Goal: Task Accomplishment & Management: Use online tool/utility

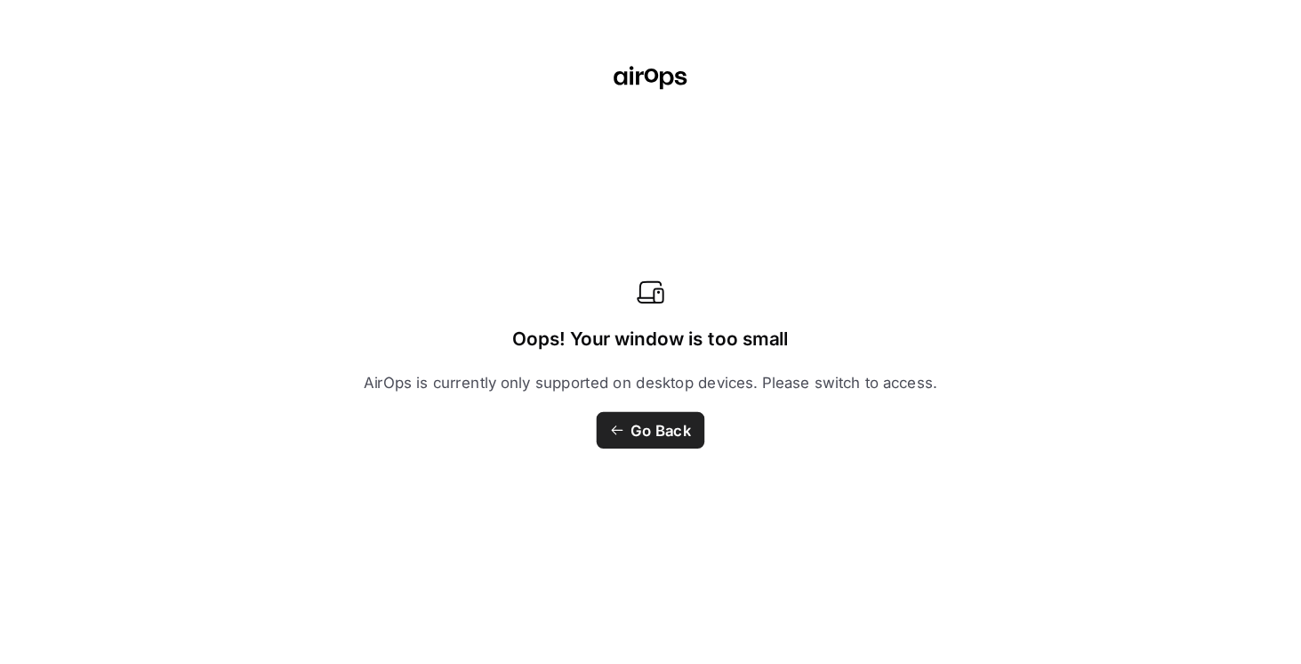
scroll to position [133, 0]
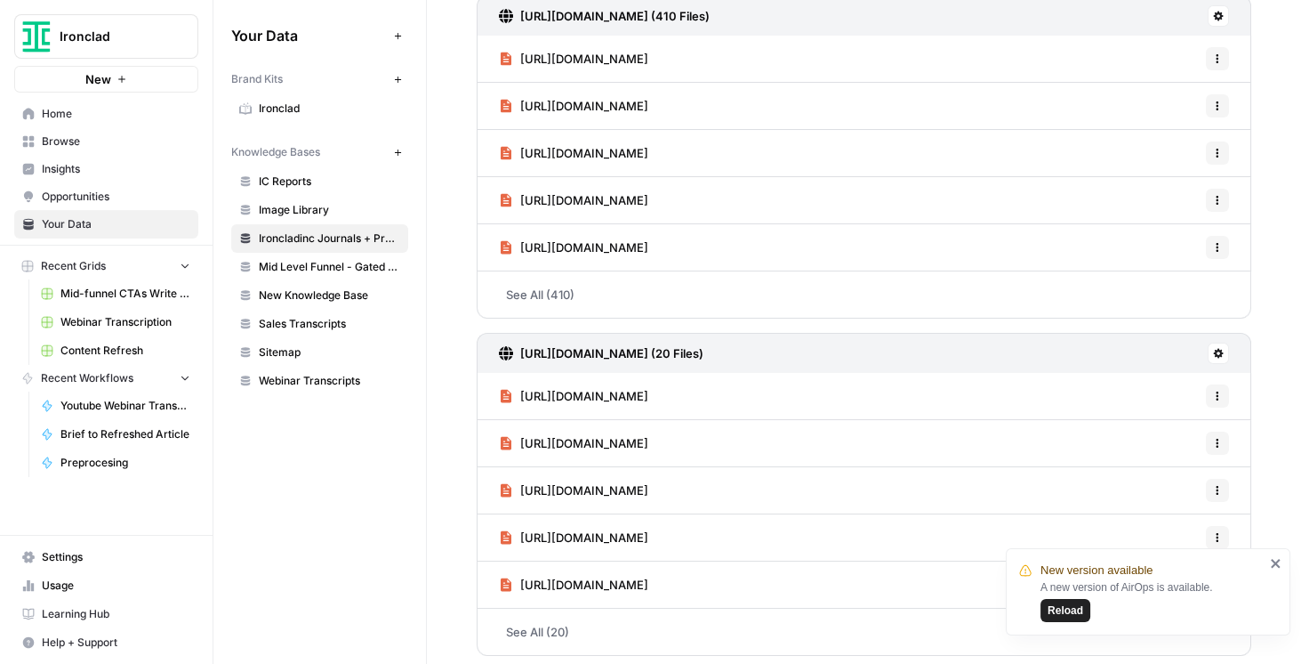
click at [1040, 516] on span "Reload" at bounding box center [1066, 610] width 36 height 16
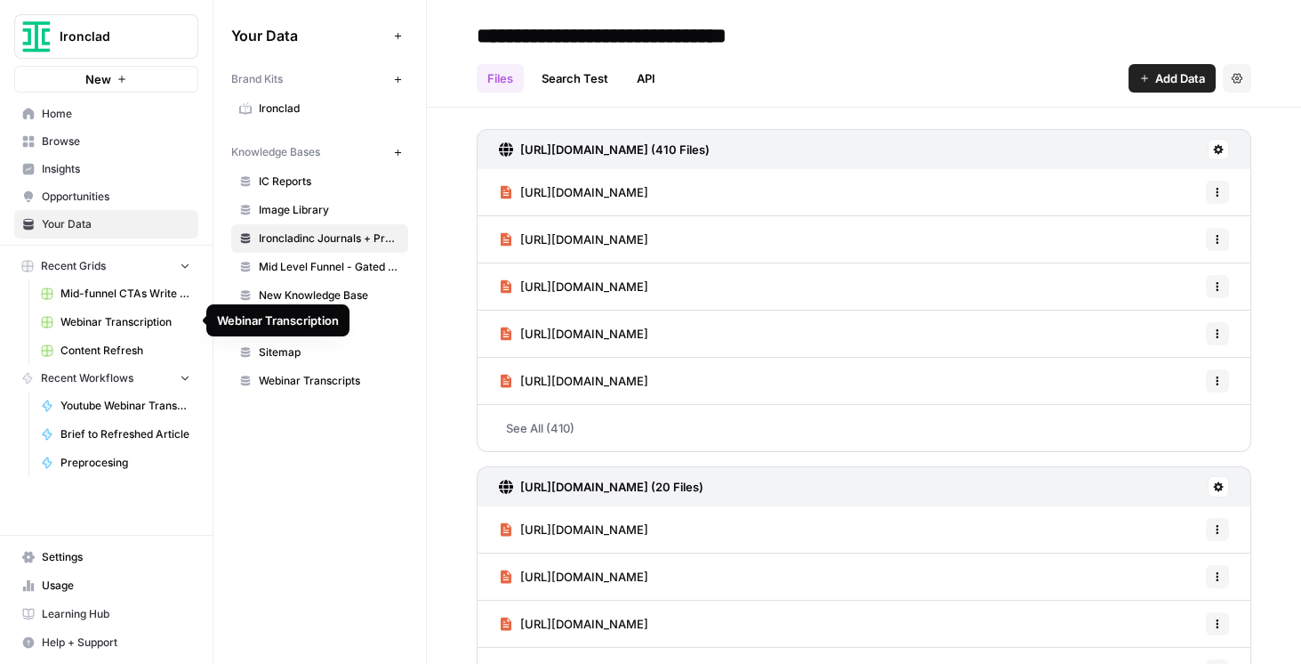
click at [120, 338] on link "Content Refresh" at bounding box center [115, 350] width 165 height 28
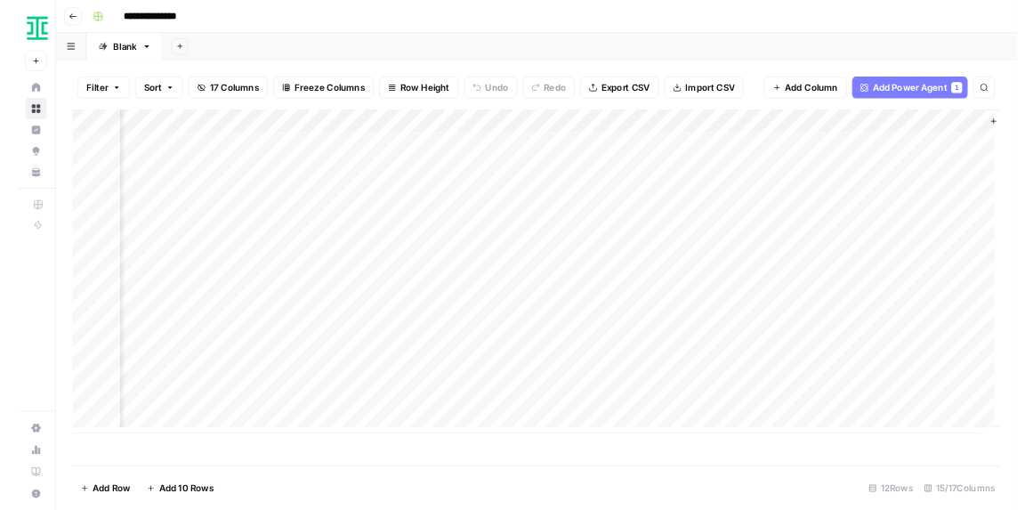
scroll to position [0, 1784]
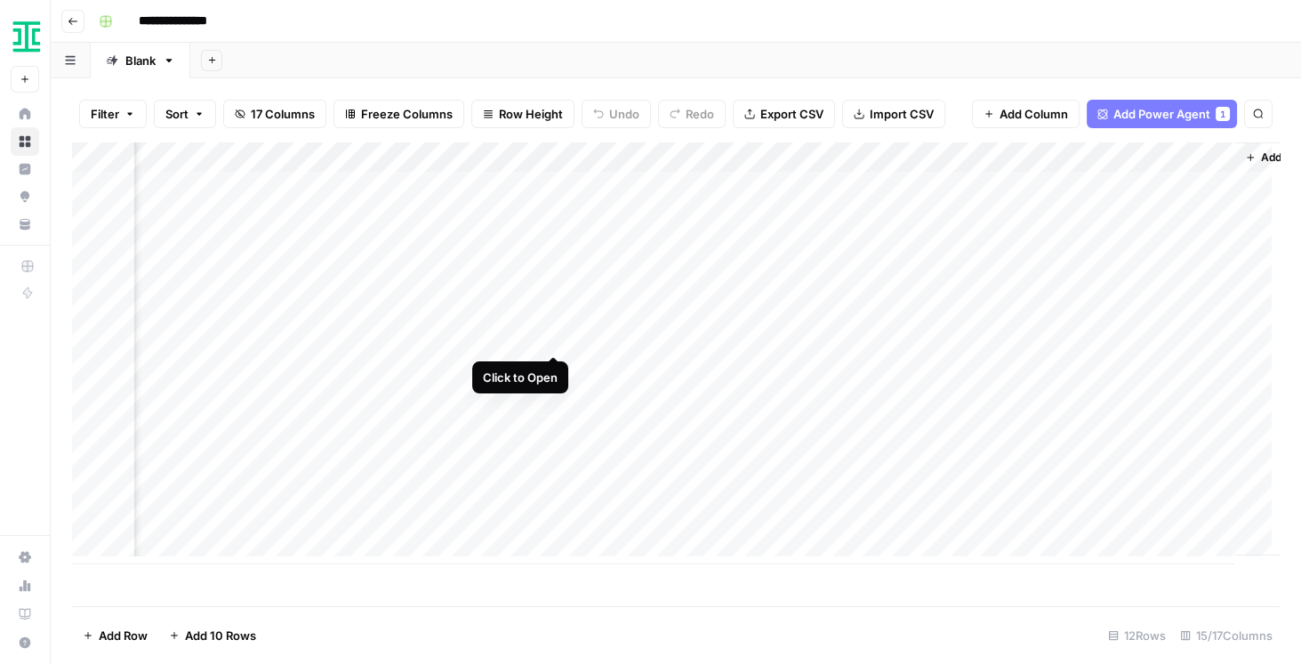
click at [557, 339] on div "Add Column" at bounding box center [676, 353] width 1208 height 422
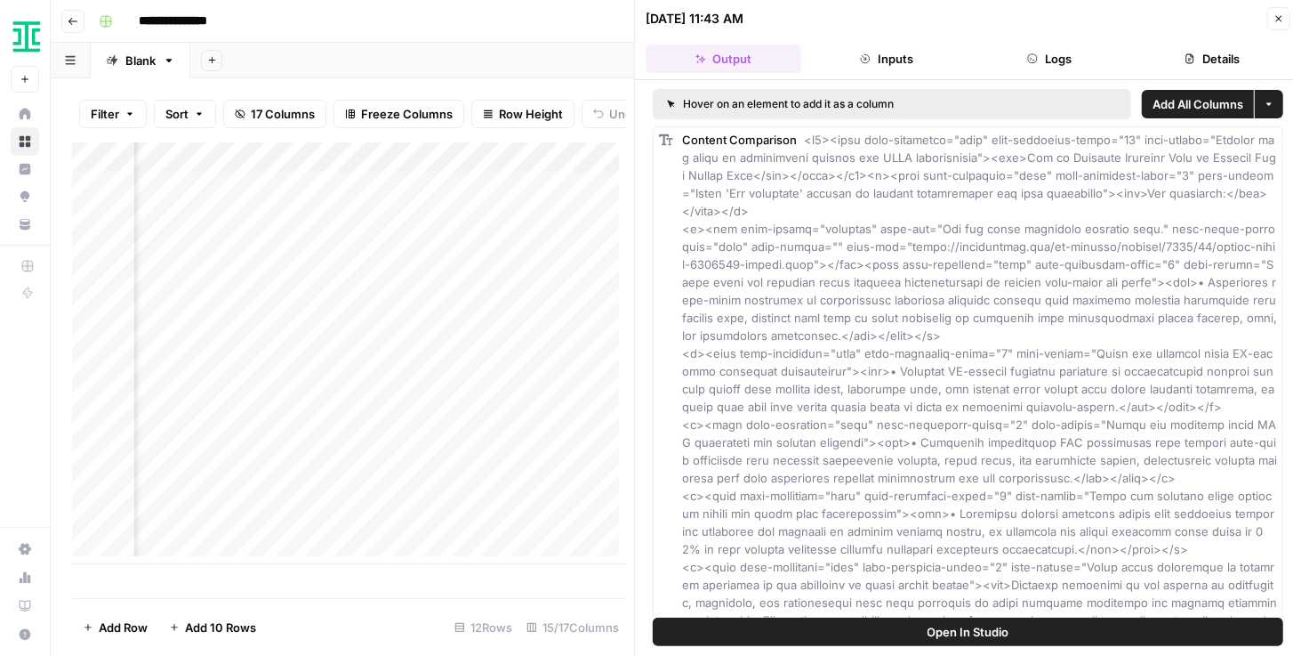
click at [959, 627] on span "Open In Studio" at bounding box center [969, 632] width 82 height 18
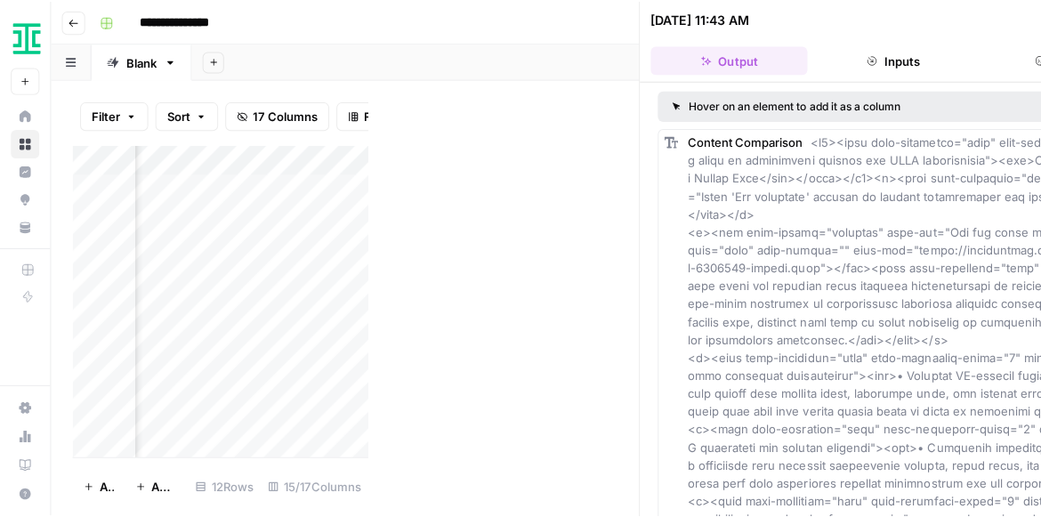
scroll to position [0, 1784]
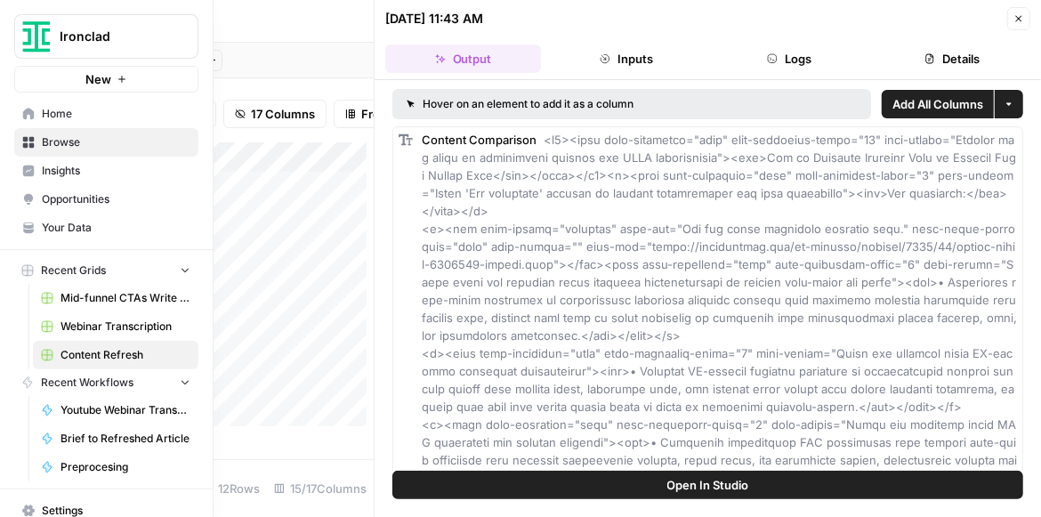
click at [77, 221] on span "Your Data" at bounding box center [116, 228] width 149 height 16
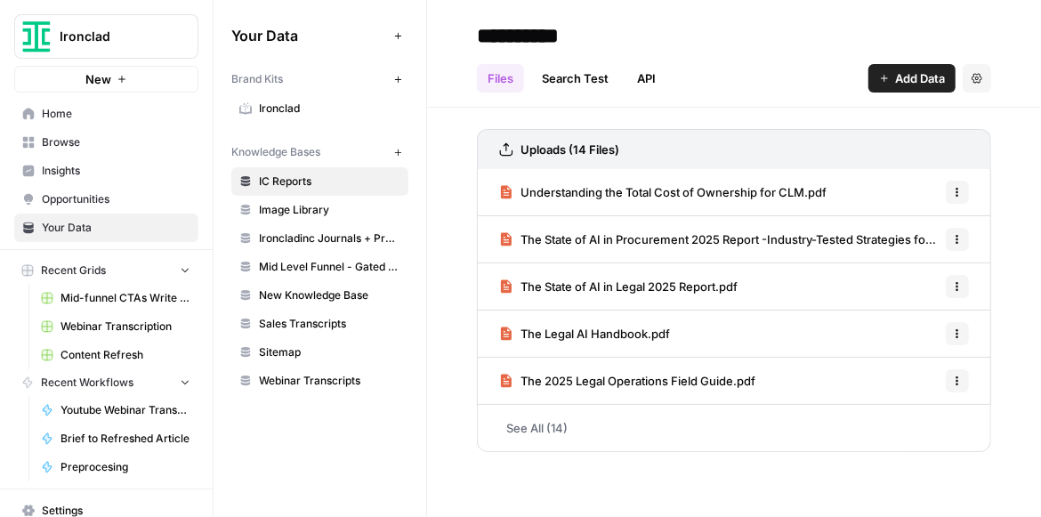
click at [543, 430] on link "See All (14)" at bounding box center [734, 428] width 514 height 46
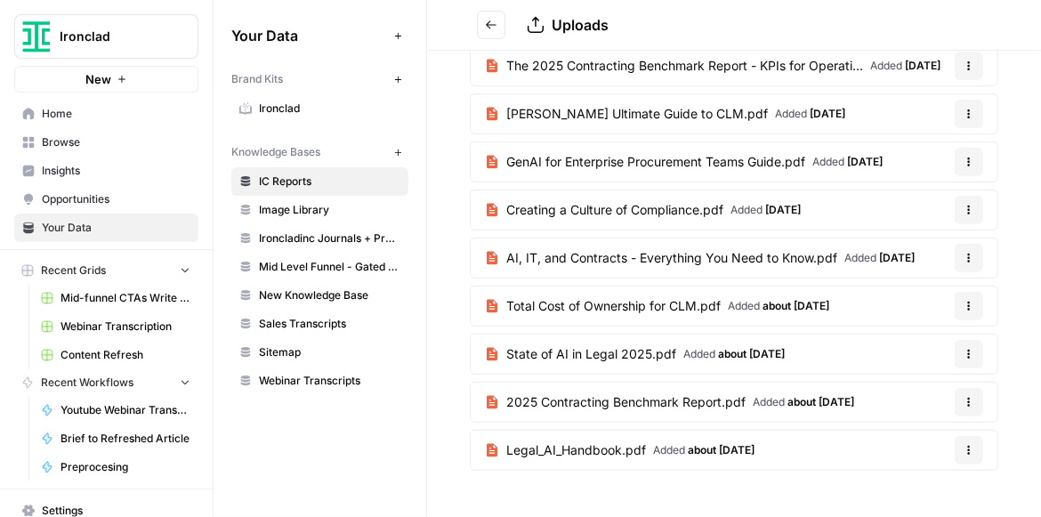
scroll to position [296, 0]
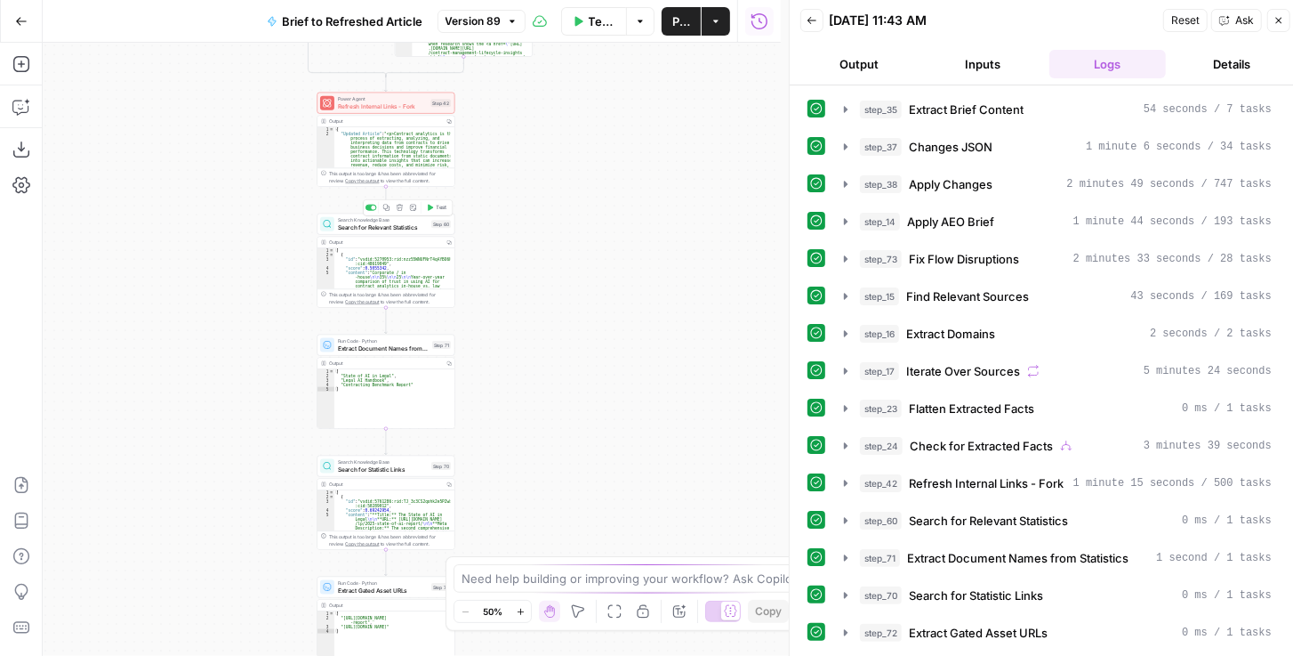
drag, startPoint x: 280, startPoint y: 133, endPoint x: 230, endPoint y: 260, distance: 136.9
click at [230, 260] on div "true false true false true false Workflow Set Inputs Inputs LLM · GPT-4.1 Extra…" at bounding box center [412, 349] width 738 height 613
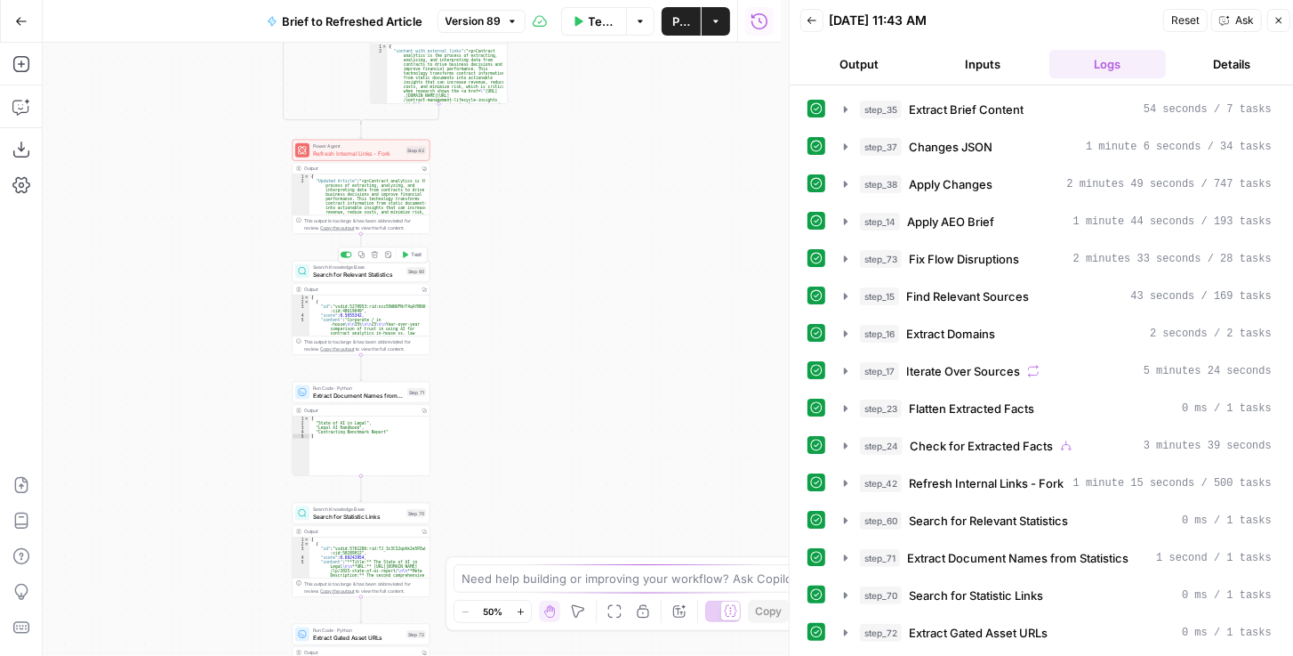
click at [350, 271] on span "Search for Relevant Statistics" at bounding box center [358, 274] width 90 height 9
type input "IC Reports"
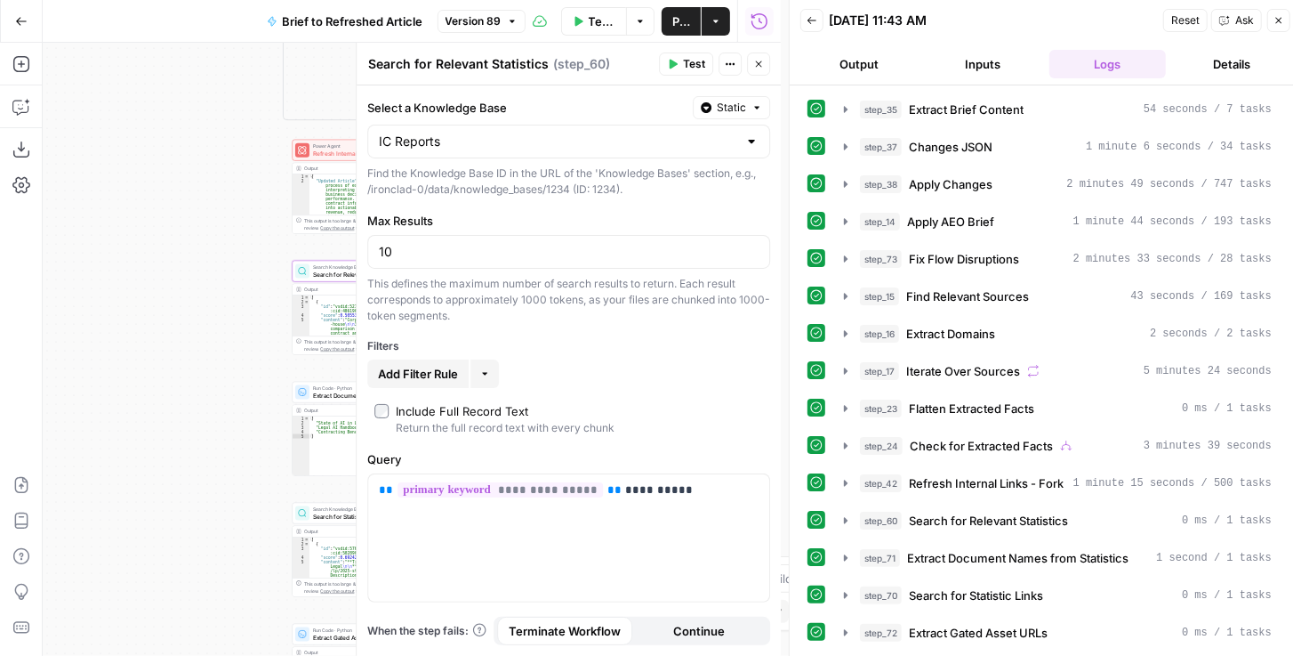
click at [691, 60] on span "Test" at bounding box center [694, 64] width 22 height 16
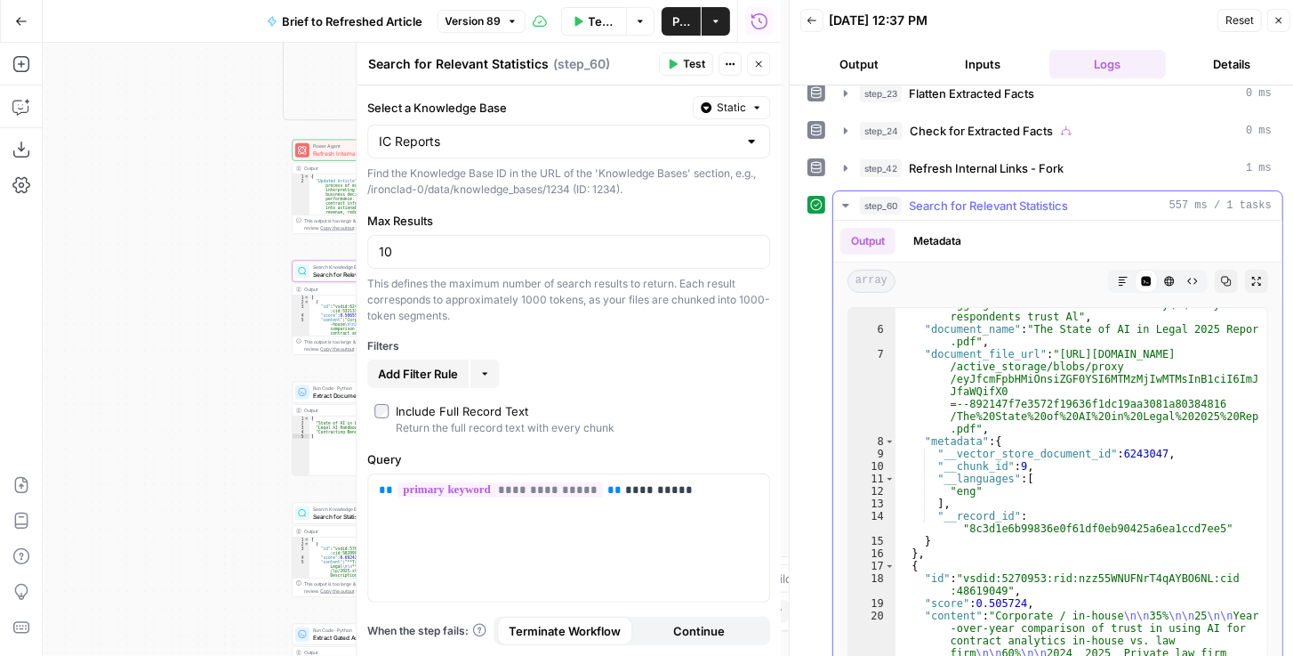
scroll to position [976, 0]
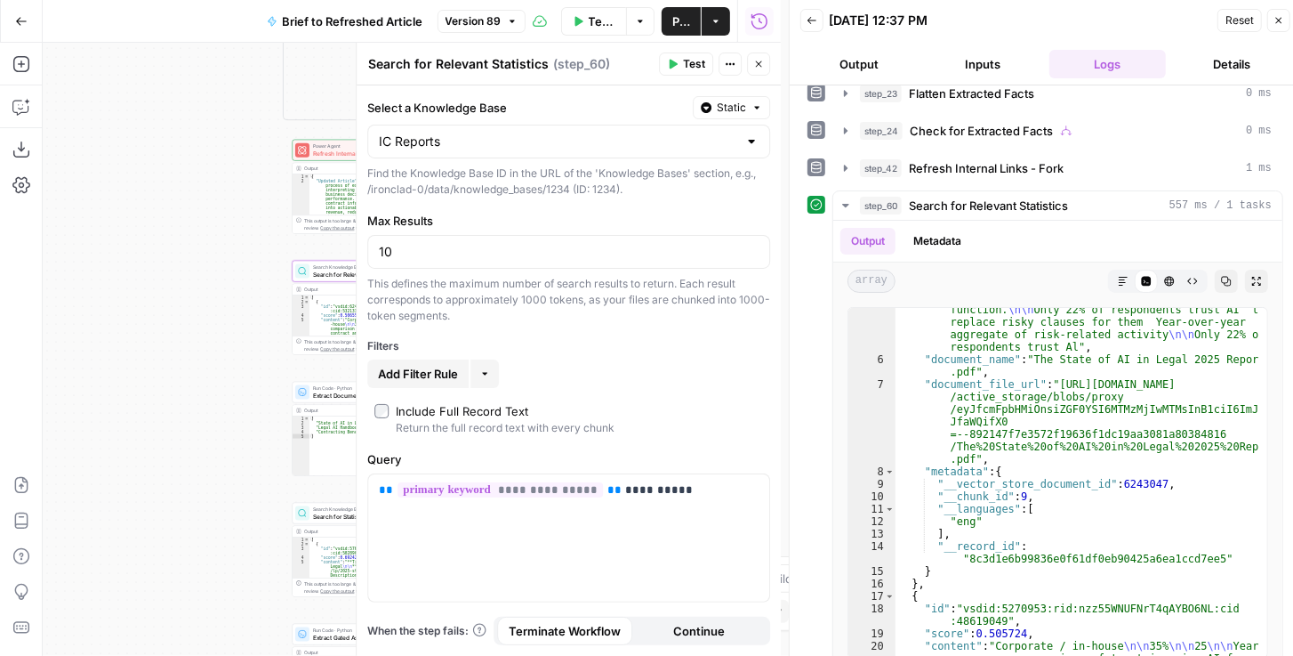
click at [769, 65] on button "Close" at bounding box center [758, 63] width 23 height 23
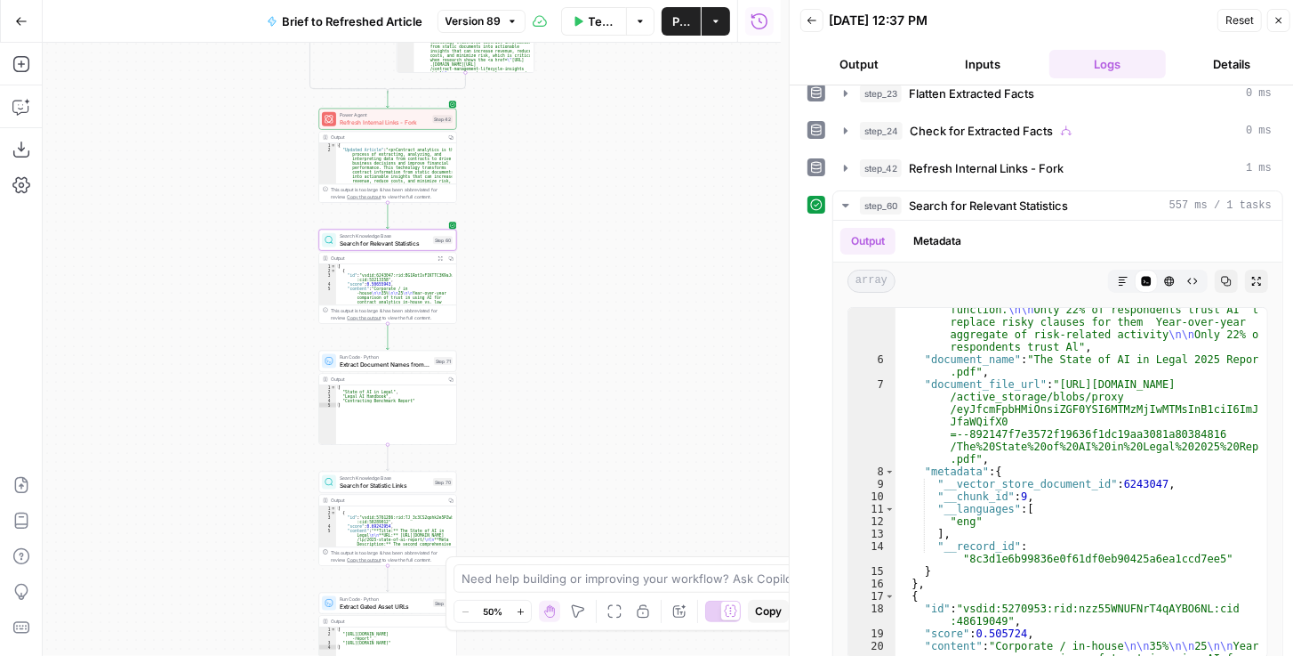
drag, startPoint x: 518, startPoint y: 370, endPoint x: 575, endPoint y: 260, distance: 124.1
click at [574, 262] on div "true false false true false true Workflow Set Inputs Inputs LLM · GPT-4.1 Extra…" at bounding box center [412, 349] width 738 height 613
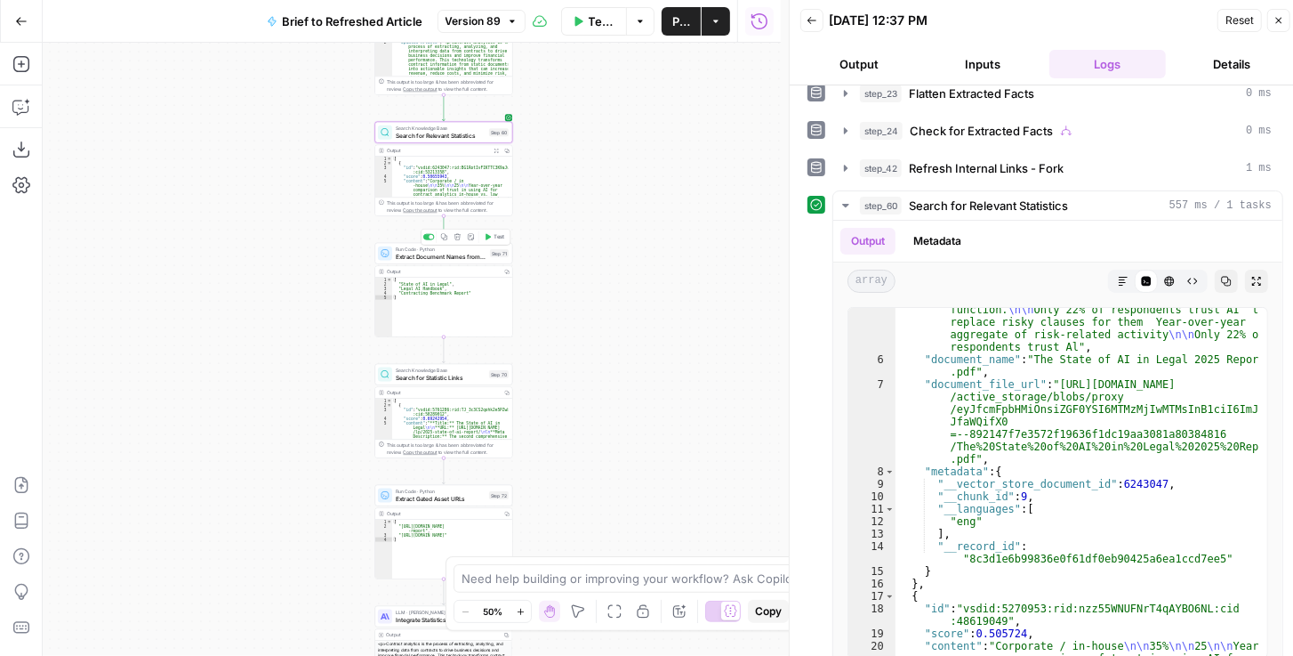
click at [489, 238] on icon "button" at bounding box center [488, 236] width 7 height 7
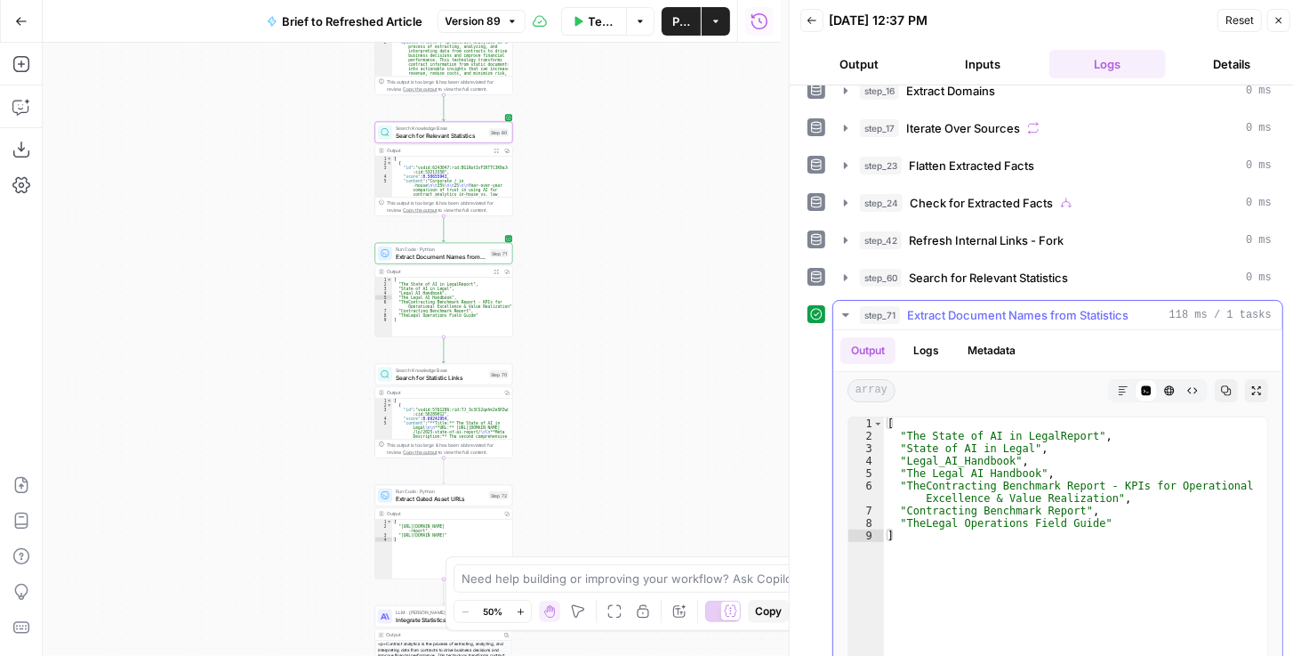
scroll to position [254, 0]
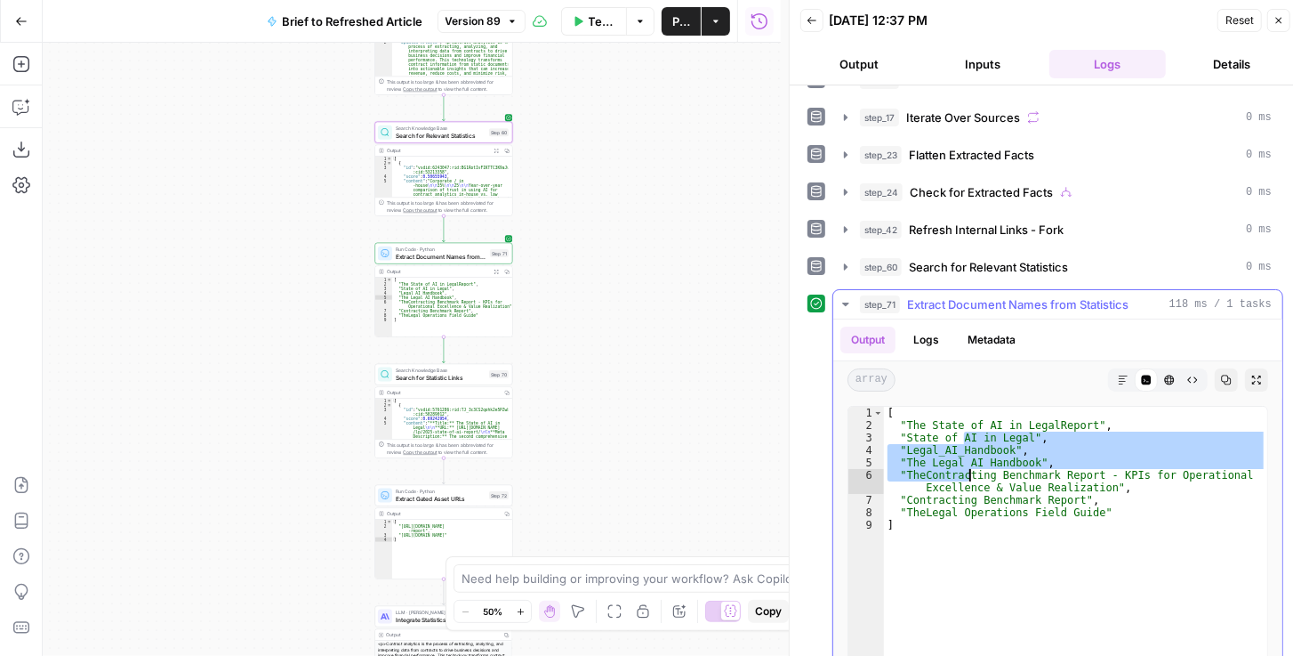
drag, startPoint x: 962, startPoint y: 425, endPoint x: 975, endPoint y: 478, distance: 54.2
click at [975, 478] on div "[ "The State of AI in LegalReport" , "State of AI in Legal" , "Legal_AI_Handboo…" at bounding box center [1075, 594] width 383 height 375
click at [975, 478] on div "[ "The State of AI in LegalReport" , "State of AI in Legal" , "Legal_AI_Handboo…" at bounding box center [1075, 582] width 383 height 350
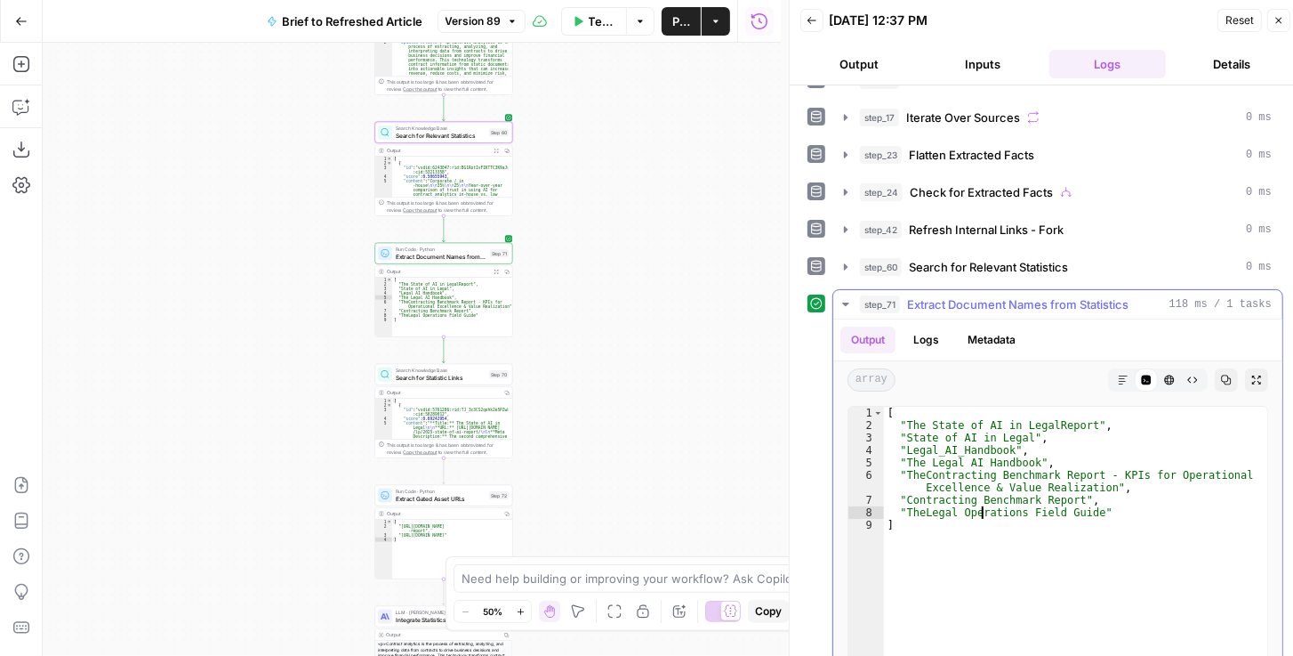
drag, startPoint x: 981, startPoint y: 499, endPoint x: 980, endPoint y: 447, distance: 51.6
click at [980, 447] on div "[ "The State of AI in LegalReport" , "State of AI in Legal" , "Legal_AI_Handboo…" at bounding box center [1075, 594] width 383 height 375
type textarea "**********"
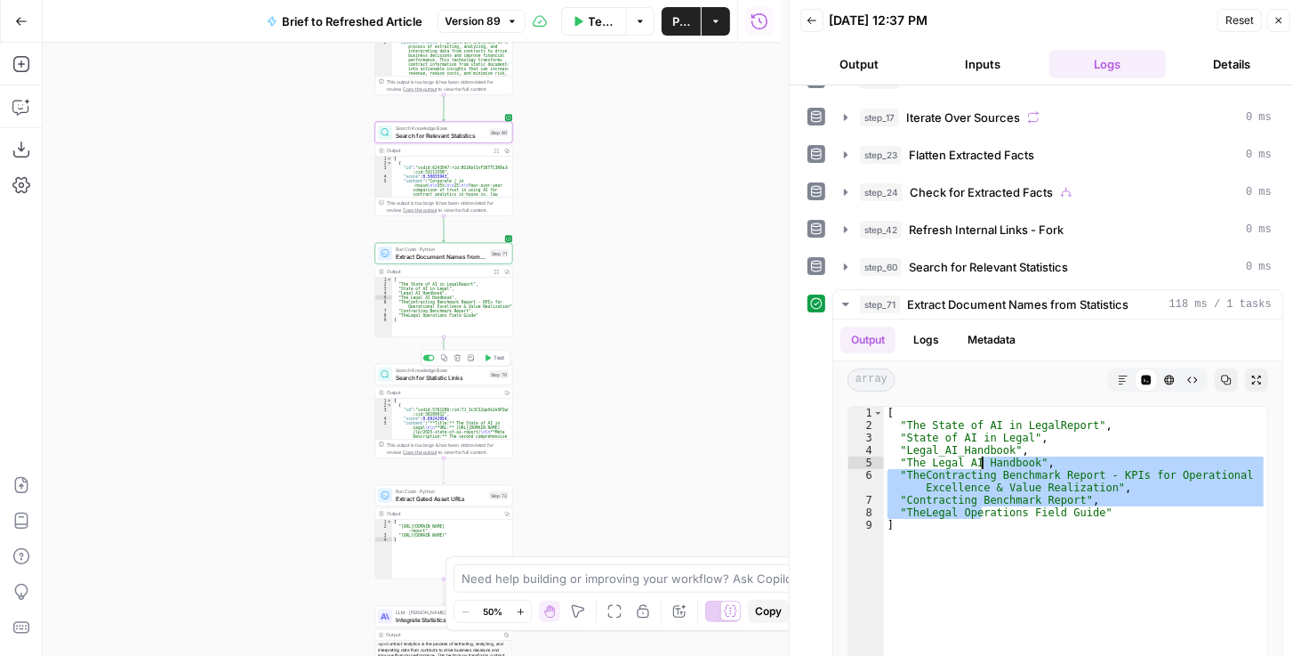
click at [495, 359] on span "Test" at bounding box center [500, 358] width 11 height 8
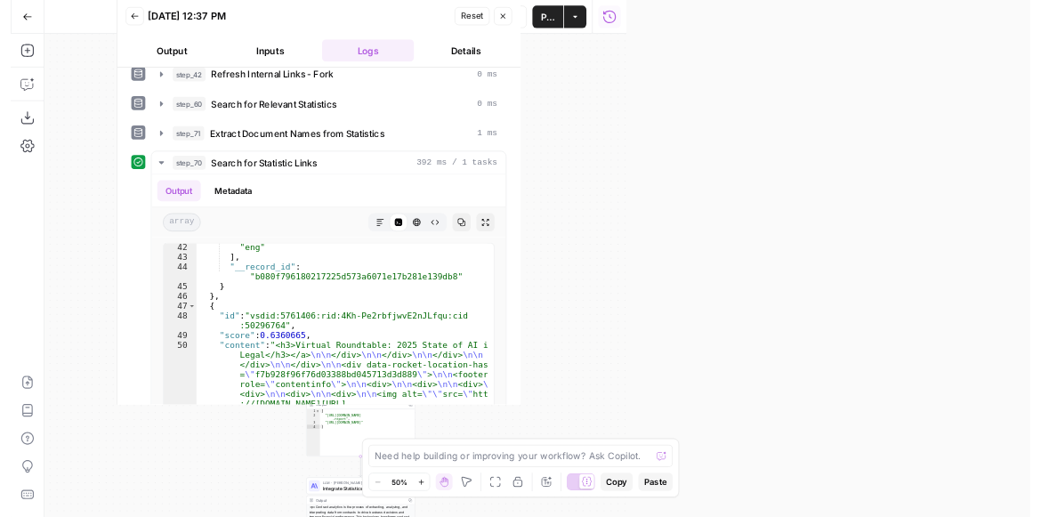
scroll to position [4087, 0]
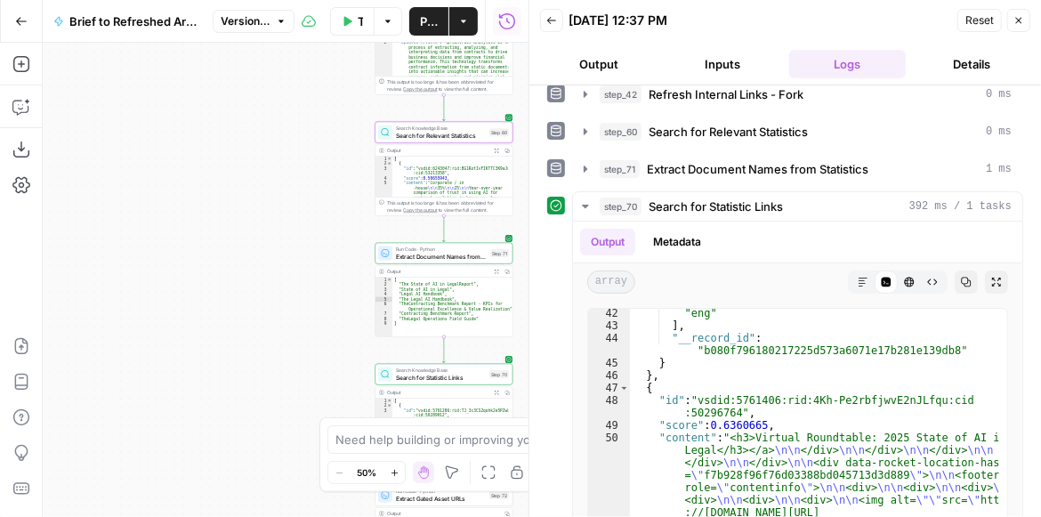
click at [1016, 25] on icon "button" at bounding box center [1018, 20] width 11 height 11
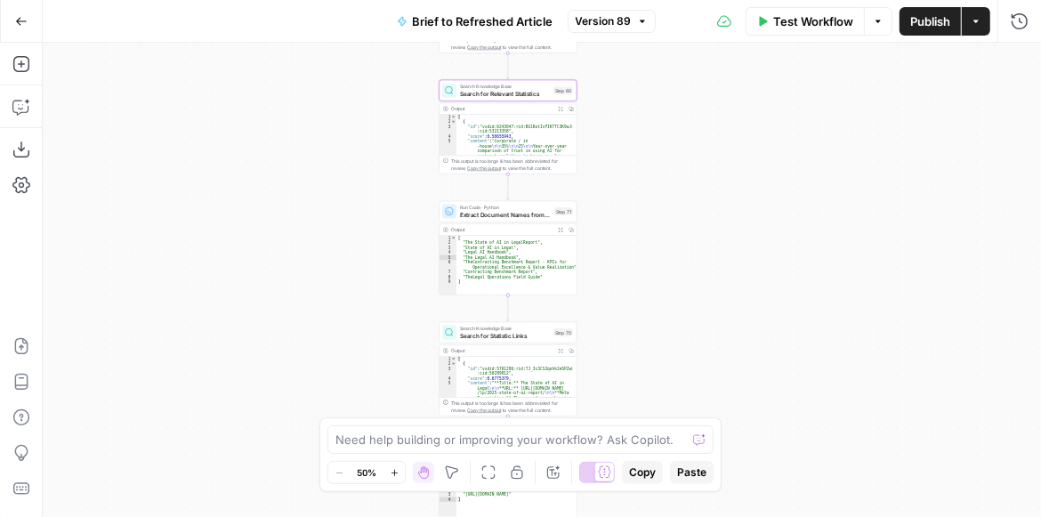
drag, startPoint x: 631, startPoint y: 268, endPoint x: 654, endPoint y: 234, distance: 41.0
click at [688, 227] on div "true false false true false true Workflow Set Inputs Inputs LLM · GPT-4.1 Extra…" at bounding box center [542, 280] width 998 height 474
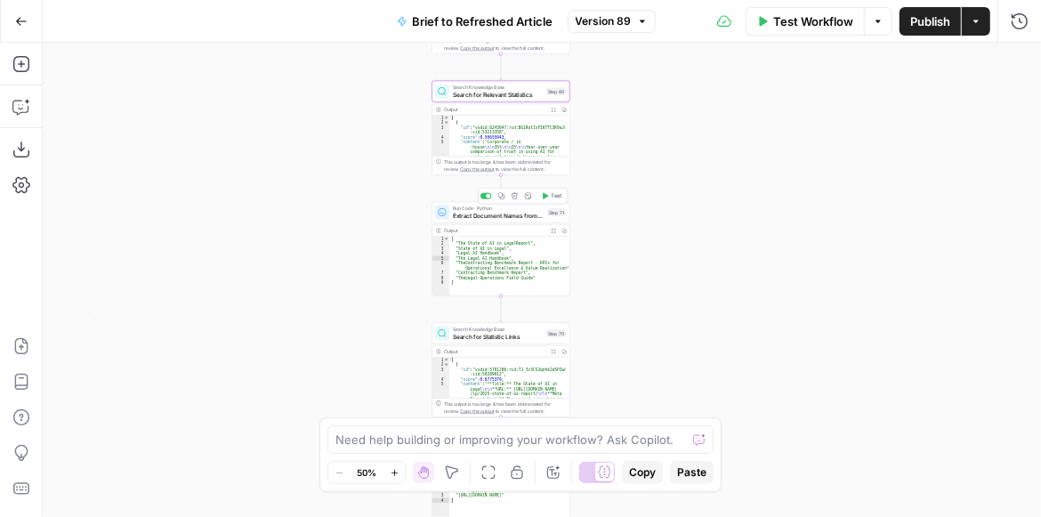
click at [502, 219] on span "Extract Document Names from Statistics" at bounding box center [498, 215] width 91 height 9
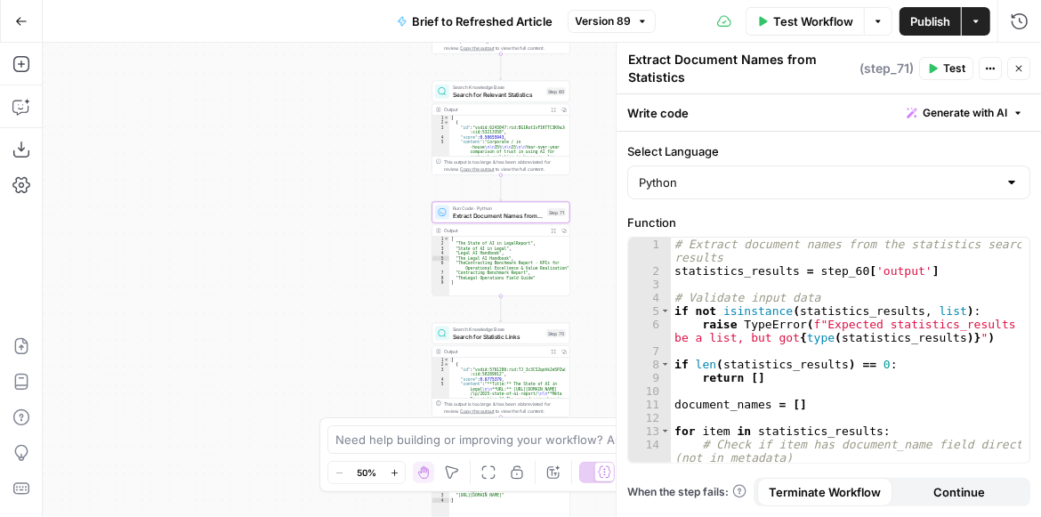
click at [927, 68] on button "Test" at bounding box center [946, 68] width 54 height 23
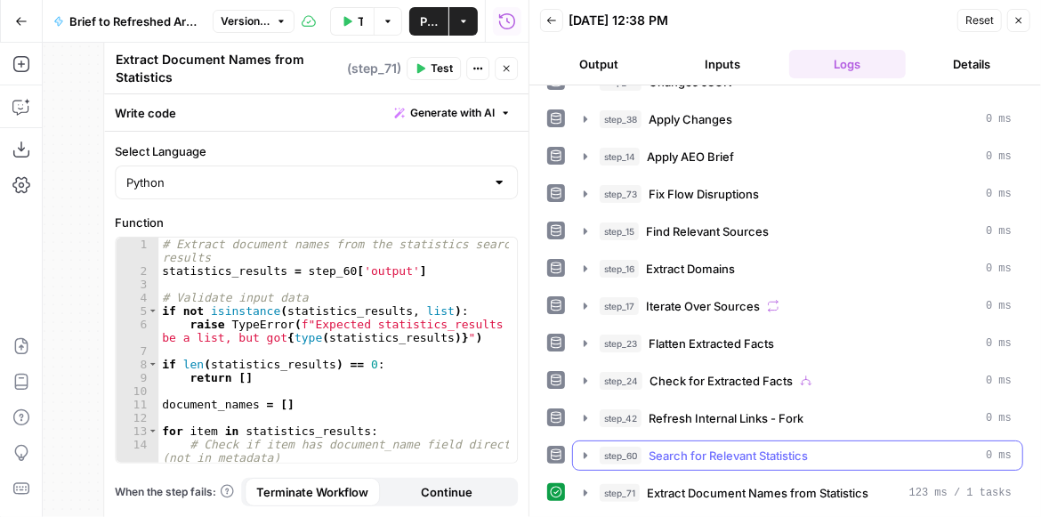
scroll to position [62, 0]
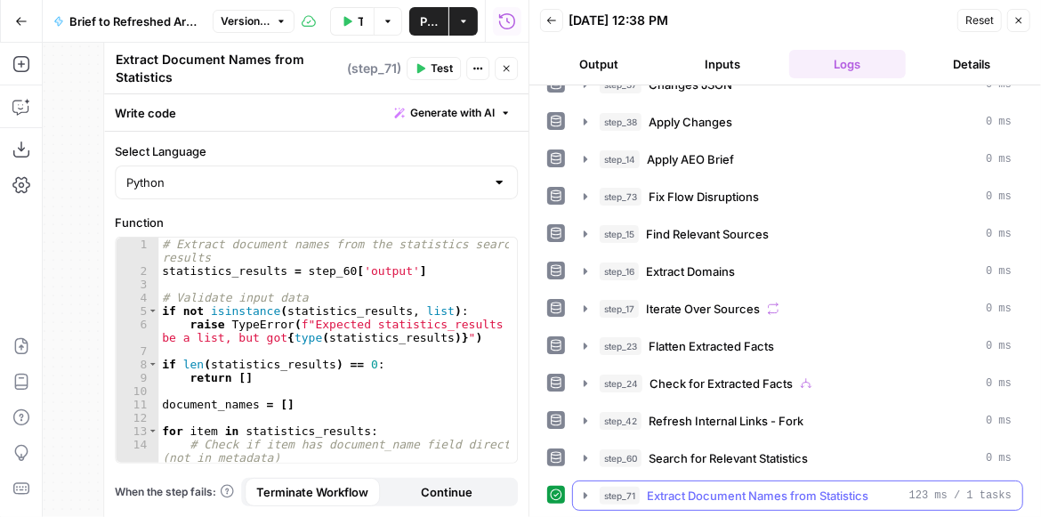
click at [578, 493] on icon "button" at bounding box center [585, 495] width 14 height 14
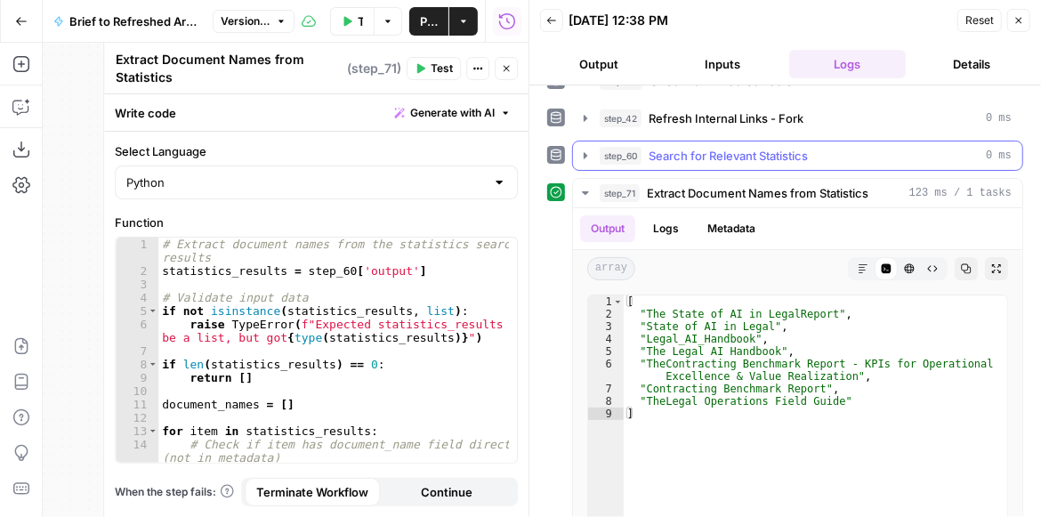
scroll to position [367, 0]
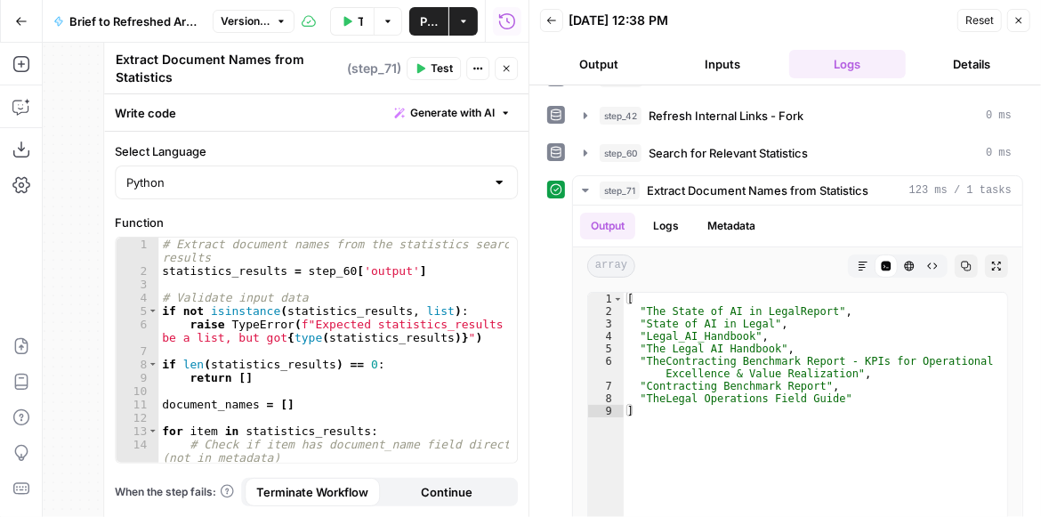
click at [513, 65] on button "Close" at bounding box center [506, 68] width 23 height 23
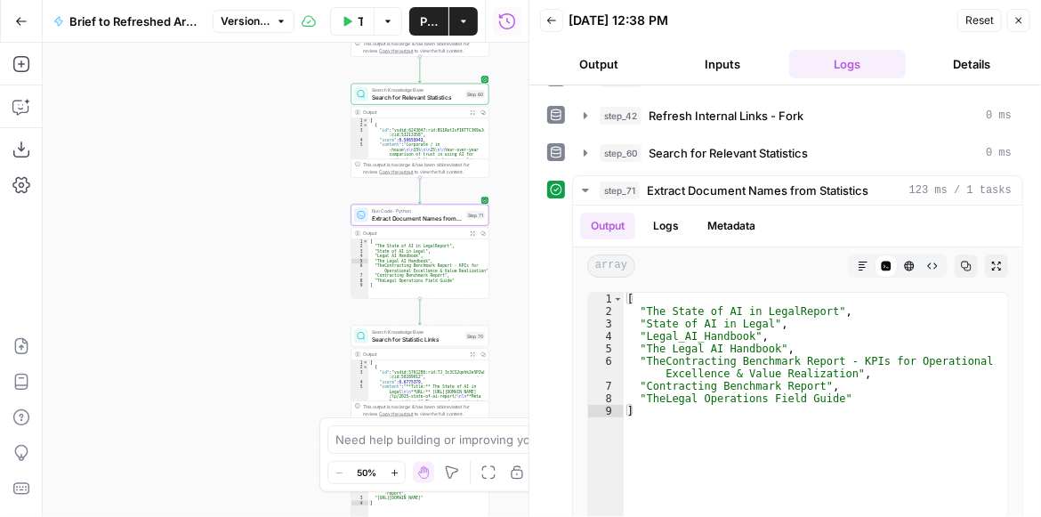
drag, startPoint x: 375, startPoint y: 186, endPoint x: 299, endPoint y: 183, distance: 75.7
click at [290, 189] on div "true false false true false true Workflow Set Inputs Inputs LLM · GPT-4.1 Extra…" at bounding box center [286, 280] width 486 height 474
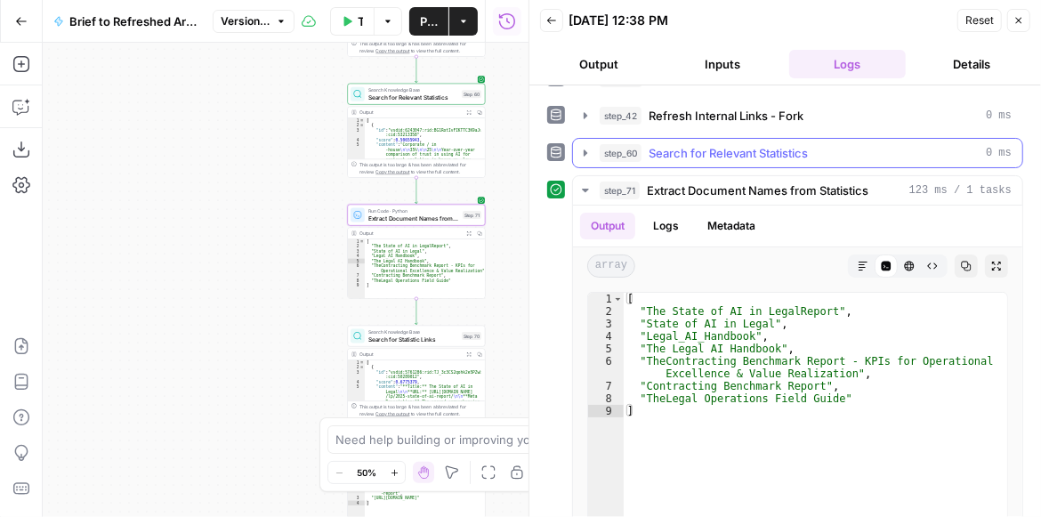
click at [592, 148] on button "step_60 Search for Relevant Statistics 0 ms" at bounding box center [797, 153] width 449 height 28
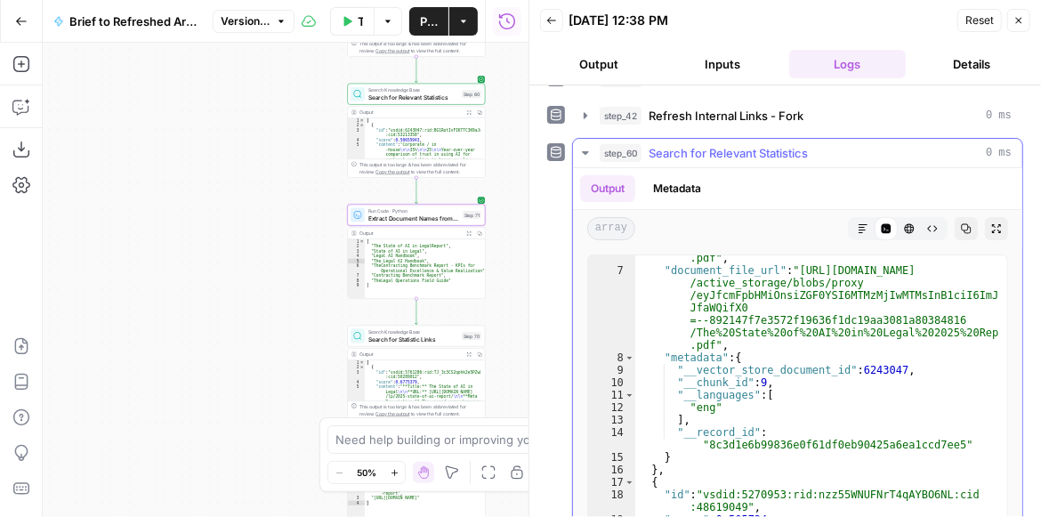
scroll to position [1250, 0]
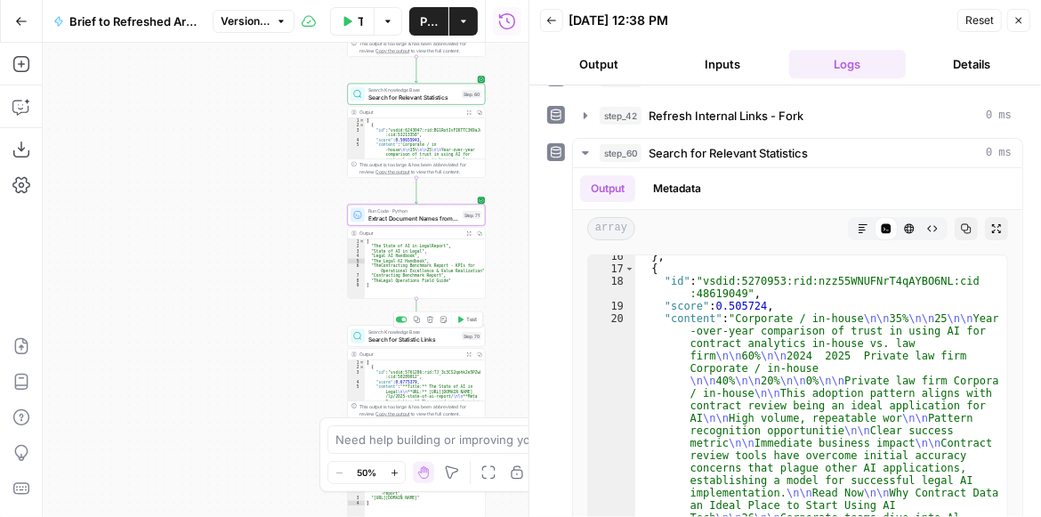
click at [470, 322] on span "Test" at bounding box center [472, 320] width 11 height 8
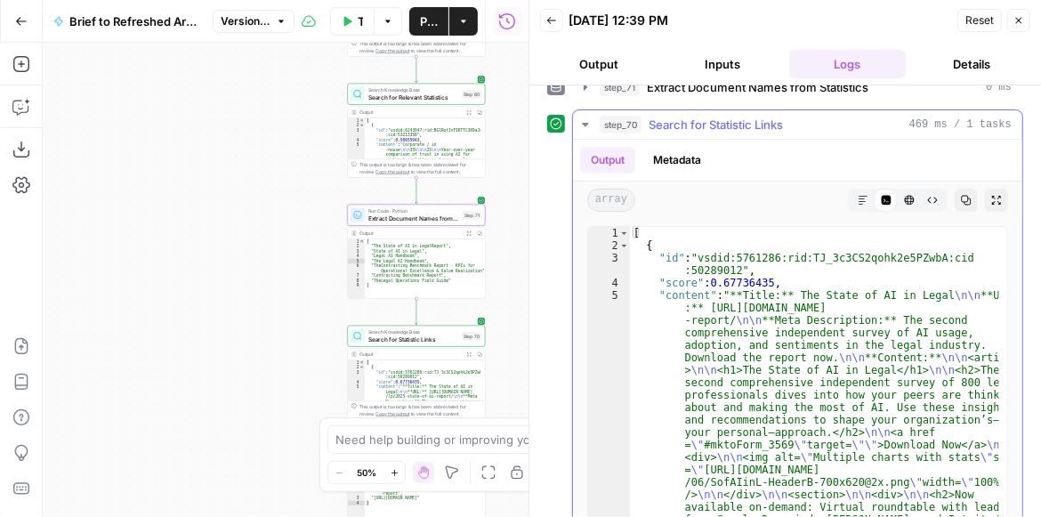
scroll to position [501, 0]
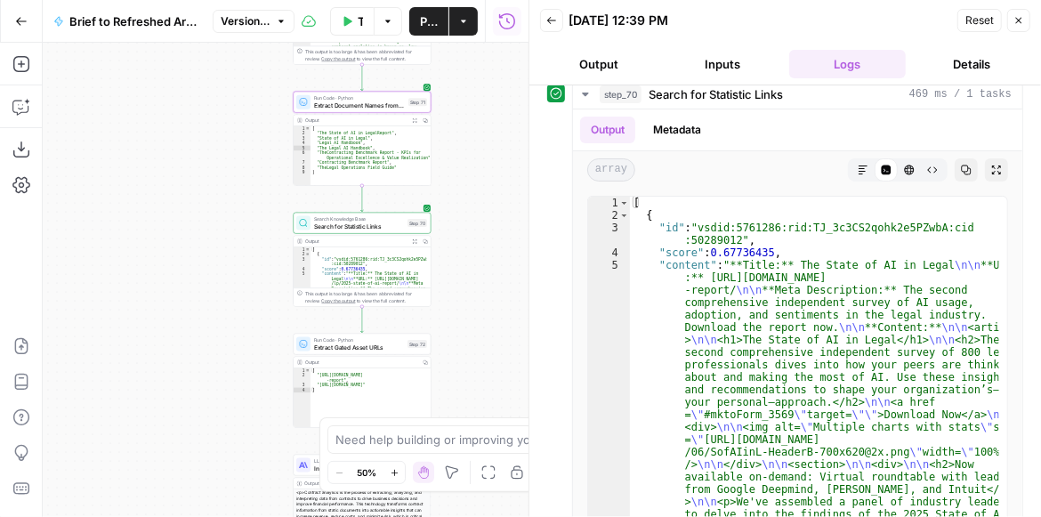
drag, startPoint x: 246, startPoint y: 268, endPoint x: 189, endPoint y: 157, distance: 124.9
click at [197, 170] on div "true false false true false true Workflow Set Inputs Inputs LLM · GPT-4.1 Extra…" at bounding box center [286, 280] width 486 height 474
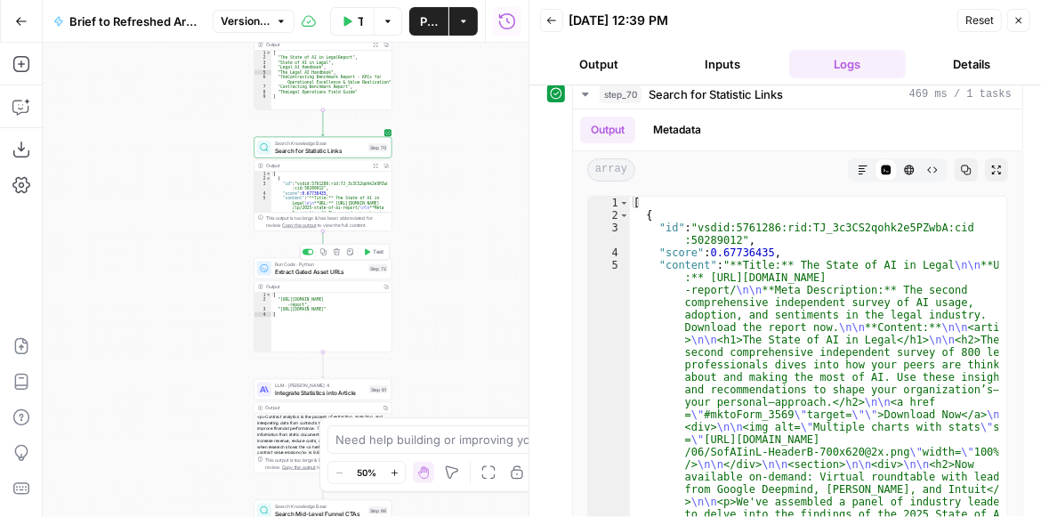
click at [374, 254] on span "Test" at bounding box center [379, 252] width 11 height 8
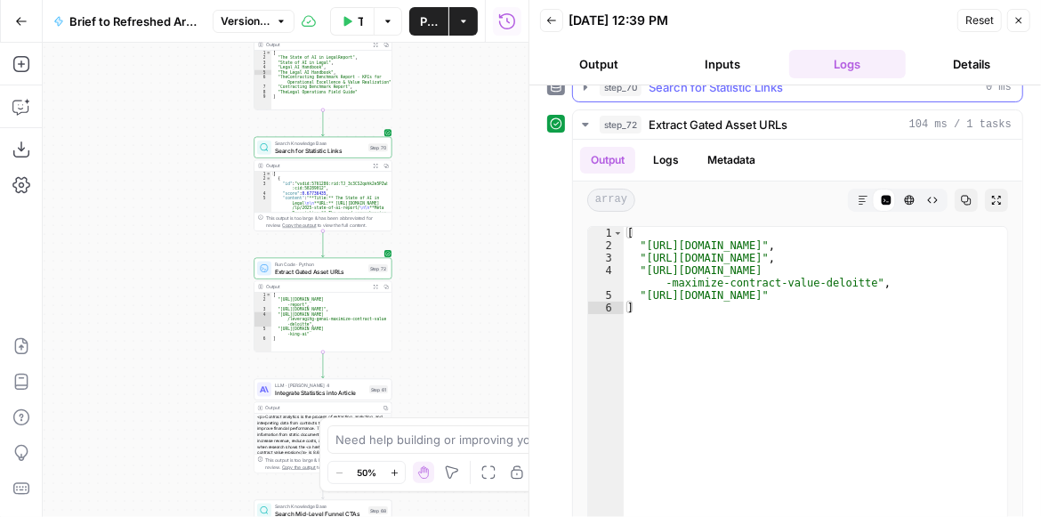
scroll to position [538, 0]
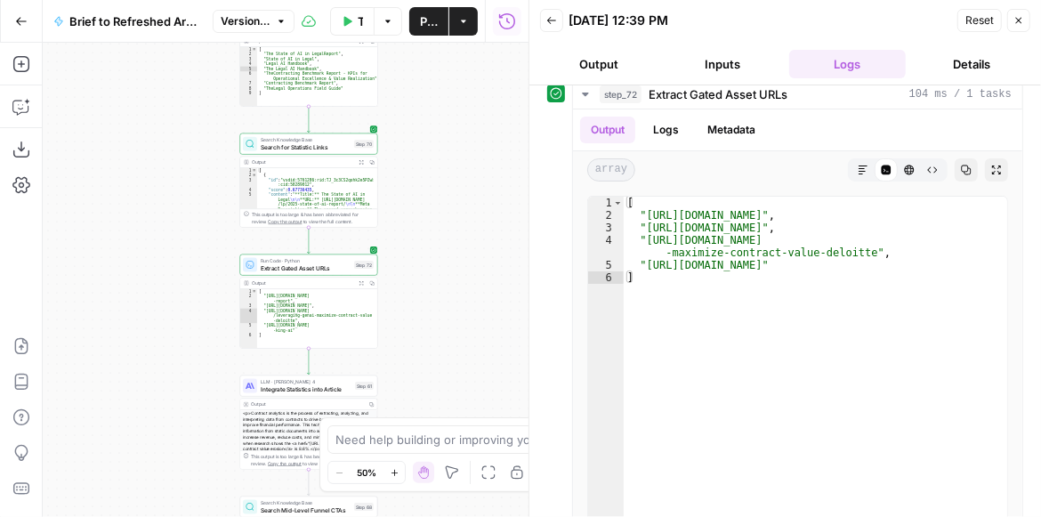
drag, startPoint x: 431, startPoint y: 261, endPoint x: 417, endPoint y: 257, distance: 14.7
click at [417, 257] on div "true false false true false true Workflow Set Inputs Inputs LLM · GPT-4.1 Extra…" at bounding box center [286, 280] width 486 height 474
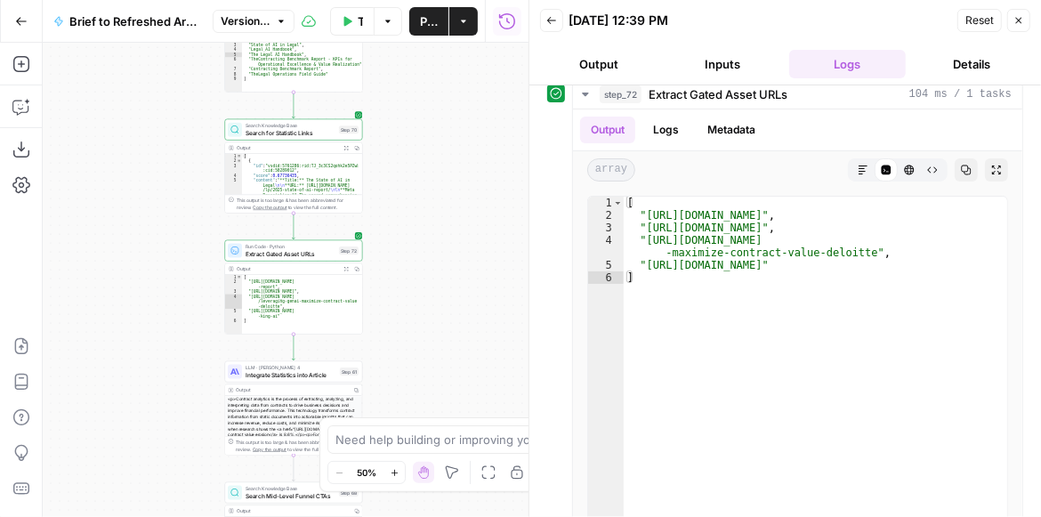
drag, startPoint x: 464, startPoint y: 270, endPoint x: 420, endPoint y: 258, distance: 46.2
click at [448, 256] on div "true false false true false true Workflow Set Inputs Inputs LLM · GPT-4.1 Extra…" at bounding box center [286, 280] width 486 height 474
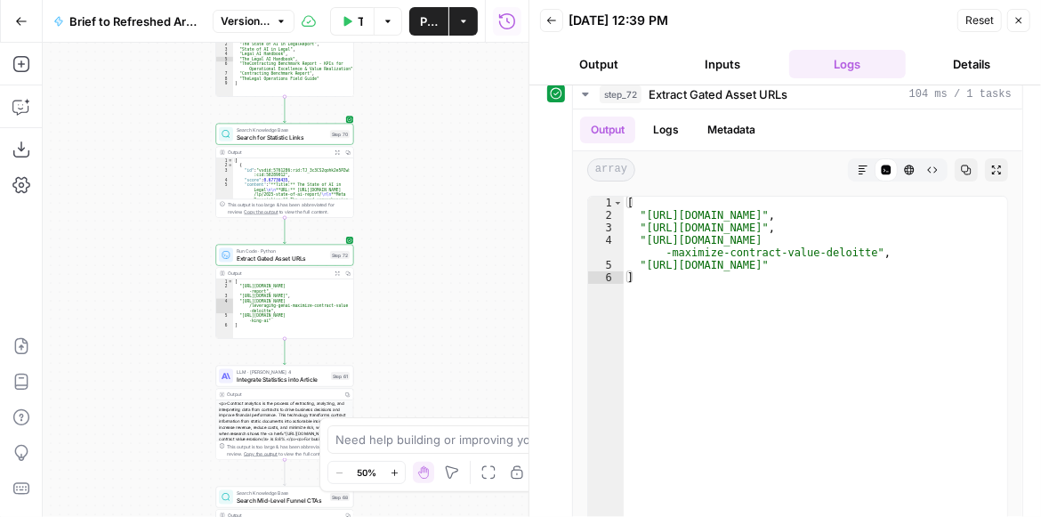
drag, startPoint x: 439, startPoint y: 243, endPoint x: 431, endPoint y: 247, distance: 9.2
click at [431, 247] on div "true false false true false true Workflow Set Inputs Inputs LLM · GPT-4.1 Extra…" at bounding box center [286, 280] width 486 height 474
click at [310, 139] on span "Search for Statistic Links" at bounding box center [282, 137] width 90 height 9
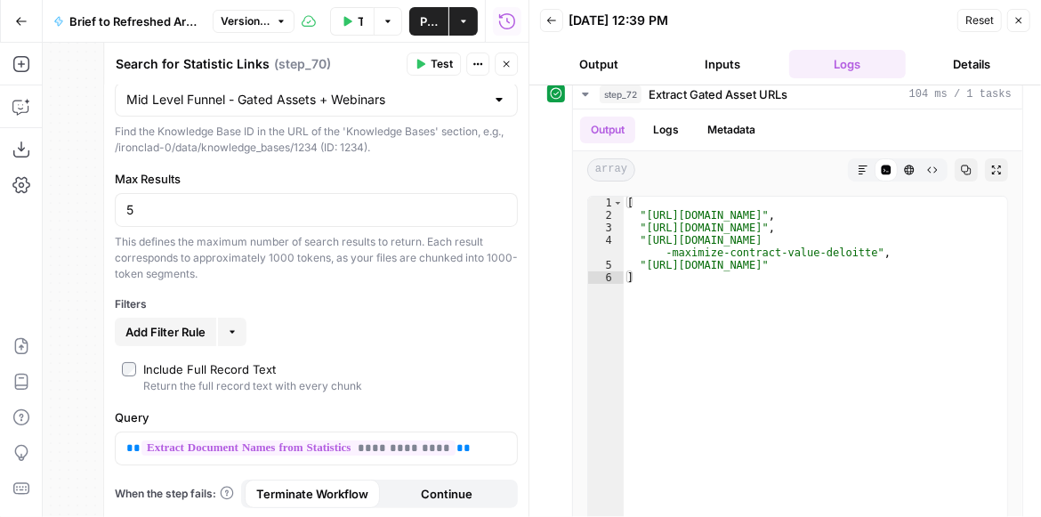
scroll to position [43, 0]
click at [512, 69] on button "Close" at bounding box center [506, 63] width 23 height 23
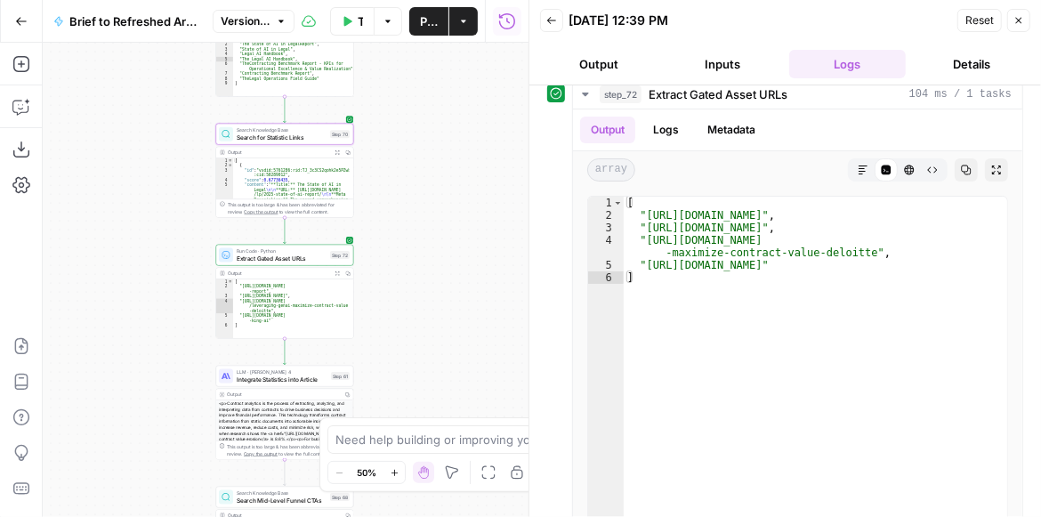
click at [552, 20] on icon "button" at bounding box center [551, 20] width 11 height 11
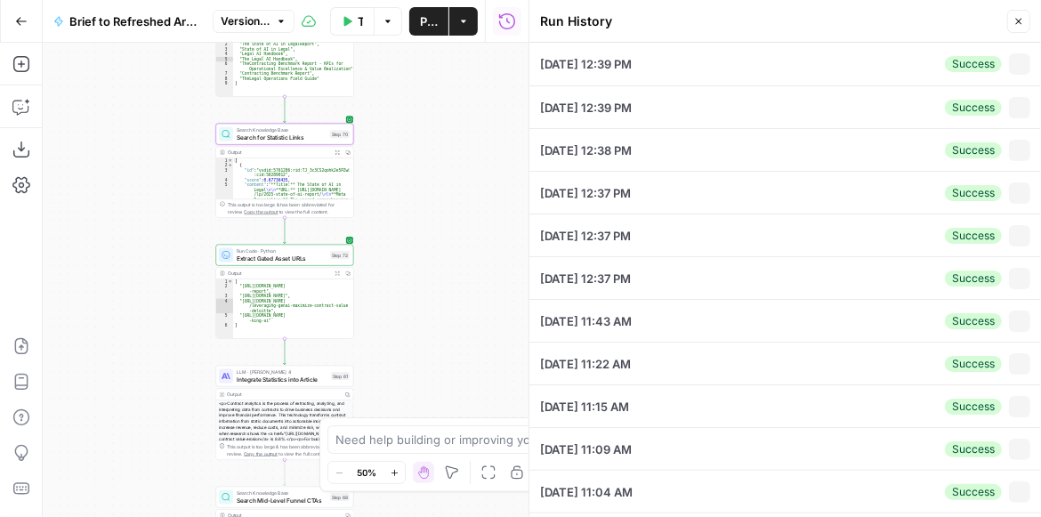
type input "contract analytics"
type input "How to Leverage Contract Data to Improve Your Bottom Line"
type input "Ironcladinc Journals + Products"
type input "https://ironcladapp.com/journal/contract-data/leverage-contract-data/"
type textarea "<article> <h1>How to Leverage Contract Data to Improve Your Bottom Line</h1> <i…"
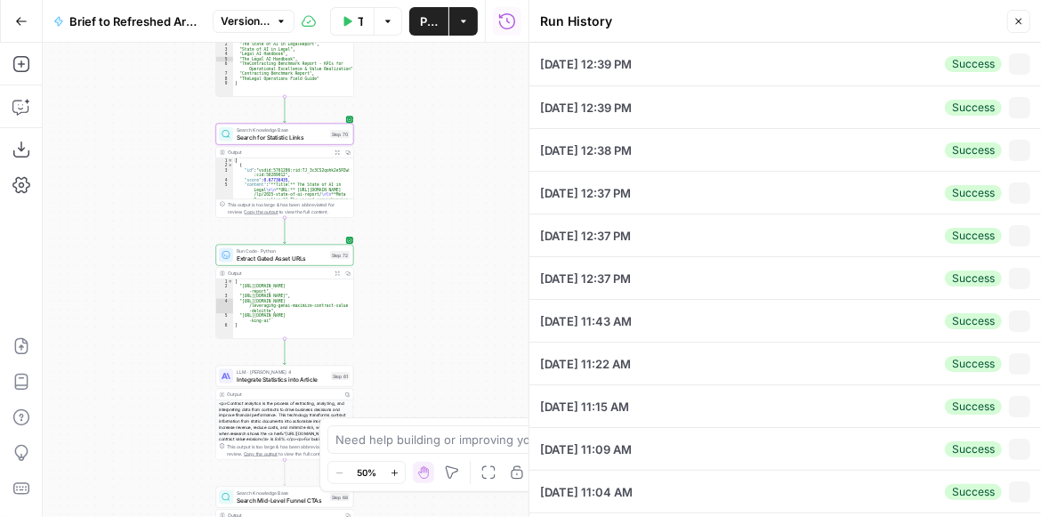
type textarea "# SERP-Optimized Outline ## What is Contract Analytics [New] - Targets high-vol…"
type textarea "{"Content_Blocks":{"total_sections":6,"has_introduction":true,"sections":{"00_i…"
type input "Ironclad"
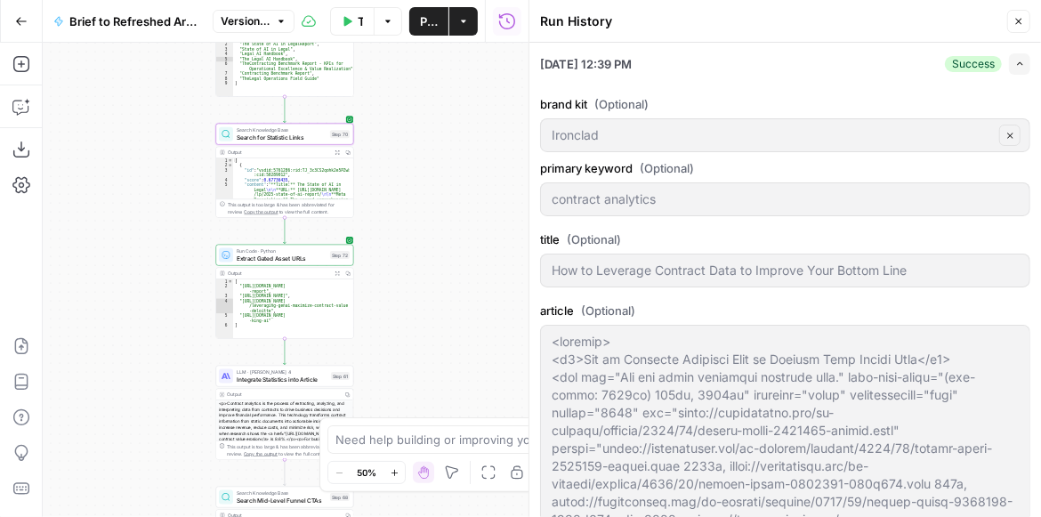
click at [255, 138] on span "Search for Statistic Links" at bounding box center [282, 137] width 90 height 9
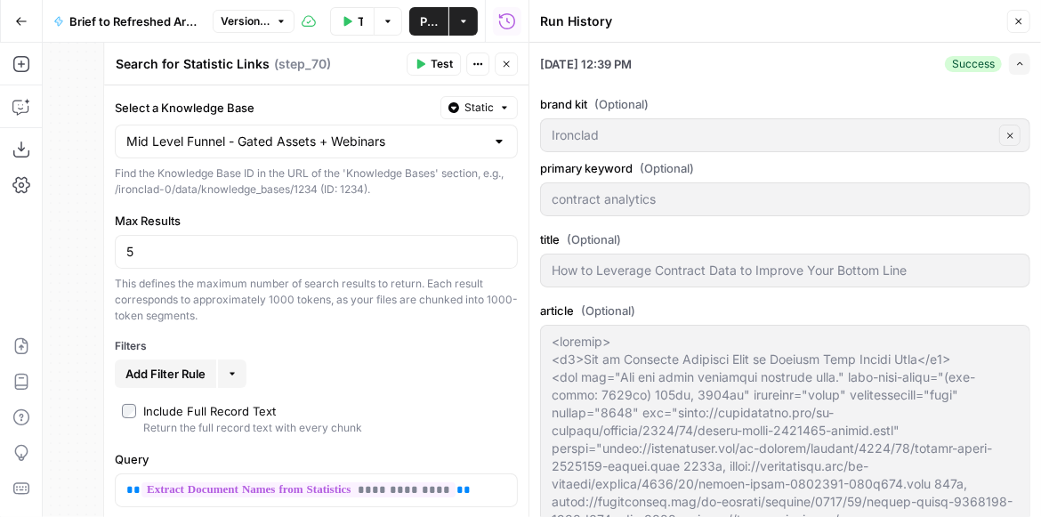
click at [511, 72] on button "Close" at bounding box center [506, 63] width 23 height 23
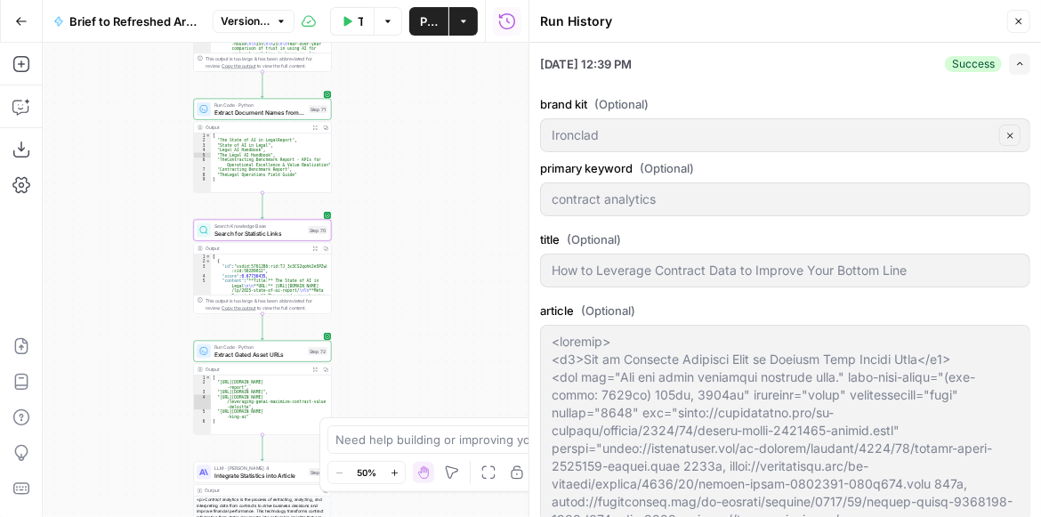
drag, startPoint x: 474, startPoint y: 124, endPoint x: 451, endPoint y: 224, distance: 103.1
click at [452, 221] on div "true false false true false true Workflow Set Inputs Inputs LLM · GPT-4.1 Extra…" at bounding box center [286, 280] width 486 height 474
drag, startPoint x: 386, startPoint y: 117, endPoint x: 399, endPoint y: 193, distance: 77.5
click at [399, 193] on div "true false false true false true Workflow Set Inputs Inputs LLM · GPT-4.1 Extra…" at bounding box center [286, 280] width 486 height 474
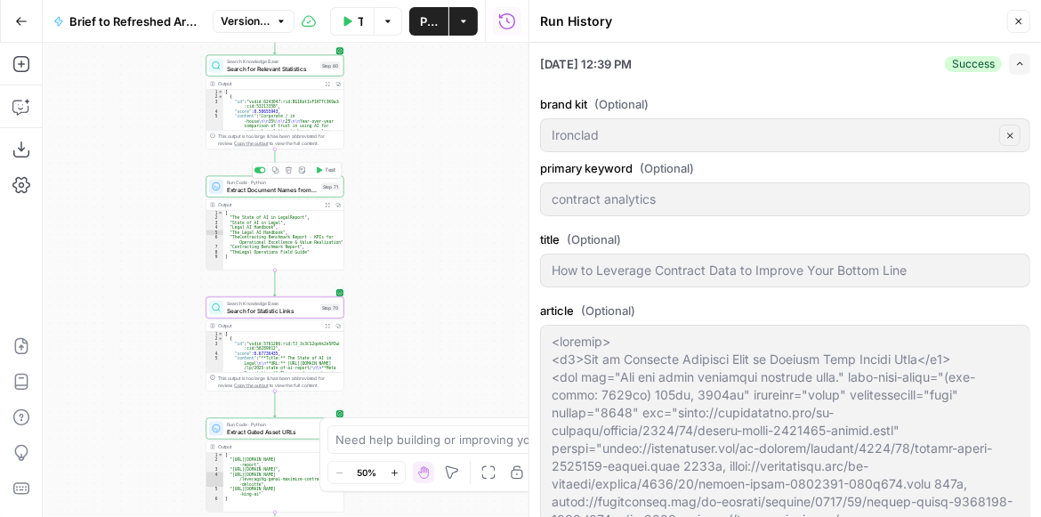
click at [281, 190] on span "Extract Document Names from Statistics" at bounding box center [272, 189] width 91 height 9
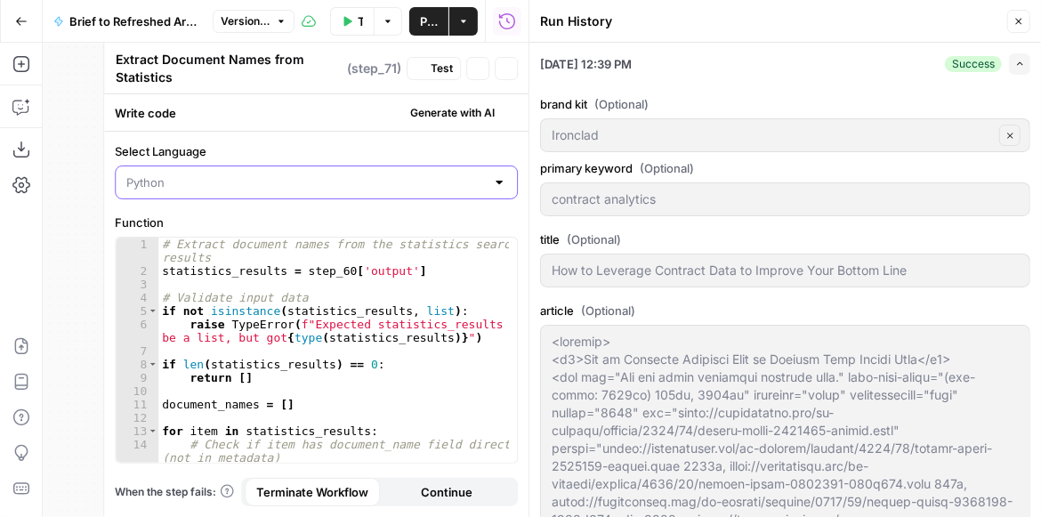
click at [281, 190] on input "Select Language" at bounding box center [305, 182] width 358 height 18
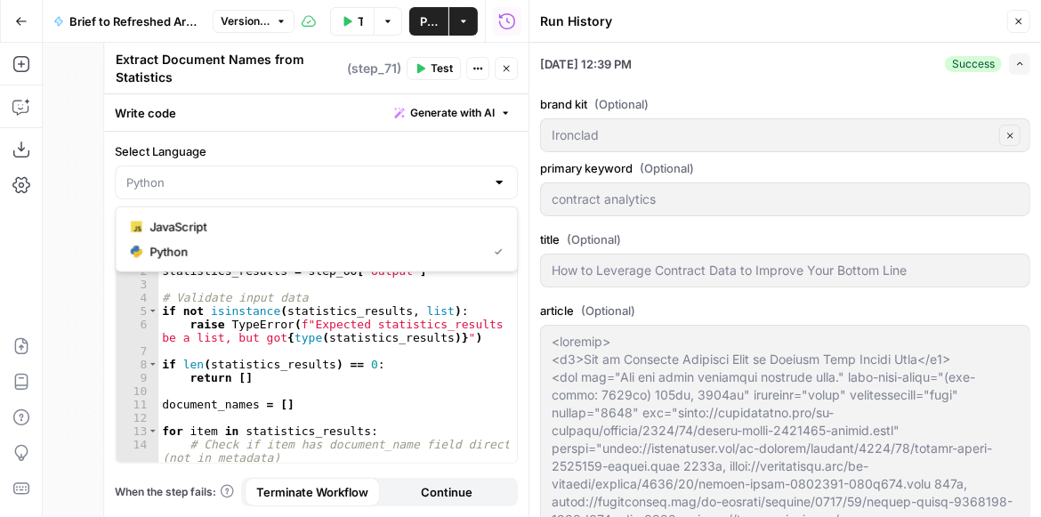
type input "Python"
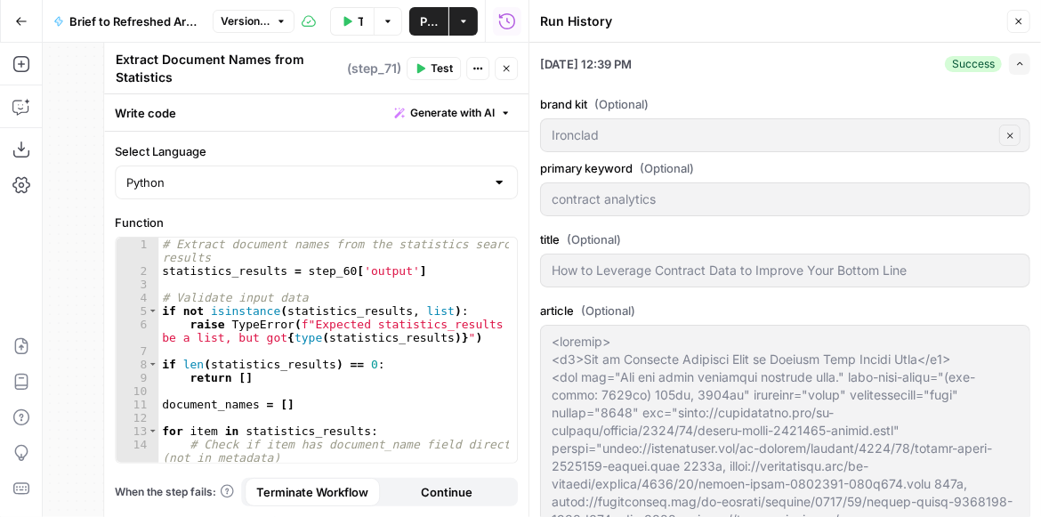
click at [347, 143] on label "Select Language" at bounding box center [316, 151] width 403 height 18
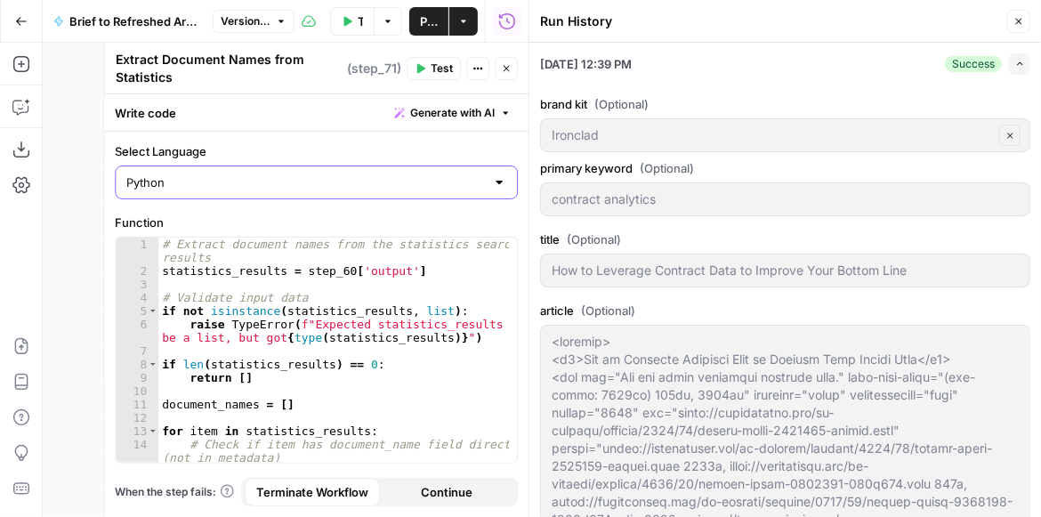
click at [347, 173] on input "Python" at bounding box center [305, 182] width 358 height 18
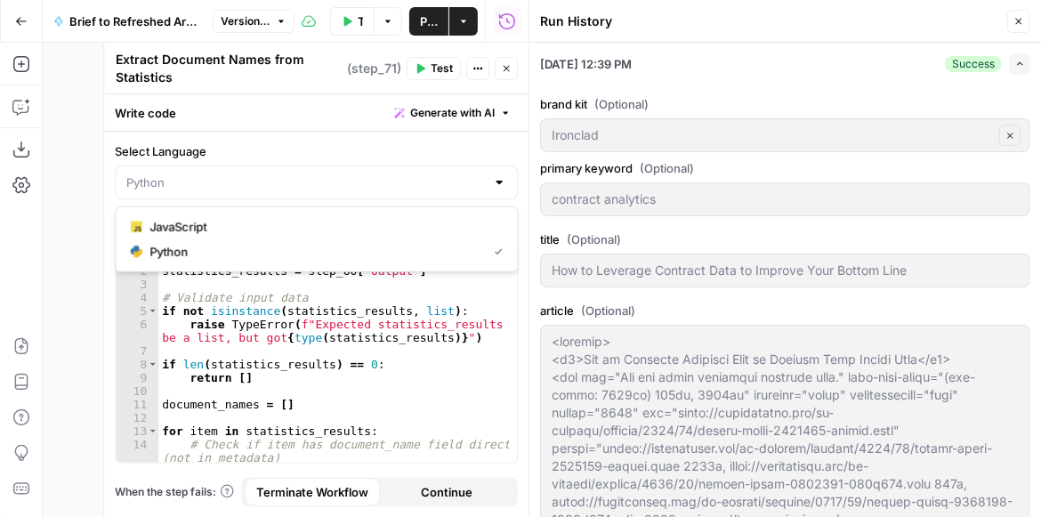
type input "Python"
click at [510, 72] on icon "button" at bounding box center [506, 68] width 11 height 11
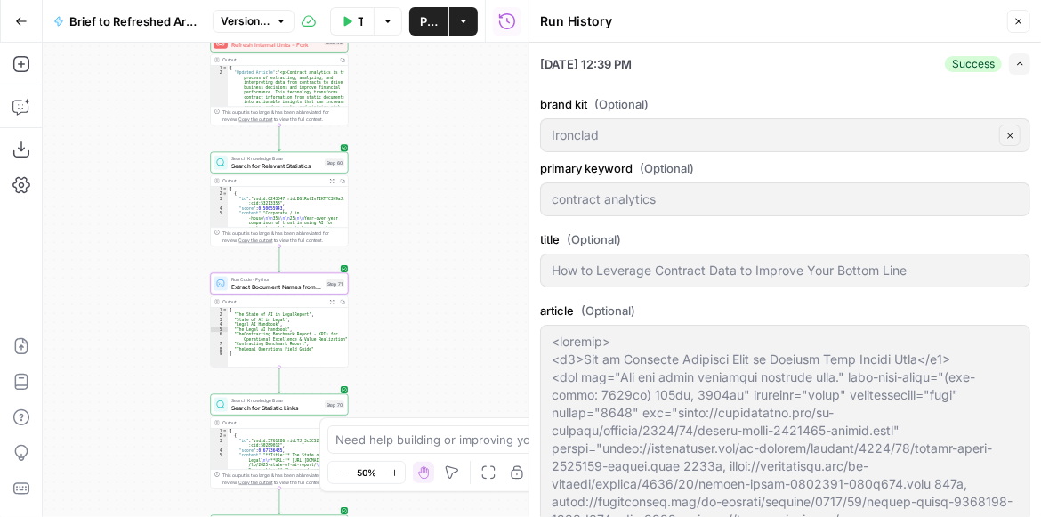
drag, startPoint x: 456, startPoint y: 231, endPoint x: 489, endPoint y: 225, distance: 33.5
click at [456, 235] on div "true false false true false true Workflow Set Inputs Inputs LLM · GPT-4.1 Extra…" at bounding box center [286, 280] width 486 height 474
click at [1026, 23] on button "Close" at bounding box center [1018, 21] width 23 height 23
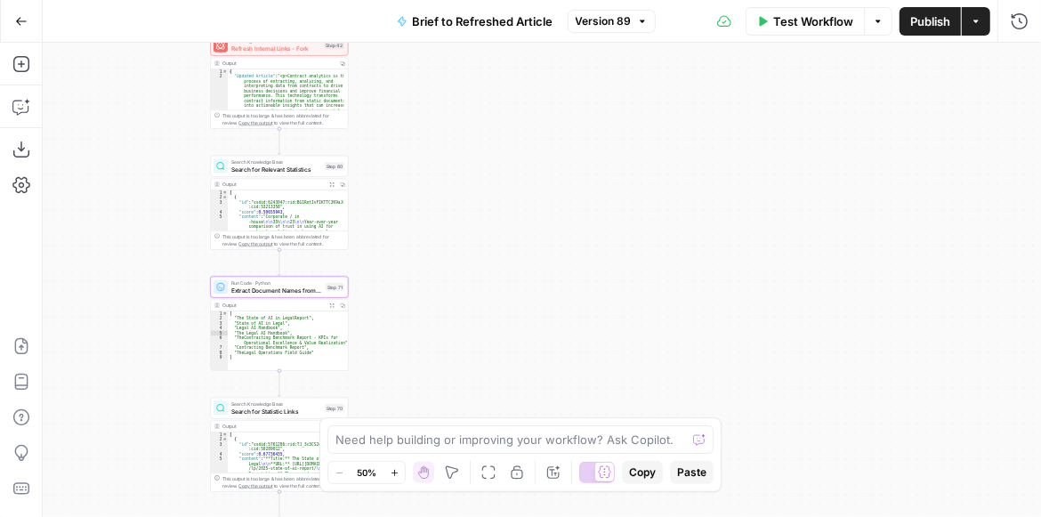
click at [563, 248] on div "true false false true false true Workflow Set Inputs Inputs LLM · GPT-4.1 Extra…" at bounding box center [542, 280] width 998 height 474
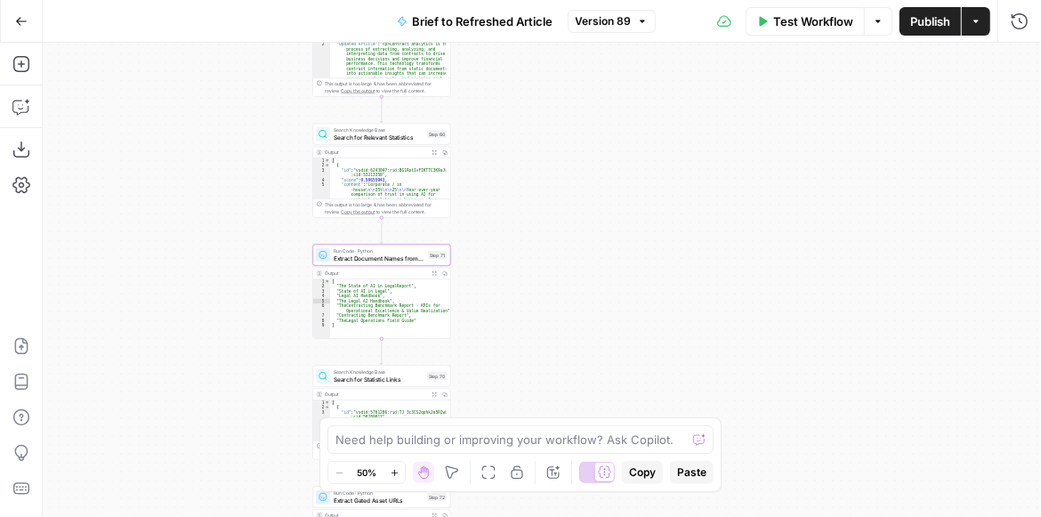
drag, startPoint x: 561, startPoint y: 157, endPoint x: 545, endPoint y: 152, distance: 16.9
click at [561, 155] on div "true false false true false true Workflow Set Inputs Inputs LLM · GPT-4.1 Extra…" at bounding box center [542, 280] width 998 height 474
click at [407, 134] on span "Search for Relevant Statistics" at bounding box center [379, 134] width 90 height 9
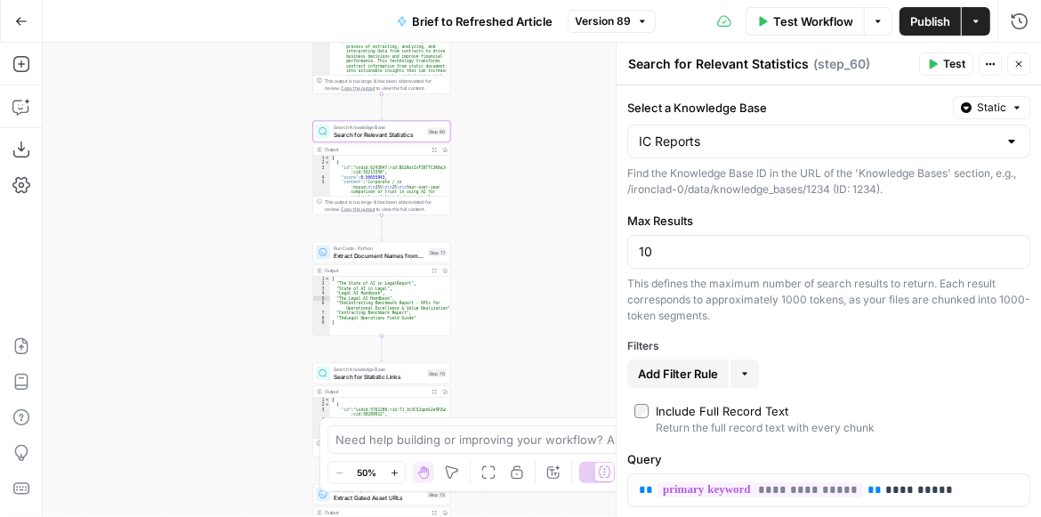
click at [1019, 57] on button "Close" at bounding box center [1018, 63] width 23 height 23
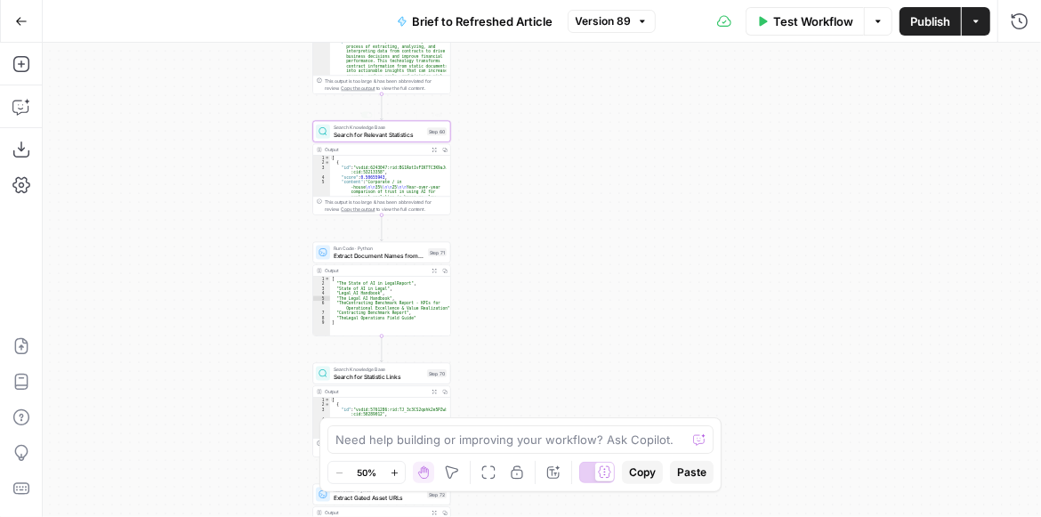
click at [420, 139] on div "Search Knowledge Base Search for Relevant Statistics Step 60 Copy step Delete s…" at bounding box center [382, 131] width 138 height 21
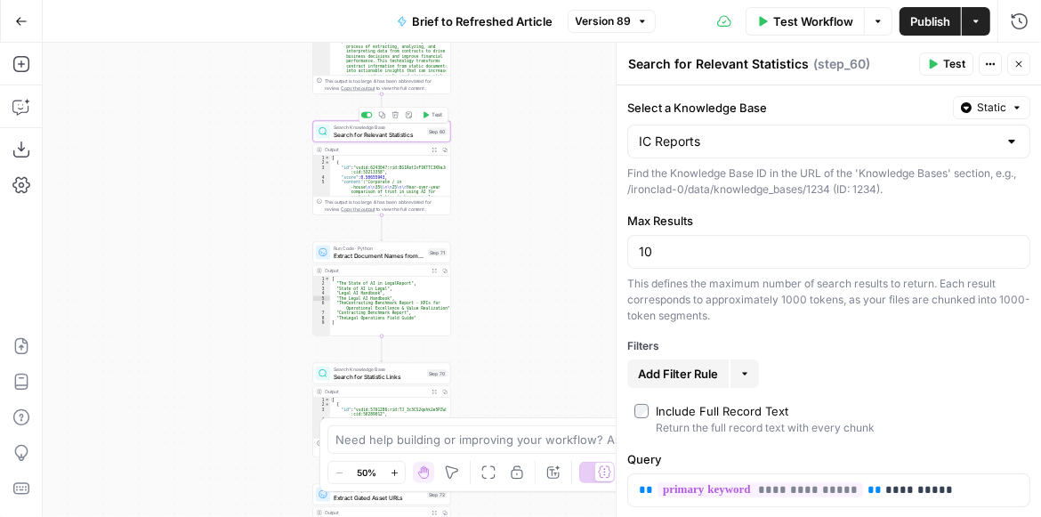
click at [435, 114] on span "Test" at bounding box center [437, 115] width 11 height 8
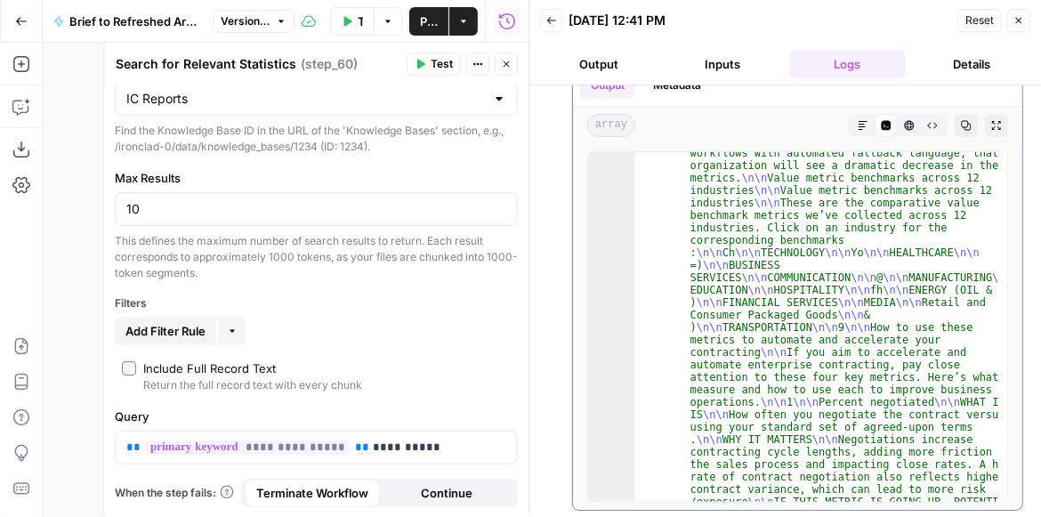
scroll to position [7533, 0]
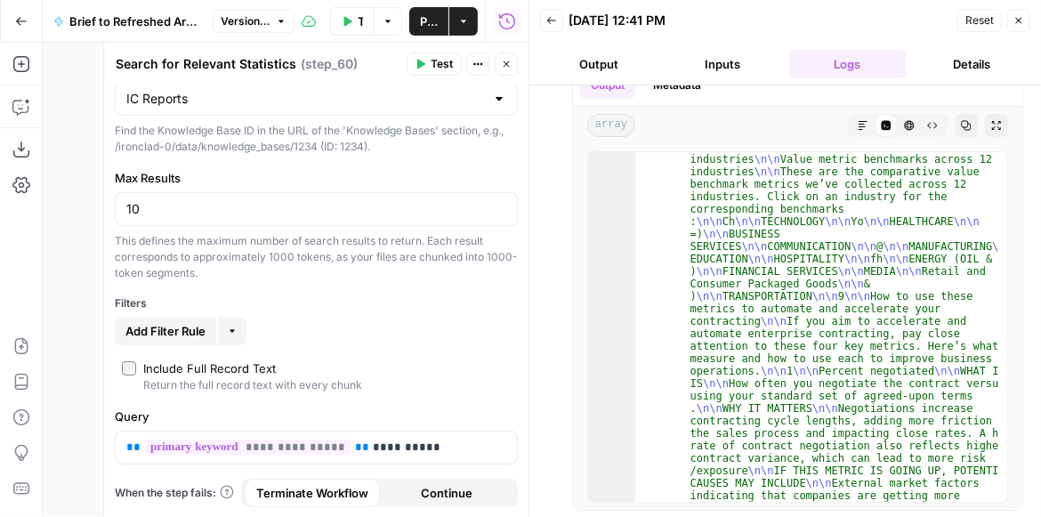
click at [511, 60] on icon "button" at bounding box center [506, 64] width 11 height 11
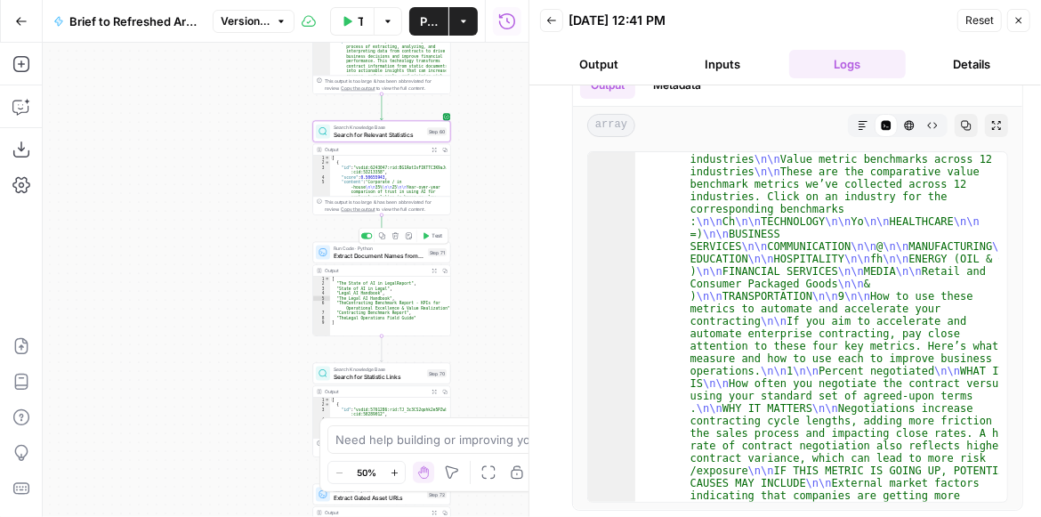
click at [429, 242] on div "Copy step Delete step Add Note Test" at bounding box center [403, 236] width 90 height 16
click at [429, 237] on button "Test" at bounding box center [433, 236] width 28 height 12
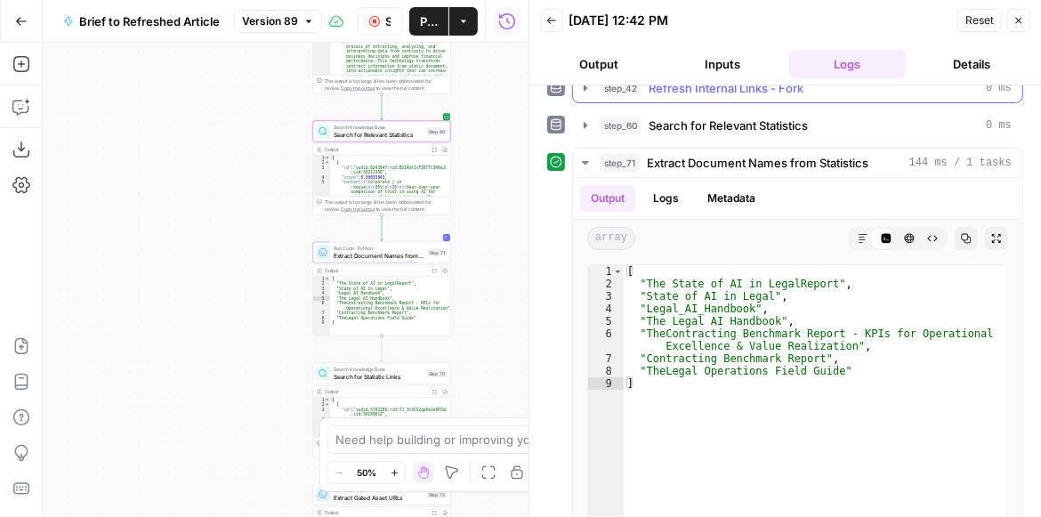
scroll to position [508, 0]
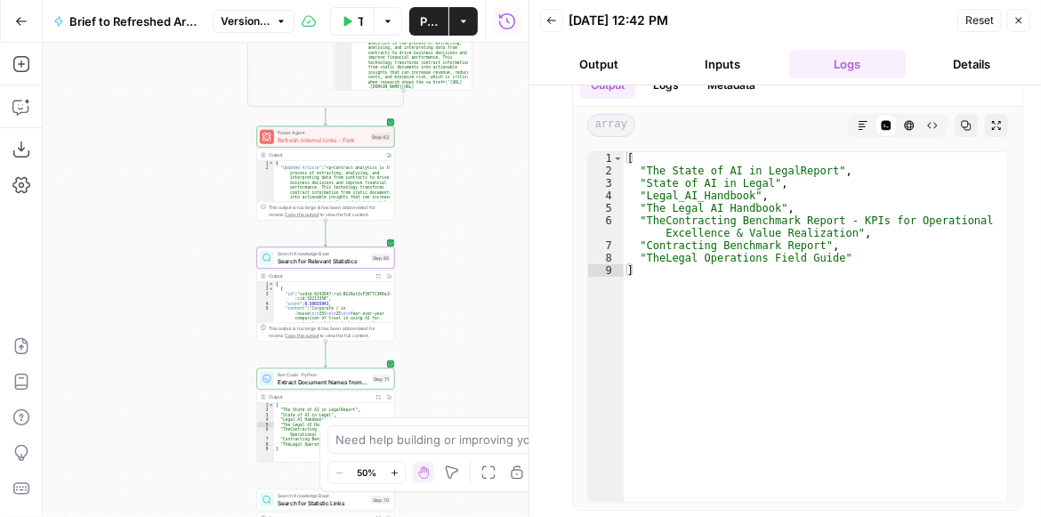
drag, startPoint x: 499, startPoint y: 150, endPoint x: 443, endPoint y: 277, distance: 138.2
click at [443, 277] on div "true false false true false true Workflow Set Inputs Inputs LLM · GPT-4.1 Extra…" at bounding box center [286, 280] width 486 height 474
click at [546, 28] on button "Back" at bounding box center [551, 20] width 23 height 23
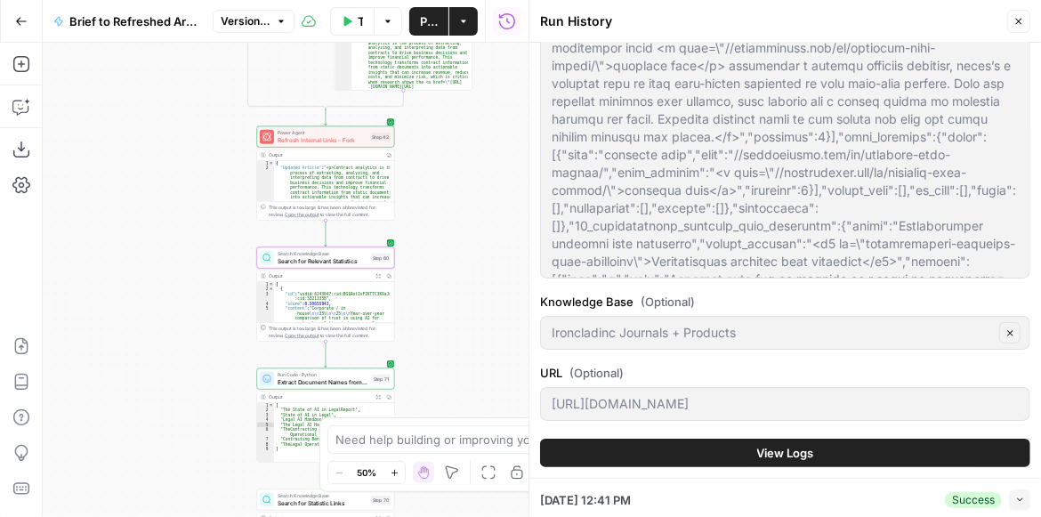
scroll to position [1270, 0]
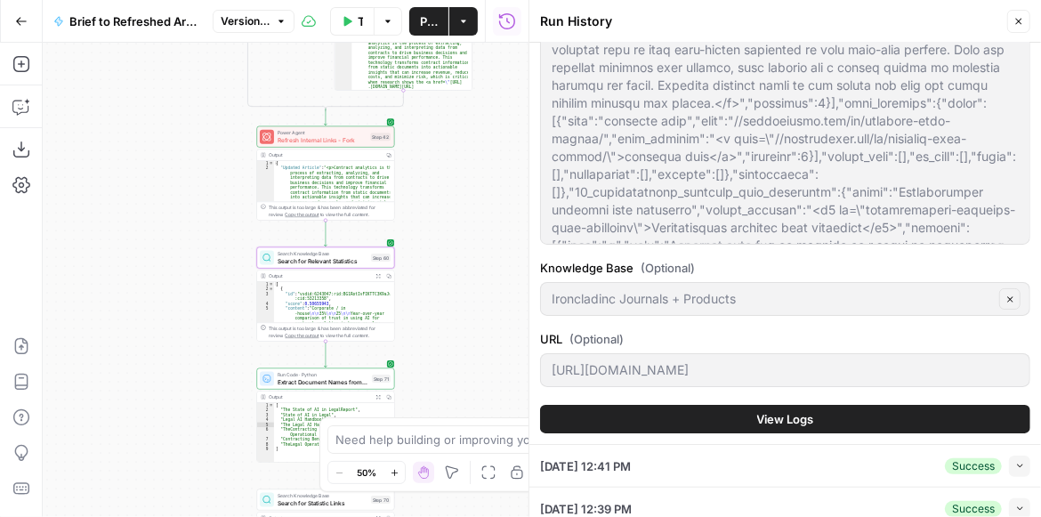
click at [769, 422] on span "View Logs" at bounding box center [785, 419] width 57 height 18
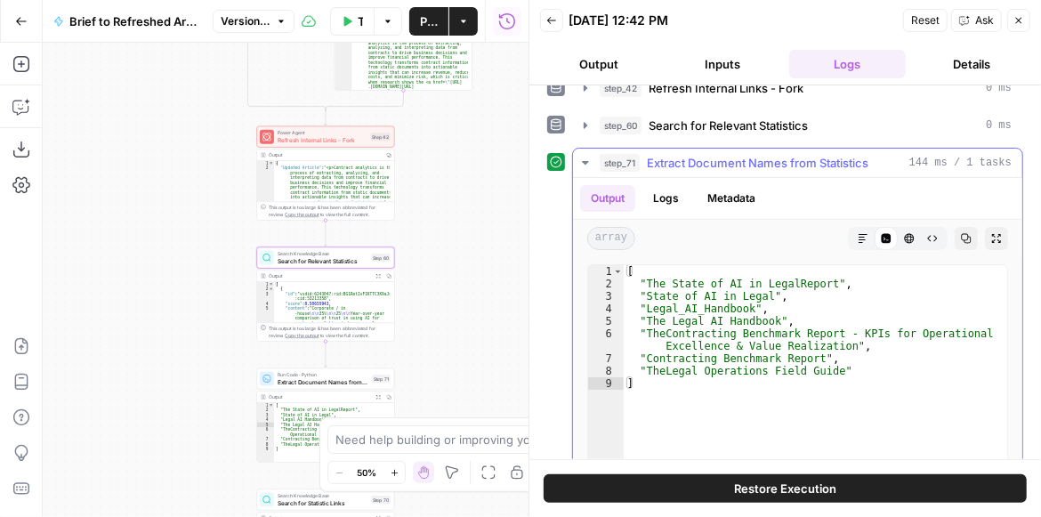
scroll to position [413, 0]
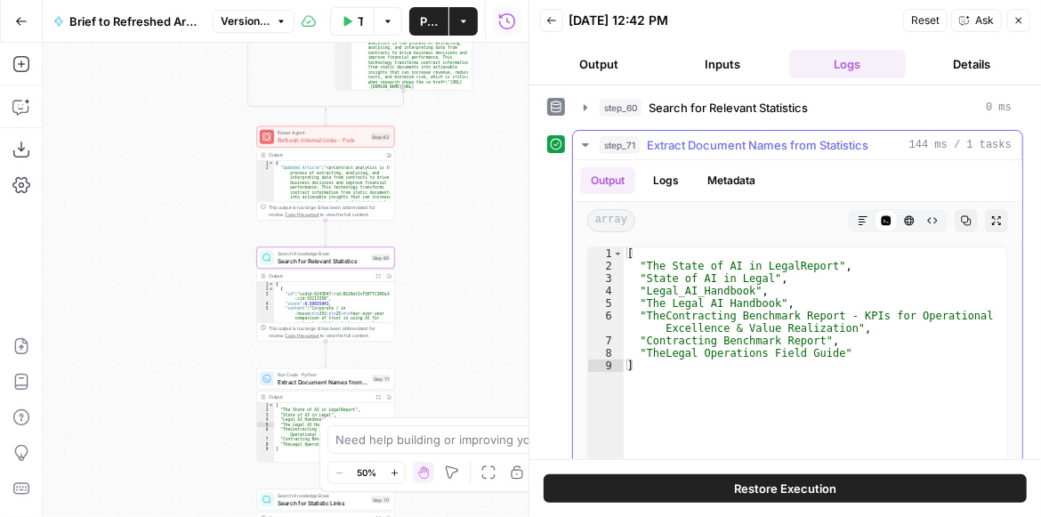
type textarea "**********"
drag, startPoint x: 648, startPoint y: 312, endPoint x: 826, endPoint y: 315, distance: 178.8
click at [826, 315] on div "[ "The State of AI in LegalReport" , "State of AI in Legal" , "Legal_AI_Handboo…" at bounding box center [815, 434] width 383 height 375
click at [720, 314] on div "[ "The State of AI in LegalReport" , "State of AI in Legal" , "Legal_AI_Handboo…" at bounding box center [815, 422] width 383 height 350
drag, startPoint x: 648, startPoint y: 310, endPoint x: 828, endPoint y: 317, distance: 180.7
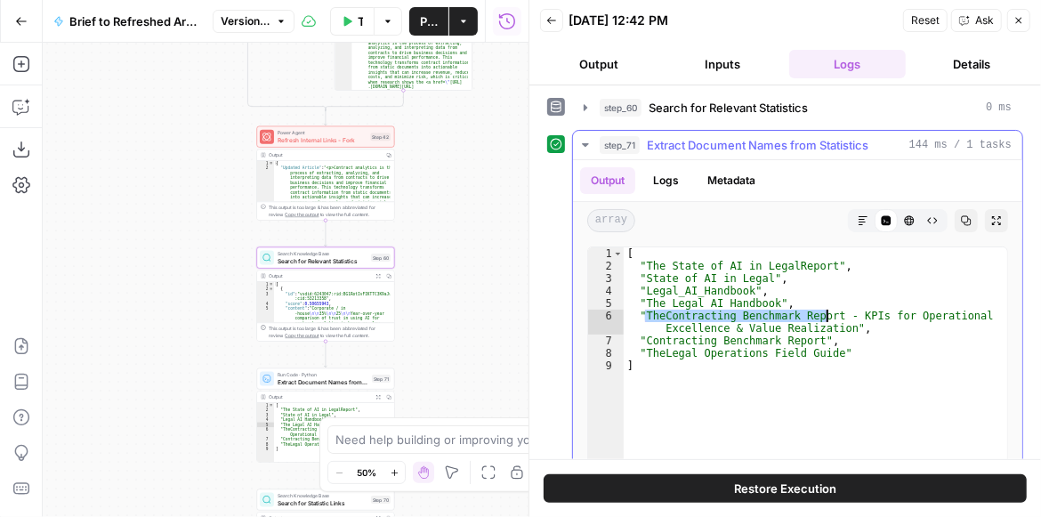
click at [828, 317] on div "[ "The State of AI in LegalReport" , "State of AI in Legal" , "Legal_AI_Handboo…" at bounding box center [815, 434] width 383 height 375
click at [355, 264] on span "Search for Relevant Statistics" at bounding box center [323, 260] width 90 height 9
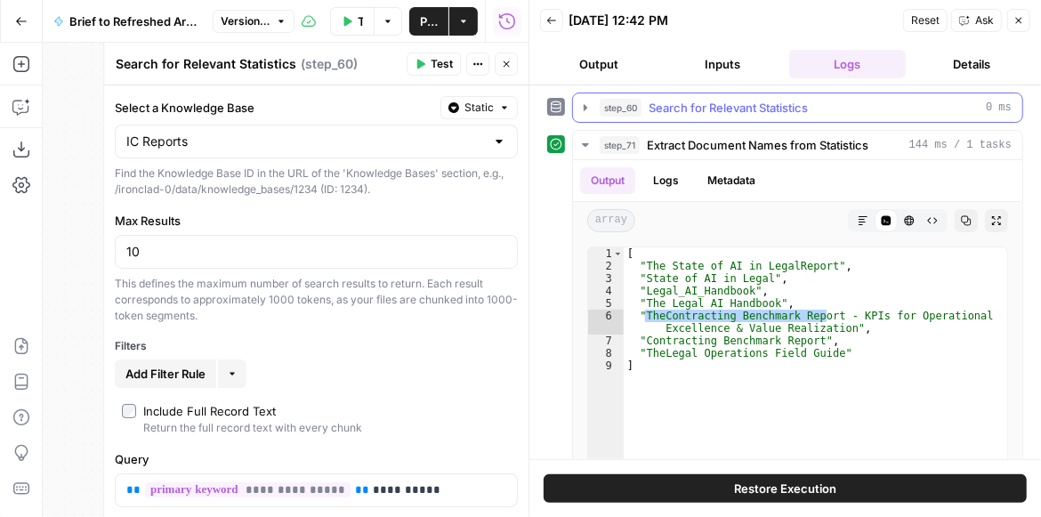
drag, startPoint x: 584, startPoint y: 103, endPoint x: 592, endPoint y: 114, distance: 13.3
click at [585, 104] on icon "button" at bounding box center [586, 107] width 4 height 6
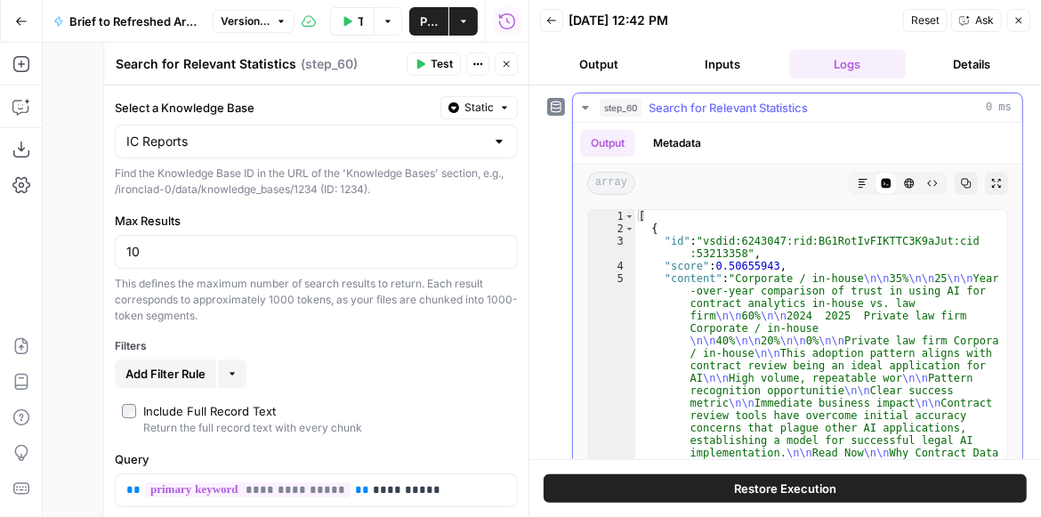
type textarea "**********"
click at [996, 176] on button "Expand Output" at bounding box center [996, 183] width 23 height 23
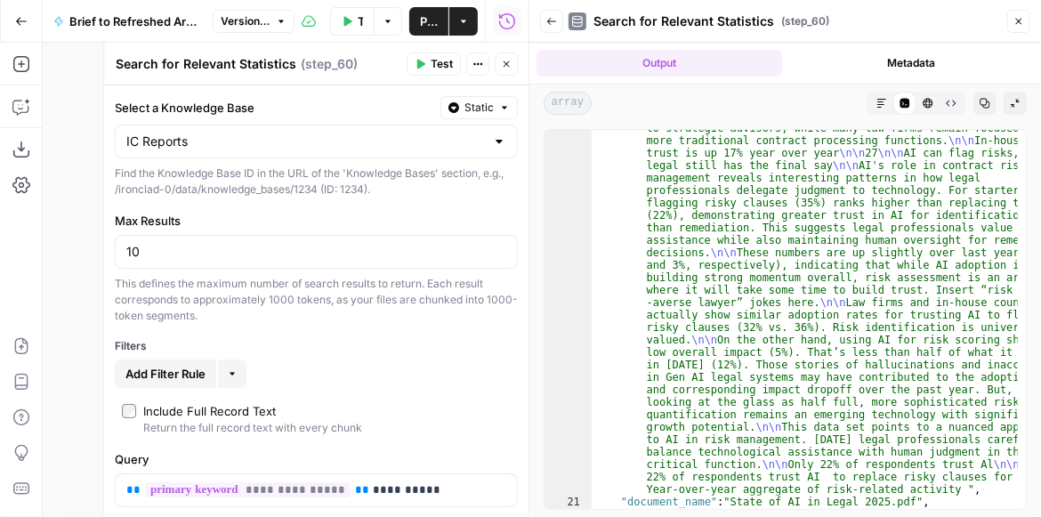
scroll to position [2043, 0]
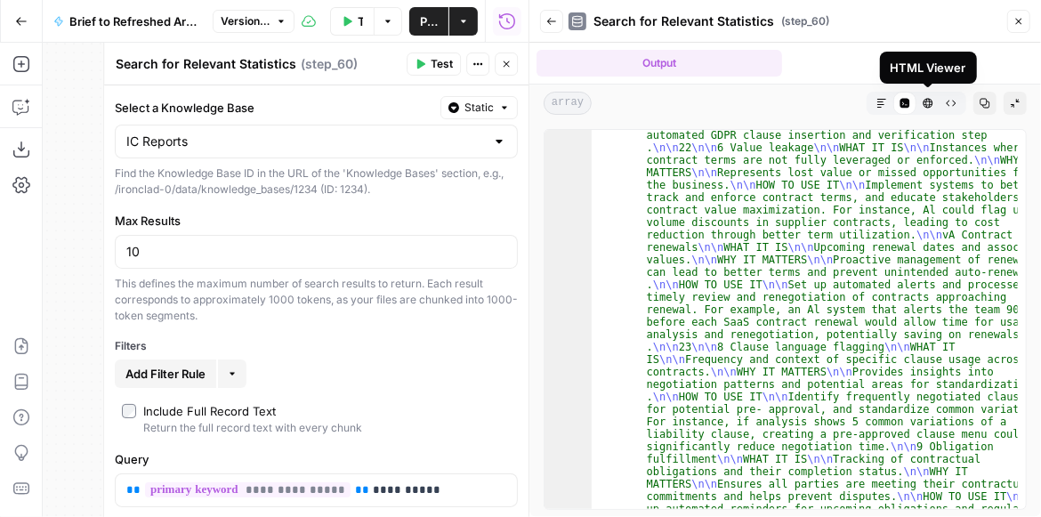
click at [920, 105] on button "HTML Viewer" at bounding box center [927, 103] width 23 height 23
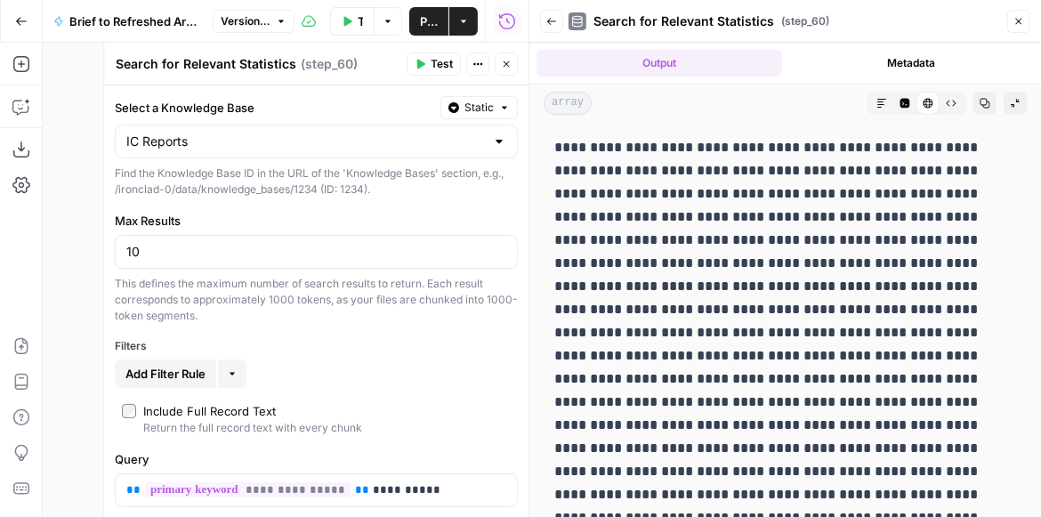
click at [900, 103] on icon "button" at bounding box center [905, 104] width 10 height 10
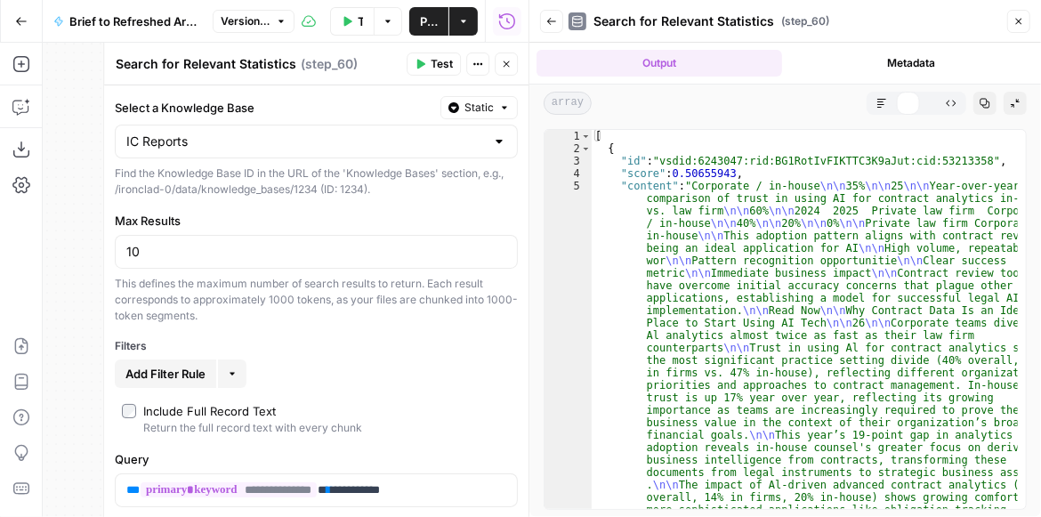
click at [867, 102] on div "Markdown Code Editor HTML Viewer Raw Output" at bounding box center [916, 103] width 100 height 23
click at [882, 105] on icon "button" at bounding box center [881, 103] width 11 height 11
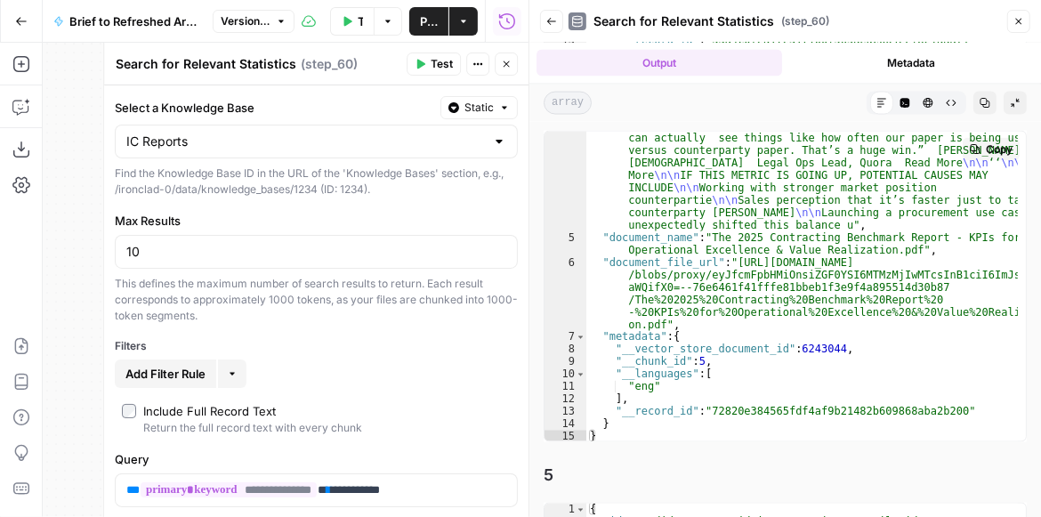
scroll to position [921, 0]
click at [503, 65] on icon "button" at bounding box center [506, 64] width 11 height 11
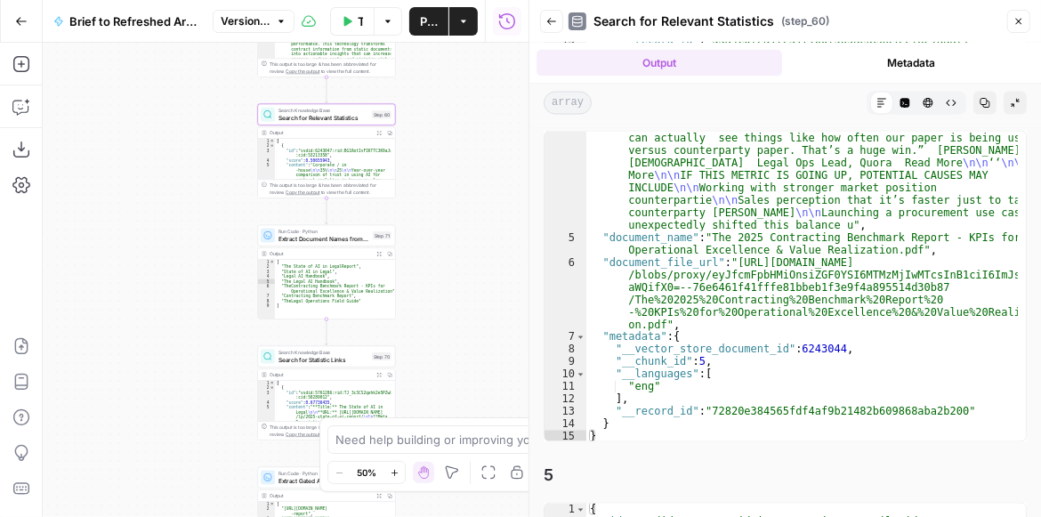
drag, startPoint x: 431, startPoint y: 275, endPoint x: 432, endPoint y: 130, distance: 145.0
click at [432, 130] on div "true false false true false true Workflow Set Inputs Inputs LLM · GPT-4.1 Extra…" at bounding box center [286, 280] width 486 height 474
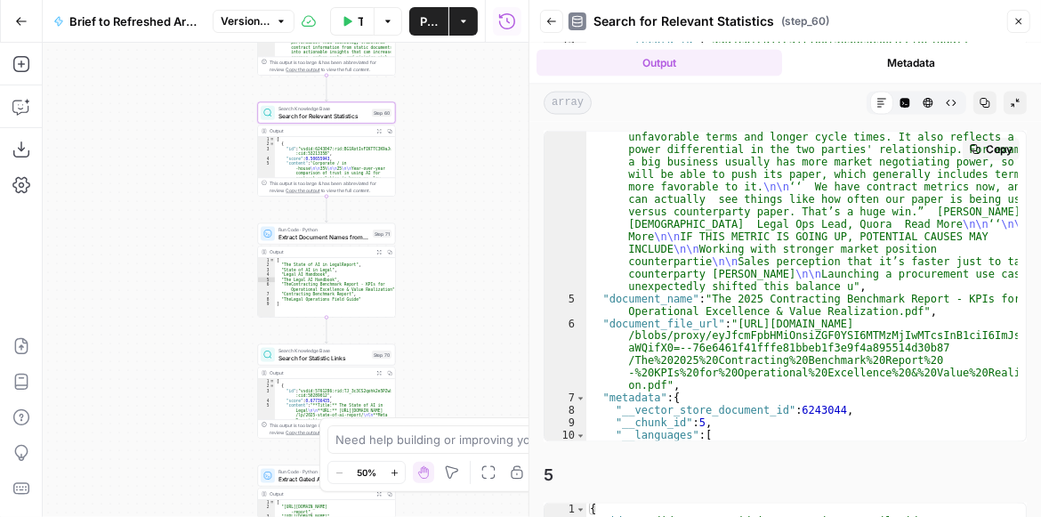
scroll to position [830, 0]
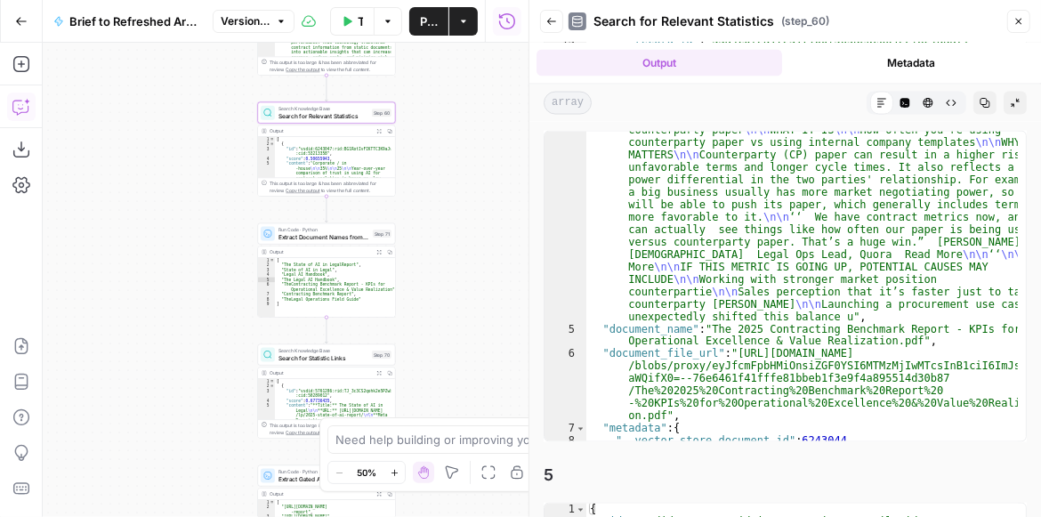
click at [13, 112] on icon "button" at bounding box center [19, 108] width 15 height 14
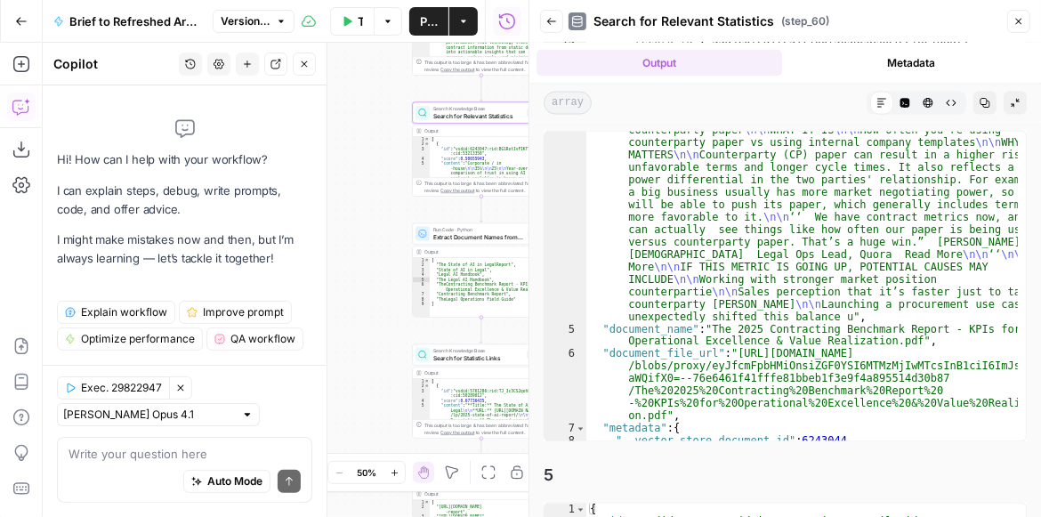
click at [128, 445] on textarea at bounding box center [184, 454] width 232 height 18
type textarea "W"
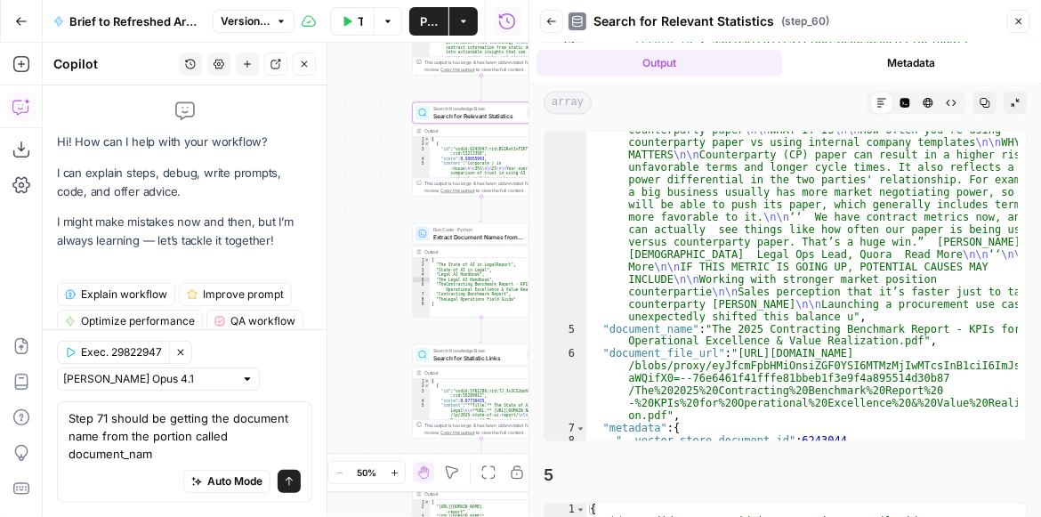
type textarea "Step 71 should be getting the document name from the portion called document_na…"
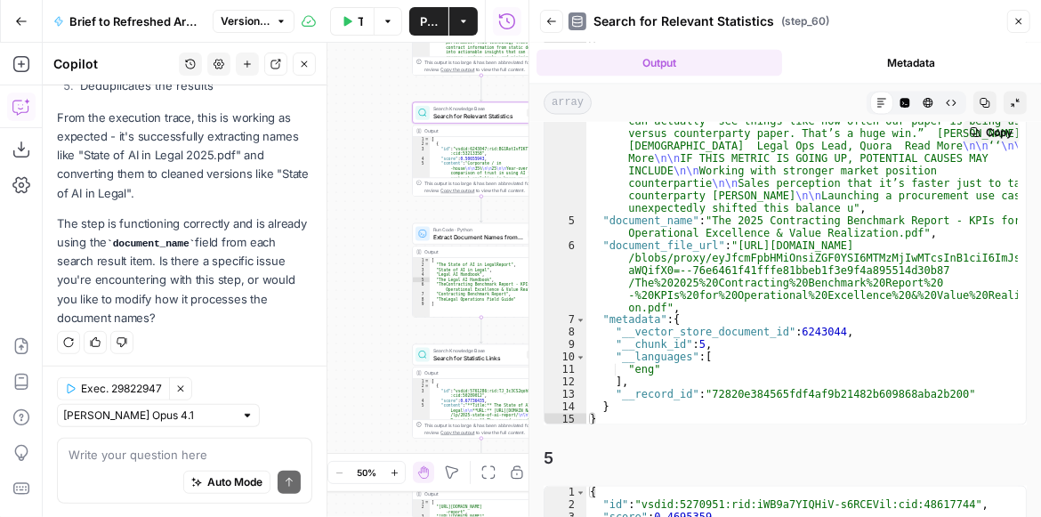
scroll to position [1525, 0]
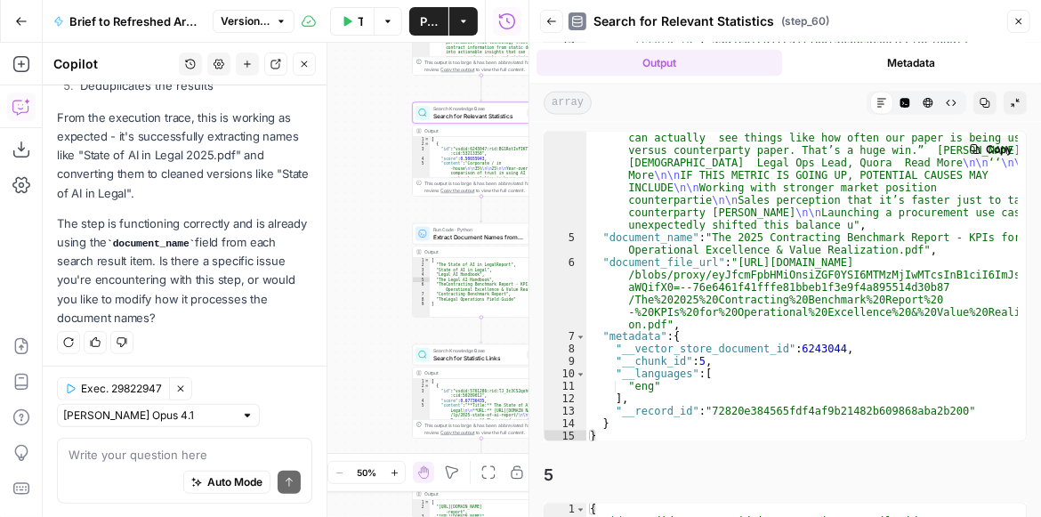
type textarea "**********"
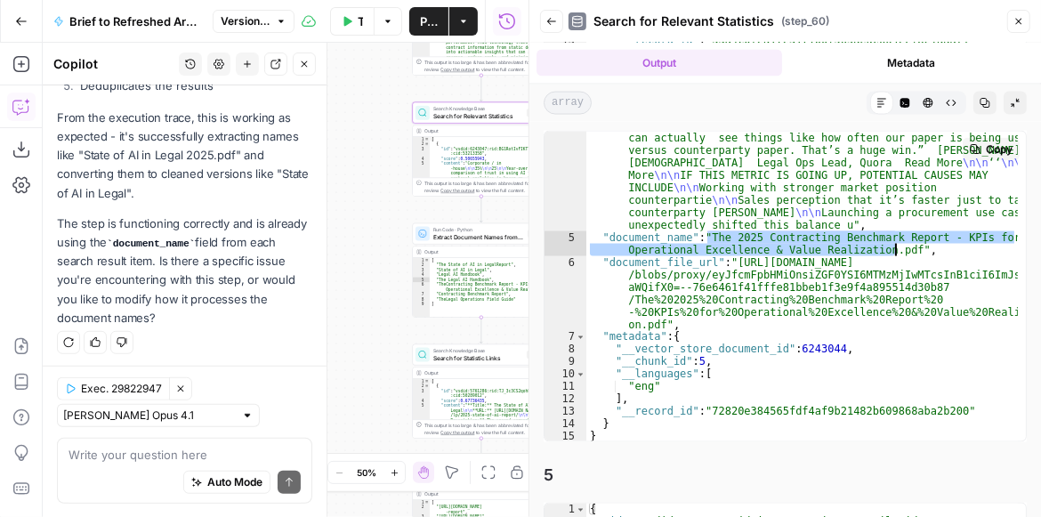
drag, startPoint x: 708, startPoint y: 235, endPoint x: 894, endPoint y: 252, distance: 186.7
click at [109, 462] on textarea at bounding box center [184, 454] width 232 height 18
paste textarea "The 2025 Contracting Benchmark Report - KPIs for Operational Excellence & Value…"
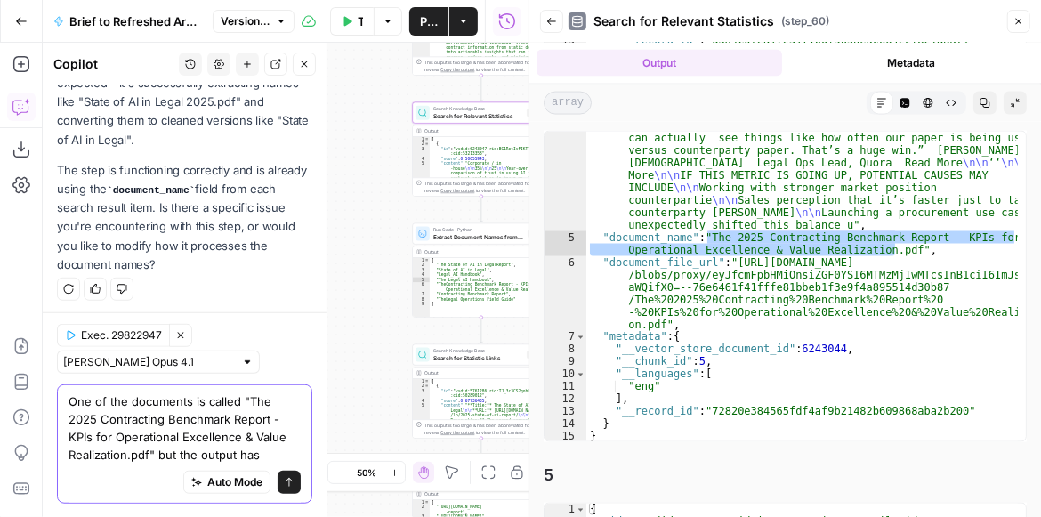
type textarea "One of the documents is called "The 2025 Contracting Benchmark Report - KPIs fo…"
click at [1011, 25] on button "Close" at bounding box center [1018, 21] width 23 height 23
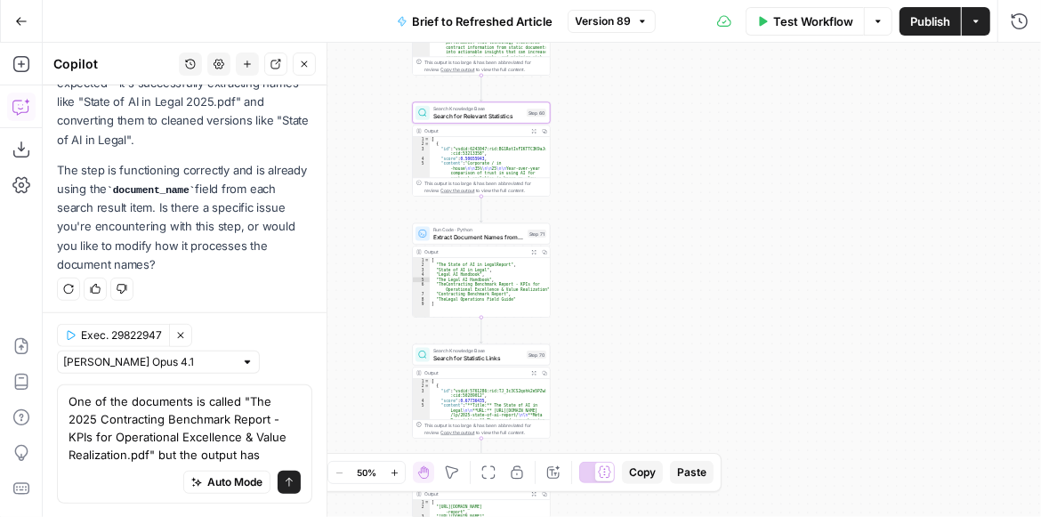
click at [535, 254] on icon "button" at bounding box center [533, 251] width 5 height 5
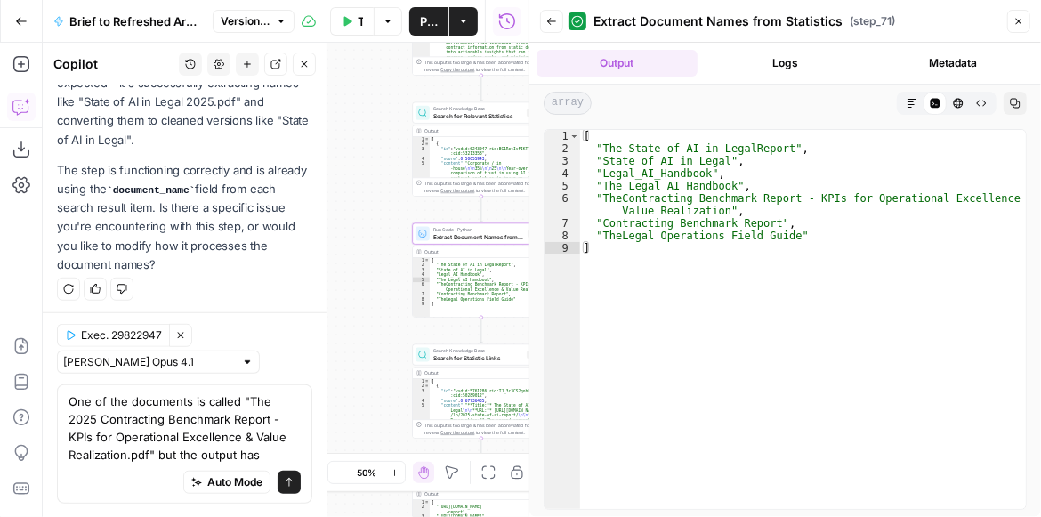
type textarea "**********"
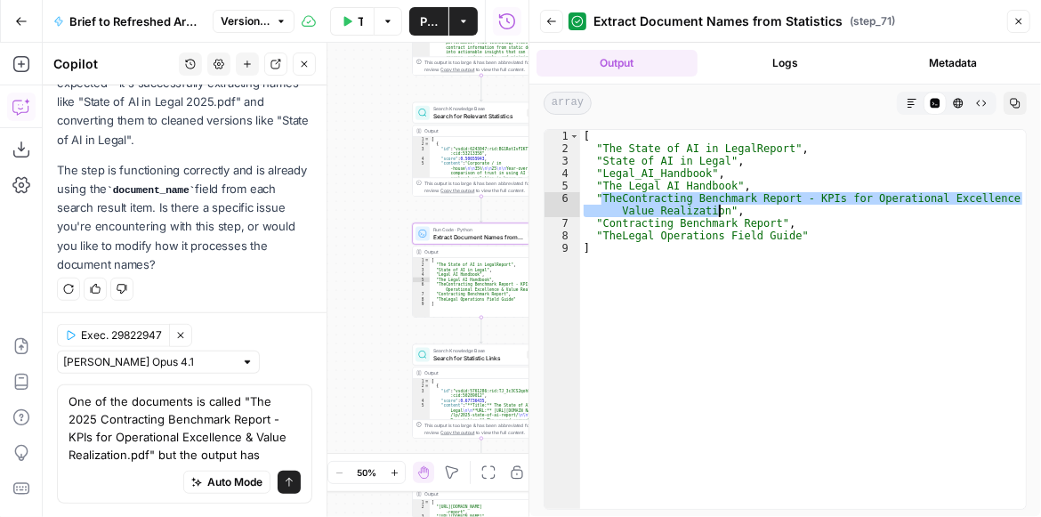
drag, startPoint x: 601, startPoint y: 200, endPoint x: 720, endPoint y: 210, distance: 118.7
click at [720, 210] on div "[ "The State of AI in LegalReport" , "State of AI in Legal" , "Legal_AI_Handboo…" at bounding box center [803, 332] width 446 height 404
click at [273, 453] on textarea "One of the documents is called "The 2025 Contracting Benchmark Report - KPIs fo…" at bounding box center [184, 426] width 232 height 71
paste textarea "TheContracting Benchmark Report - KPIs for Operational Excellence & Value Reali…"
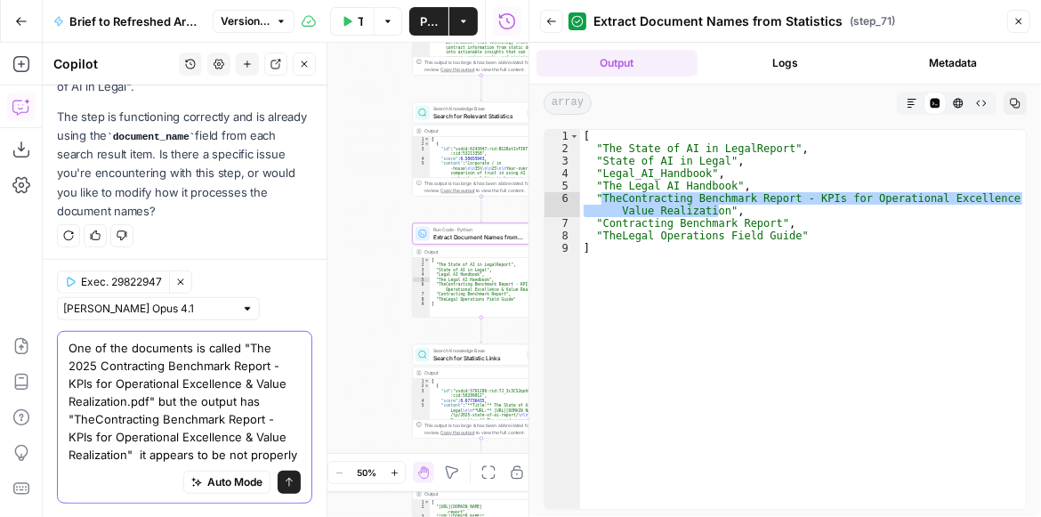
scroll to position [677, 0]
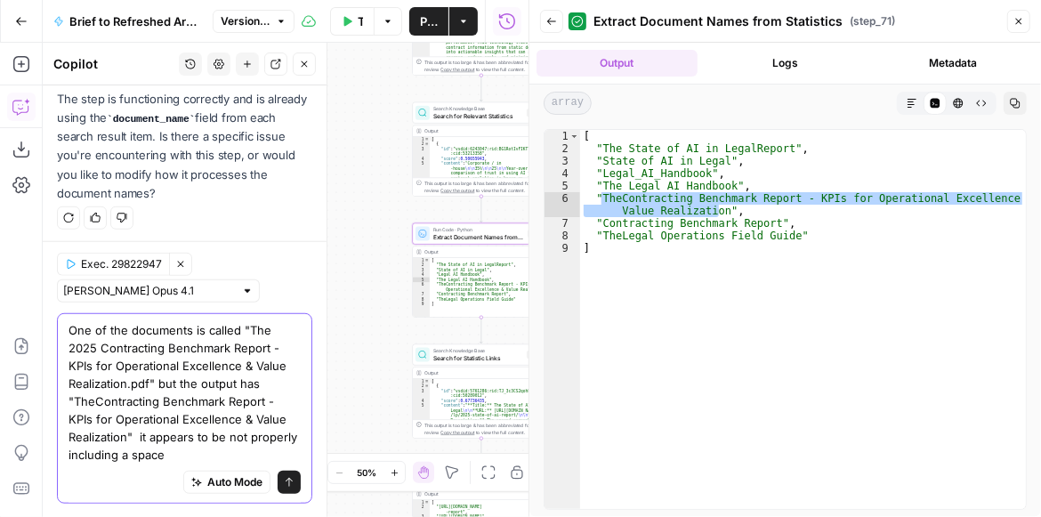
click at [244, 455] on textarea "One of the documents is called "The 2025 Contracting Benchmark Report - KPIs fo…" at bounding box center [184, 391] width 232 height 142
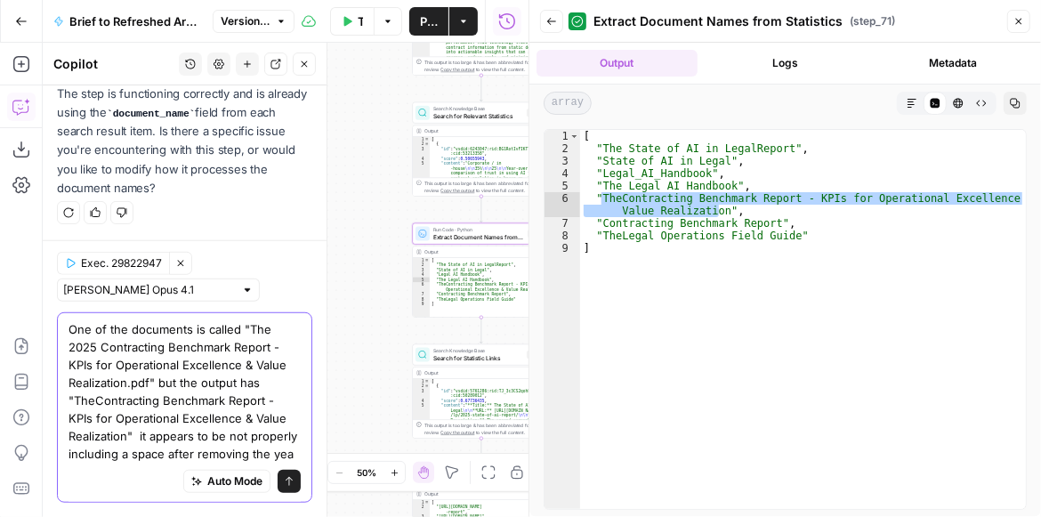
type textarea "One of the documents is called "The 2025 Contracting Benchmark Report - KPIs fo…"
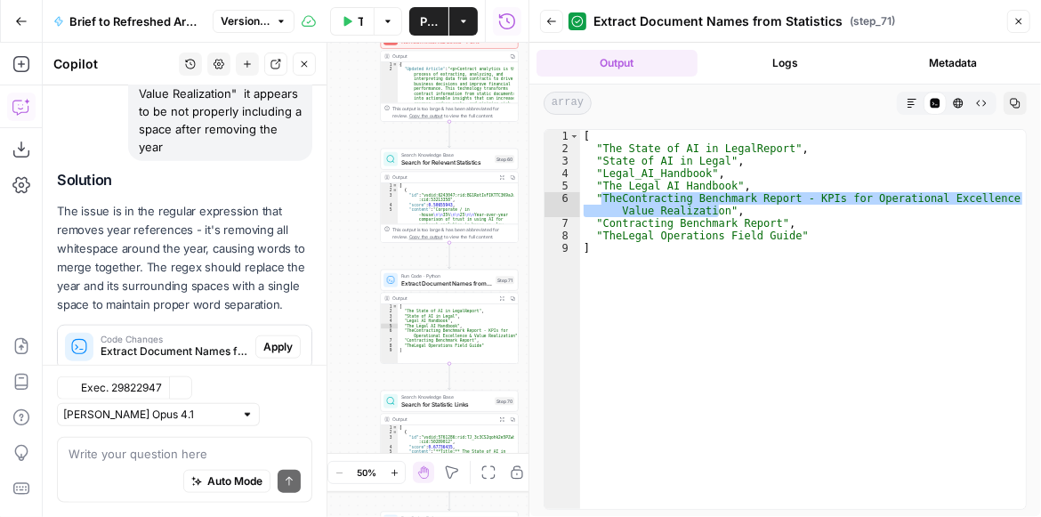
scroll to position [1032, 0]
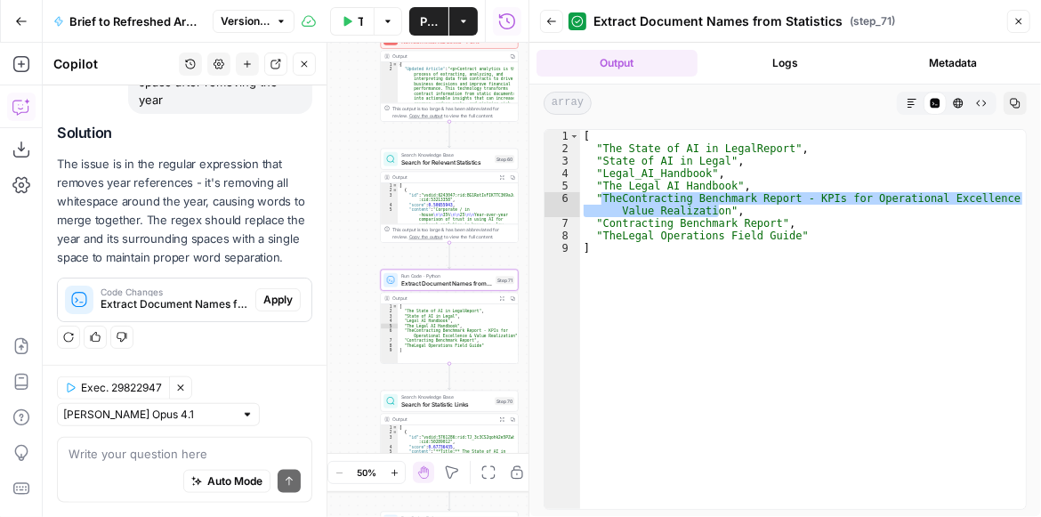
click at [275, 298] on span "Apply" at bounding box center [277, 300] width 29 height 16
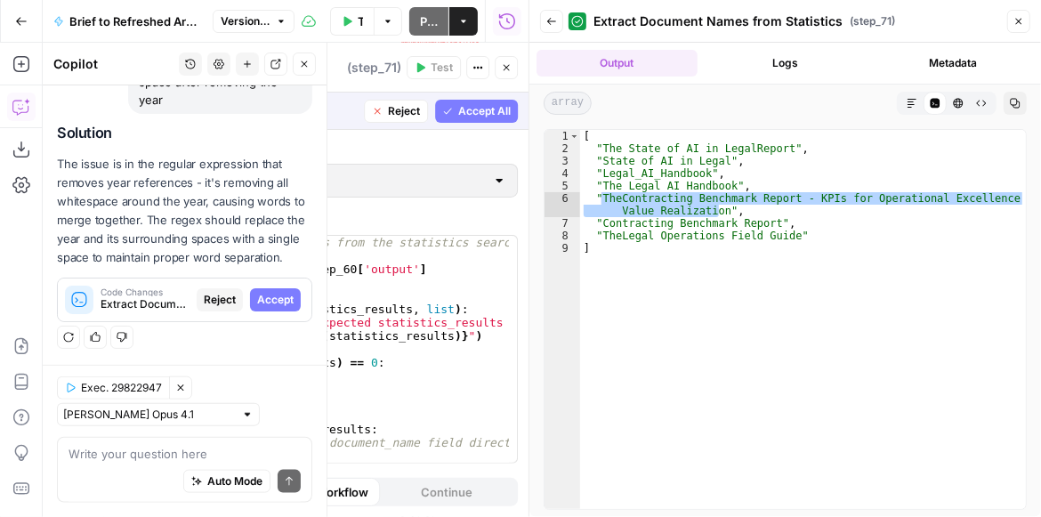
click at [282, 301] on span "Accept" at bounding box center [275, 300] width 36 height 16
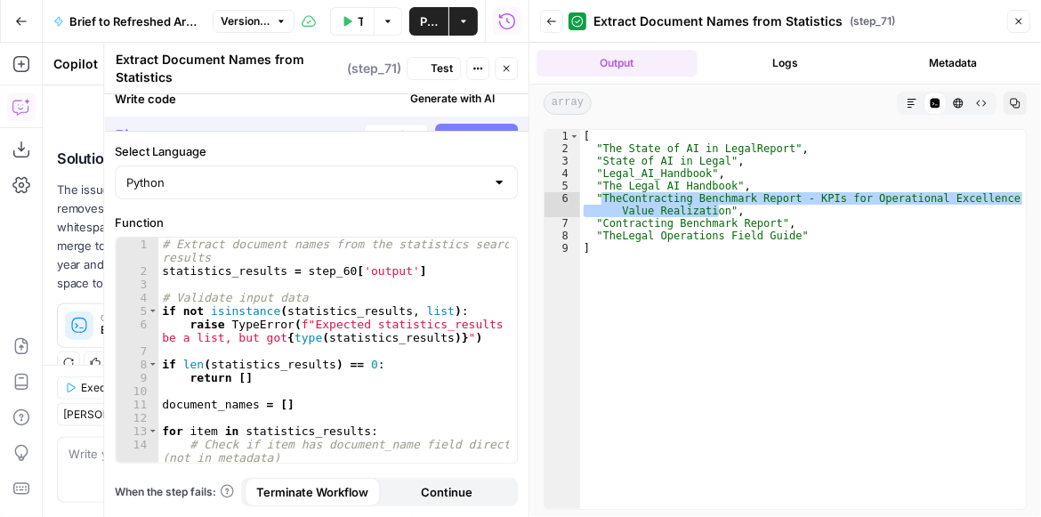
scroll to position [1089, 0]
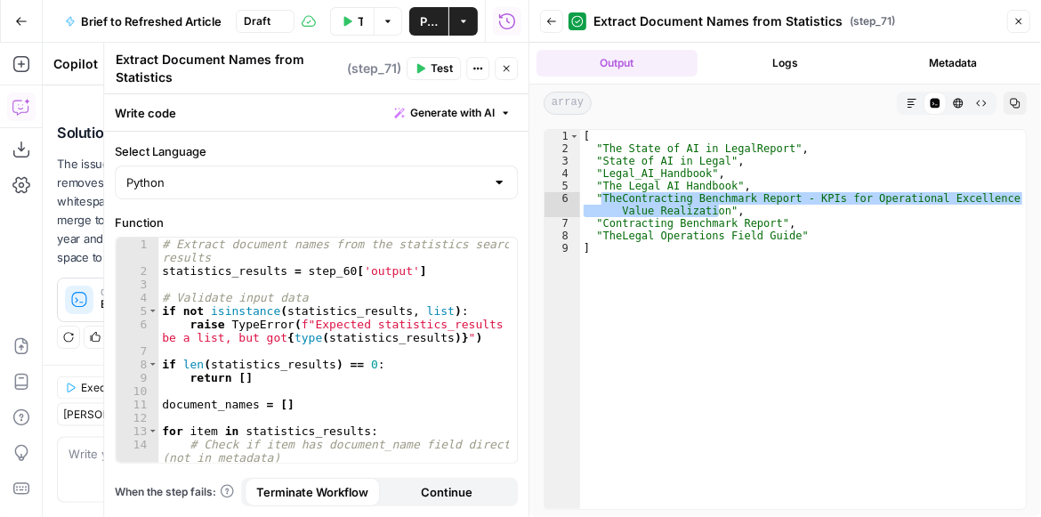
click at [454, 74] on button "Test" at bounding box center [434, 68] width 54 height 23
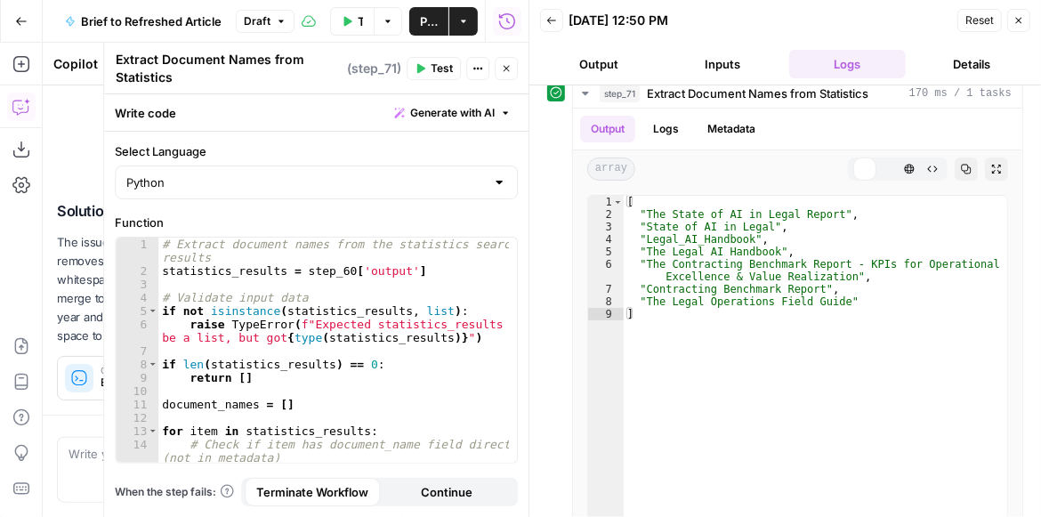
scroll to position [508, 0]
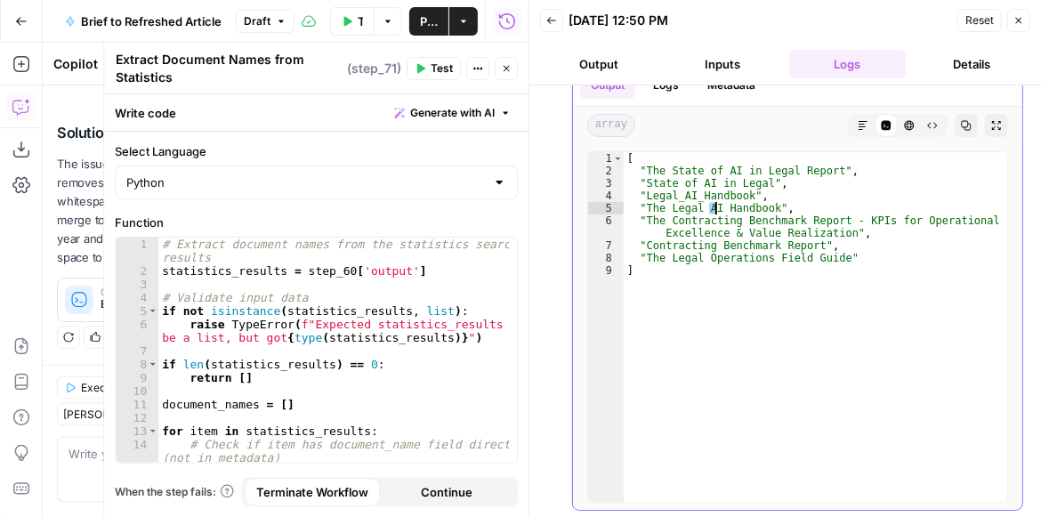
drag, startPoint x: 712, startPoint y: 202, endPoint x: 721, endPoint y: 246, distance: 45.4
click at [721, 246] on div "[ "The State of AI in Legal Report" , "State of AI in Legal" , "Legal_AI_Handbo…" at bounding box center [815, 339] width 383 height 375
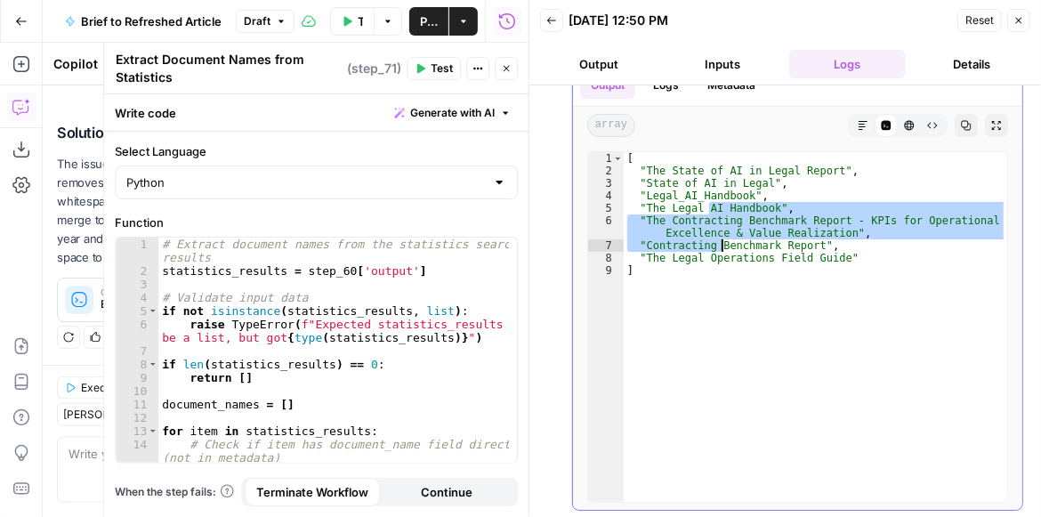
click at [771, 236] on div "[ "The State of AI in Legal Report" , "State of AI in Legal" , "Legal_AI_Handbo…" at bounding box center [815, 327] width 383 height 350
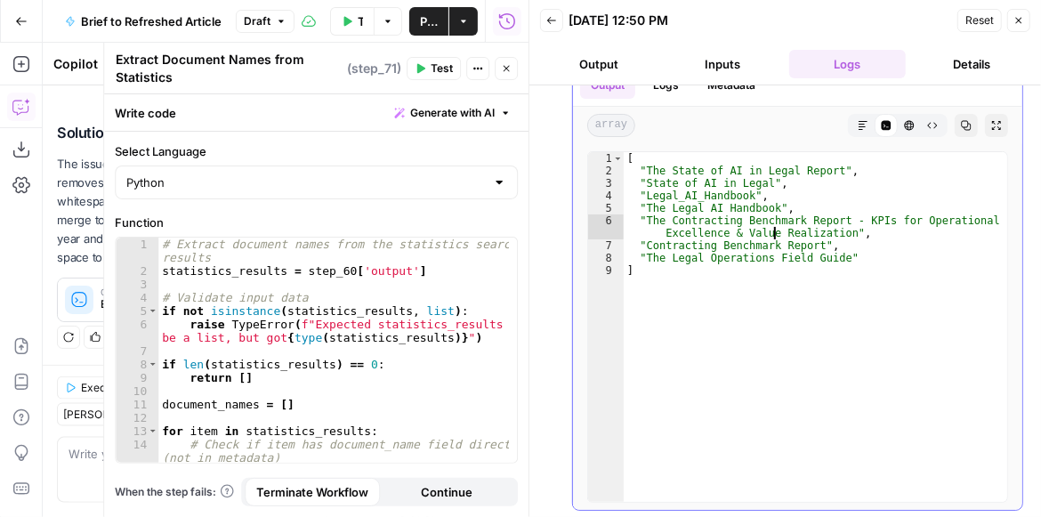
drag, startPoint x: 763, startPoint y: 258, endPoint x: 764, endPoint y: 226, distance: 32.0
click at [764, 226] on div "[ "The State of AI in Legal Report" , "State of AI in Legal" , "Legal_AI_Handbo…" at bounding box center [815, 339] width 383 height 375
type textarea "**********"
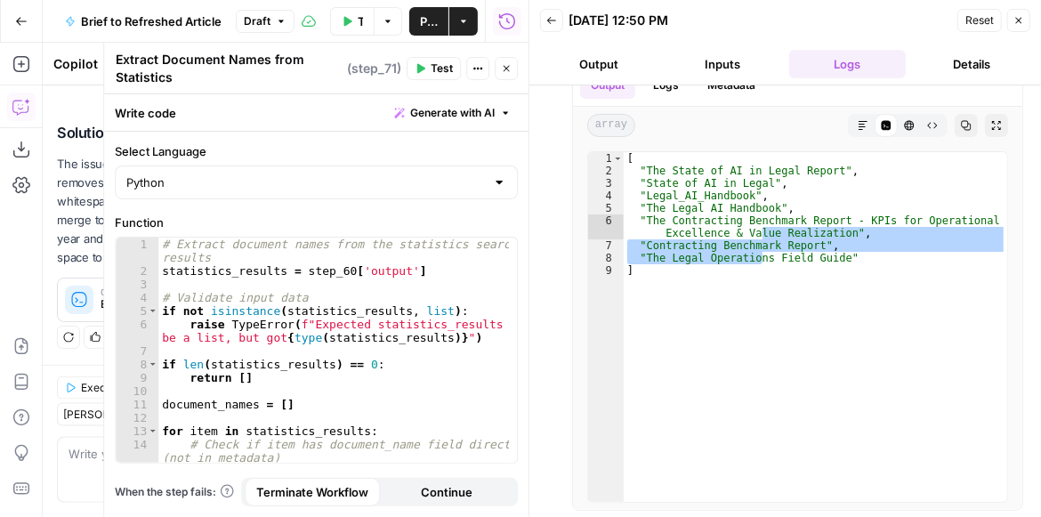
click at [421, 25] on span "Publish" at bounding box center [429, 21] width 18 height 18
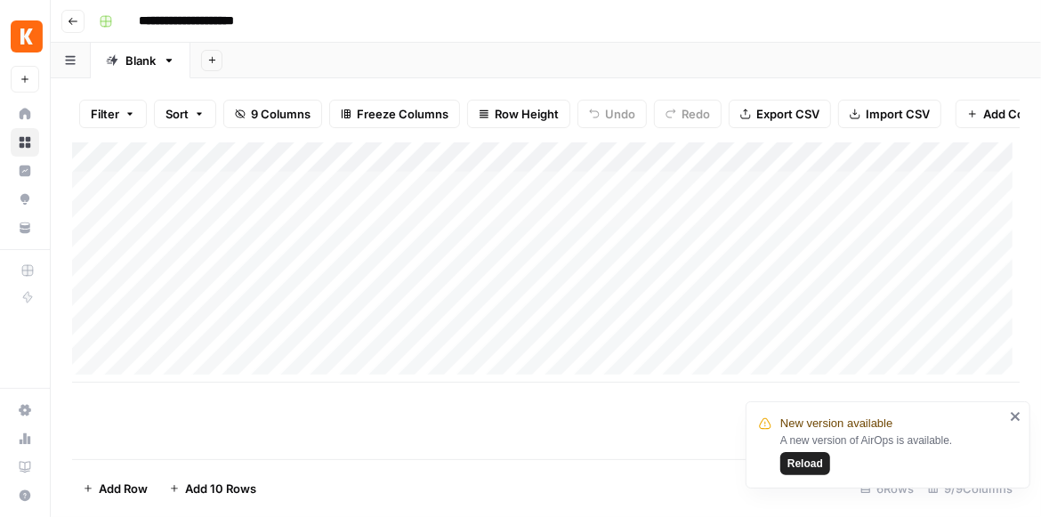
click at [796, 457] on span "Reload" at bounding box center [805, 463] width 36 height 16
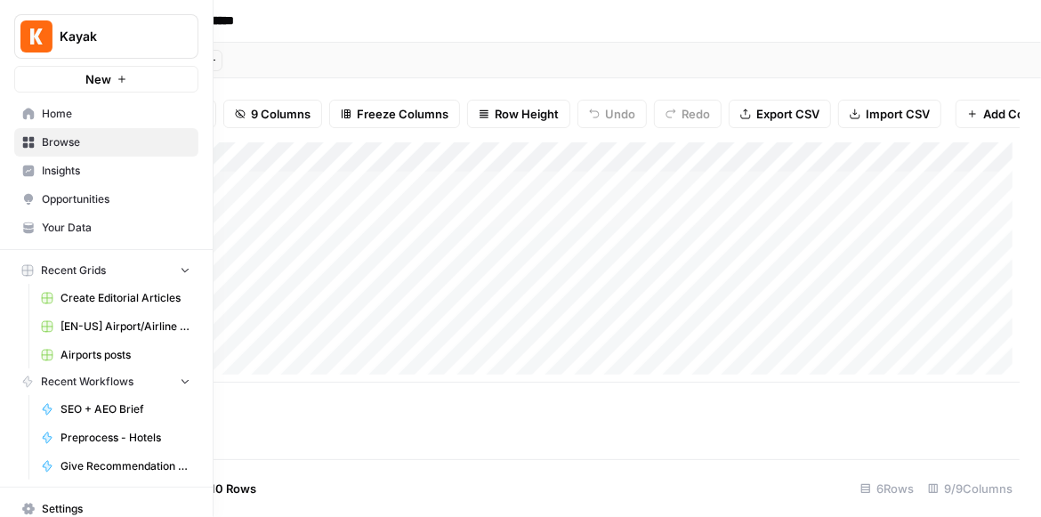
click at [35, 34] on img "Workspace: Kayak" at bounding box center [36, 36] width 32 height 32
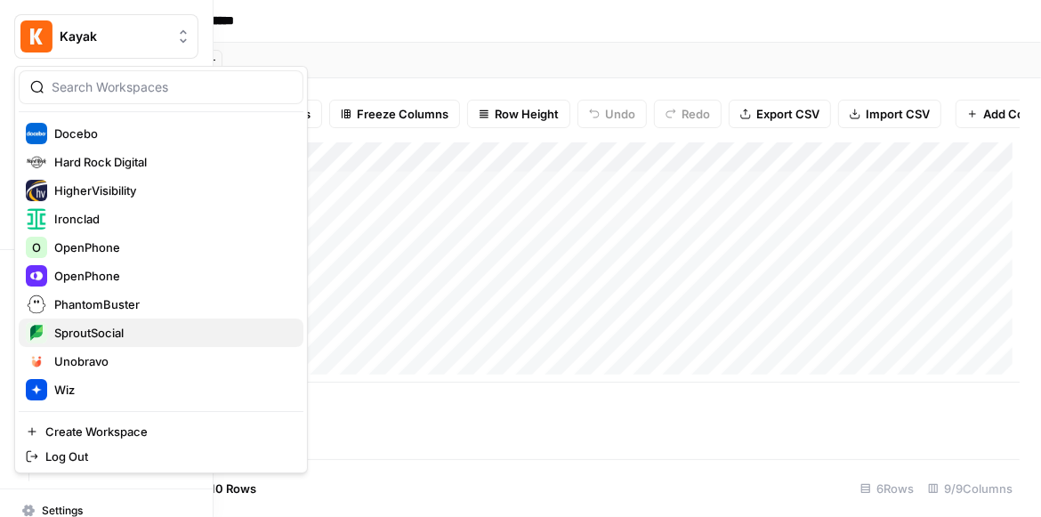
scroll to position [268, 0]
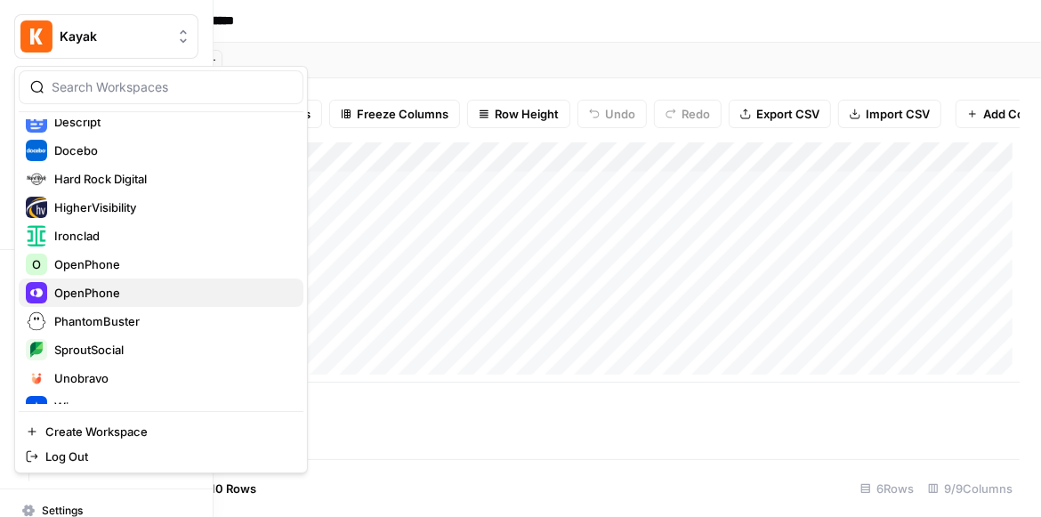
click at [103, 296] on span "OpenPhone" at bounding box center [171, 293] width 235 height 18
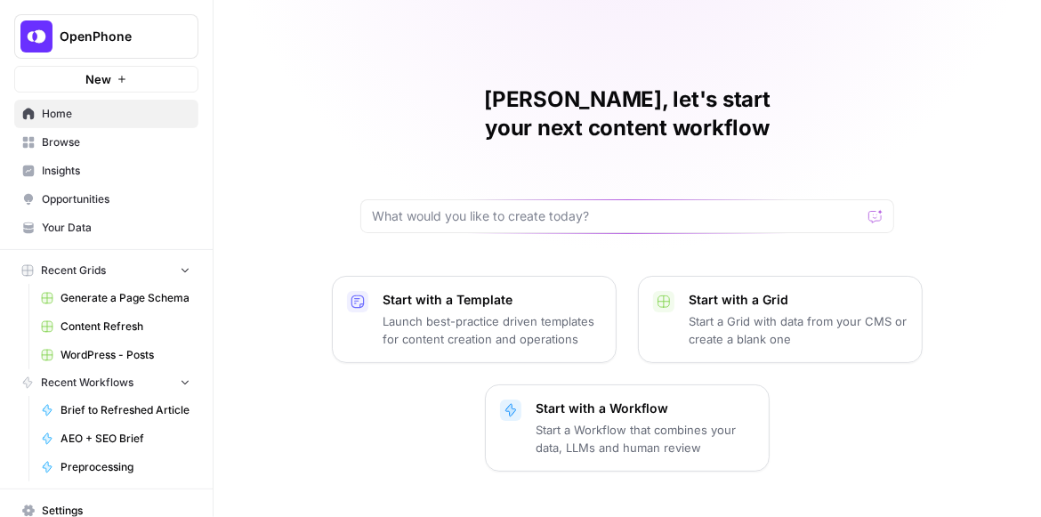
click at [126, 326] on span "Content Refresh" at bounding box center [125, 326] width 130 height 16
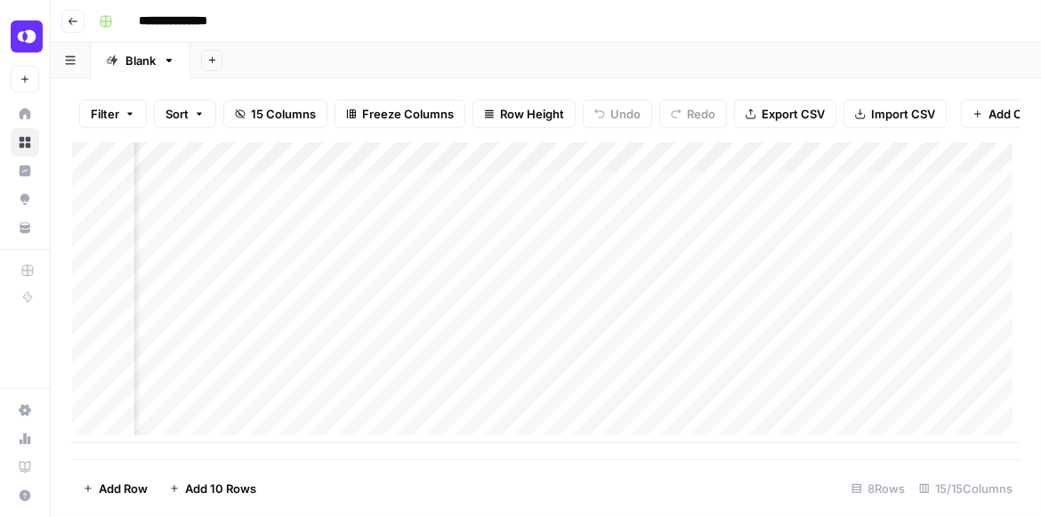
scroll to position [0, 1387]
click at [347, 168] on div "Add Column" at bounding box center [545, 292] width 947 height 301
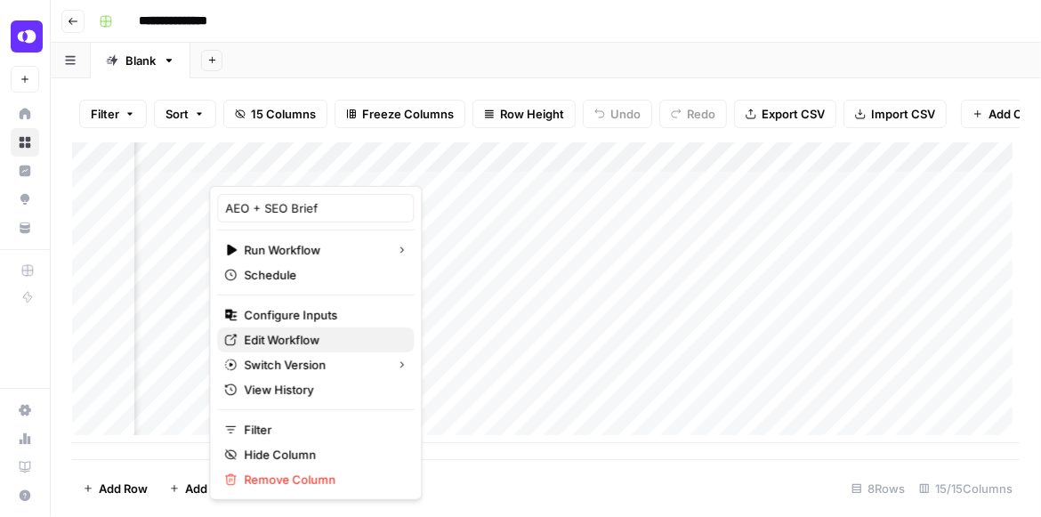
click at [294, 331] on span "Edit Workflow" at bounding box center [322, 340] width 156 height 18
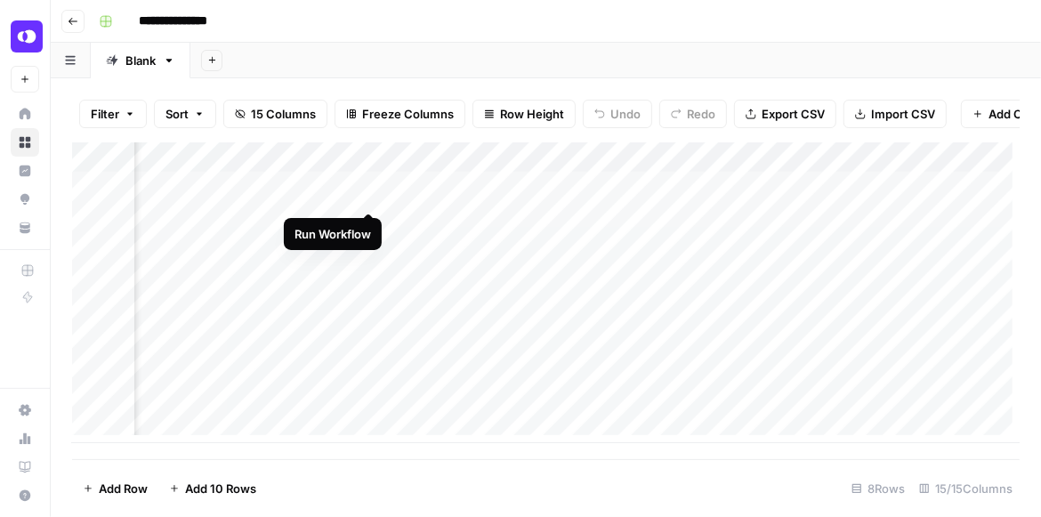
click at [364, 195] on div "Add Column" at bounding box center [545, 292] width 947 height 301
click at [876, 193] on div "Add Column" at bounding box center [545, 292] width 947 height 301
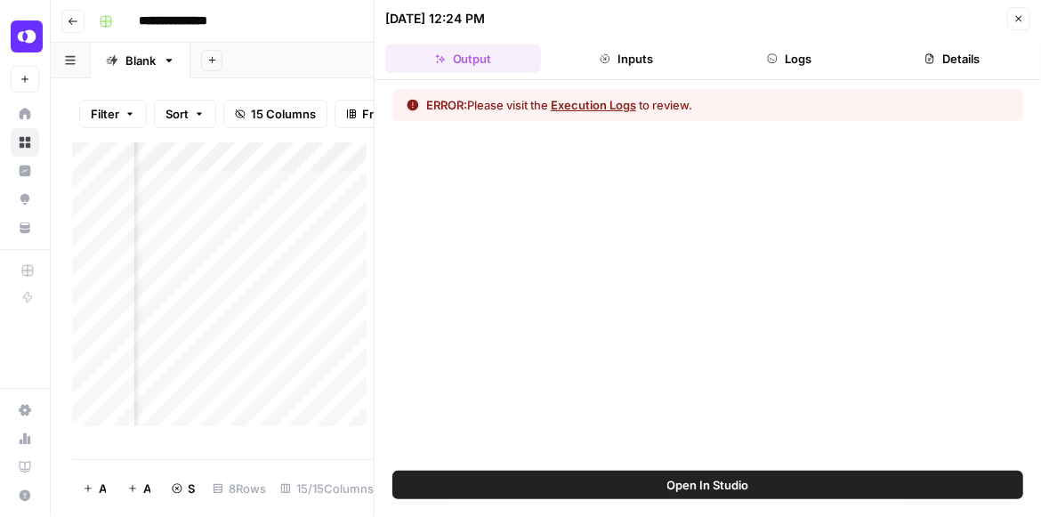
click at [775, 58] on icon "button" at bounding box center [772, 58] width 11 height 11
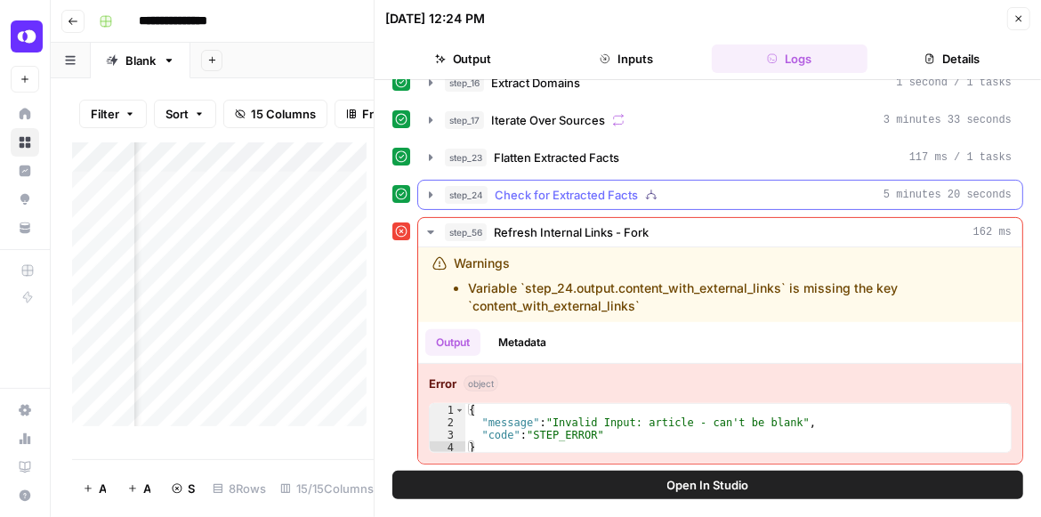
scroll to position [208, 0]
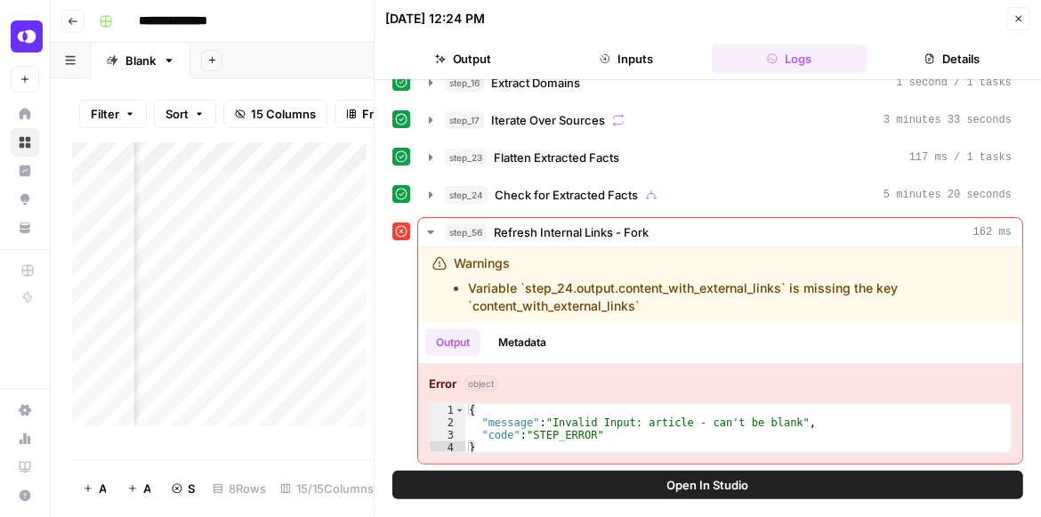
click at [1021, 21] on icon "button" at bounding box center [1018, 18] width 11 height 11
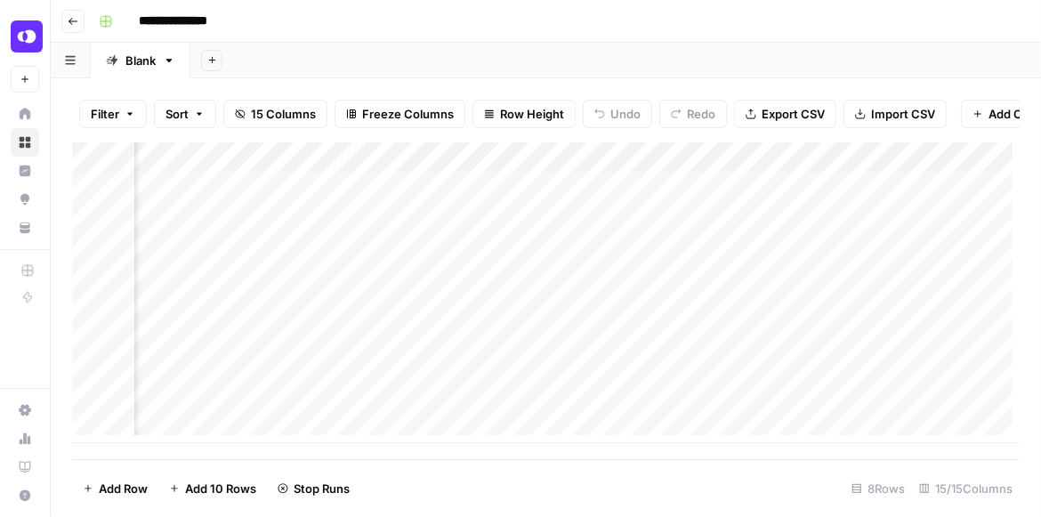
scroll to position [0, 1132]
click at [621, 186] on div "Add Column" at bounding box center [545, 292] width 947 height 301
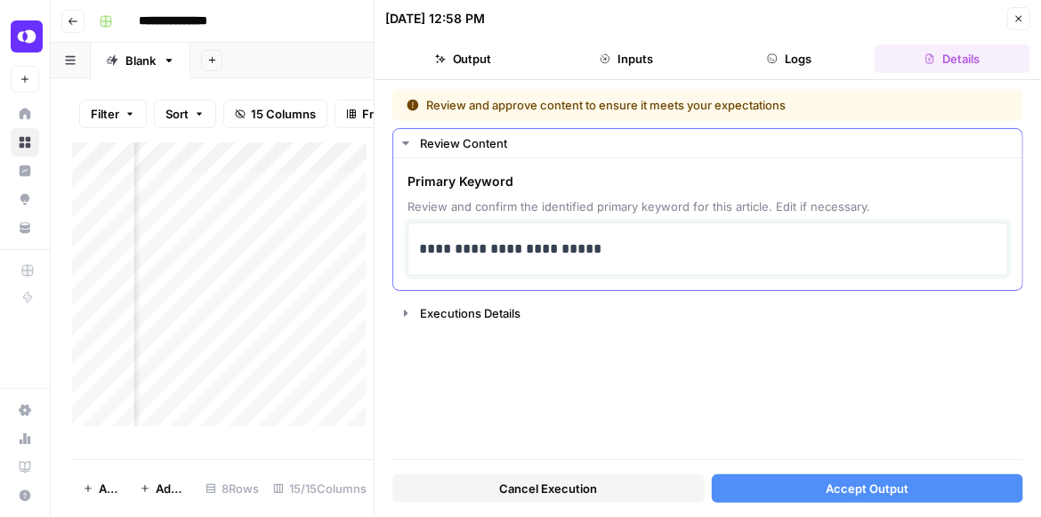
click at [592, 240] on p "**********" at bounding box center [707, 249] width 577 height 23
click at [828, 485] on span "Accept Output" at bounding box center [867, 488] width 83 height 18
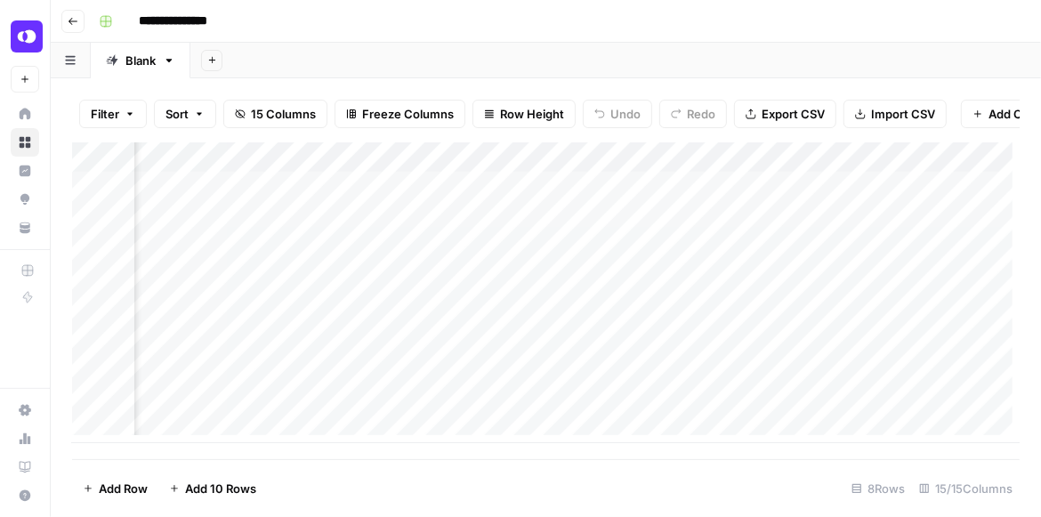
scroll to position [0, 1418]
click at [336, 196] on div "Add Column" at bounding box center [545, 292] width 947 height 301
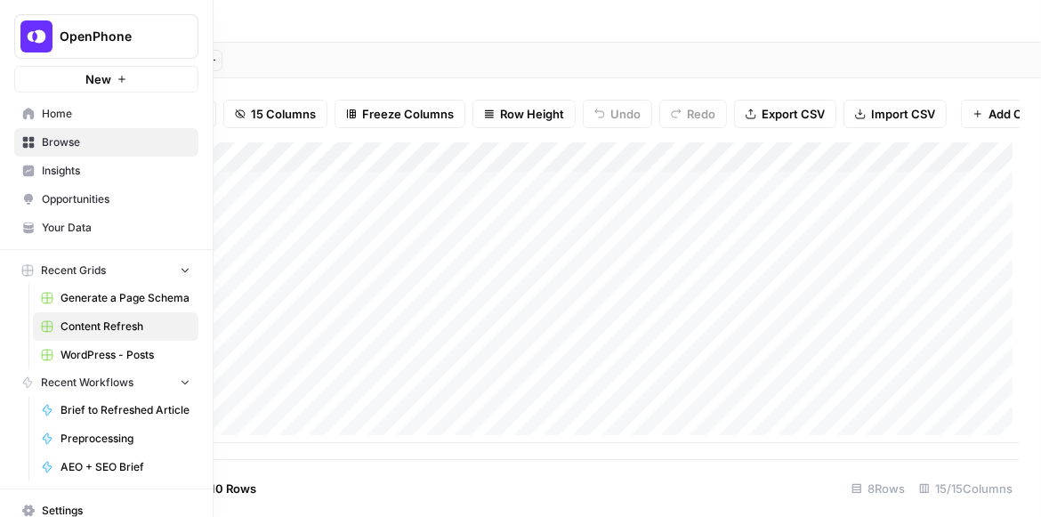
click at [80, 222] on span "Your Data" at bounding box center [116, 228] width 149 height 16
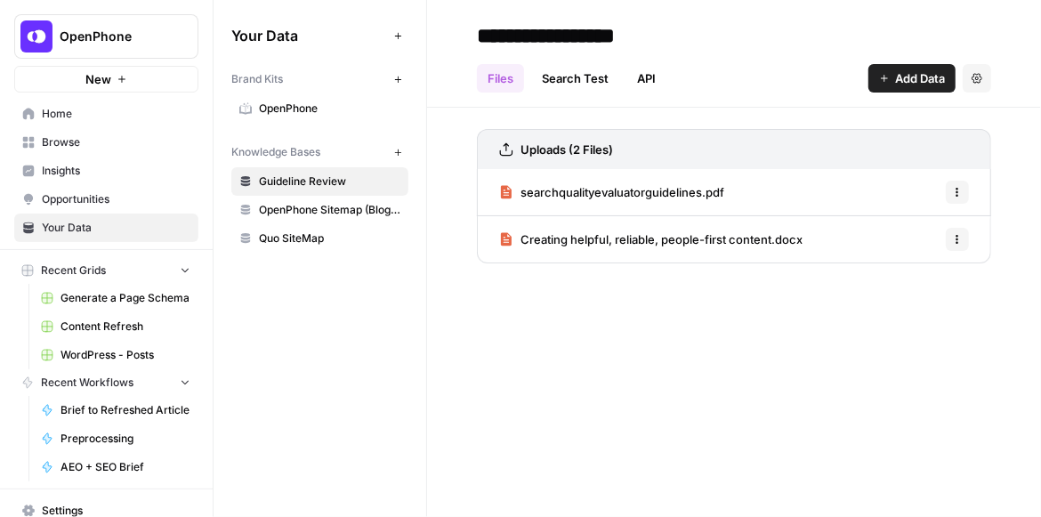
click at [315, 103] on span "OpenPhone" at bounding box center [329, 109] width 141 height 16
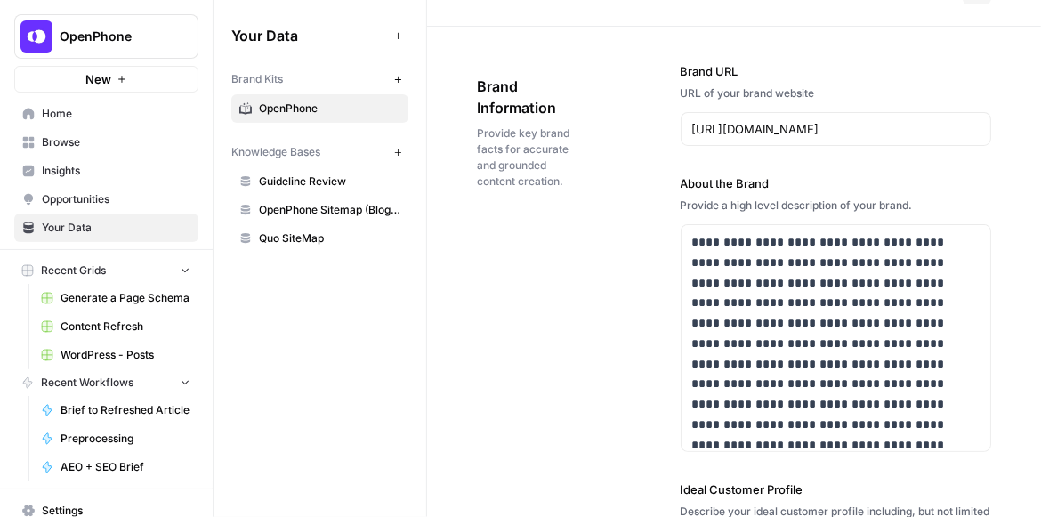
scroll to position [51, 0]
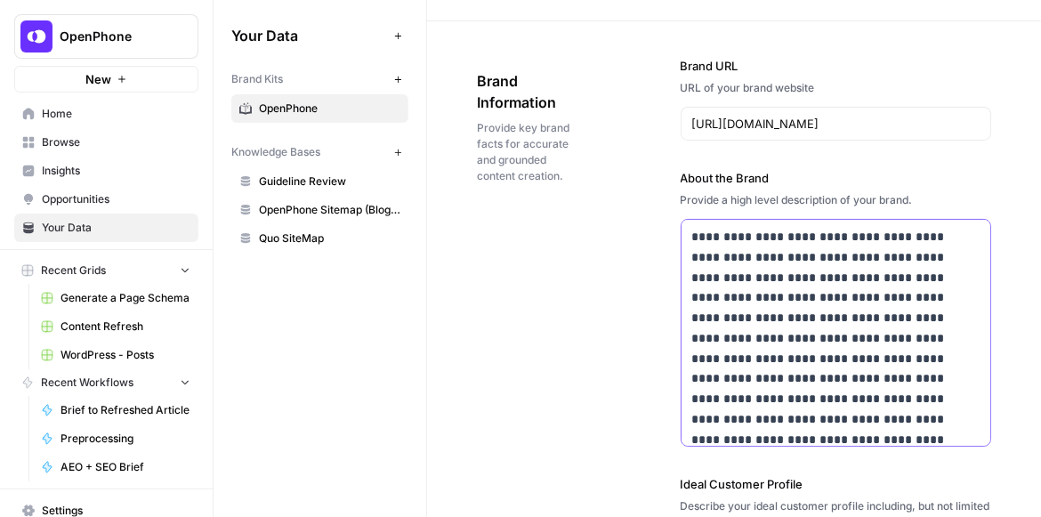
click at [799, 259] on p "**********" at bounding box center [829, 369] width 275 height 284
click at [806, 281] on p "**********" at bounding box center [829, 369] width 275 height 284
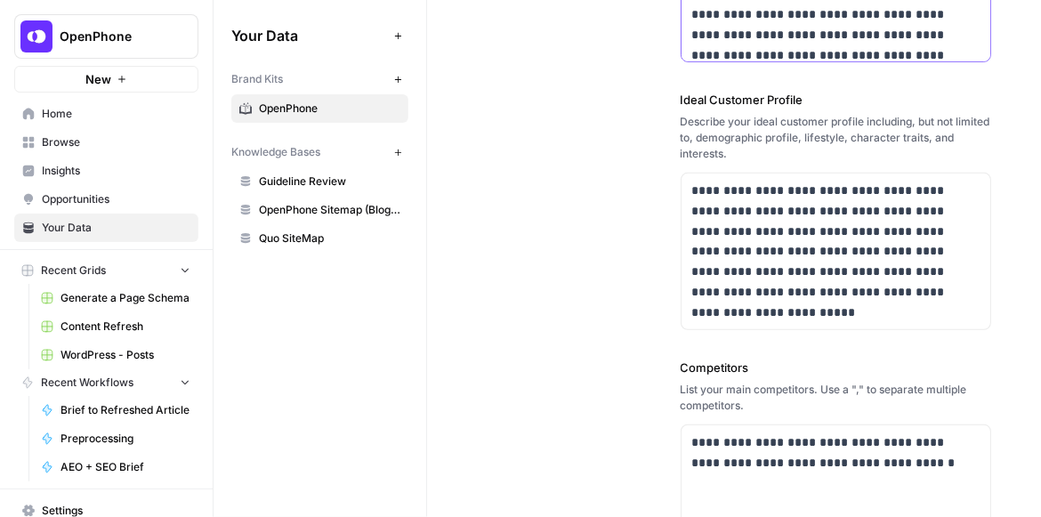
scroll to position [457, 0]
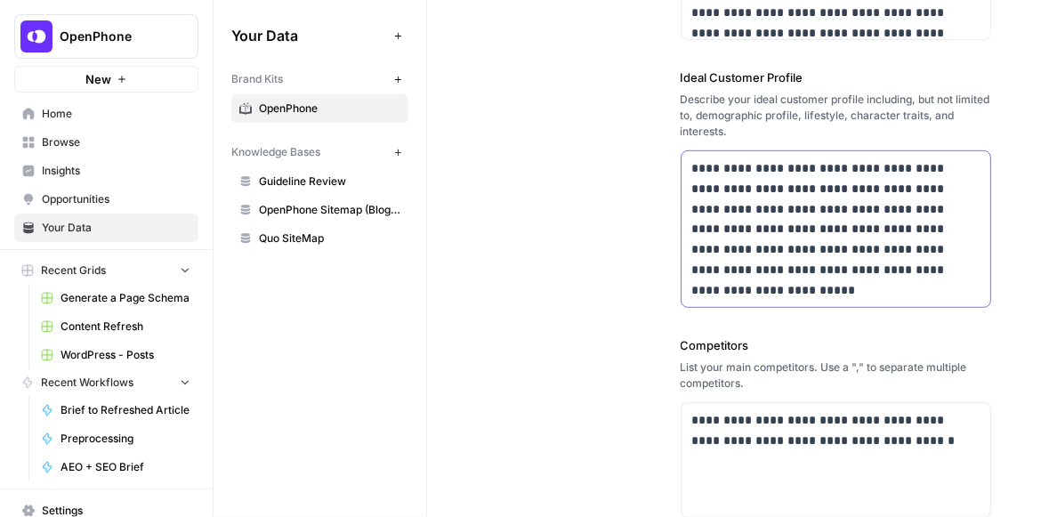
click at [790, 197] on p "**********" at bounding box center [833, 228] width 282 height 141
click at [813, 258] on p "**********" at bounding box center [833, 228] width 282 height 141
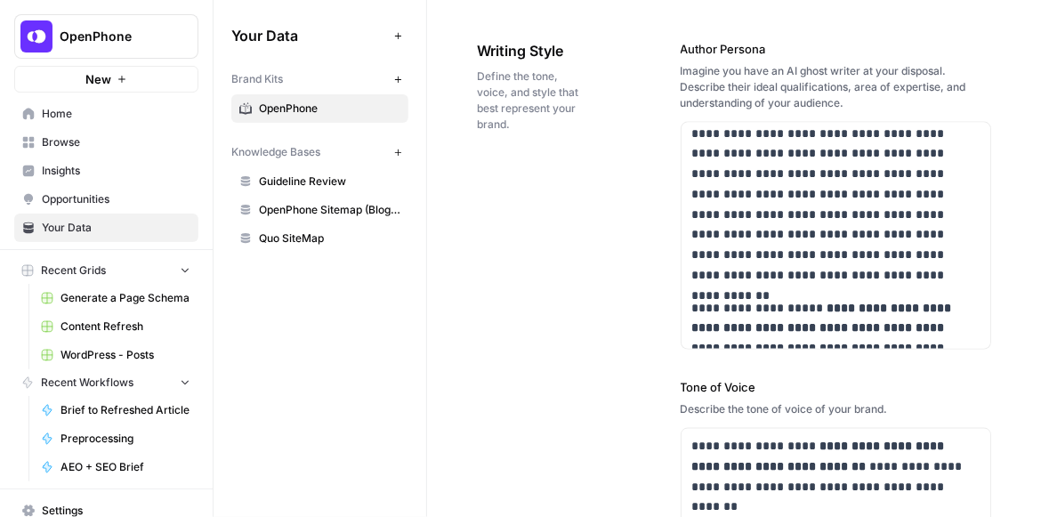
scroll to position [51, 0]
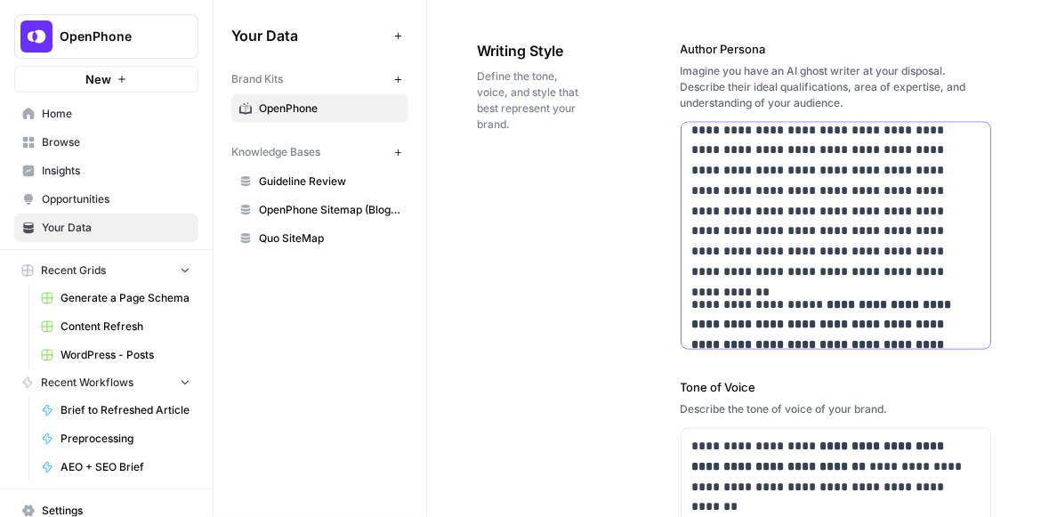
click at [781, 196] on p "**********" at bounding box center [829, 180] width 275 height 203
copy div "**********"
click at [793, 219] on p "**********" at bounding box center [829, 180] width 275 height 203
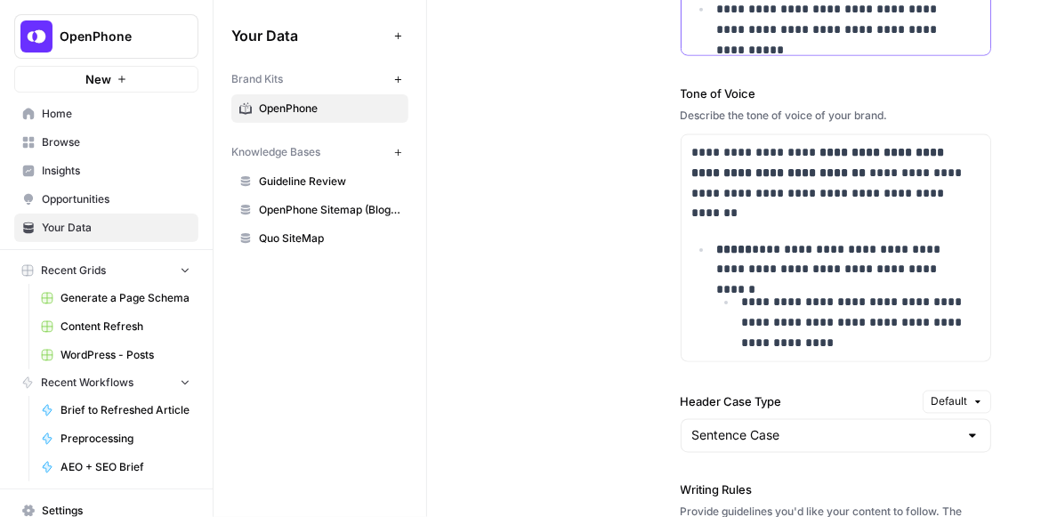
scroll to position [1575, 0]
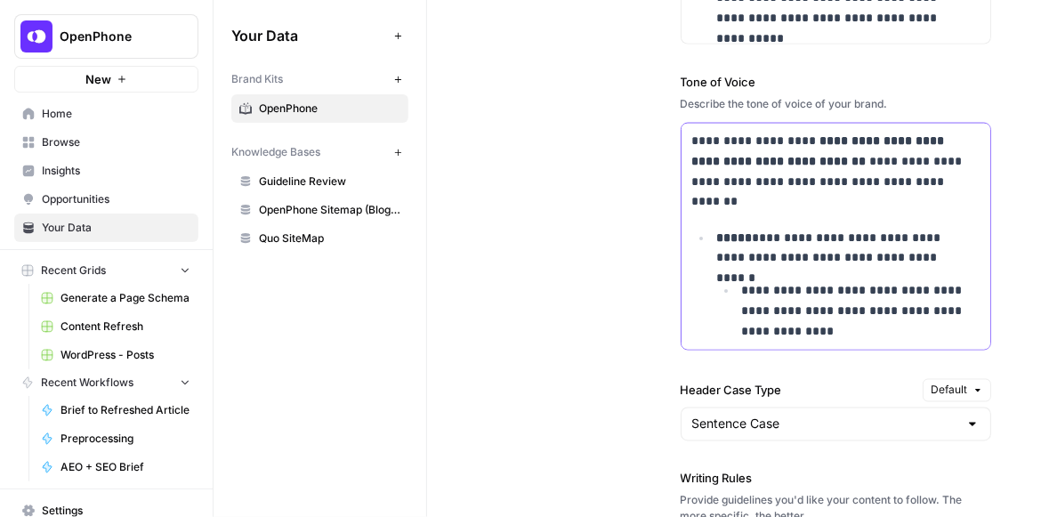
click at [858, 209] on p "**********" at bounding box center [829, 171] width 275 height 81
copy div "**********"
click at [816, 190] on p "**********" at bounding box center [829, 171] width 275 height 81
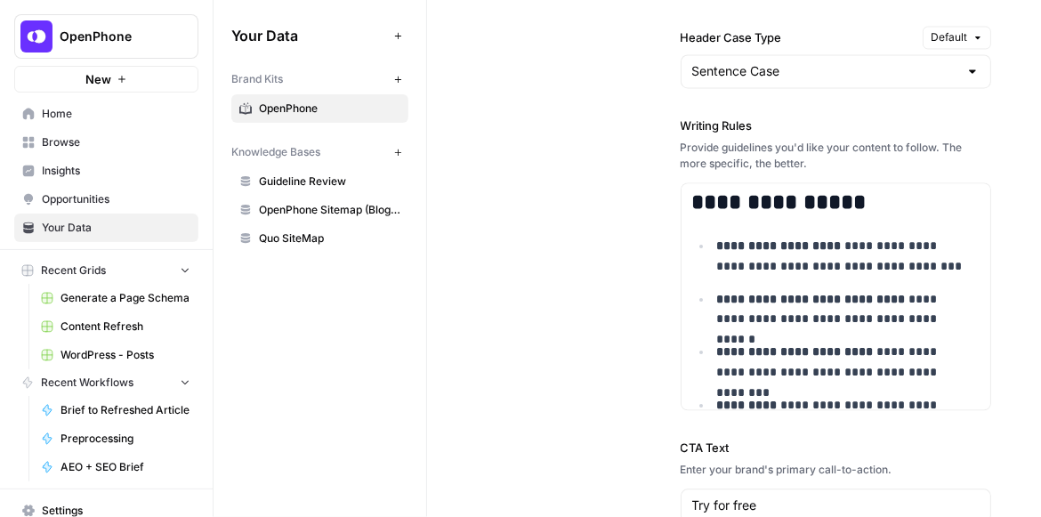
scroll to position [1931, 0]
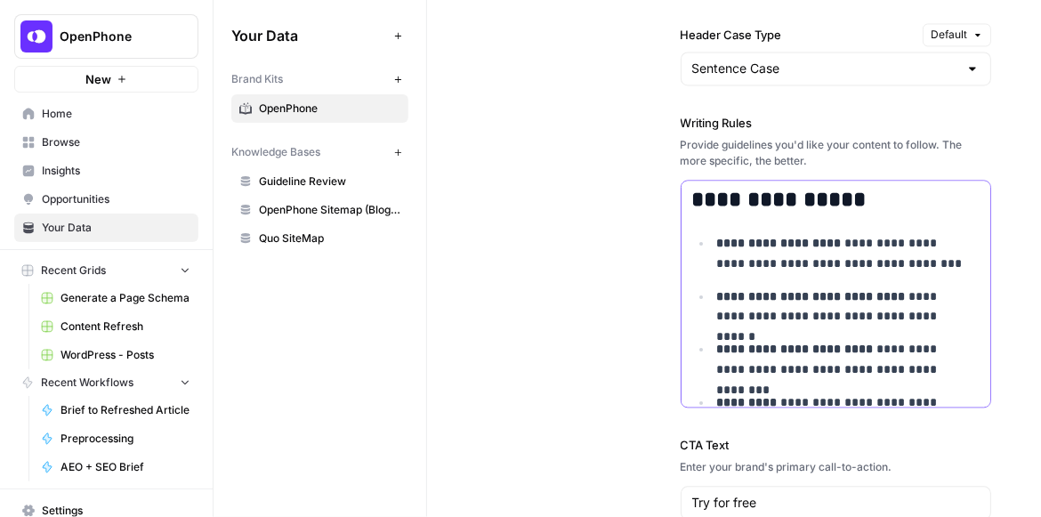
copy div "**********"
click at [779, 237] on strong "**********" at bounding box center [779, 243] width 125 height 12
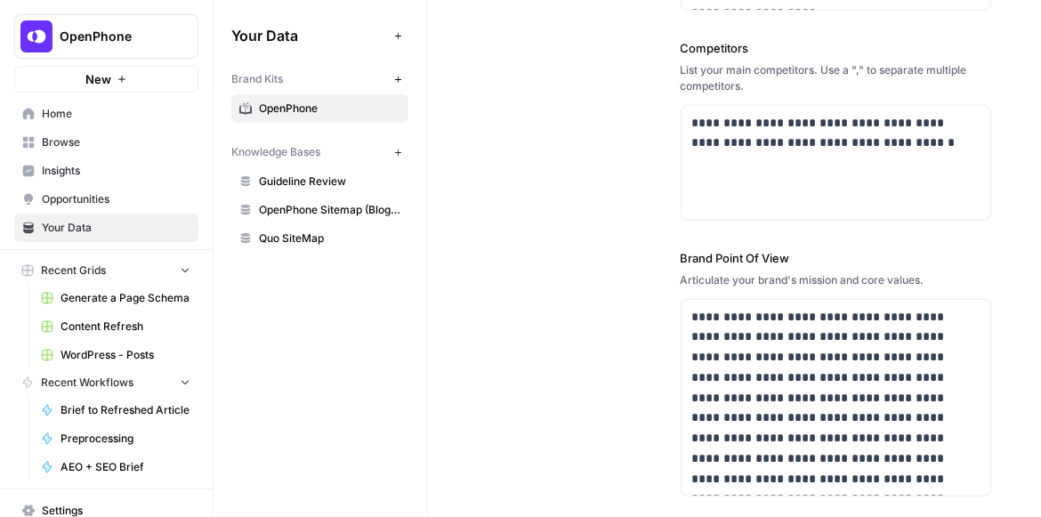
scroll to position [0, 0]
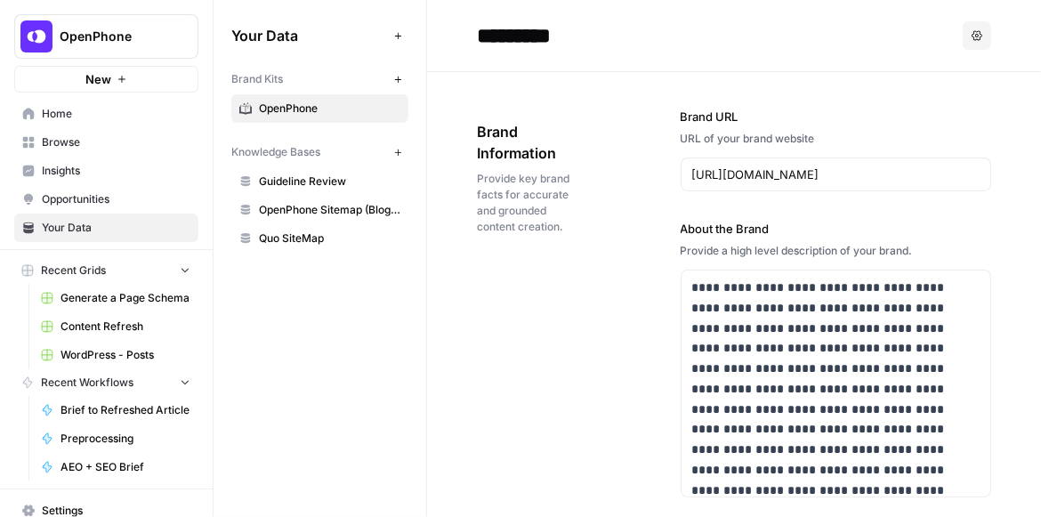
click at [543, 40] on input "*********" at bounding box center [612, 36] width 285 height 36
drag, startPoint x: 608, startPoint y: 39, endPoint x: 490, endPoint y: 36, distance: 118.3
click at [490, 36] on input "*********" at bounding box center [612, 36] width 285 height 36
click at [490, 37] on input "*********" at bounding box center [612, 36] width 285 height 36
click at [552, 43] on input "*********" at bounding box center [612, 36] width 285 height 36
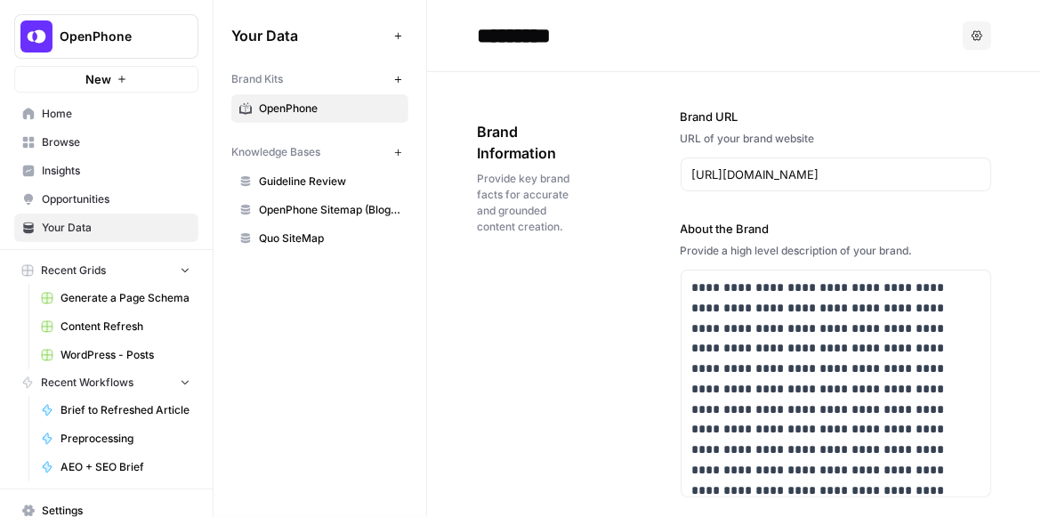
drag, startPoint x: 569, startPoint y: 28, endPoint x: 442, endPoint y: 22, distance: 127.3
click at [442, 22] on header "********* Options" at bounding box center [734, 36] width 614 height 72
type input "***"
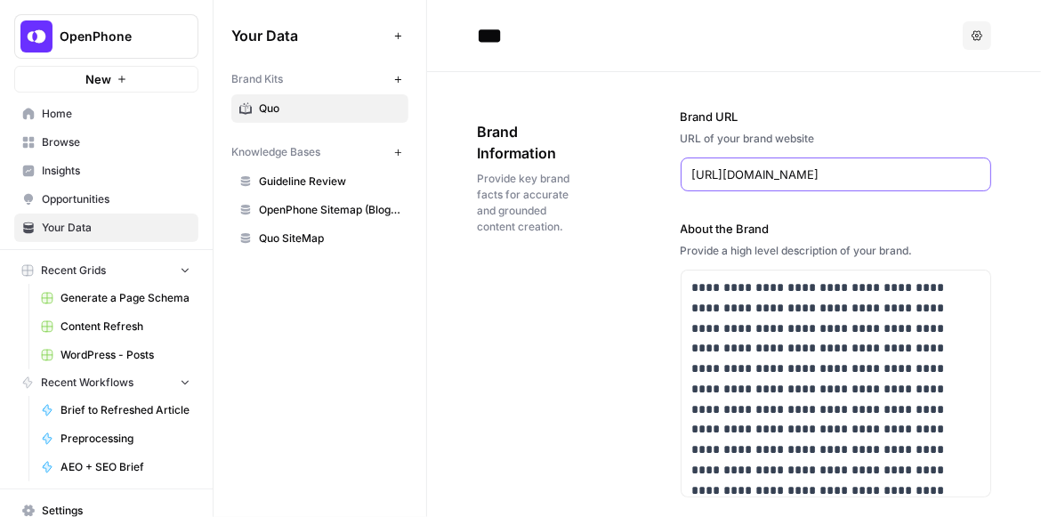
drag, startPoint x: 881, startPoint y: 169, endPoint x: 635, endPoint y: 128, distance: 248.9
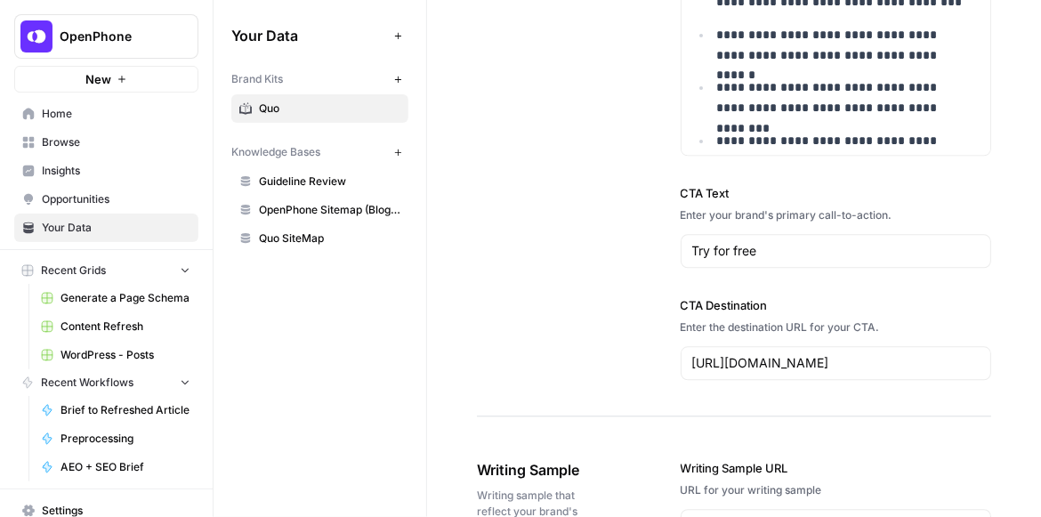
scroll to position [2186, 0]
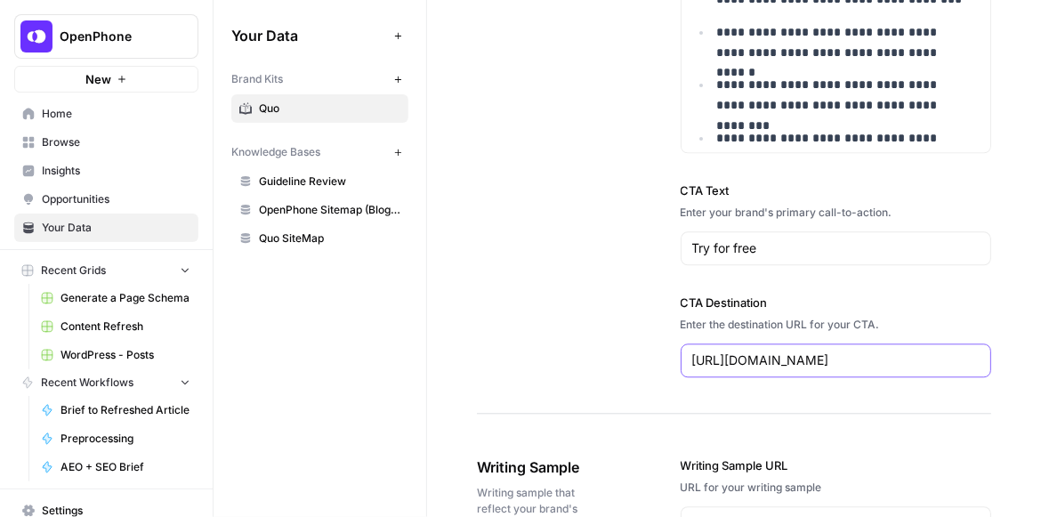
drag, startPoint x: 870, startPoint y: 357, endPoint x: 671, endPoint y: 334, distance: 200.5
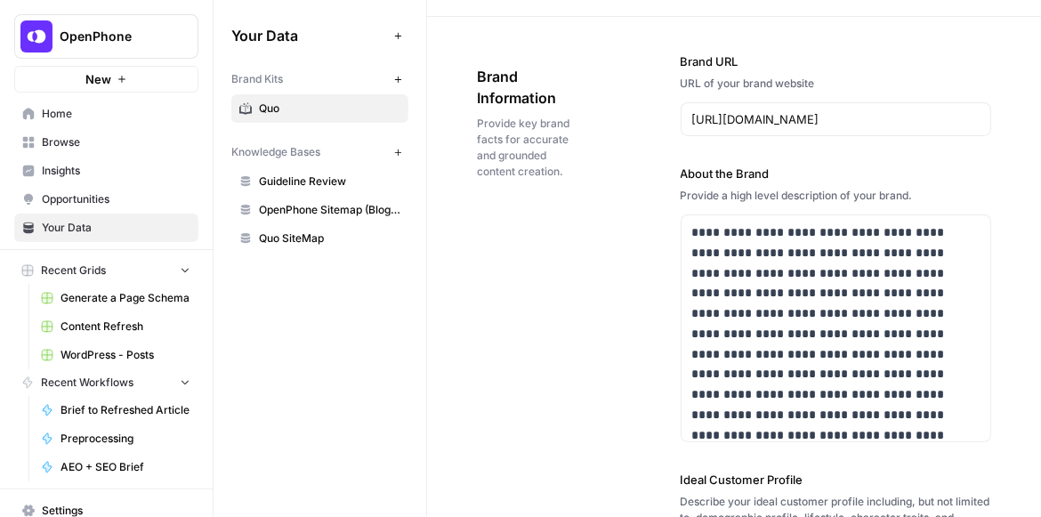
scroll to position [0, 0]
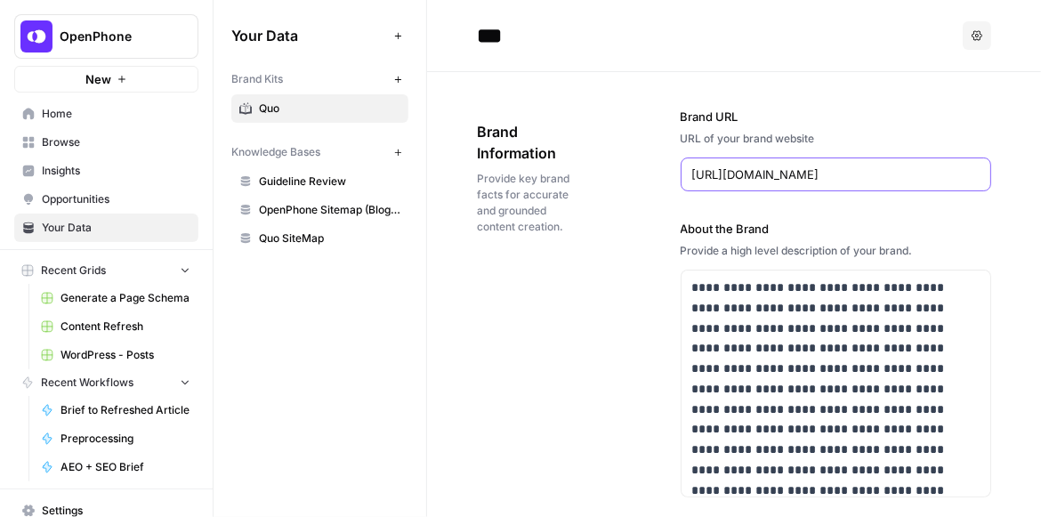
drag, startPoint x: 794, startPoint y: 178, endPoint x: 617, endPoint y: 159, distance: 178.0
drag, startPoint x: 786, startPoint y: 173, endPoint x: 570, endPoint y: 132, distance: 220.0
paste input "www.quo.com/"
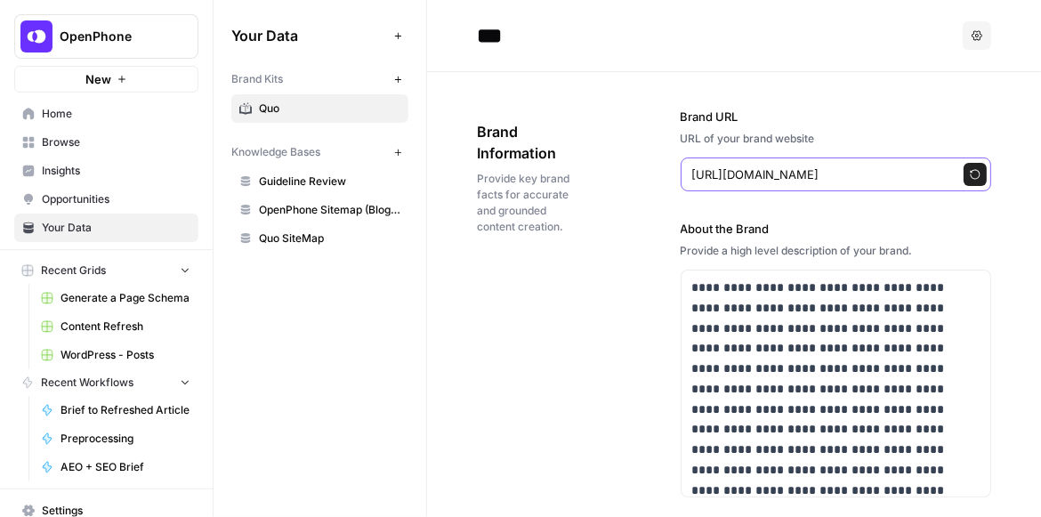
type input "https://www.quo.com/"
click at [775, 125] on div "Brand URL URL of your brand website https://www.quo.com/ Regenerate" at bounding box center [836, 150] width 311 height 84
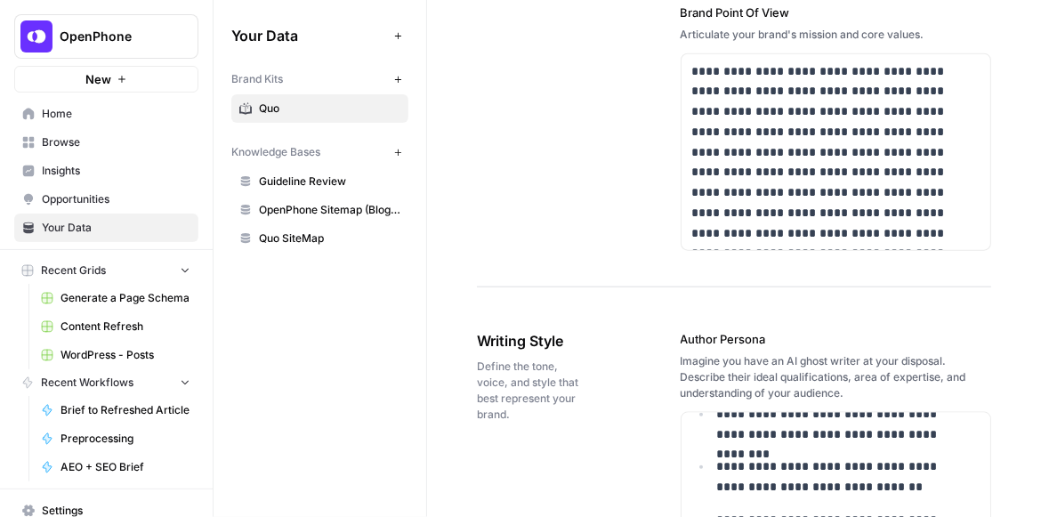
scroll to position [1016, 0]
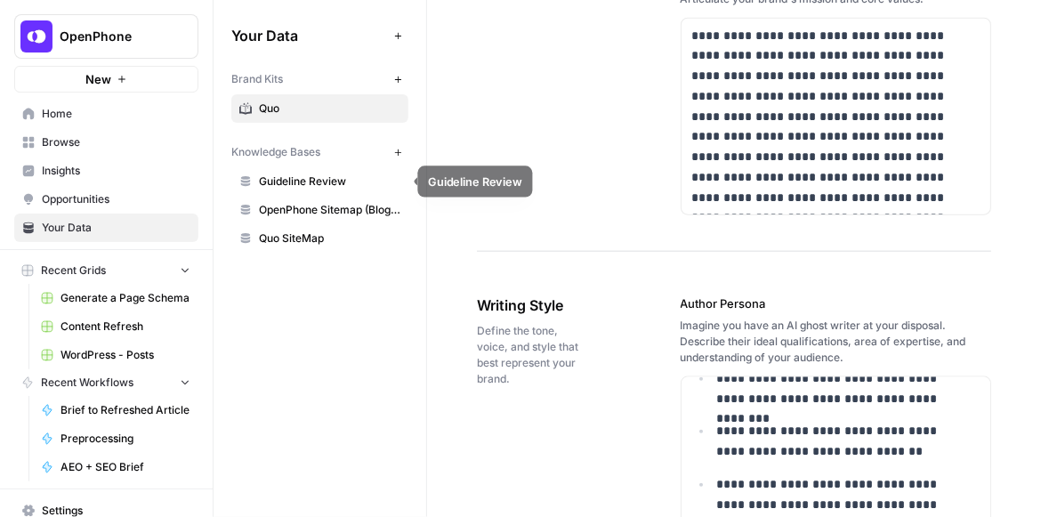
click at [352, 180] on span "Guideline Review" at bounding box center [329, 181] width 141 height 16
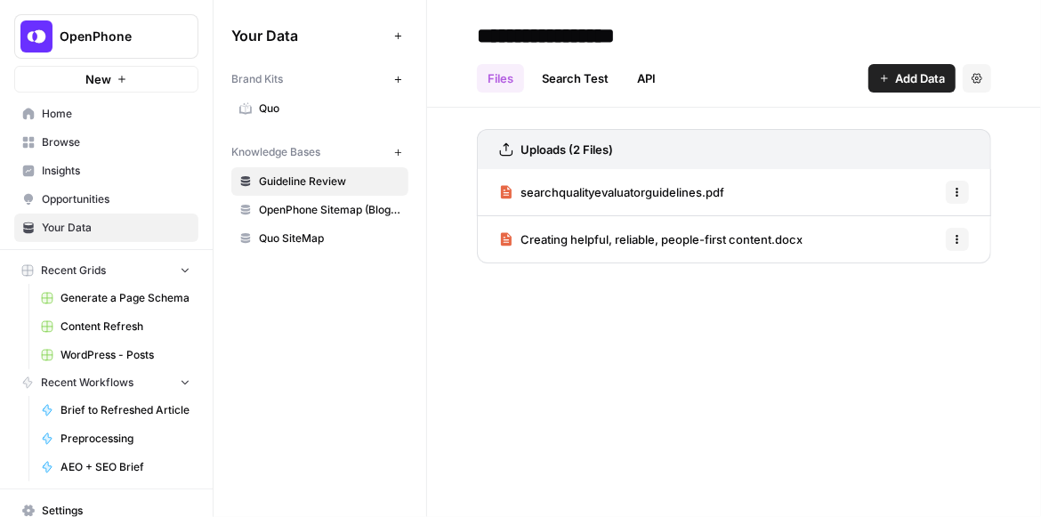
click at [351, 203] on span "OpenPhone Sitemap (Blogs + NonBlogs)" at bounding box center [329, 210] width 141 height 16
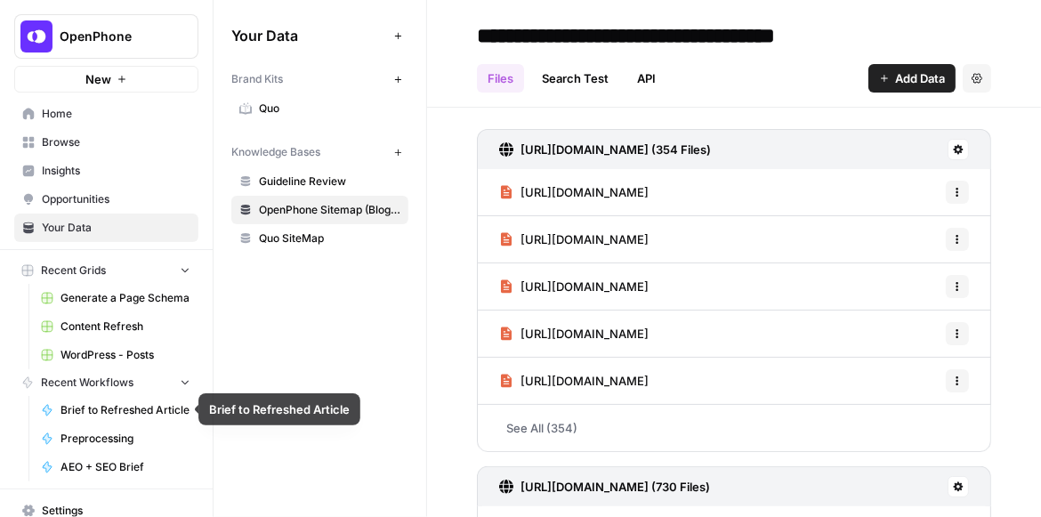
click at [136, 416] on span "Brief to Refreshed Article" at bounding box center [125, 410] width 130 height 16
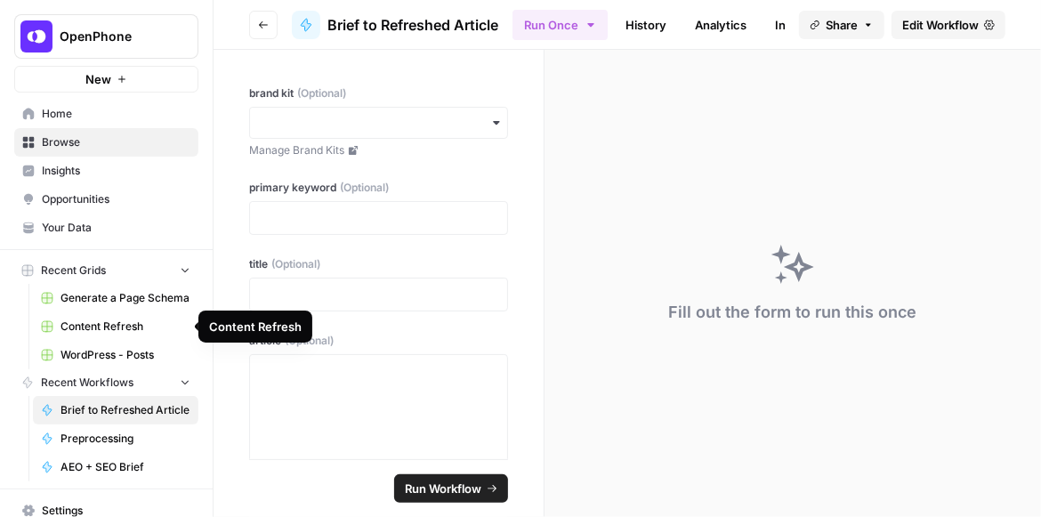
click at [131, 318] on span "Content Refresh" at bounding box center [125, 326] width 130 height 16
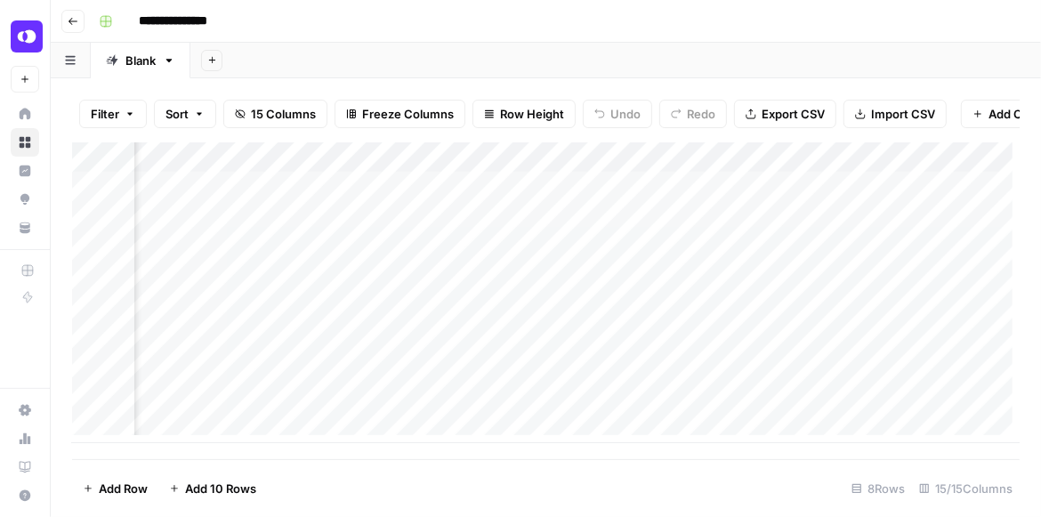
scroll to position [0, 1199]
click at [552, 195] on div "Add Column" at bounding box center [545, 292] width 947 height 301
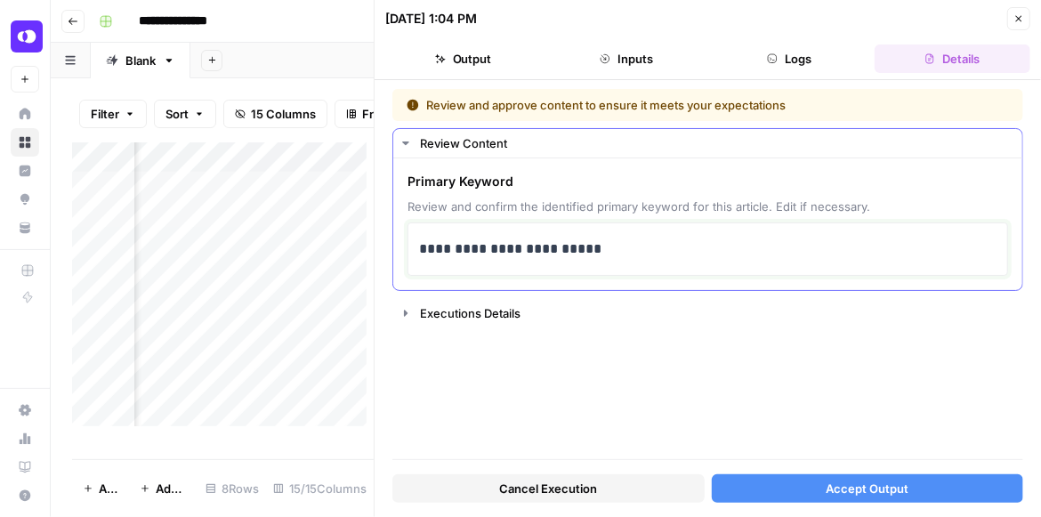
drag, startPoint x: 629, startPoint y: 249, endPoint x: 511, endPoint y: 249, distance: 118.3
click at [511, 249] on p "**********" at bounding box center [707, 249] width 577 height 23
click at [799, 482] on button "Accept Output" at bounding box center [868, 488] width 312 height 28
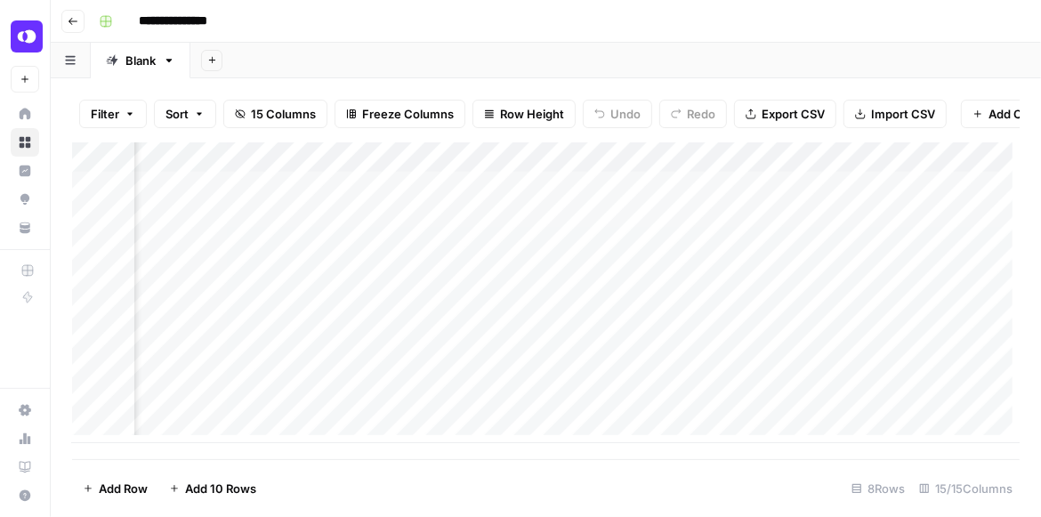
scroll to position [0, 1424]
click at [648, 224] on div "Add Column" at bounding box center [545, 292] width 947 height 301
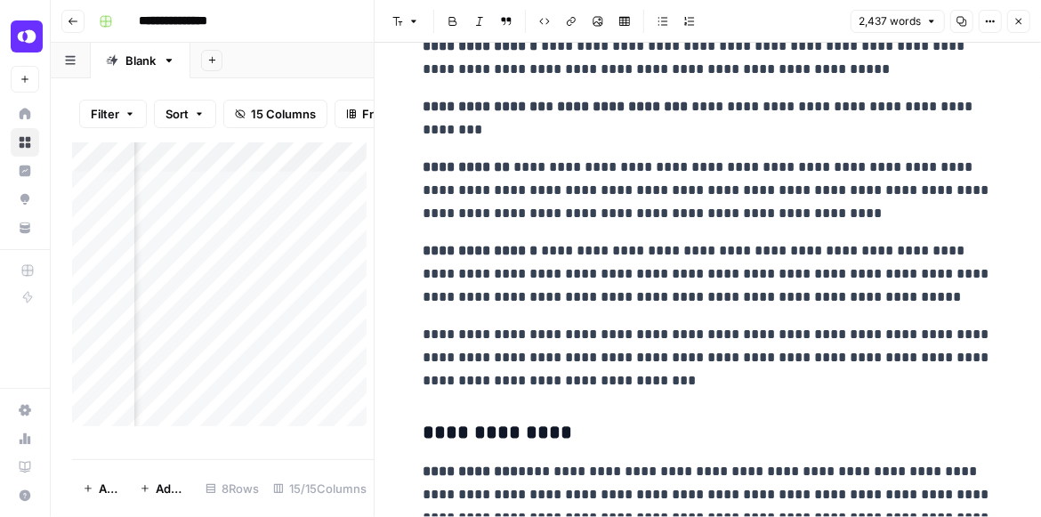
scroll to position [6150, 0]
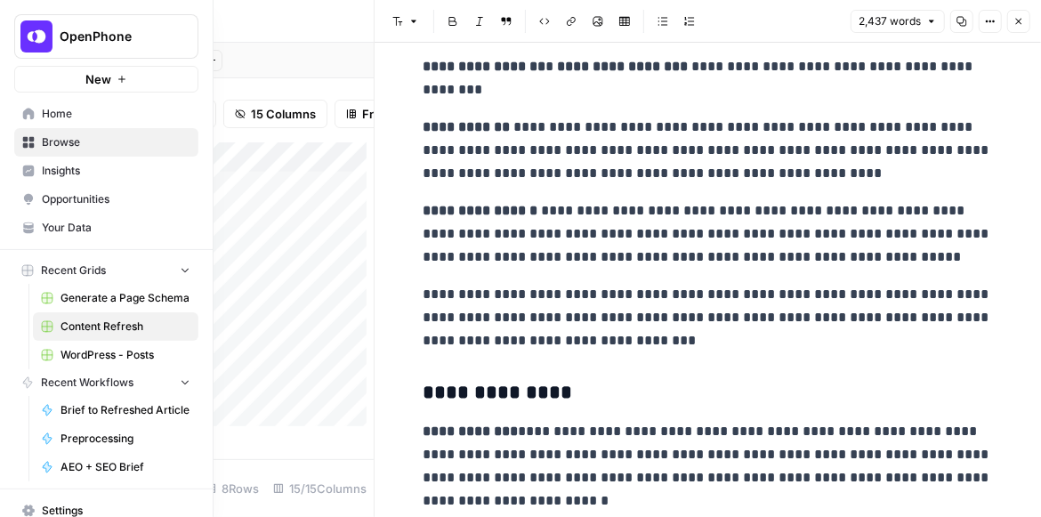
click at [70, 222] on span "Your Data" at bounding box center [116, 228] width 149 height 16
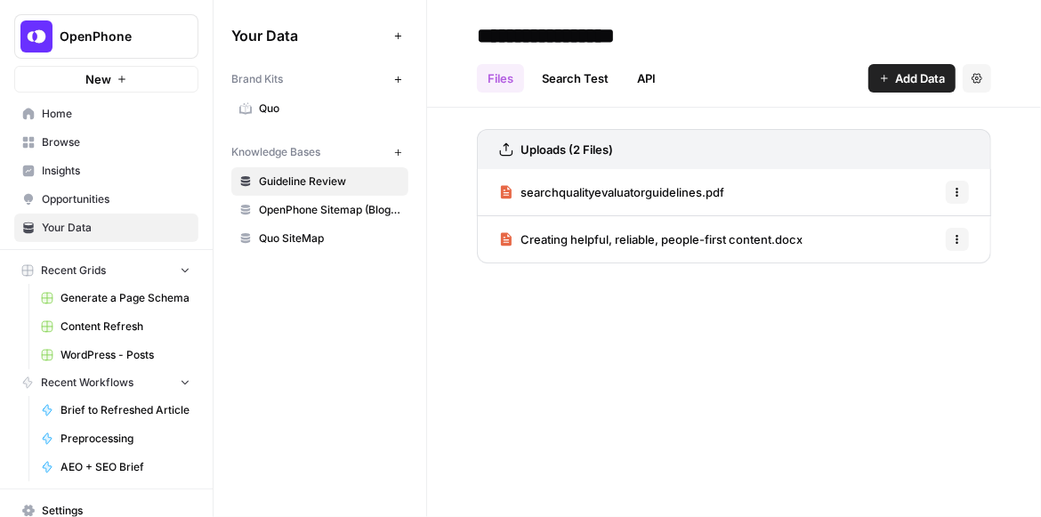
click at [315, 106] on span "Quo" at bounding box center [329, 109] width 141 height 16
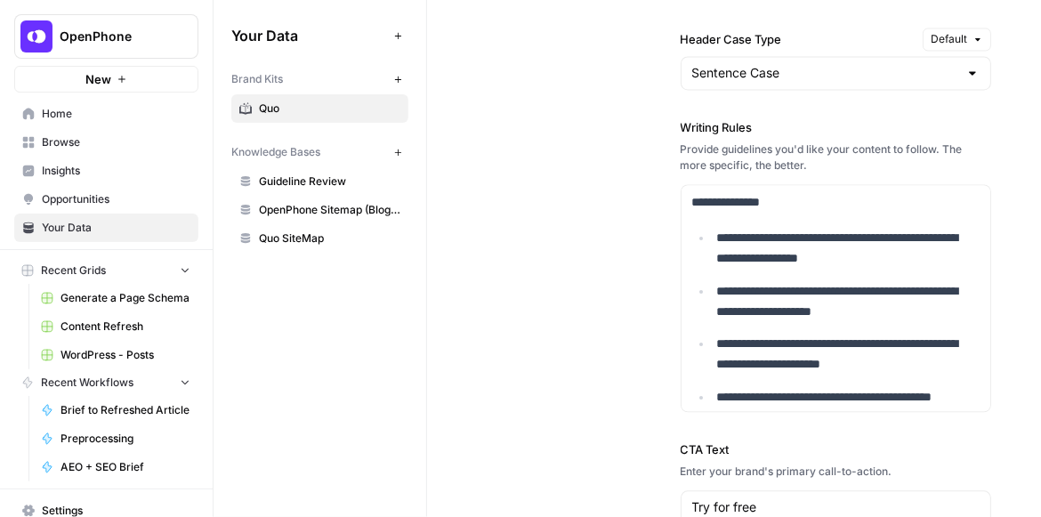
scroll to position [1931, 0]
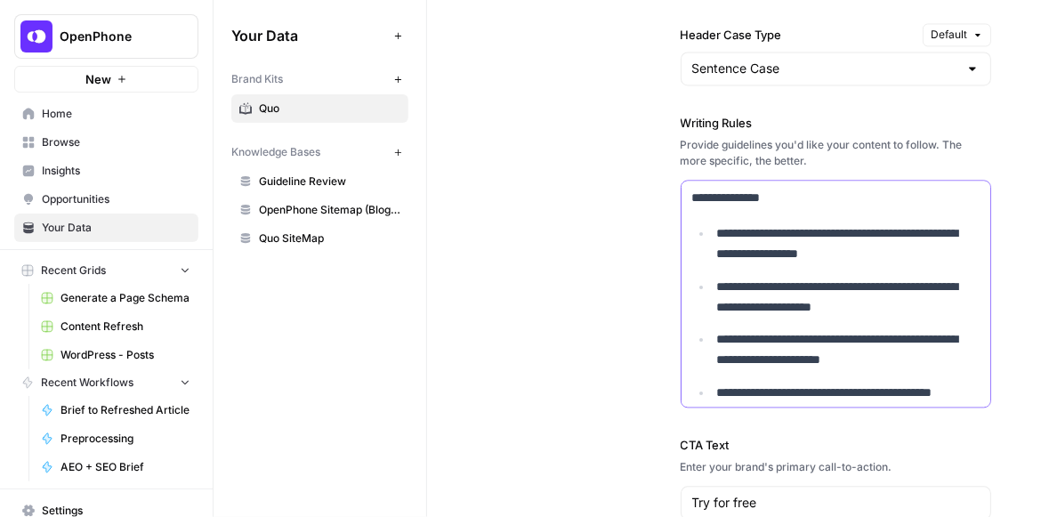
copy div "**********"
click at [840, 223] on p "**********" at bounding box center [842, 243] width 250 height 41
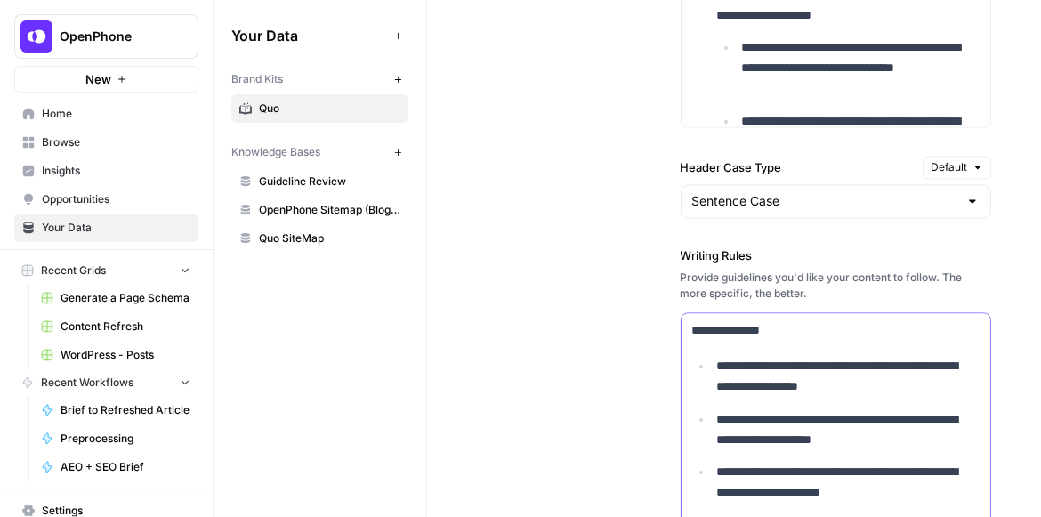
scroll to position [1881, 0]
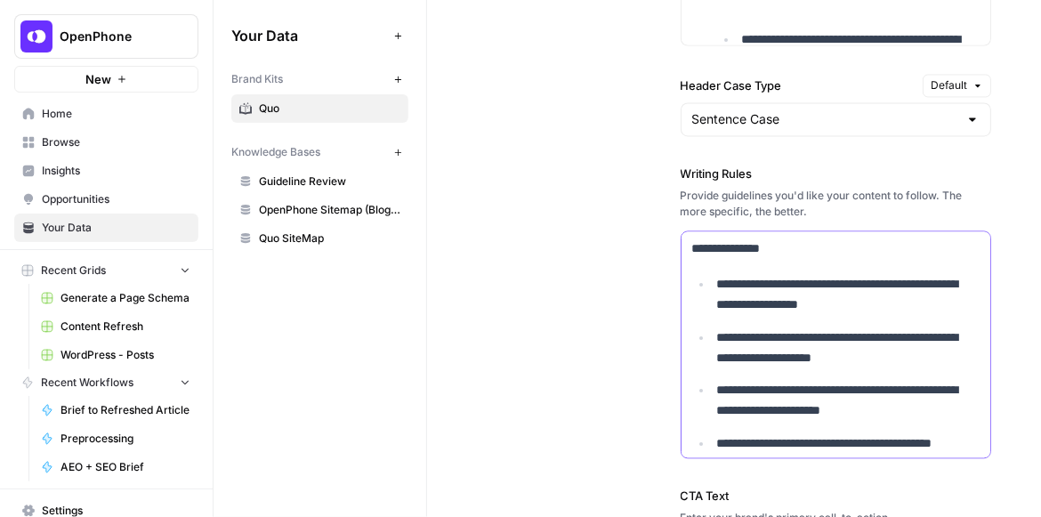
copy div "**********"
click at [811, 286] on p "**********" at bounding box center [842, 294] width 250 height 41
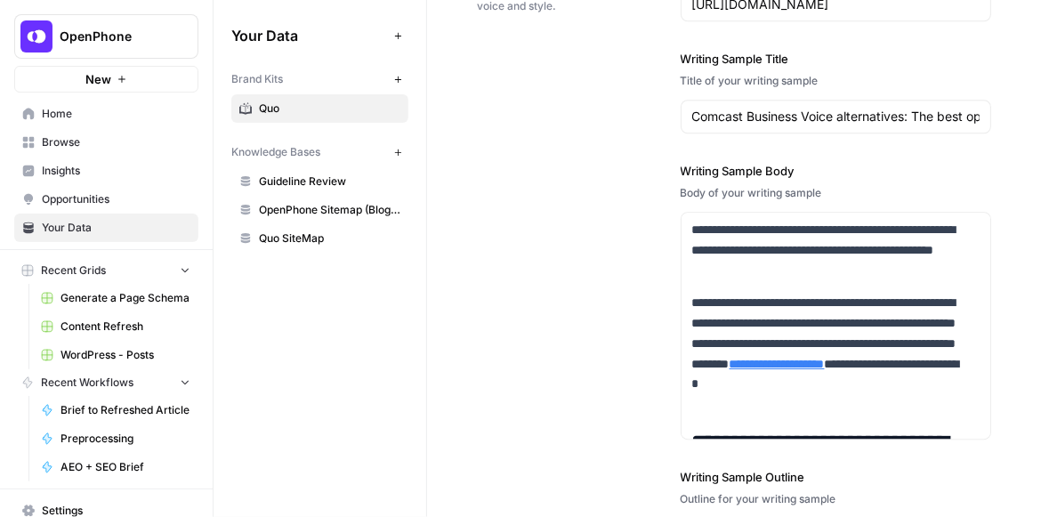
scroll to position [2773, 0]
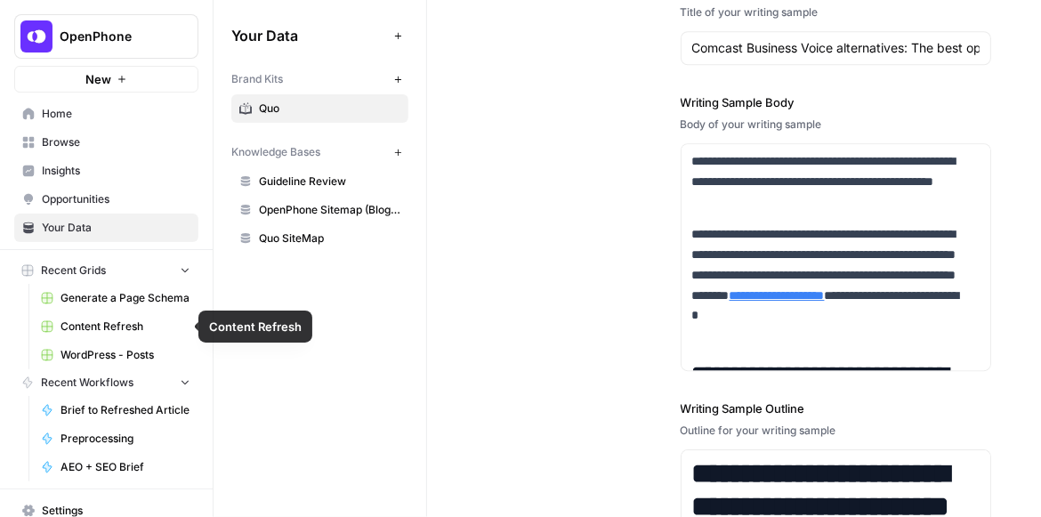
click at [122, 325] on span "Content Refresh" at bounding box center [125, 326] width 130 height 16
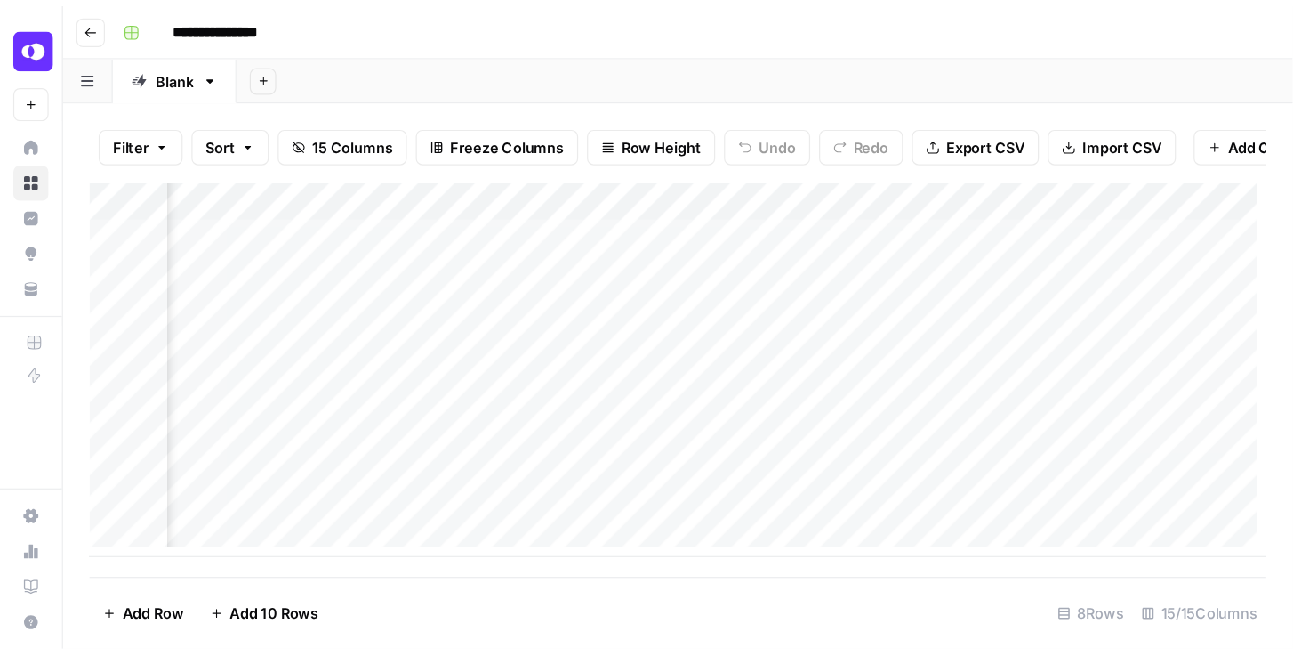
scroll to position [0, 1821]
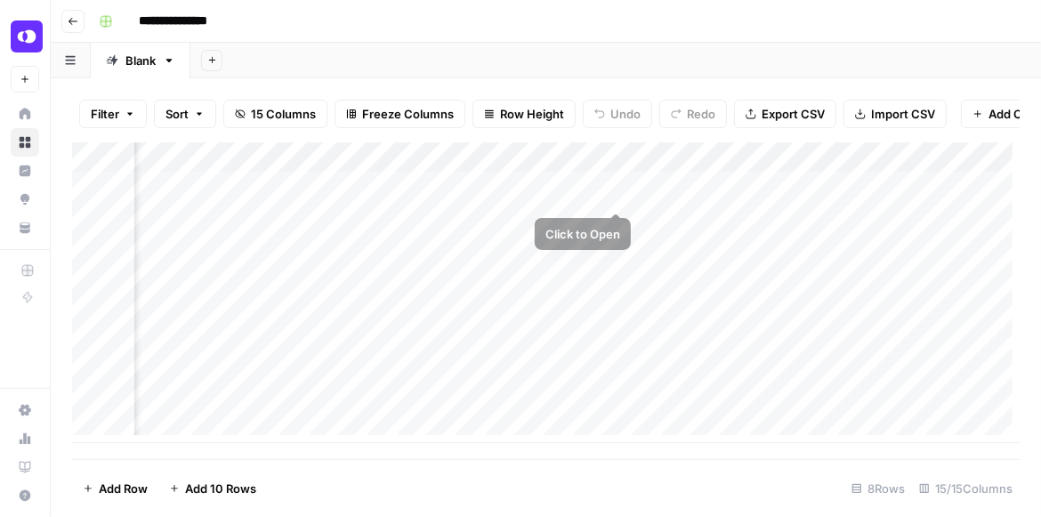
drag, startPoint x: 639, startPoint y: 194, endPoint x: 617, endPoint y: 194, distance: 21.3
click at [617, 194] on div "Add Column" at bounding box center [545, 292] width 947 height 301
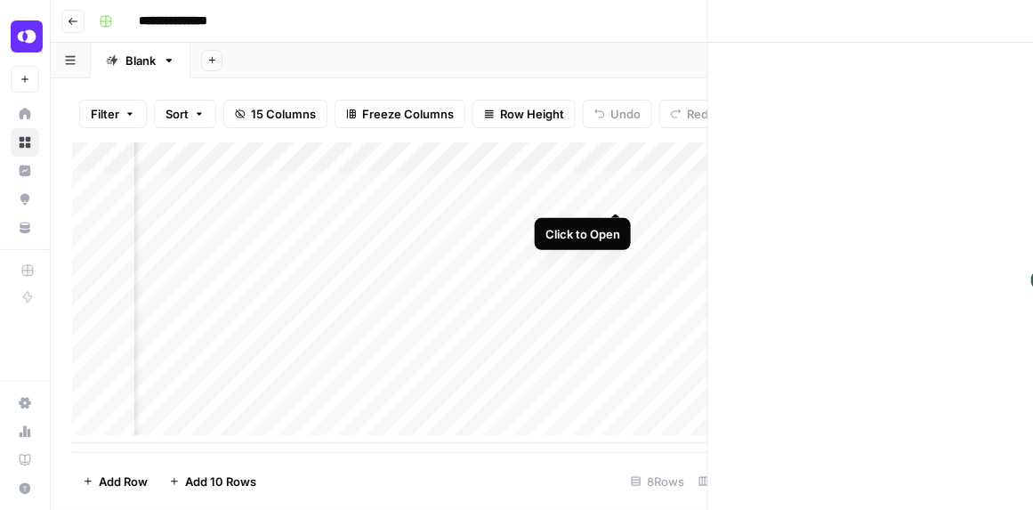
click at [617, 194] on div "Close" at bounding box center [707, 258] width 667 height 517
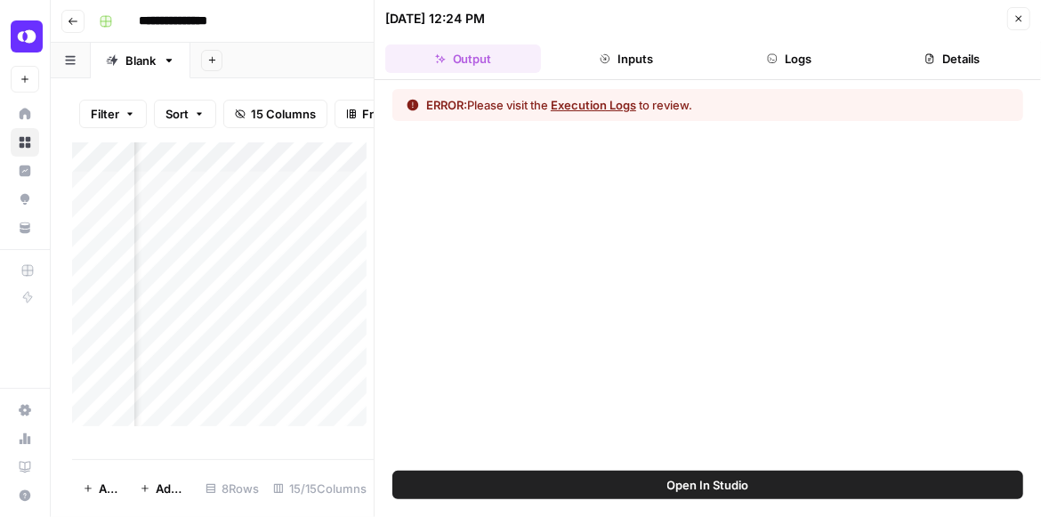
click at [735, 486] on span "Open In Studio" at bounding box center [708, 485] width 82 height 18
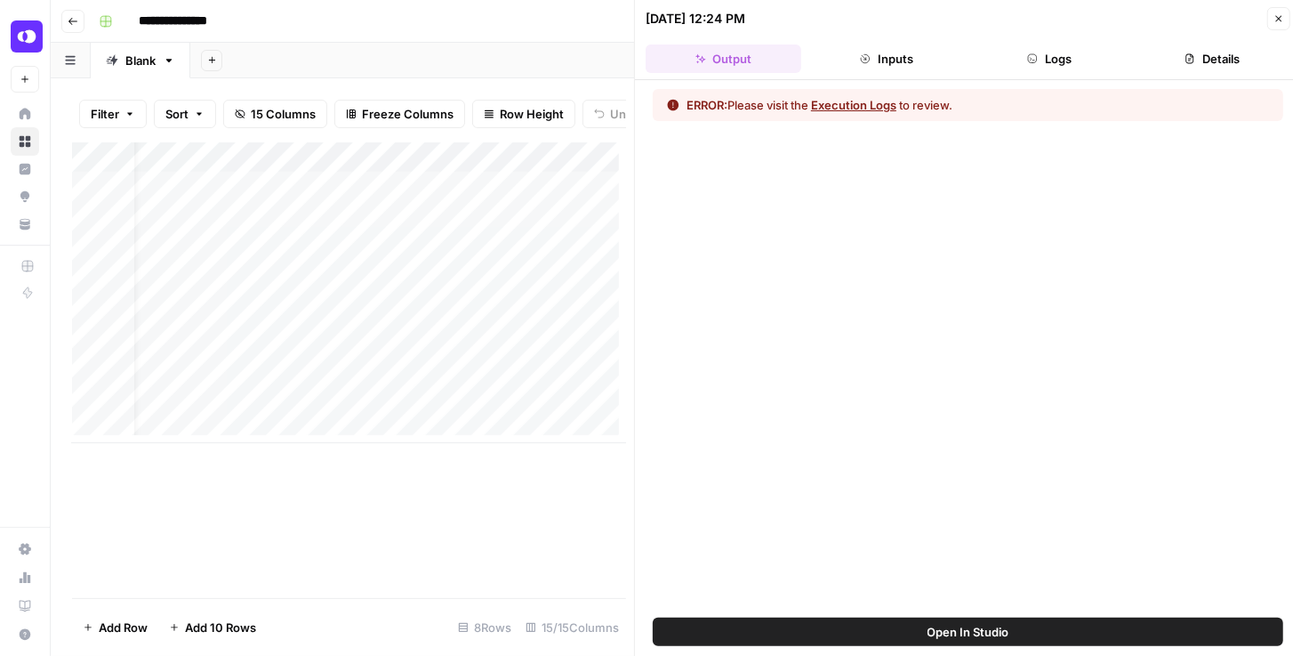
scroll to position [0, 31]
click at [496, 189] on div "Add Column" at bounding box center [349, 292] width 554 height 301
click at [511, 192] on div "Add Column" at bounding box center [349, 292] width 554 height 301
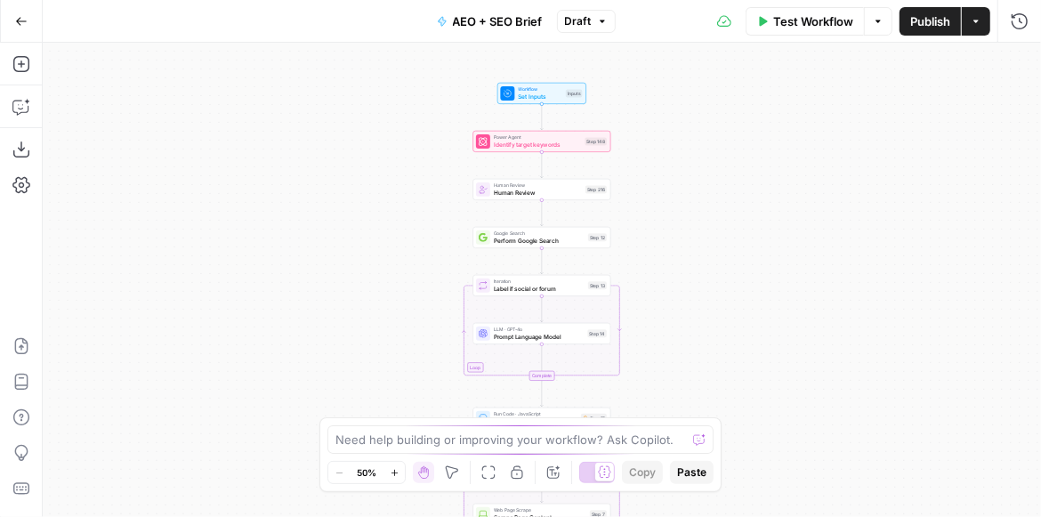
click at [557, 197] on div "Human Review Human Review Step 216 Copy step Delete step Add Note Test" at bounding box center [542, 189] width 138 height 21
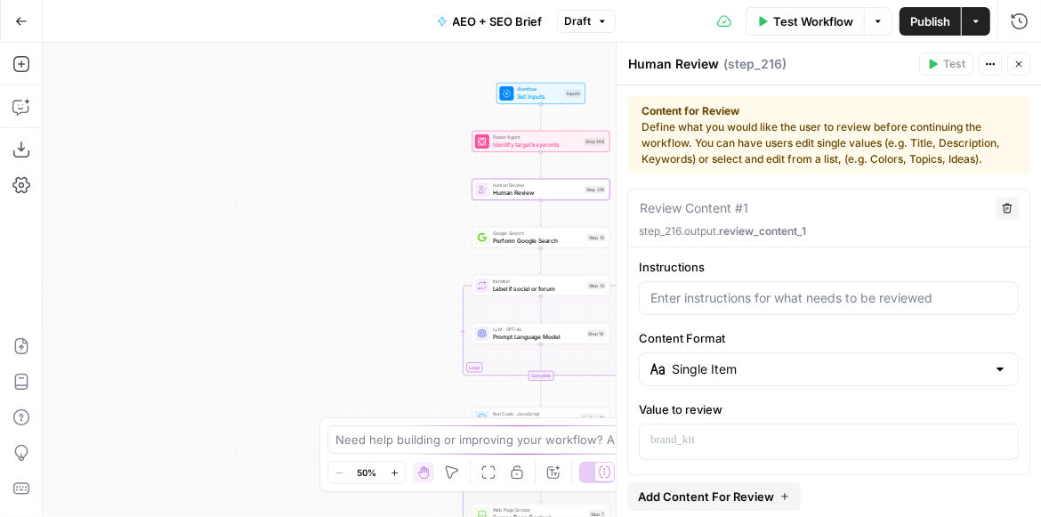
drag, startPoint x: 372, startPoint y: 211, endPoint x: 313, endPoint y: 213, distance: 58.7
click at [313, 213] on div "Workflow Set Inputs Inputs Power Agent Identify target keywords Step 148 Human …" at bounding box center [542, 280] width 998 height 474
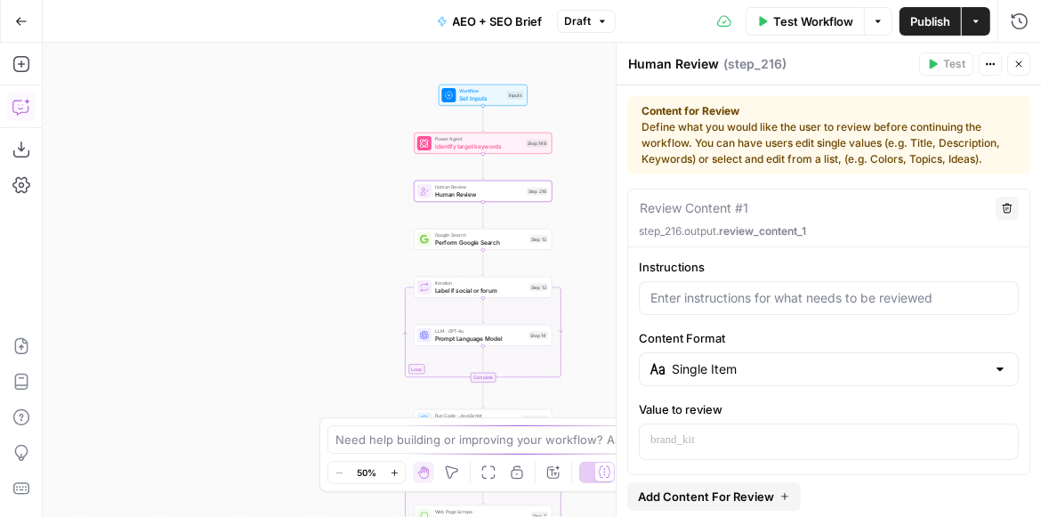
click at [23, 109] on icon "button" at bounding box center [21, 107] width 18 height 18
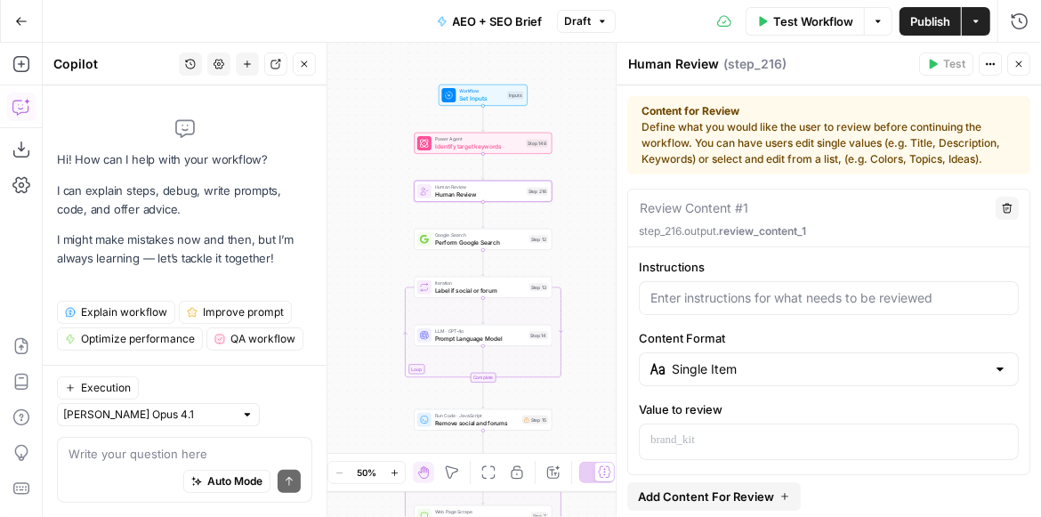
click at [131, 451] on textarea at bounding box center [184, 454] width 232 height 18
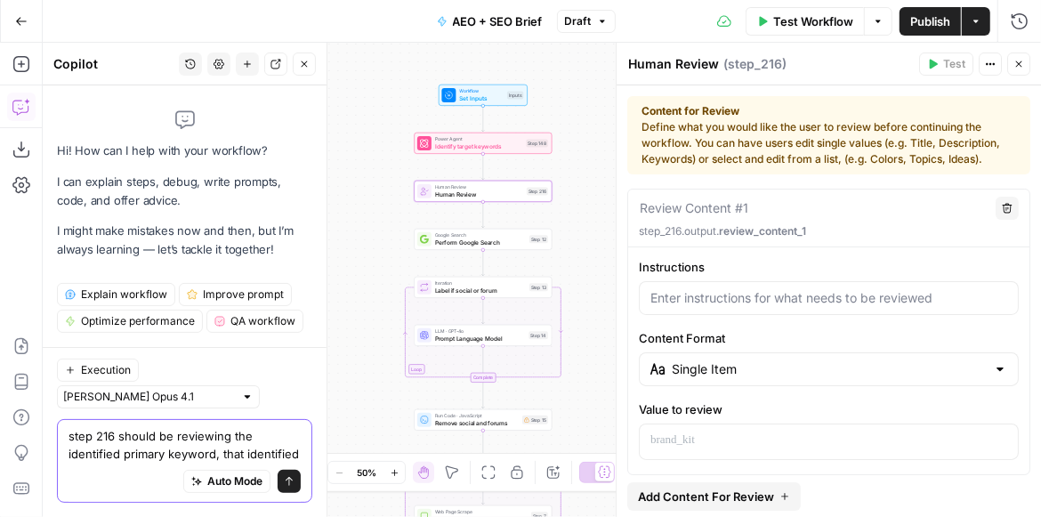
click at [296, 456] on textarea "step 216 should be reviewing the identified primary keyword, that identified" at bounding box center [184, 445] width 232 height 36
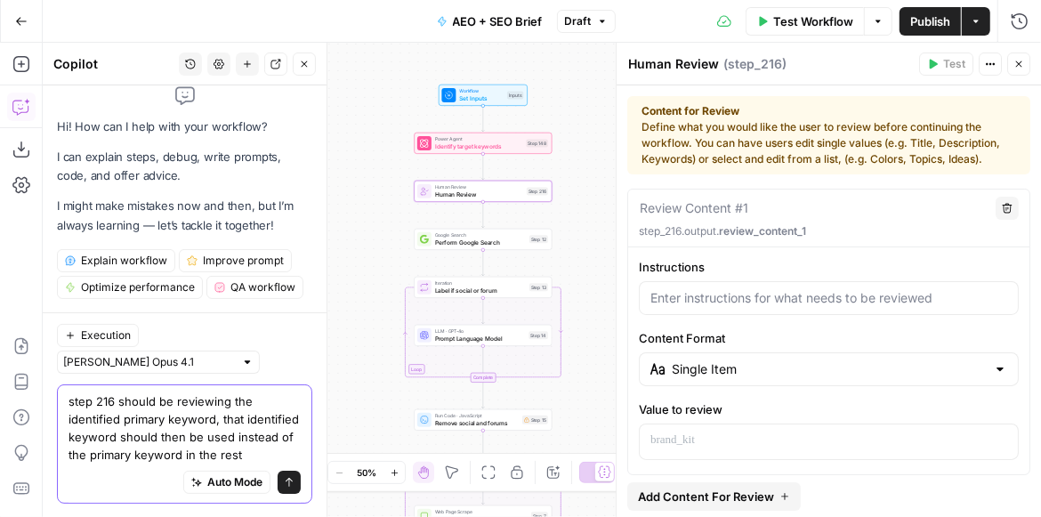
scroll to position [32, 0]
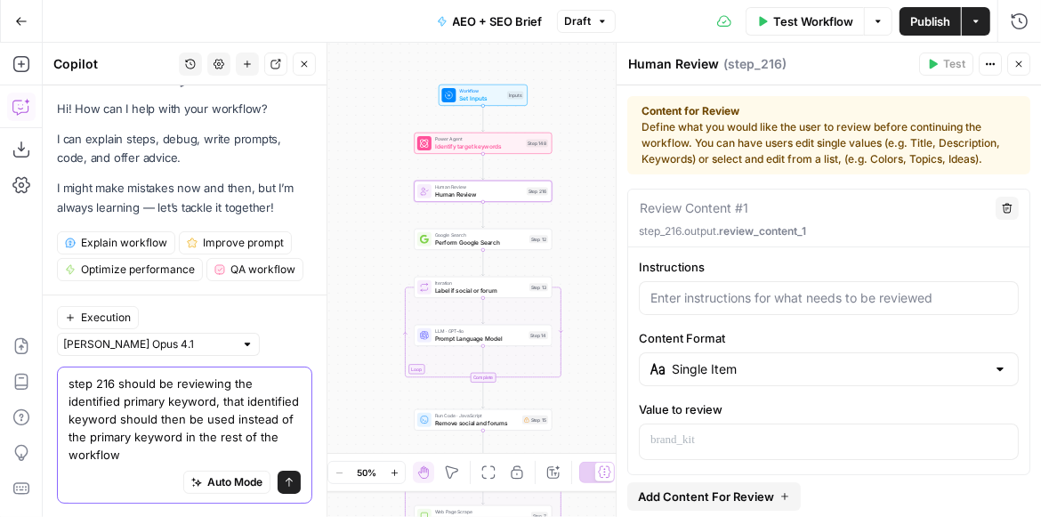
type textarea "step 216 should be reviewing the identified primary keyword, that identified ke…"
click at [247, 483] on span "Auto Mode" at bounding box center [234, 481] width 55 height 16
click at [278, 478] on button "Send" at bounding box center [289, 481] width 23 height 23
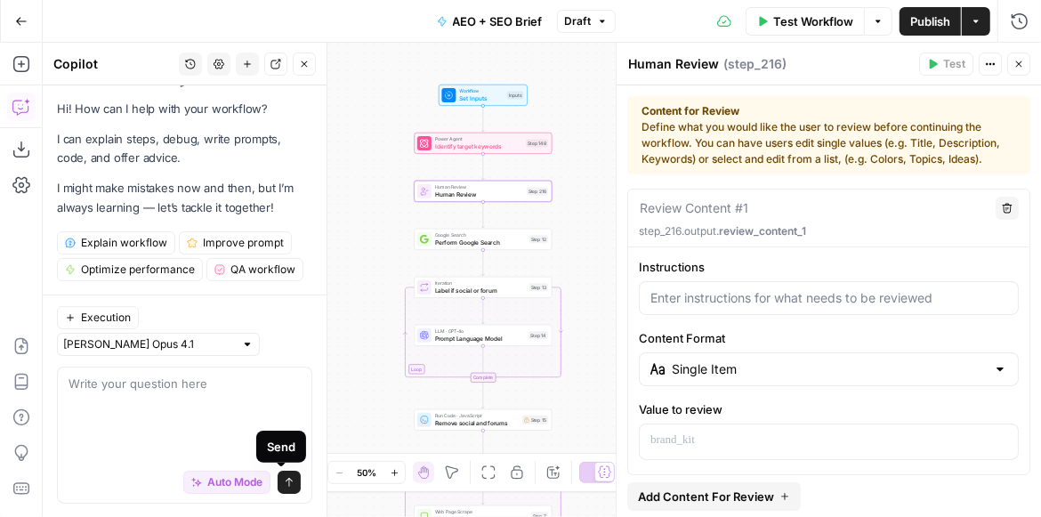
scroll to position [0, 0]
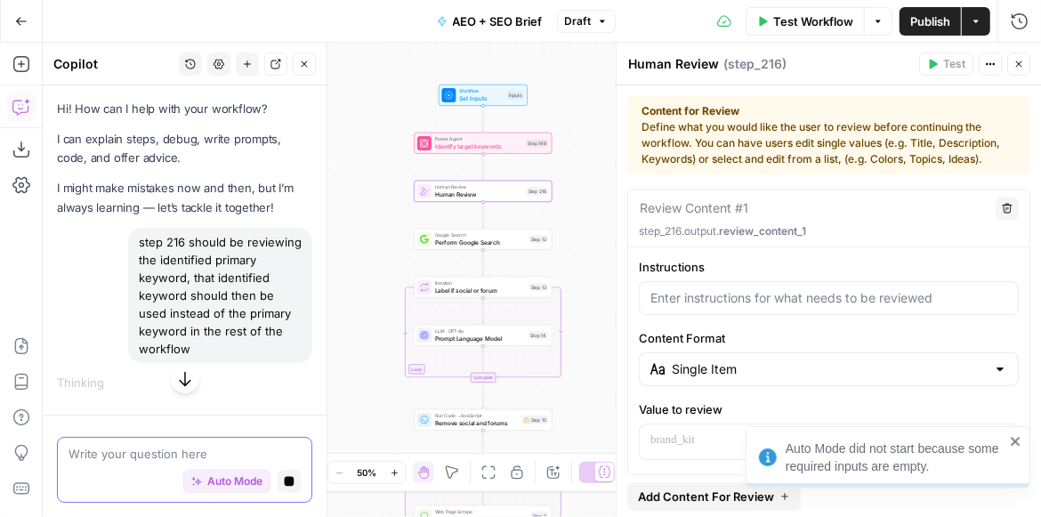
click at [286, 482] on icon "button" at bounding box center [290, 482] width 10 height 10
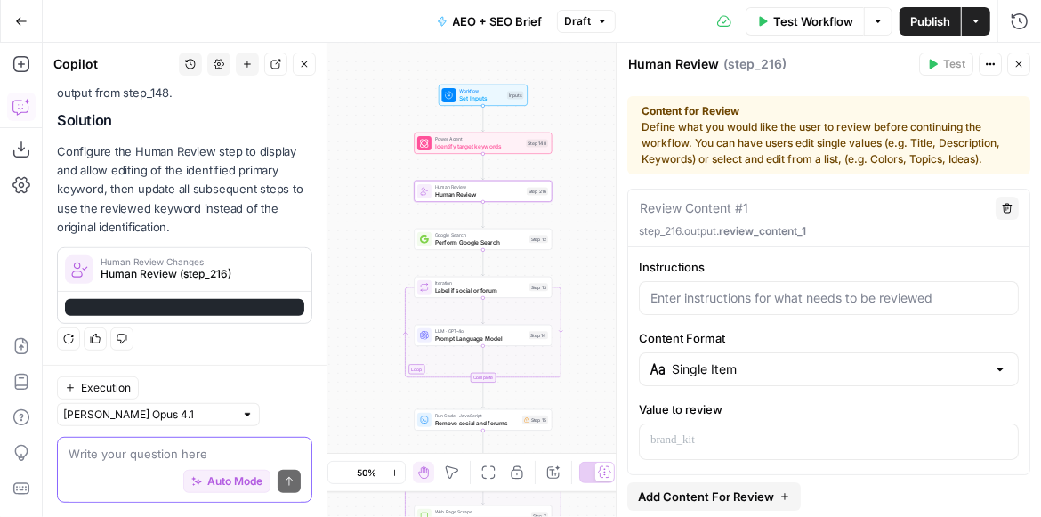
scroll to position [390, 0]
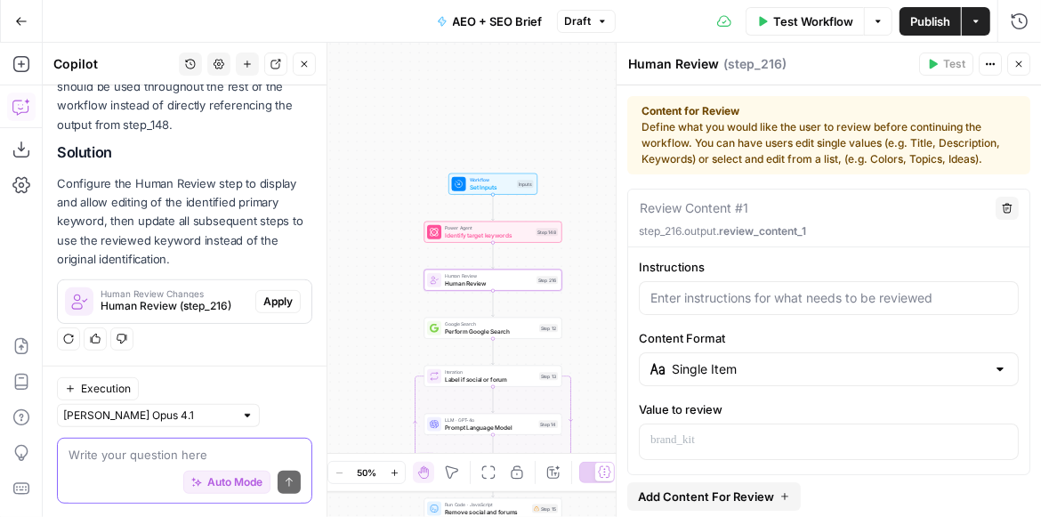
click at [277, 304] on span "Apply" at bounding box center [277, 302] width 29 height 16
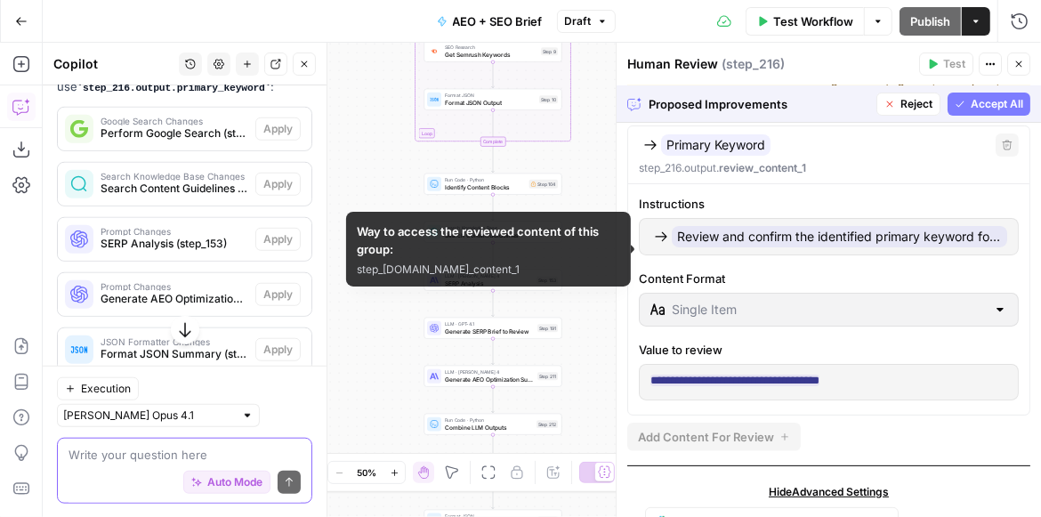
scroll to position [101, 0]
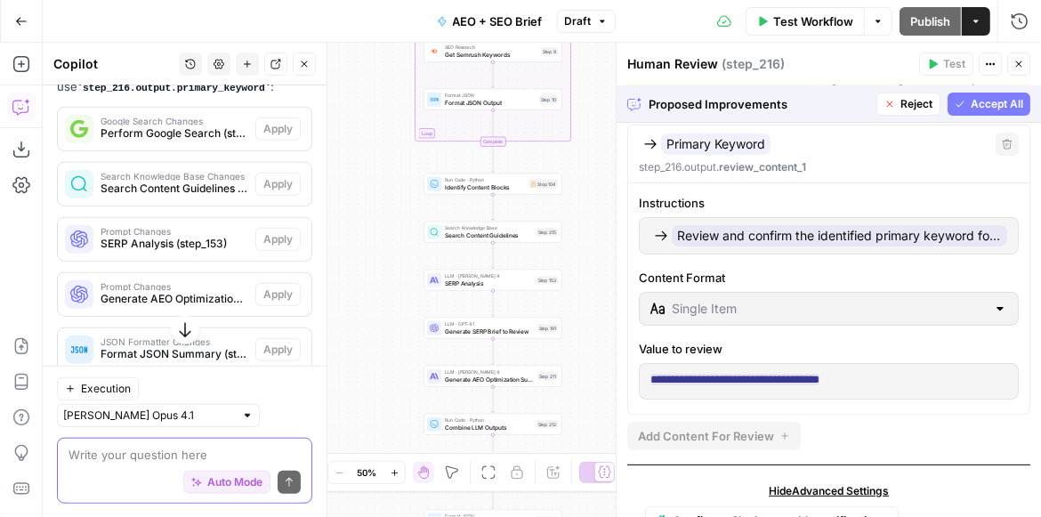
click at [971, 110] on span "Accept All" at bounding box center [997, 104] width 52 height 16
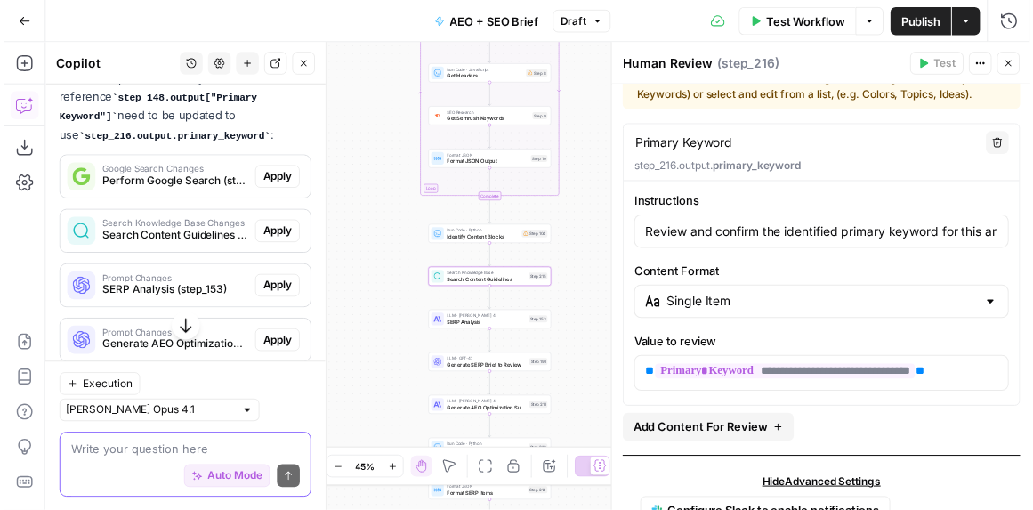
scroll to position [717, 0]
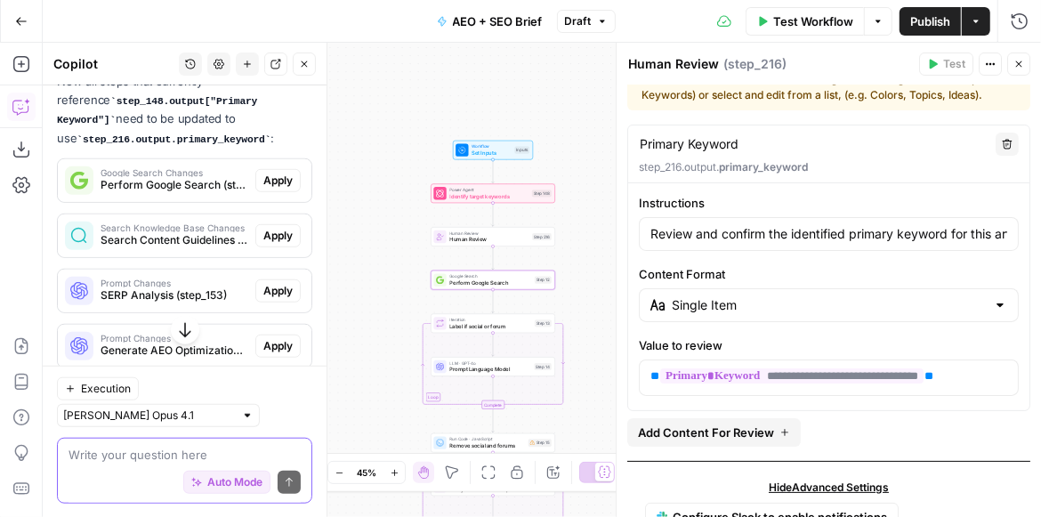
click at [273, 177] on span "Apply" at bounding box center [277, 181] width 29 height 16
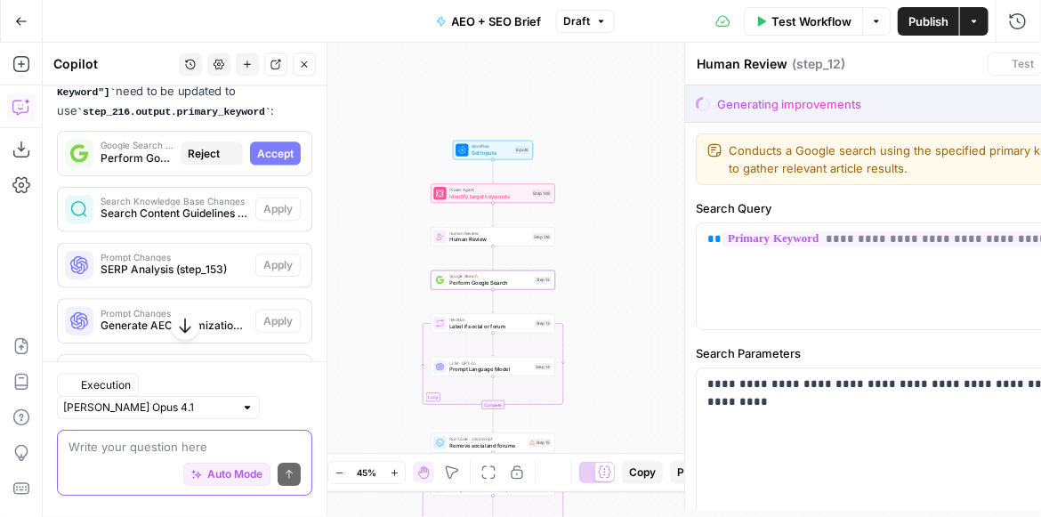
type textarea "Perform Google Search"
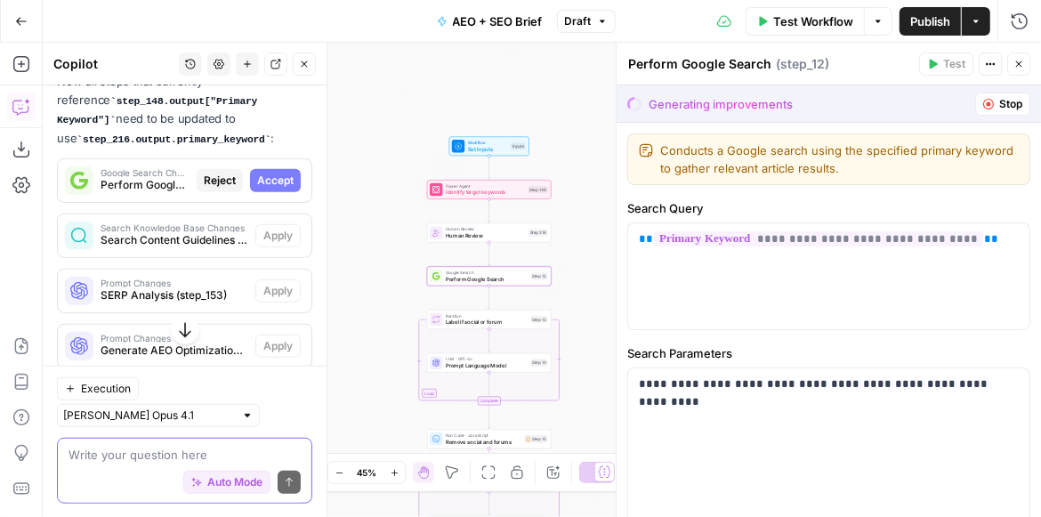
click at [275, 182] on span "Accept" at bounding box center [275, 181] width 36 height 16
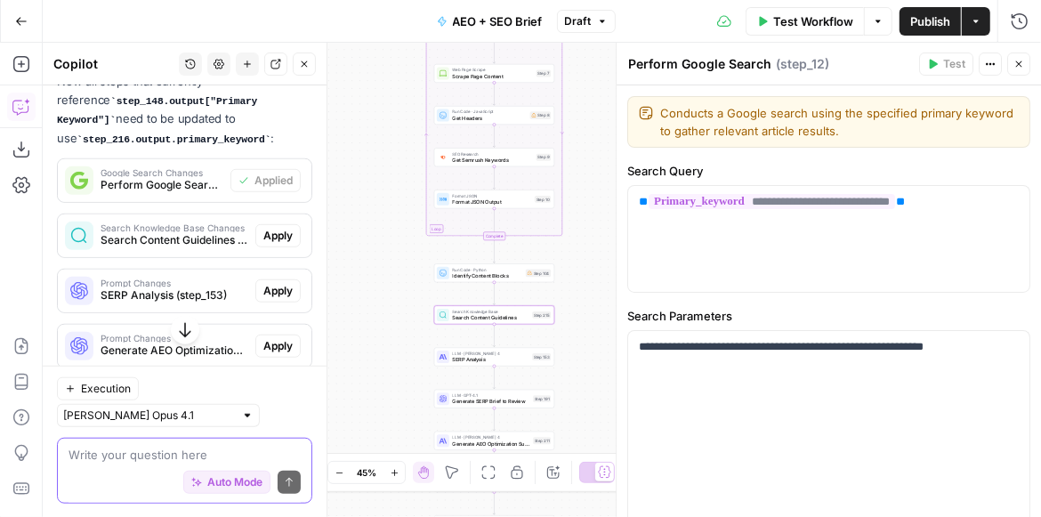
click at [278, 228] on span "Apply" at bounding box center [277, 236] width 29 height 16
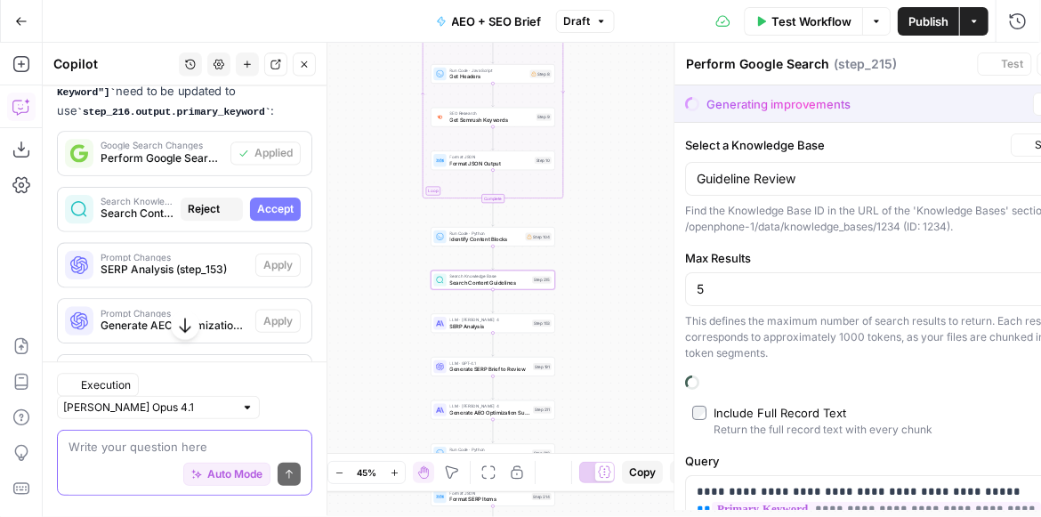
type textarea "Search Content Guidelines"
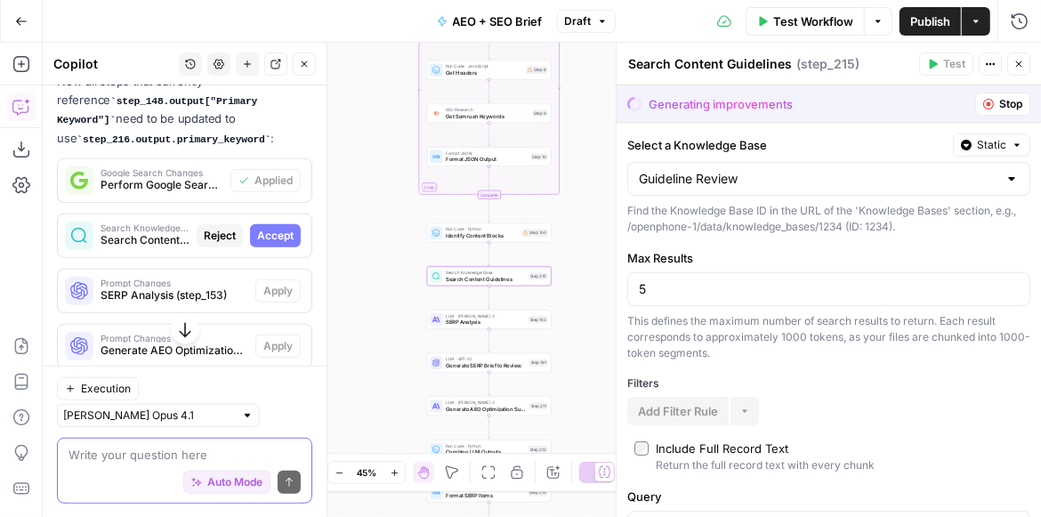
click at [284, 233] on span "Accept" at bounding box center [275, 236] width 36 height 16
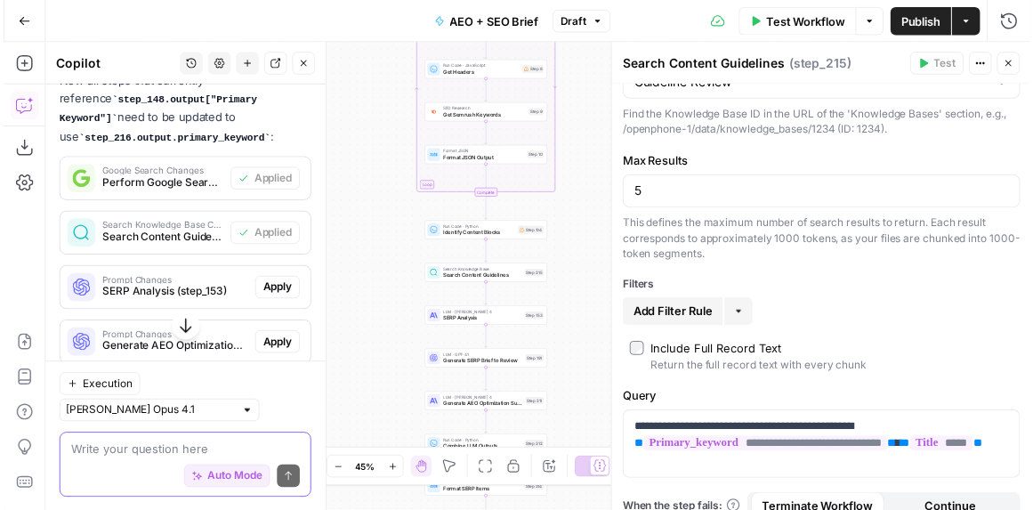
scroll to position [77, 0]
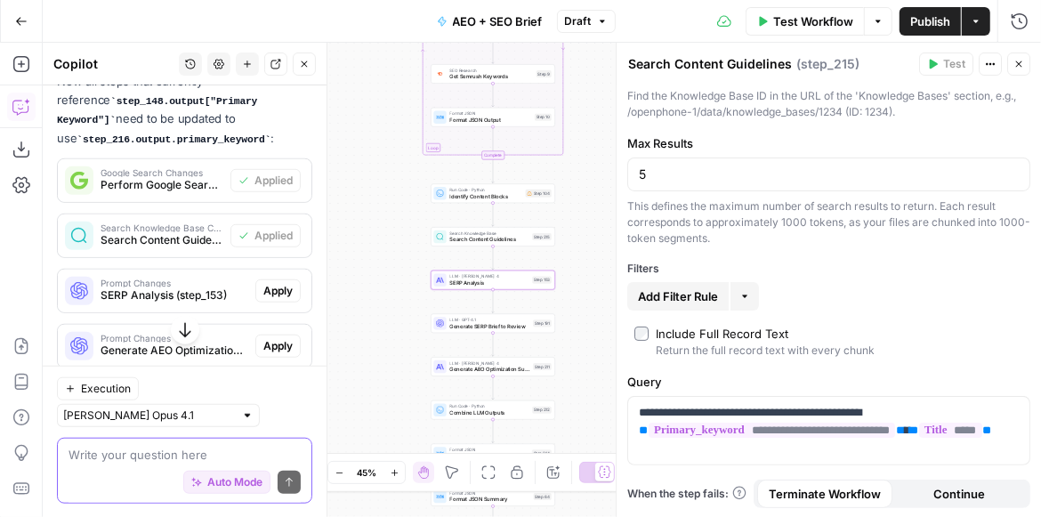
click at [285, 283] on span "Apply" at bounding box center [277, 291] width 29 height 16
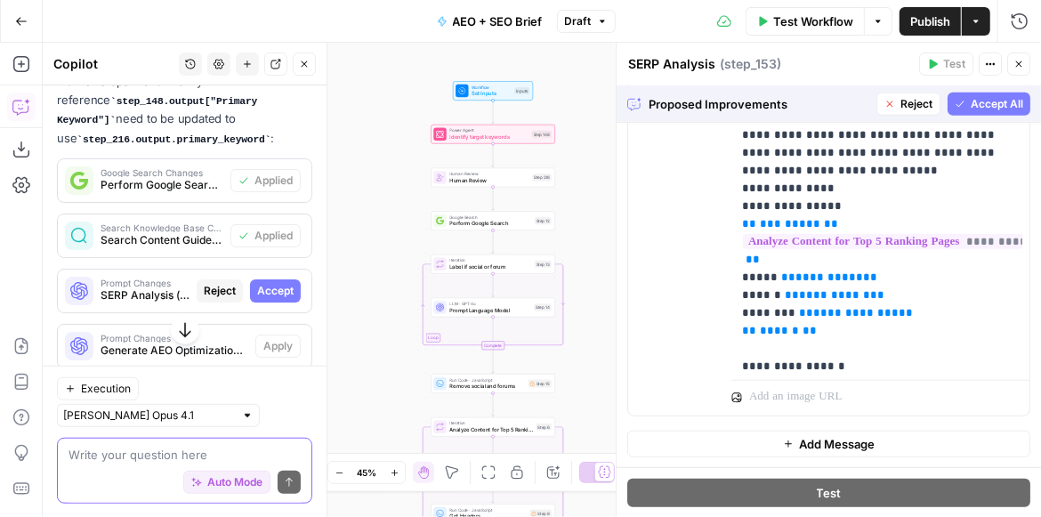
scroll to position [660, 0]
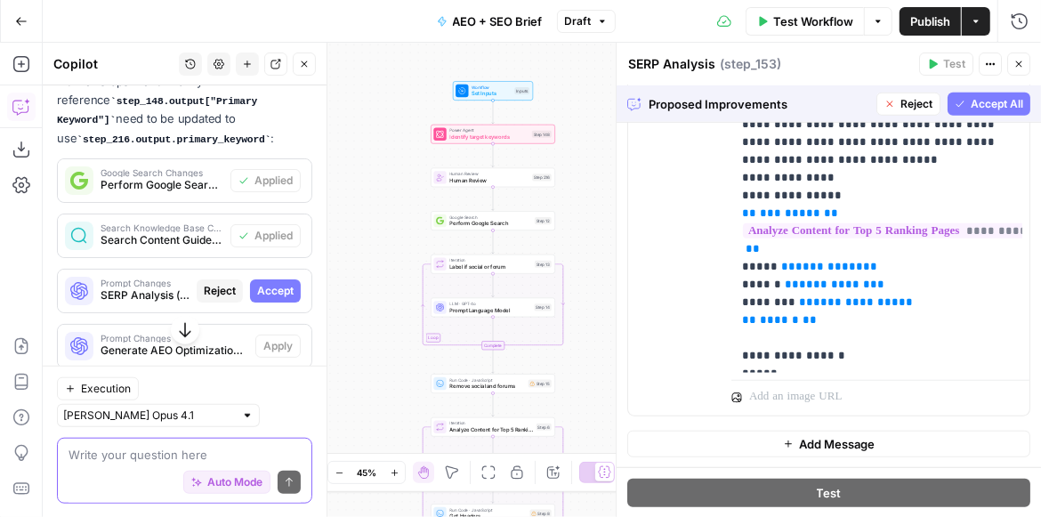
click at [971, 115] on button "Accept All" at bounding box center [988, 104] width 83 height 23
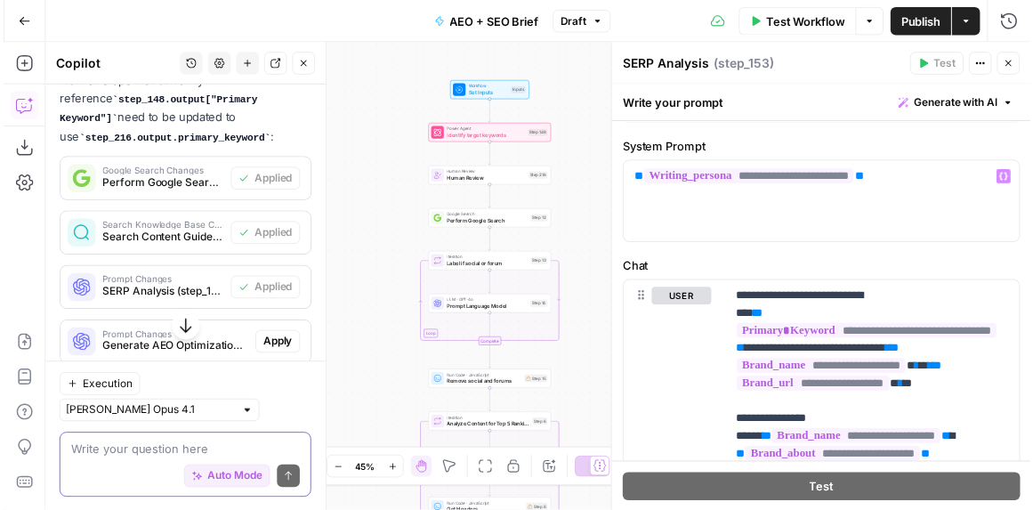
scroll to position [101, 0]
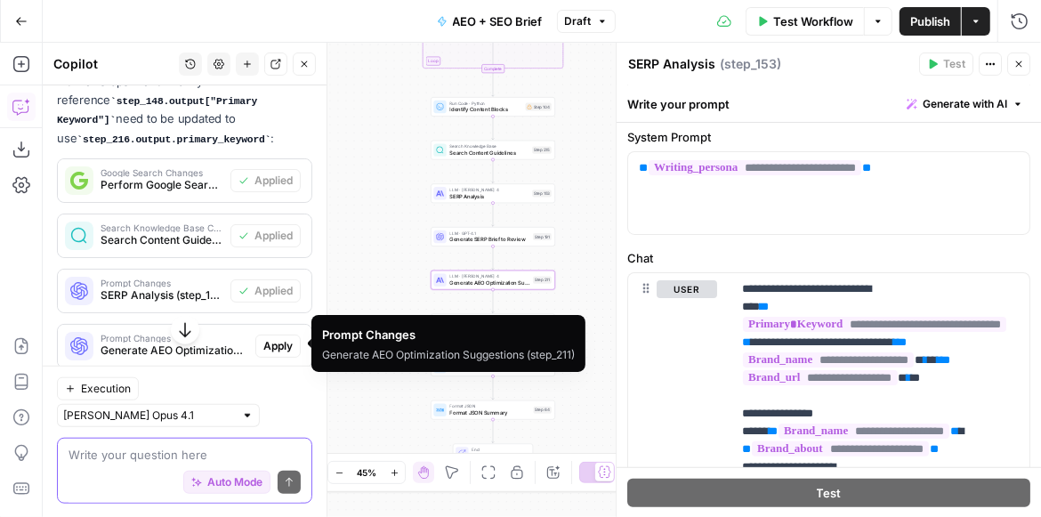
click at [263, 345] on span "Apply" at bounding box center [277, 346] width 29 height 16
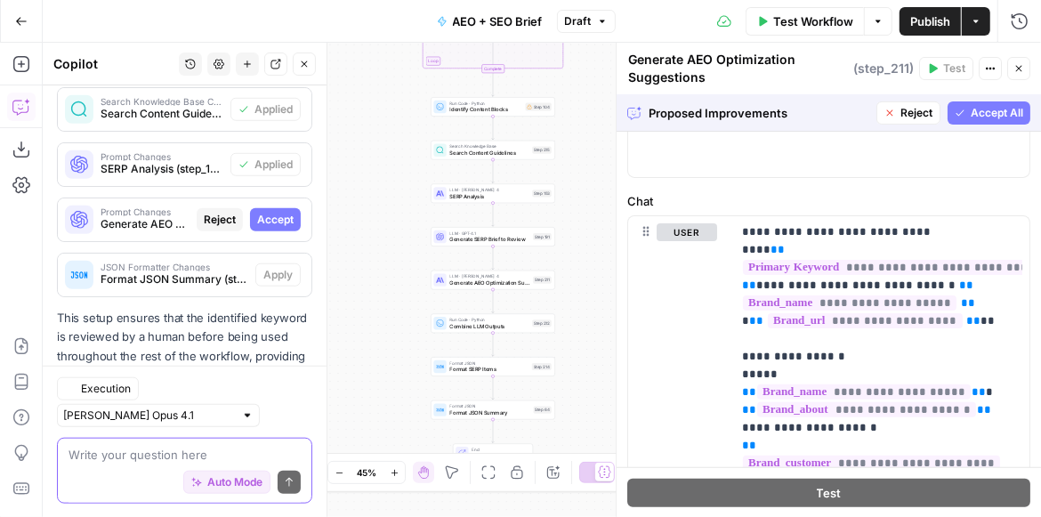
scroll to position [892, 0]
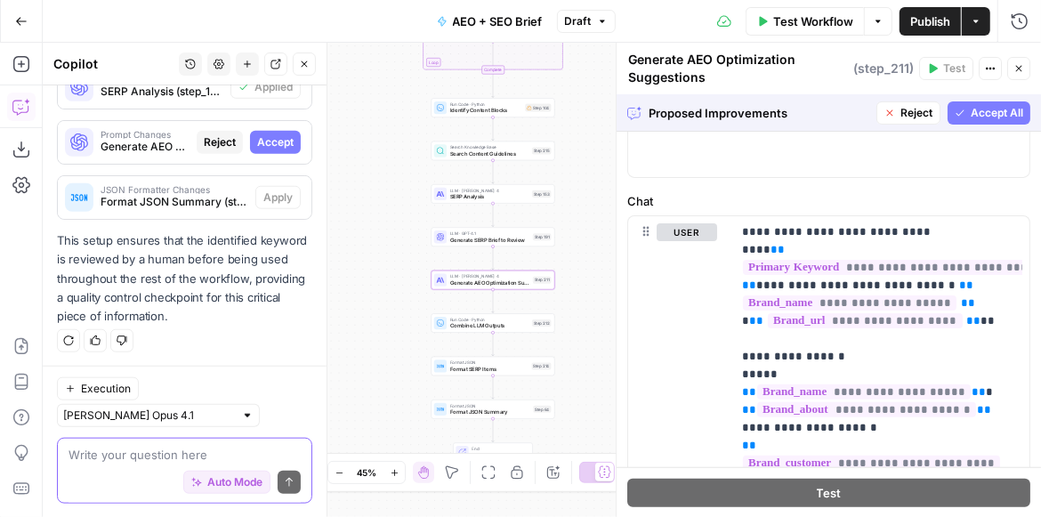
click at [271, 134] on span "Accept" at bounding box center [275, 142] width 36 height 16
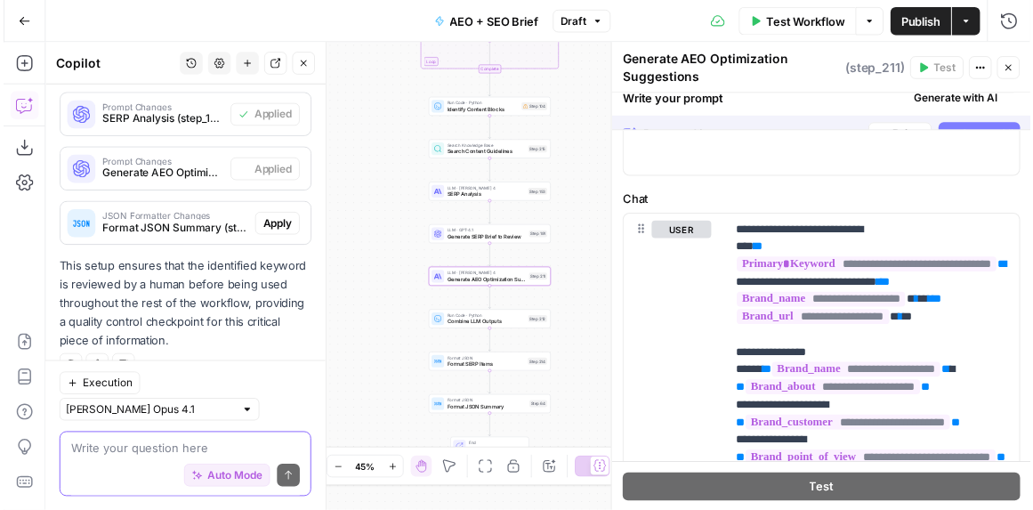
scroll to position [921, 0]
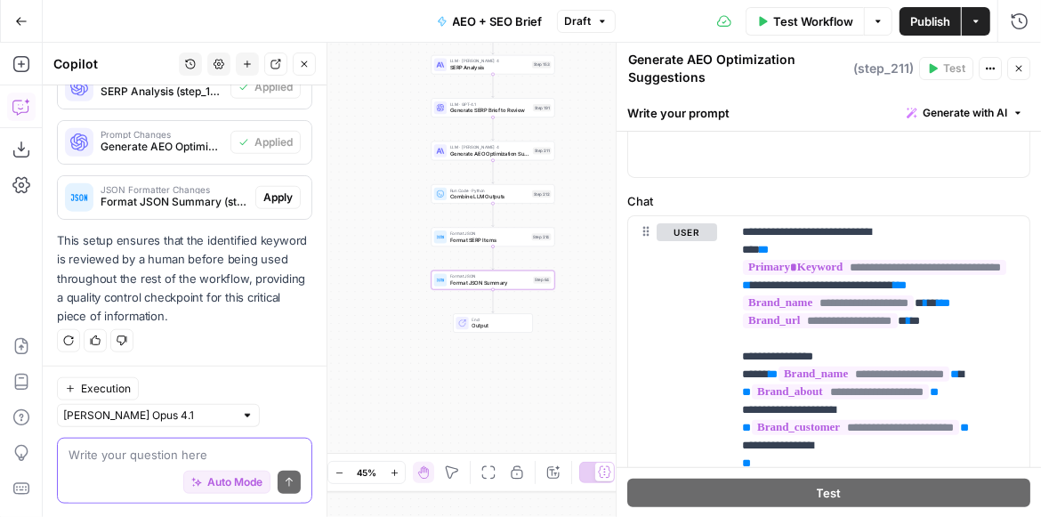
click at [280, 191] on span "Apply" at bounding box center [277, 197] width 29 height 16
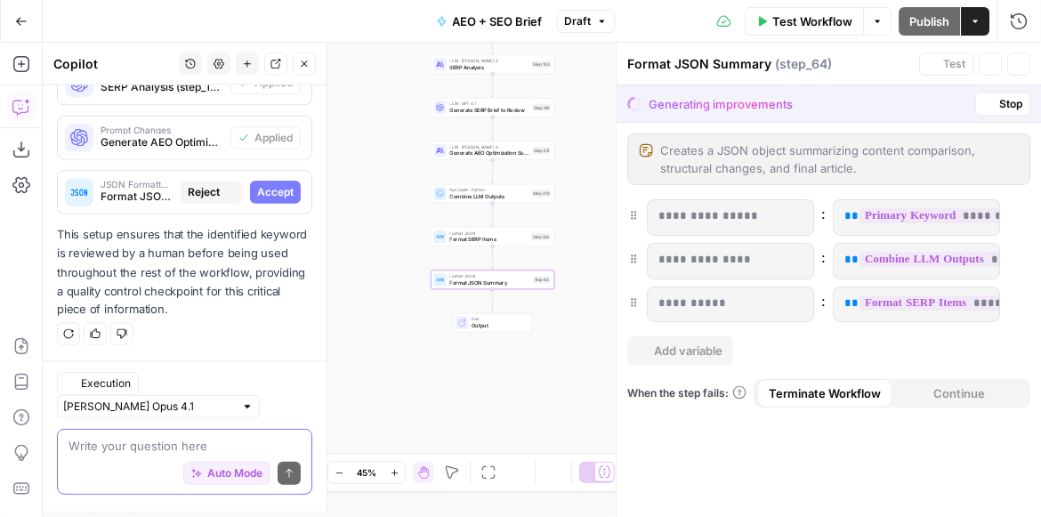
scroll to position [892, 0]
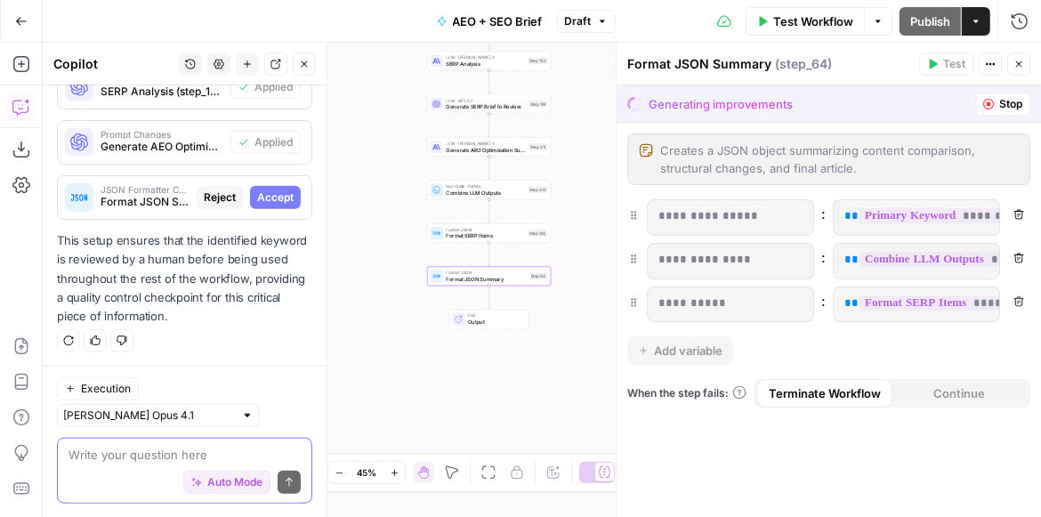
click at [273, 199] on span "Accept" at bounding box center [275, 197] width 36 height 16
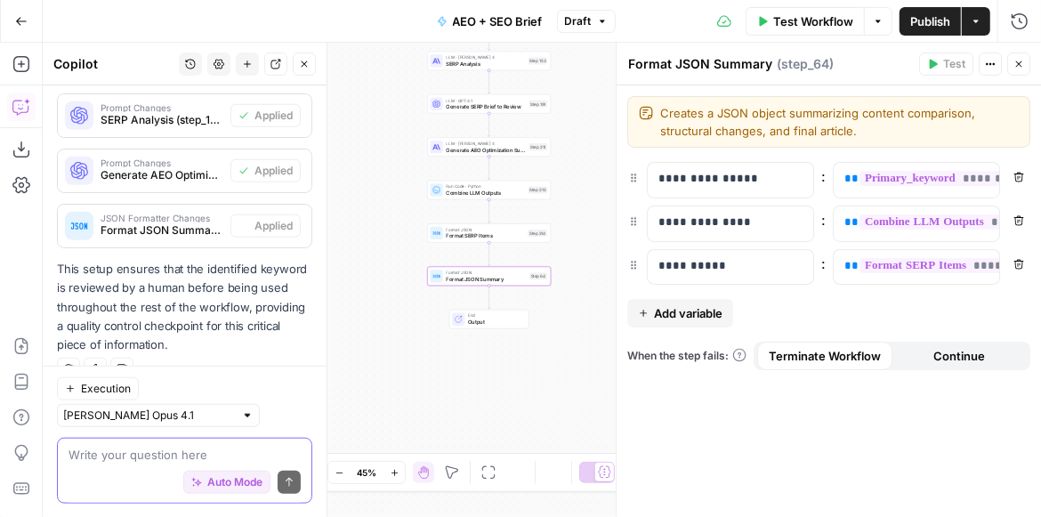
scroll to position [921, 0]
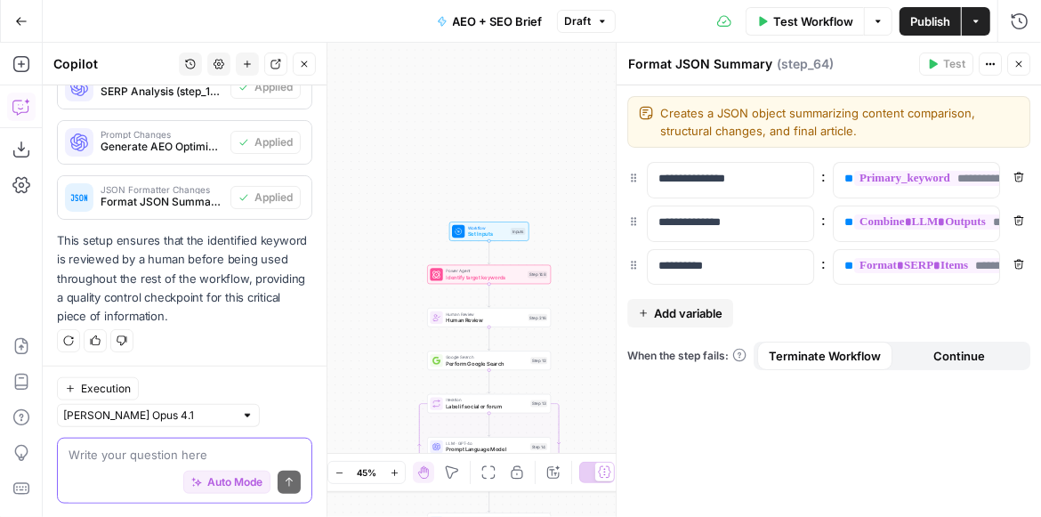
click at [115, 463] on div "Auto Mode Send" at bounding box center [184, 482] width 232 height 39
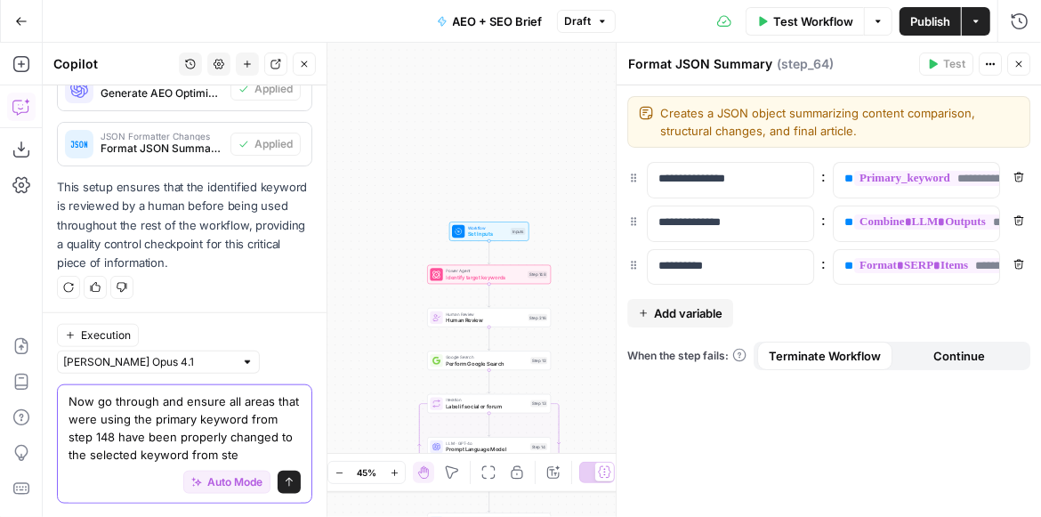
scroll to position [992, 0]
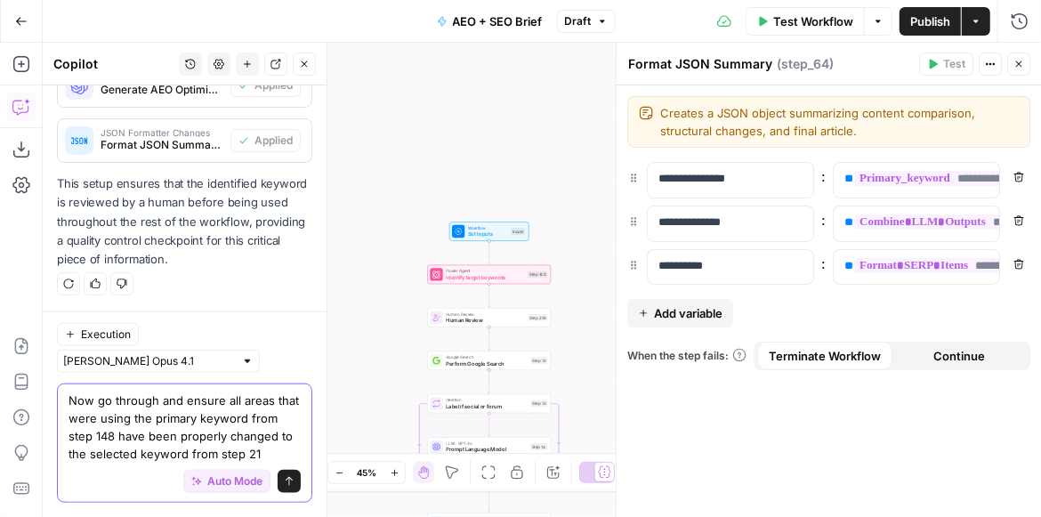
type textarea "Now go through and ensure all areas that were using the primary keyword from st…"
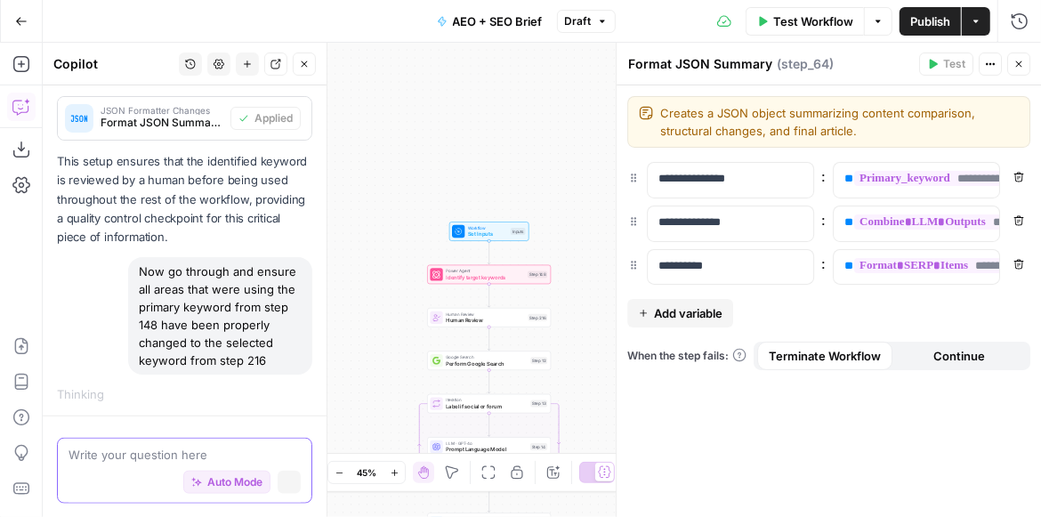
scroll to position [971, 0]
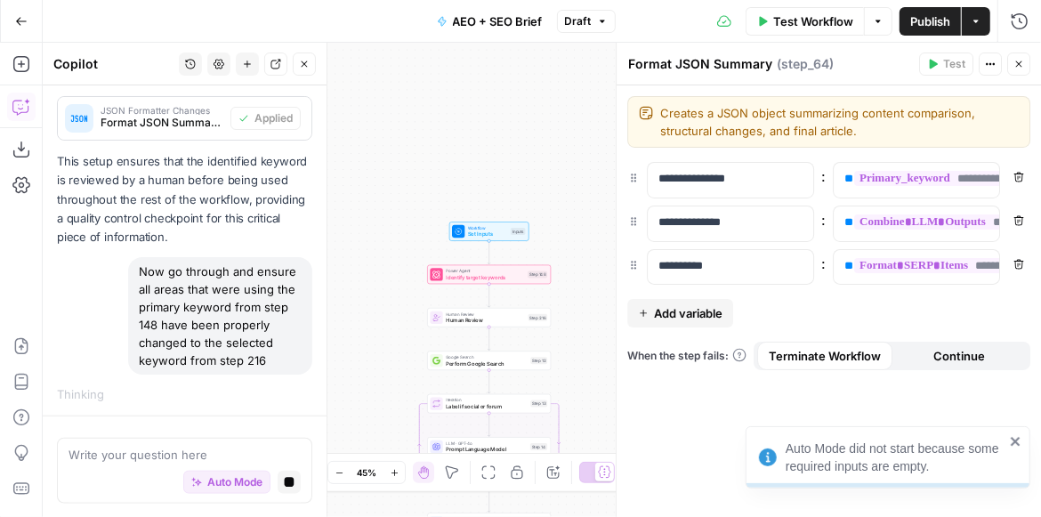
click at [207, 486] on span "Auto Mode" at bounding box center [234, 481] width 55 height 16
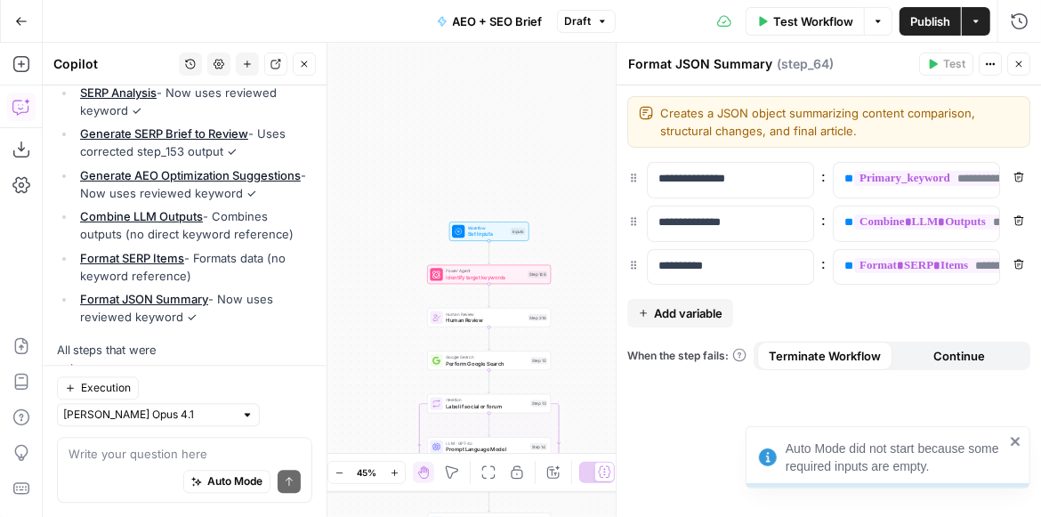
scroll to position [2200, 0]
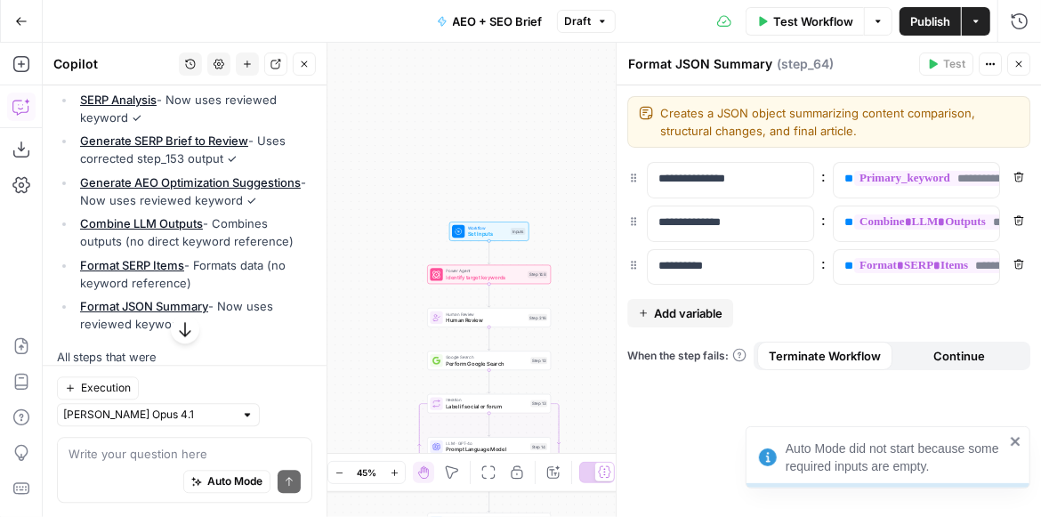
click at [924, 20] on span "Publish" at bounding box center [930, 21] width 40 height 18
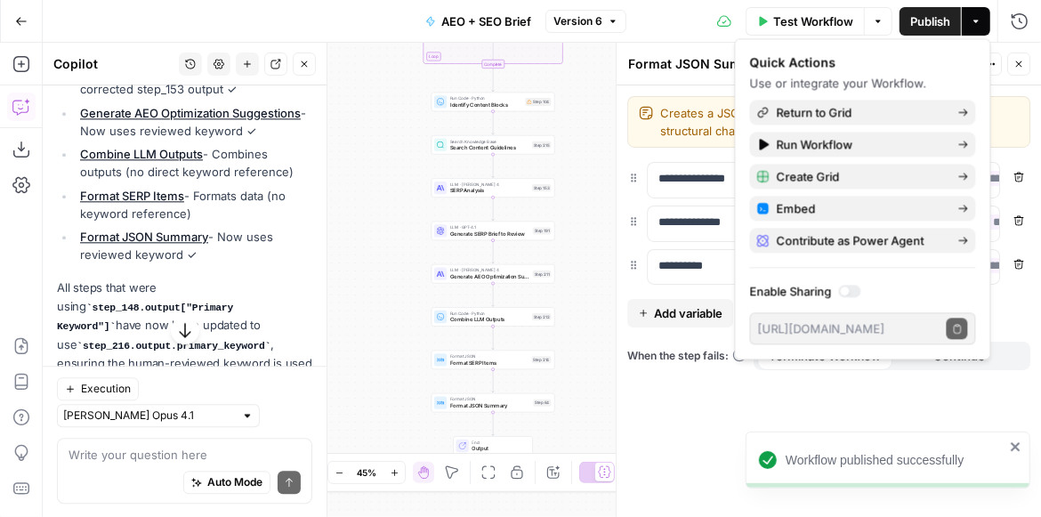
scroll to position [2352, 0]
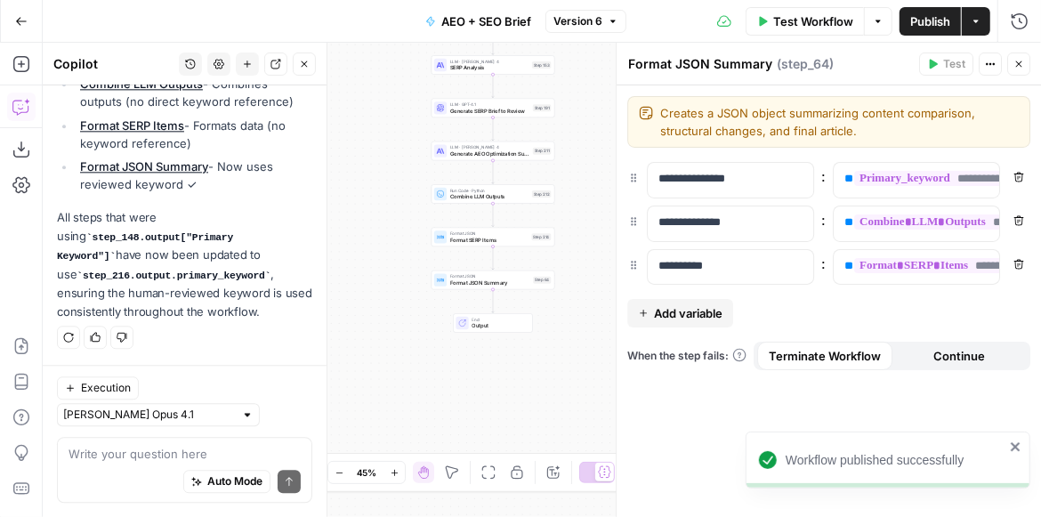
click at [583, 105] on div "Workflow Set Inputs Inputs Power Agent Identify target keywords Step 148 Human …" at bounding box center [542, 280] width 998 height 474
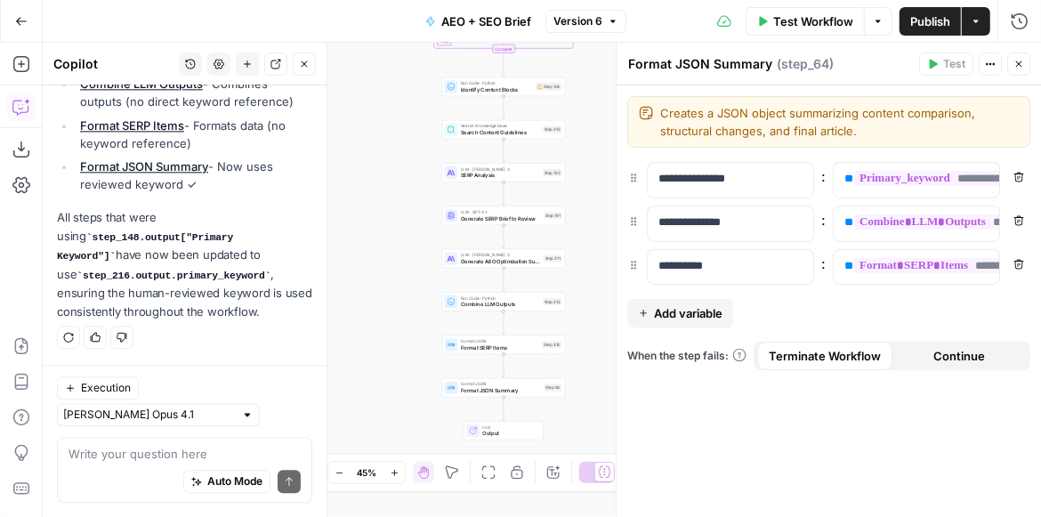
drag, startPoint x: 595, startPoint y: 97, endPoint x: 615, endPoint y: 219, distance: 123.4
click at [617, 230] on body "Workflow published successfully OpenPhone New Home Browse Insights Opportunitie…" at bounding box center [520, 258] width 1041 height 517
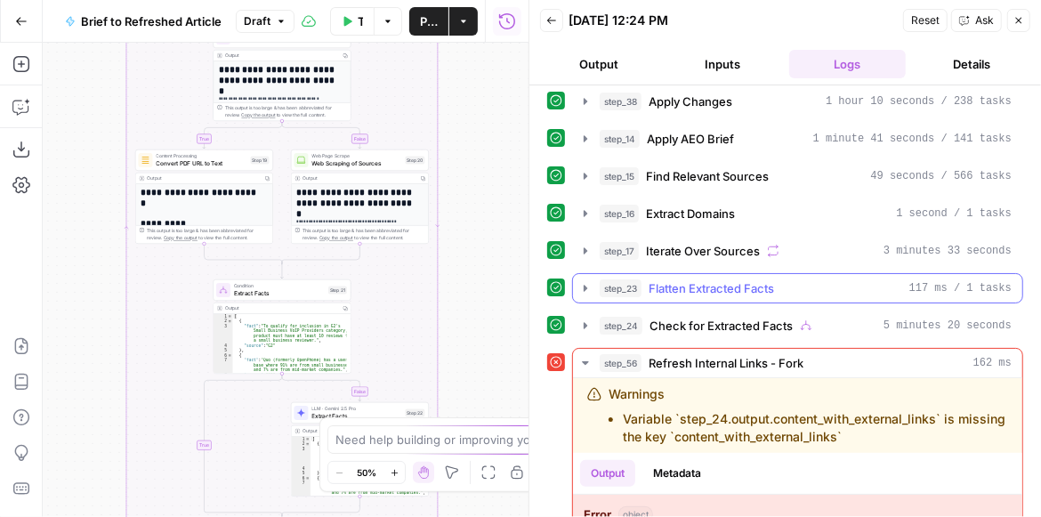
scroll to position [101, 0]
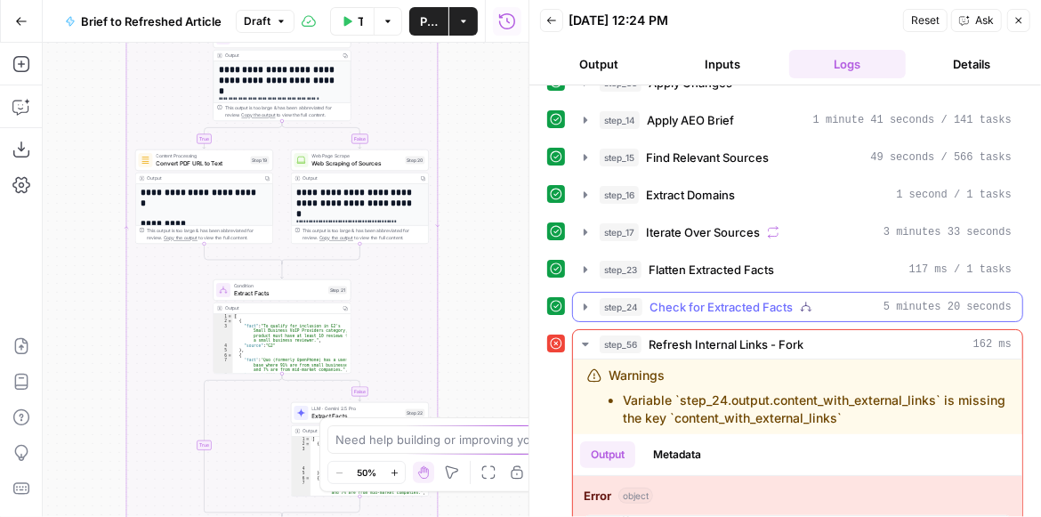
click at [585, 302] on icon "button" at bounding box center [585, 307] width 14 height 14
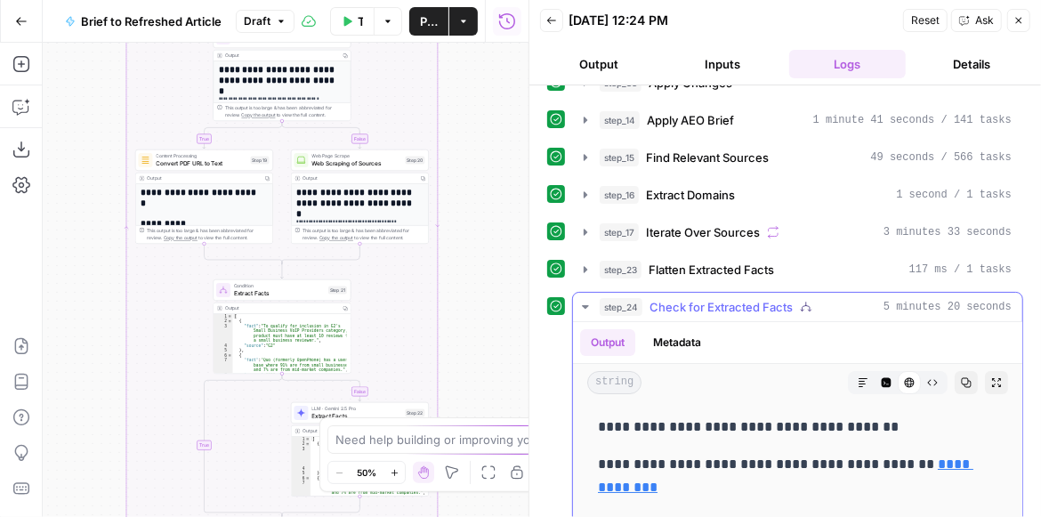
click at [585, 302] on icon "button" at bounding box center [585, 307] width 14 height 14
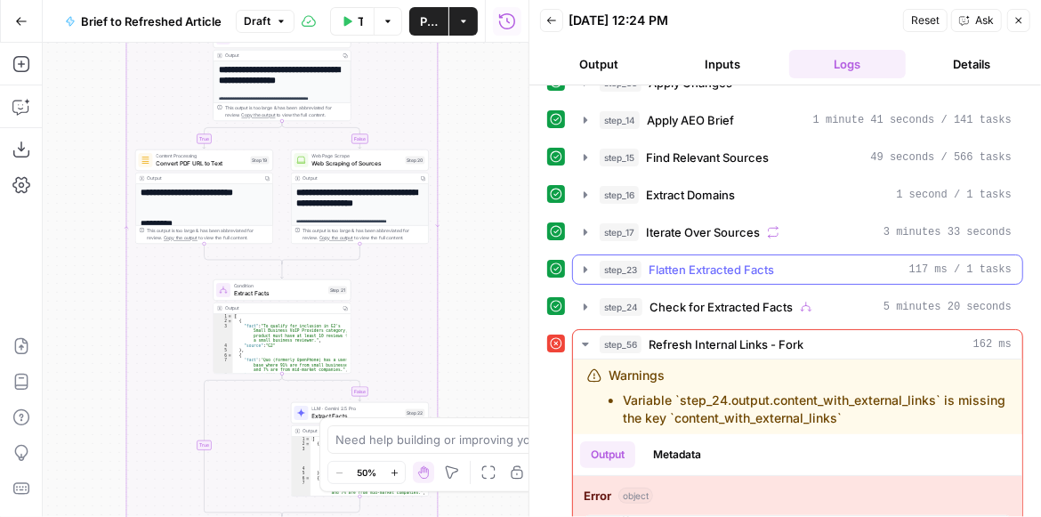
click at [583, 266] on icon "button" at bounding box center [585, 269] width 14 height 14
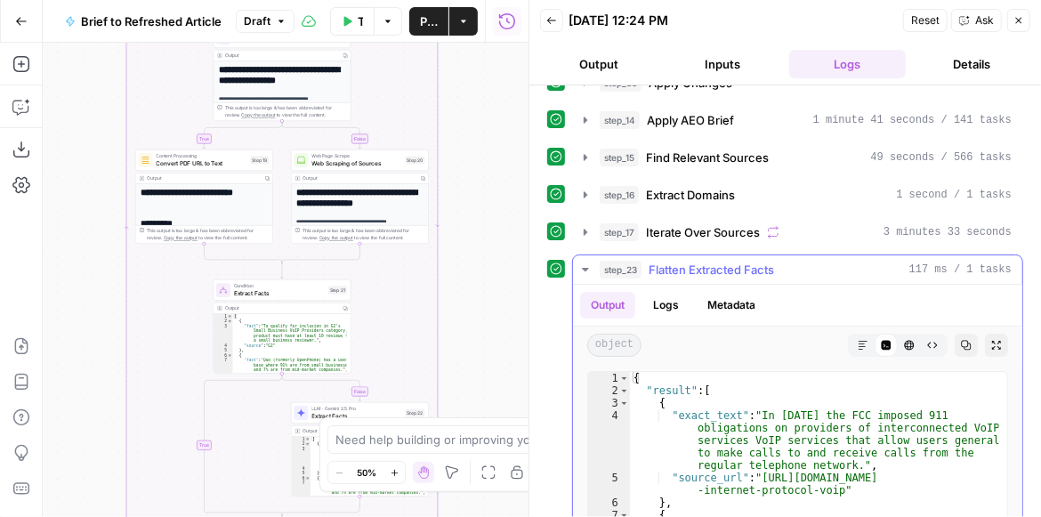
click at [583, 268] on icon "button" at bounding box center [585, 270] width 6 height 4
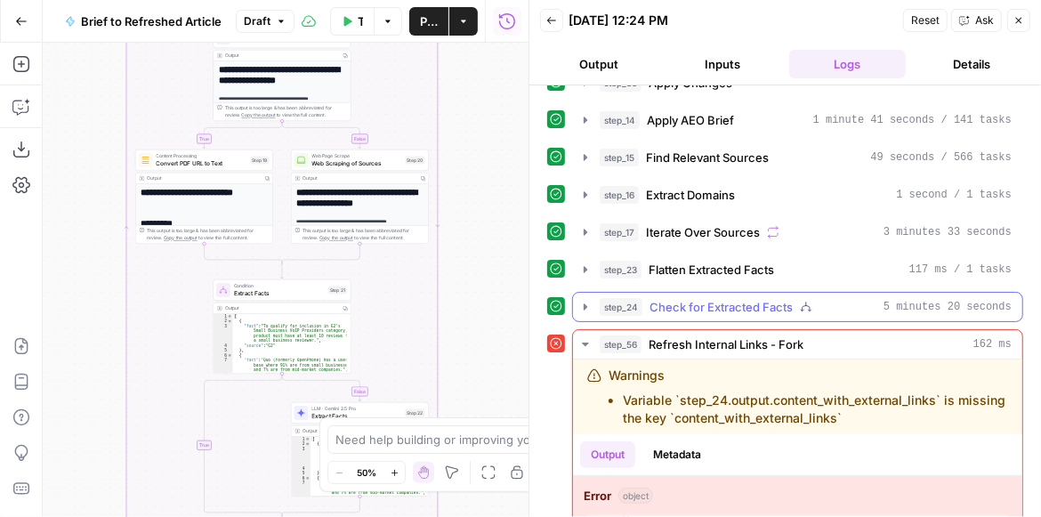
click at [582, 300] on icon "button" at bounding box center [585, 307] width 14 height 14
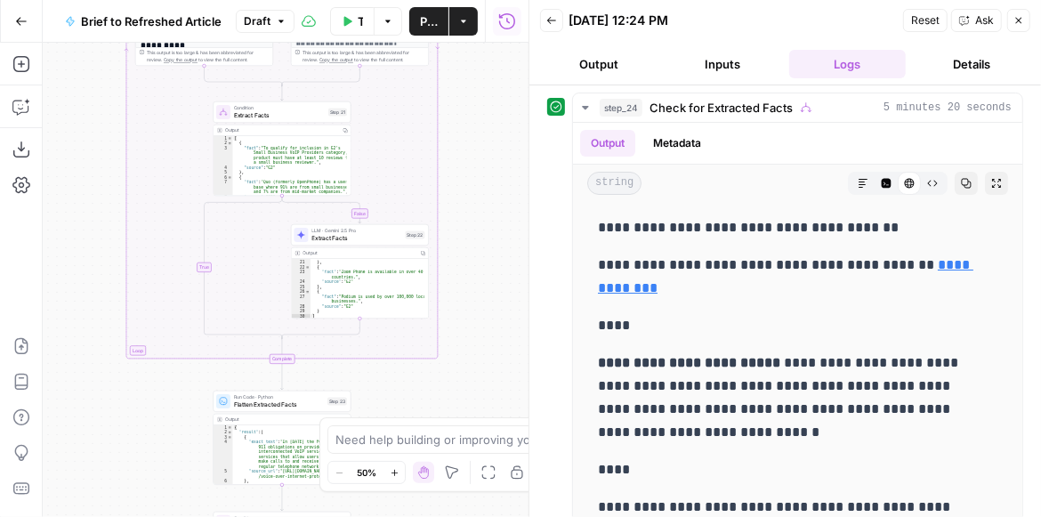
scroll to position [304, 0]
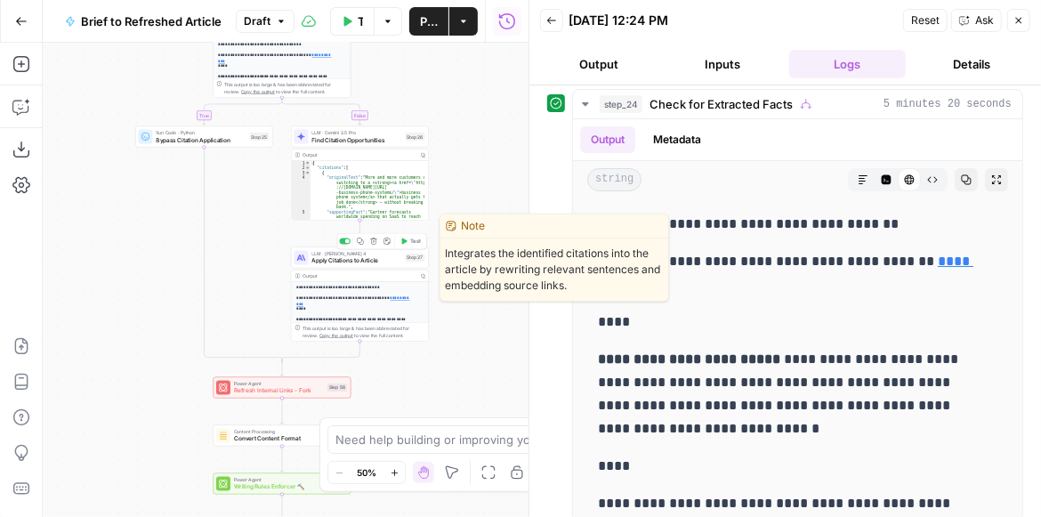
click at [344, 262] on span "Apply Citations to Article" at bounding box center [357, 260] width 90 height 9
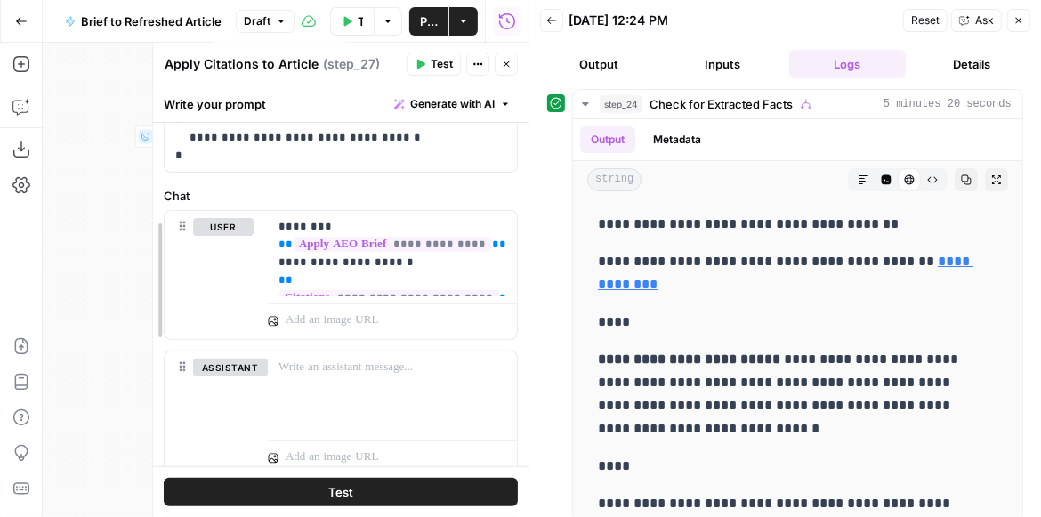
scroll to position [238, 0]
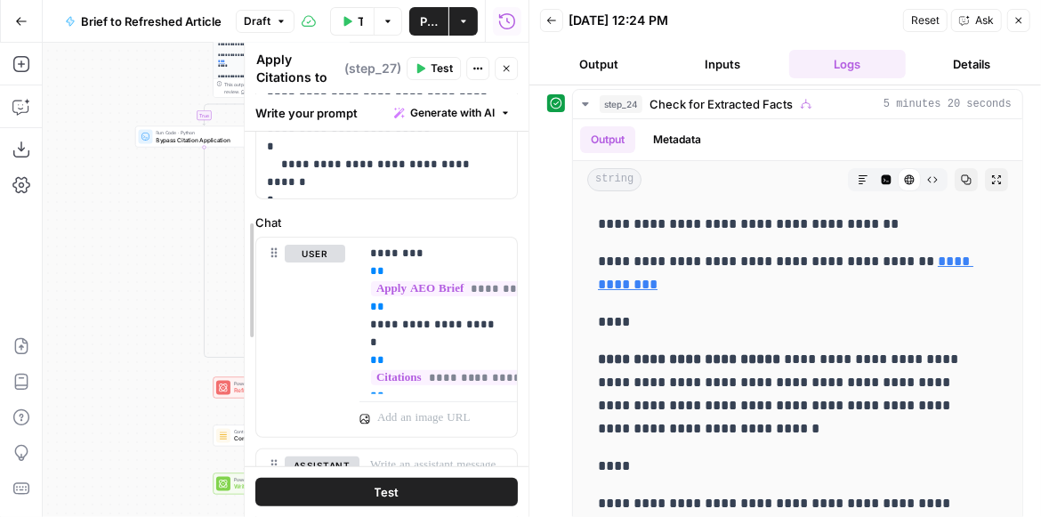
drag, startPoint x: 110, startPoint y: 254, endPoint x: 327, endPoint y: 254, distance: 217.1
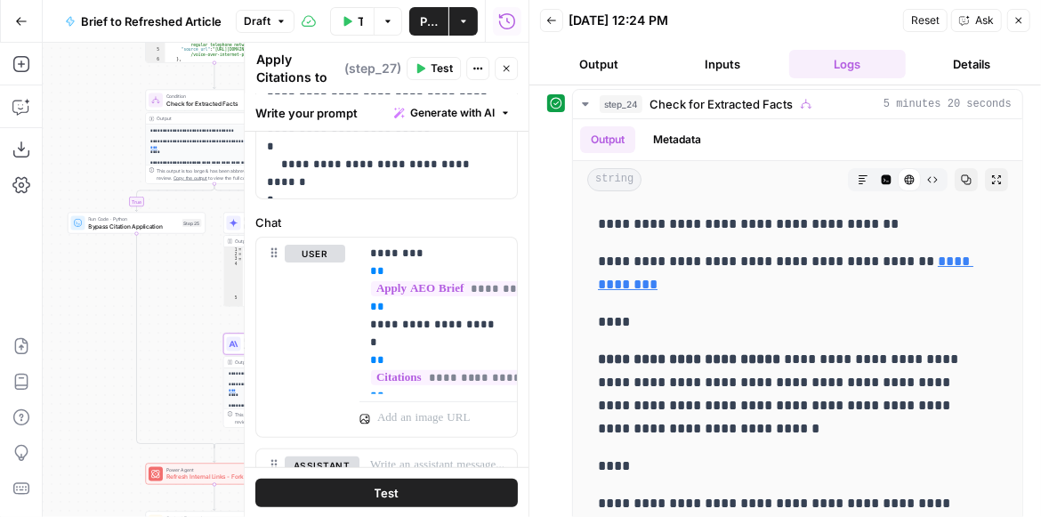
drag, startPoint x: 157, startPoint y: 272, endPoint x: 109, endPoint y: 349, distance: 90.3
click at [109, 348] on div "true false false true false true Workflow Input Settings Inputs LLM · GPT-4.1 E…" at bounding box center [286, 280] width 486 height 474
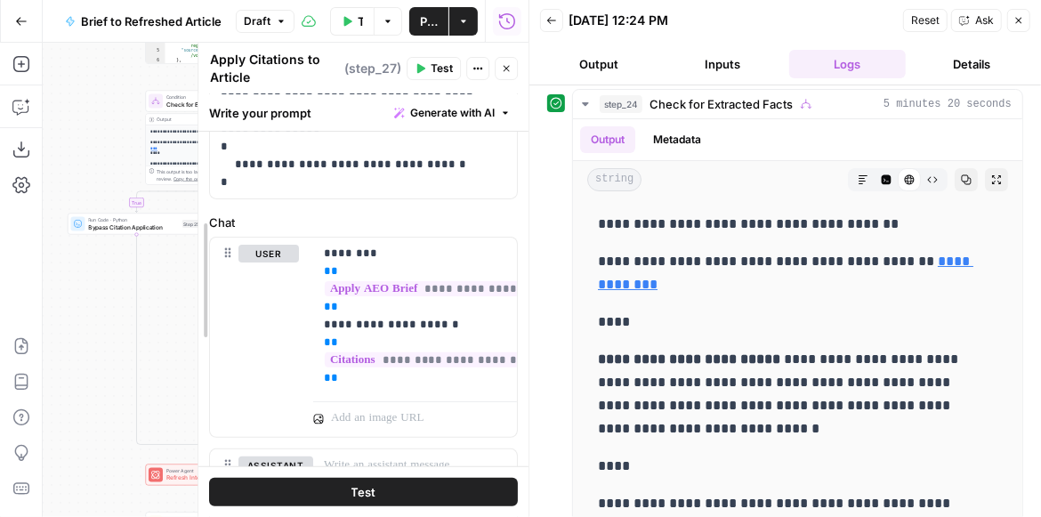
scroll to position [203, 0]
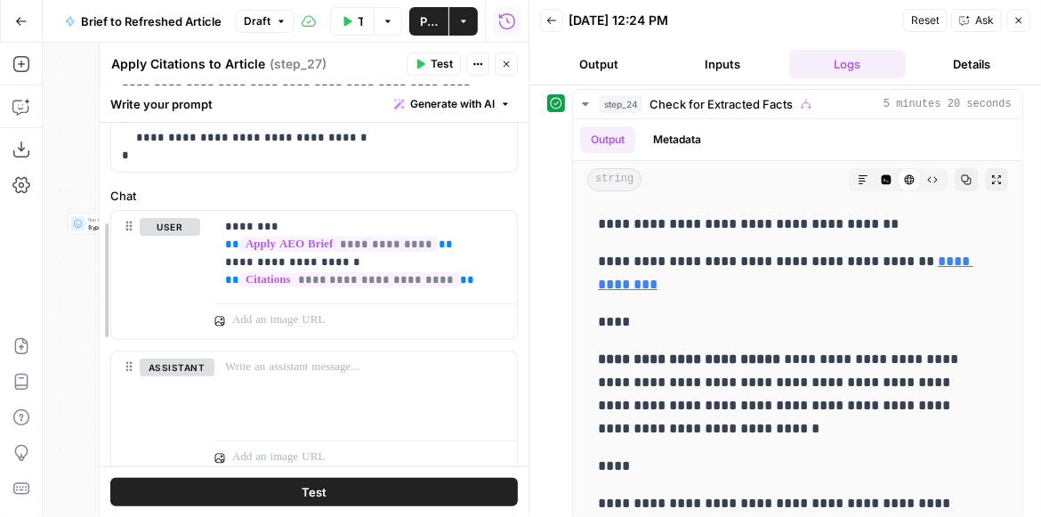
drag, startPoint x: 248, startPoint y: 239, endPoint x: 102, endPoint y: 249, distance: 146.2
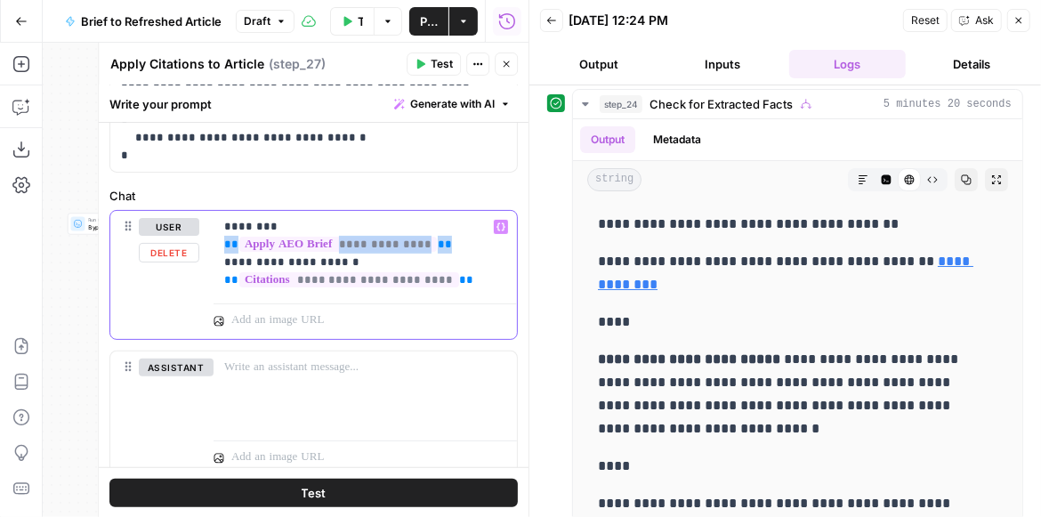
drag, startPoint x: 411, startPoint y: 238, endPoint x: 223, endPoint y: 241, distance: 187.7
click at [223, 241] on div "**********" at bounding box center [364, 253] width 303 height 85
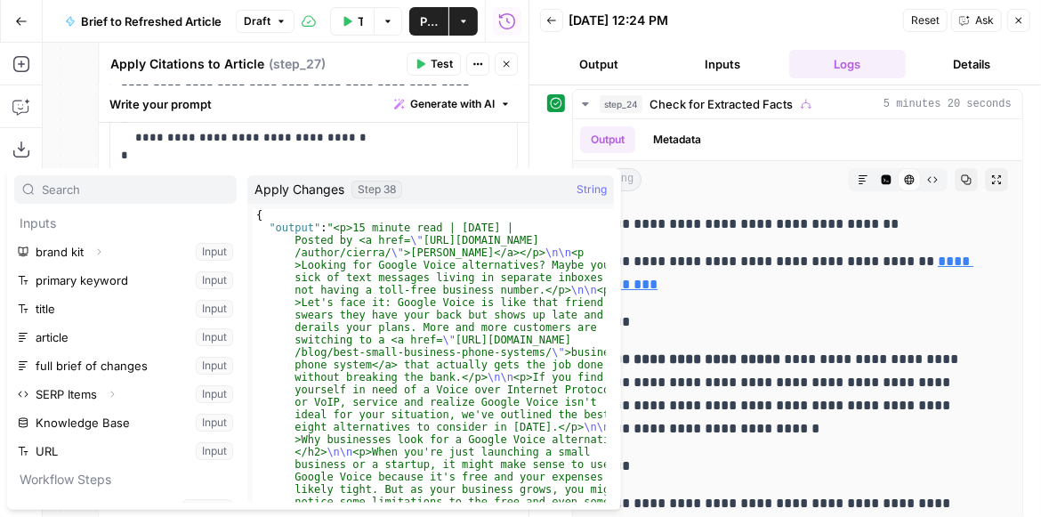
scroll to position [246, 0]
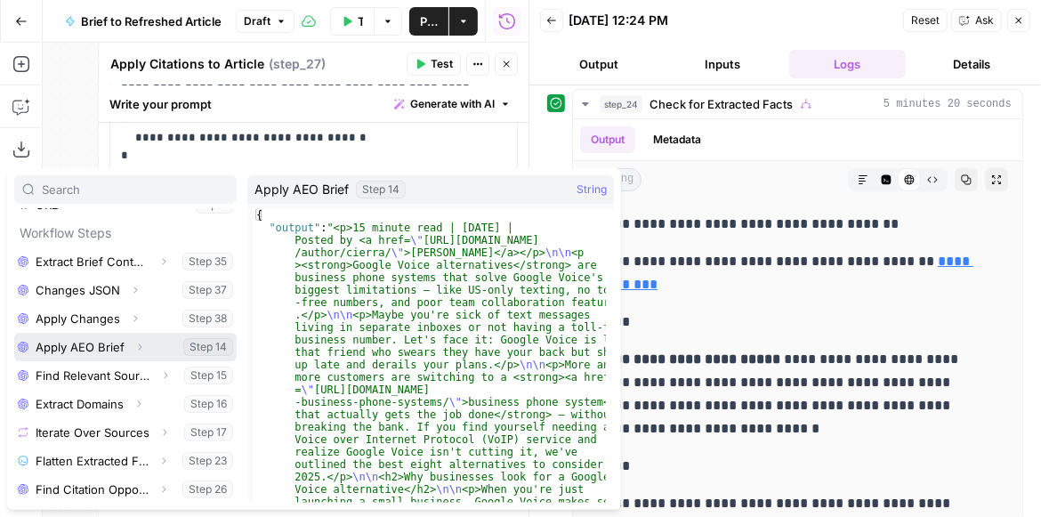
click at [136, 347] on icon "button" at bounding box center [139, 347] width 11 height 11
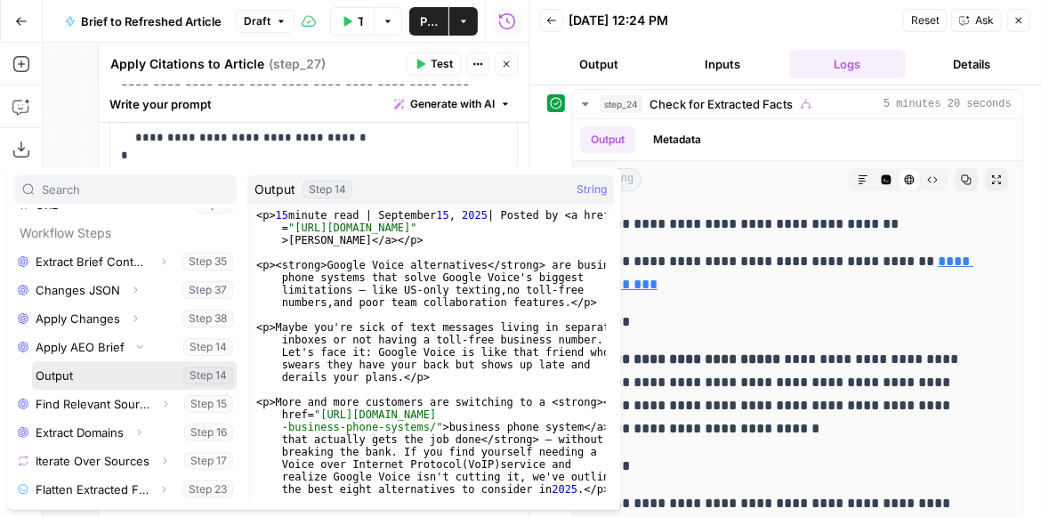
click at [67, 379] on button "Select variable Output" at bounding box center [134, 375] width 205 height 28
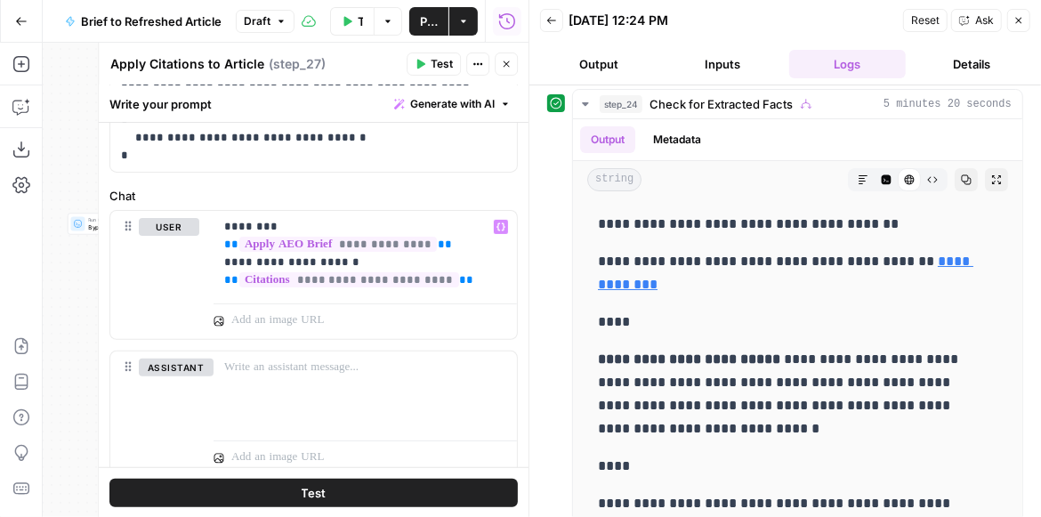
click at [434, 68] on span "Test" at bounding box center [442, 64] width 22 height 16
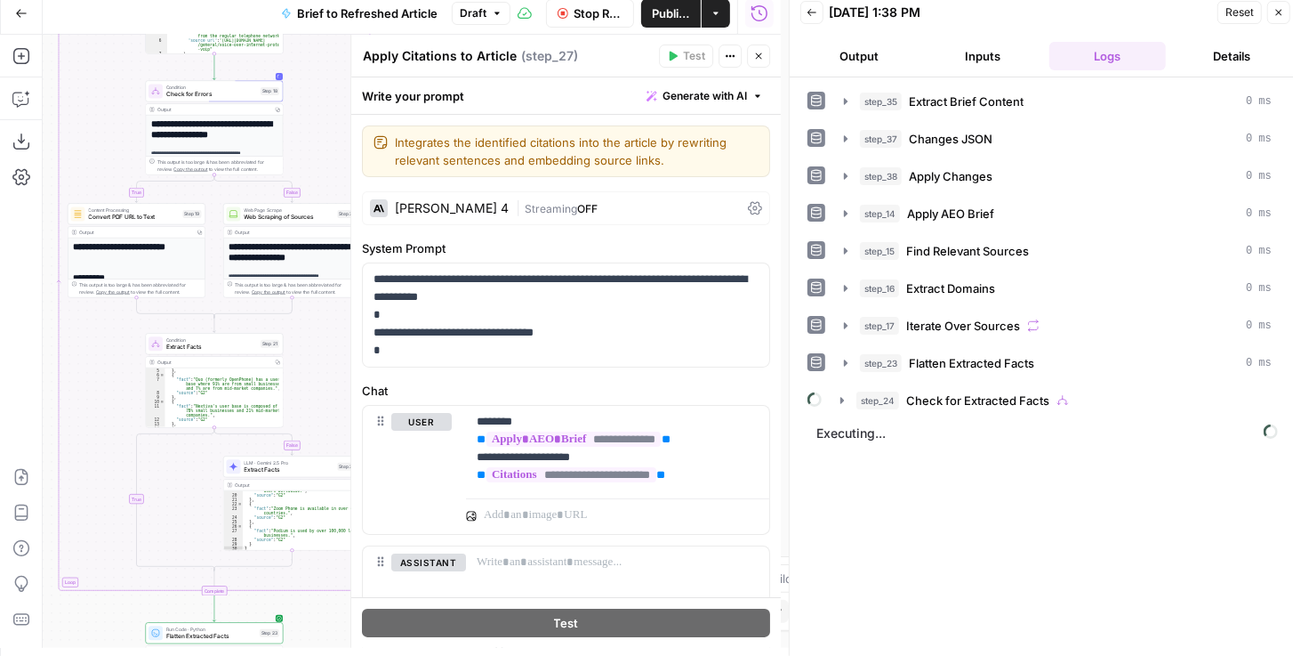
scroll to position [254, 0]
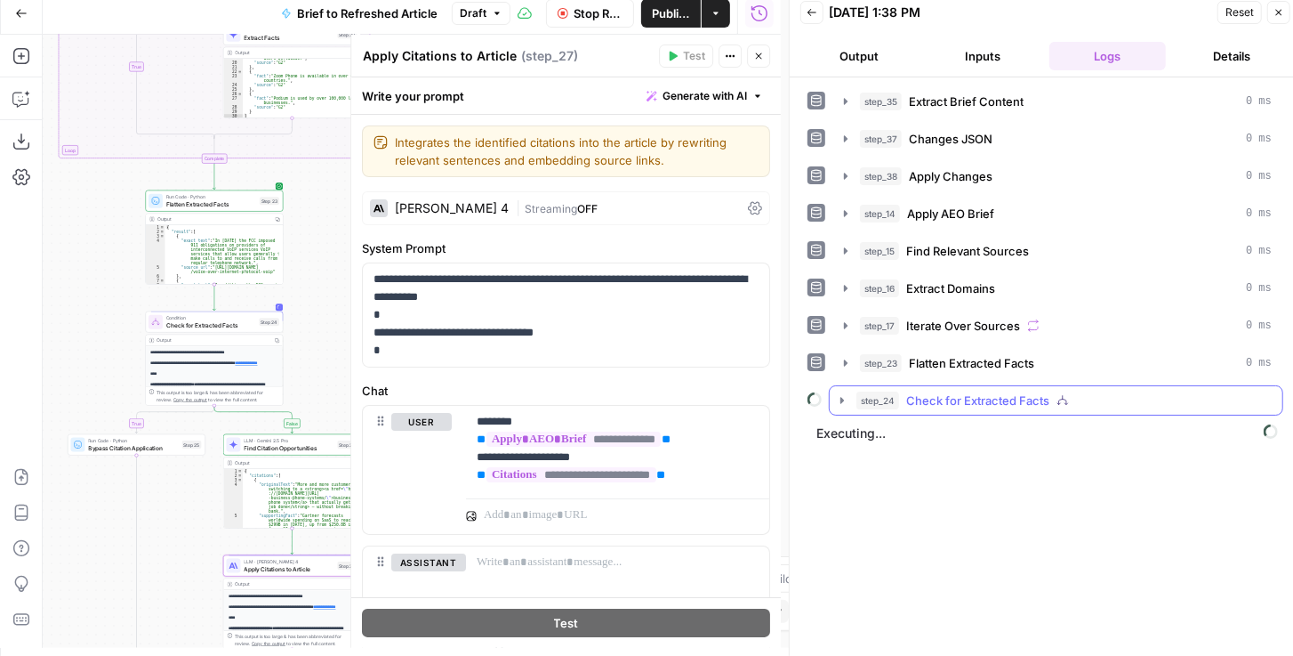
click at [841, 397] on icon "button" at bounding box center [843, 400] width 4 height 6
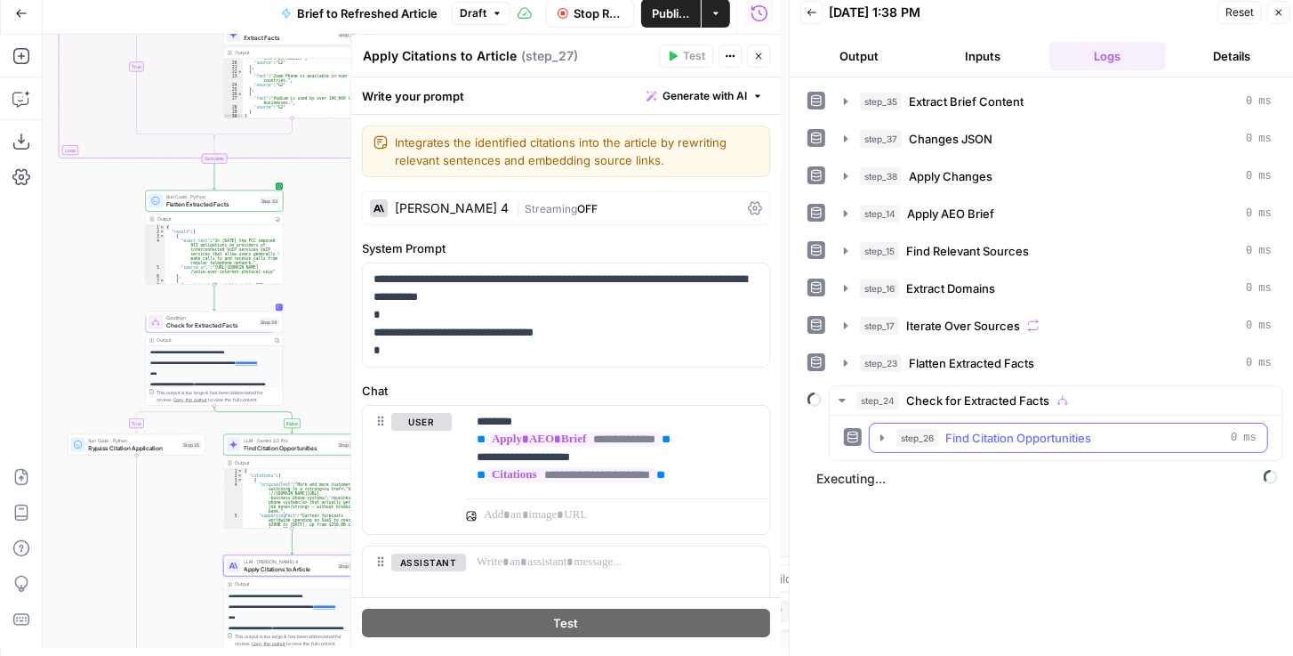
click at [875, 431] on icon "button" at bounding box center [882, 438] width 14 height 14
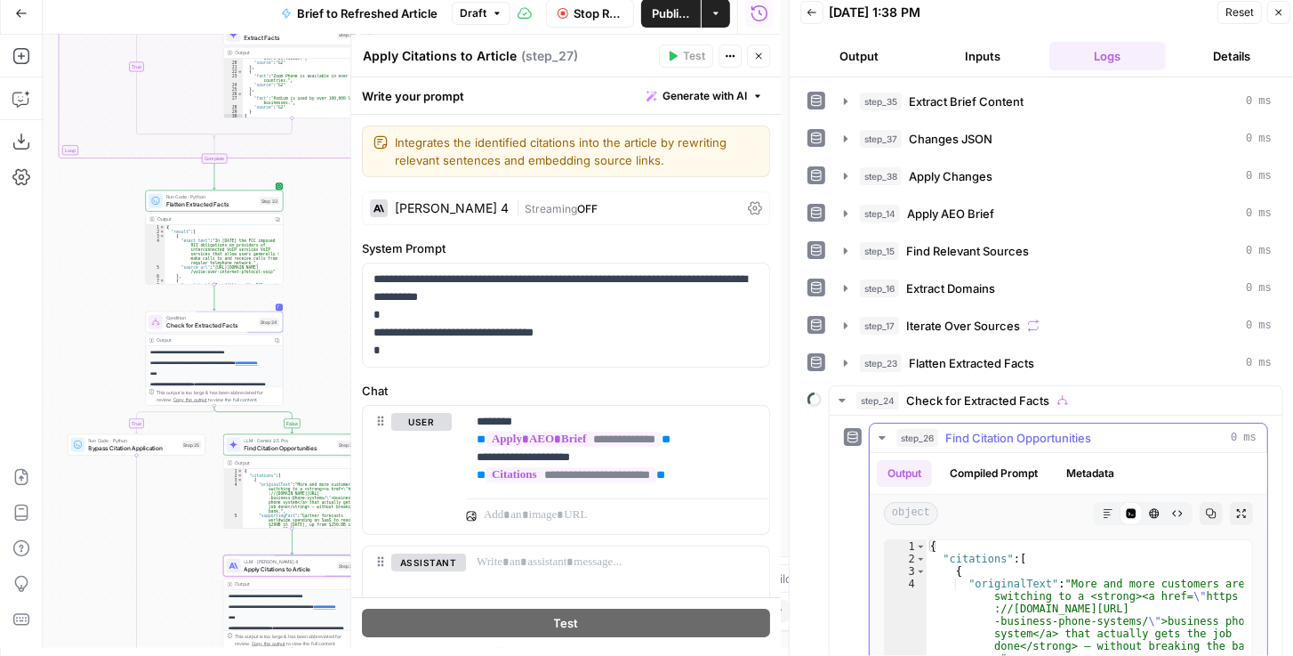
click at [877, 431] on icon "button" at bounding box center [882, 438] width 14 height 14
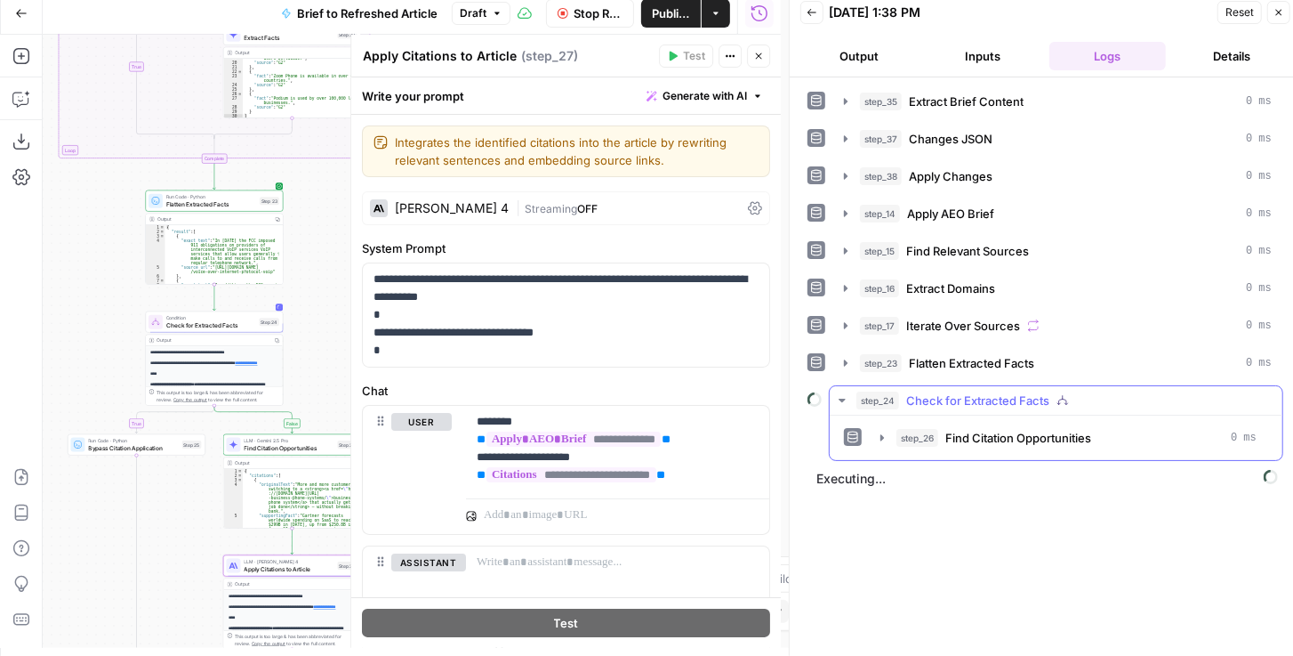
click at [842, 399] on icon "button" at bounding box center [842, 401] width 6 height 4
click at [848, 397] on icon "button" at bounding box center [842, 400] width 14 height 14
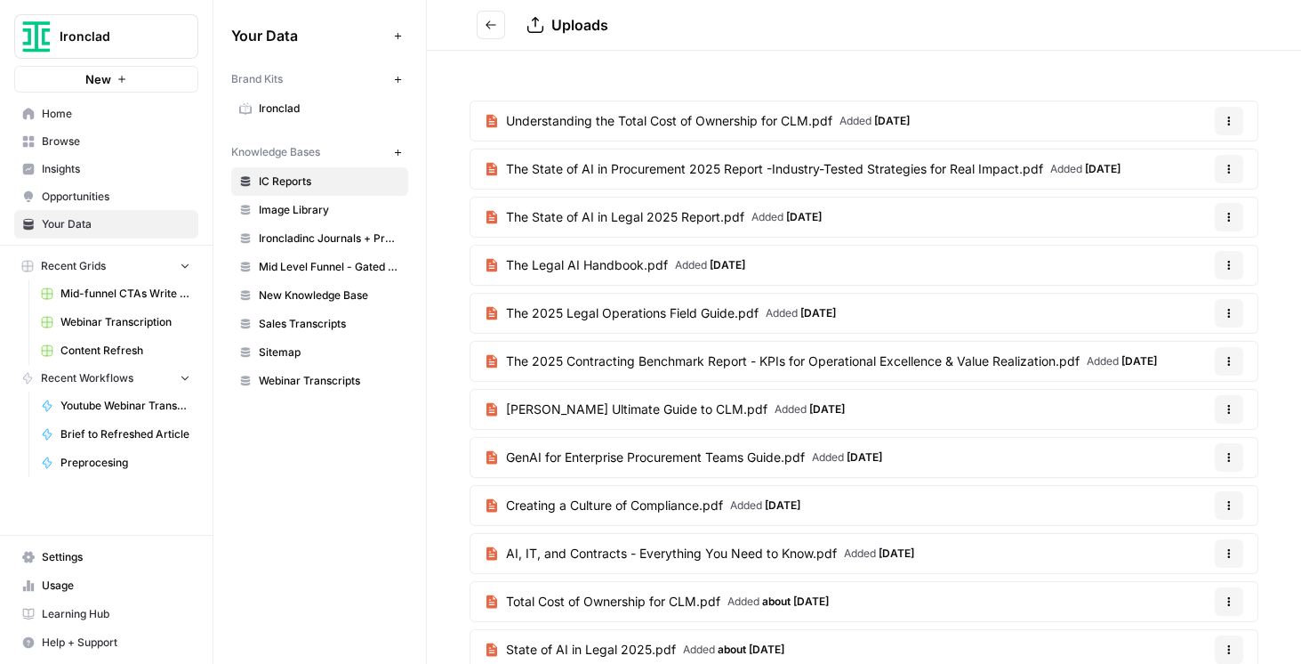
scroll to position [141, 0]
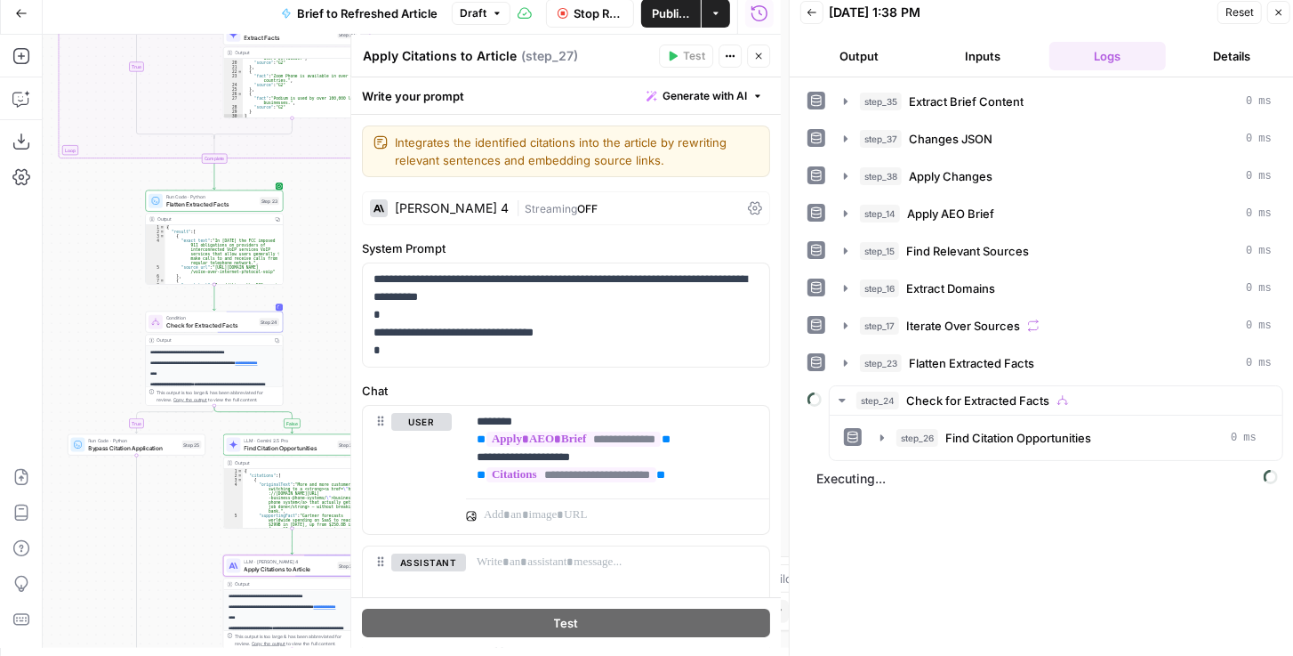
scroll to position [254, 0]
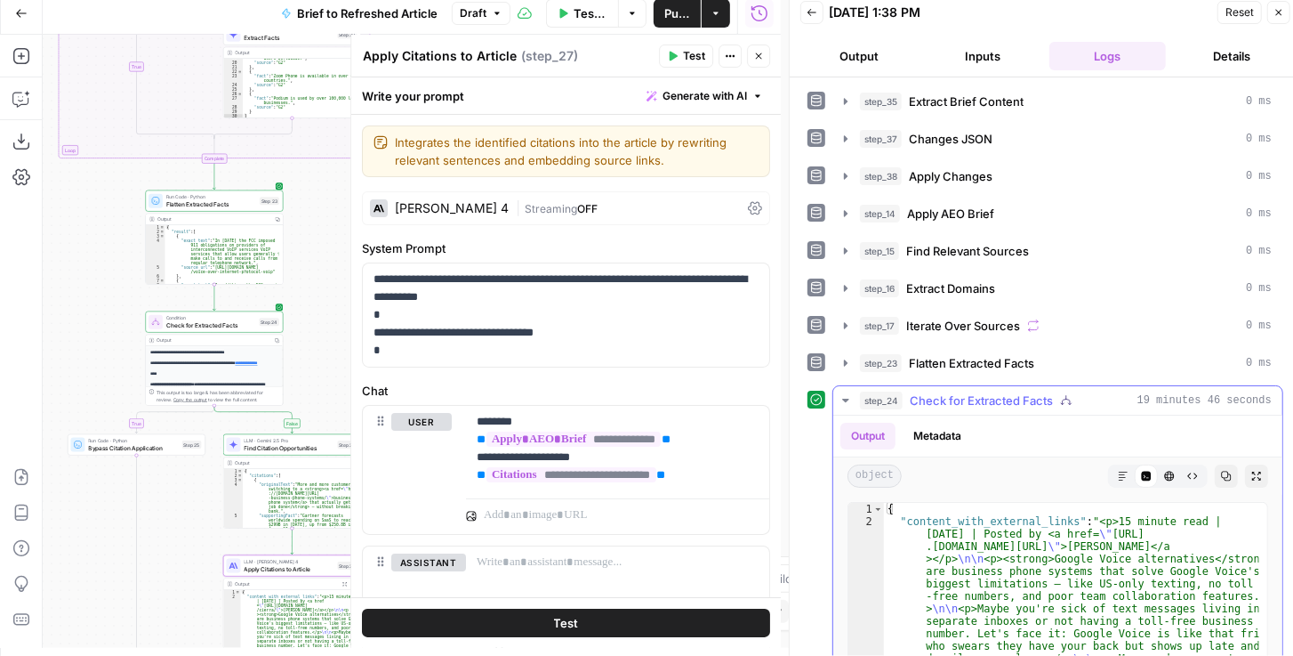
click at [1252, 471] on icon "button" at bounding box center [1257, 476] width 11 height 11
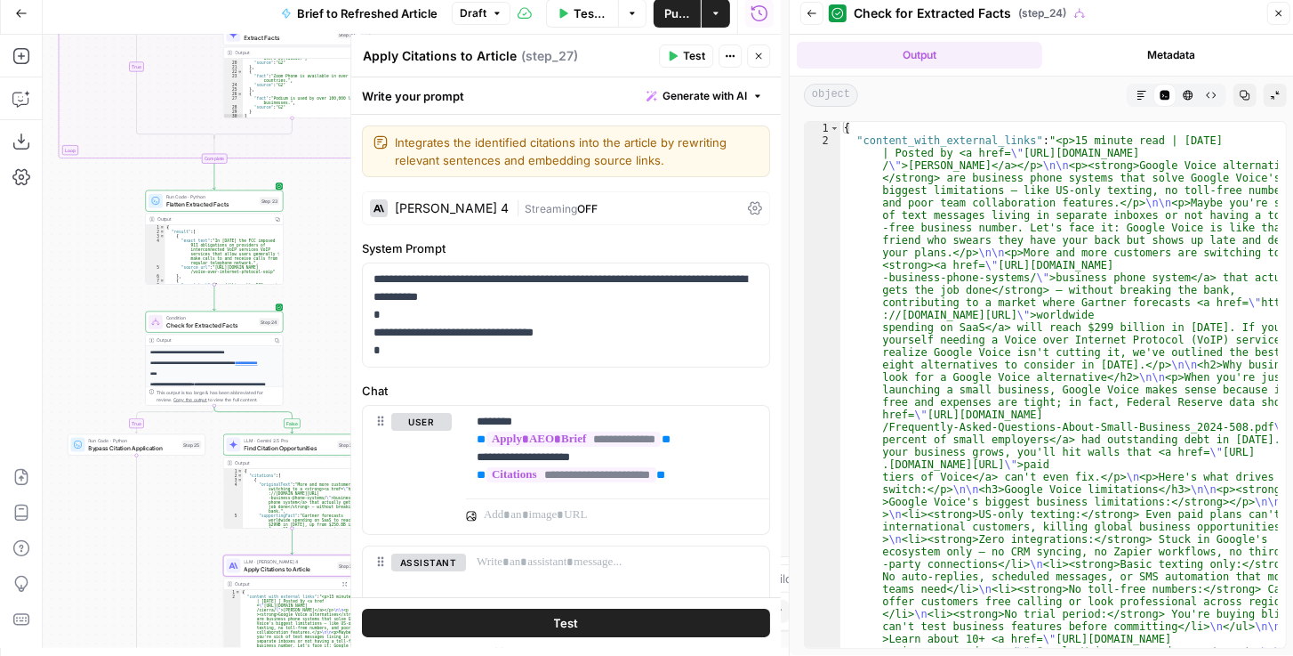
click at [1141, 91] on icon "button" at bounding box center [1142, 95] width 11 height 11
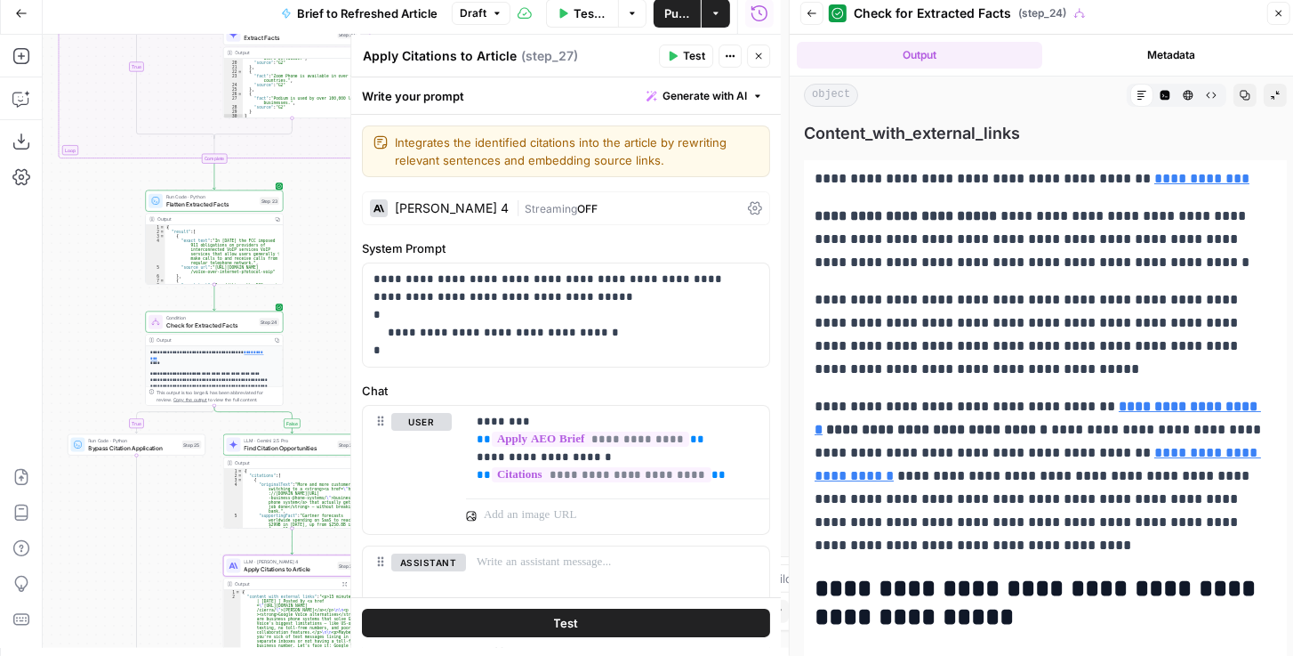
scroll to position [58, 0]
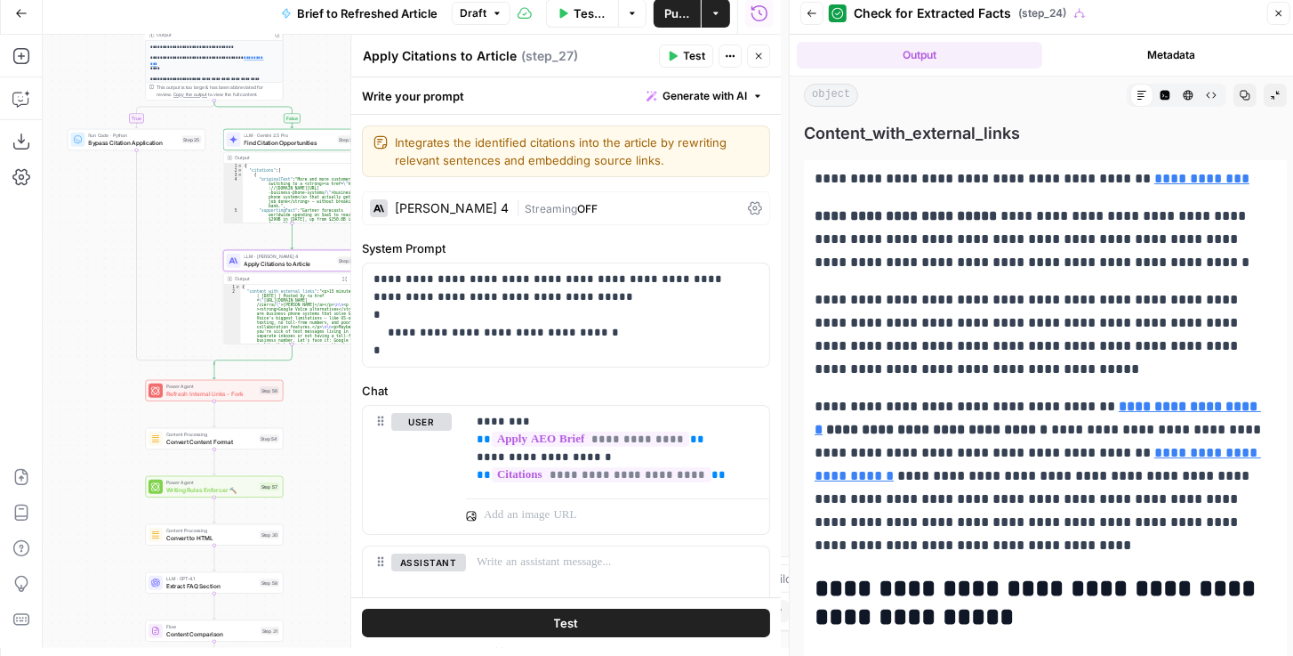
scroll to position [58, 0]
click at [190, 399] on div "Power Agent Refresh Internal Links - Fork Step 56 Copy step Delete step Add Not…" at bounding box center [215, 390] width 138 height 21
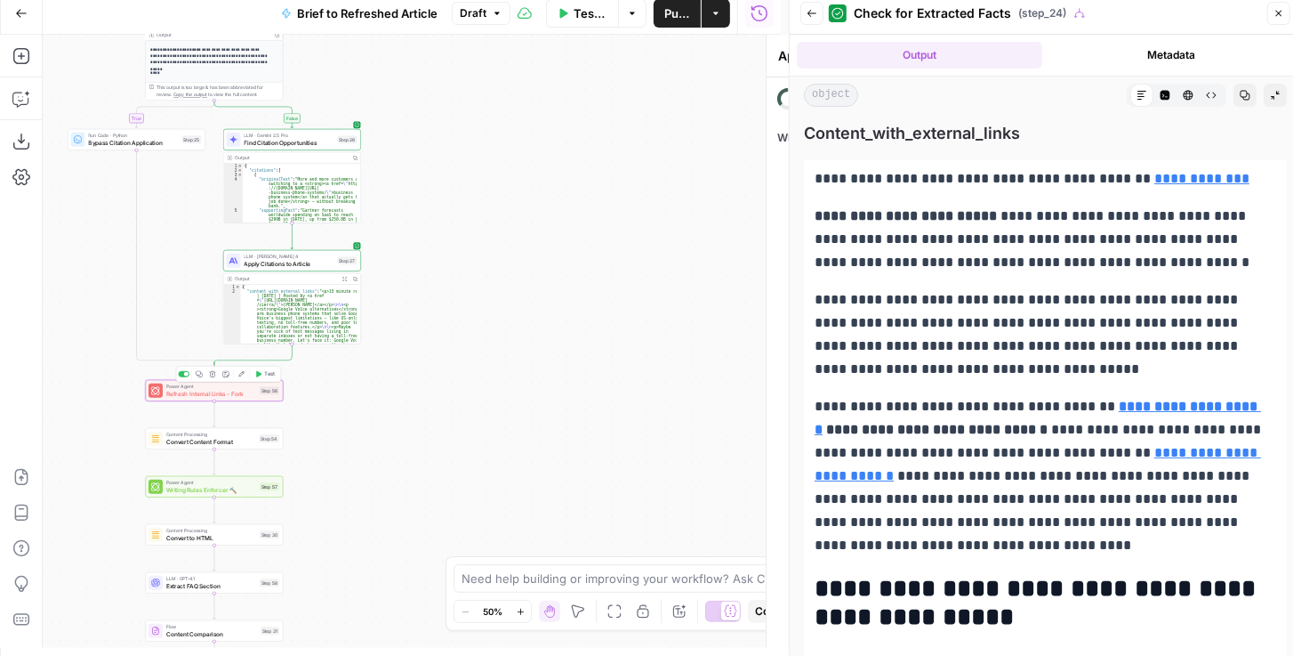
type textarea "Refresh Internal Links - Fork"
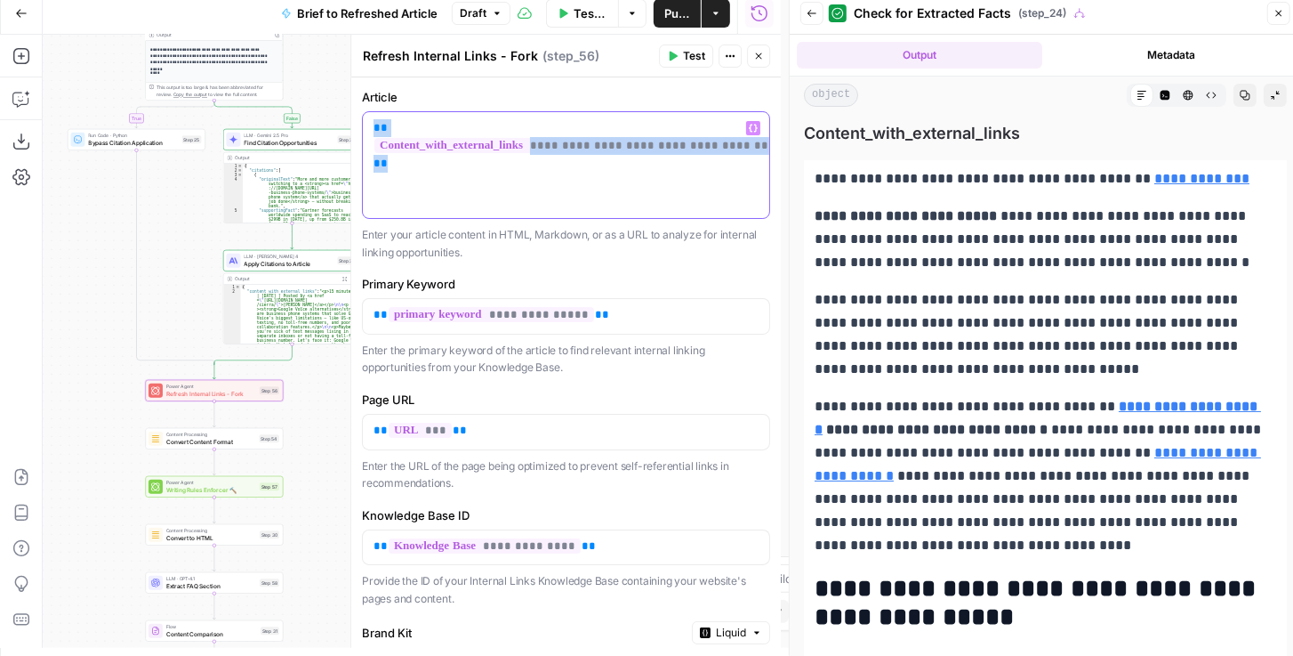
drag, startPoint x: 403, startPoint y: 157, endPoint x: 356, endPoint y: 117, distance: 61.3
click at [356, 117] on div "**********" at bounding box center [565, 341] width 431 height 613
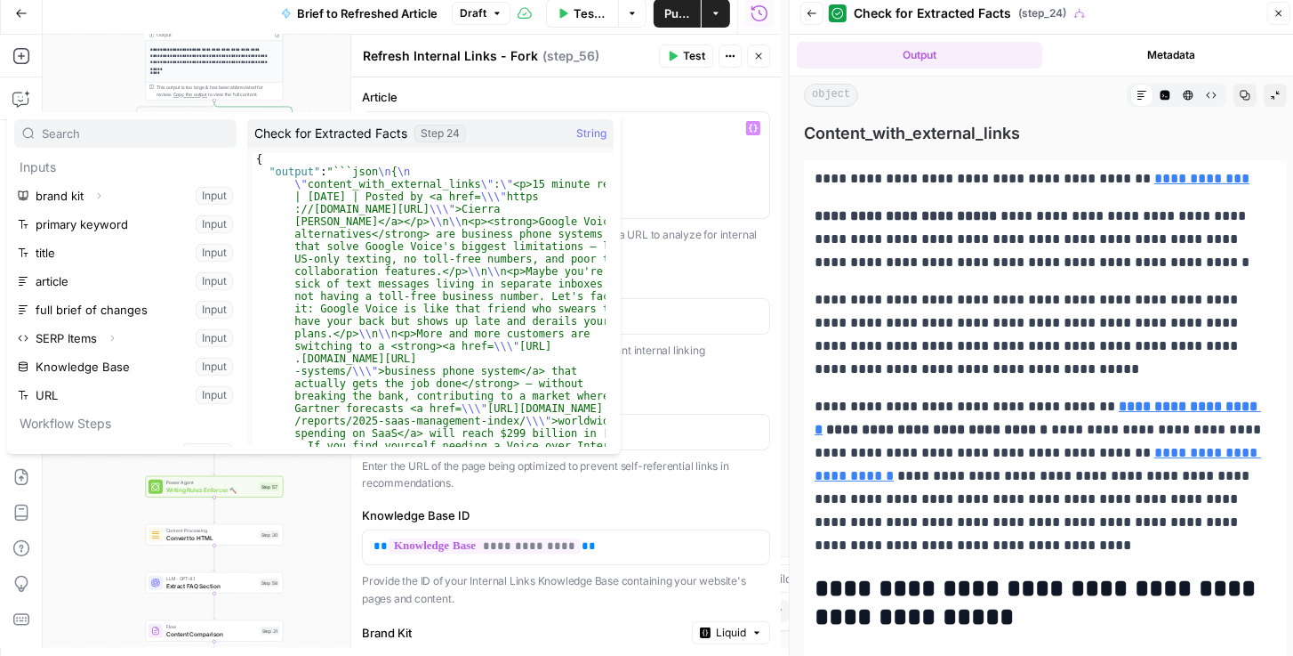
scroll to position [246, 0]
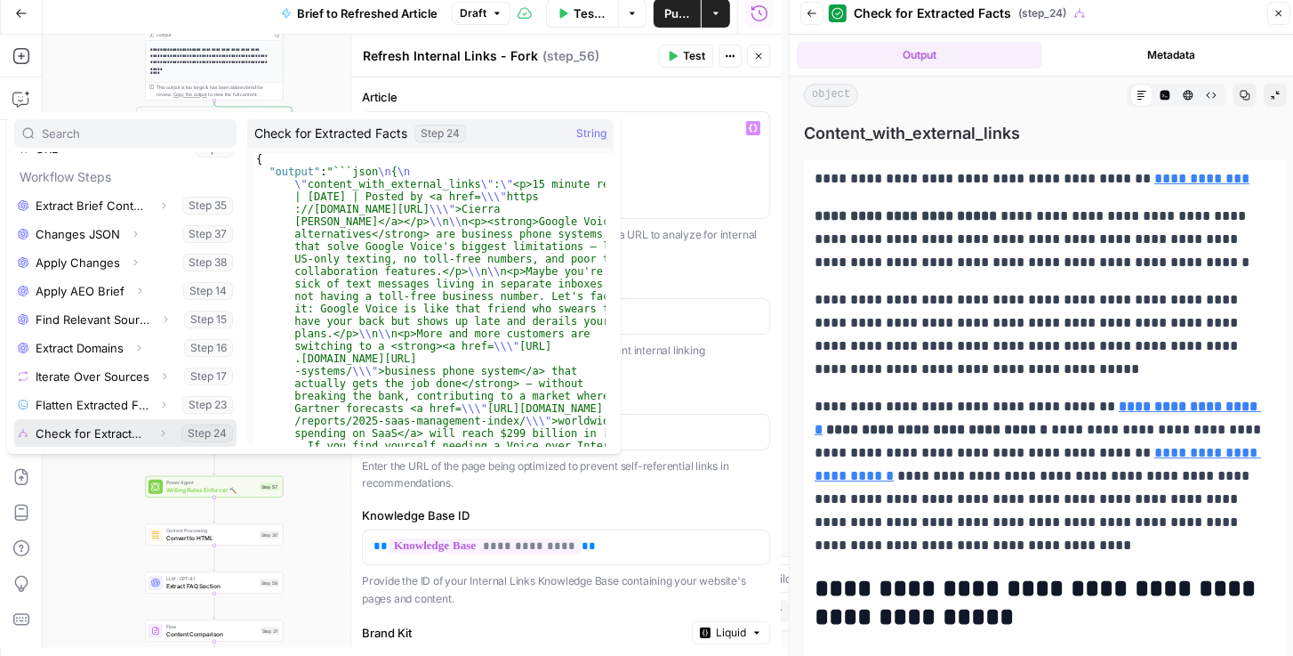
click at [157, 432] on icon "button" at bounding box center [162, 433] width 11 height 11
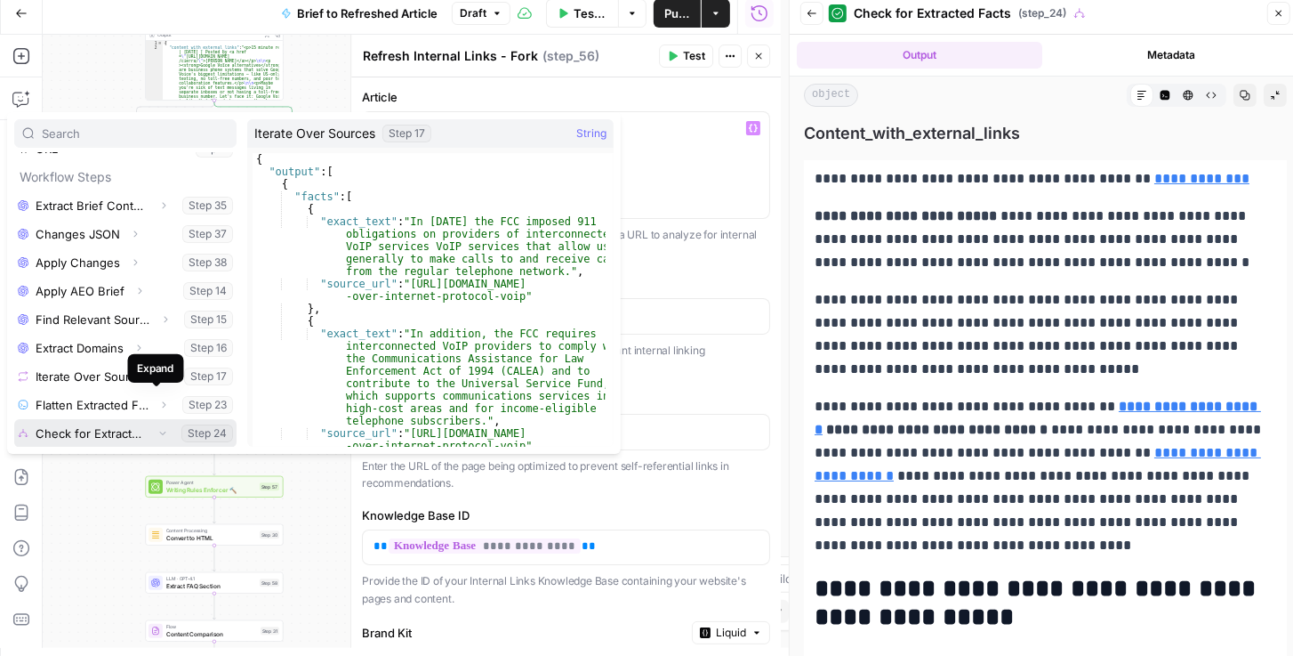
scroll to position [275, 0]
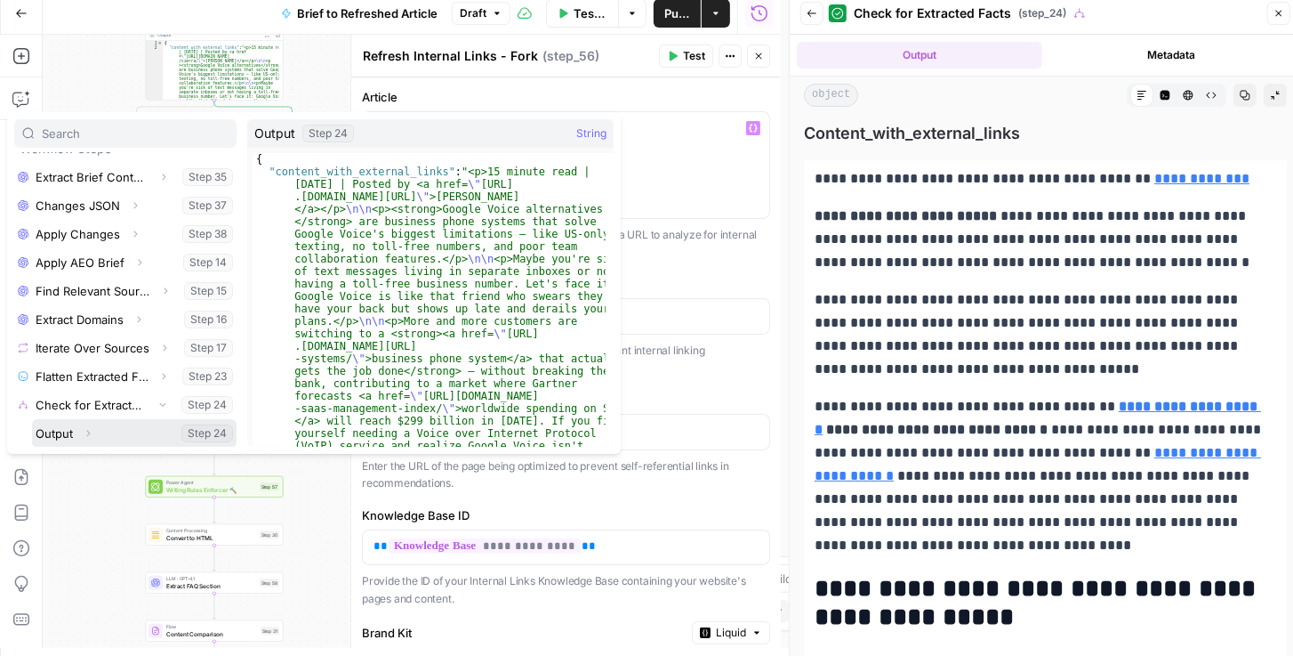
click at [83, 436] on icon "button" at bounding box center [88, 433] width 11 height 11
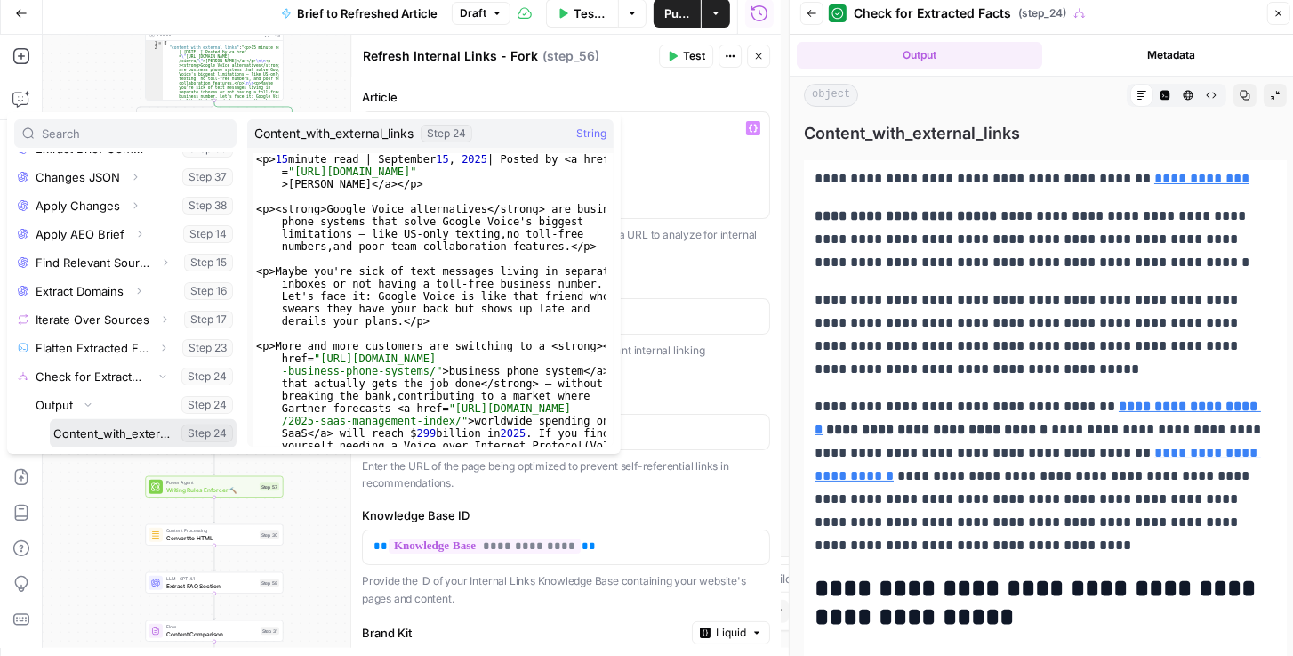
click at [110, 435] on button "Select variable Content_with_external_links" at bounding box center [143, 433] width 187 height 28
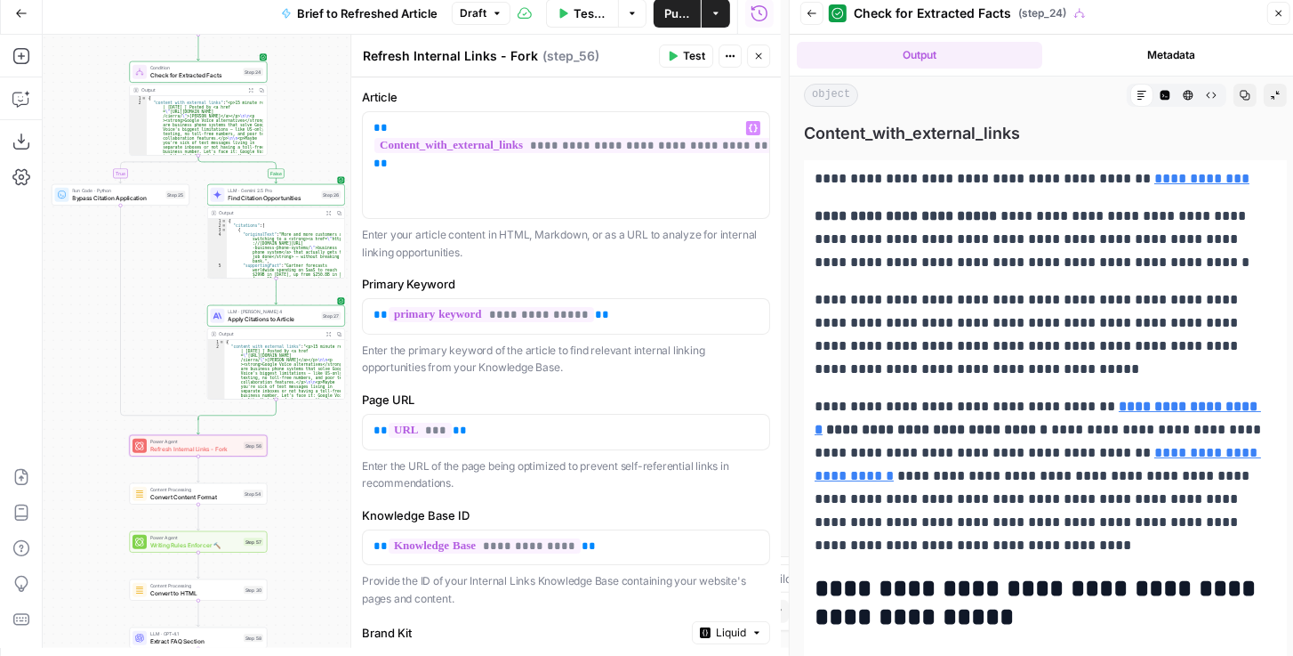
drag, startPoint x: 96, startPoint y: 295, endPoint x: 65, endPoint y: 381, distance: 90.9
click at [65, 381] on div "true false false true false true Workflow Input Settings Inputs LLM · GPT-4.1 E…" at bounding box center [412, 341] width 738 height 613
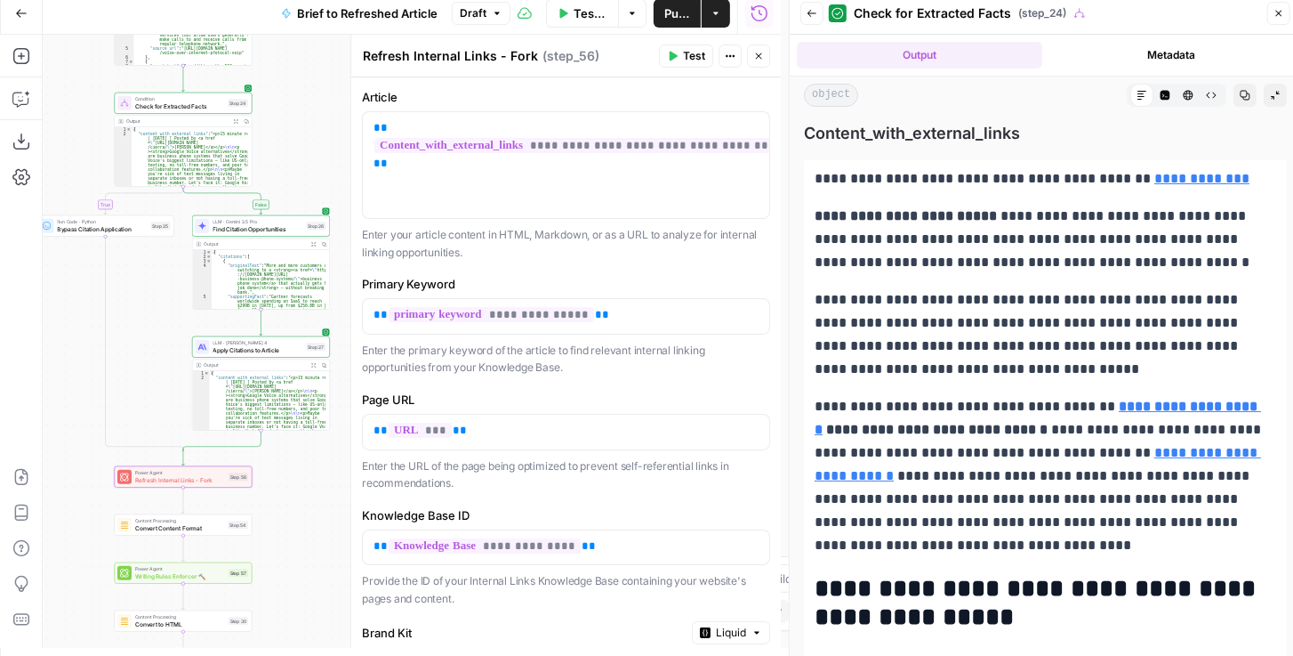
click at [673, 16] on span "Publish" at bounding box center [678, 13] width 26 height 18
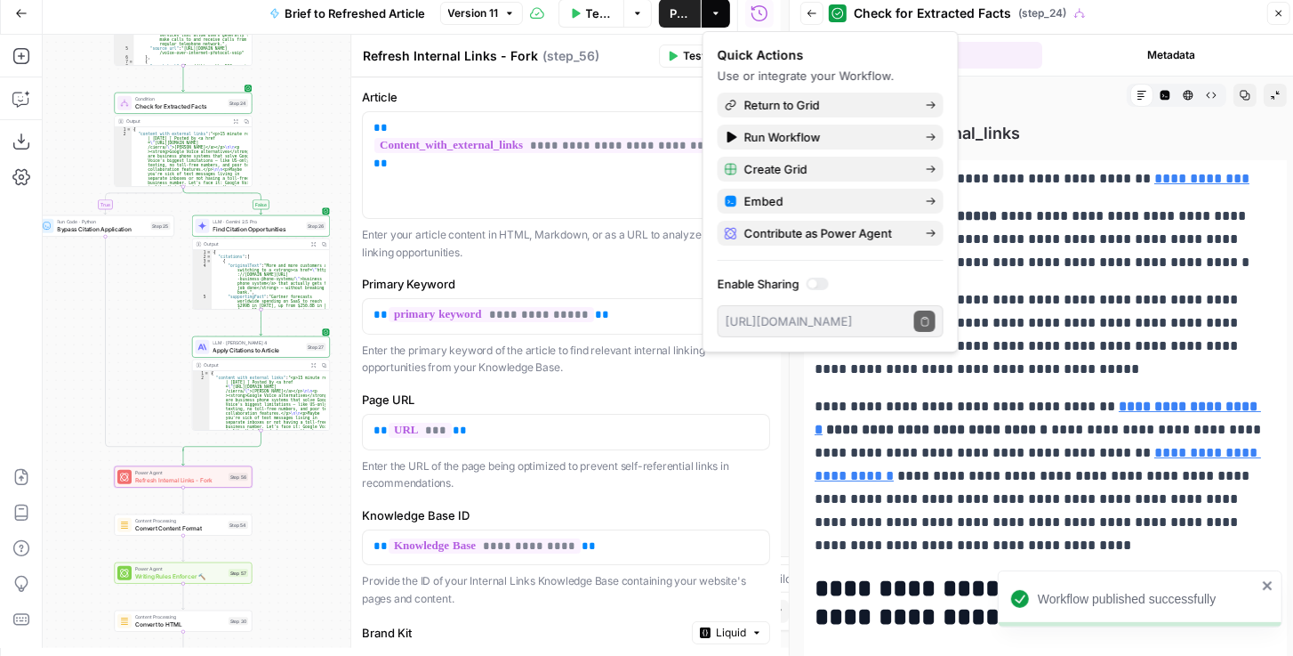
click at [614, 66] on div "Refresh Internal Links - Fork Refresh Internal Links - Fork ( step_56 ) Test Ac…" at bounding box center [566, 55] width 408 height 23
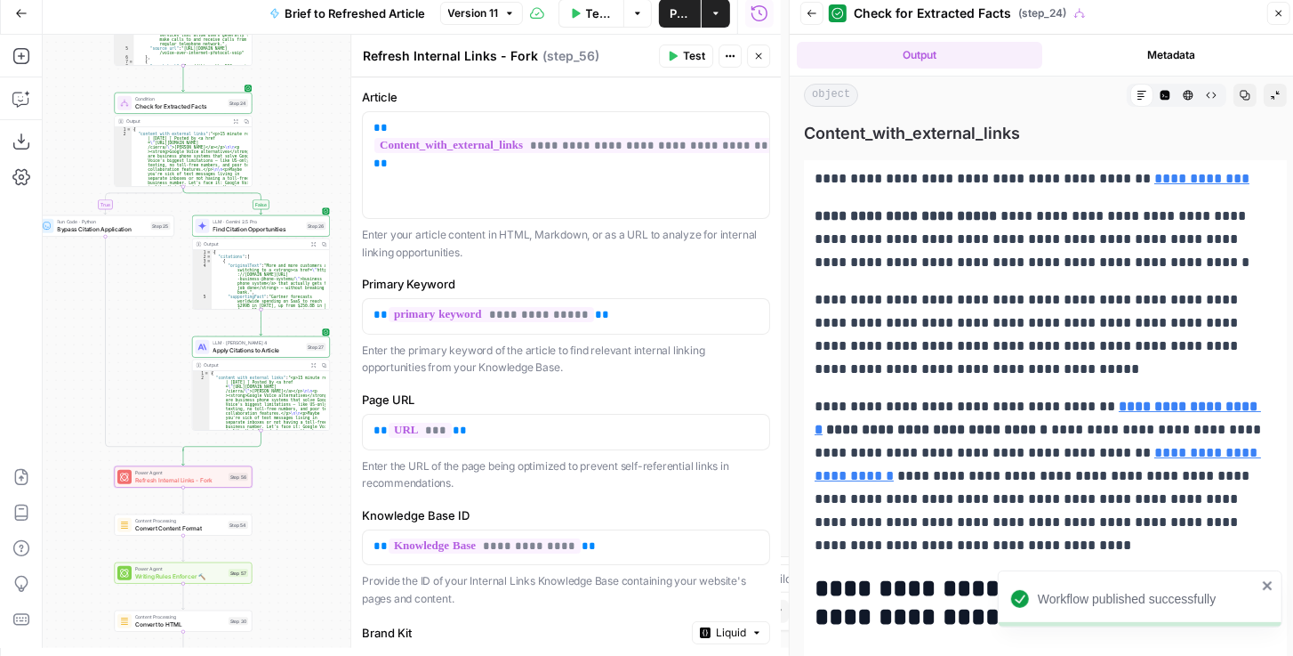
click at [755, 58] on icon "button" at bounding box center [758, 56] width 11 height 11
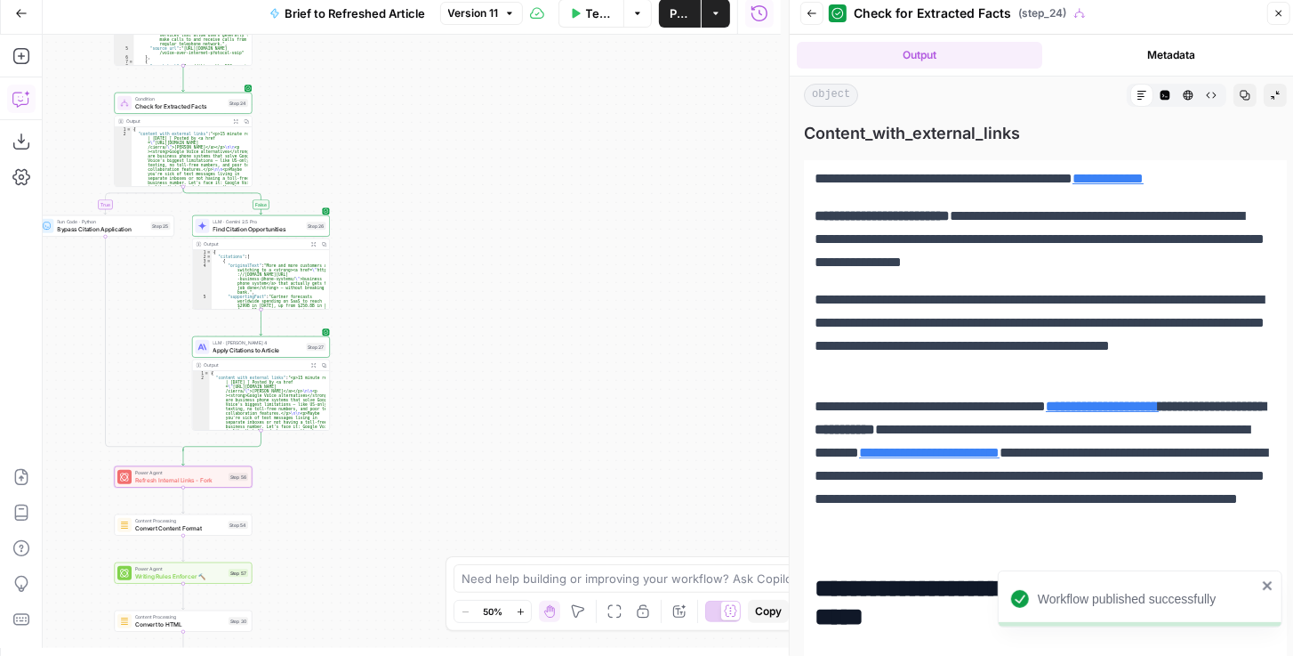
click at [22, 96] on icon "button" at bounding box center [21, 99] width 18 height 18
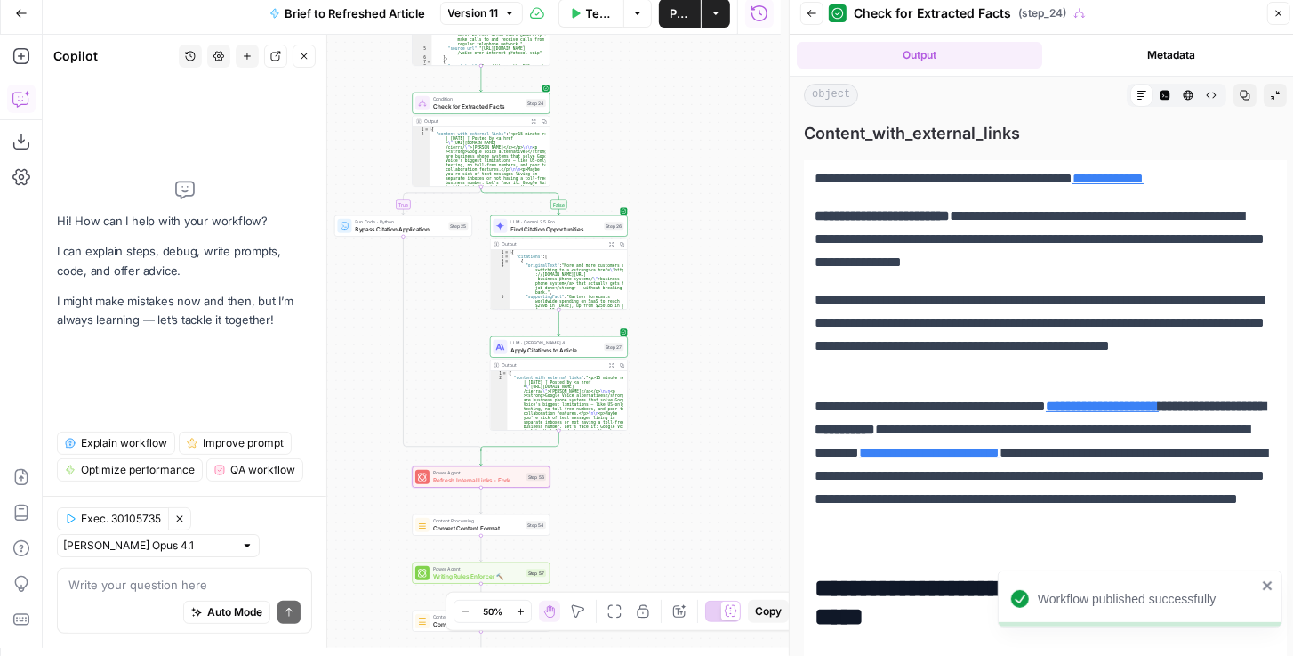
click at [98, 598] on div "Auto Mode Send" at bounding box center [184, 612] width 232 height 39
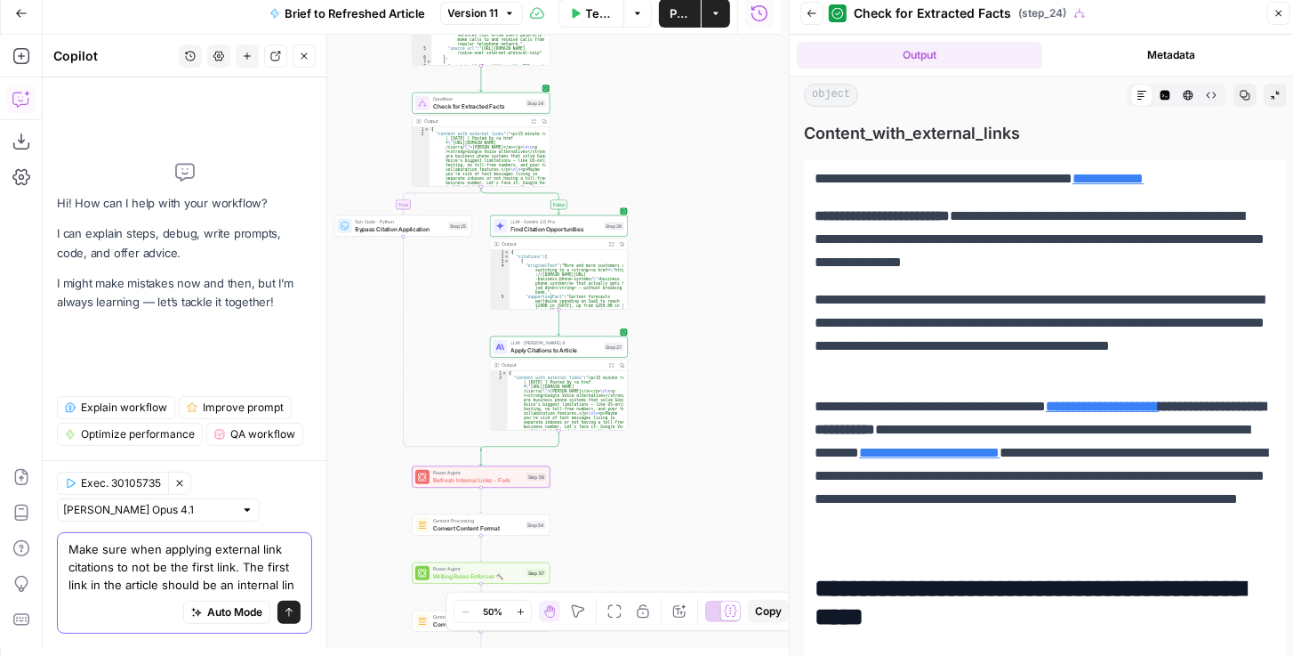
type textarea "Make sure when applying external link citations to not be the first link. The f…"
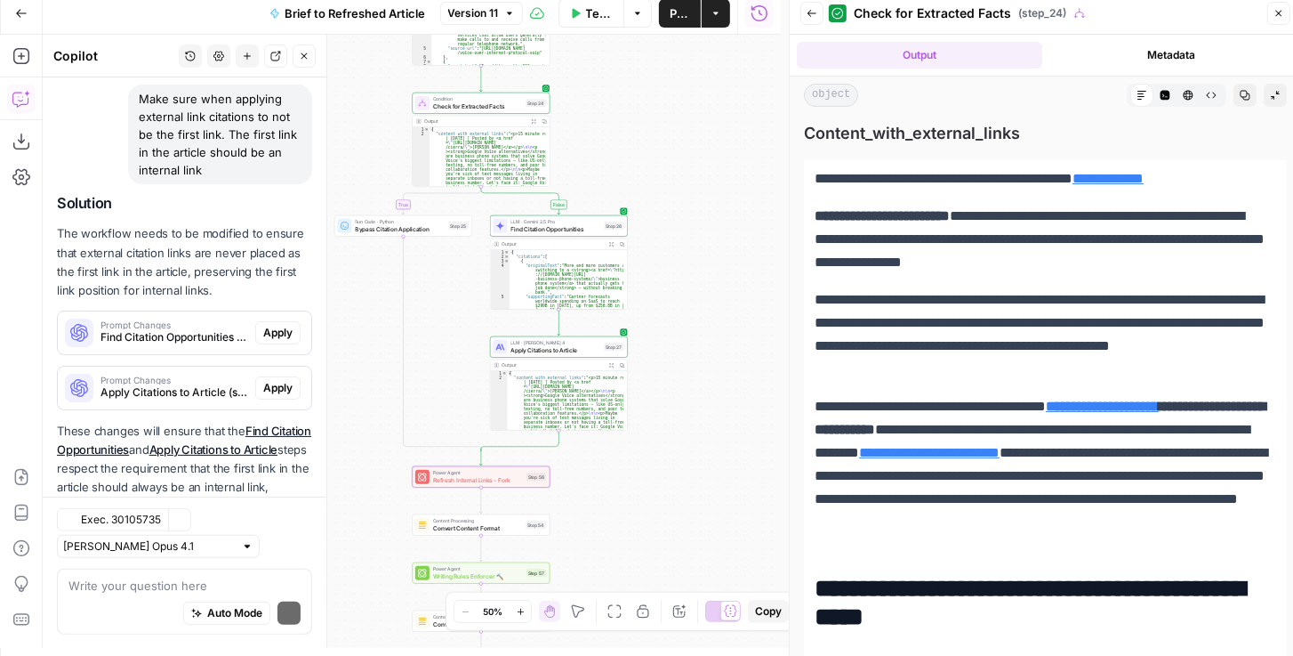
scroll to position [212, 0]
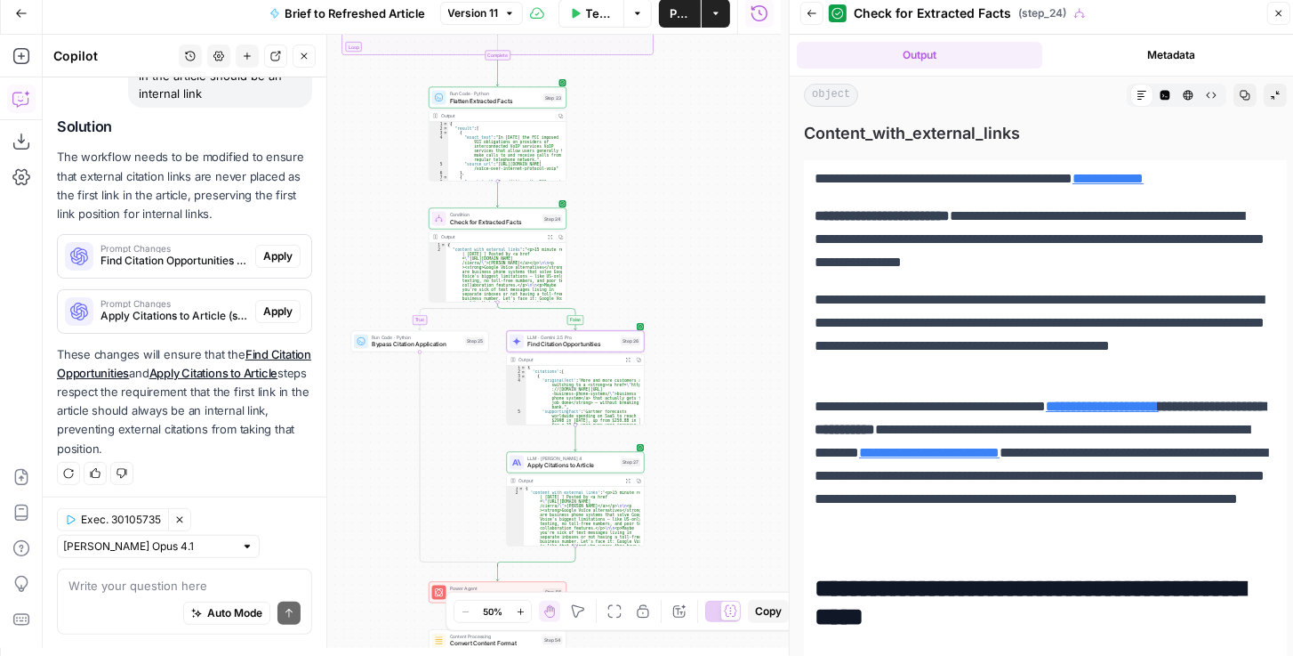
click at [271, 254] on span "Apply" at bounding box center [277, 256] width 29 height 16
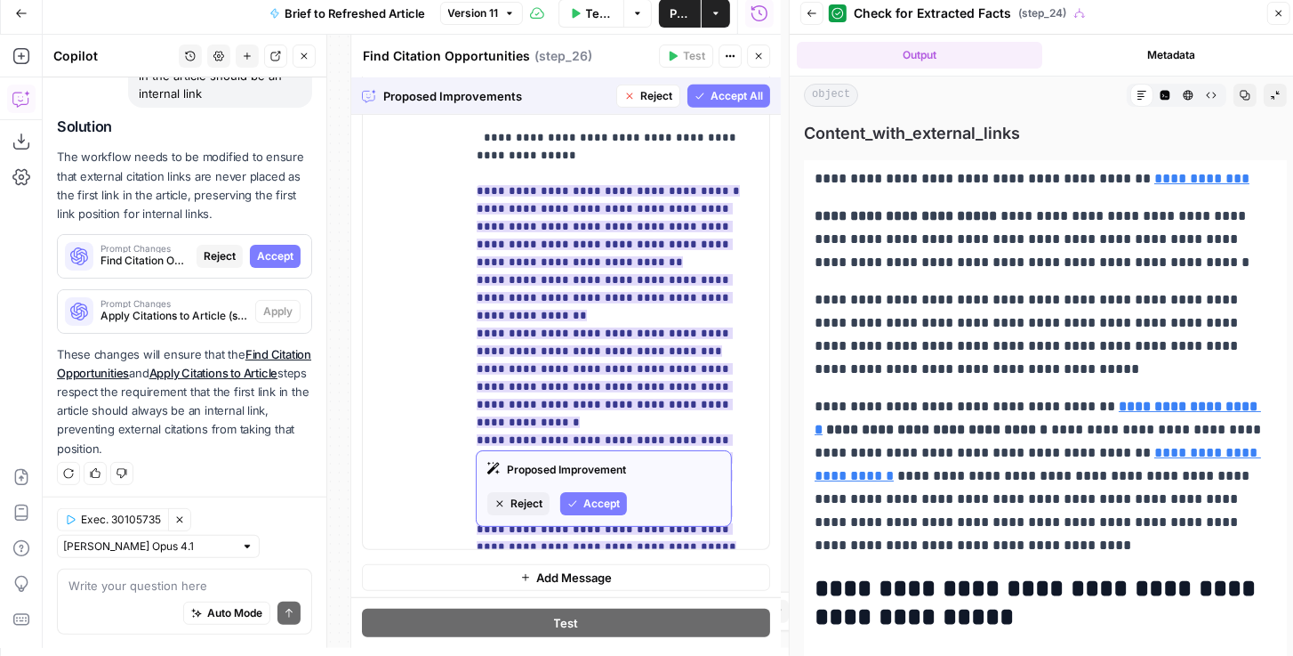
scroll to position [203, 0]
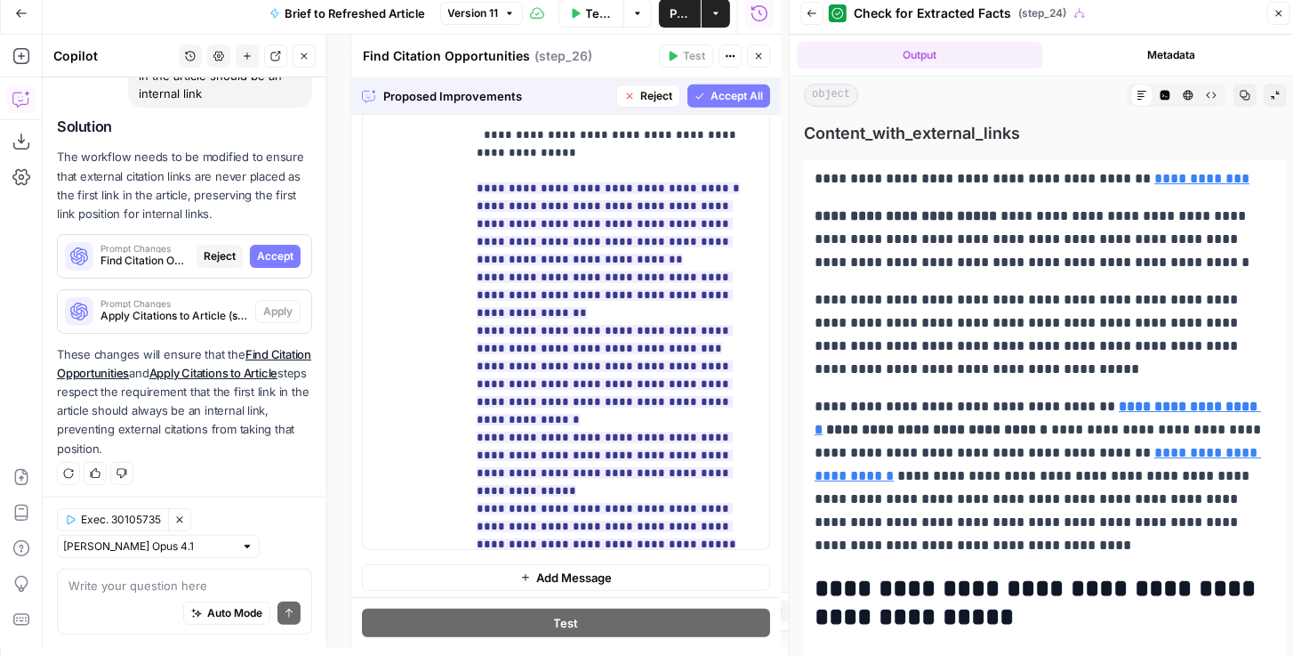
click at [736, 93] on span "Accept All" at bounding box center [737, 96] width 52 height 16
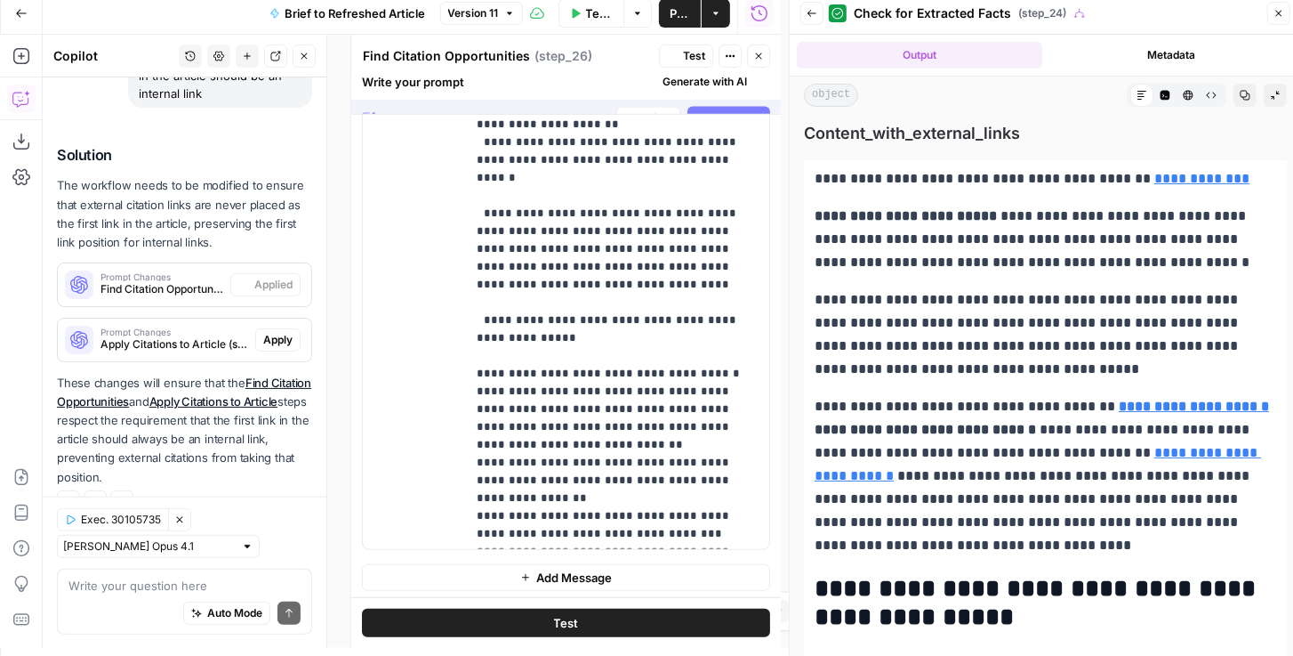
scroll to position [0, 0]
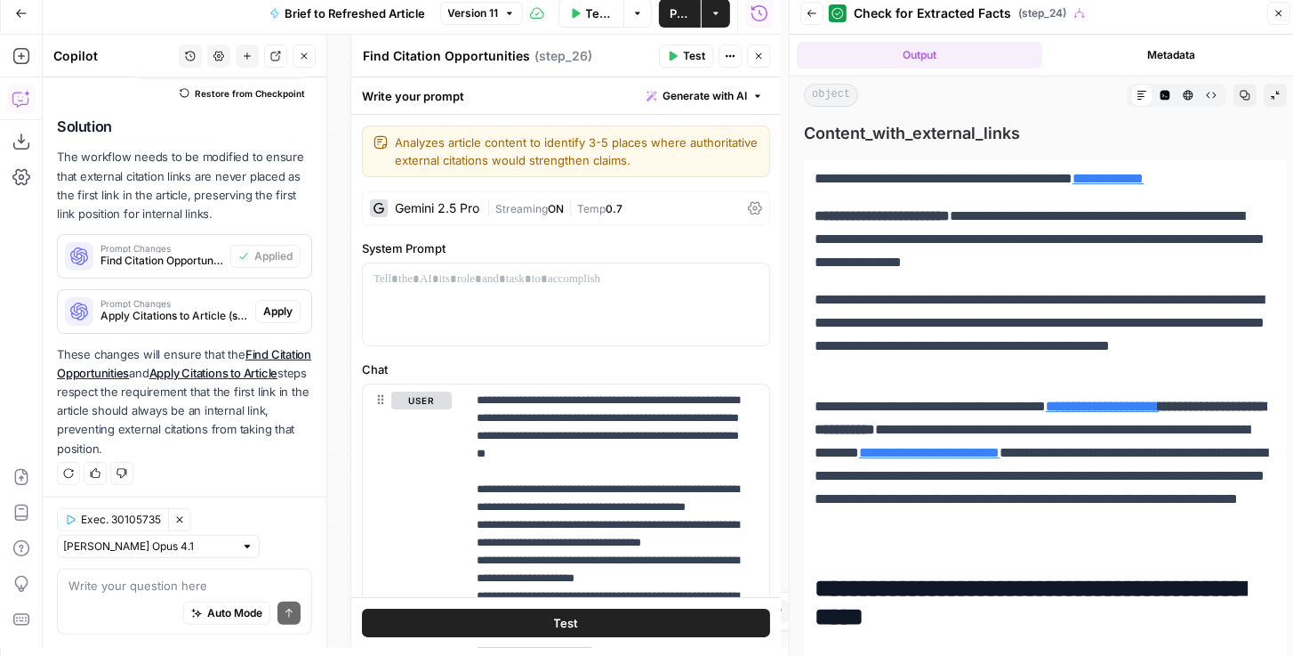
click at [272, 310] on span "Apply" at bounding box center [277, 311] width 29 height 16
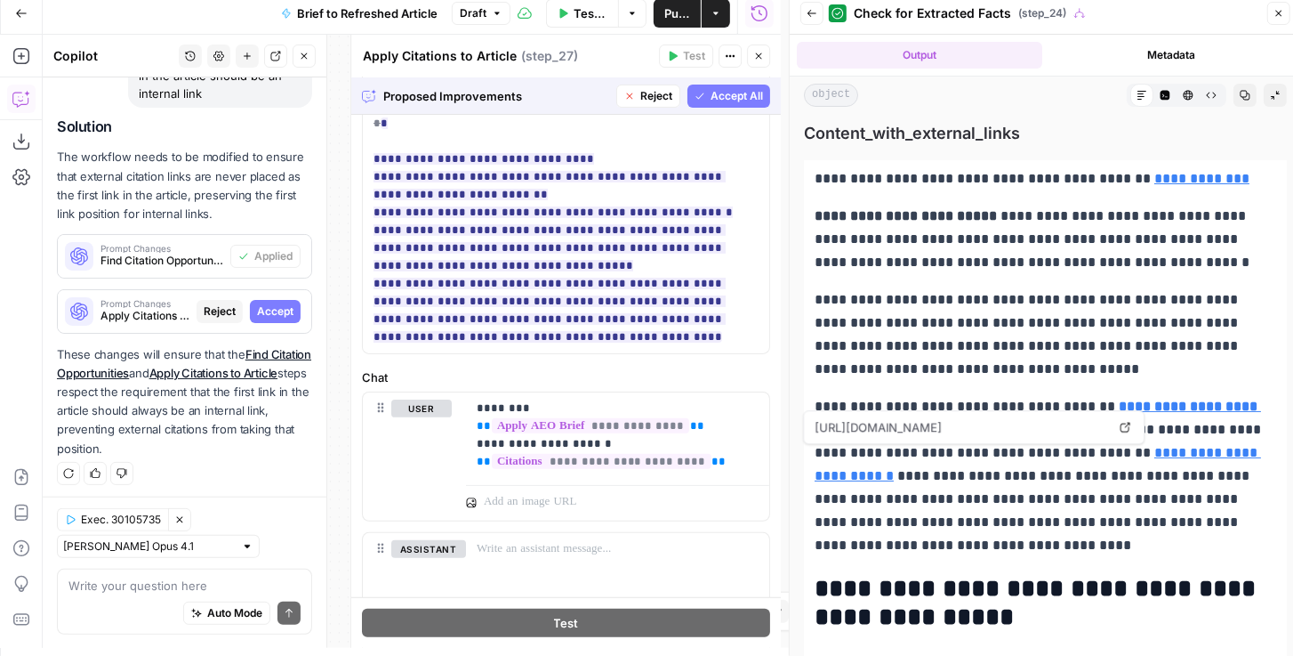
scroll to position [203, 0]
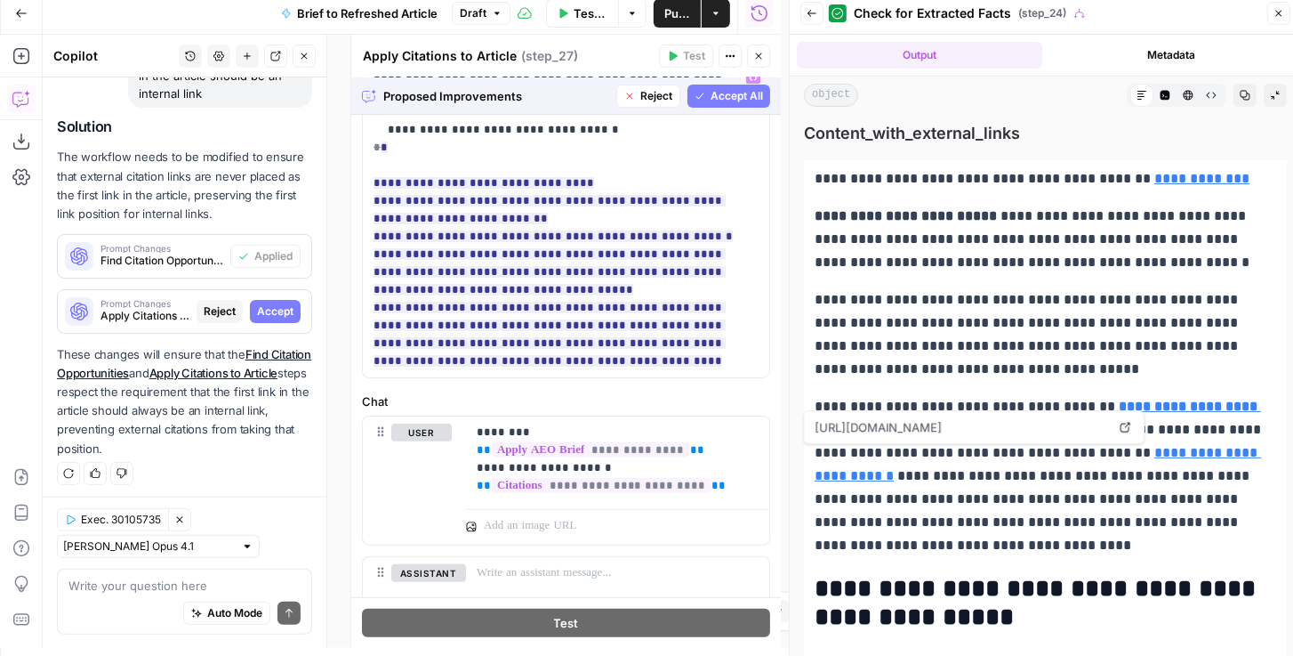
click at [720, 106] on button "Accept All" at bounding box center [729, 96] width 83 height 23
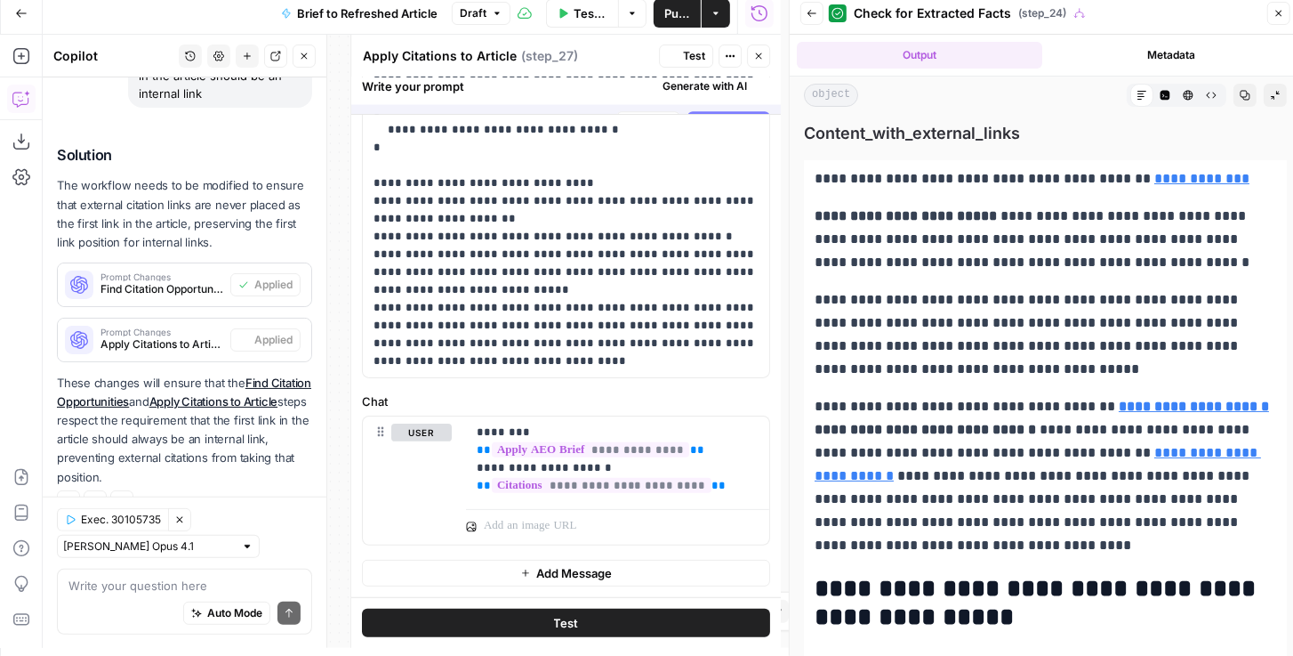
scroll to position [0, 0]
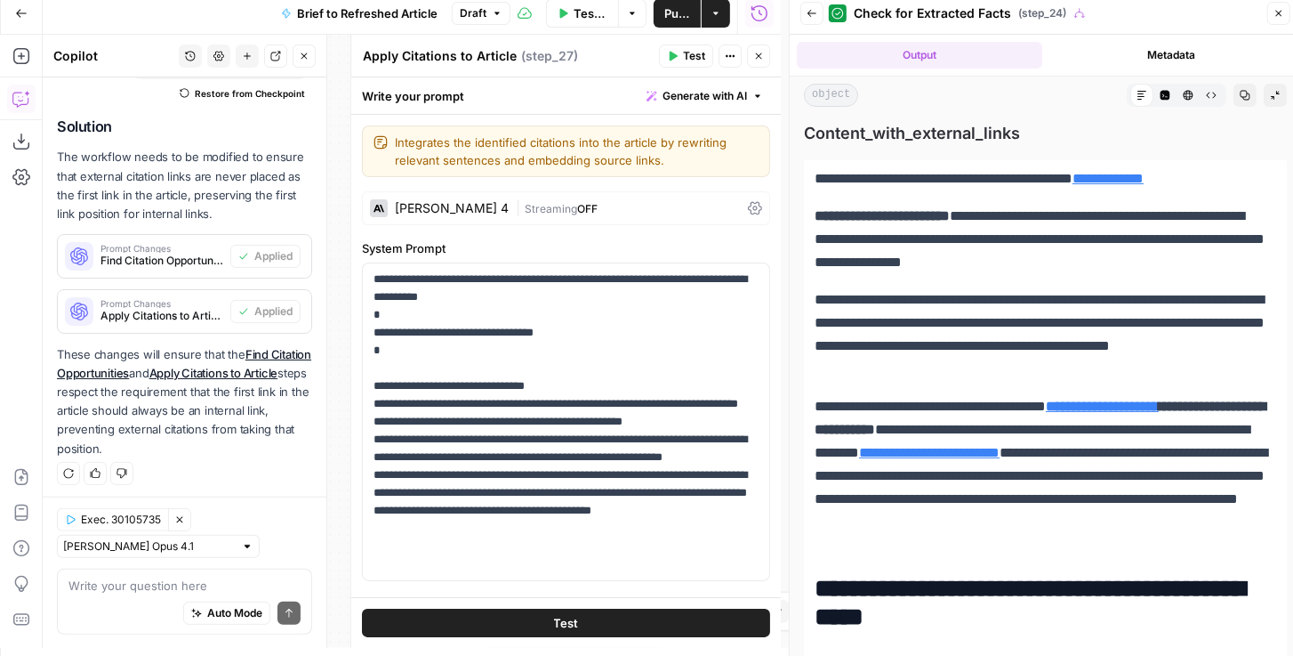
click at [695, 58] on span "Test" at bounding box center [694, 56] width 22 height 16
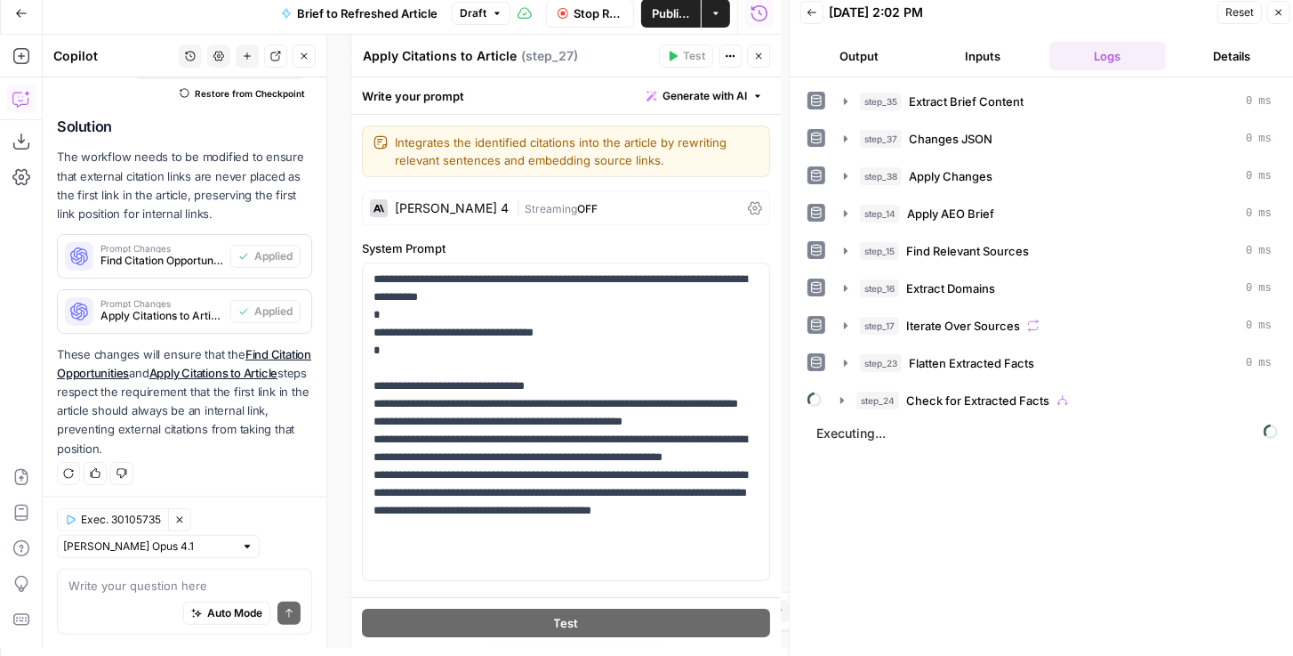
click at [593, 12] on span "Stop Run" at bounding box center [598, 13] width 49 height 18
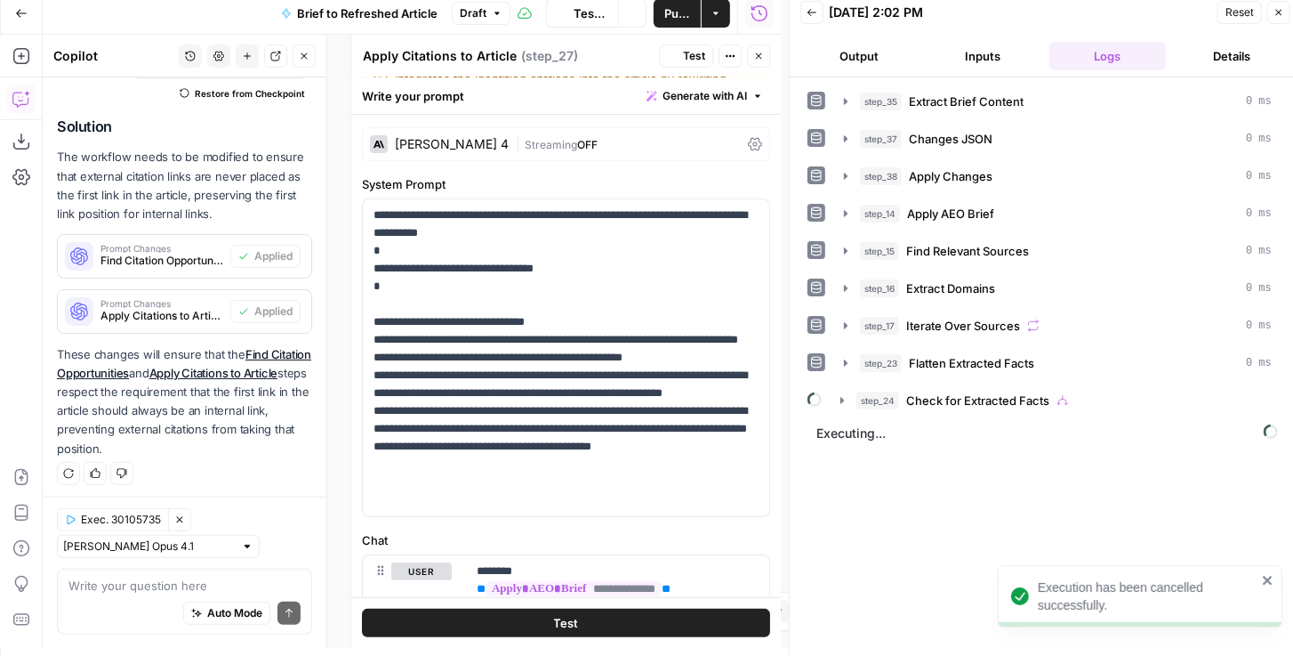
scroll to position [101, 0]
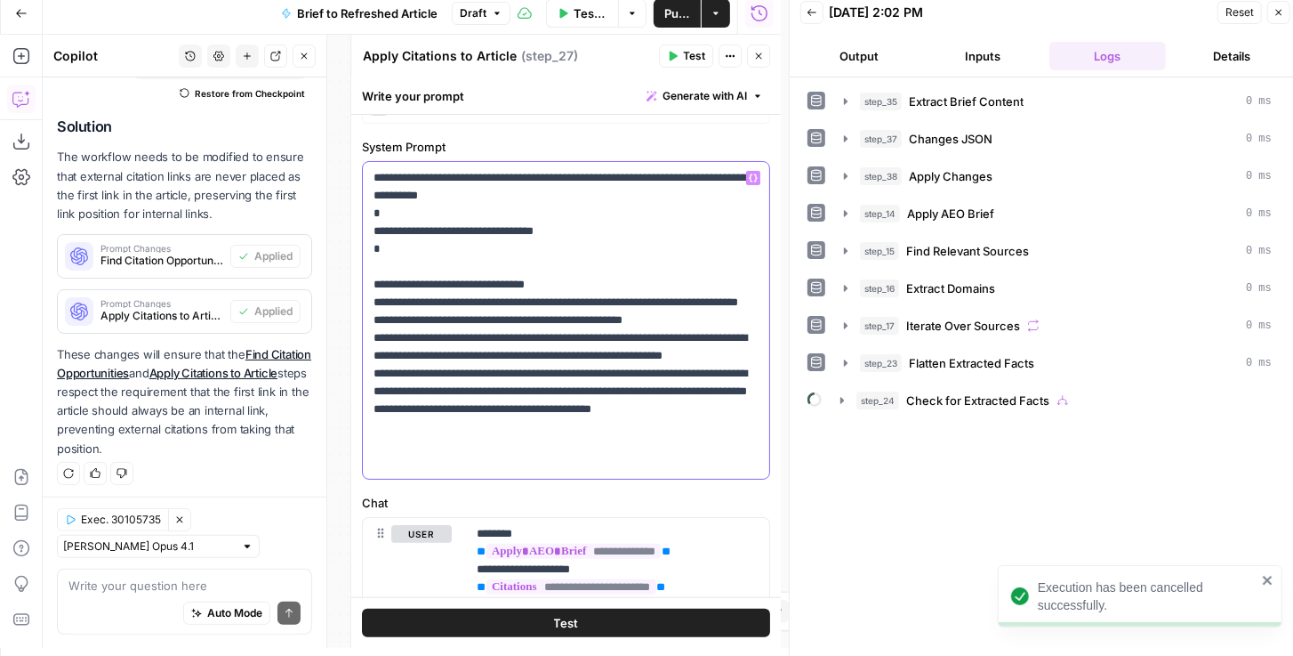
drag, startPoint x: 446, startPoint y: 456, endPoint x: 367, endPoint y: 276, distance: 196.8
click at [367, 276] on div "**********" at bounding box center [566, 320] width 407 height 317
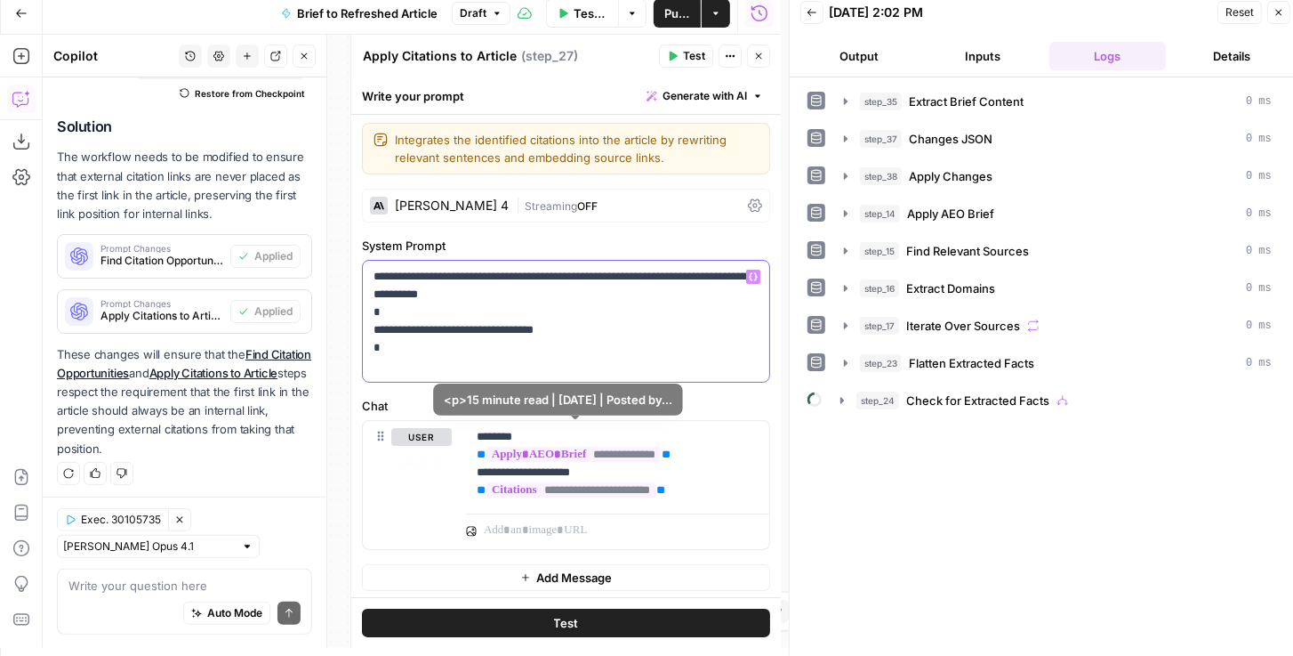
scroll to position [0, 0]
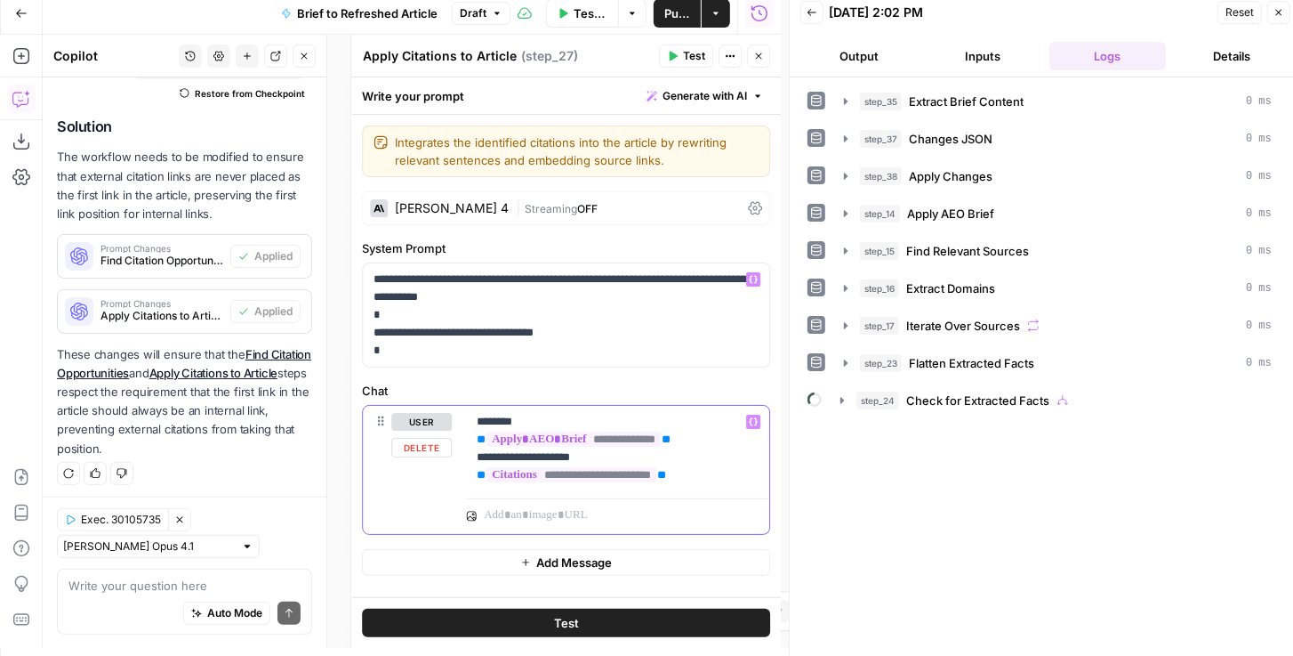
click at [702, 470] on p "**********" at bounding box center [618, 448] width 283 height 71
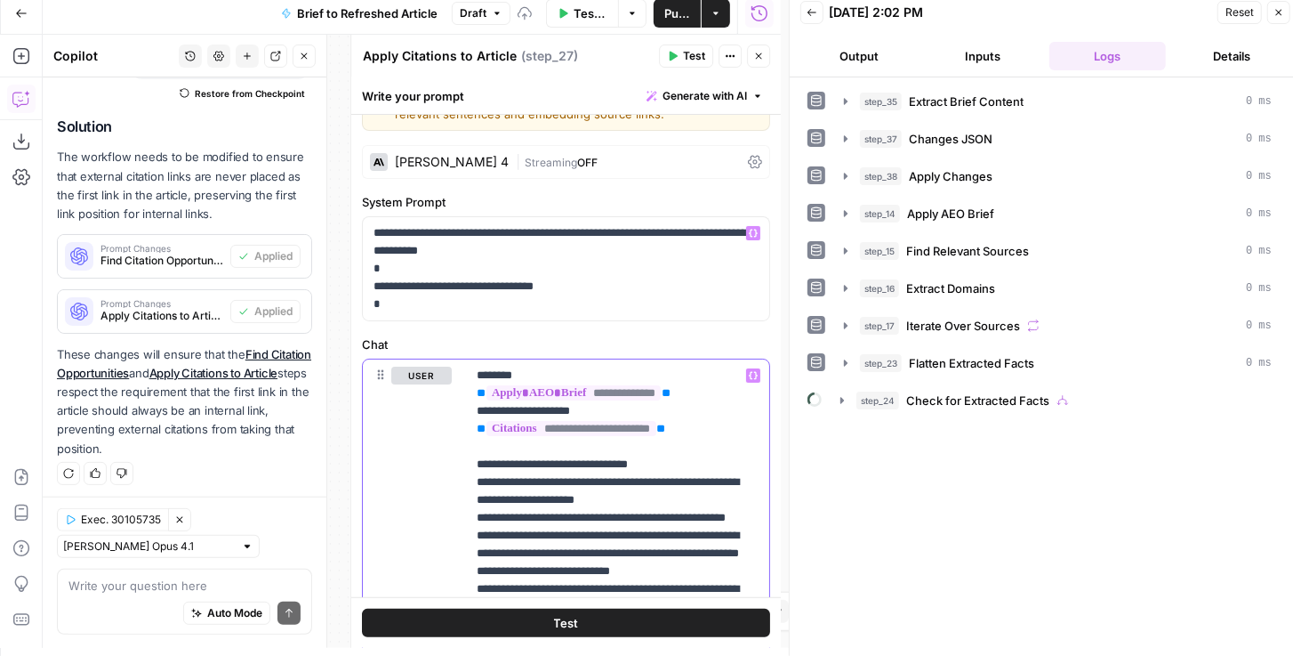
scroll to position [51, 0]
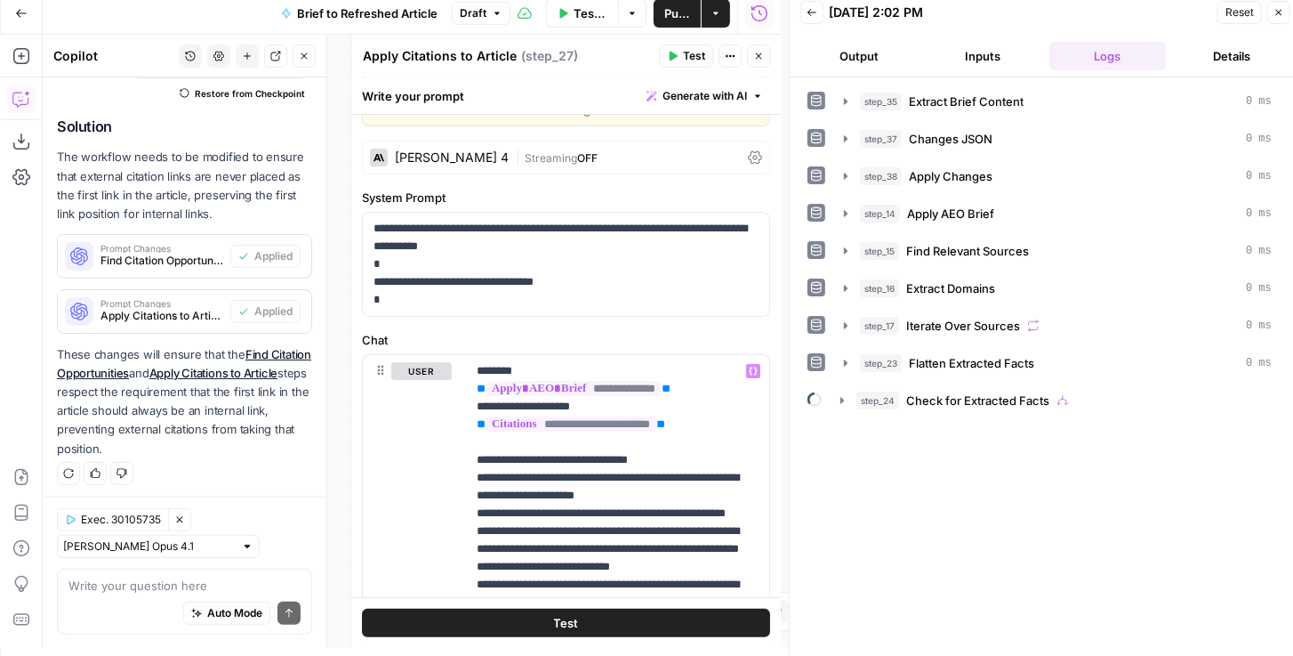
click at [680, 54] on button "Test" at bounding box center [686, 55] width 54 height 23
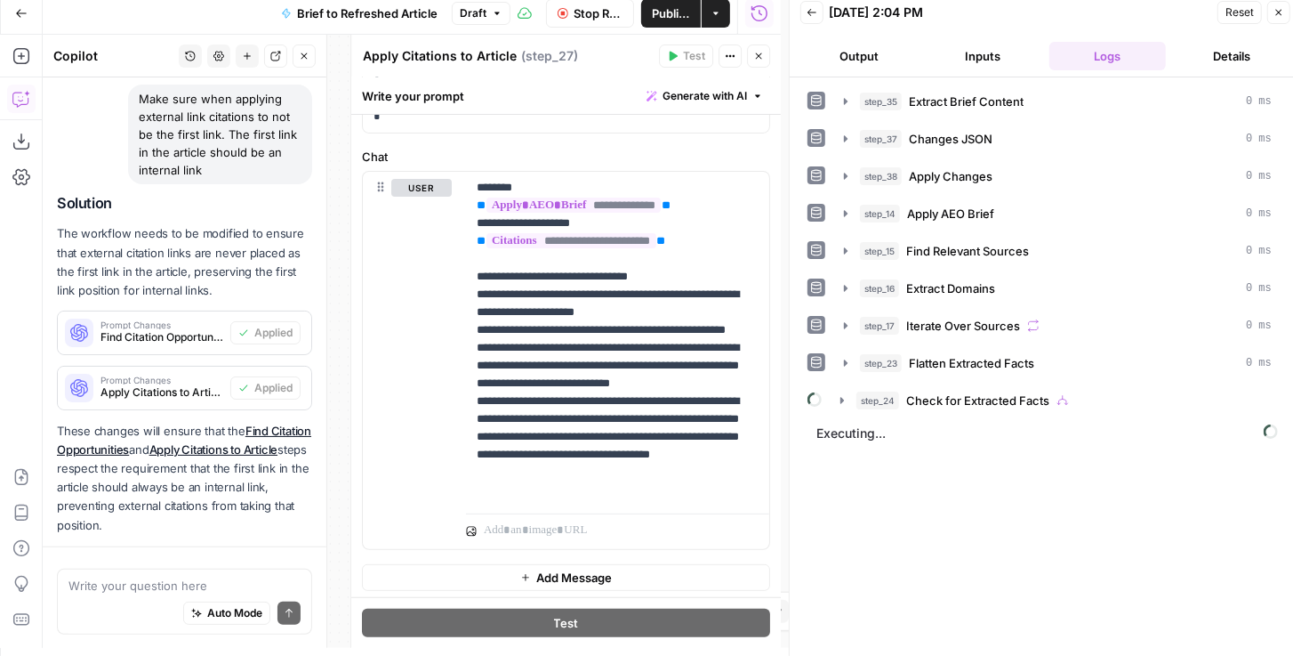
scroll to position [240, 0]
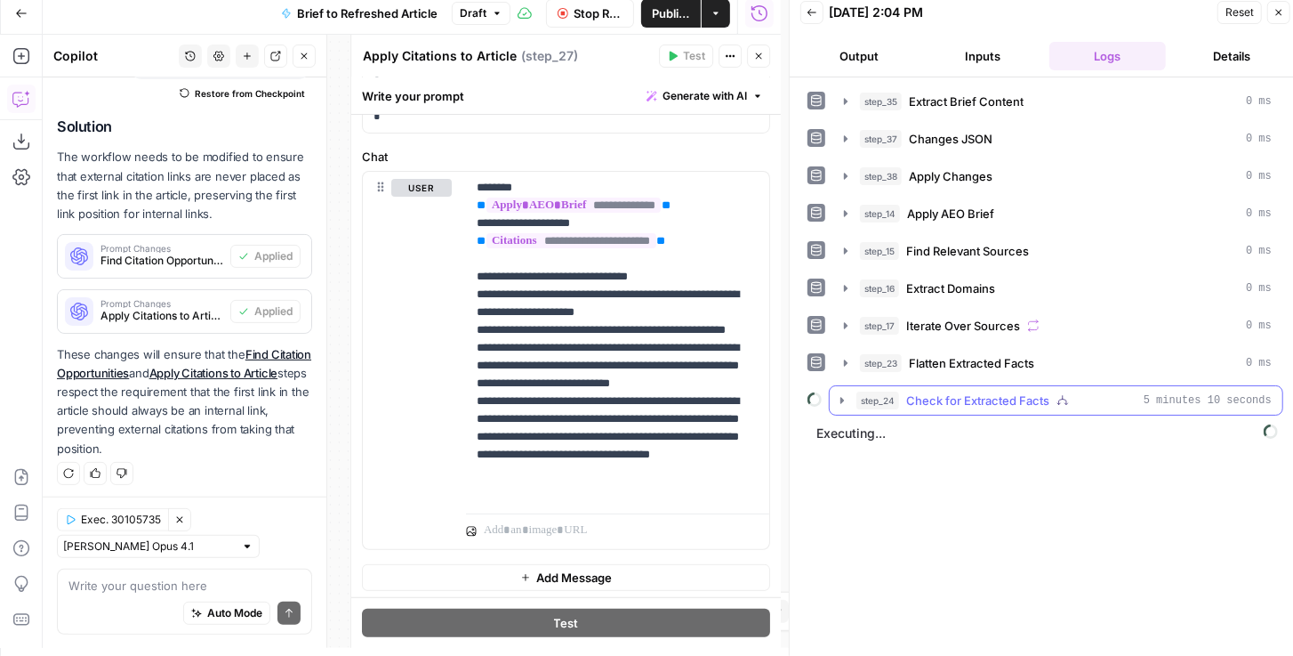
click at [845, 393] on icon "button" at bounding box center [842, 400] width 14 height 14
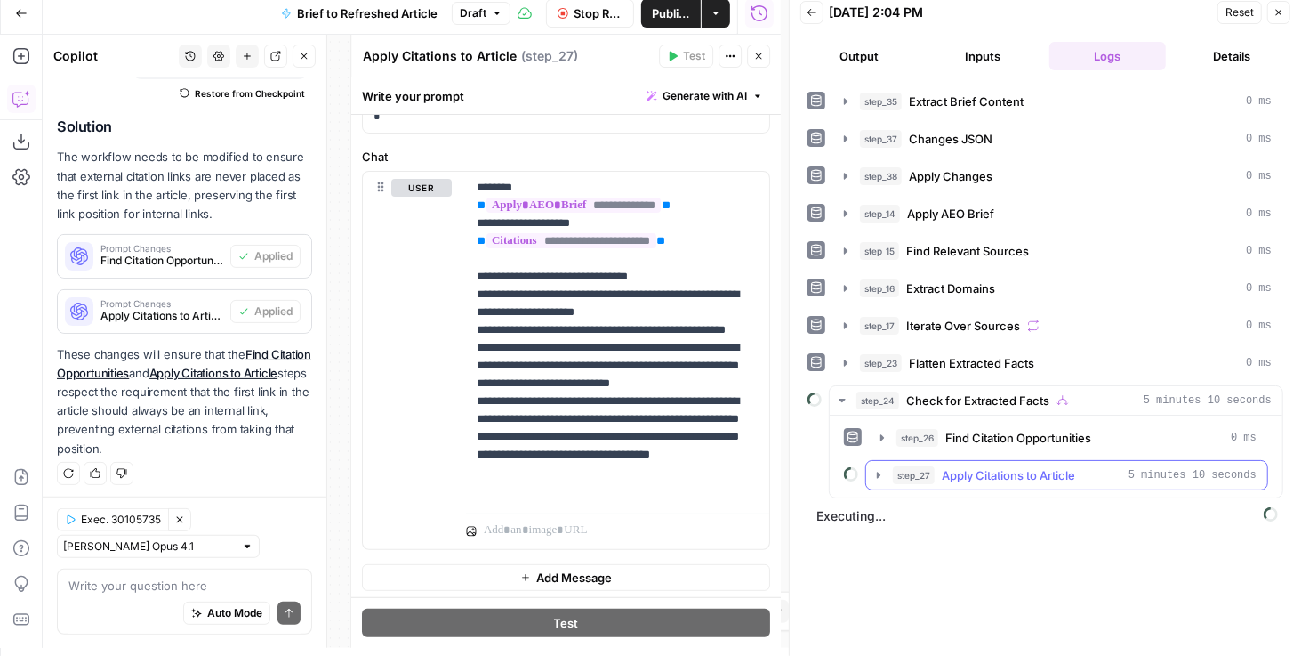
click at [876, 474] on button "step_27 Apply Citations to Article 5 minutes 10 seconds" at bounding box center [1066, 475] width 401 height 28
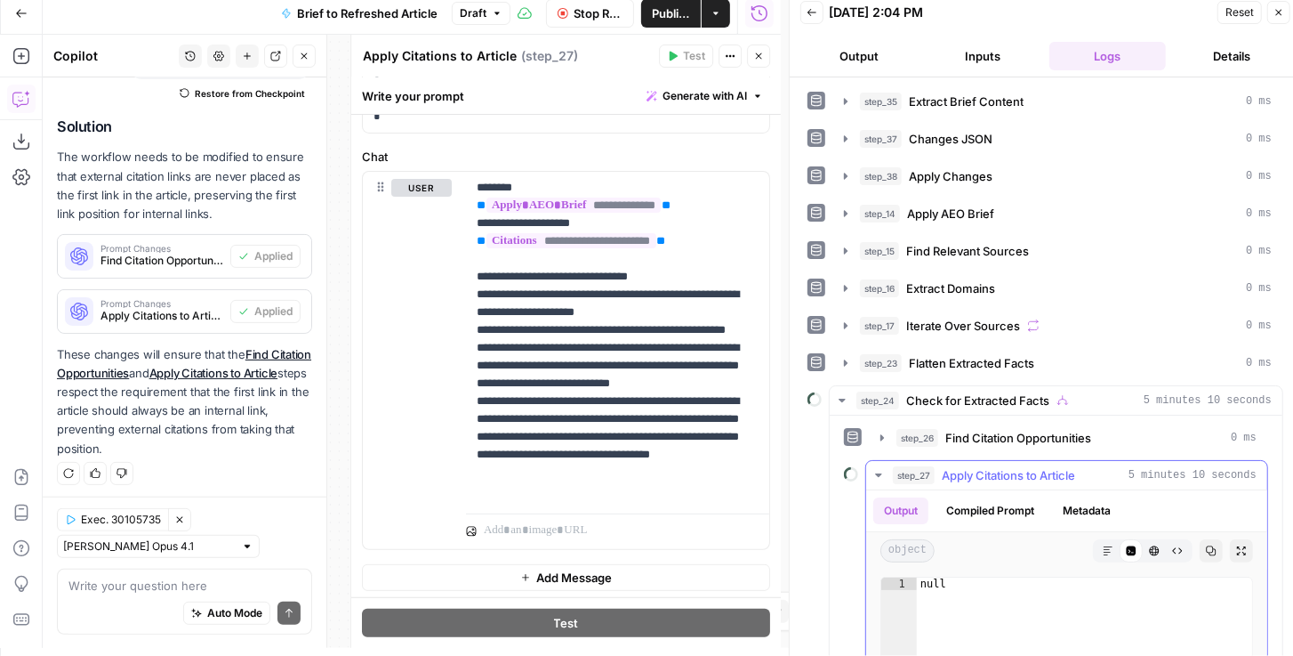
click at [876, 472] on button "step_27 Apply Citations to Article 5 minutes 10 seconds" at bounding box center [1066, 475] width 401 height 28
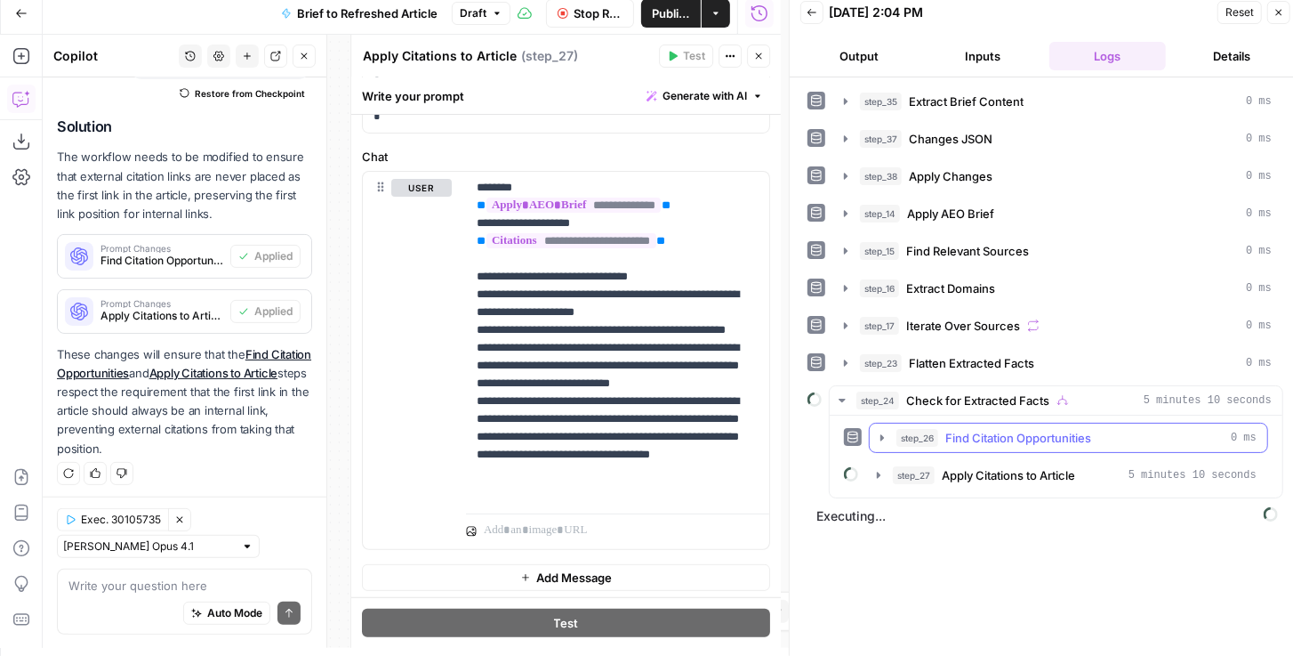
click at [879, 432] on icon "button" at bounding box center [882, 438] width 14 height 14
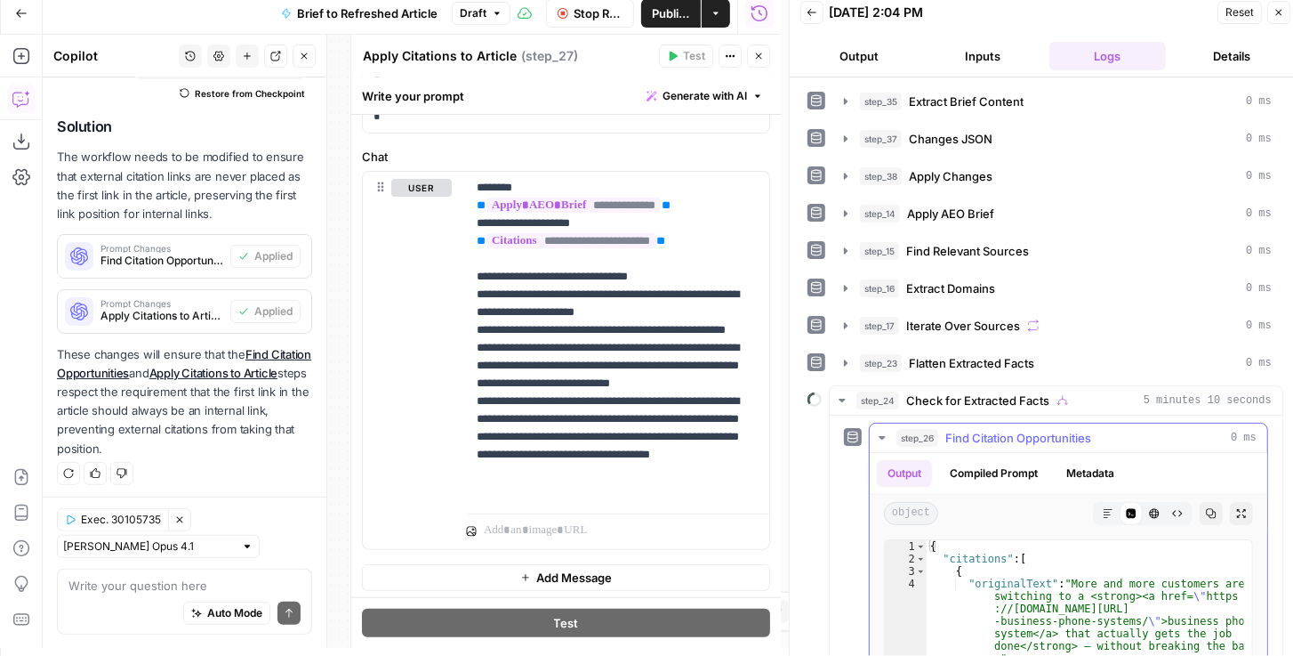
click at [879, 432] on icon "button" at bounding box center [882, 438] width 14 height 14
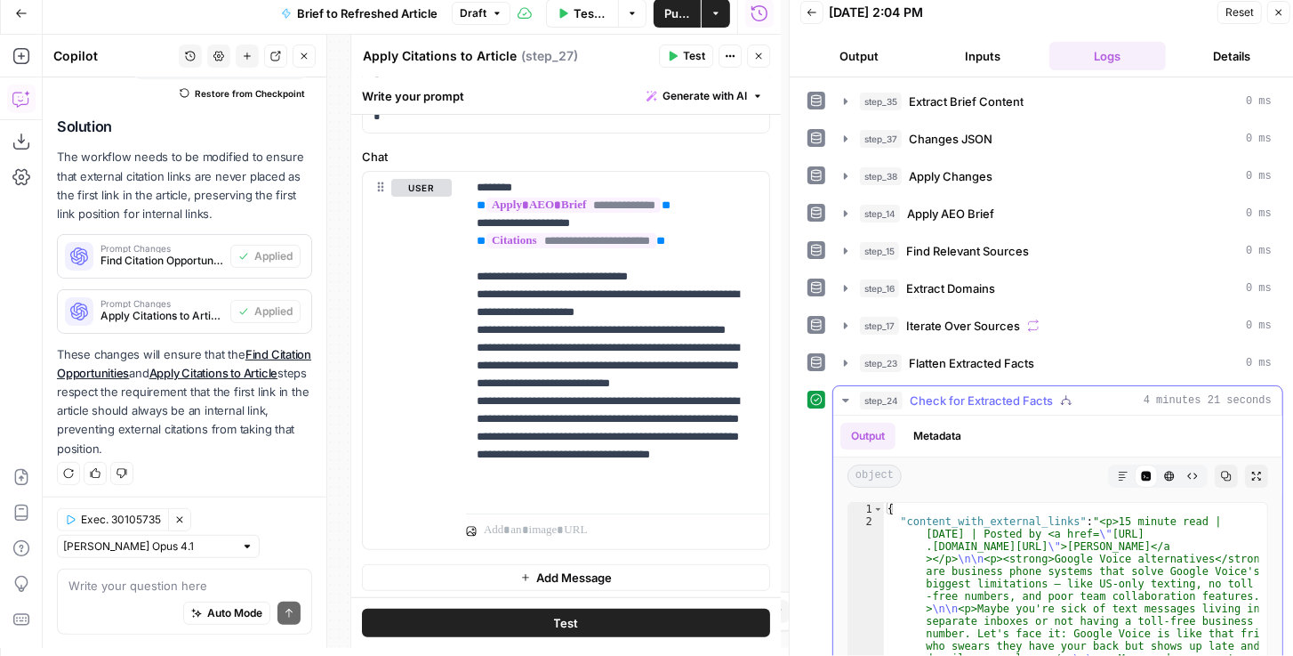
click at [1253, 472] on button "Expand Output" at bounding box center [1256, 475] width 23 height 23
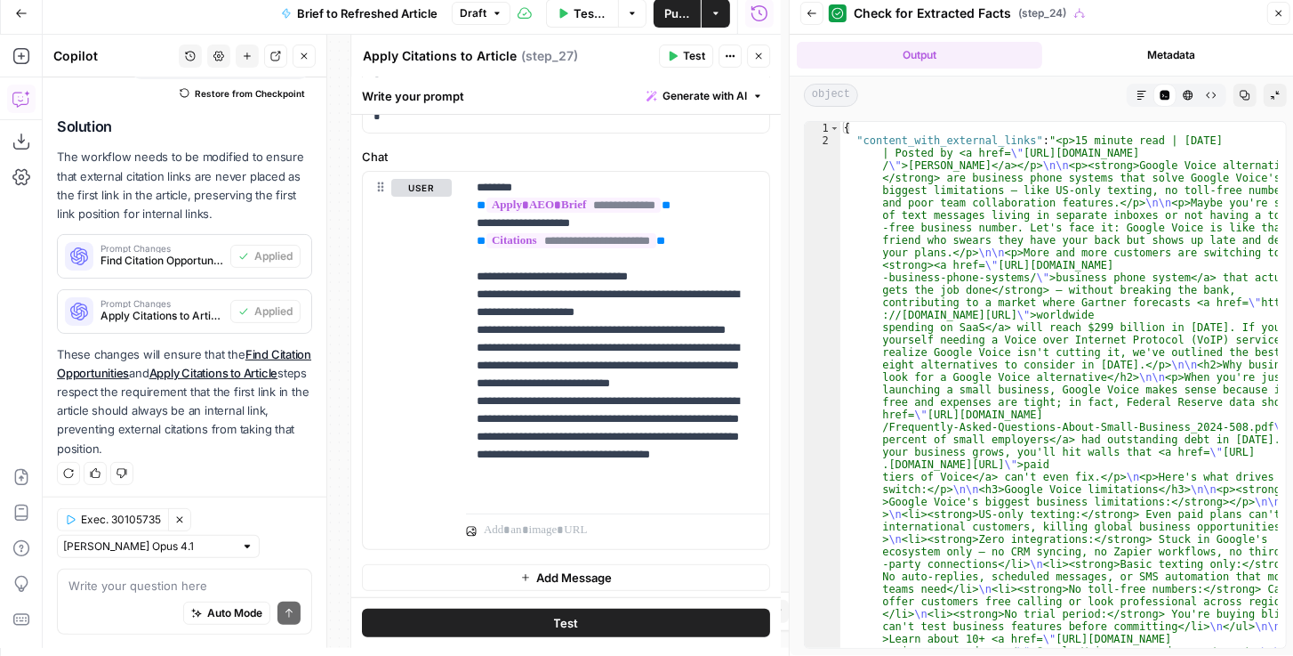
click at [1140, 98] on icon "button" at bounding box center [1142, 95] width 11 height 11
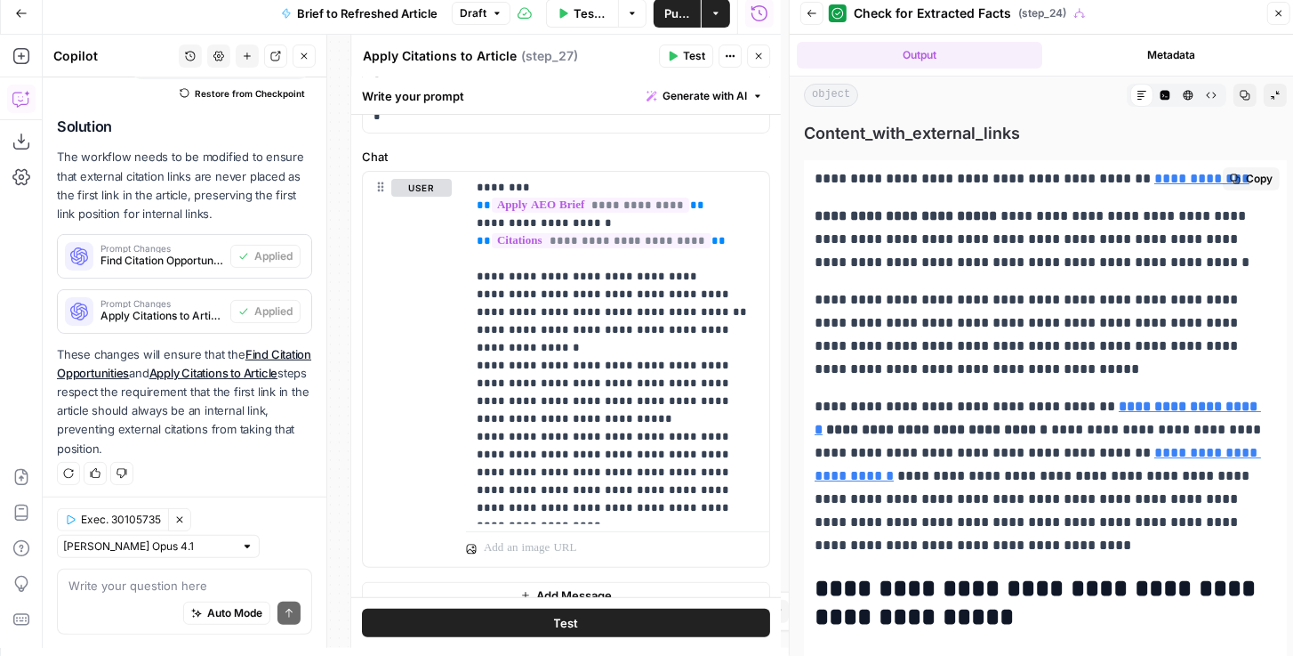
drag, startPoint x: 866, startPoint y: 428, endPoint x: 1054, endPoint y: 427, distance: 188.6
click at [1048, 427] on strong "**********" at bounding box center [935, 429] width 225 height 13
click at [761, 52] on icon "button" at bounding box center [758, 56] width 11 height 11
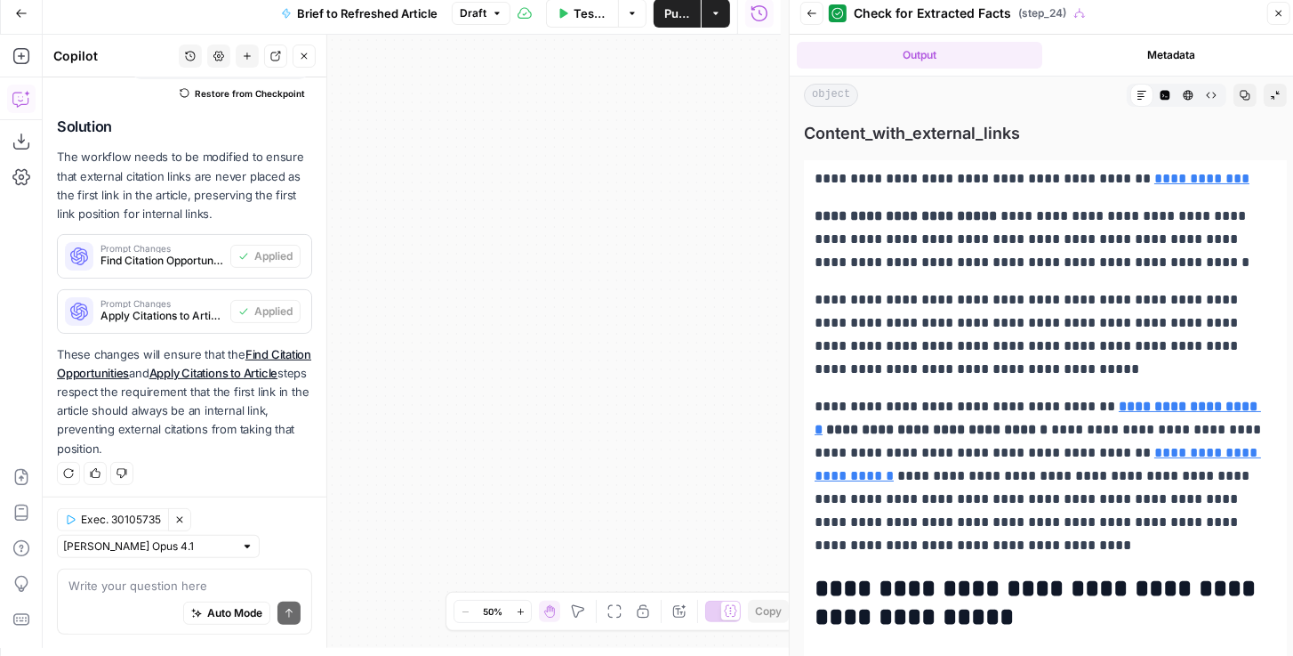
drag, startPoint x: 600, startPoint y: 211, endPoint x: 803, endPoint y: 225, distance: 203.3
click at [802, 225] on body "OpenPhone New Home Browse Insights Opportunities Your Data Recent Grids Generat…" at bounding box center [646, 320] width 1293 height 656
drag, startPoint x: 786, startPoint y: 230, endPoint x: 813, endPoint y: 226, distance: 27.1
click at [800, 229] on body "OpenPhone New Home Browse Insights Opportunities Your Data Recent Grids Generat…" at bounding box center [646, 320] width 1293 height 656
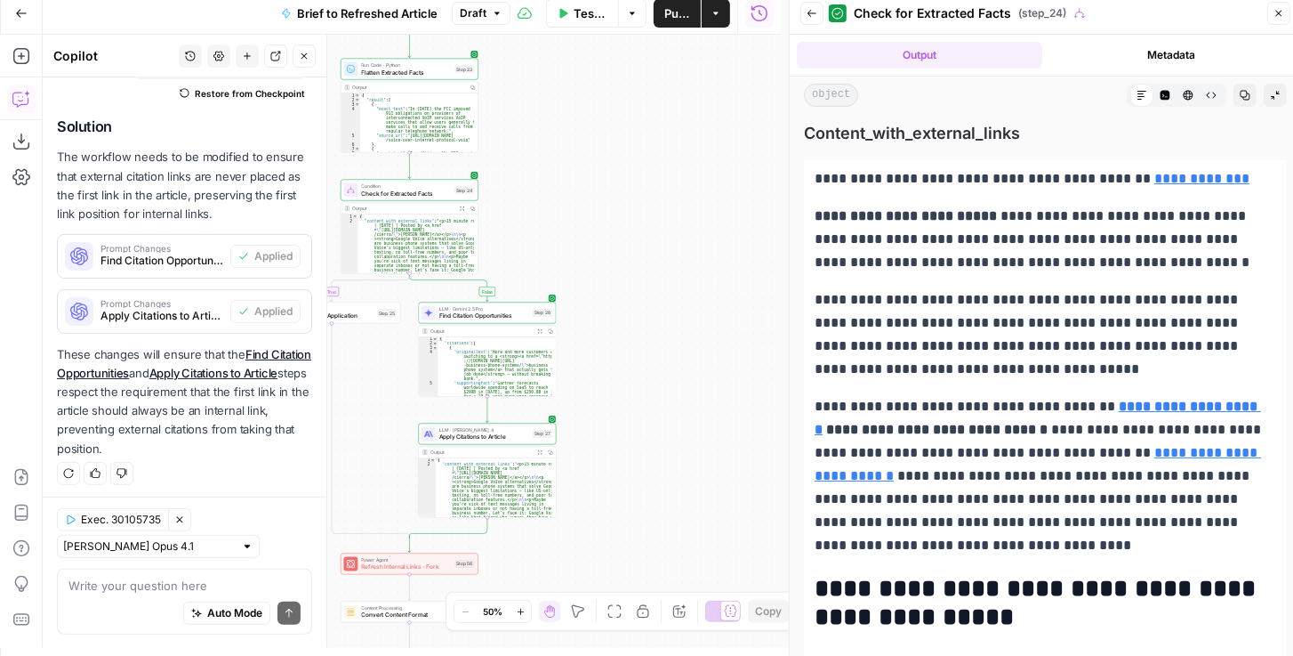
drag, startPoint x: 683, startPoint y: 296, endPoint x: 729, endPoint y: 385, distance: 99.9
click at [729, 383] on div "true false false true false true Workflow Input Settings Inputs LLM · GPT-4.1 E…" at bounding box center [412, 341] width 738 height 613
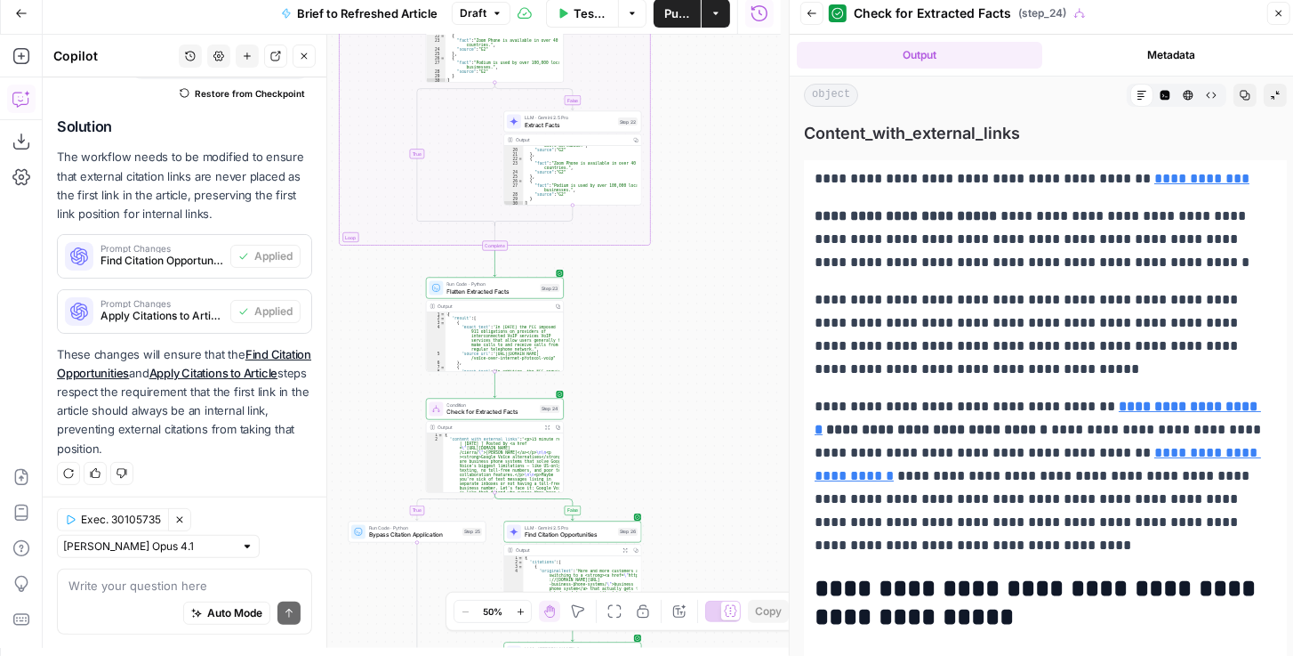
drag, startPoint x: 677, startPoint y: 267, endPoint x: 689, endPoint y: 411, distance: 144.6
click at [687, 416] on div "true false false true false true Workflow Input Settings Inputs LLM · GPT-4.1 E…" at bounding box center [412, 341] width 738 height 613
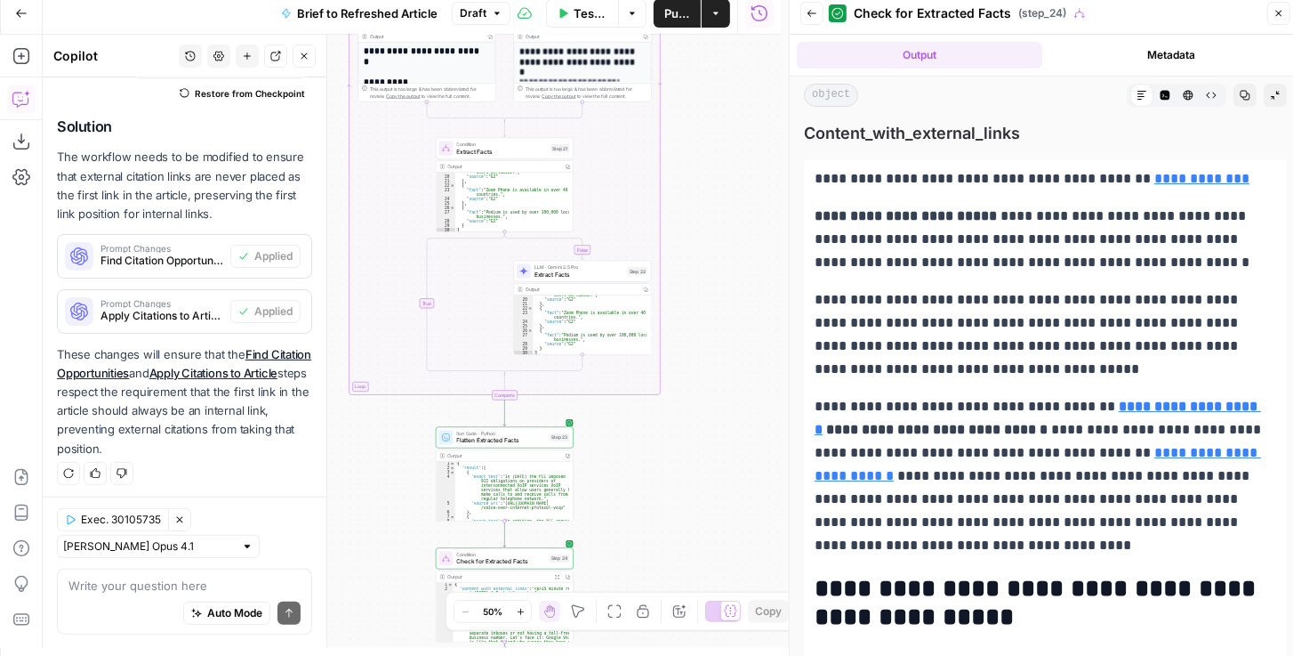
drag, startPoint x: 723, startPoint y: 205, endPoint x: 710, endPoint y: 390, distance: 184.6
click at [710, 395] on div "true false false true false true Workflow Input Settings Inputs LLM · GPT-4.1 E…" at bounding box center [412, 341] width 738 height 613
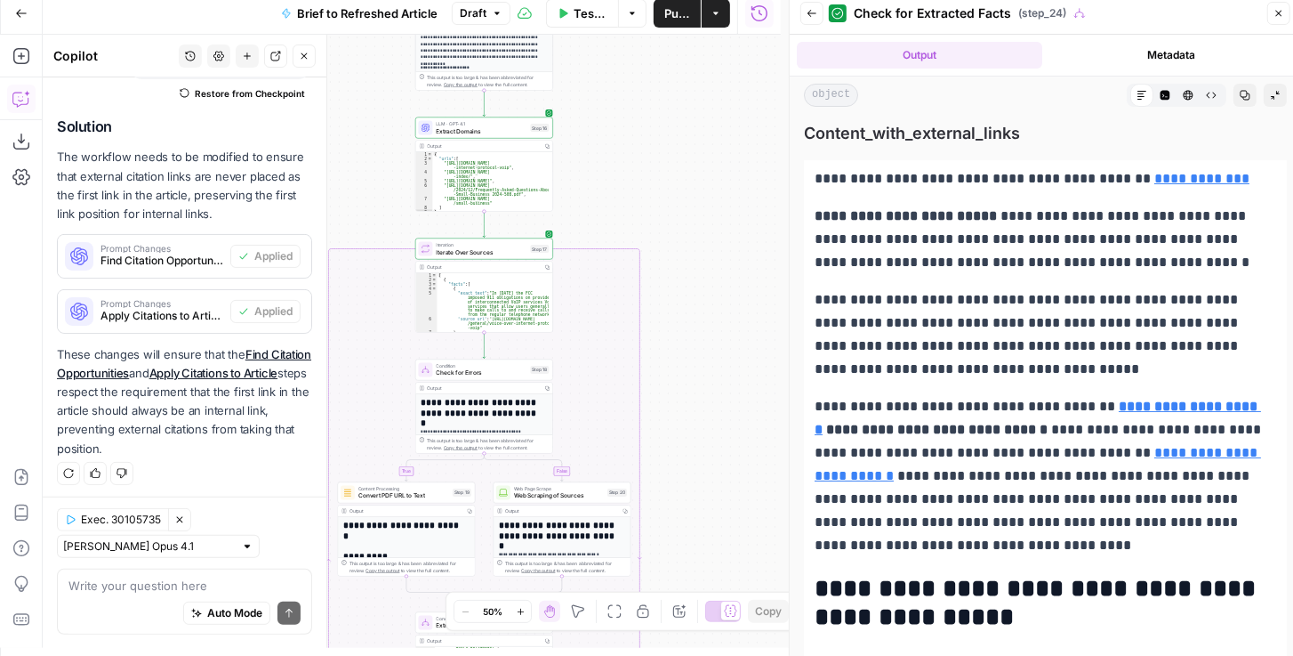
drag, startPoint x: 707, startPoint y: 234, endPoint x: 706, endPoint y: 379, distance: 145.0
click at [699, 404] on div "true false false true false true Workflow Input Settings Inputs LLM · GPT-4.1 E…" at bounding box center [412, 341] width 738 height 613
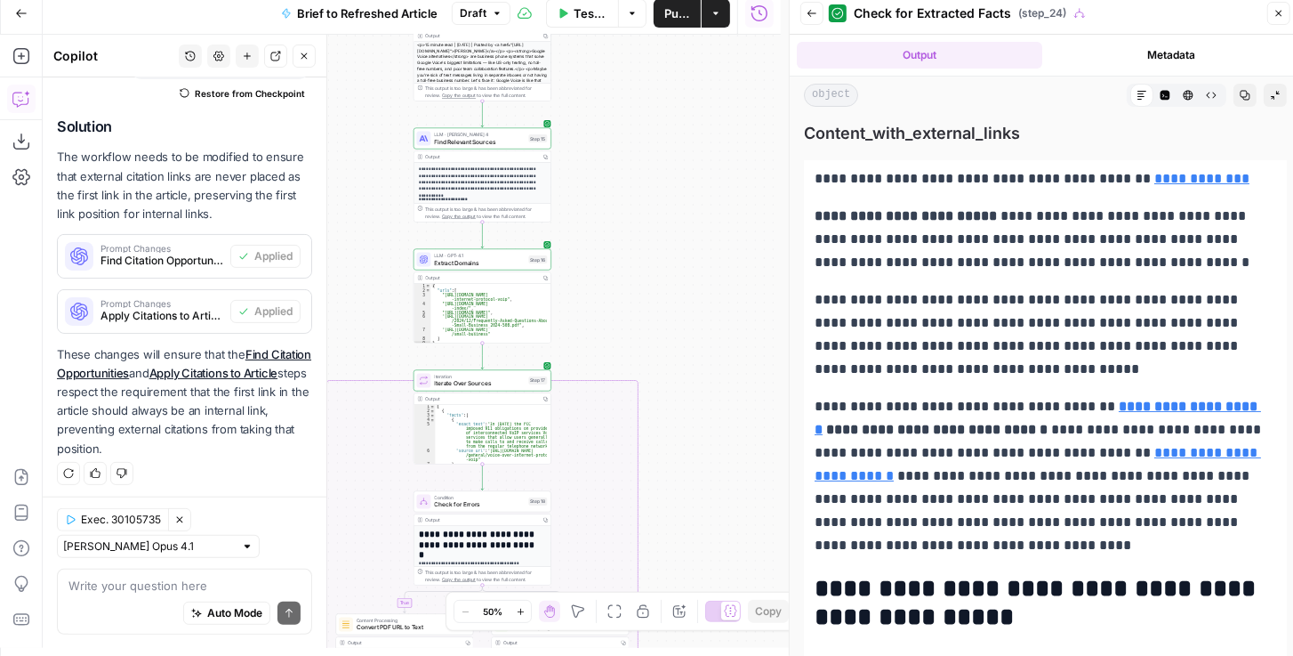
drag, startPoint x: 731, startPoint y: 273, endPoint x: 717, endPoint y: 354, distance: 82.2
click at [724, 399] on div "true false false true false true Workflow Input Settings Inputs LLM · GPT-4.1 E…" at bounding box center [412, 341] width 738 height 613
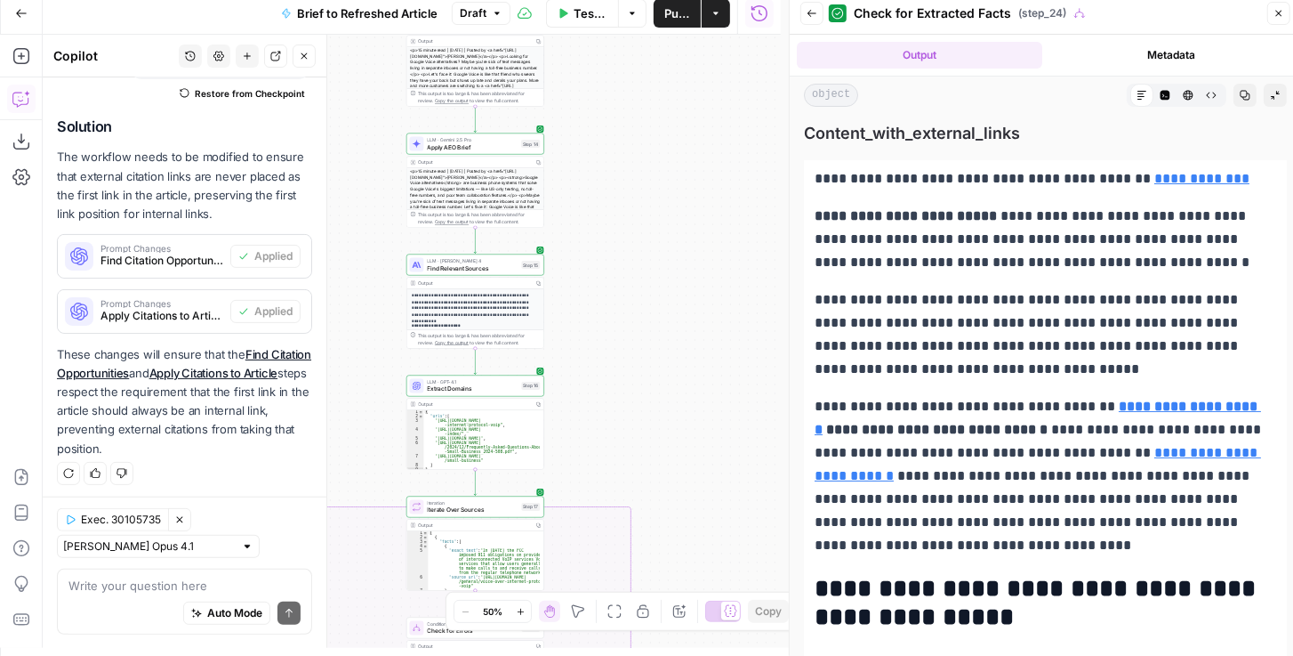
click at [808, 11] on icon "button" at bounding box center [812, 13] width 11 height 11
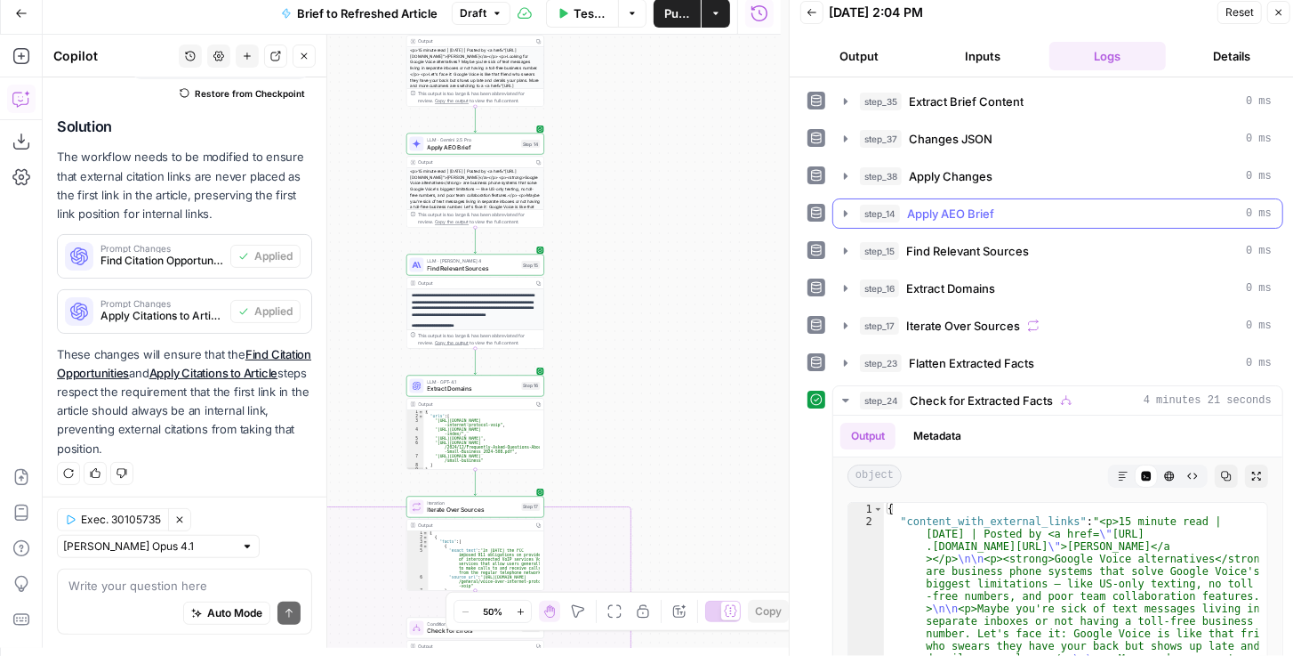
click at [848, 206] on icon "button" at bounding box center [846, 213] width 14 height 14
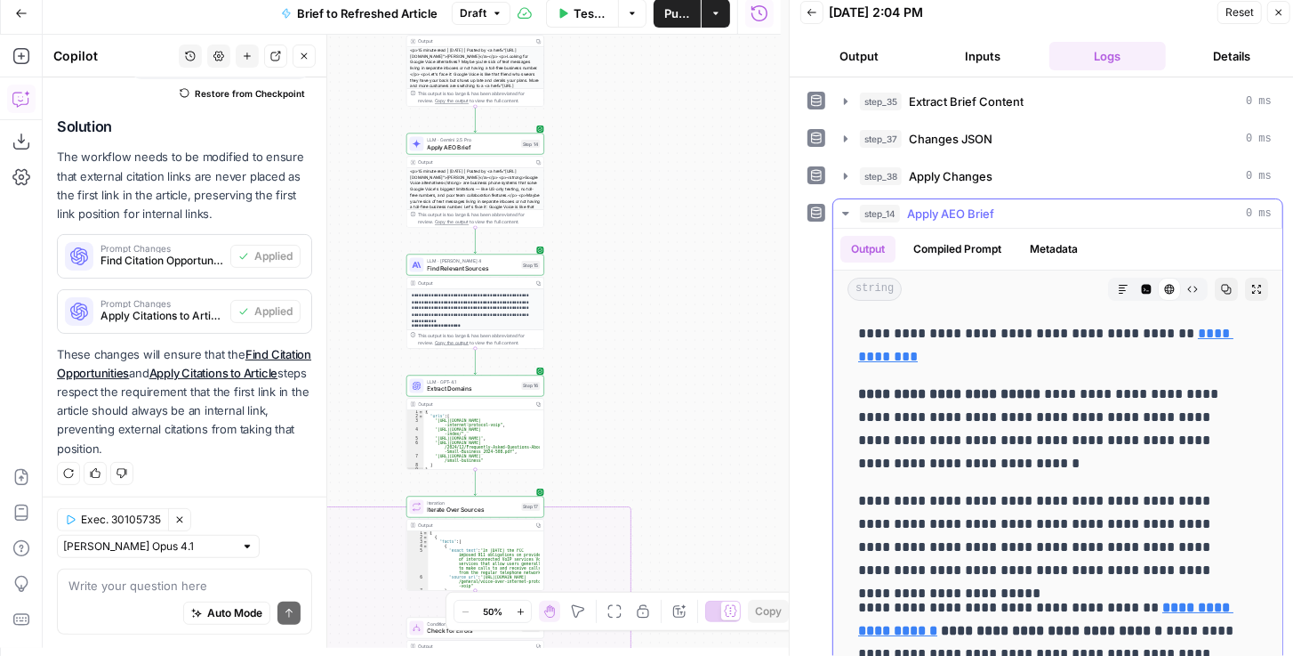
click at [846, 212] on icon "button" at bounding box center [845, 214] width 6 height 4
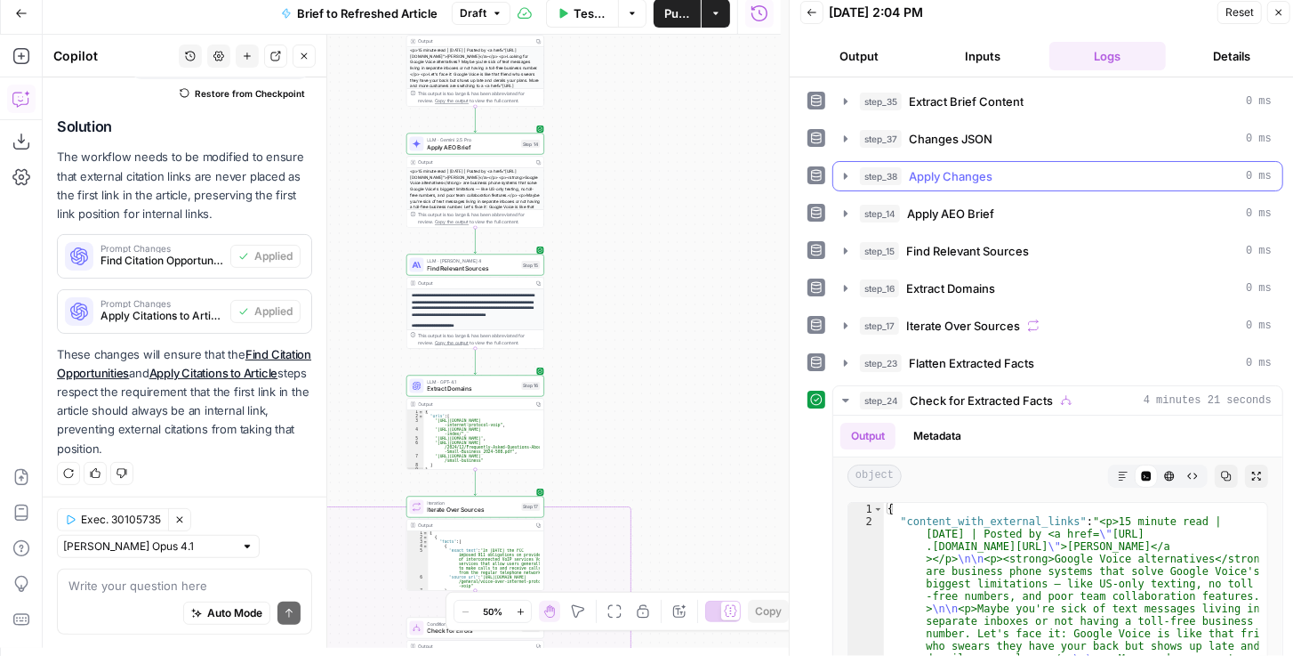
click at [846, 175] on icon "button" at bounding box center [846, 176] width 14 height 14
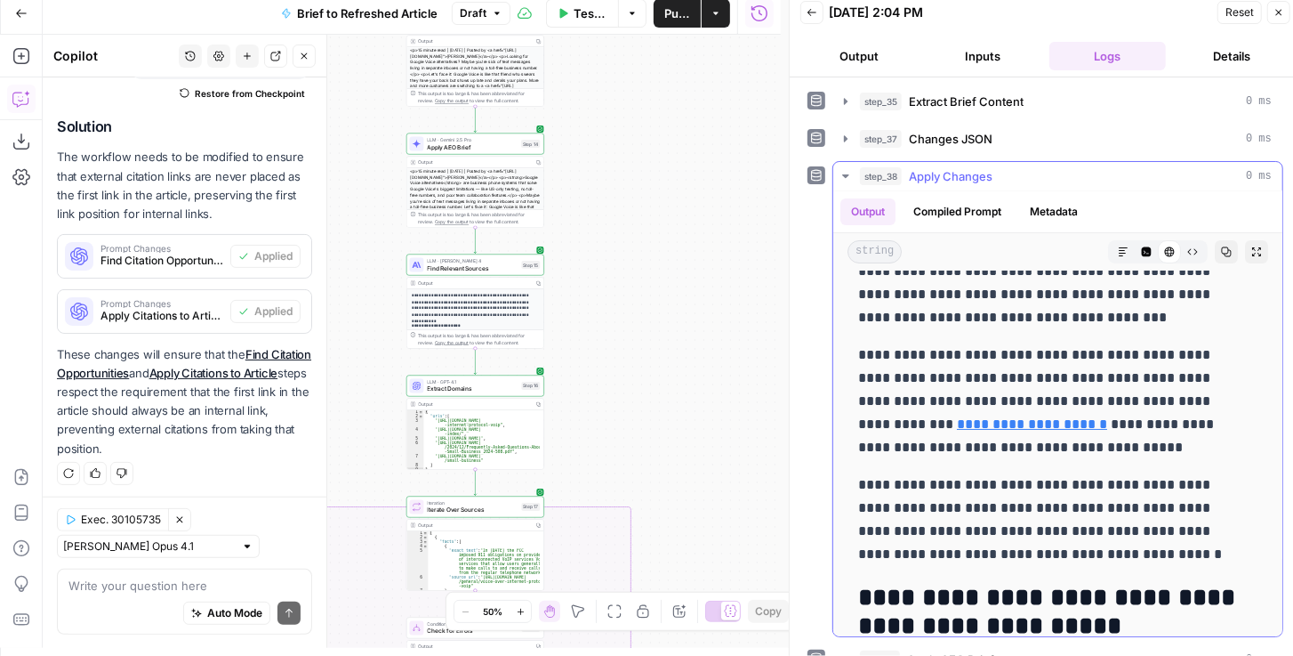
scroll to position [101, 0]
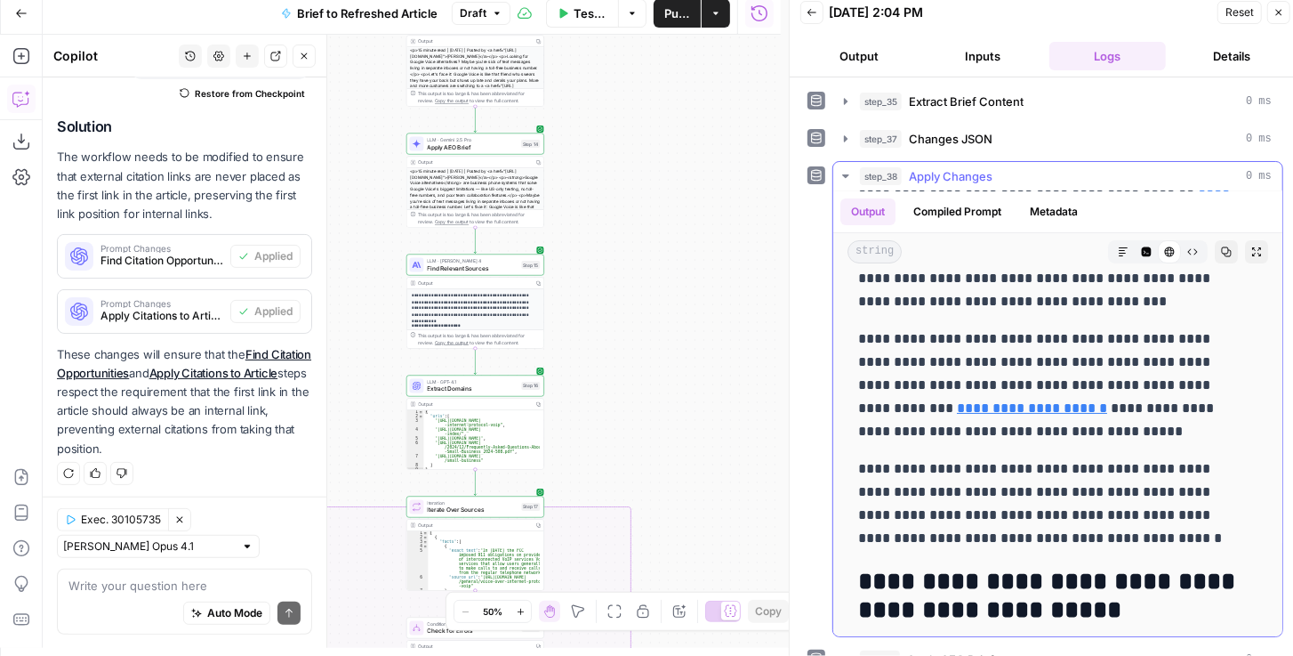
click at [1041, 423] on p "**********" at bounding box center [1050, 385] width 385 height 116
click at [1041, 424] on p "**********" at bounding box center [1050, 385] width 385 height 116
drag, startPoint x: 994, startPoint y: 339, endPoint x: 1069, endPoint y: 375, distance: 83.9
click at [1069, 375] on p "**********" at bounding box center [1050, 385] width 385 height 116
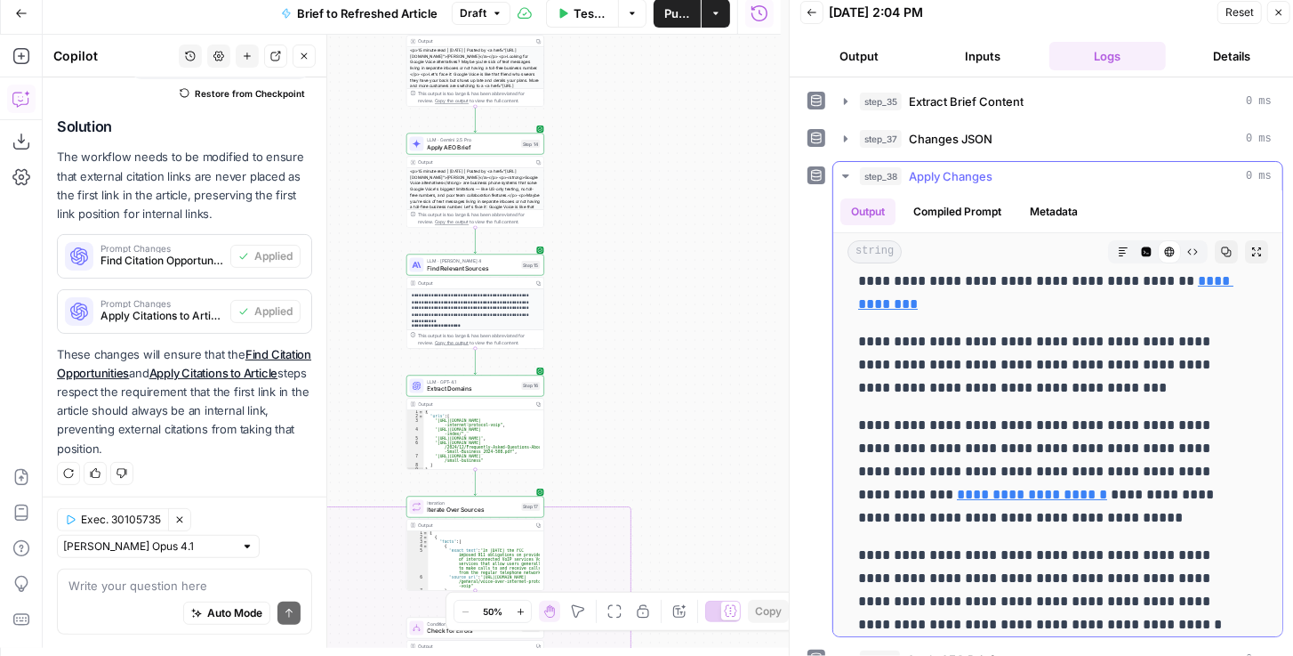
scroll to position [0, 0]
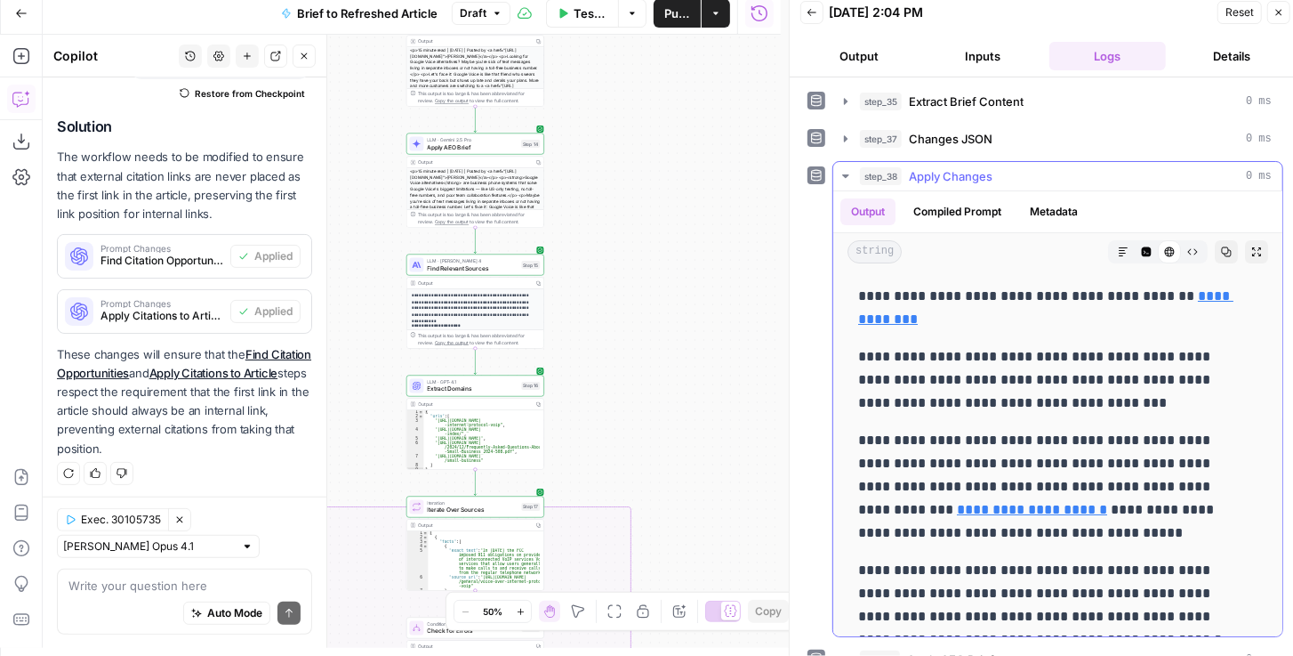
drag, startPoint x: 1019, startPoint y: 356, endPoint x: 1007, endPoint y: 385, distance: 31.6
click at [1007, 385] on p "**********" at bounding box center [1050, 379] width 385 height 69
drag, startPoint x: 1008, startPoint y: 395, endPoint x: 1019, endPoint y: 357, distance: 40.0
click at [1019, 357] on p "**********" at bounding box center [1050, 379] width 385 height 69
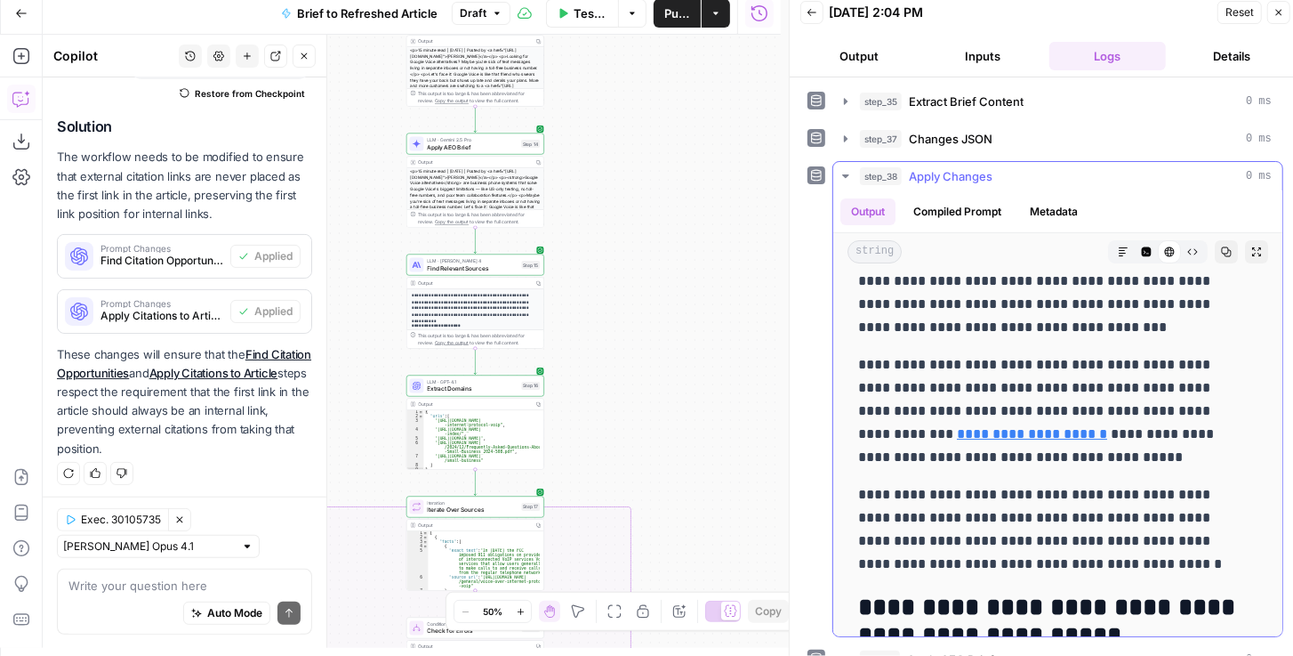
scroll to position [101, 0]
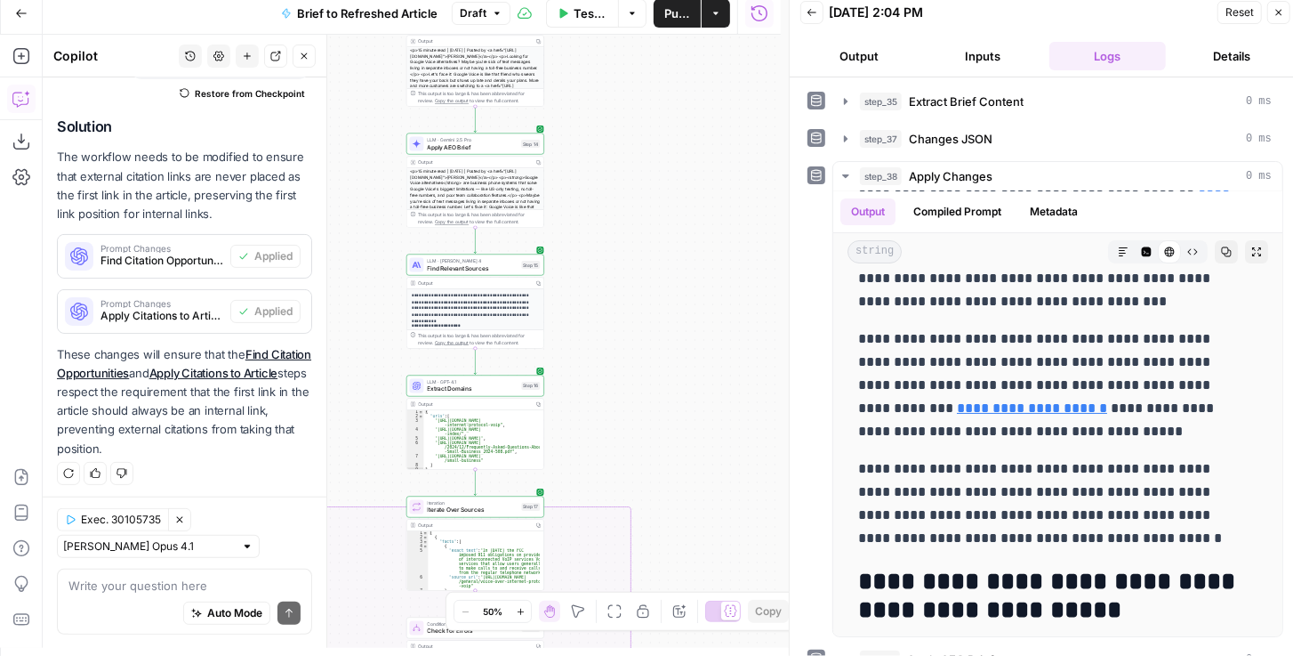
click at [685, 13] on span "Publish" at bounding box center [678, 13] width 26 height 18
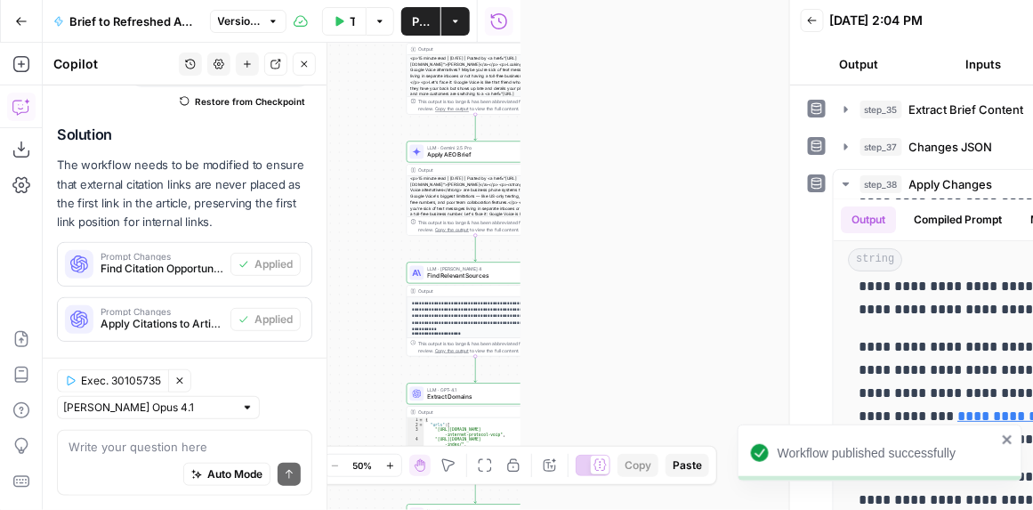
scroll to position [101, 0]
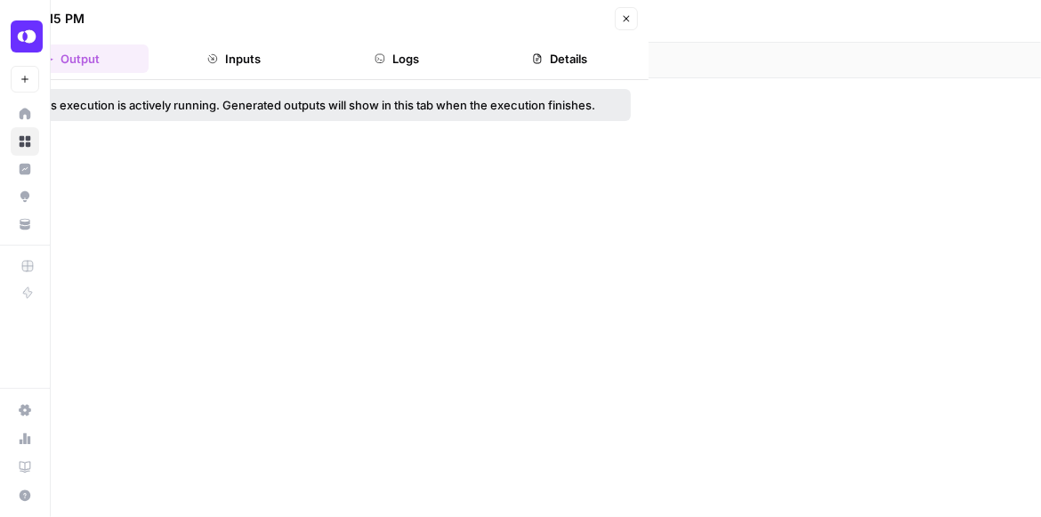
scroll to position [0, 1946]
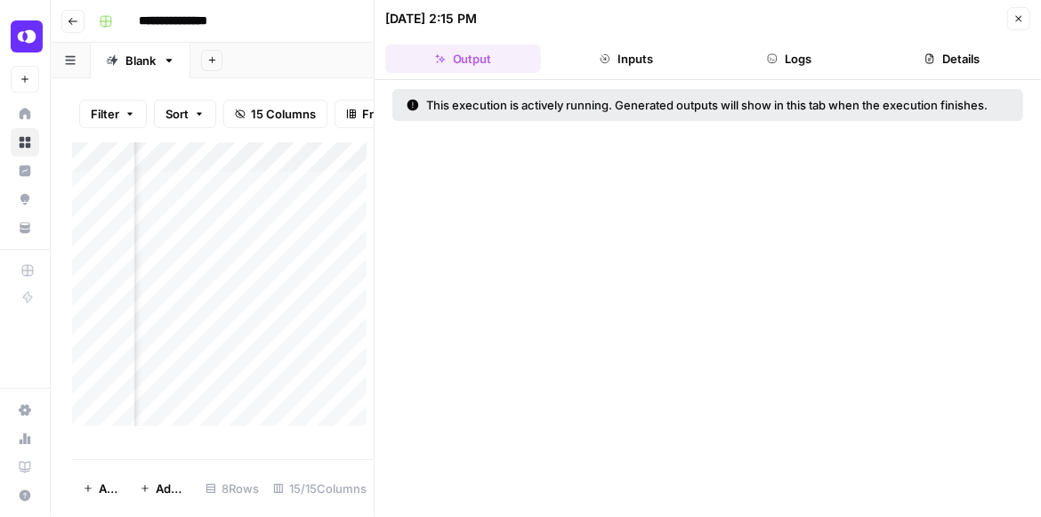
click at [1015, 24] on button "Close" at bounding box center [1018, 18] width 23 height 23
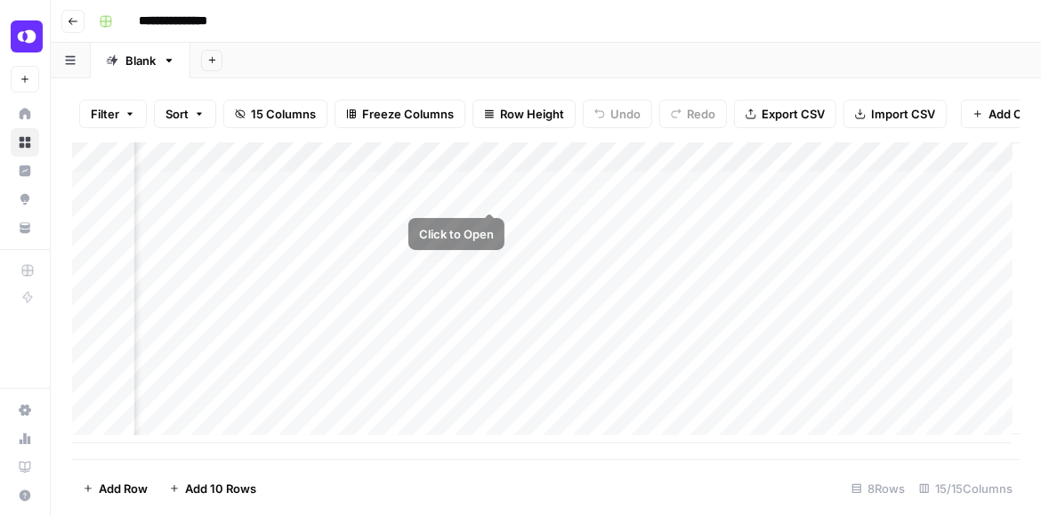
click at [489, 192] on div "Add Column" at bounding box center [545, 292] width 947 height 301
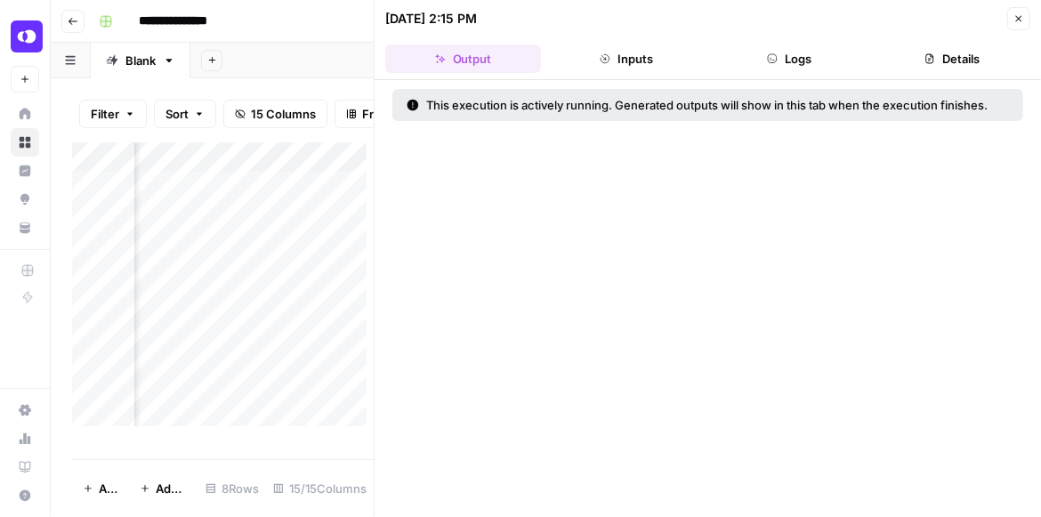
click at [769, 57] on icon "button" at bounding box center [772, 58] width 11 height 11
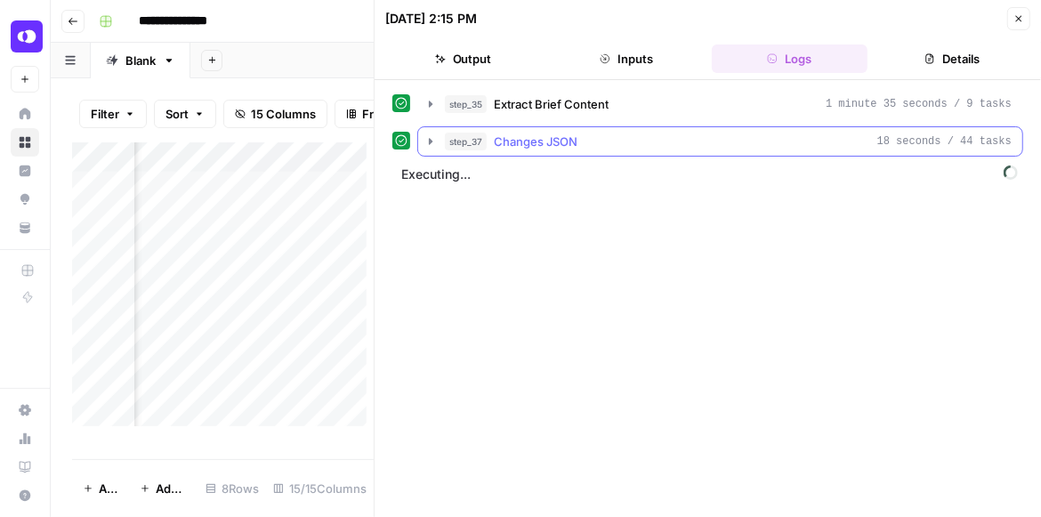
click at [424, 142] on icon "button" at bounding box center [430, 141] width 14 height 14
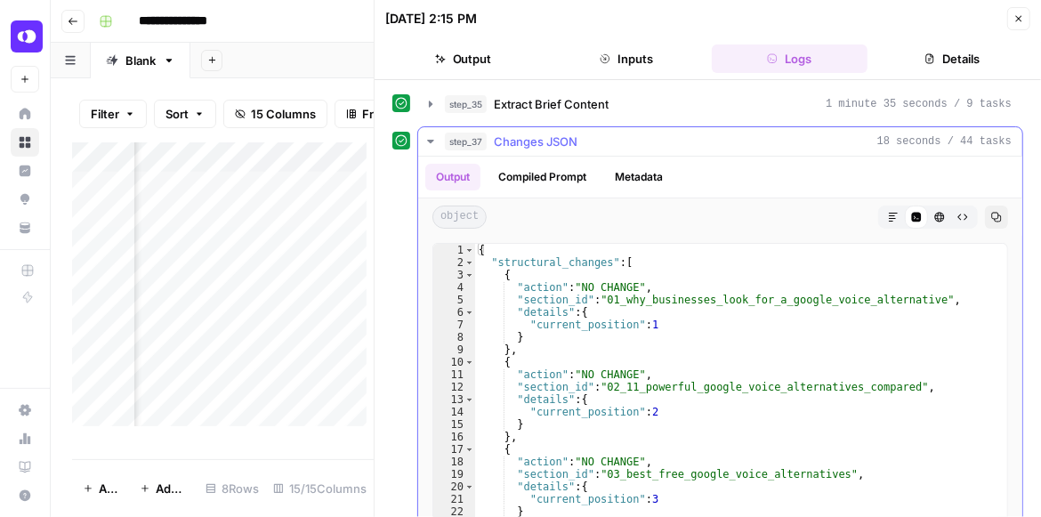
click at [424, 142] on icon "button" at bounding box center [430, 141] width 14 height 14
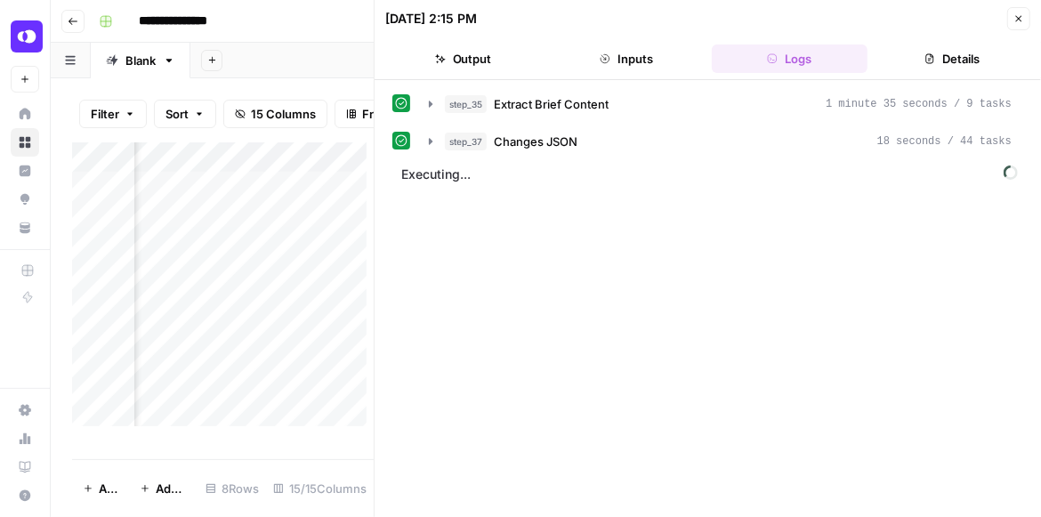
scroll to position [0, 1946]
click at [1010, 24] on button "Close" at bounding box center [1018, 18] width 23 height 23
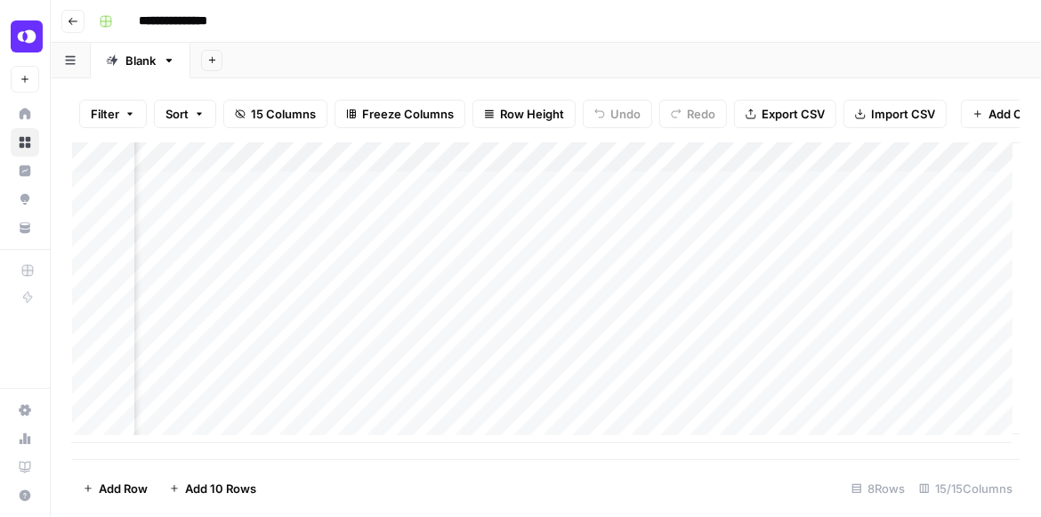
click at [514, 192] on div "Add Column" at bounding box center [545, 292] width 947 height 301
click at [493, 189] on div "Add Column" at bounding box center [545, 292] width 947 height 301
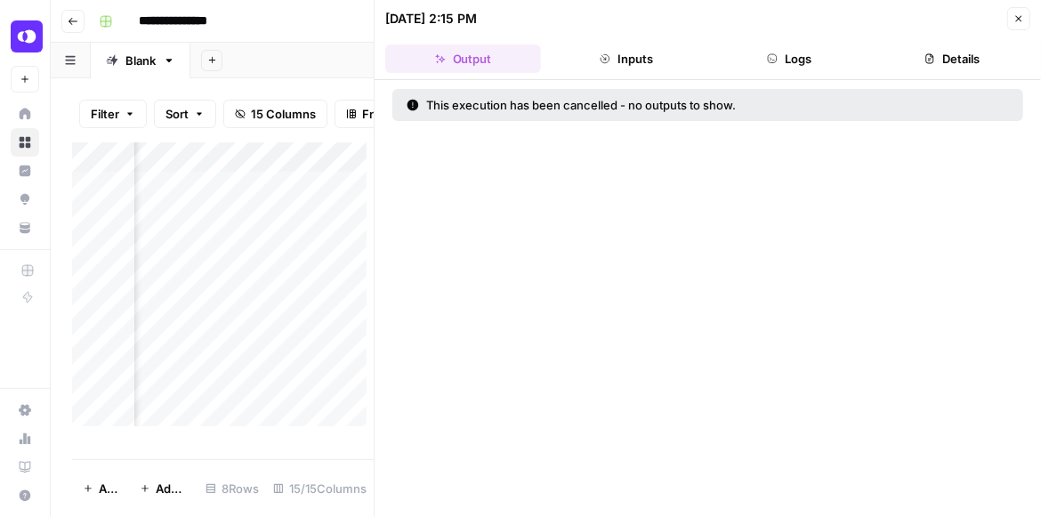
click at [1019, 26] on button "Close" at bounding box center [1018, 18] width 23 height 23
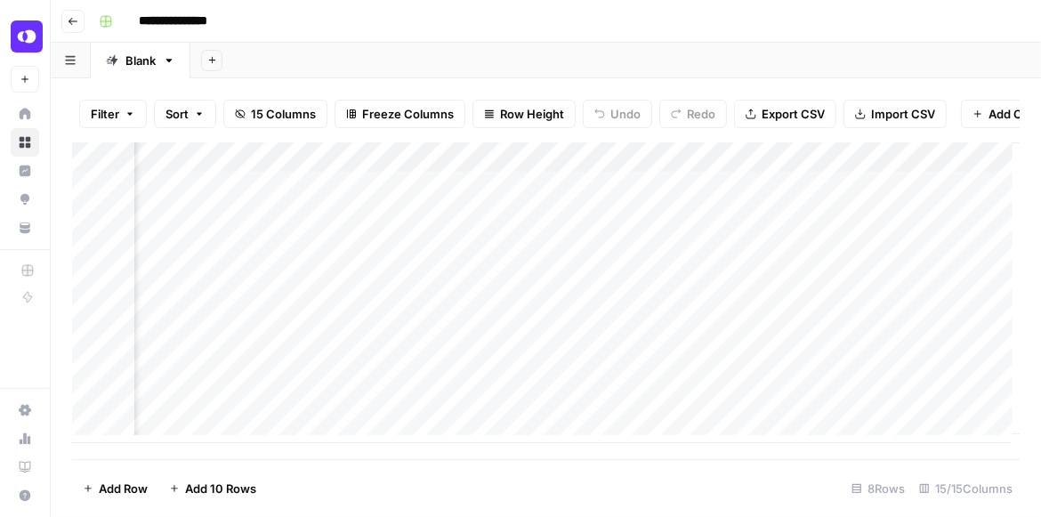
click at [496, 165] on div "Add Column" at bounding box center [545, 292] width 947 height 301
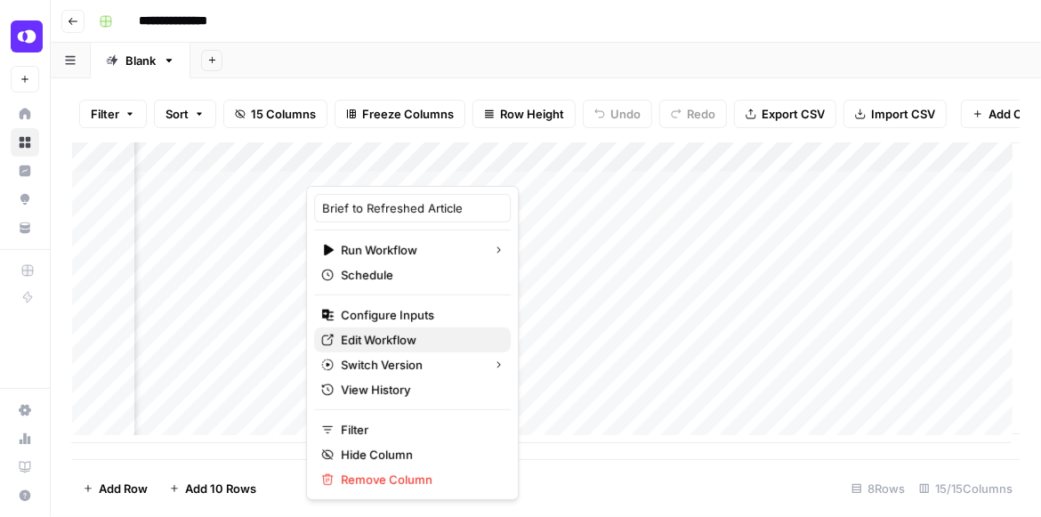
click at [386, 339] on span "Edit Workflow" at bounding box center [419, 340] width 156 height 18
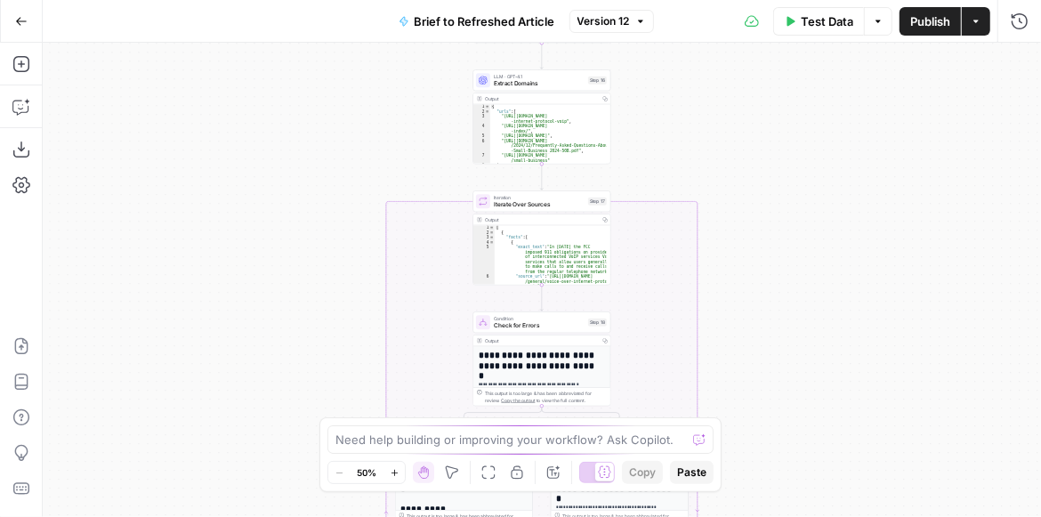
click at [858, 311] on div "true false true false true false Workflow Input Settings Inputs LLM · GPT-4.1 E…" at bounding box center [542, 280] width 998 height 474
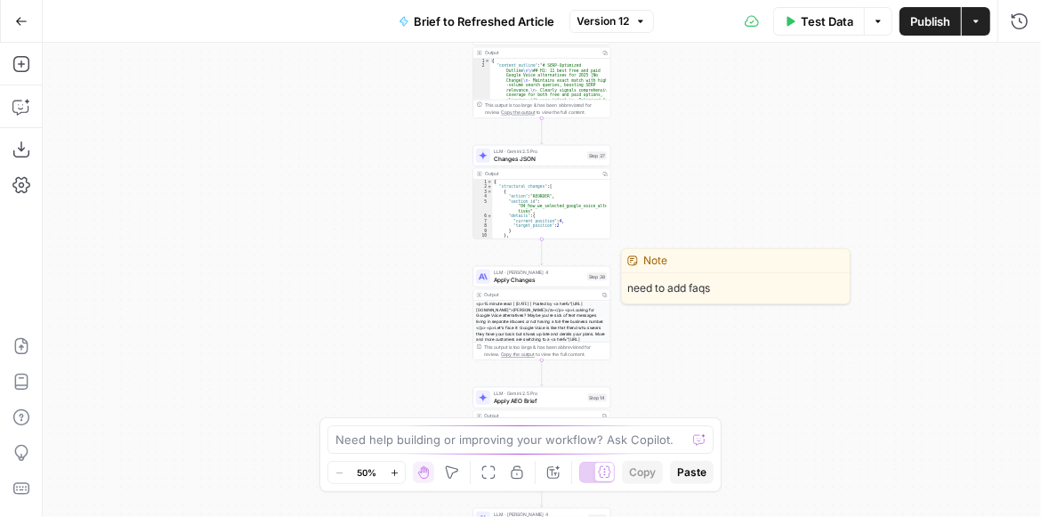
click at [553, 281] on span "Apply Changes" at bounding box center [539, 279] width 90 height 9
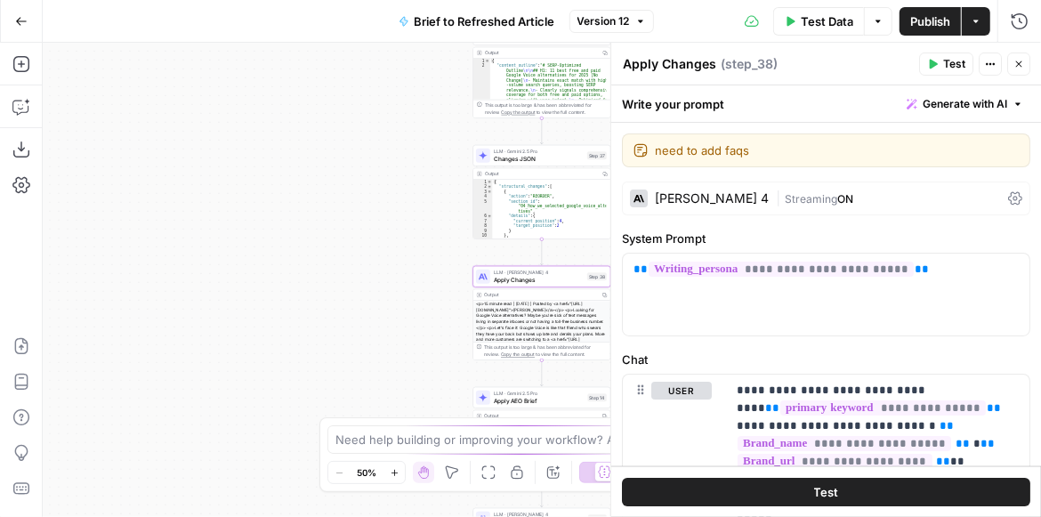
click at [729, 198] on div "[PERSON_NAME] 4" at bounding box center [712, 198] width 114 height 12
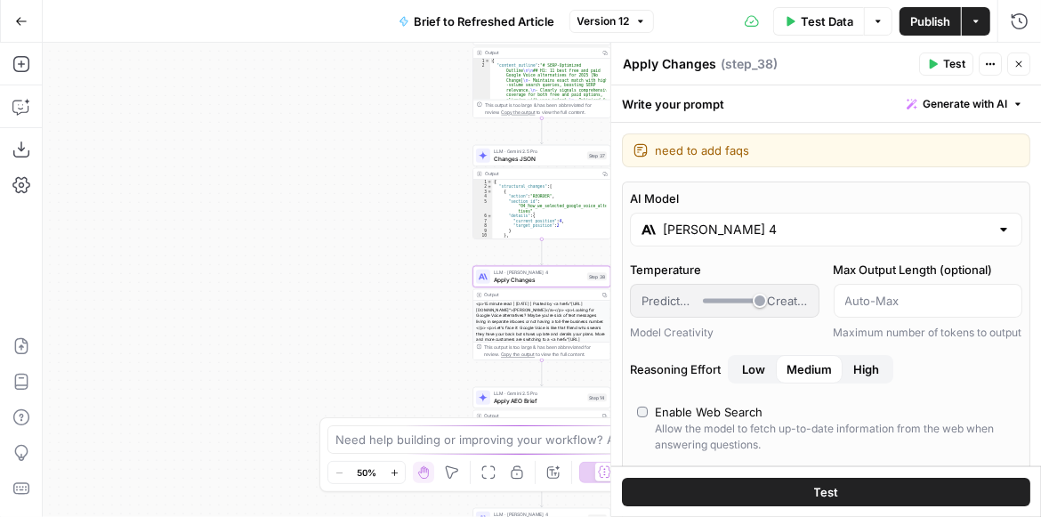
click at [716, 224] on input "[PERSON_NAME] 4" at bounding box center [826, 230] width 326 height 18
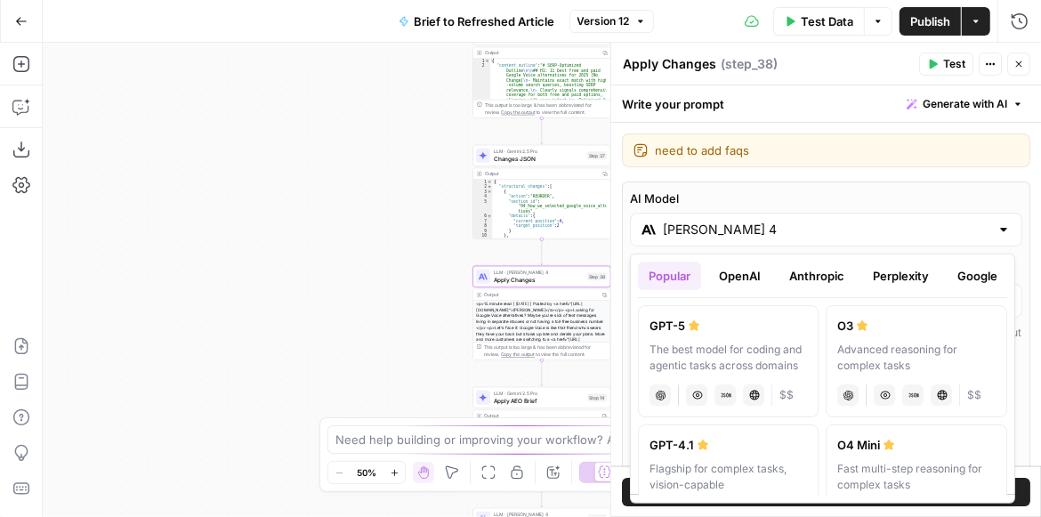
click at [805, 277] on button "Anthropic" at bounding box center [816, 276] width 77 height 28
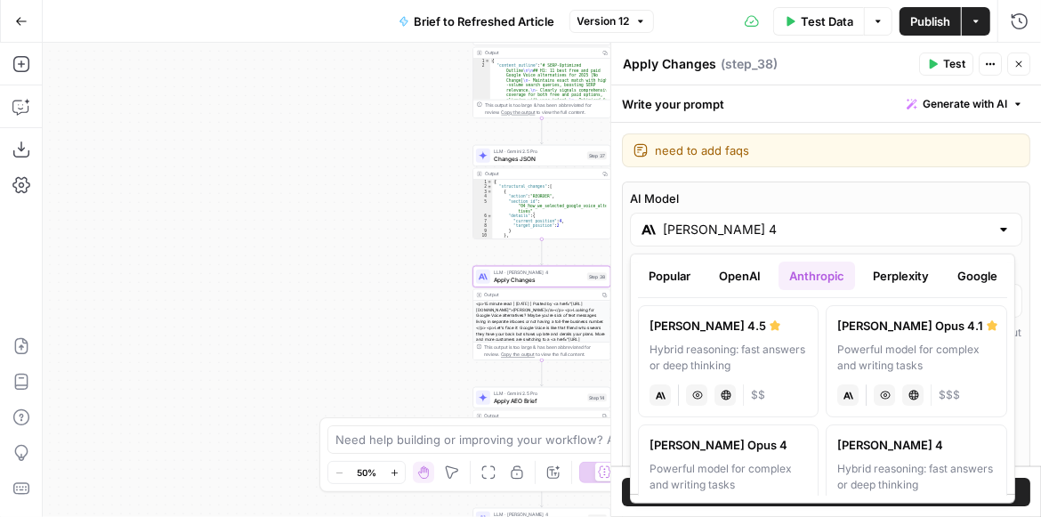
click at [788, 345] on div "Hybrid reasoning: fast answers or deep thinking" at bounding box center [727, 358] width 157 height 32
type input "[PERSON_NAME] 4.5"
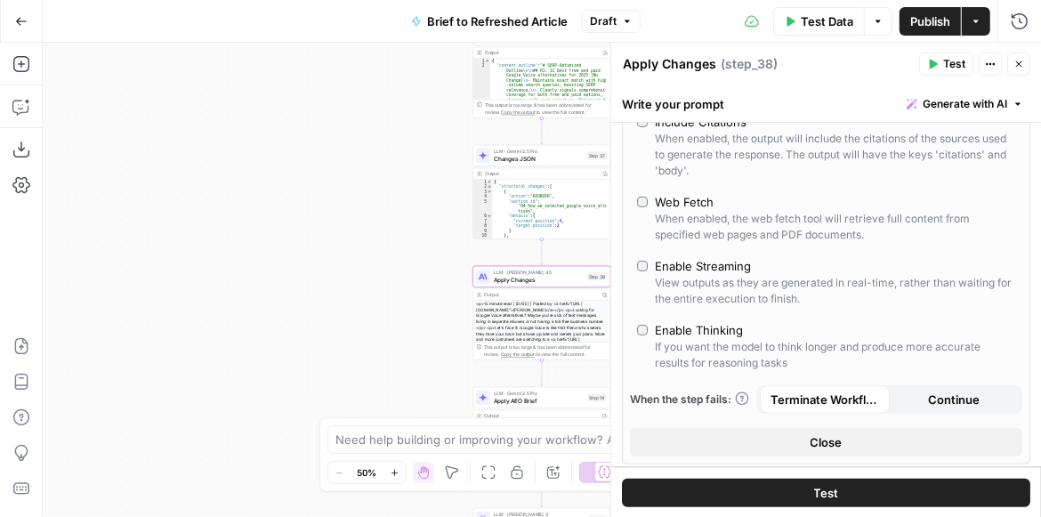
scroll to position [356, 0]
click at [716, 273] on div "Enable Streaming" at bounding box center [703, 264] width 96 height 18
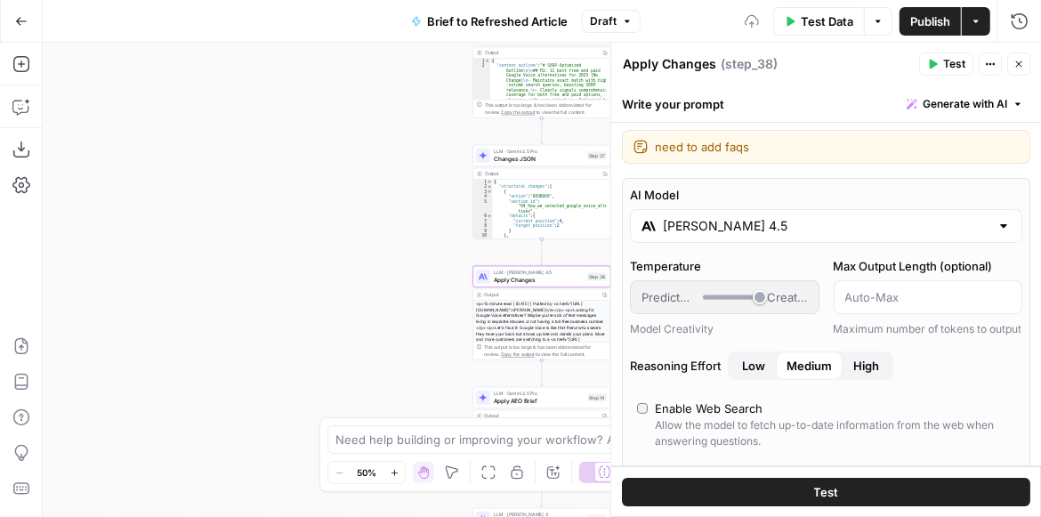
scroll to position [0, 0]
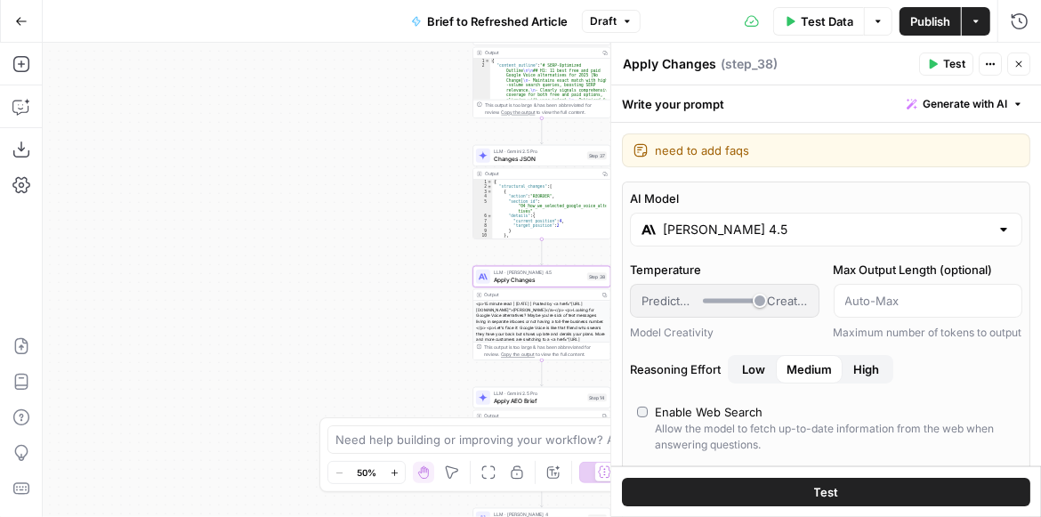
click at [930, 20] on span "Publish" at bounding box center [930, 21] width 40 height 18
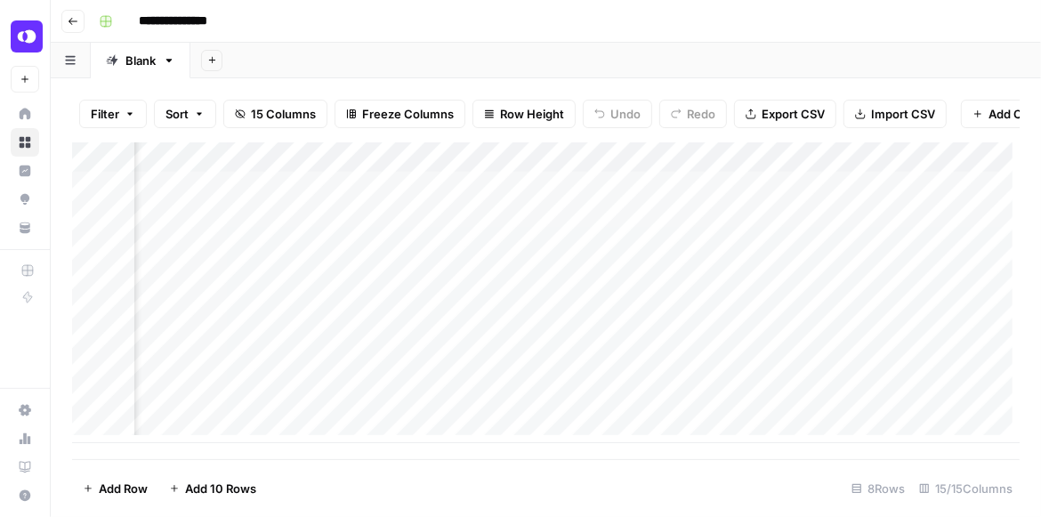
scroll to position [0, 1946]
click at [514, 192] on div "Add Column" at bounding box center [545, 292] width 947 height 301
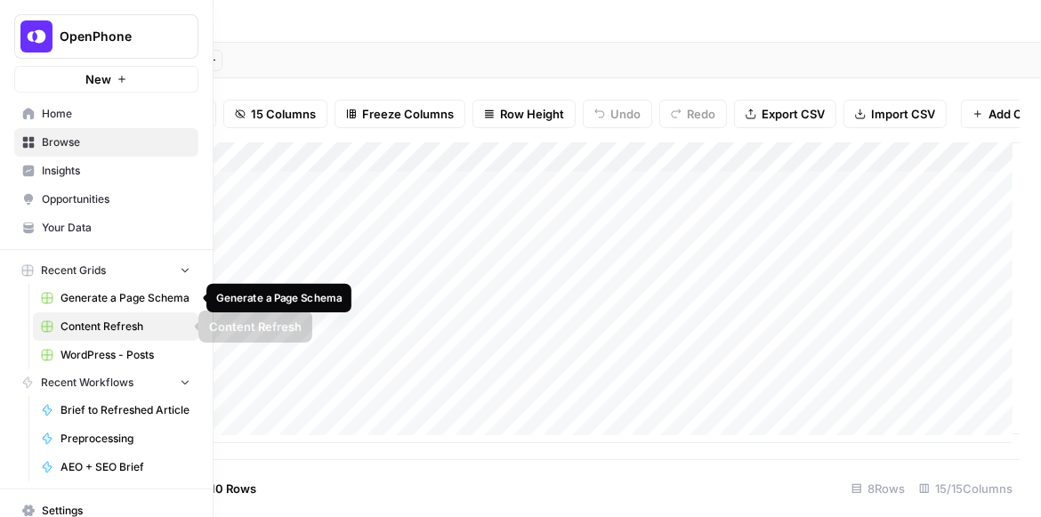
click at [112, 297] on span "Generate a Page Schema" at bounding box center [125, 298] width 130 height 16
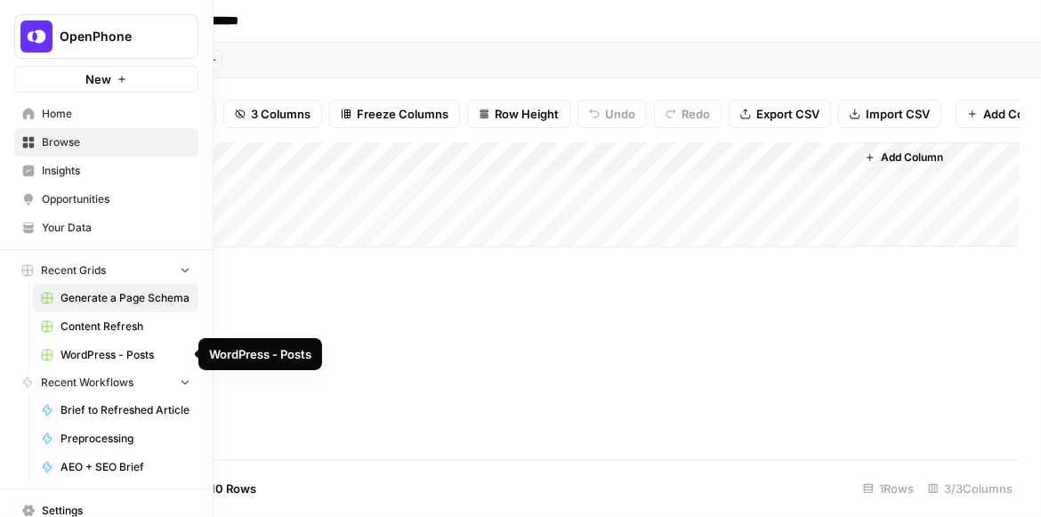
click at [104, 344] on link "WordPress - Posts" at bounding box center [115, 355] width 165 height 28
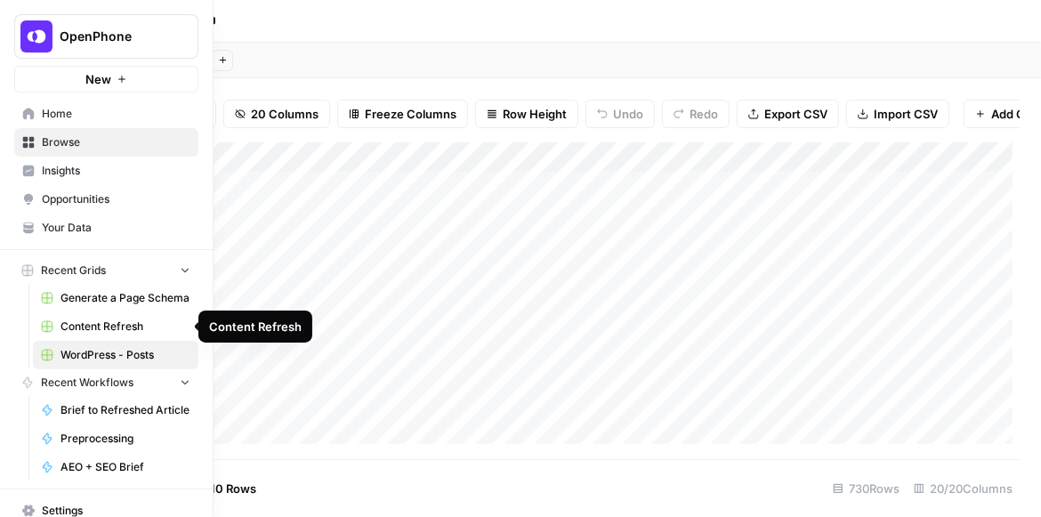
click at [105, 329] on span "Content Refresh" at bounding box center [125, 326] width 130 height 16
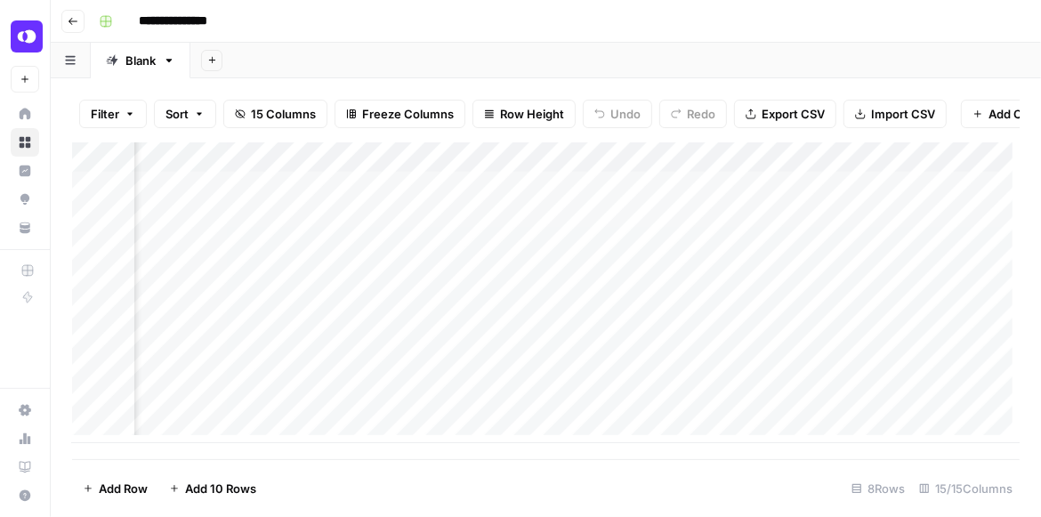
scroll to position [0, 1835]
click at [598, 193] on div "Add Column" at bounding box center [545, 292] width 947 height 301
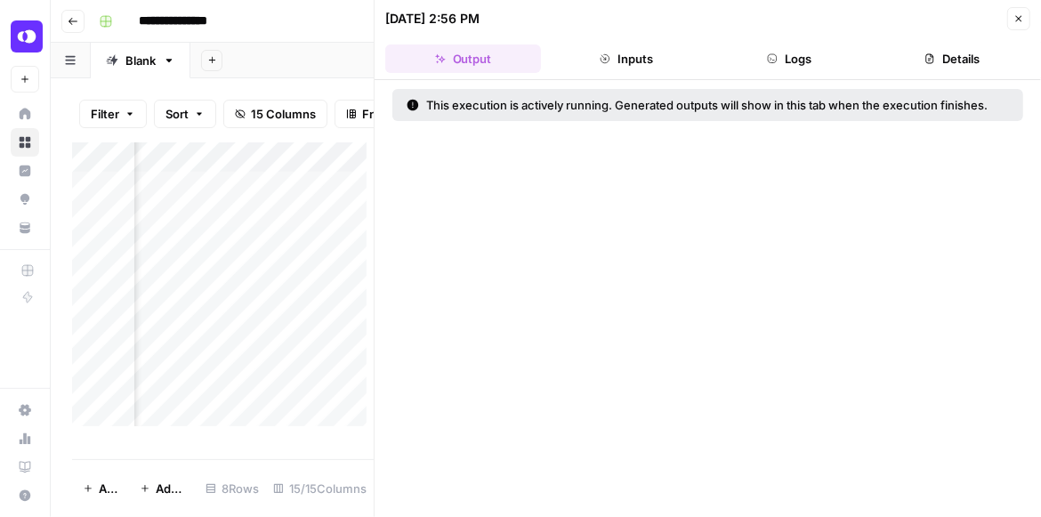
click at [784, 58] on button "Logs" at bounding box center [790, 58] width 156 height 28
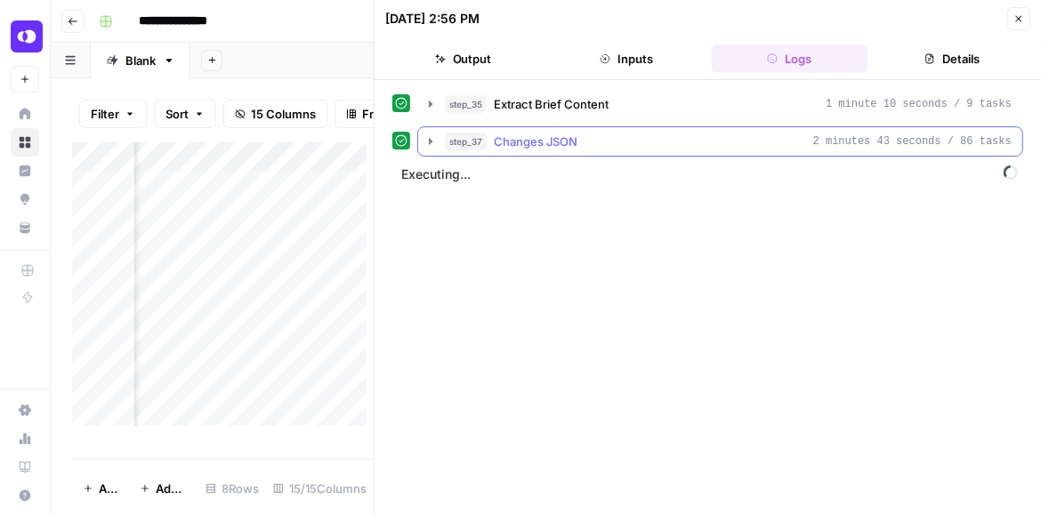
click at [427, 148] on button "step_37 Changes JSON 2 minutes 43 seconds / 86 tasks" at bounding box center [720, 141] width 604 height 28
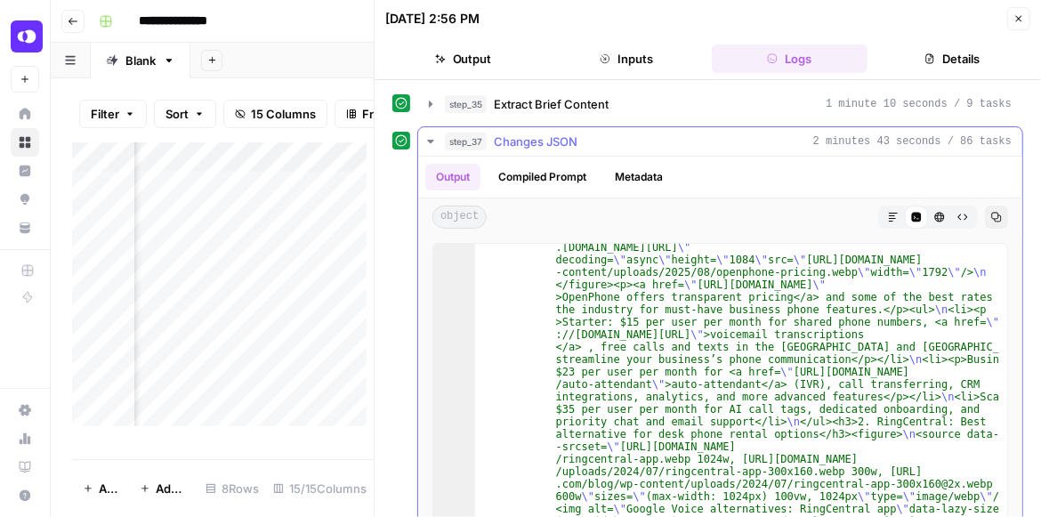
scroll to position [1494, 0]
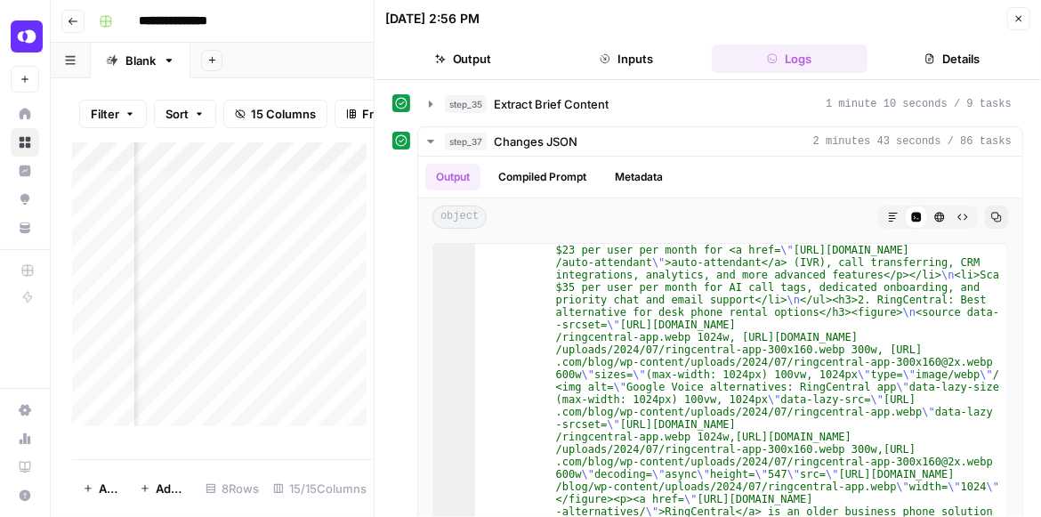
scroll to position [1494, 0]
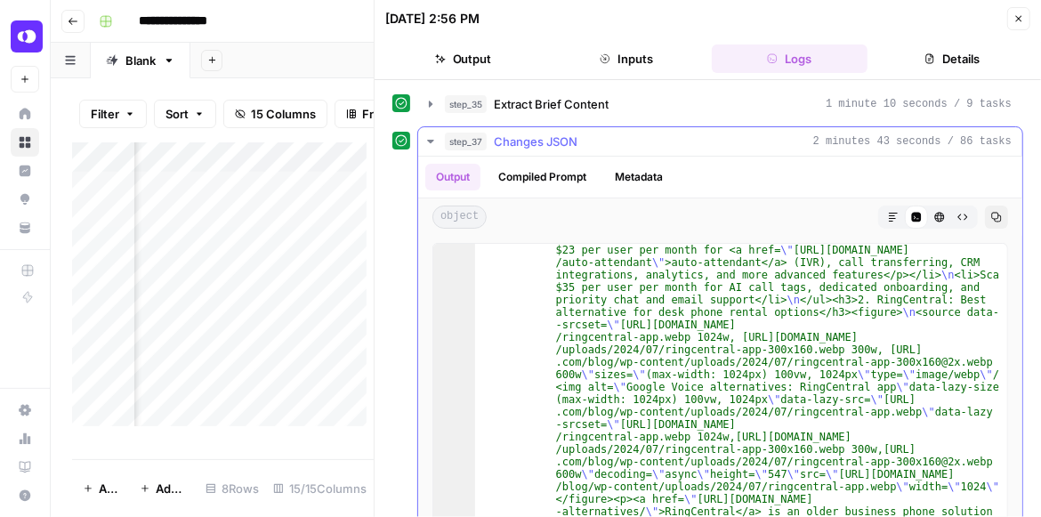
click at [431, 141] on icon "button" at bounding box center [430, 142] width 6 height 4
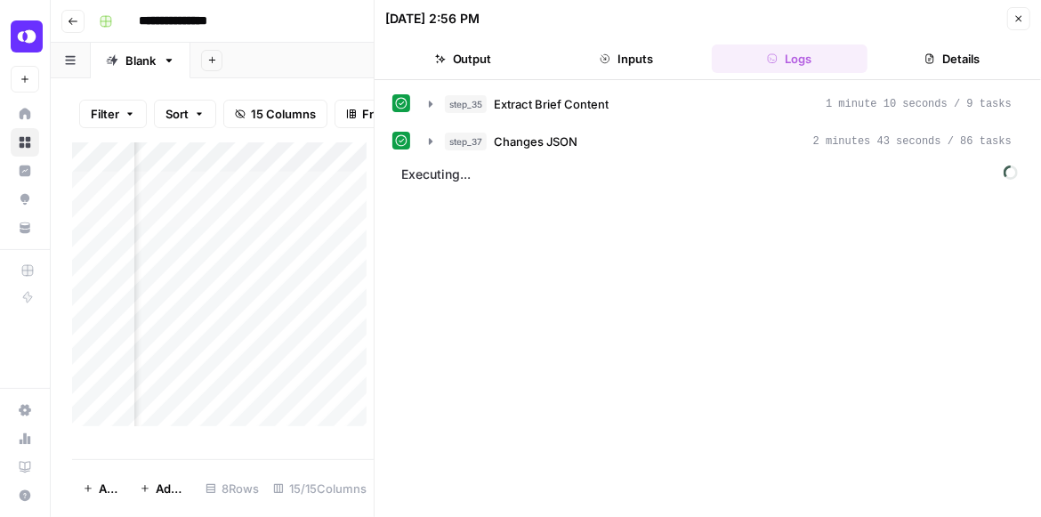
click at [648, 66] on button "Inputs" at bounding box center [626, 58] width 156 height 28
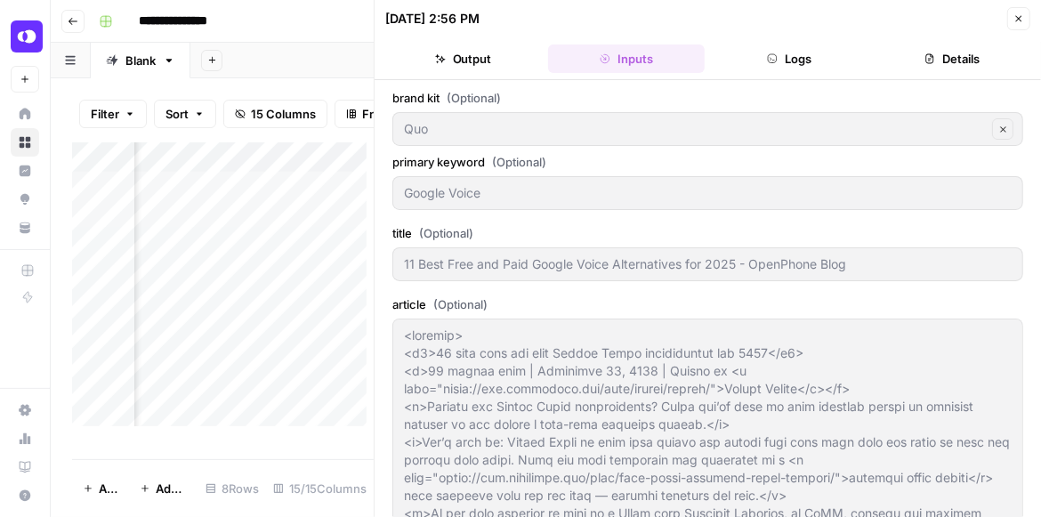
click at [511, 64] on button "Output" at bounding box center [463, 58] width 156 height 28
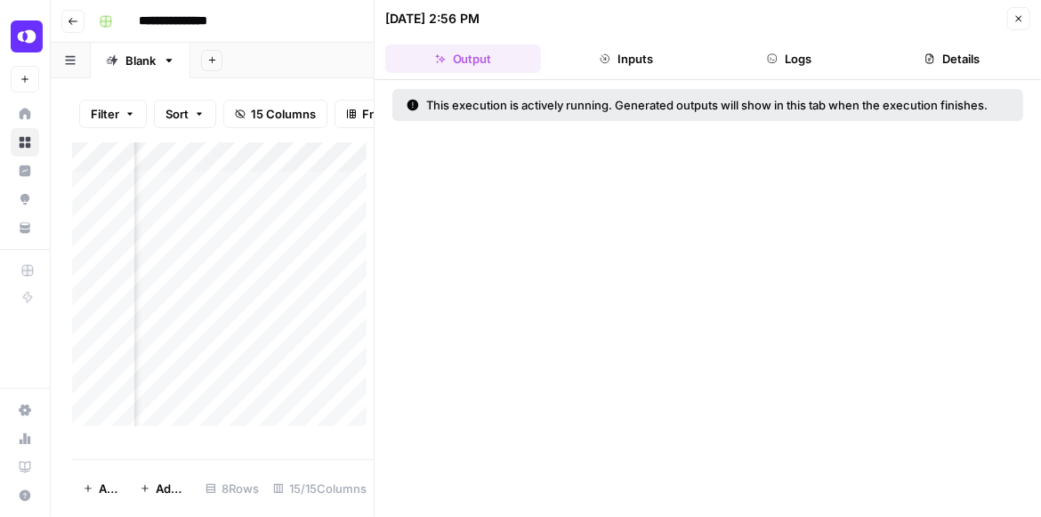
click at [672, 56] on button "Inputs" at bounding box center [626, 58] width 156 height 28
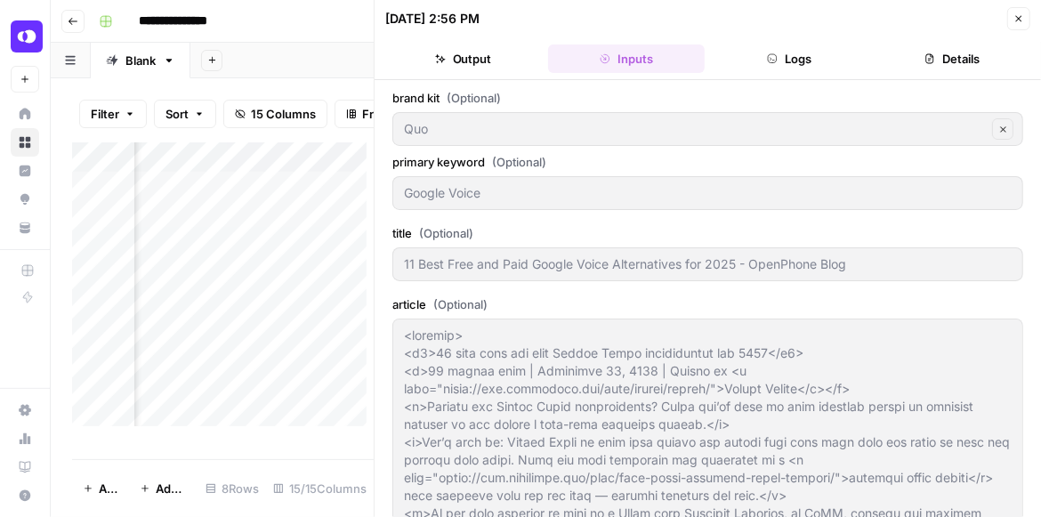
click at [762, 64] on button "Logs" at bounding box center [790, 58] width 156 height 28
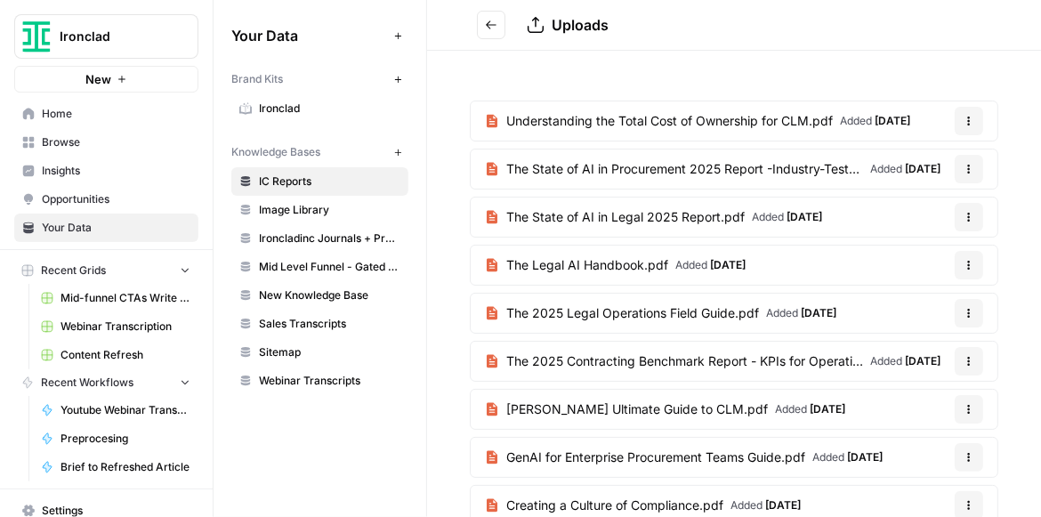
scroll to position [141, 0]
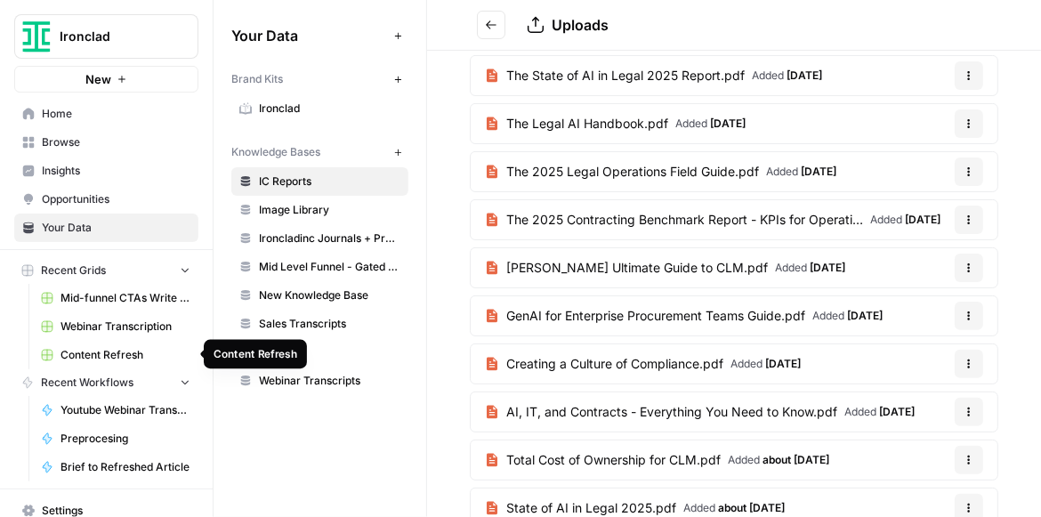
click at [123, 347] on span "Content Refresh" at bounding box center [125, 355] width 130 height 16
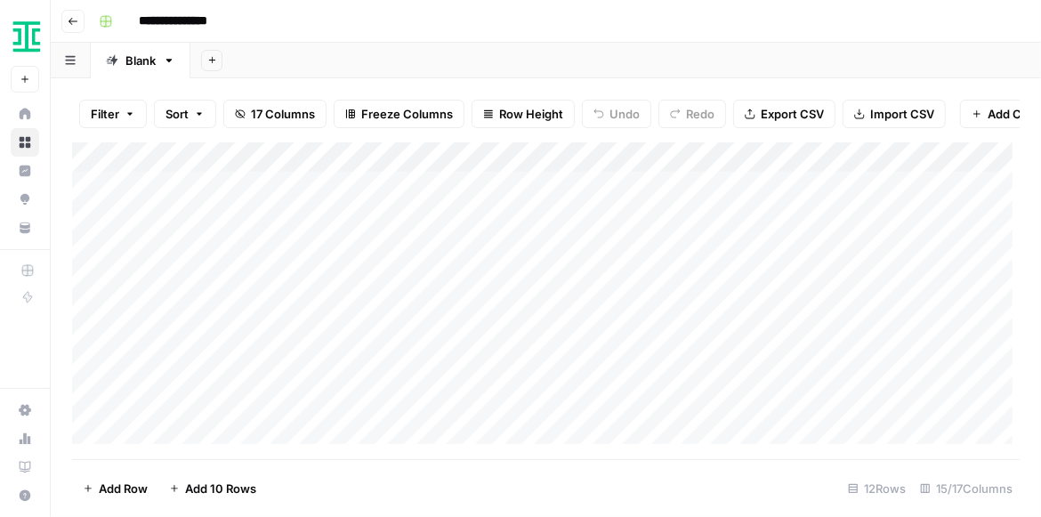
scroll to position [119, 0]
click at [445, 350] on div "Add Column" at bounding box center [545, 297] width 947 height 310
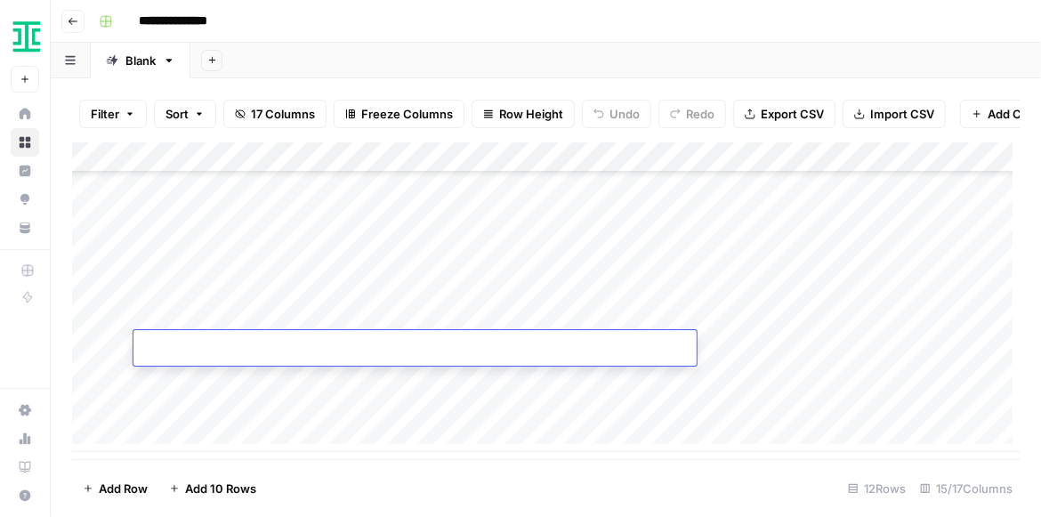
type input "**********"
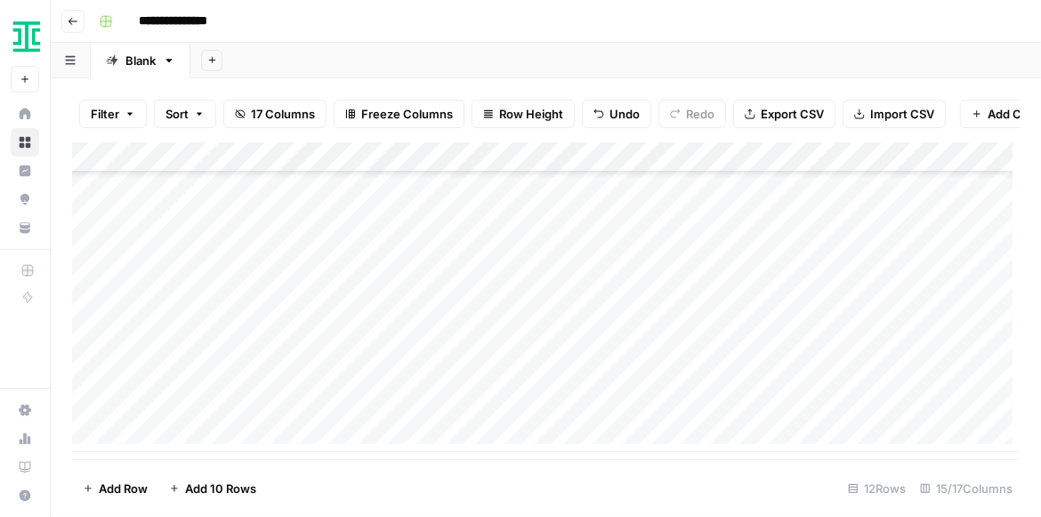
click at [530, 394] on div "Add Column" at bounding box center [545, 297] width 947 height 310
click at [914, 347] on div "Add Column" at bounding box center [545, 297] width 947 height 310
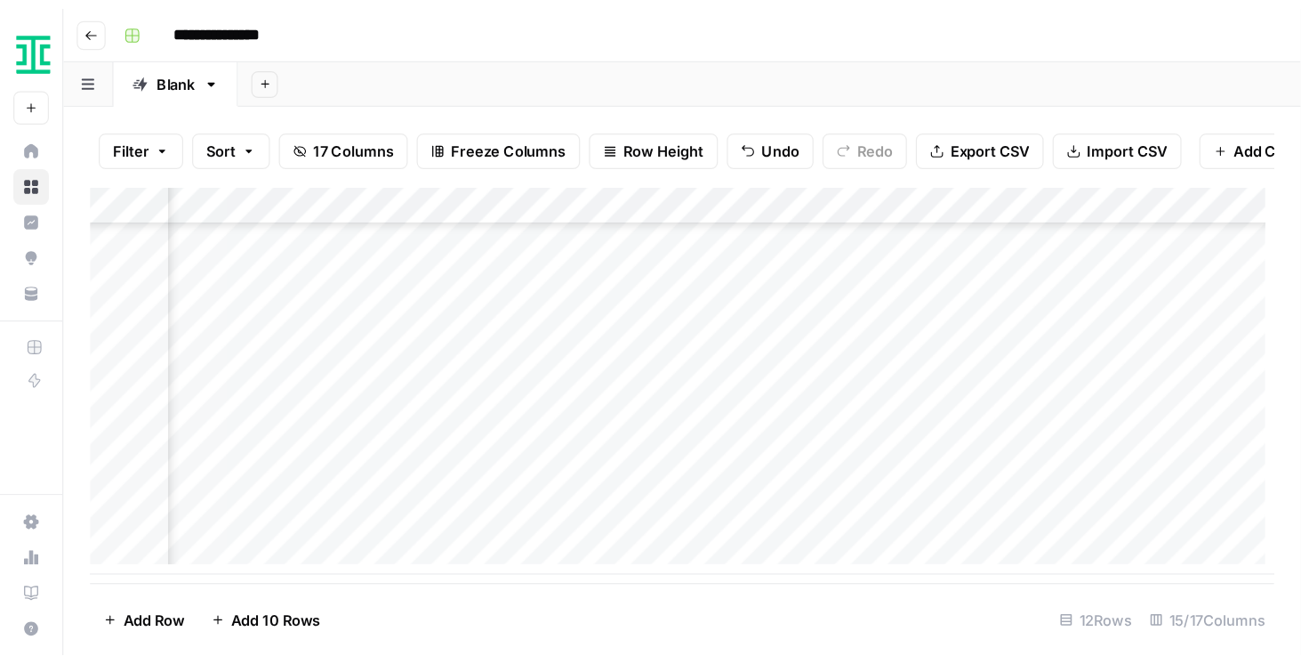
scroll to position [119, 706]
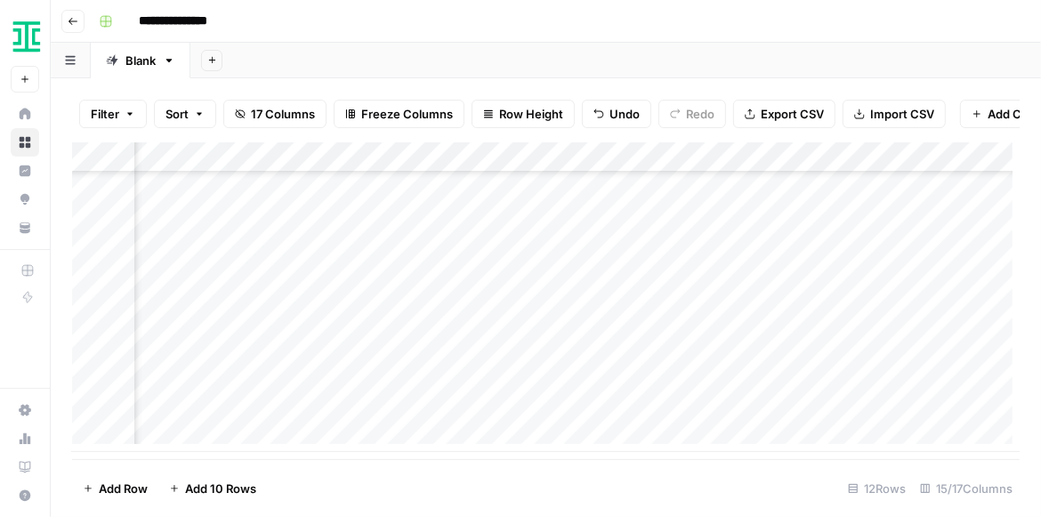
click at [887, 347] on div "Add Column" at bounding box center [545, 297] width 947 height 310
click at [757, 63] on div "Add Sheet" at bounding box center [615, 61] width 850 height 36
click at [909, 160] on div "Add Column" at bounding box center [545, 297] width 947 height 310
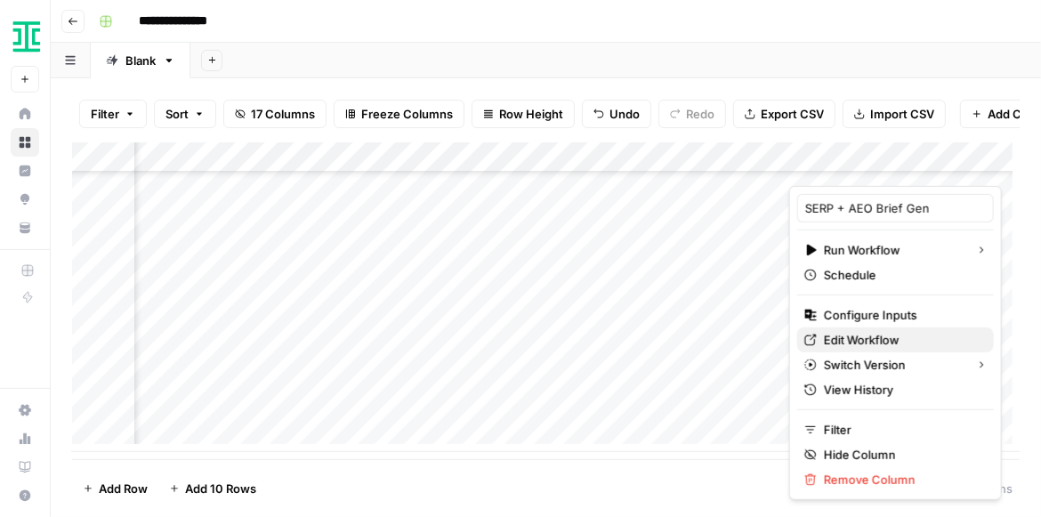
click at [845, 347] on span "Edit Workflow" at bounding box center [902, 340] width 156 height 18
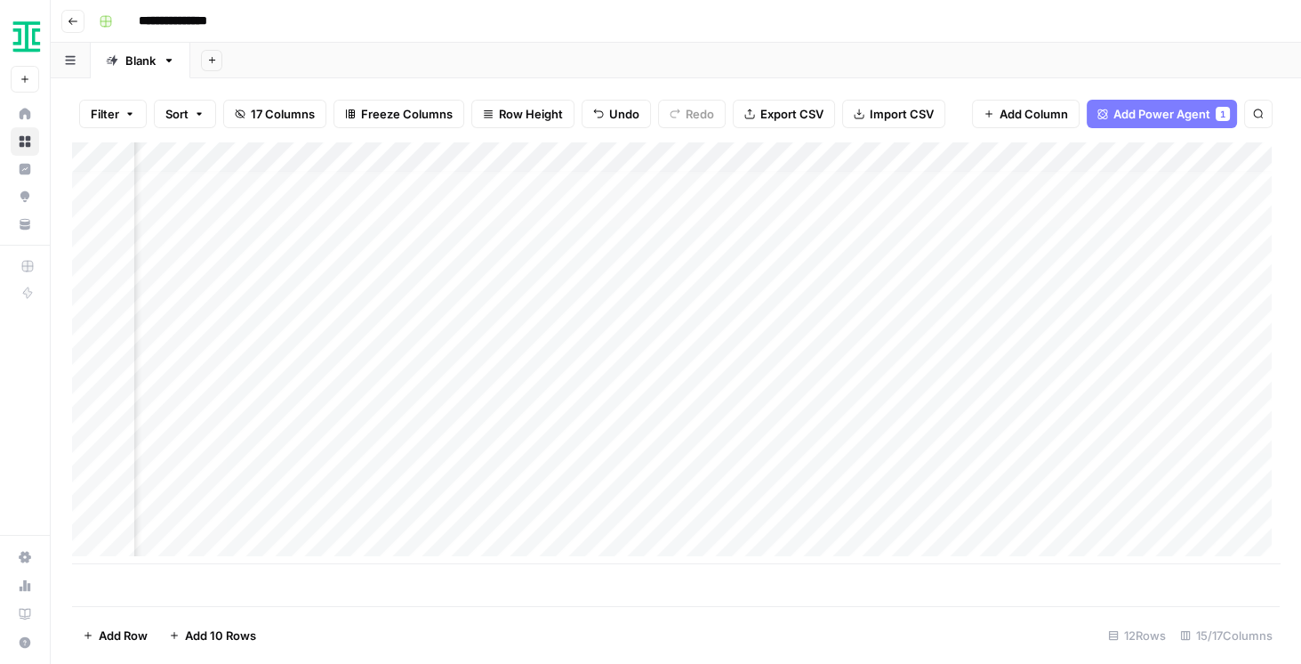
scroll to position [7, 1250]
click at [1039, 448] on div "Add Column" at bounding box center [676, 353] width 1208 height 422
click at [880, 448] on div "Add Column" at bounding box center [676, 353] width 1208 height 422
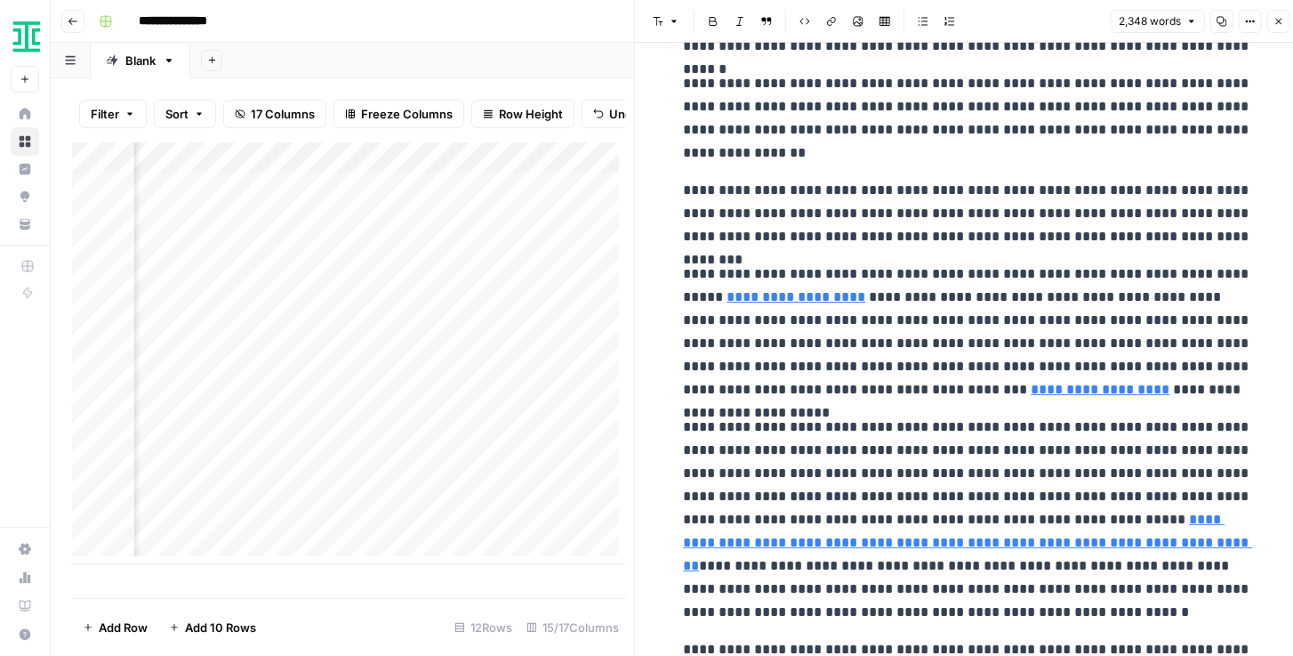
scroll to position [304, 0]
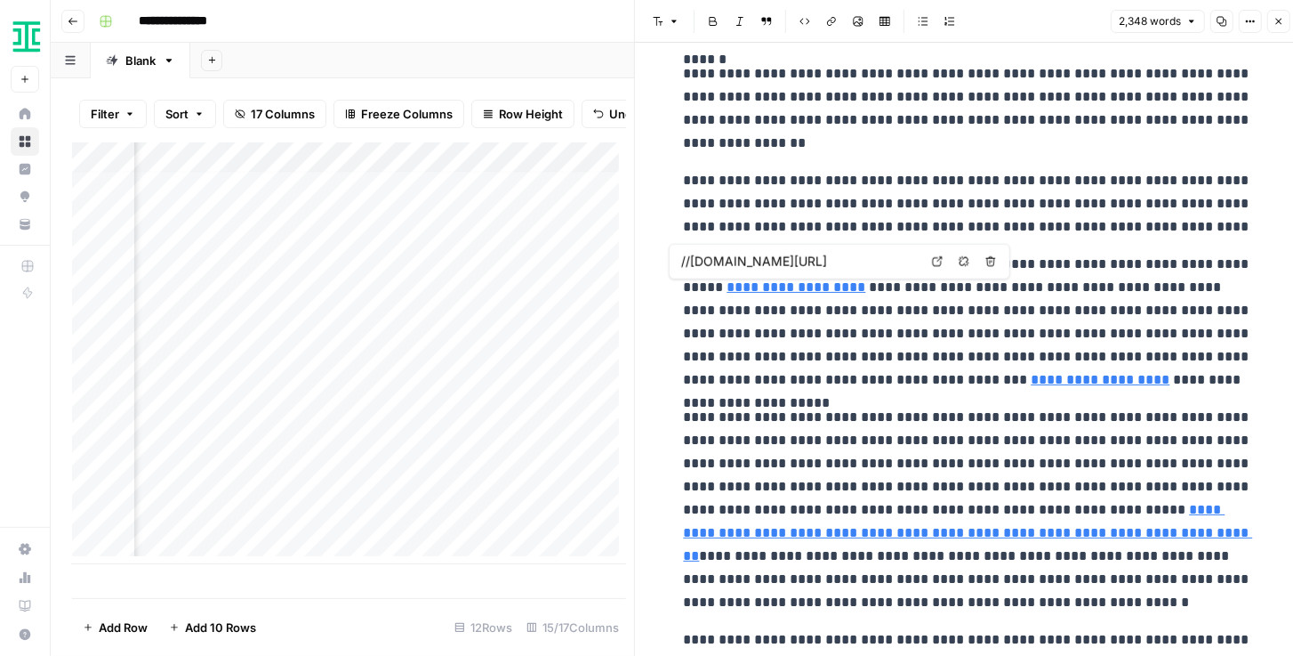
type input "[URL][DOMAIN_NAME]"
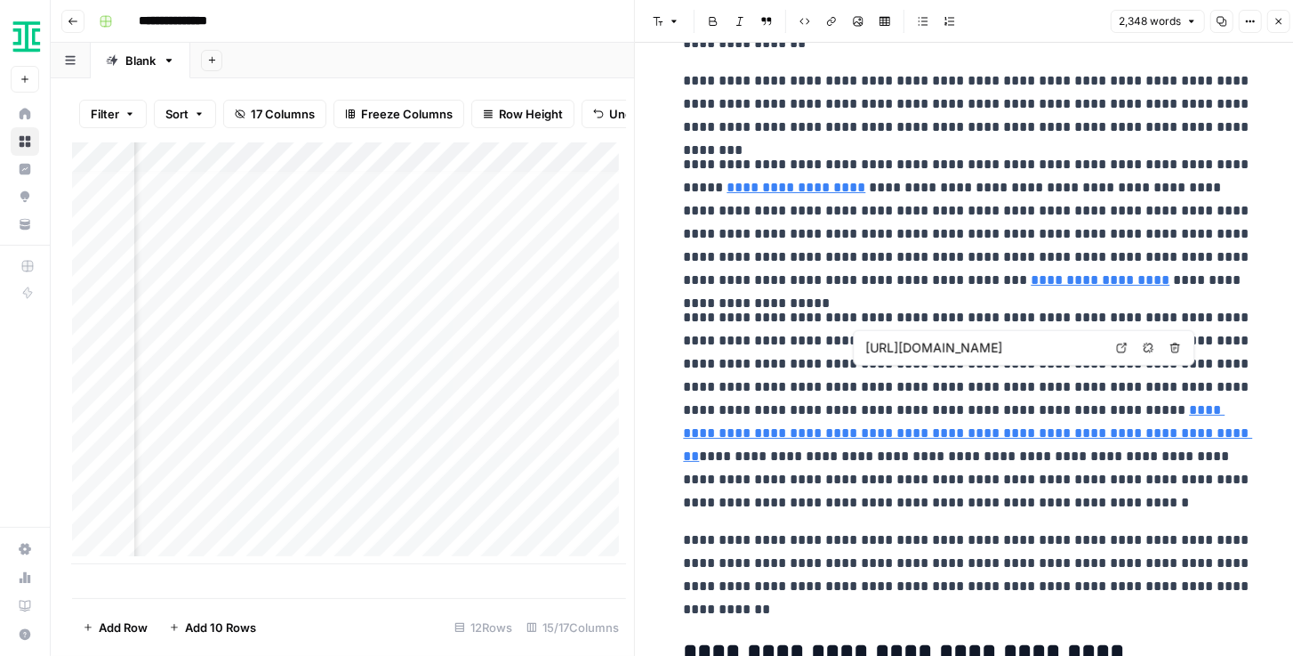
scroll to position [407, 0]
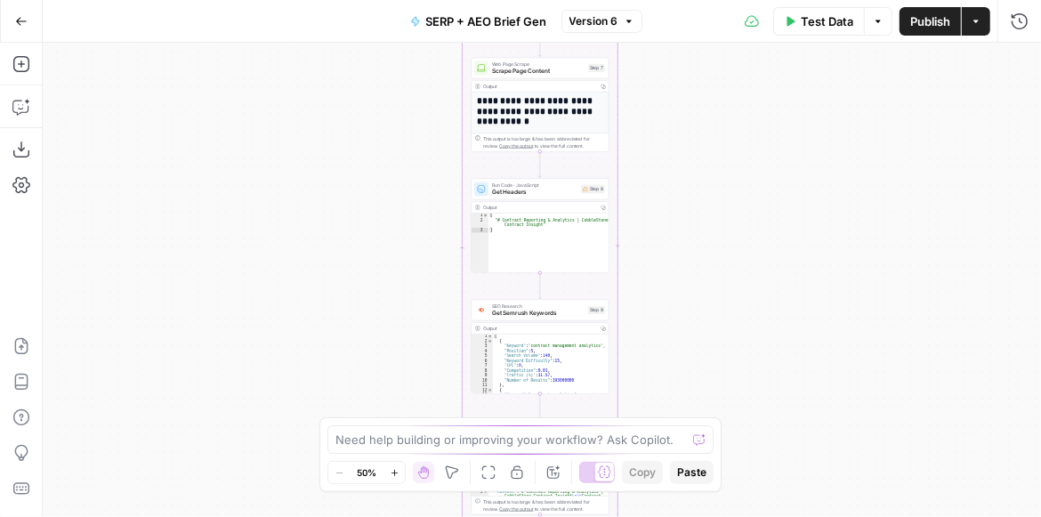
drag, startPoint x: 658, startPoint y: 206, endPoint x: 645, endPoint y: 406, distance: 199.7
click at [646, 398] on div "Workflow Input Settings Inputs Power Agent Identify target keywords Step 148 Ou…" at bounding box center [542, 280] width 998 height 474
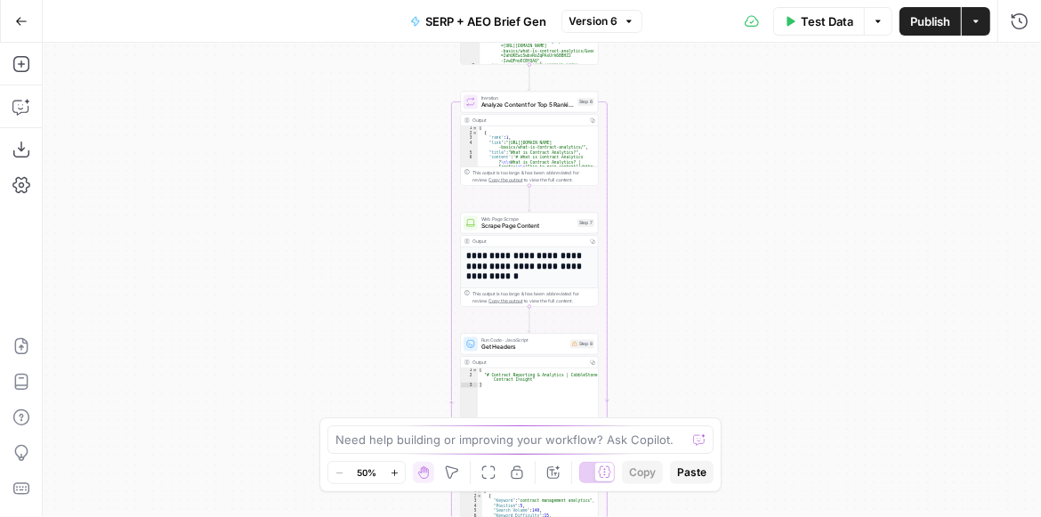
drag, startPoint x: 687, startPoint y: 205, endPoint x: 670, endPoint y: 342, distance: 138.0
click at [671, 344] on div "Workflow Input Settings Inputs Power Agent Identify target keywords Step 148 Ou…" at bounding box center [542, 280] width 998 height 474
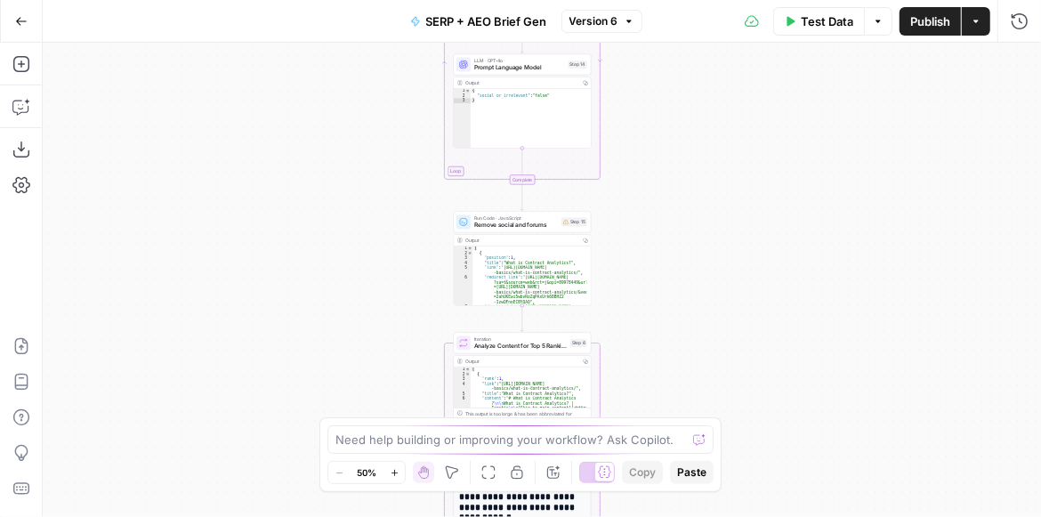
drag, startPoint x: 682, startPoint y: 202, endPoint x: 689, endPoint y: 310, distance: 108.8
click at [692, 318] on div "Workflow Input Settings Inputs Power Agent Identify target keywords Step 148 Ou…" at bounding box center [542, 280] width 998 height 474
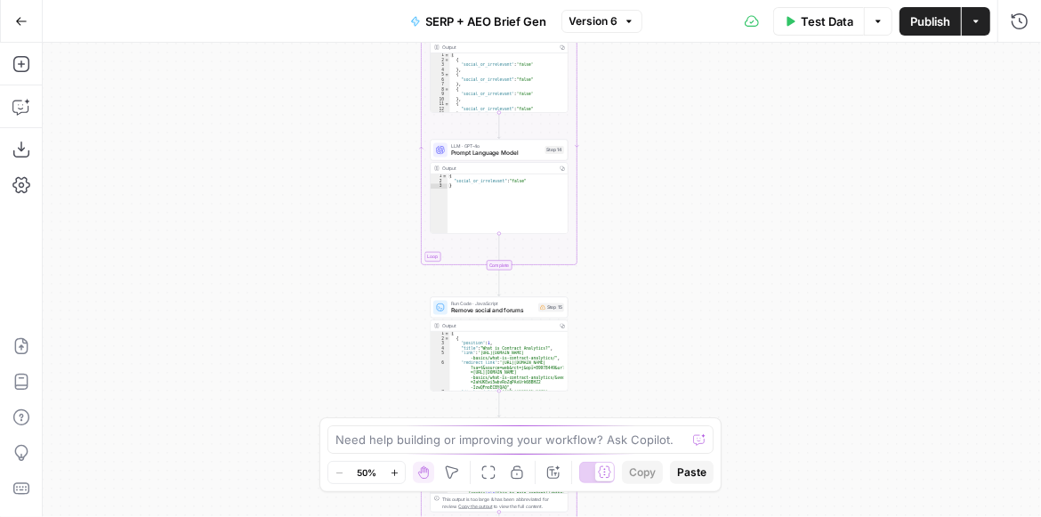
drag, startPoint x: 681, startPoint y: 286, endPoint x: 640, endPoint y: 399, distance: 119.9
click at [640, 399] on div "Workflow Input Settings Inputs Power Agent Identify target keywords Step 148 Ou…" at bounding box center [542, 280] width 998 height 474
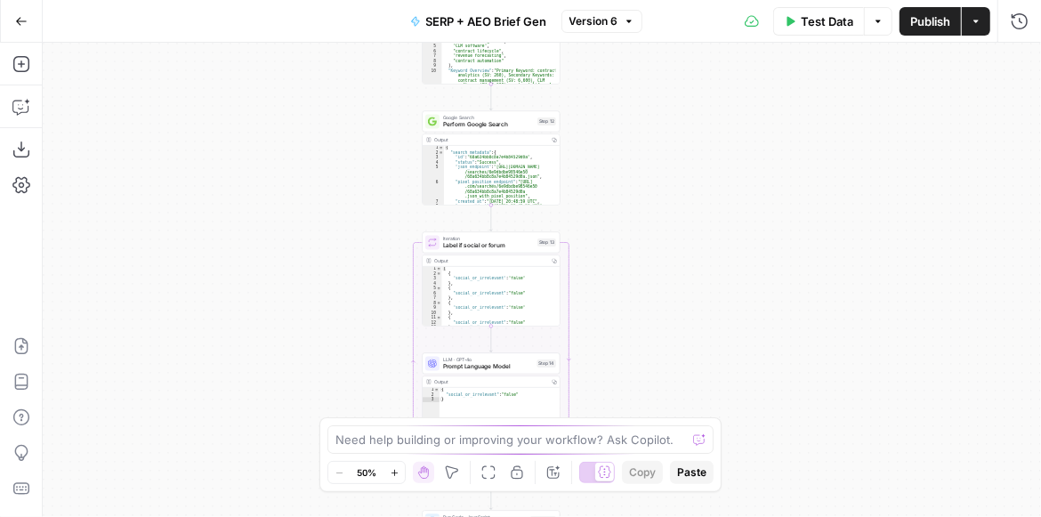
drag, startPoint x: 677, startPoint y: 254, endPoint x: 697, endPoint y: 408, distance: 155.1
click at [697, 408] on div "Workflow Input Settings Inputs Power Agent Identify target keywords Step 148 Ou…" at bounding box center [542, 280] width 998 height 474
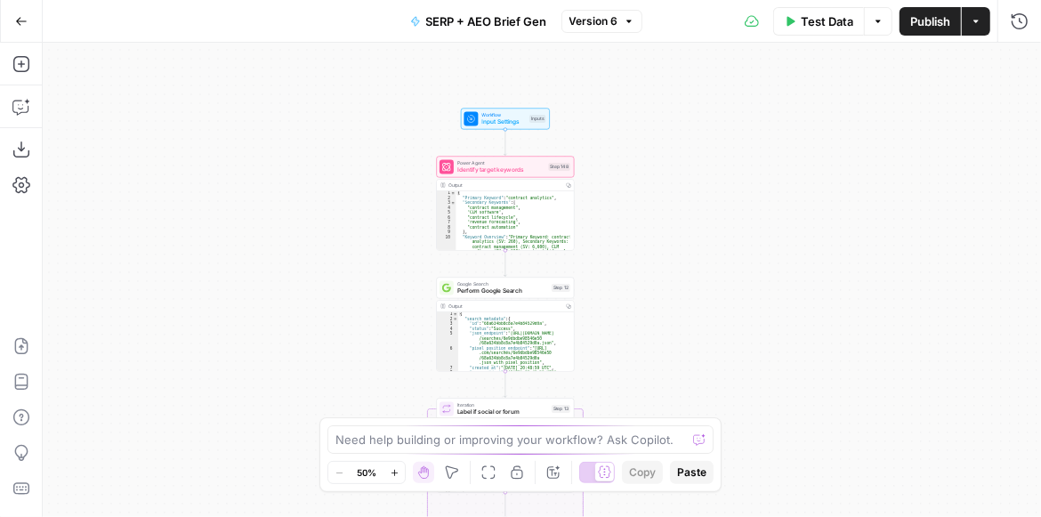
drag, startPoint x: 706, startPoint y: 229, endPoint x: 715, endPoint y: 369, distance: 140.8
click at [715, 369] on div "Workflow Input Settings Inputs Power Agent Identify target keywords Step 148 Ou…" at bounding box center [542, 280] width 998 height 474
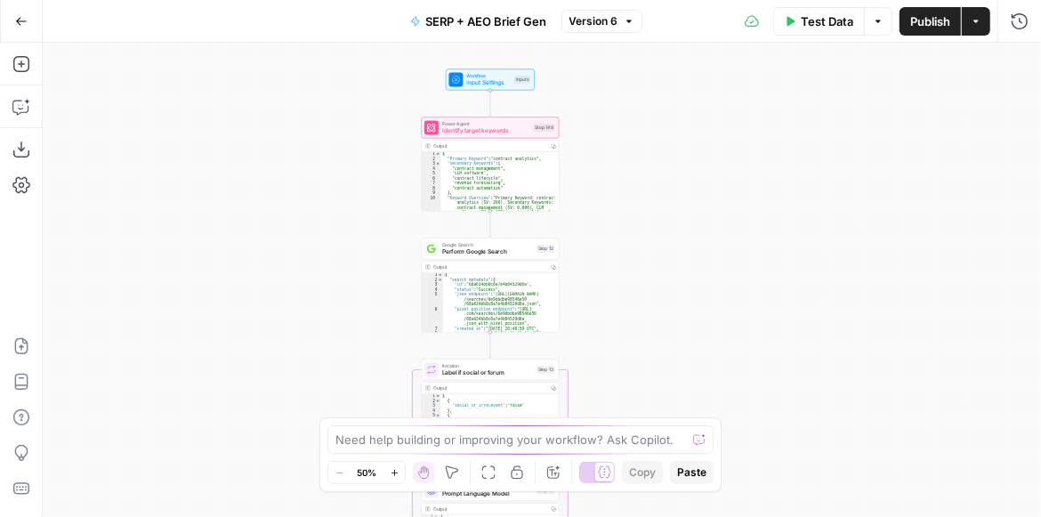
drag, startPoint x: 716, startPoint y: 311, endPoint x: 697, endPoint y: 243, distance: 71.0
click at [697, 243] on div "Workflow Input Settings Inputs Power Agent Identify target keywords Step 148 Ou…" at bounding box center [542, 280] width 998 height 474
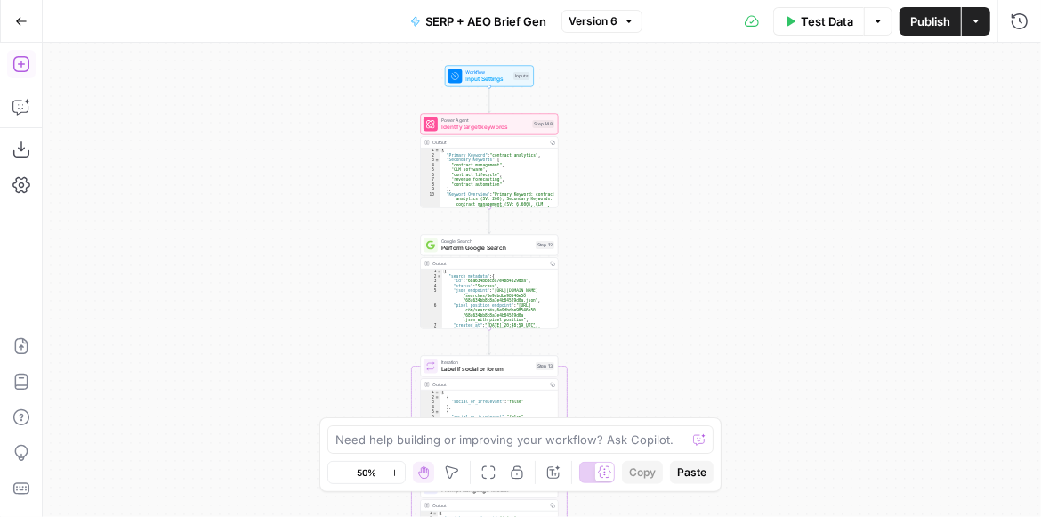
click at [18, 68] on icon "button" at bounding box center [21, 64] width 18 height 18
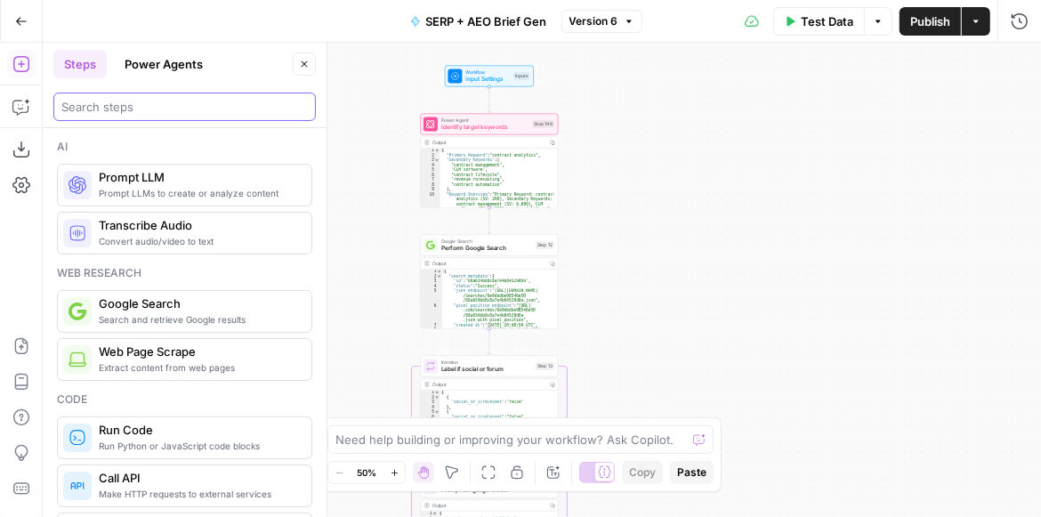
click at [147, 105] on input "search" at bounding box center [184, 107] width 246 height 18
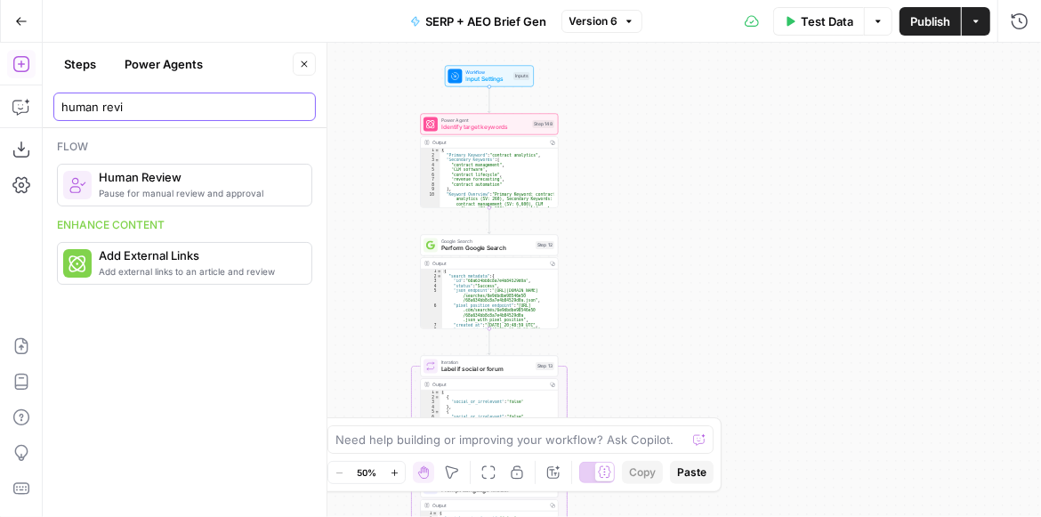
type input "human revi"
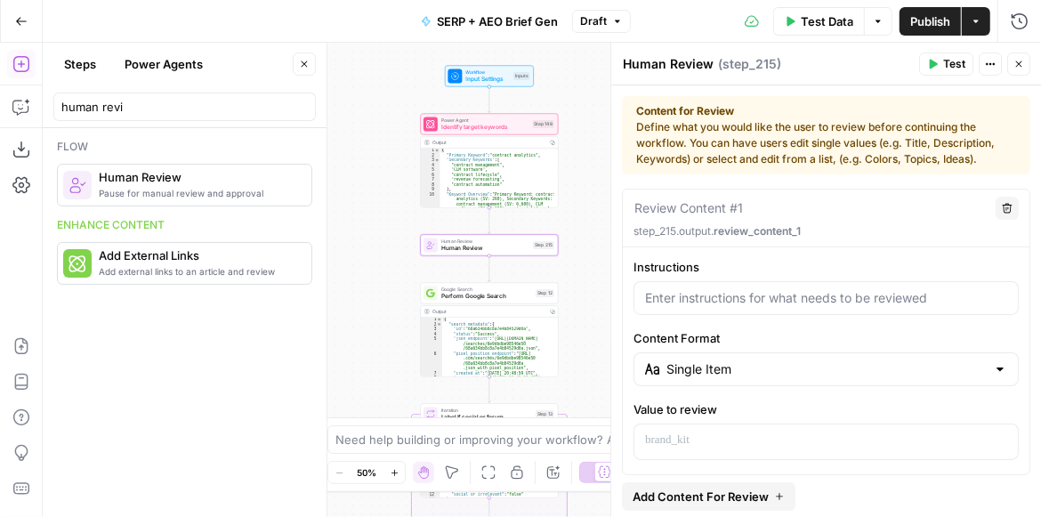
click at [304, 62] on icon "button" at bounding box center [304, 64] width 11 height 11
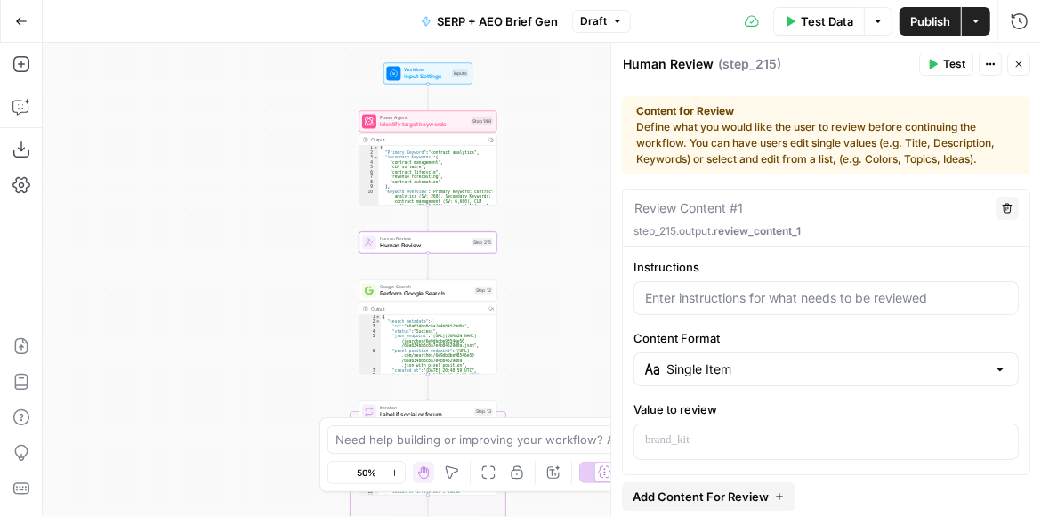
drag, startPoint x: 362, startPoint y: 158, endPoint x: 301, endPoint y: 156, distance: 61.4
click at [301, 156] on div "Workflow Input Settings Inputs Power Agent Identify target keywords Step 148 Ou…" at bounding box center [542, 280] width 998 height 474
click at [20, 105] on icon "button" at bounding box center [21, 107] width 18 height 18
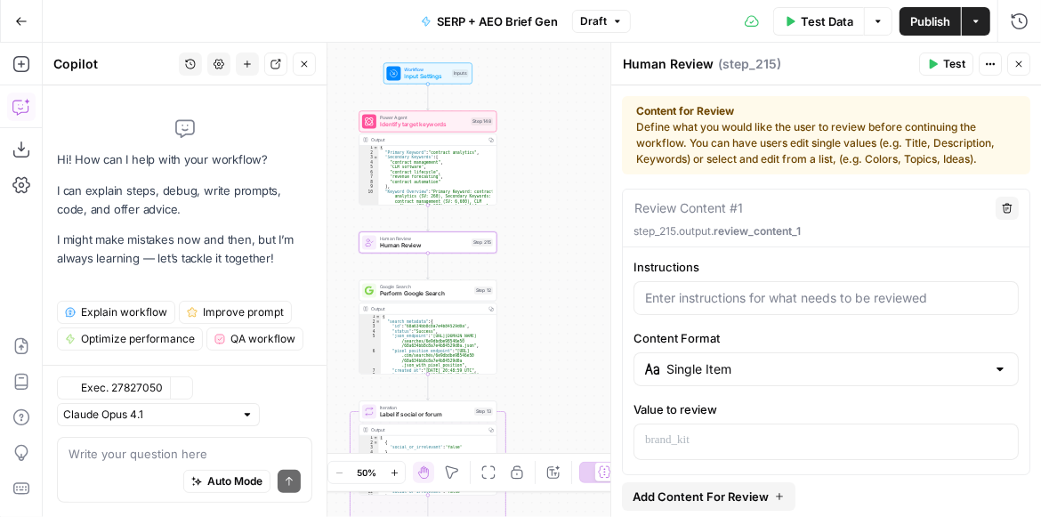
click at [157, 456] on textarea at bounding box center [184, 454] width 232 height 18
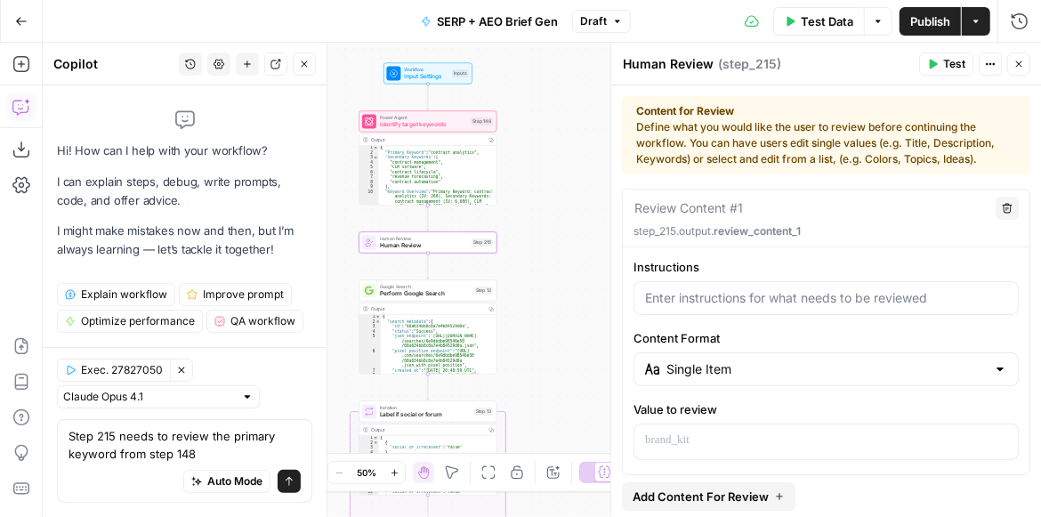
type textarea "Step 215 needs to review the primary keyword from step 148"
click at [289, 480] on icon "submit" at bounding box center [289, 481] width 11 height 11
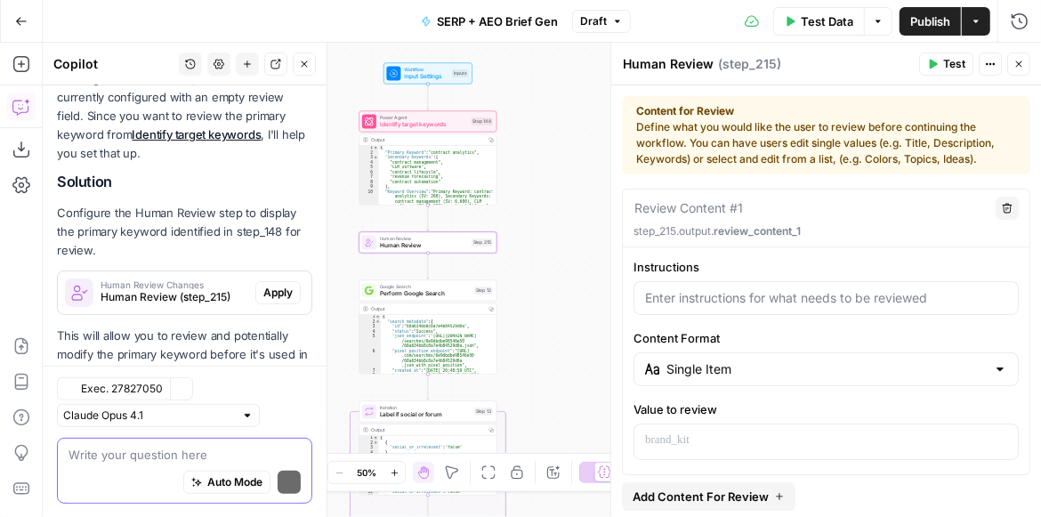
scroll to position [311, 0]
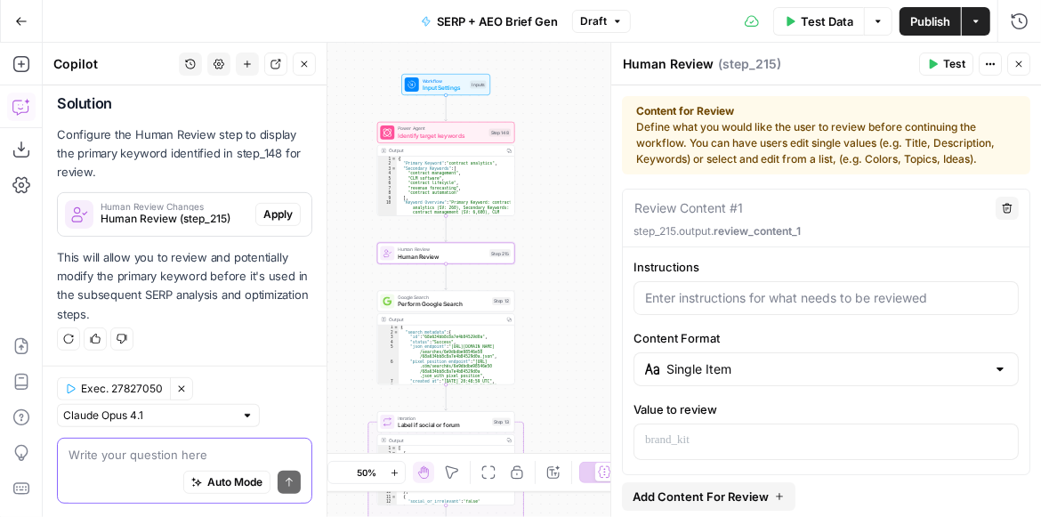
click at [269, 213] on span "Apply" at bounding box center [277, 214] width 29 height 16
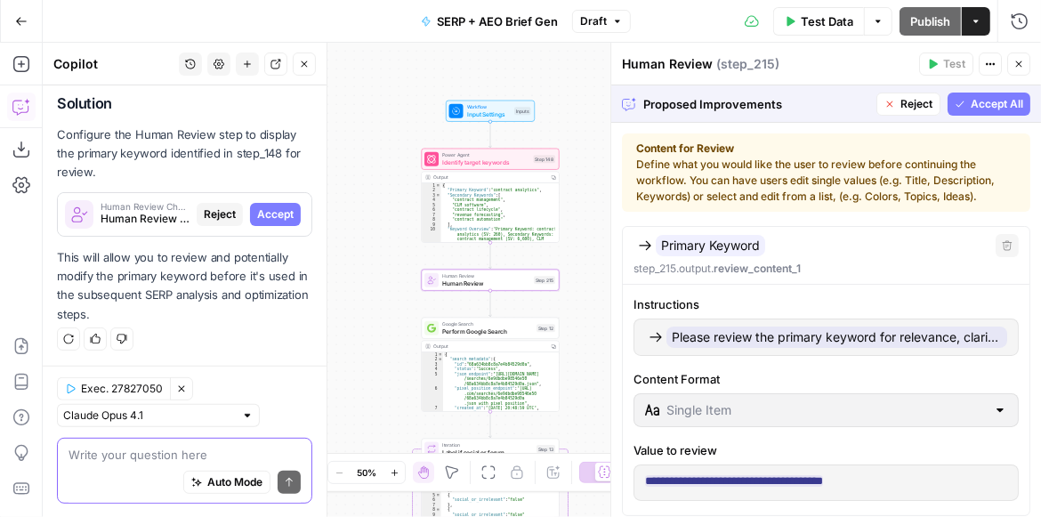
click at [257, 212] on span "Accept" at bounding box center [275, 214] width 36 height 16
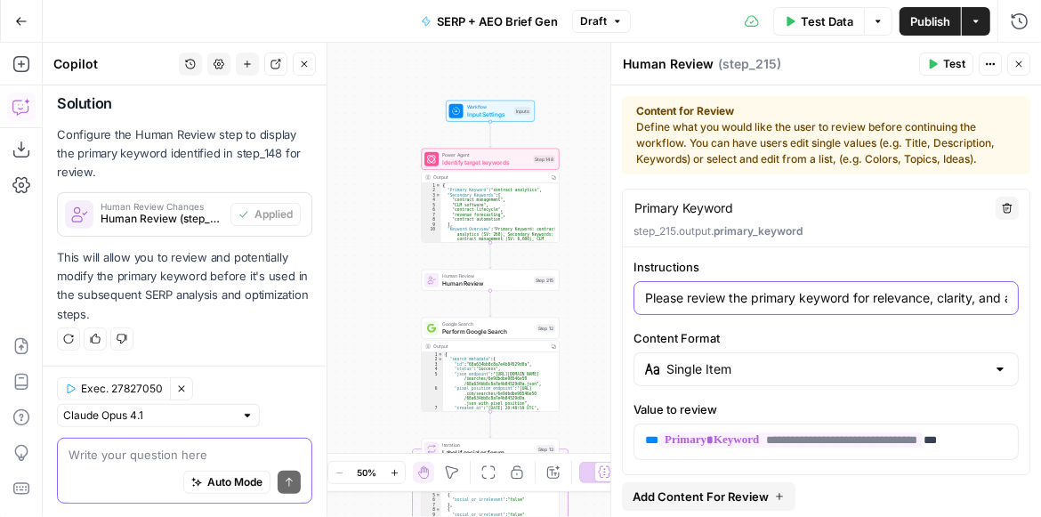
scroll to position [0, 760]
drag, startPoint x: 946, startPoint y: 300, endPoint x: 1003, endPoint y: 300, distance: 57.8
click at [1003, 300] on div "Please review the primary keyword for relevance, clarity, and alignment with th…" at bounding box center [825, 298] width 385 height 34
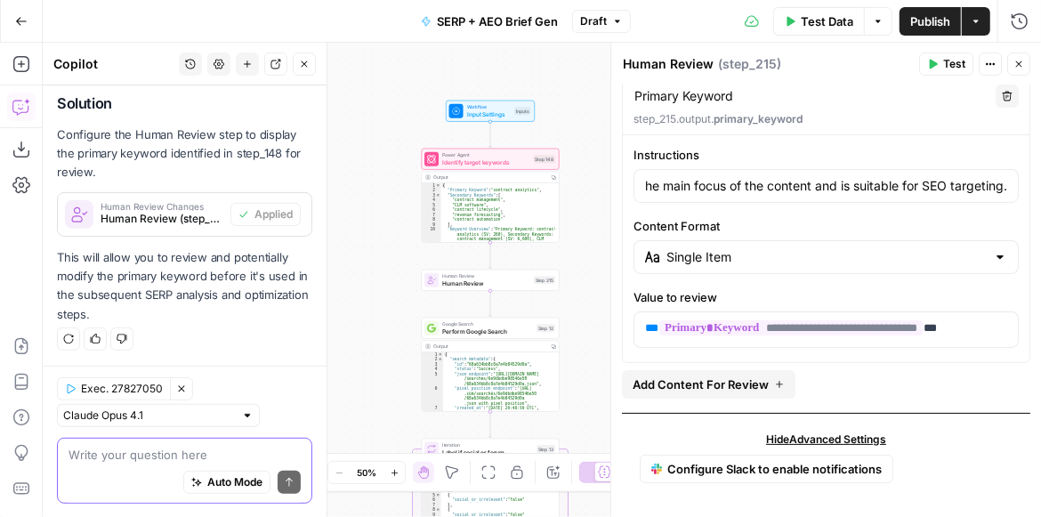
scroll to position [0, 0]
click at [719, 385] on span "Add Content For Review" at bounding box center [700, 384] width 136 height 18
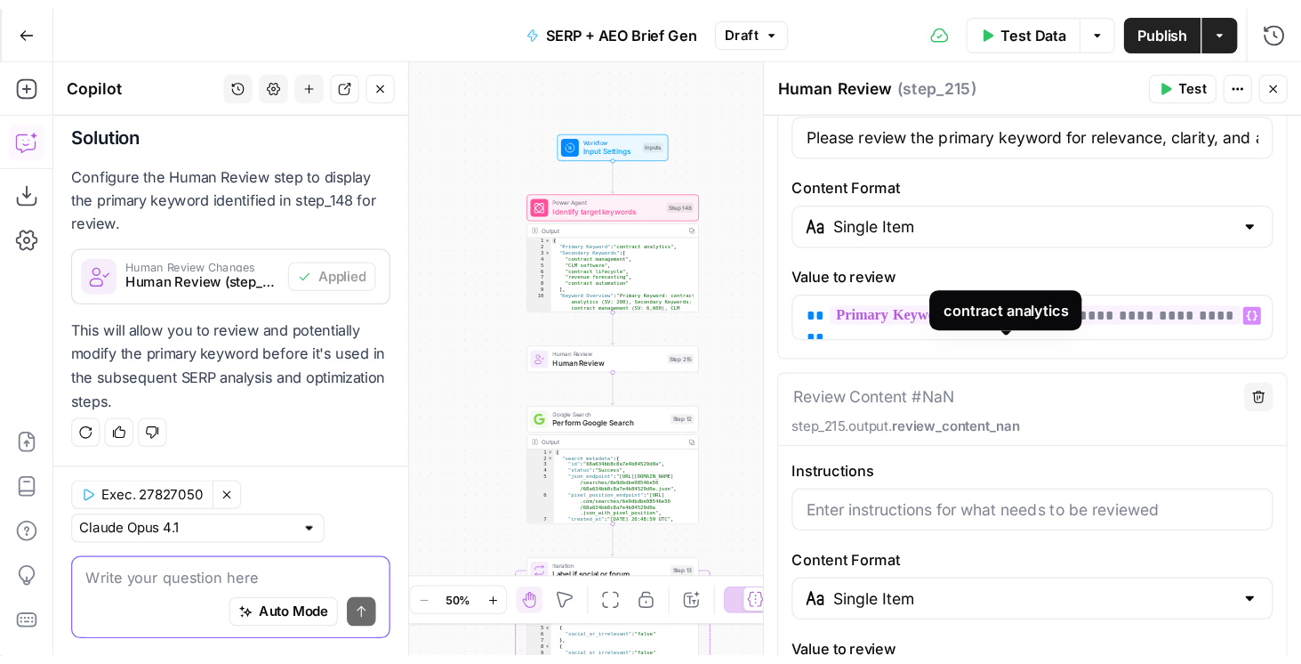
scroll to position [213, 0]
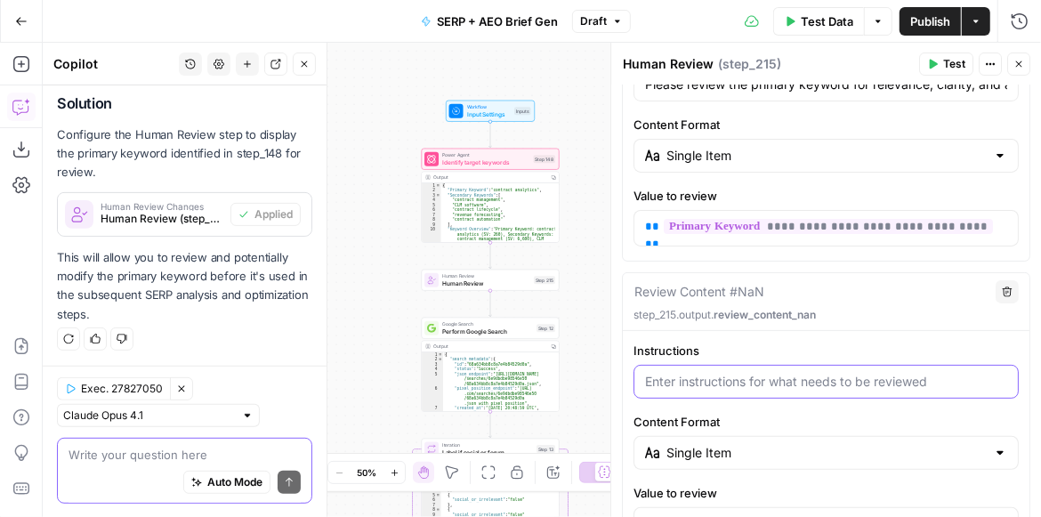
click at [692, 373] on input "Instructions" at bounding box center [826, 382] width 362 height 18
click at [716, 375] on input "Instructions" at bounding box center [826, 382] width 362 height 18
click at [310, 68] on button "Close" at bounding box center [304, 63] width 23 height 23
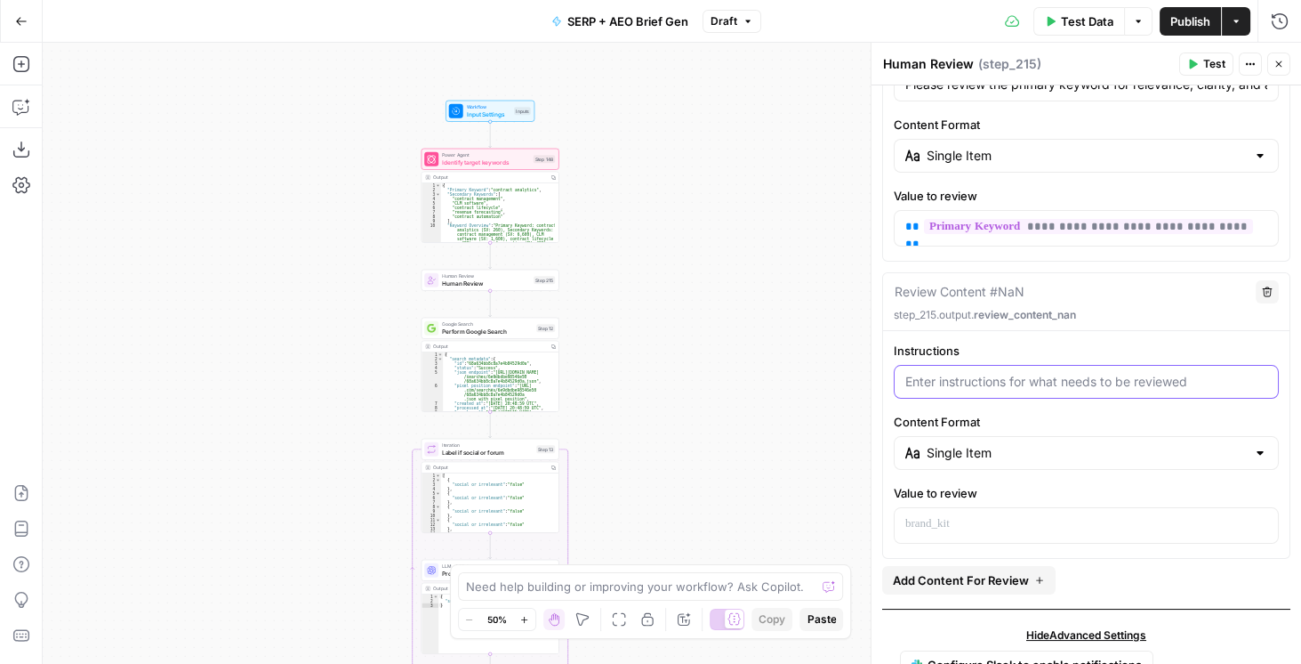
click at [963, 373] on input "Instructions" at bounding box center [1087, 382] width 362 height 18
click at [968, 310] on p "step_215.output. review_content_nan" at bounding box center [1086, 315] width 385 height 16
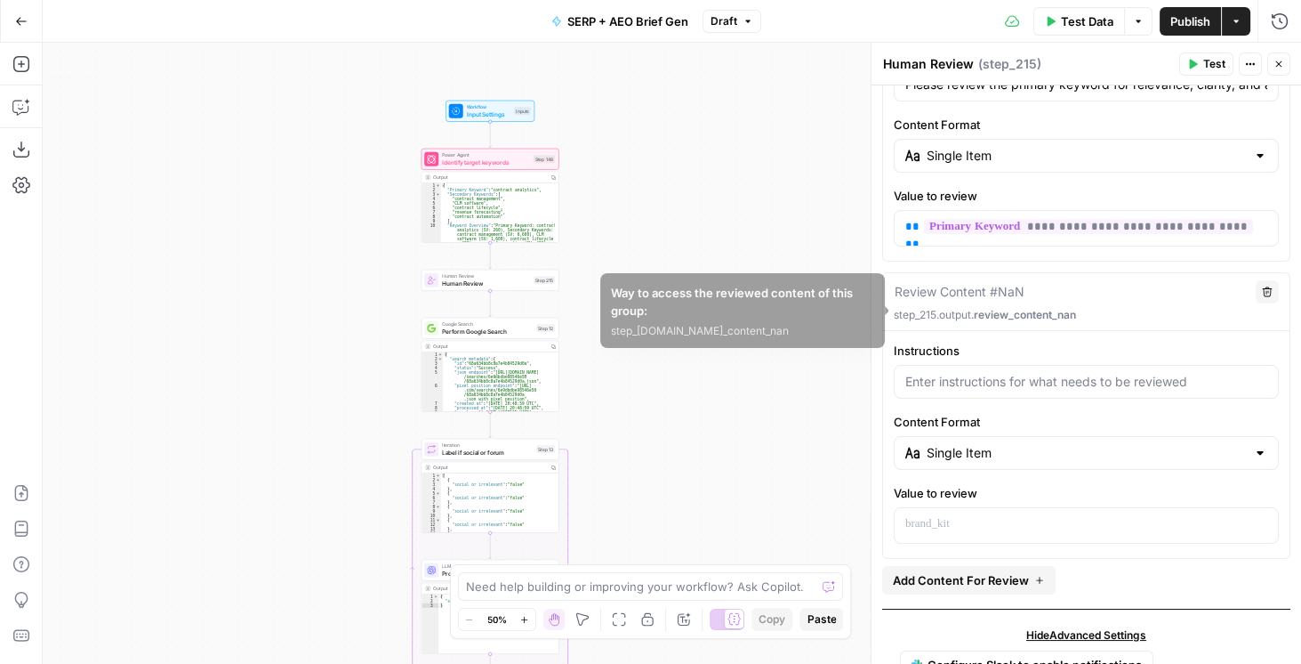
drag, startPoint x: 986, startPoint y: 409, endPoint x: 993, endPoint y: 390, distance: 20.8
click at [990, 395] on div "Instructions Content Format Single Item Value to review" at bounding box center [1086, 443] width 407 height 202
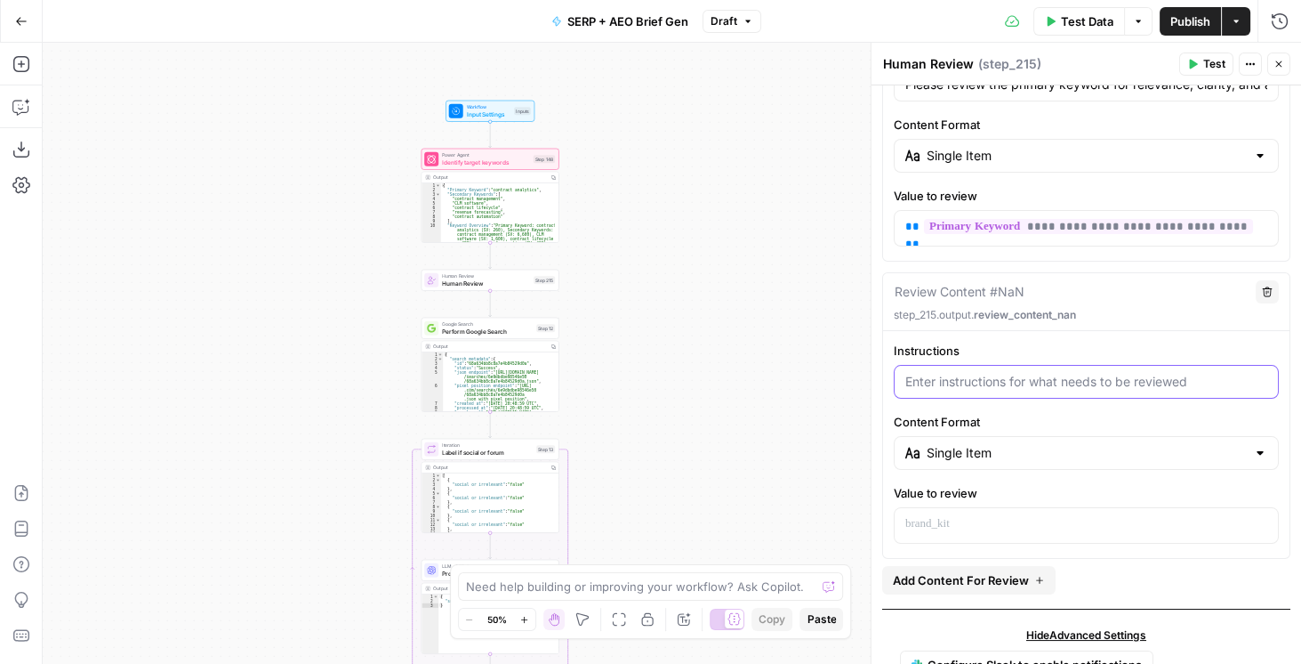
click at [997, 373] on input "Instructions" at bounding box center [1087, 382] width 362 height 18
click at [978, 445] on input "Content Format" at bounding box center [1086, 453] width 319 height 18
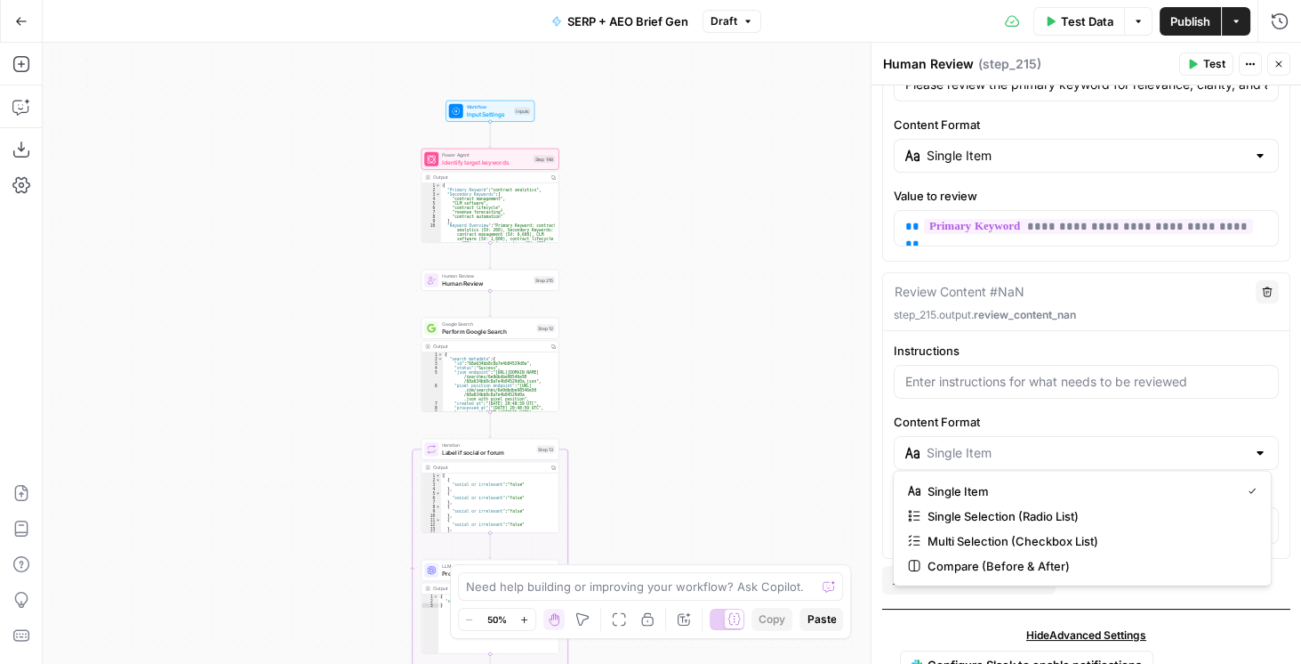
type input "Single Item"
click at [1009, 367] on div at bounding box center [1086, 382] width 385 height 34
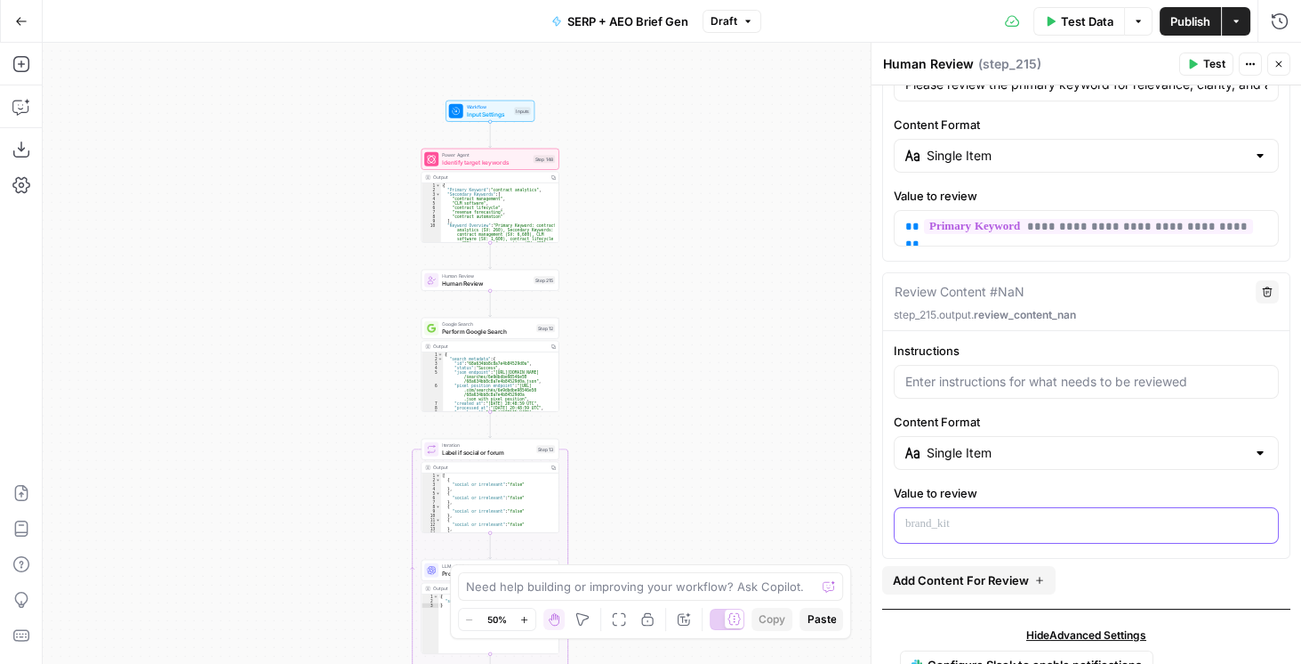
click at [1004, 516] on p at bounding box center [1087, 524] width 362 height 18
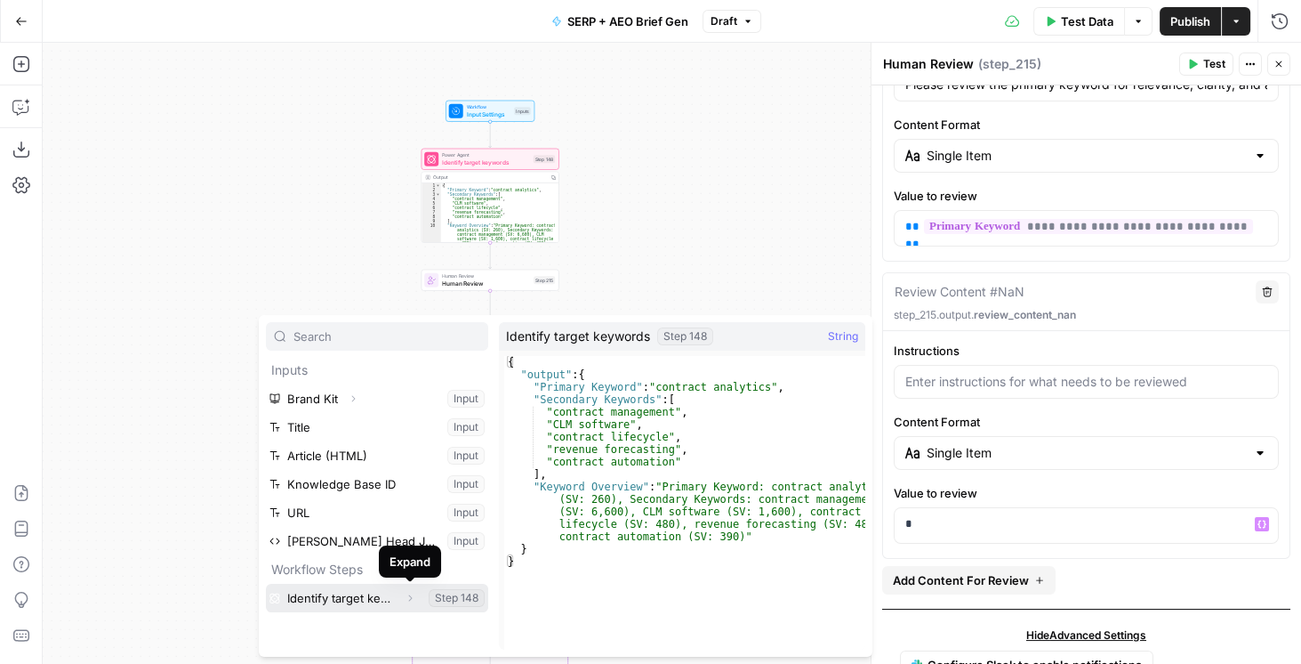
click at [409, 516] on icon "button" at bounding box center [410, 597] width 4 height 6
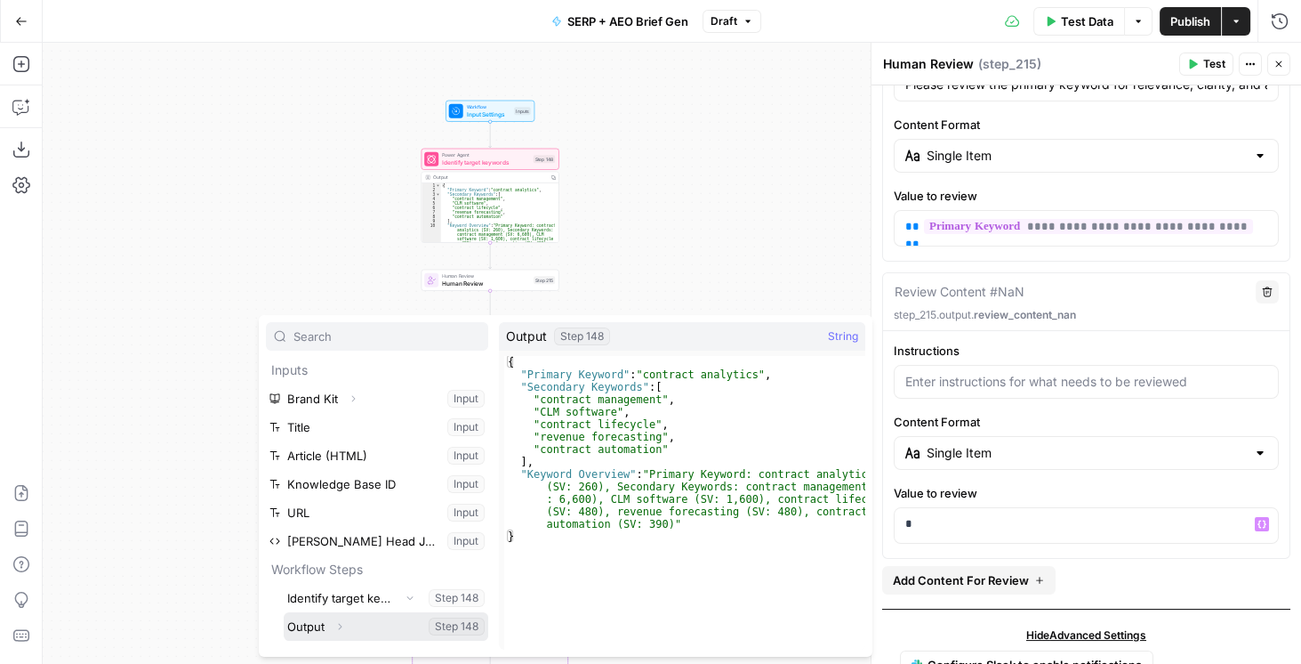
click at [339, 516] on icon "button" at bounding box center [340, 626] width 4 height 6
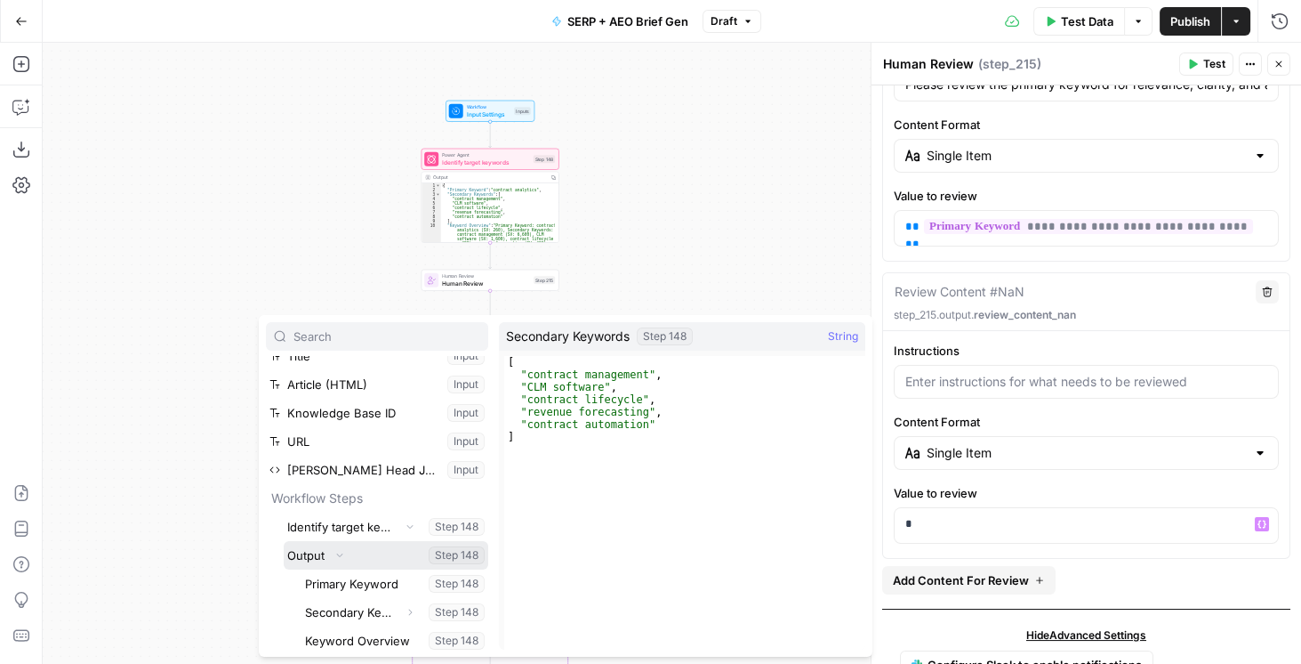
scroll to position [76, 0]
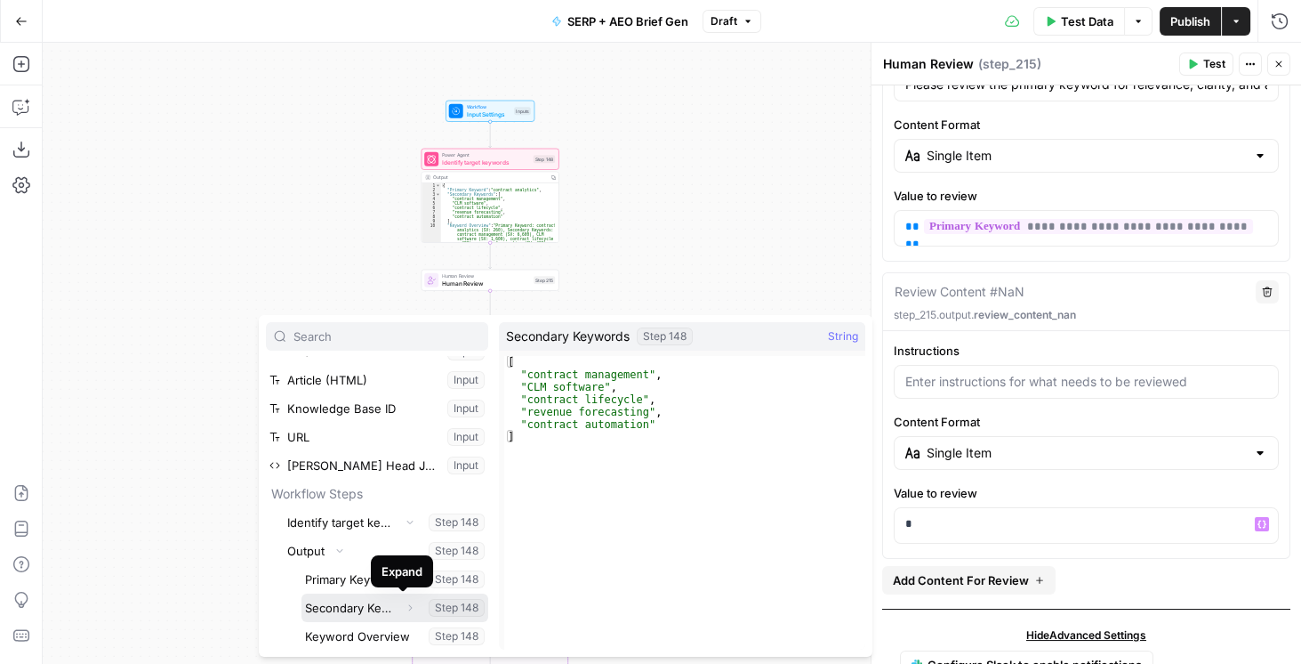
click at [405, 516] on icon "button" at bounding box center [410, 607] width 11 height 11
click at [362, 516] on button "Select variable Secondary Keywords" at bounding box center [395, 607] width 187 height 28
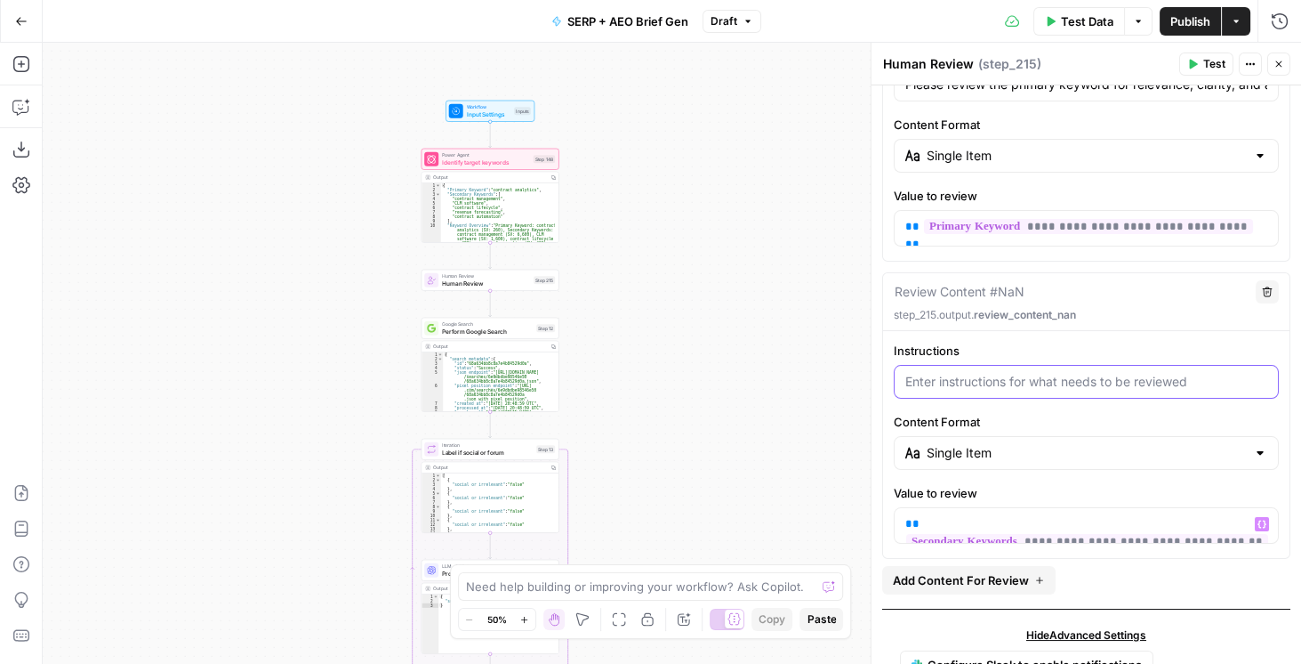
click at [1002, 373] on input "Instructions" at bounding box center [1087, 382] width 362 height 18
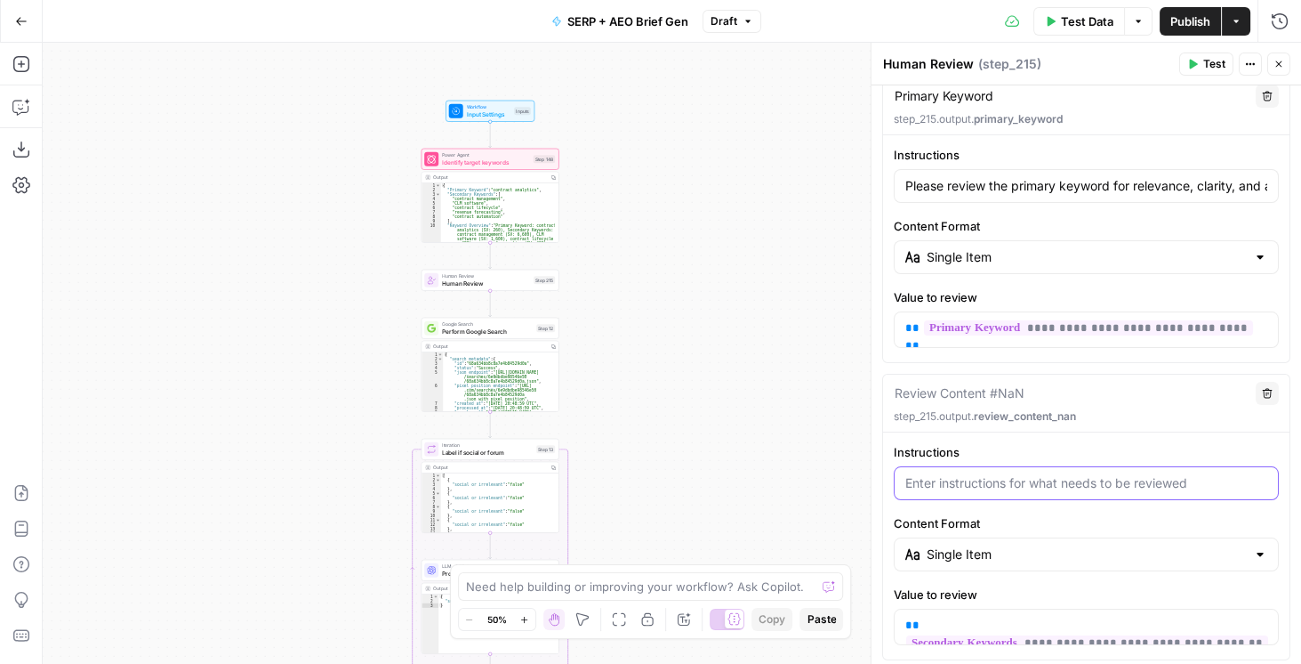
scroll to position [61, 0]
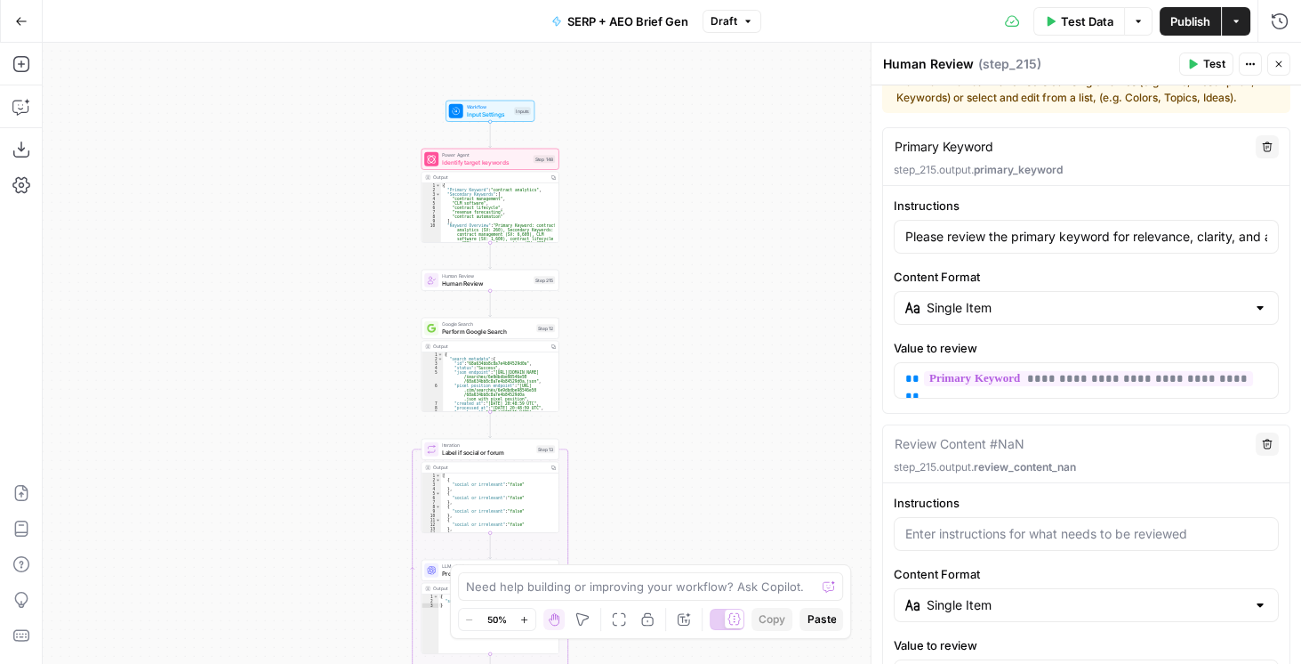
drag, startPoint x: 913, startPoint y: 438, endPoint x: 985, endPoint y: 435, distance: 72.1
click at [985, 435] on textarea at bounding box center [960, 444] width 130 height 18
type textarea "Secondary Keywords for Context"
click at [1040, 434] on div "Secondary Keywords for Context Secondary Keywords for Context" at bounding box center [1069, 444] width 351 height 20
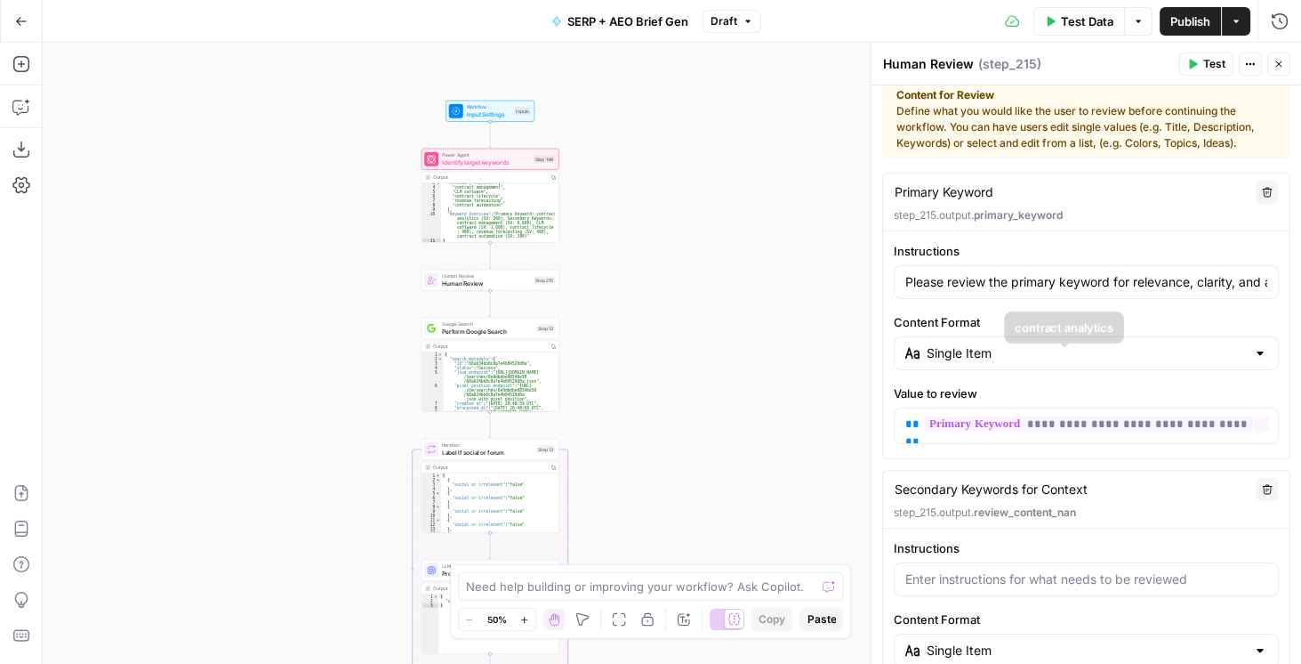
scroll to position [11, 0]
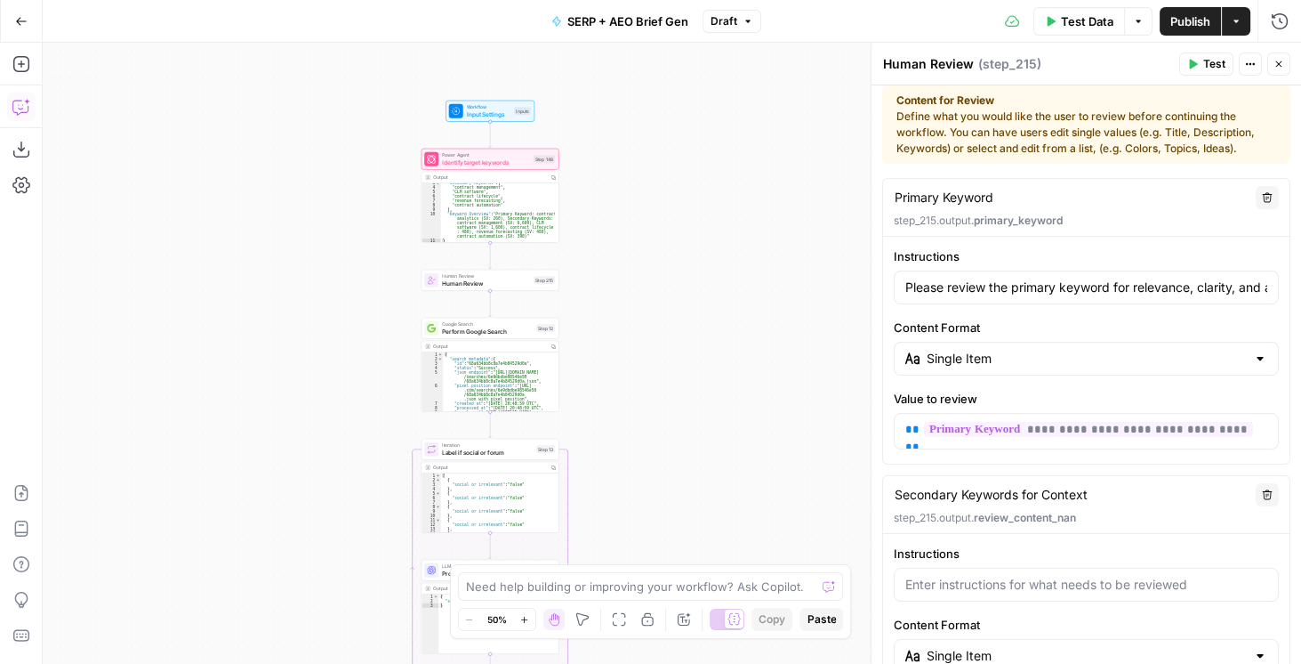
click at [16, 105] on icon "button" at bounding box center [21, 107] width 18 height 18
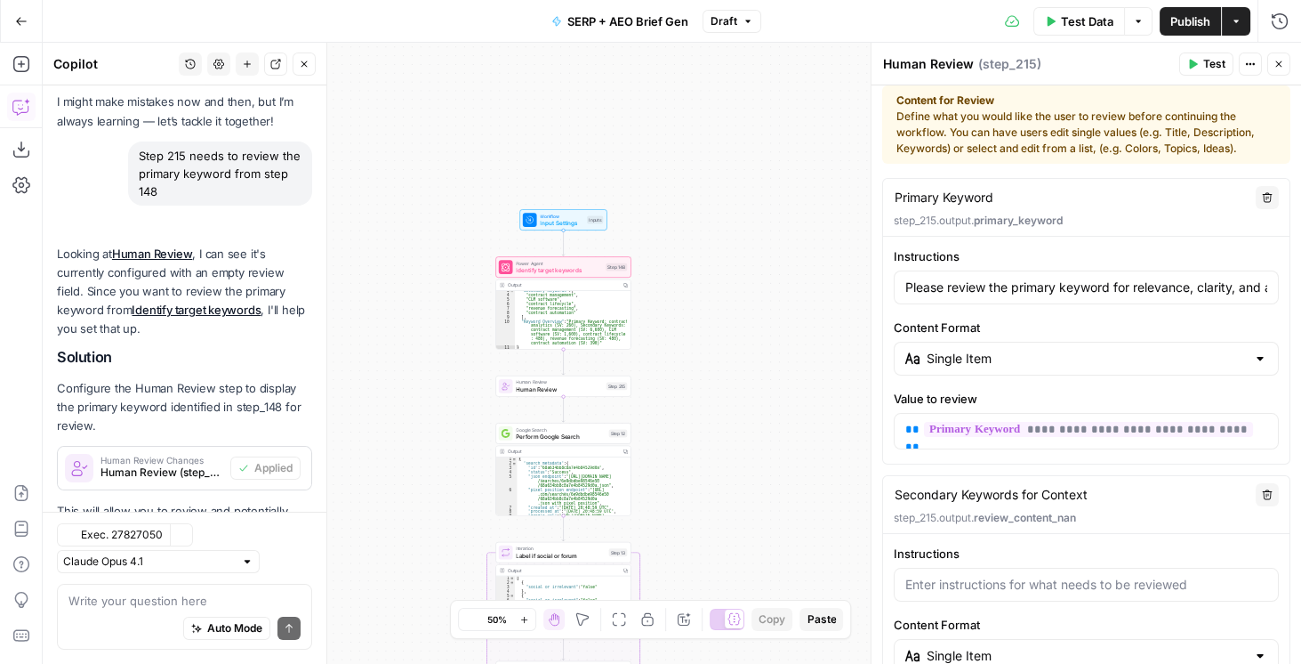
scroll to position [191, 0]
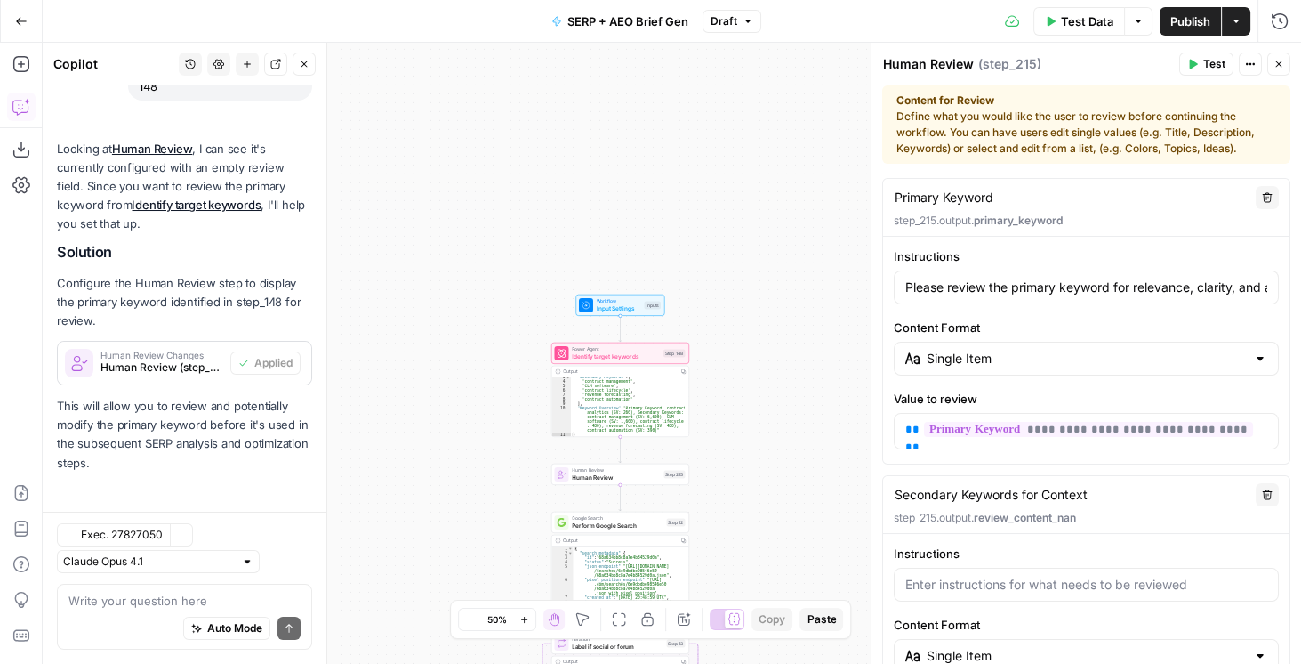
click at [157, 516] on textarea at bounding box center [184, 601] width 232 height 18
type textarea "S"
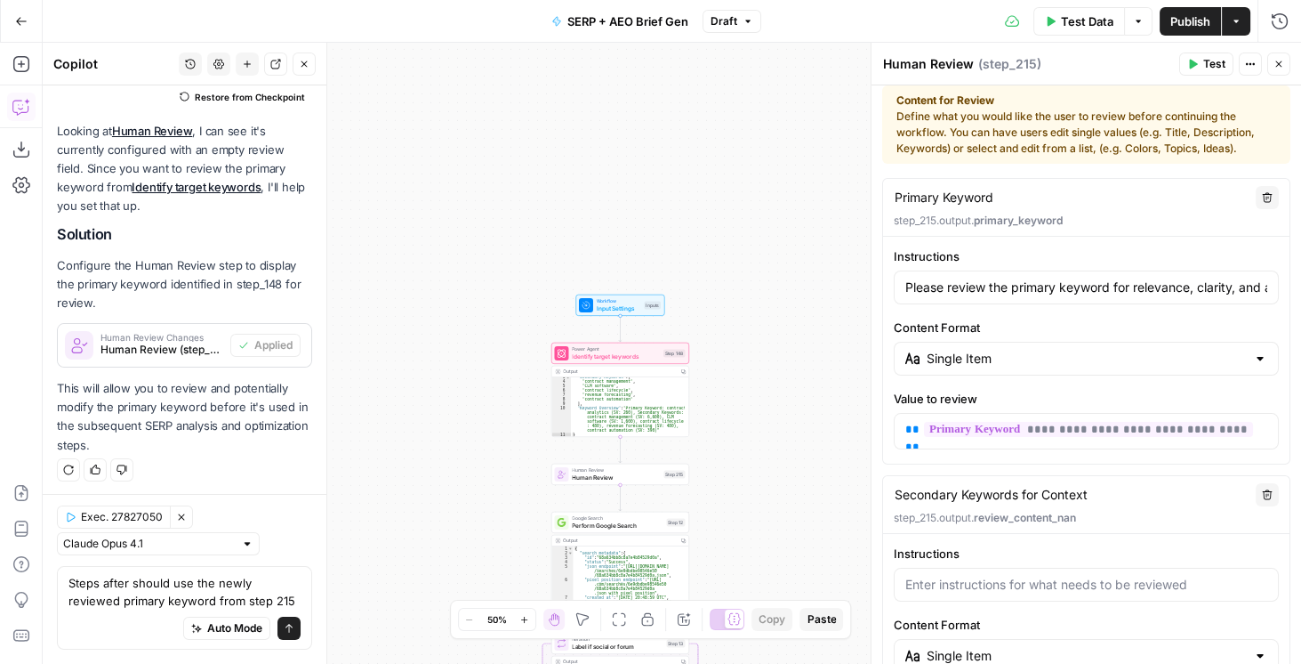
scroll to position [227, 0]
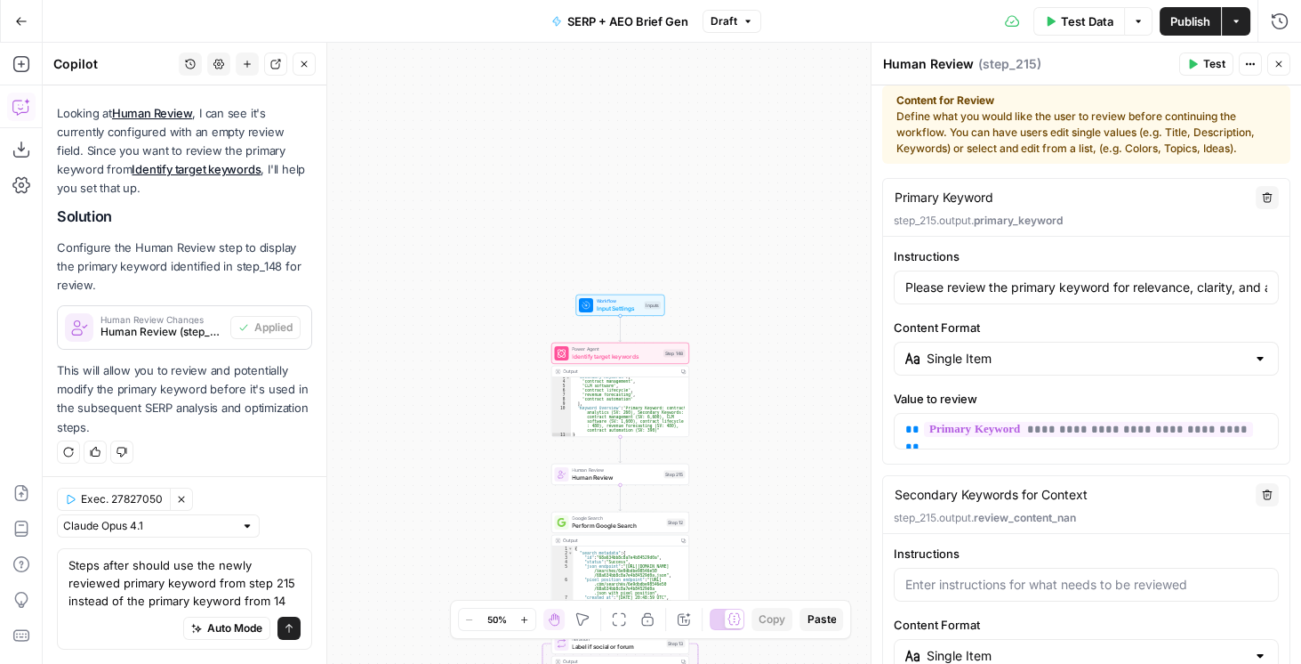
type textarea "Steps after should use the newly reviewed primary keyword from step 215 instead…"
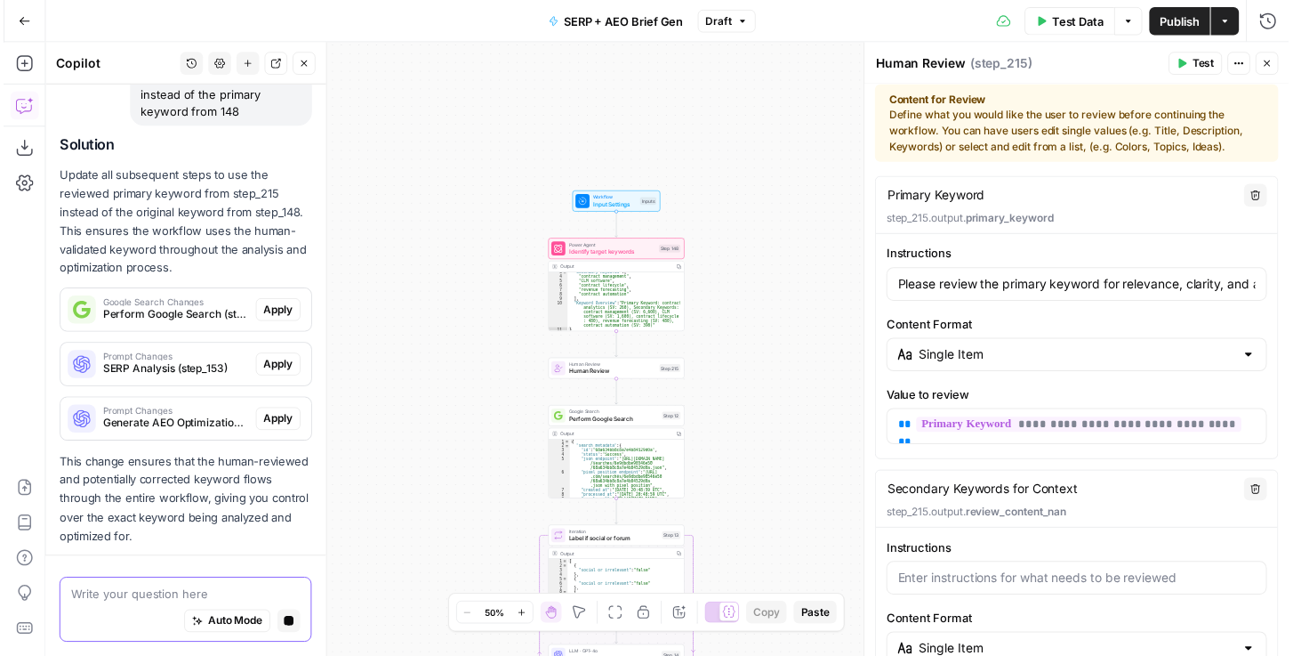
scroll to position [723, 0]
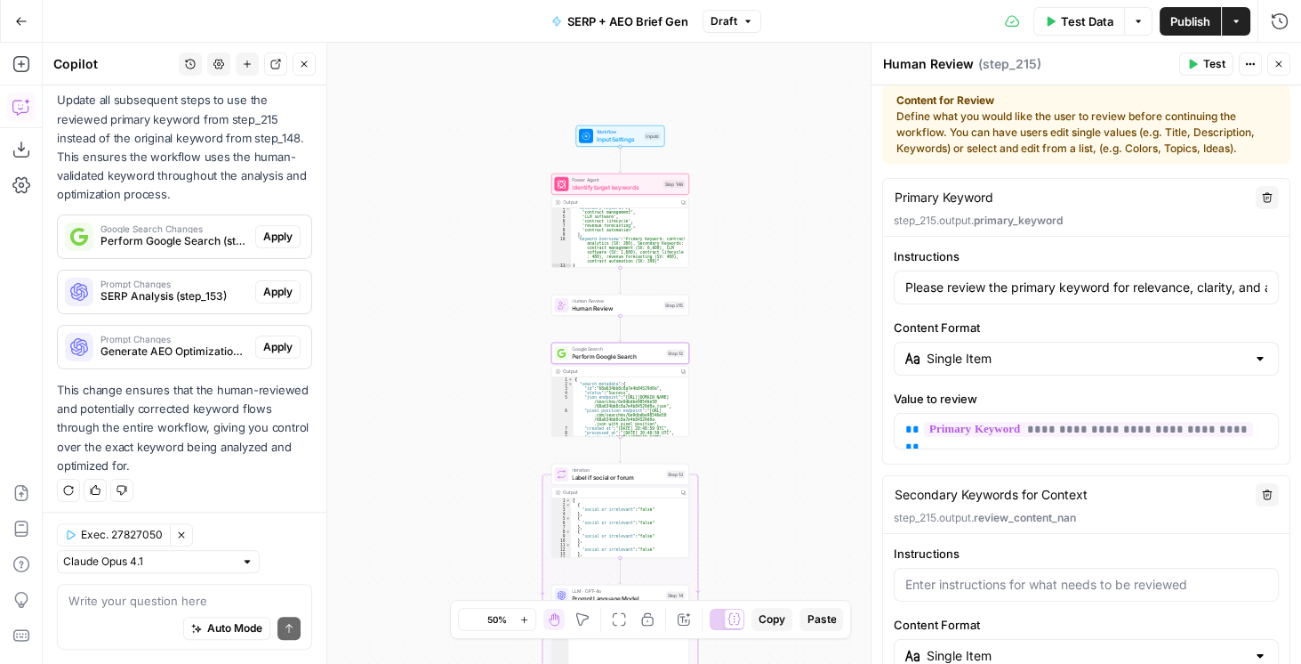
click at [270, 239] on span "Apply" at bounding box center [277, 237] width 29 height 16
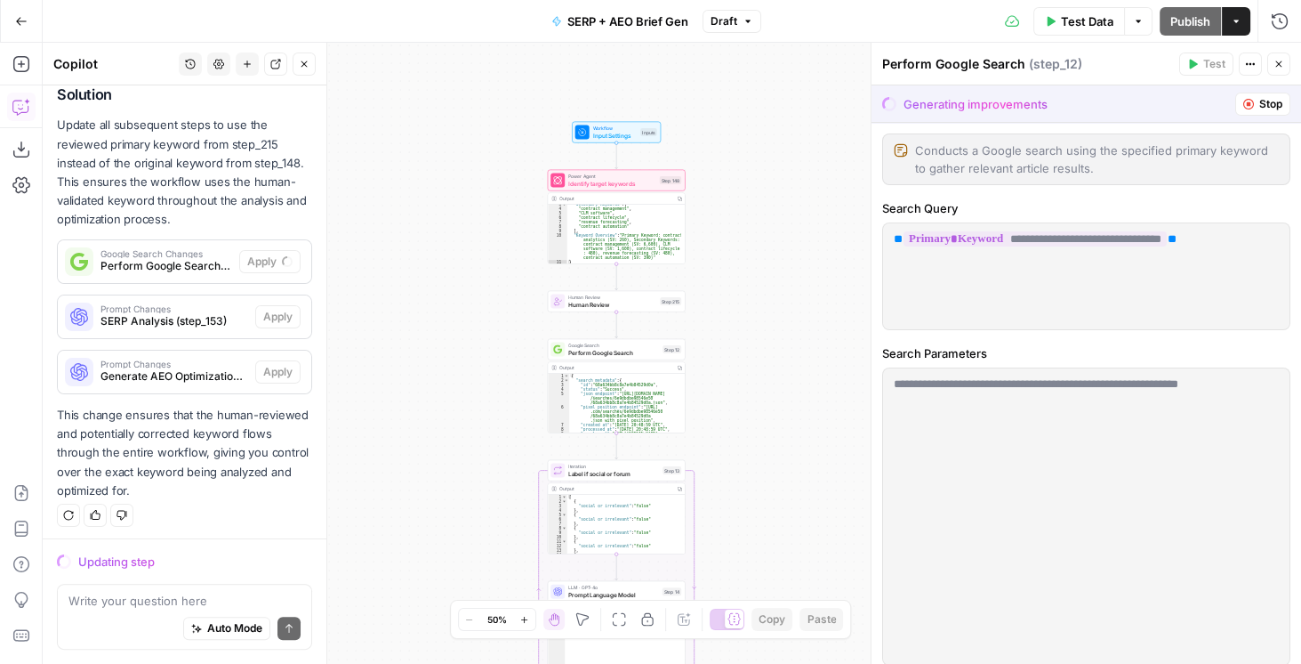
scroll to position [695, 0]
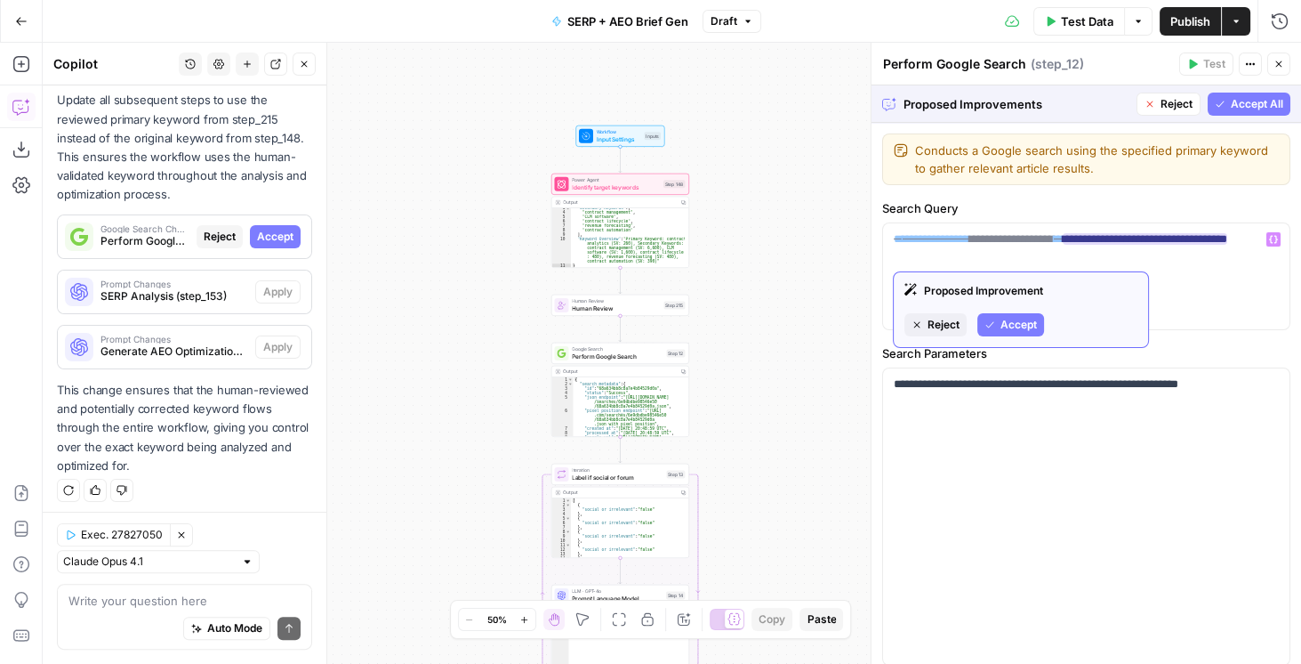
click at [1006, 326] on span "Accept" at bounding box center [1019, 325] width 36 height 16
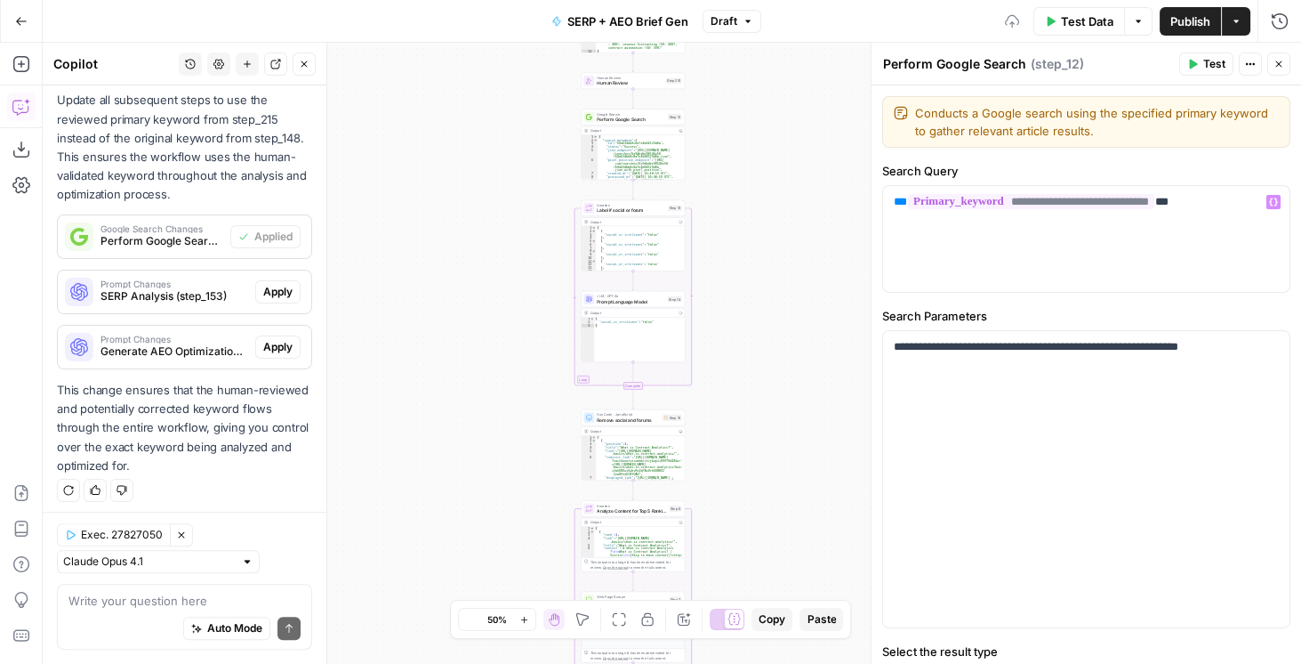
click at [274, 289] on span "Apply" at bounding box center [277, 292] width 29 height 16
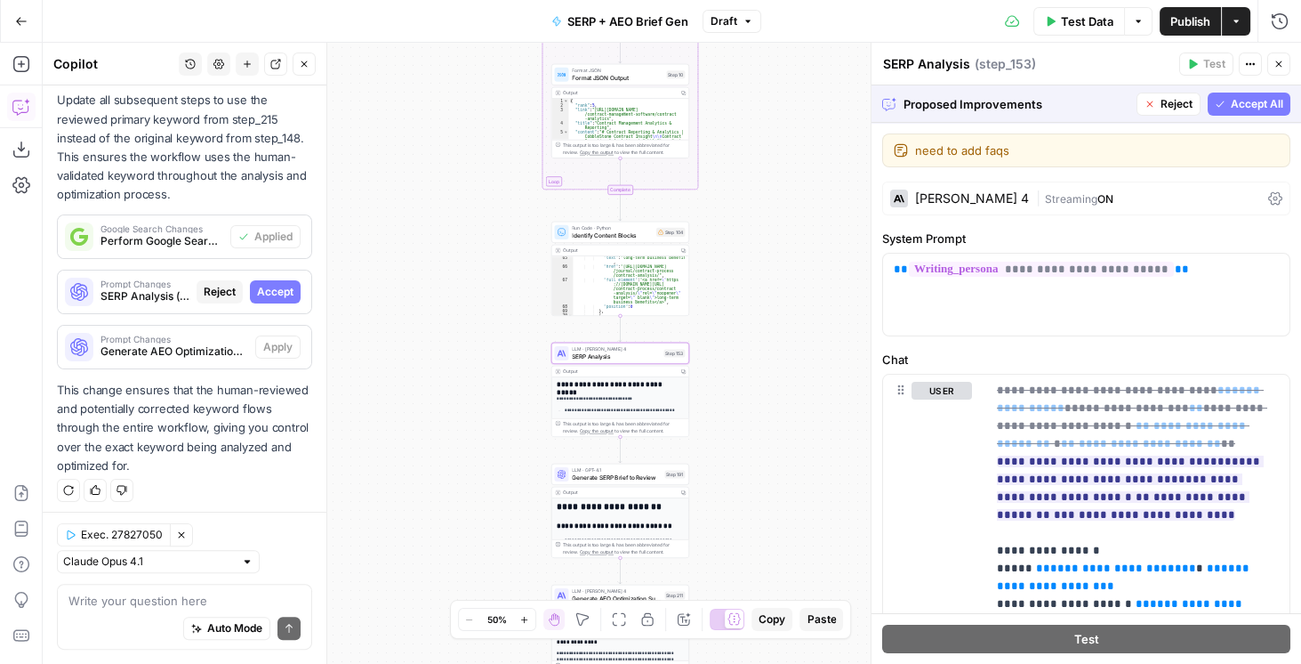
click at [261, 292] on span "Accept" at bounding box center [275, 292] width 36 height 16
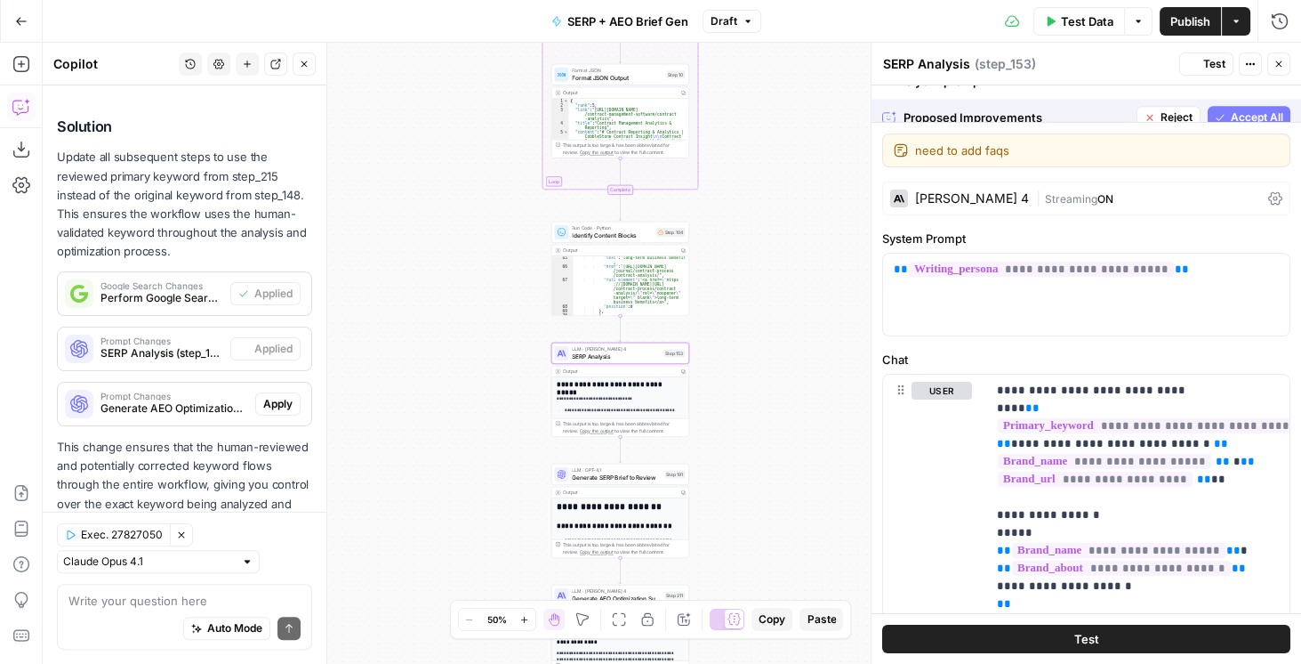
scroll to position [752, 0]
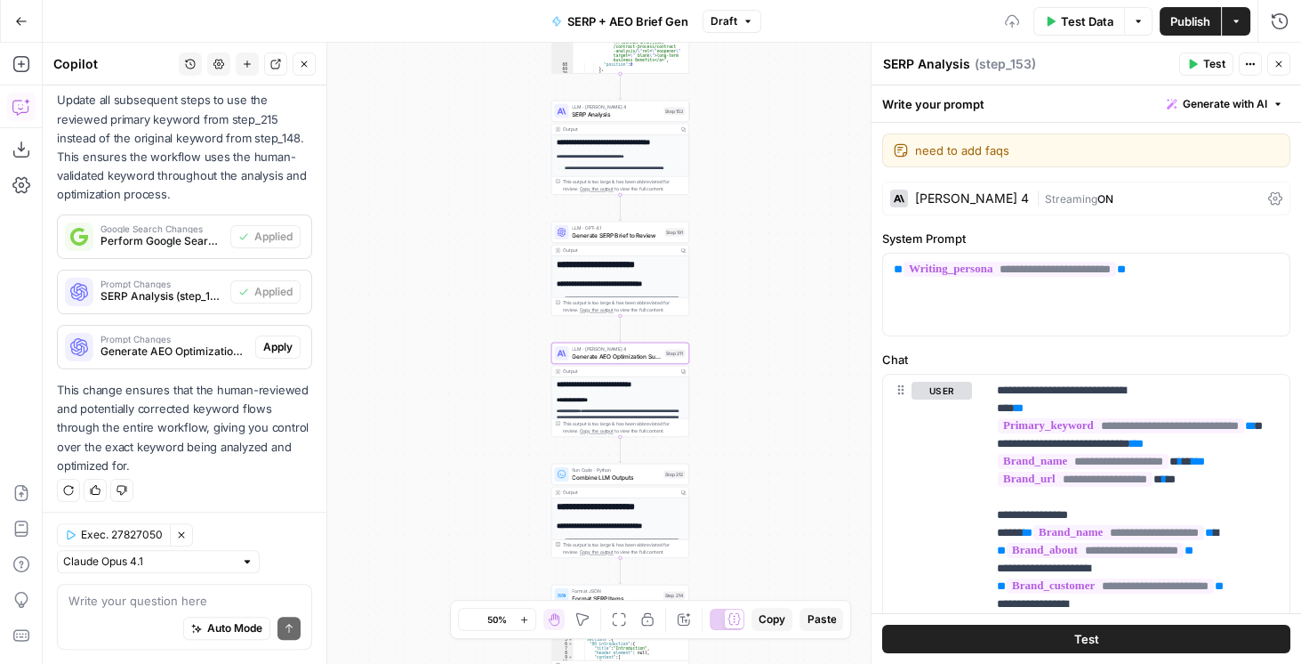
click at [280, 345] on span "Apply" at bounding box center [277, 347] width 29 height 16
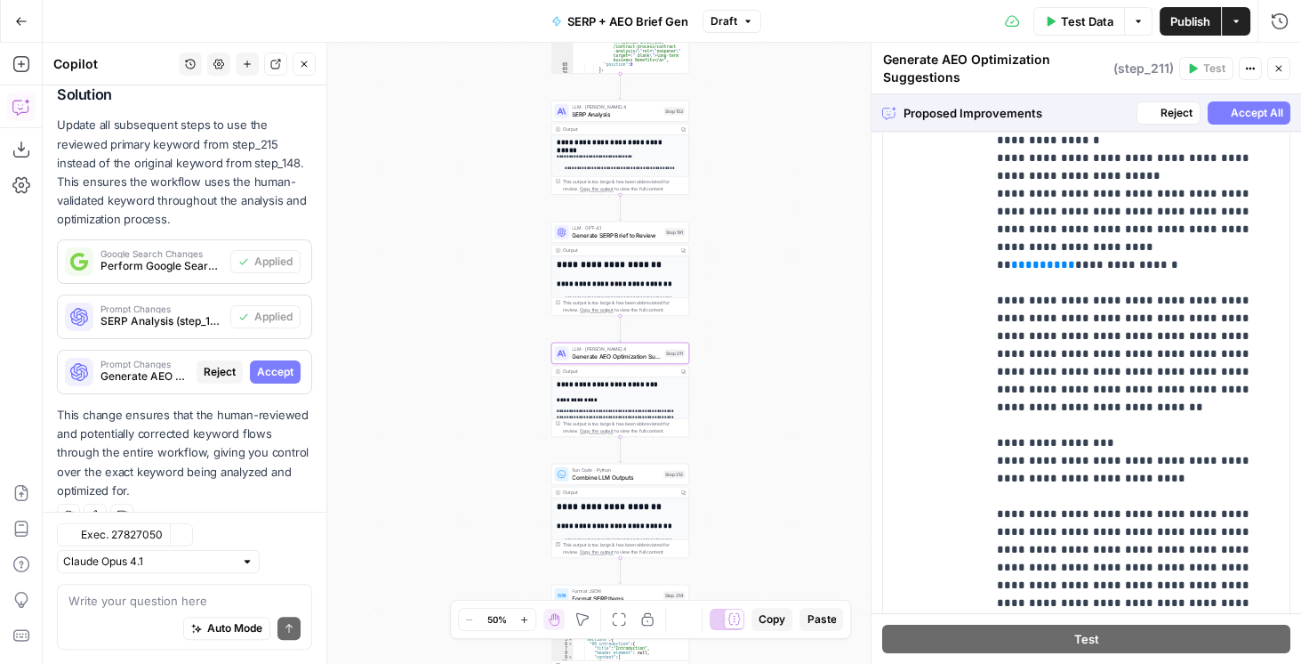
scroll to position [695, 0]
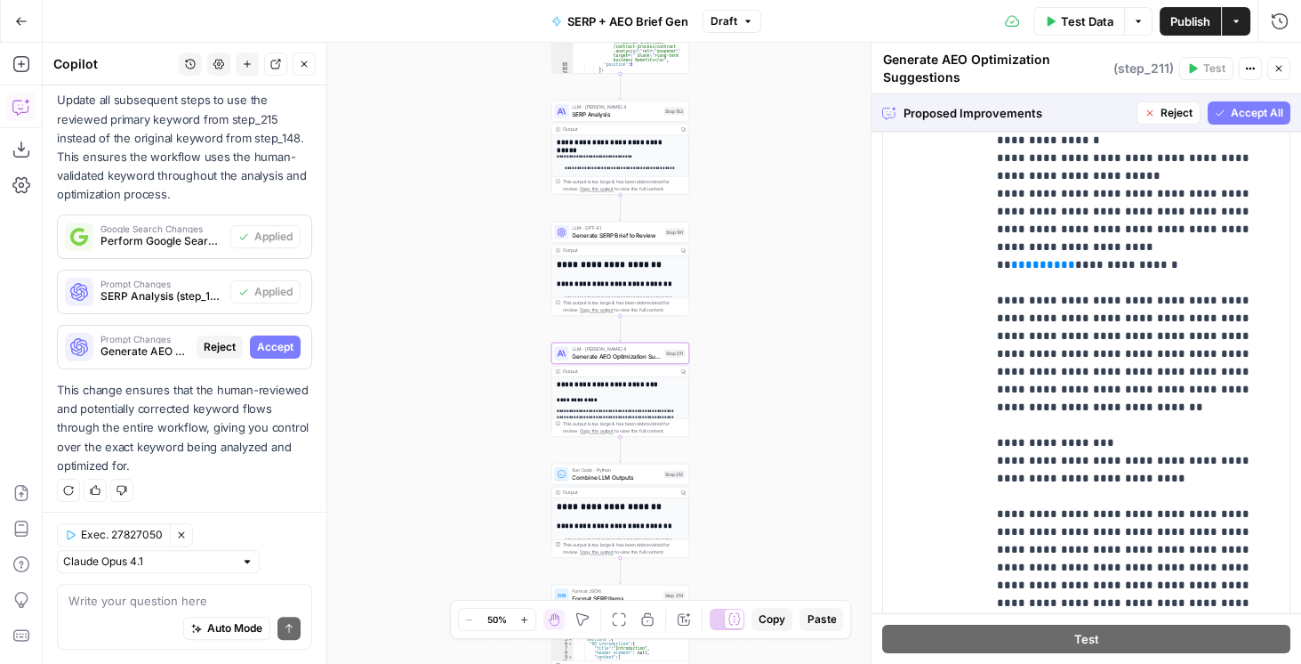
click at [1040, 101] on button "Accept All" at bounding box center [1249, 112] width 83 height 23
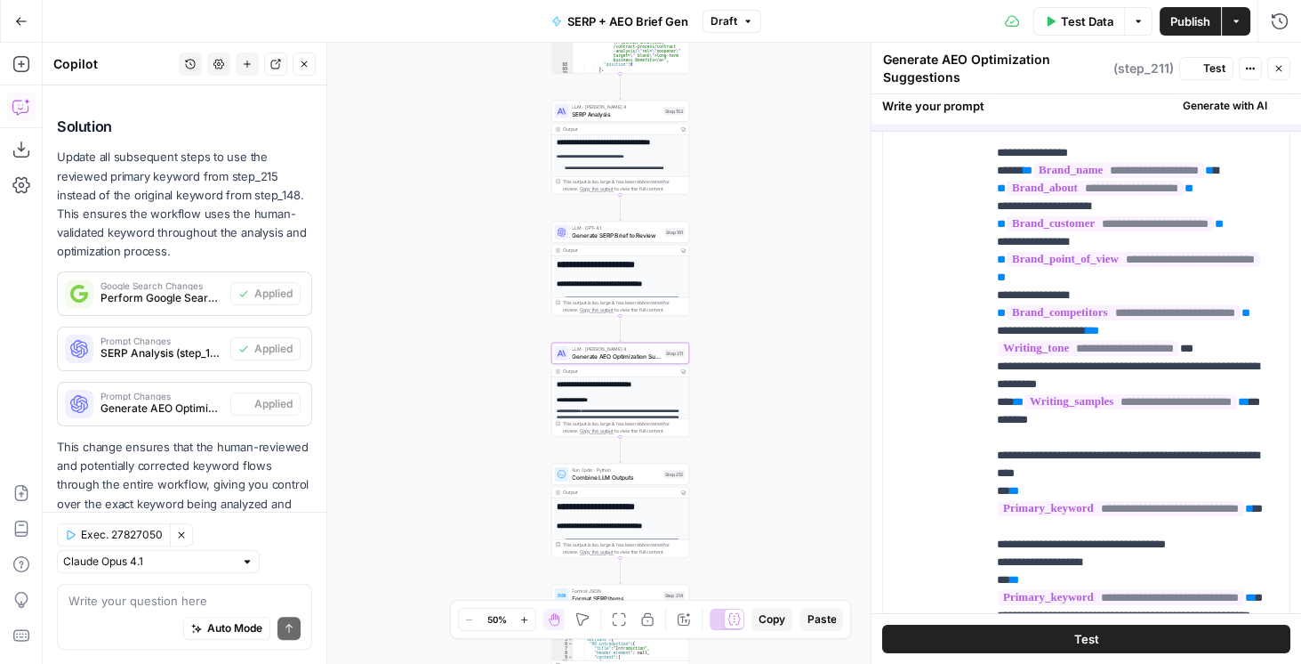
scroll to position [0, 0]
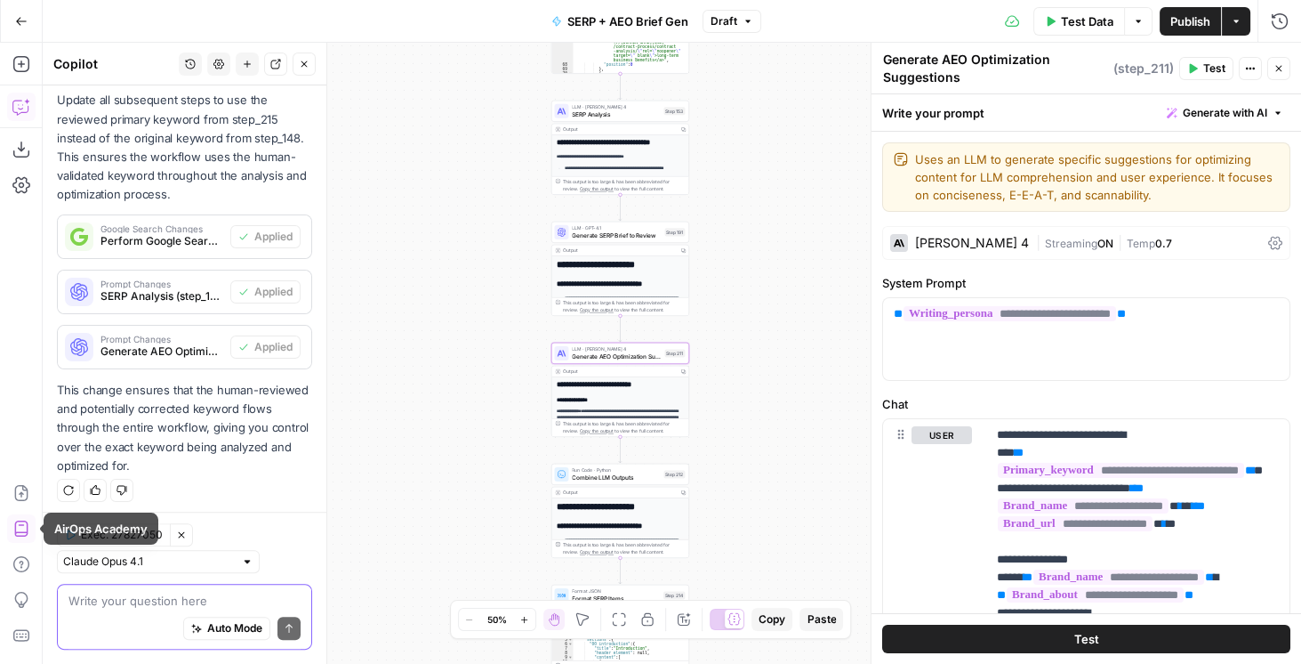
click at [112, 516] on textarea at bounding box center [184, 601] width 232 height 18
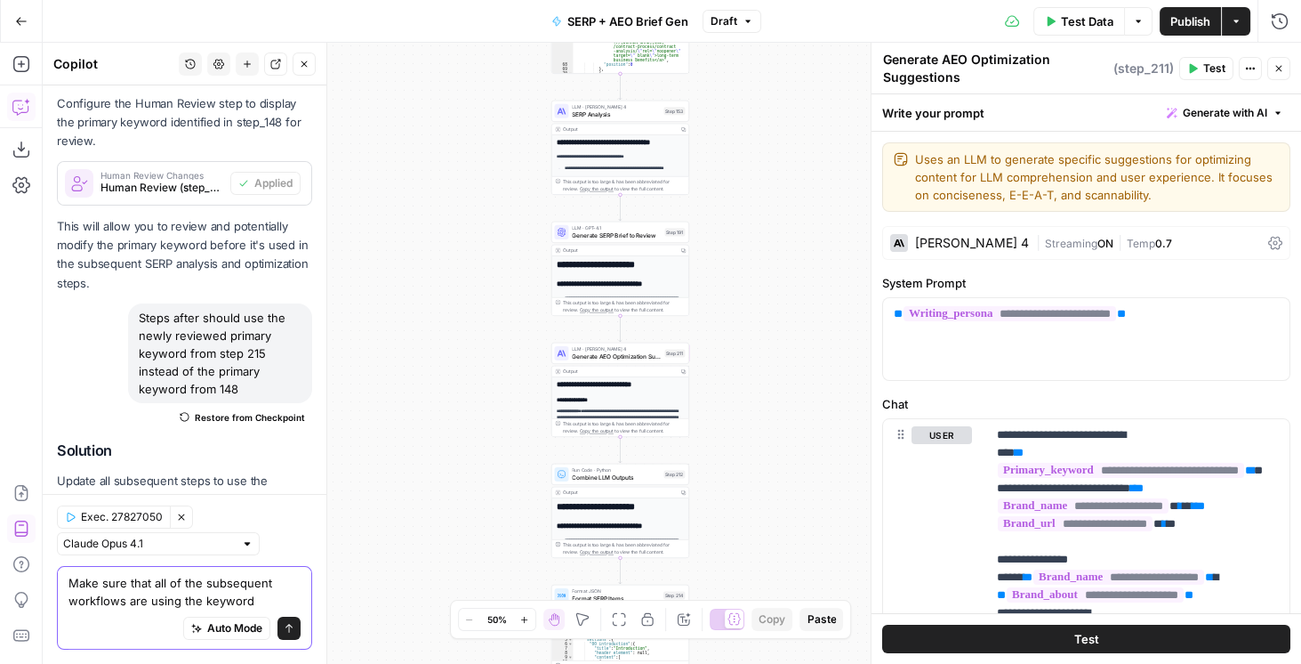
scroll to position [363, 0]
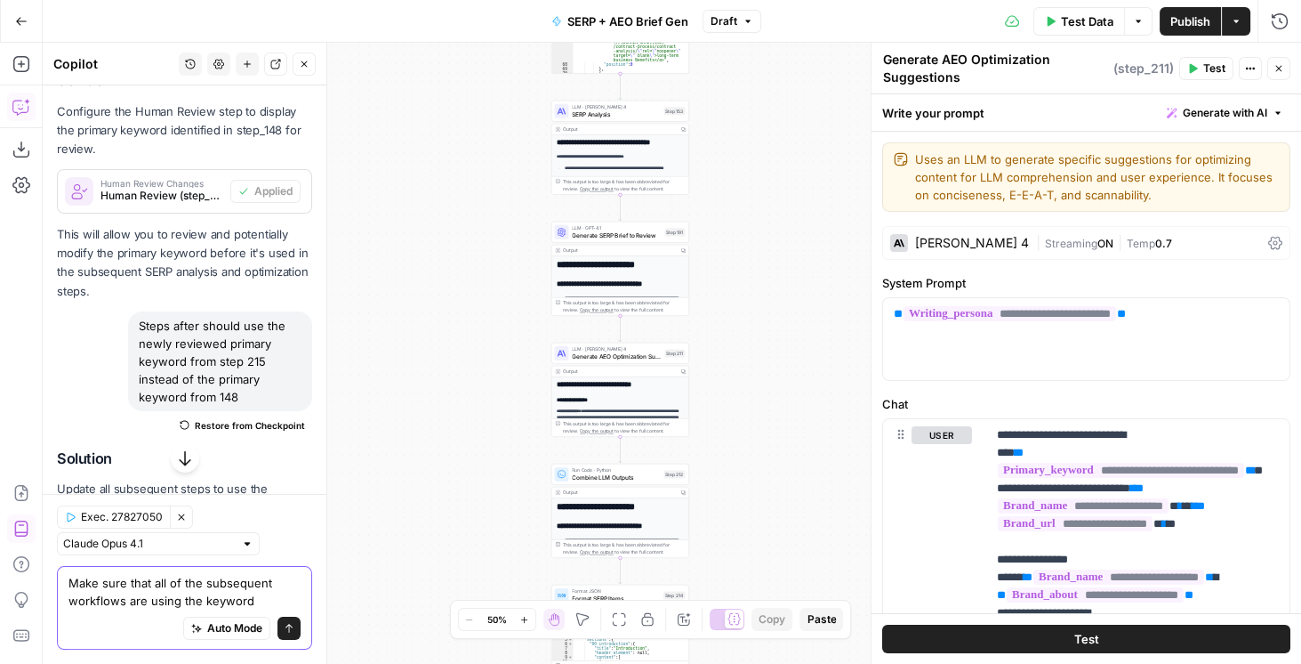
drag, startPoint x: 120, startPoint y: 600, endPoint x: 83, endPoint y: 602, distance: 37.5
click at [83, 516] on textarea "Make sure that all of the subsequent workflows are using the keyword" at bounding box center [184, 592] width 232 height 36
type textarea "Make sure that all of the subsequent steps are using the keyword from step 215"
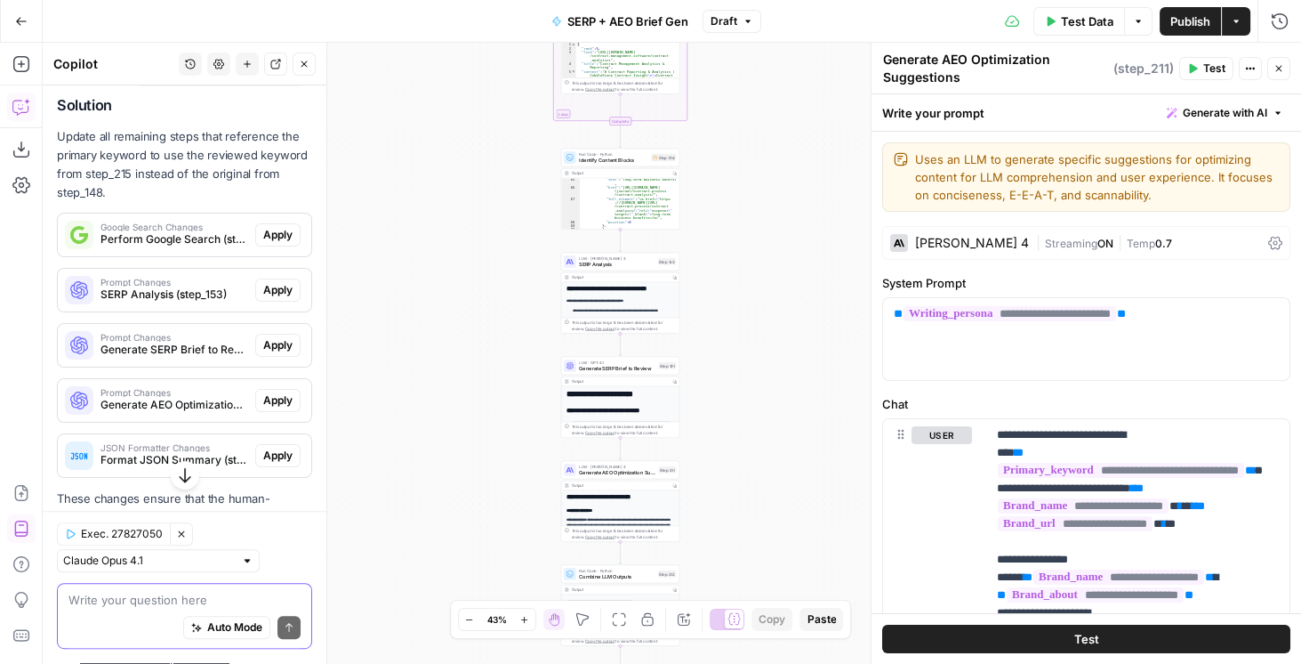
scroll to position [1196, 0]
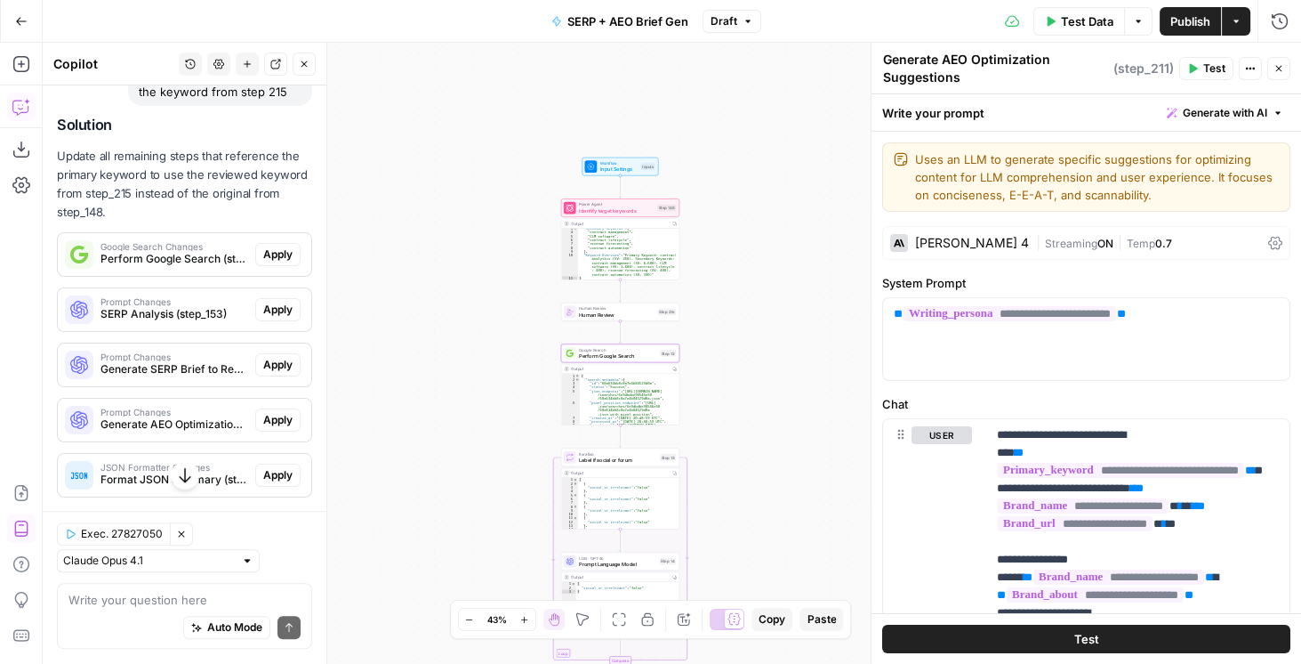
click at [263, 248] on span "Apply" at bounding box center [277, 254] width 29 height 16
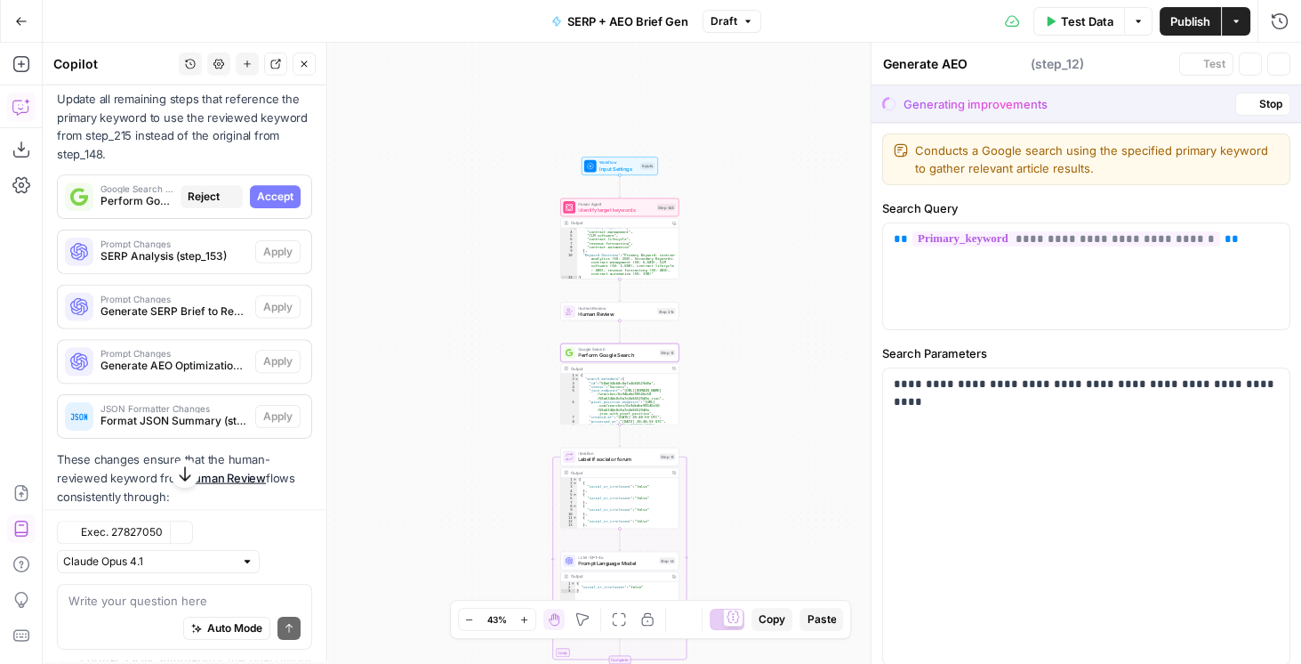
type textarea "Perform Google Search"
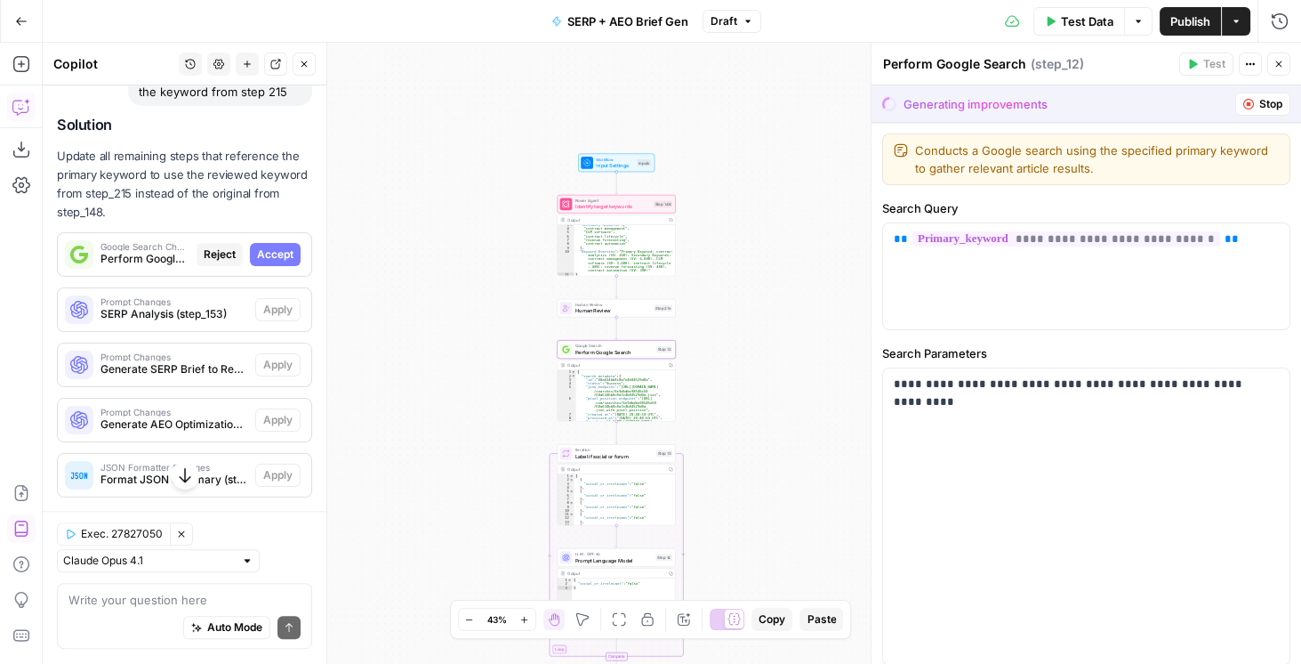
click at [263, 248] on span "Accept" at bounding box center [275, 254] width 36 height 16
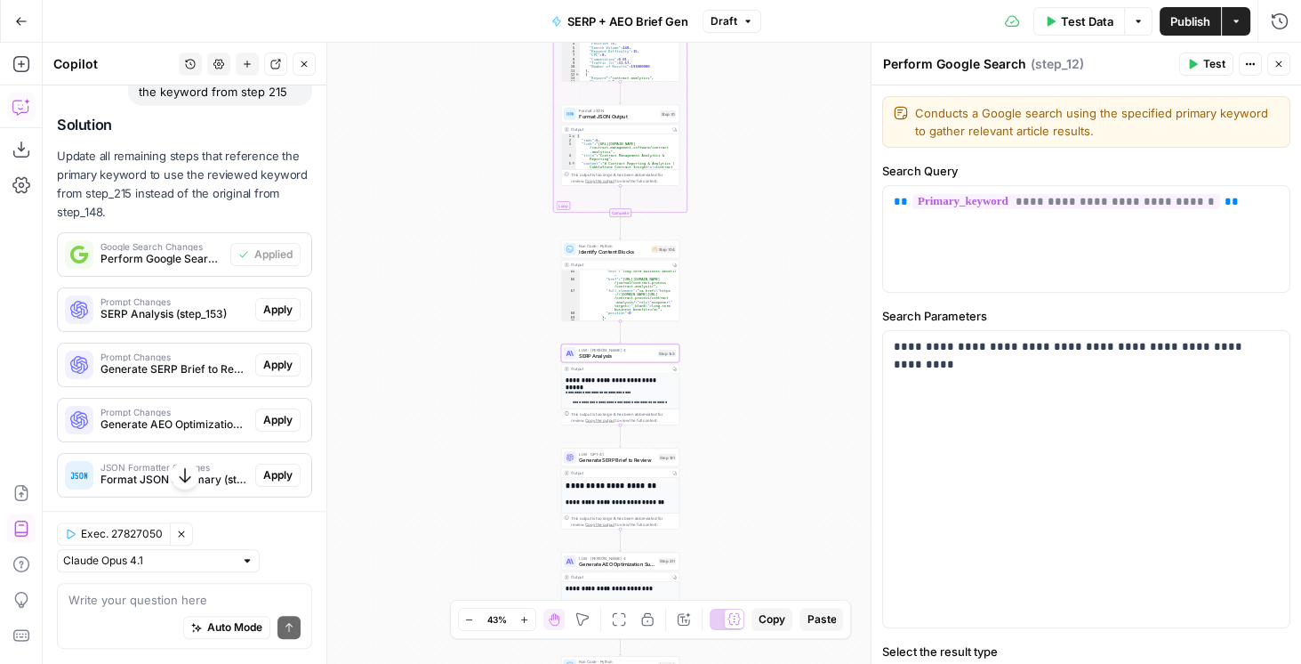
click at [269, 298] on button "Apply" at bounding box center [277, 309] width 45 height 23
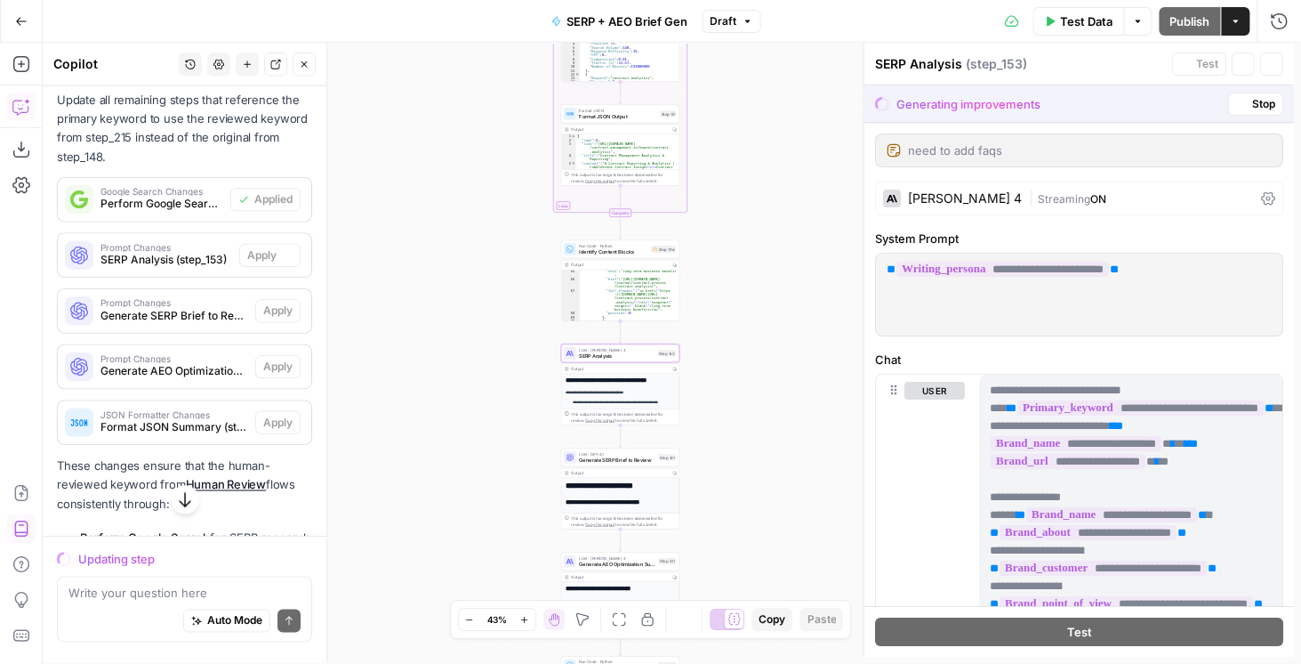
scroll to position [1139, 0]
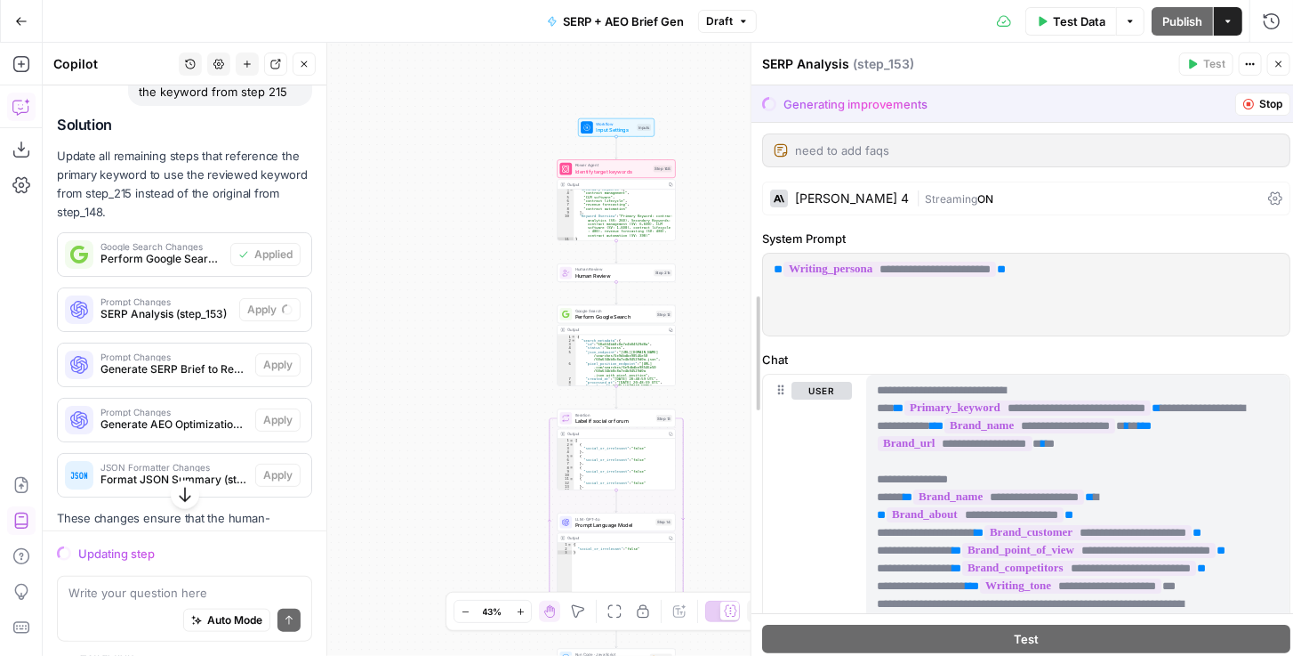
drag, startPoint x: 866, startPoint y: 381, endPoint x: 745, endPoint y: 383, distance: 120.1
click at [745, 383] on div at bounding box center [752, 353] width 18 height 621
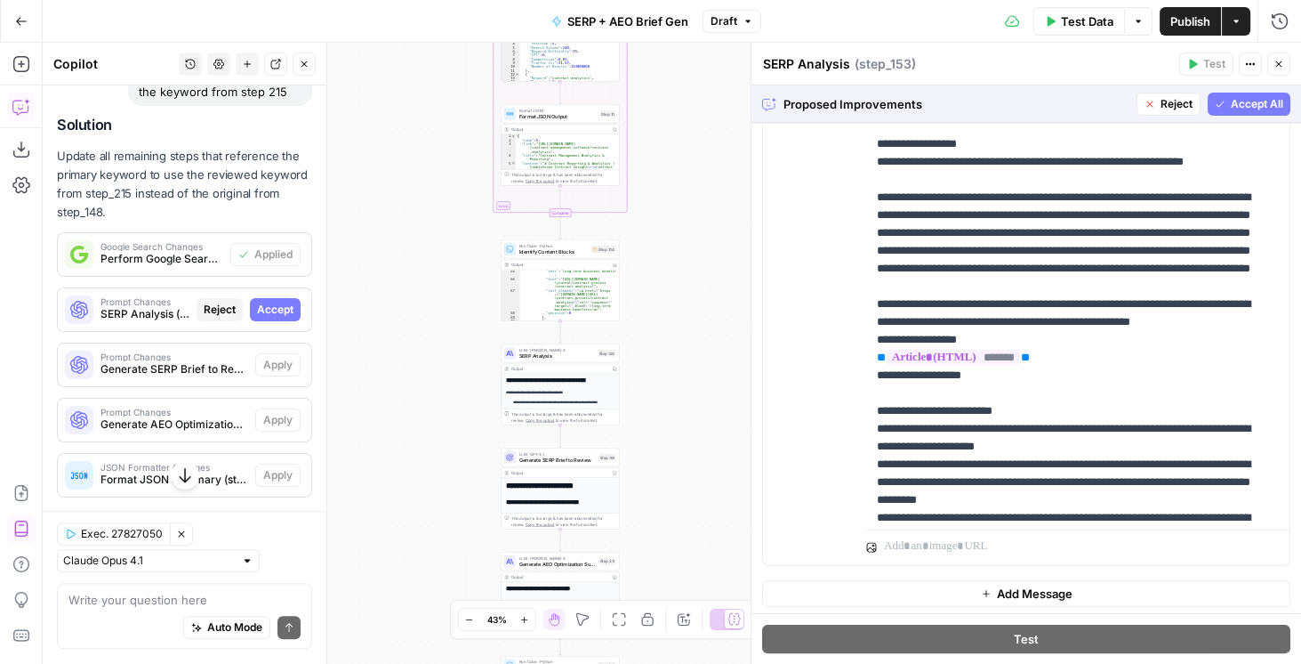
scroll to position [1026, 0]
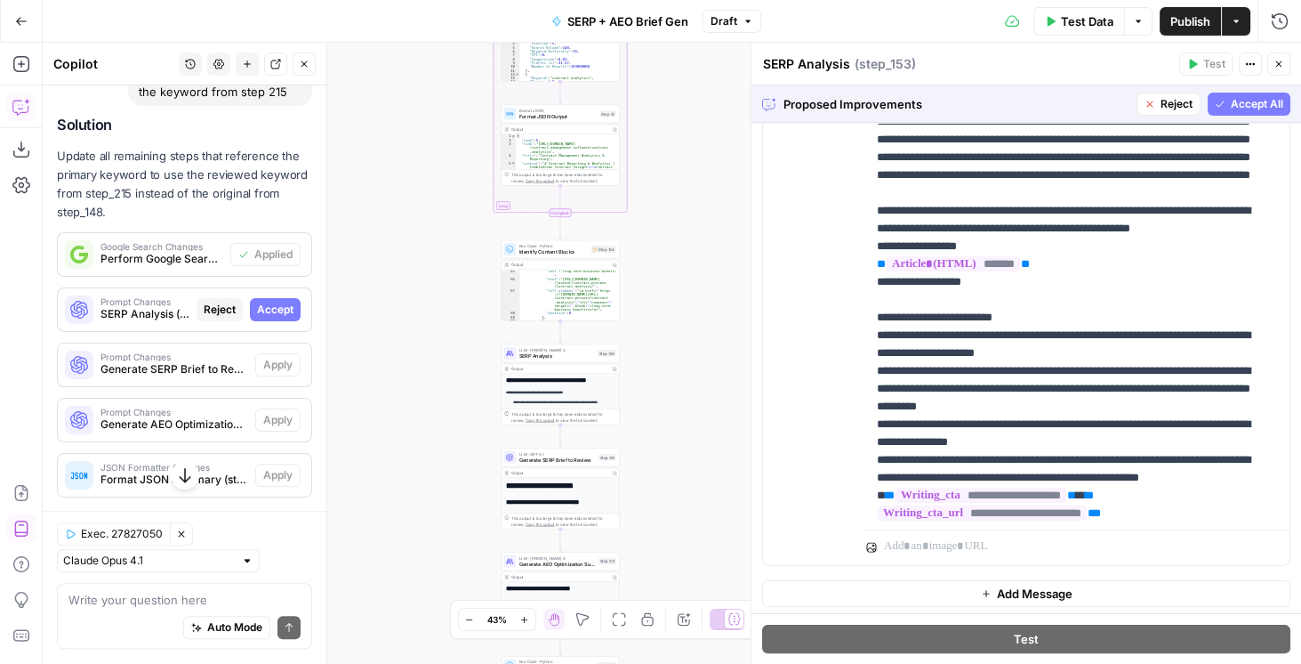
click at [1040, 101] on span "Accept All" at bounding box center [1257, 104] width 52 height 16
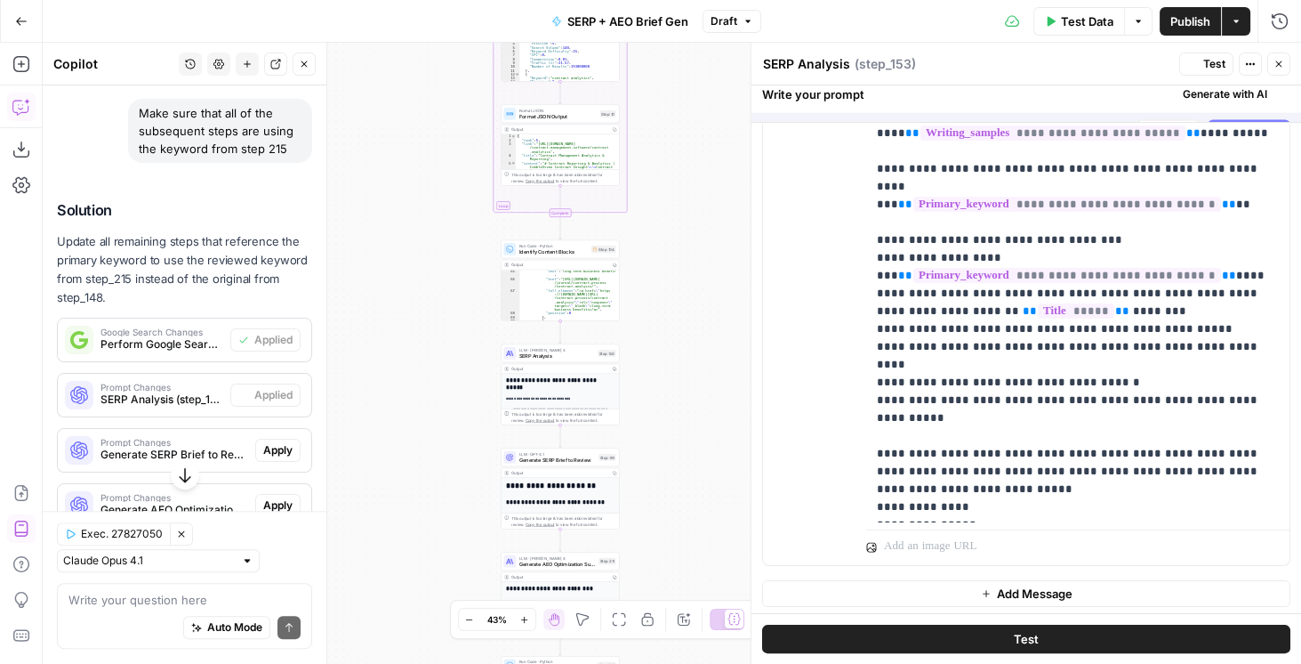
scroll to position [0, 0]
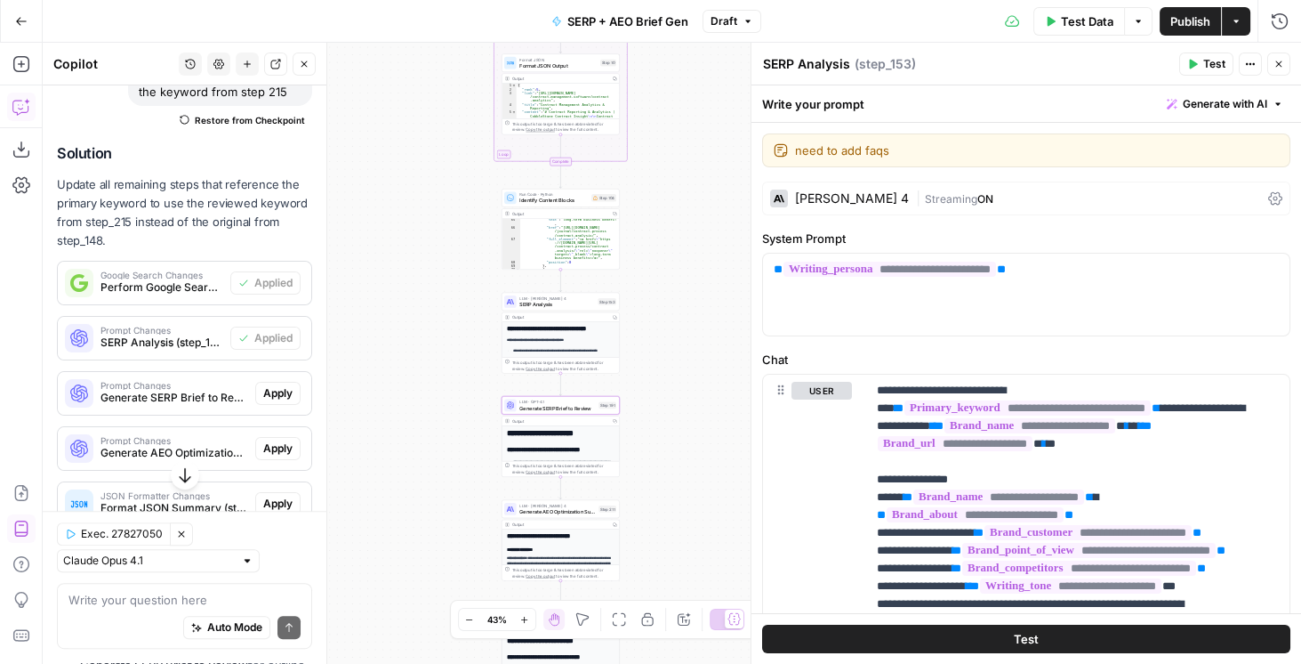
click at [286, 386] on span "Apply" at bounding box center [277, 393] width 29 height 16
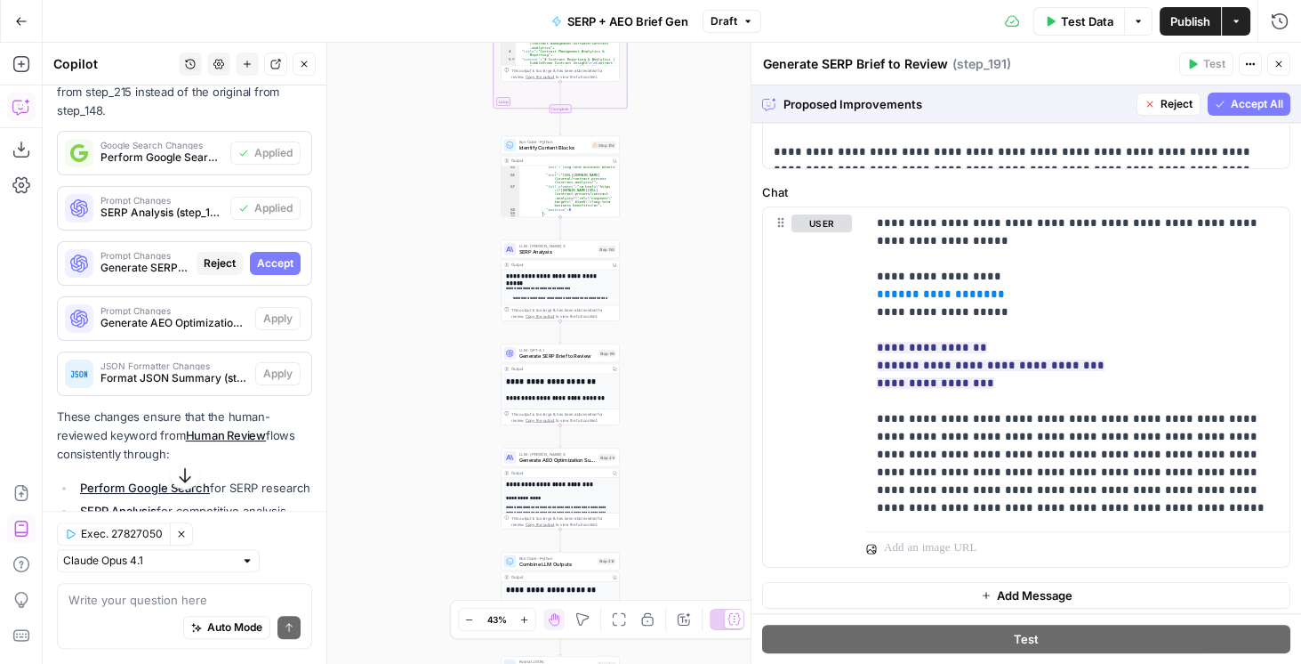
scroll to position [617, 0]
click at [1040, 117] on div "Proposed Improvements Reject Accept All" at bounding box center [1027, 103] width 550 height 36
click at [1040, 110] on span "Reject" at bounding box center [1177, 104] width 32 height 16
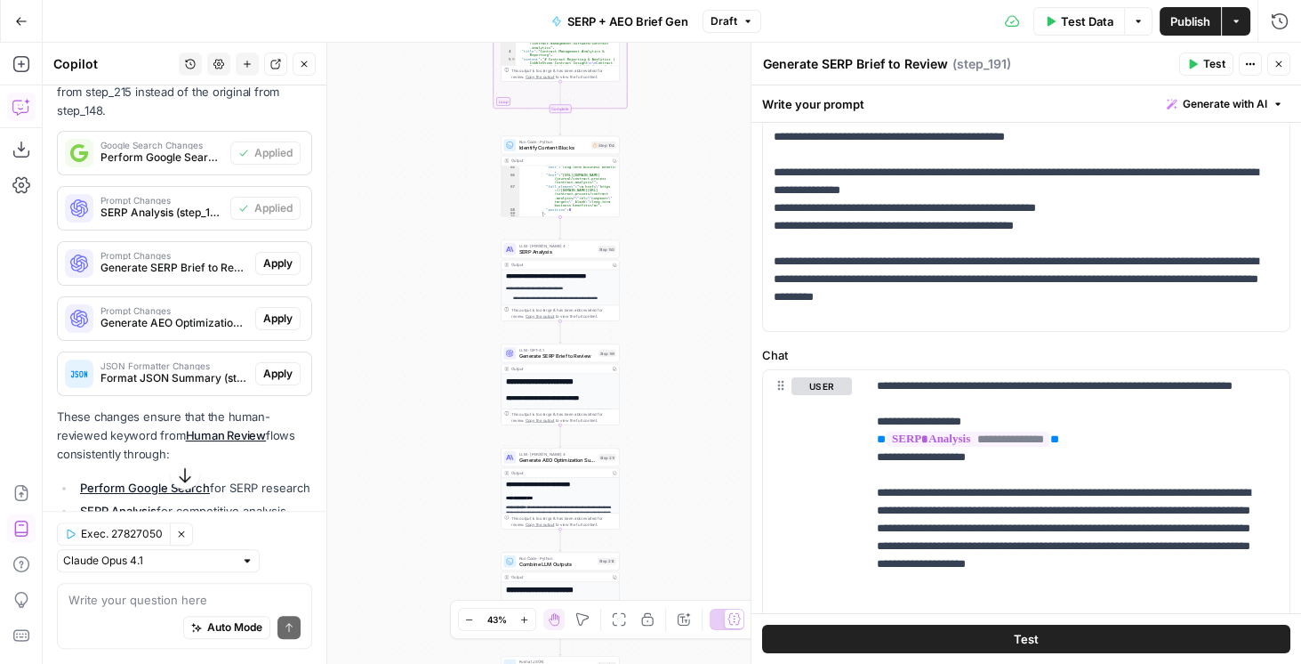
scroll to position [546, 0]
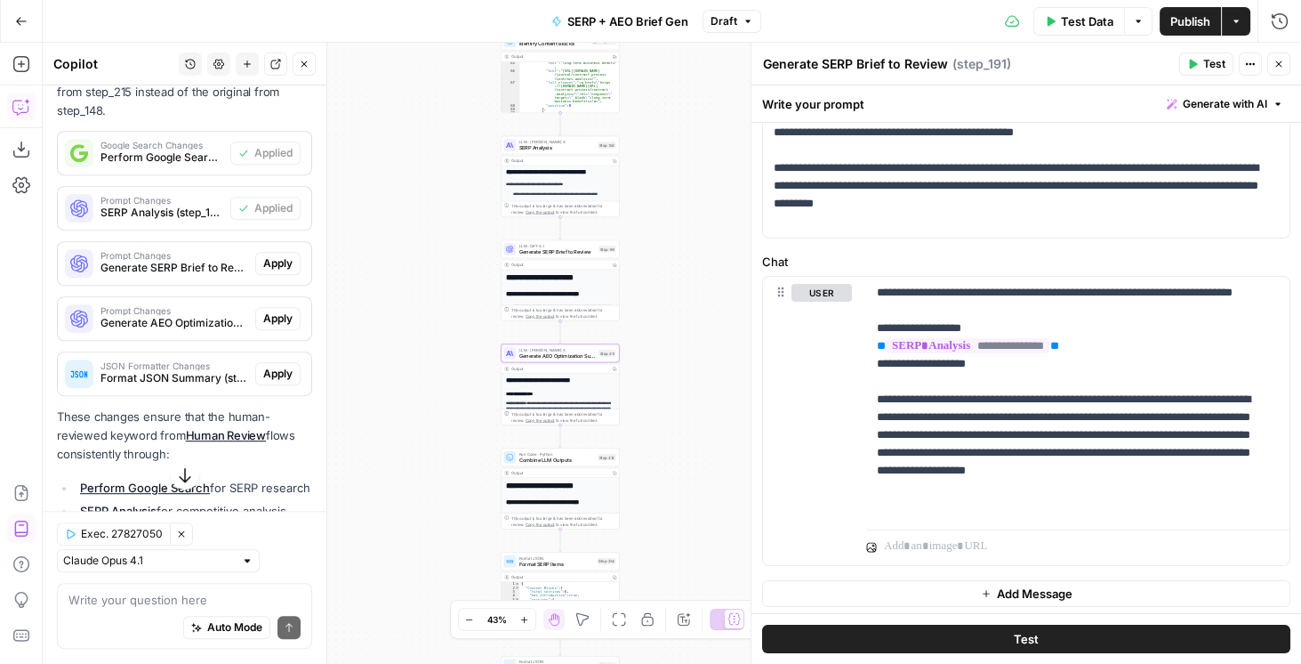
click at [279, 311] on span "Apply" at bounding box center [277, 318] width 29 height 16
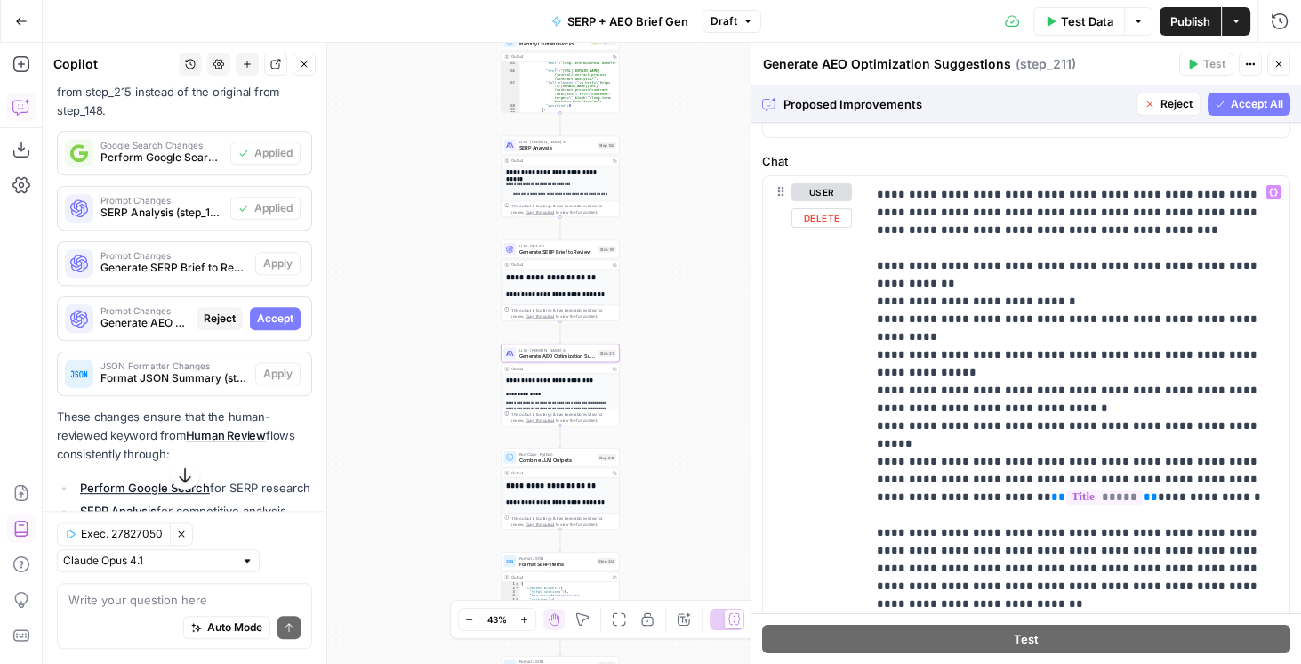
scroll to position [1270, 0]
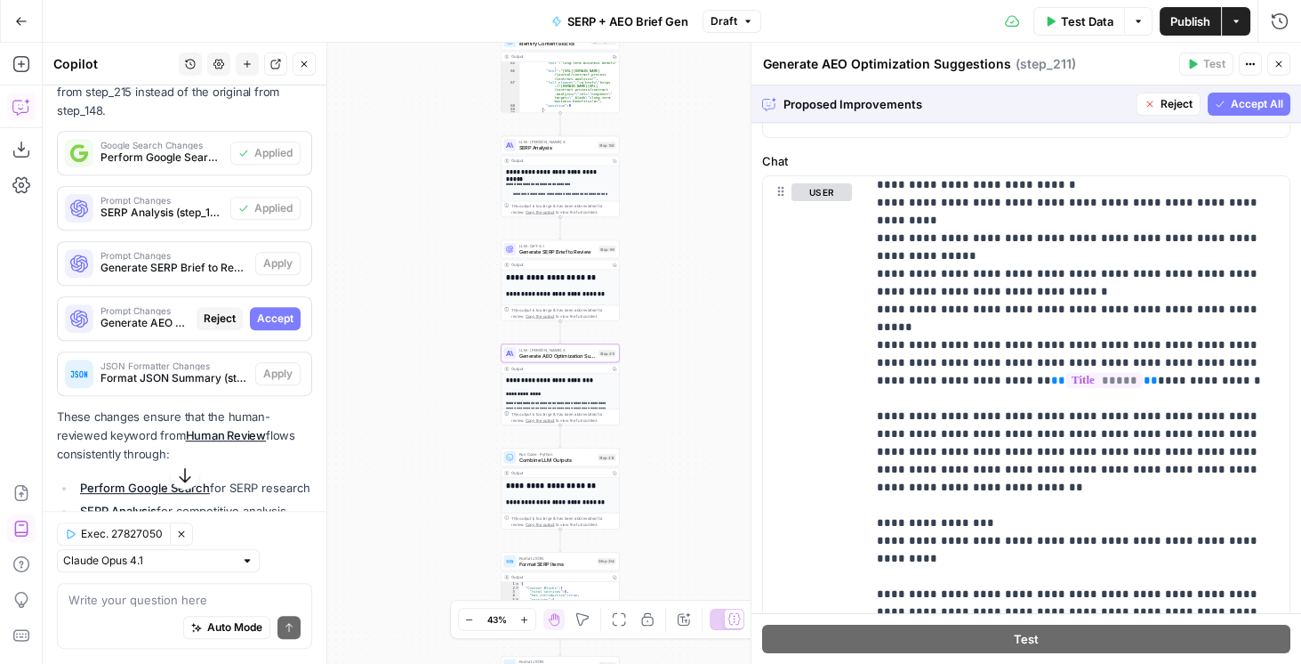
drag, startPoint x: 1236, startPoint y: 108, endPoint x: 197, endPoint y: 357, distance: 1068.4
click at [1040, 108] on span "Accept All" at bounding box center [1257, 104] width 52 height 16
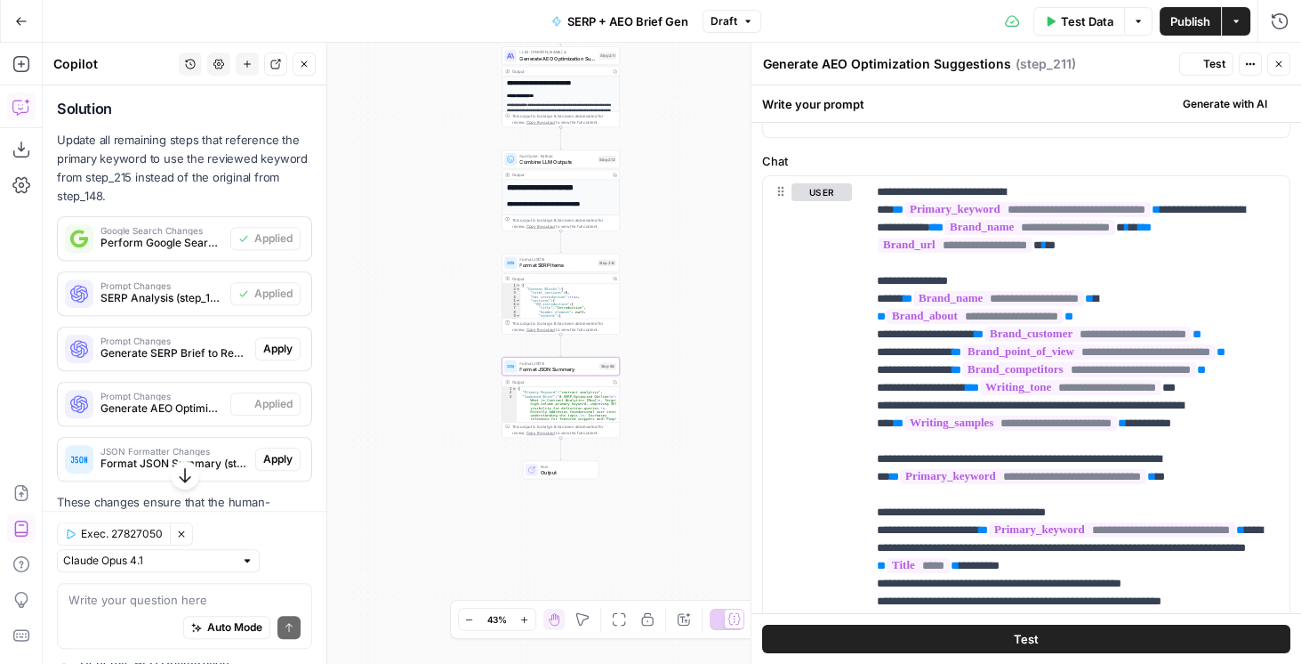
scroll to position [0, 0]
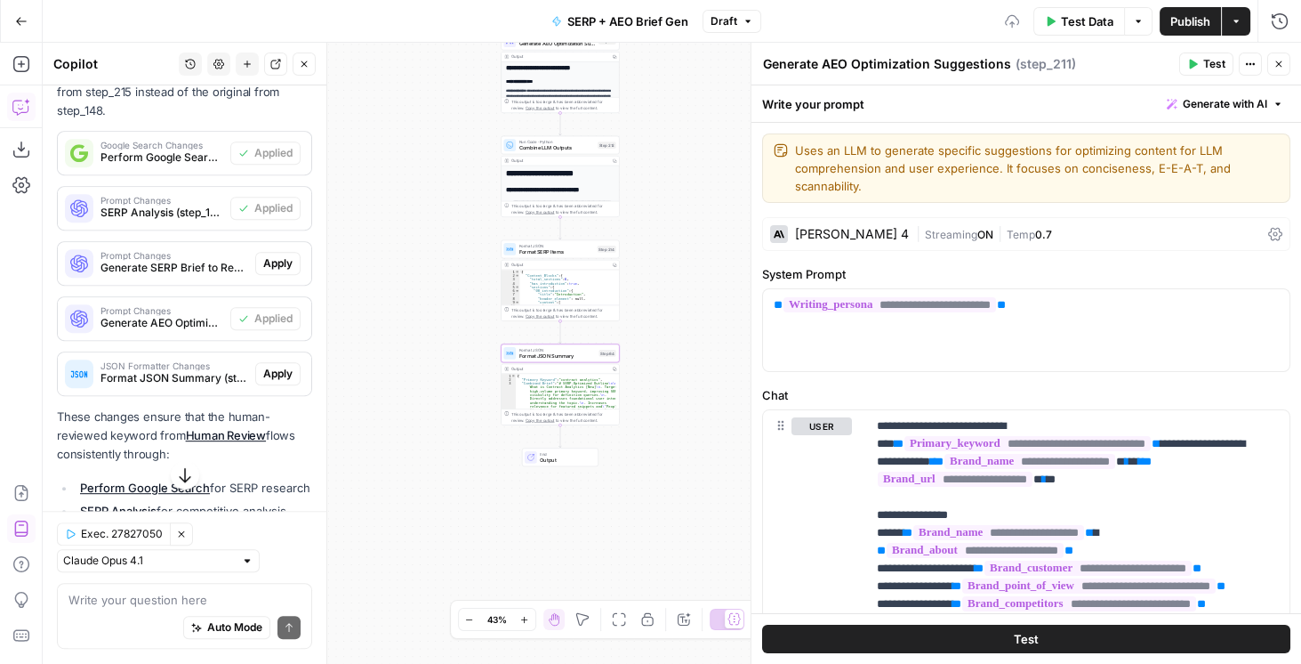
click at [263, 370] on span "Apply" at bounding box center [277, 374] width 29 height 16
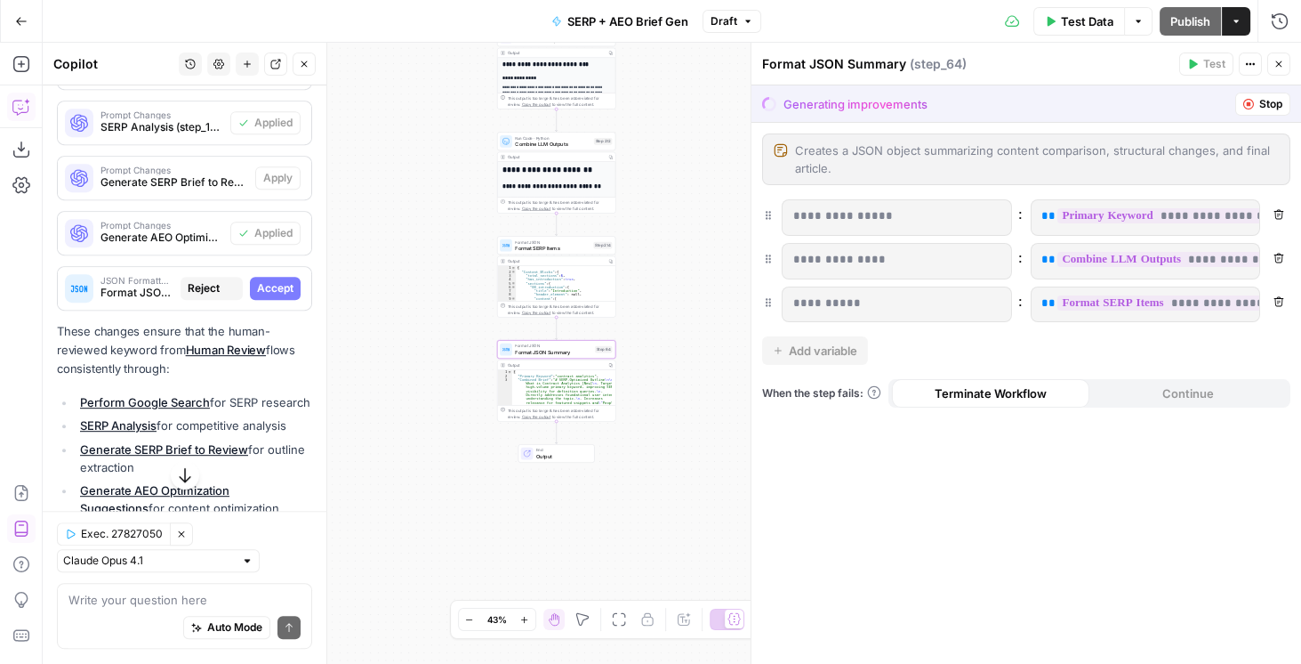
scroll to position [1240, 0]
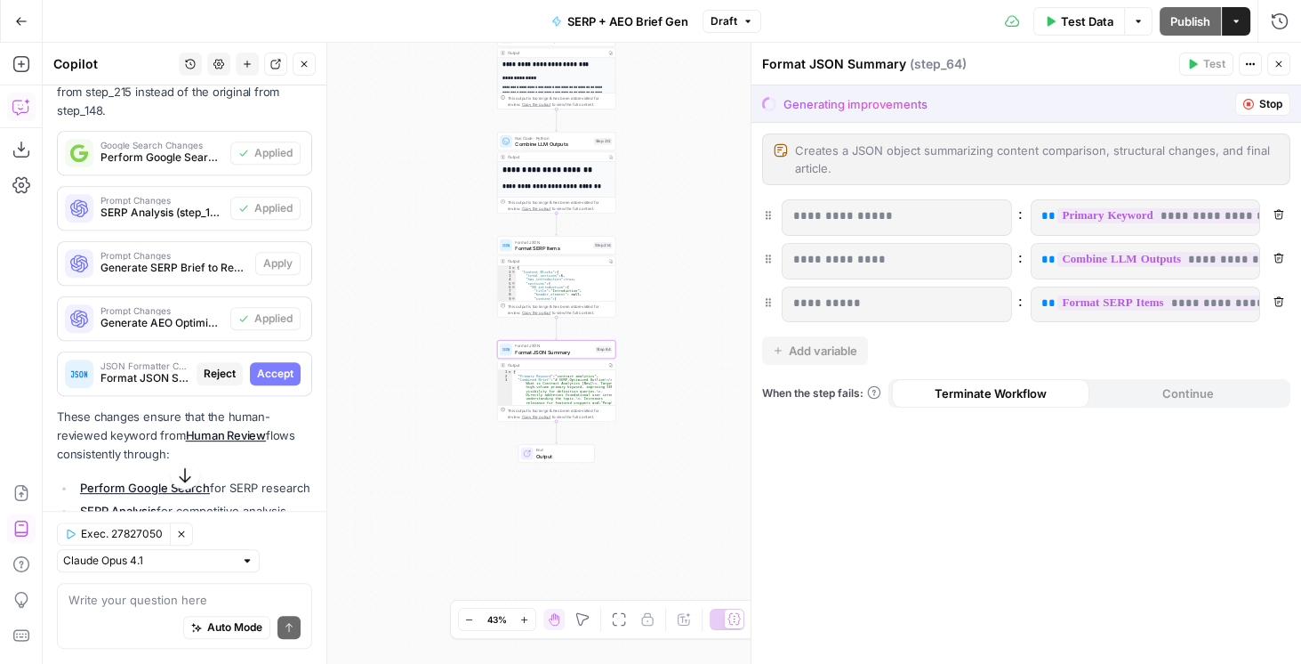
click at [262, 375] on button "Accept" at bounding box center [275, 373] width 51 height 23
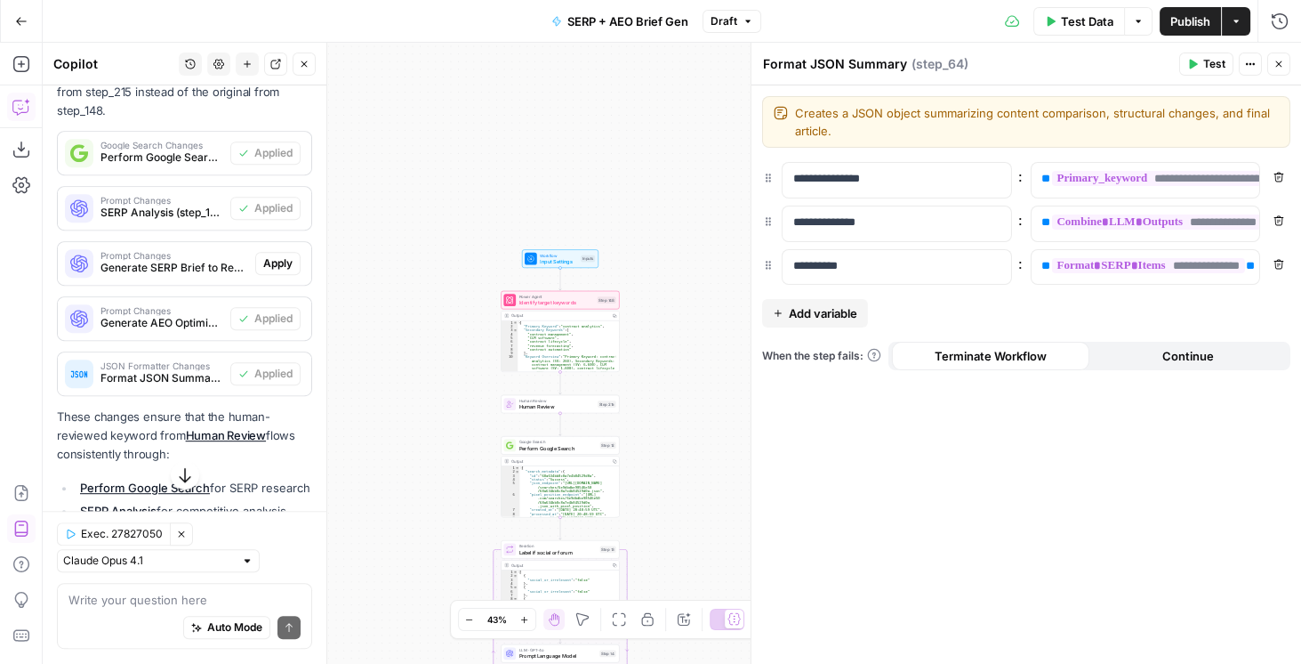
scroll to position [0, 0]
click at [108, 516] on textarea at bounding box center [184, 601] width 232 height 18
type textarea "What"
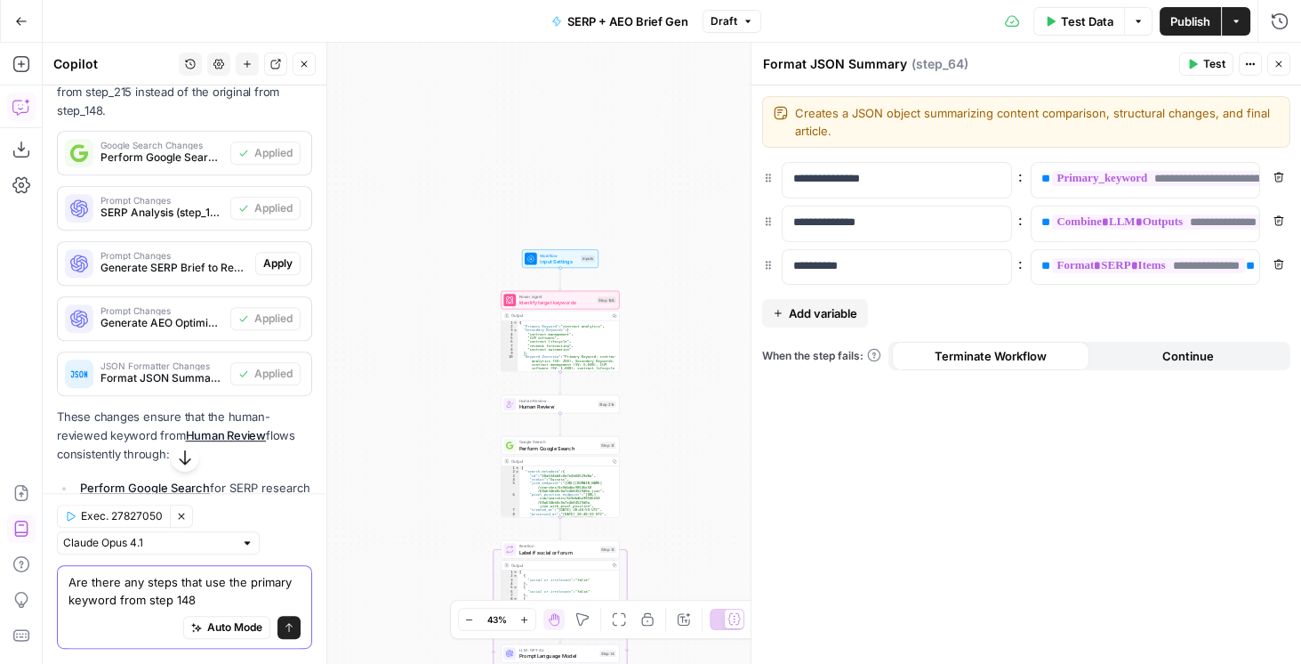
type textarea "Are there any steps that use the primary keyword from step 148?"
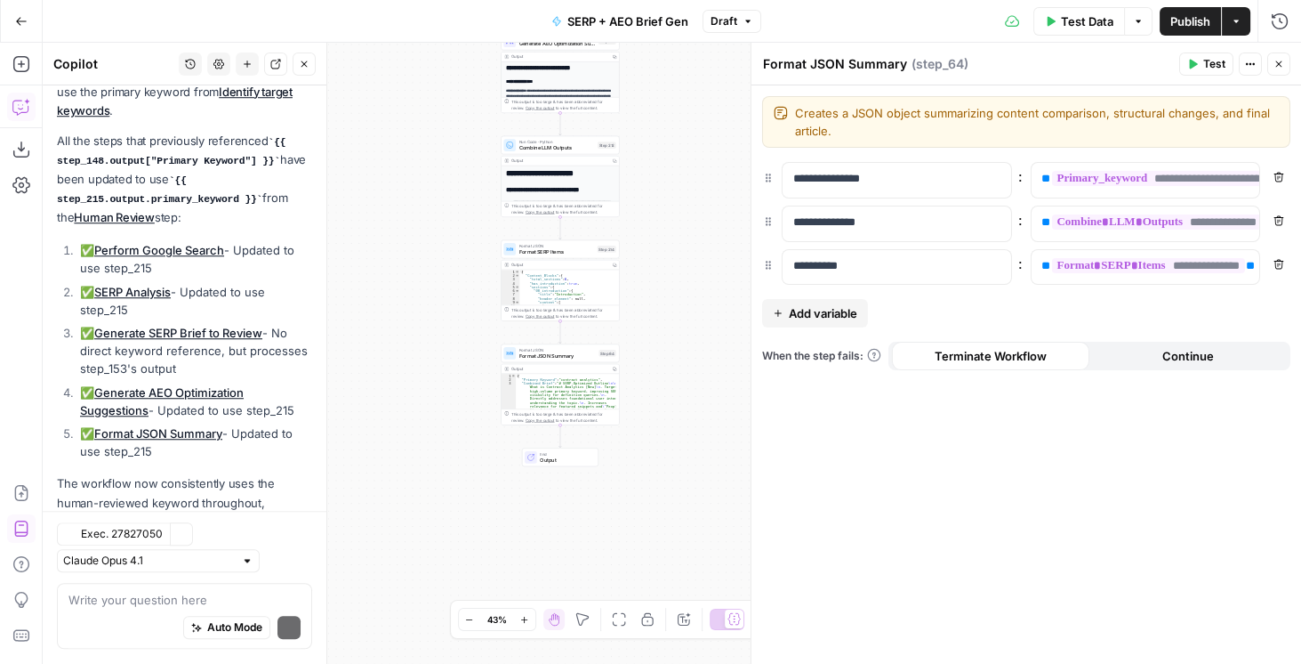
scroll to position [2225, 0]
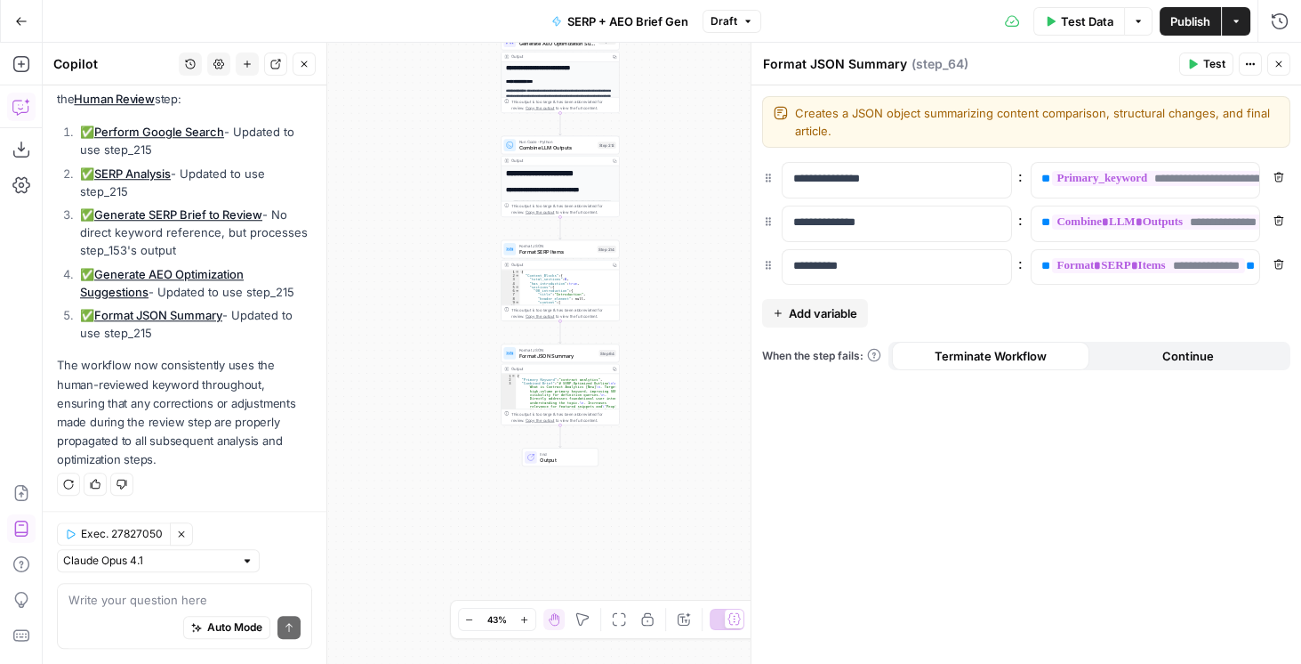
click at [1040, 23] on span "Publish" at bounding box center [1191, 21] width 40 height 18
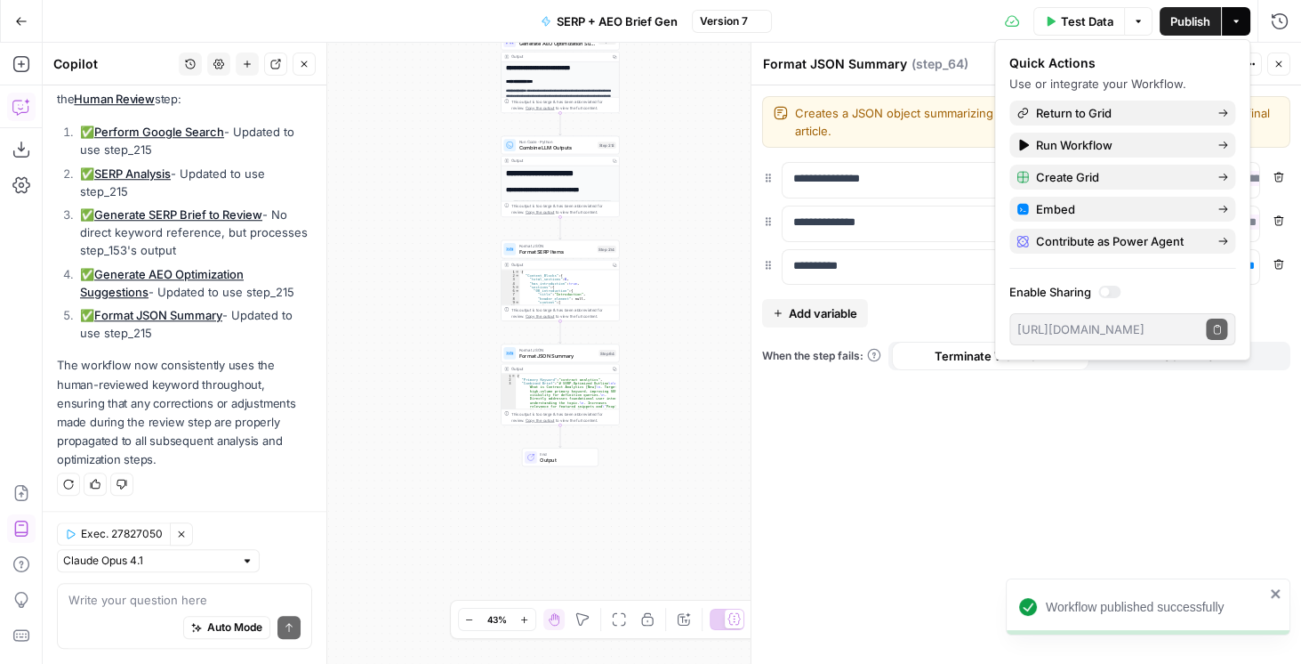
click at [22, 18] on icon "button" at bounding box center [21, 21] width 12 height 12
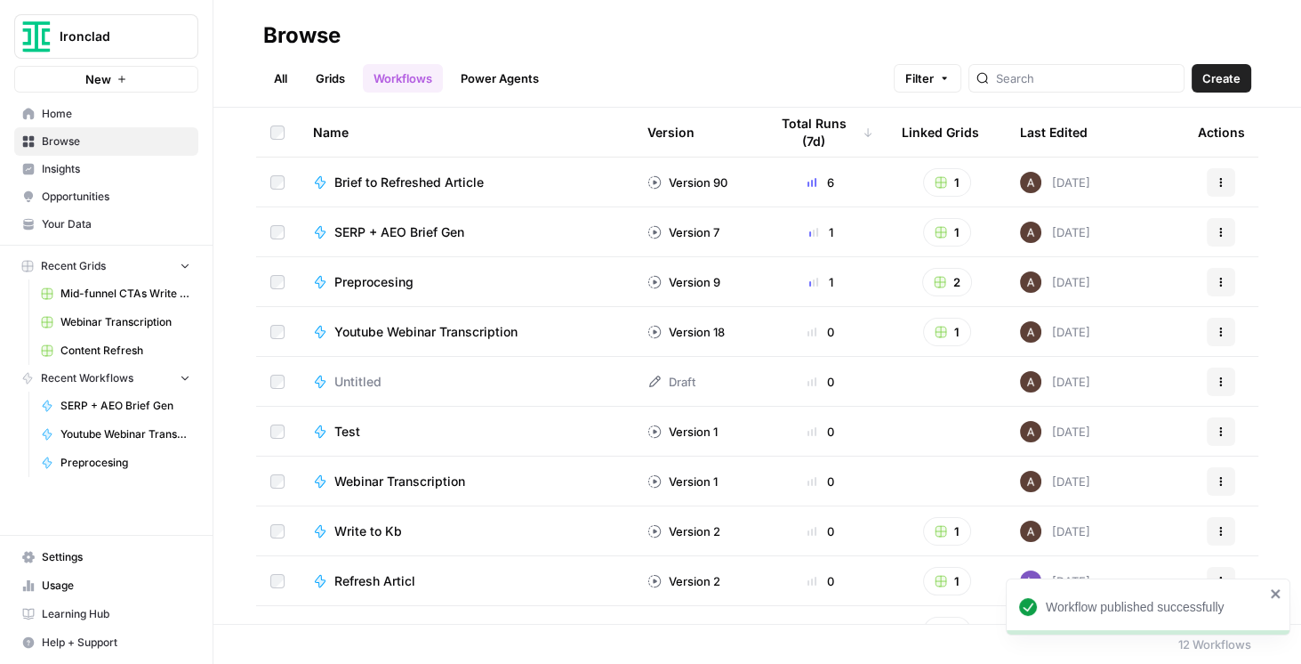
click at [133, 47] on button "Ironclad" at bounding box center [106, 36] width 184 height 44
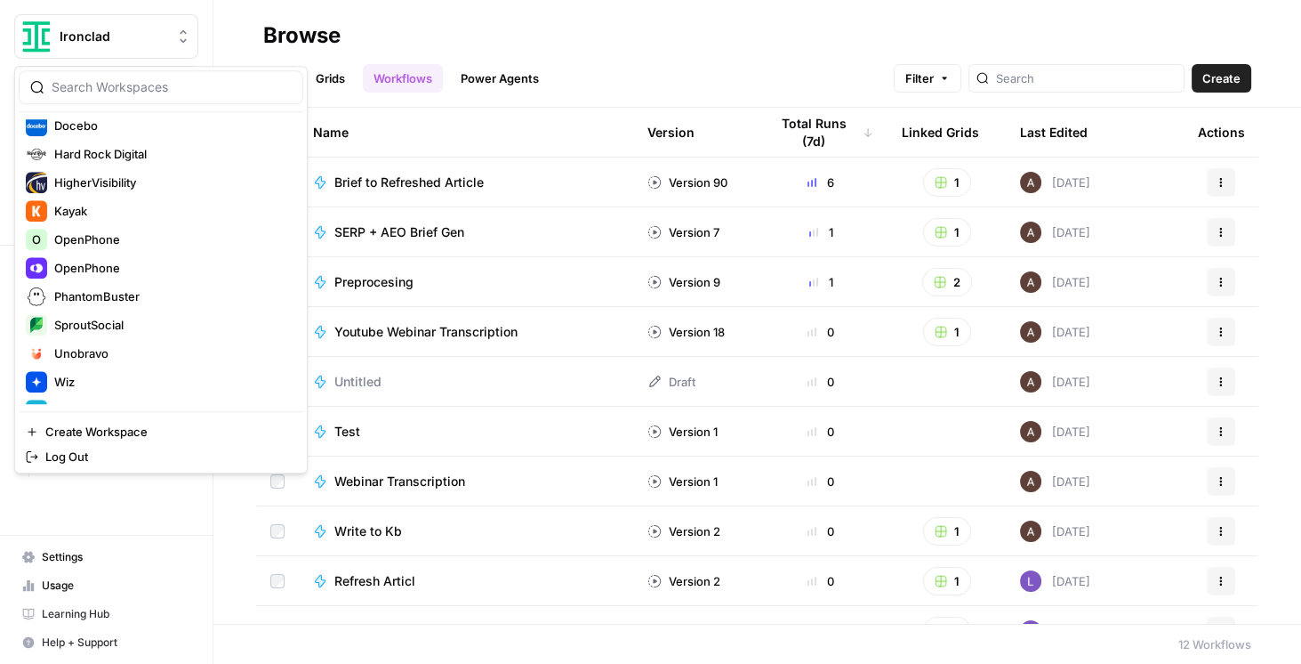
scroll to position [304, 0]
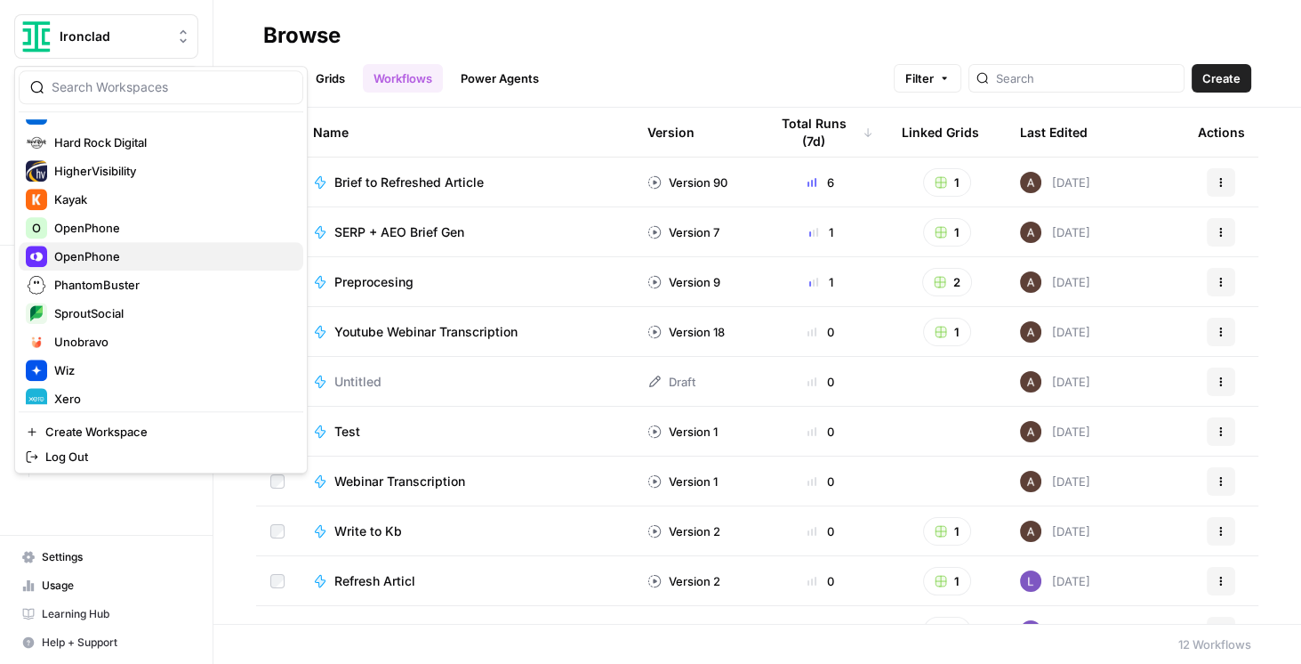
click at [125, 258] on span "OpenPhone" at bounding box center [171, 256] width 235 height 18
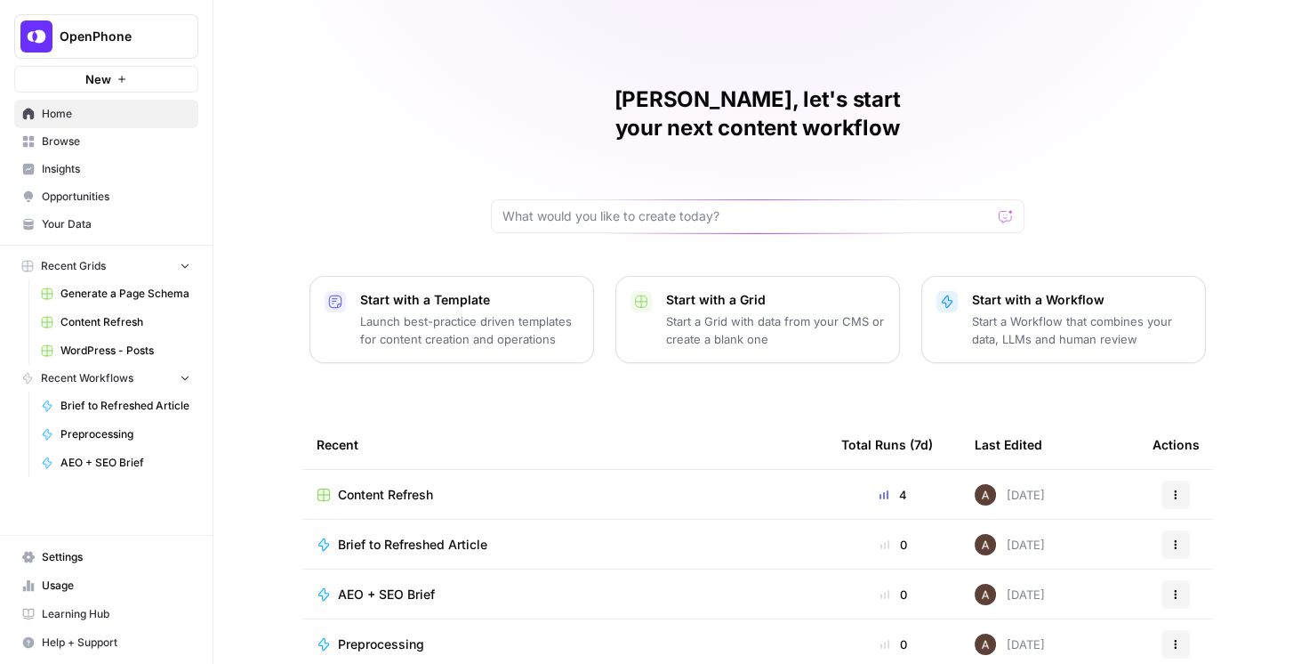
click at [361, 486] on span "Content Refresh" at bounding box center [385, 495] width 95 height 18
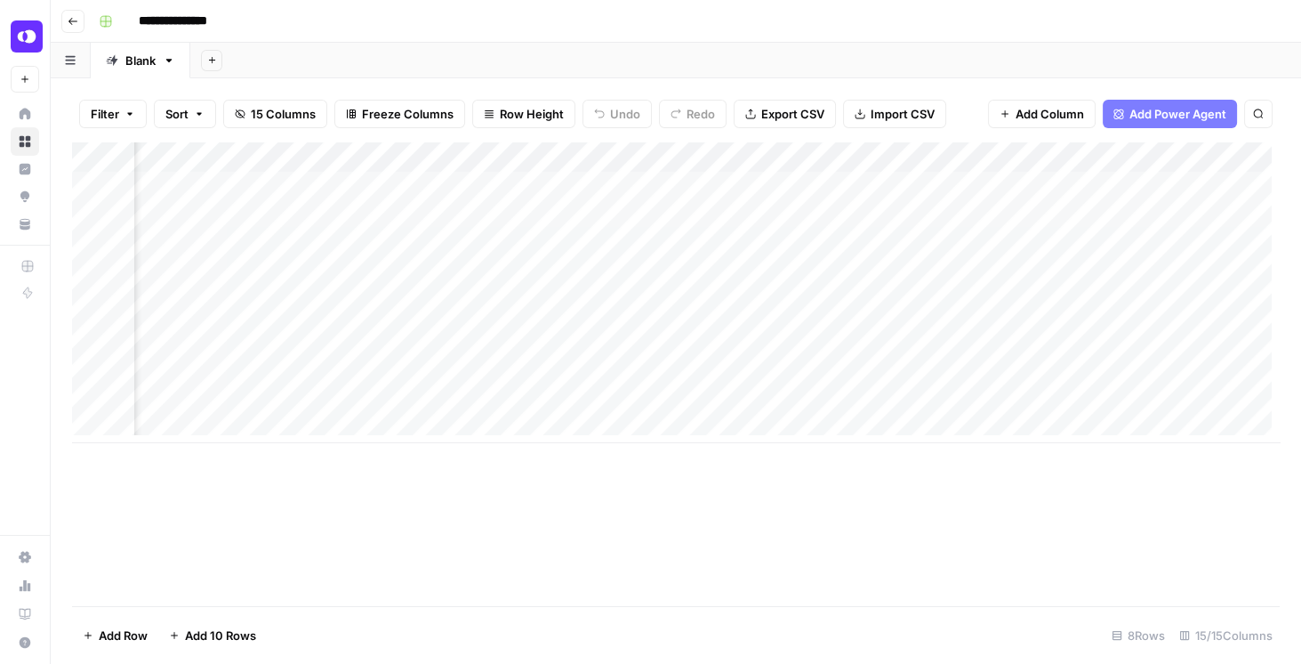
scroll to position [0, 1573]
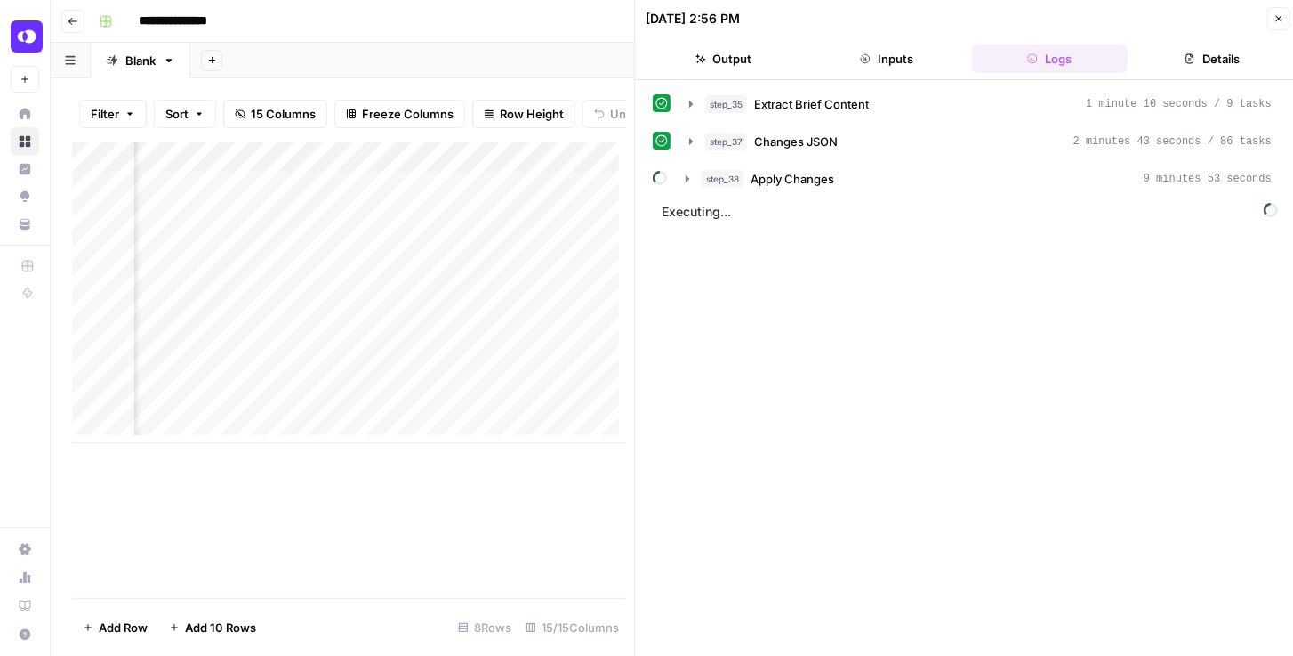
scroll to position [0, 1835]
